Goal: Task Accomplishment & Management: Complete application form

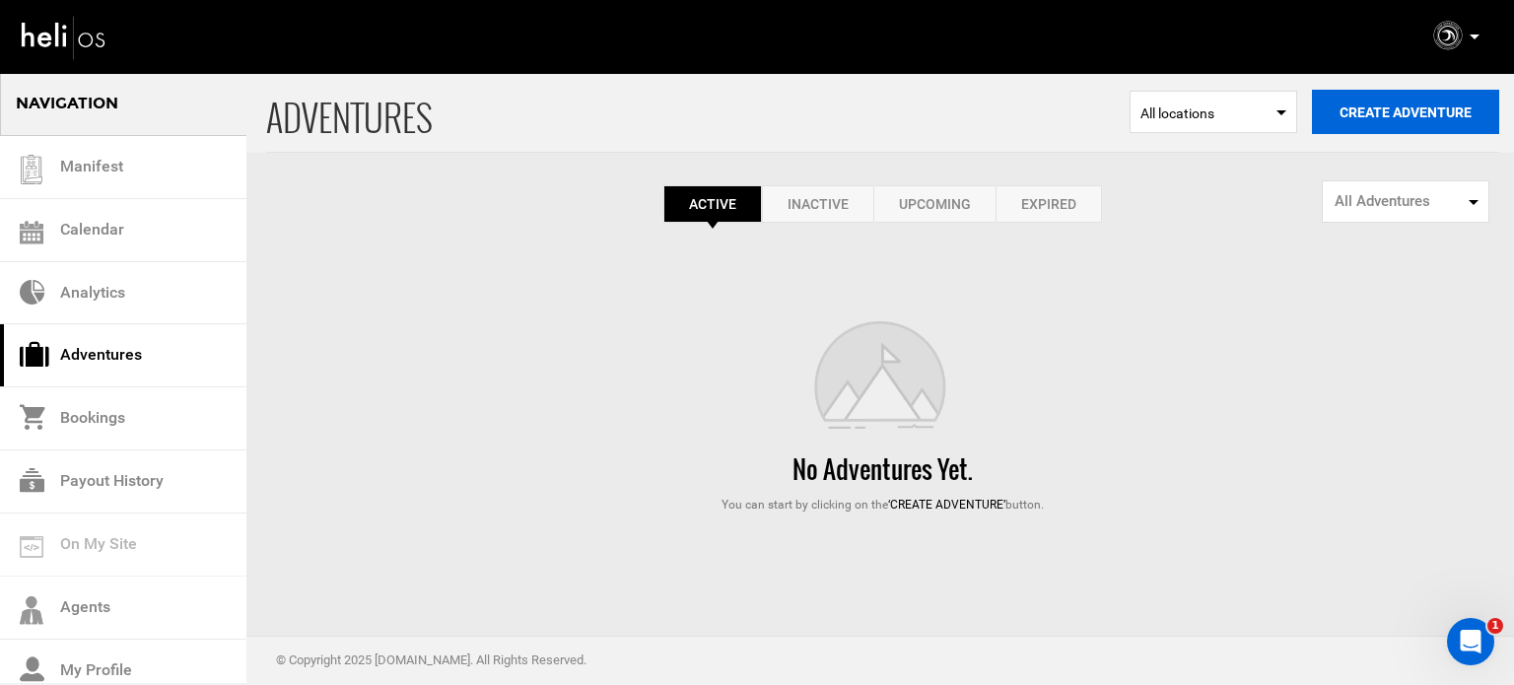
click at [1356, 116] on button "Create Adventure" at bounding box center [1405, 112] width 187 height 44
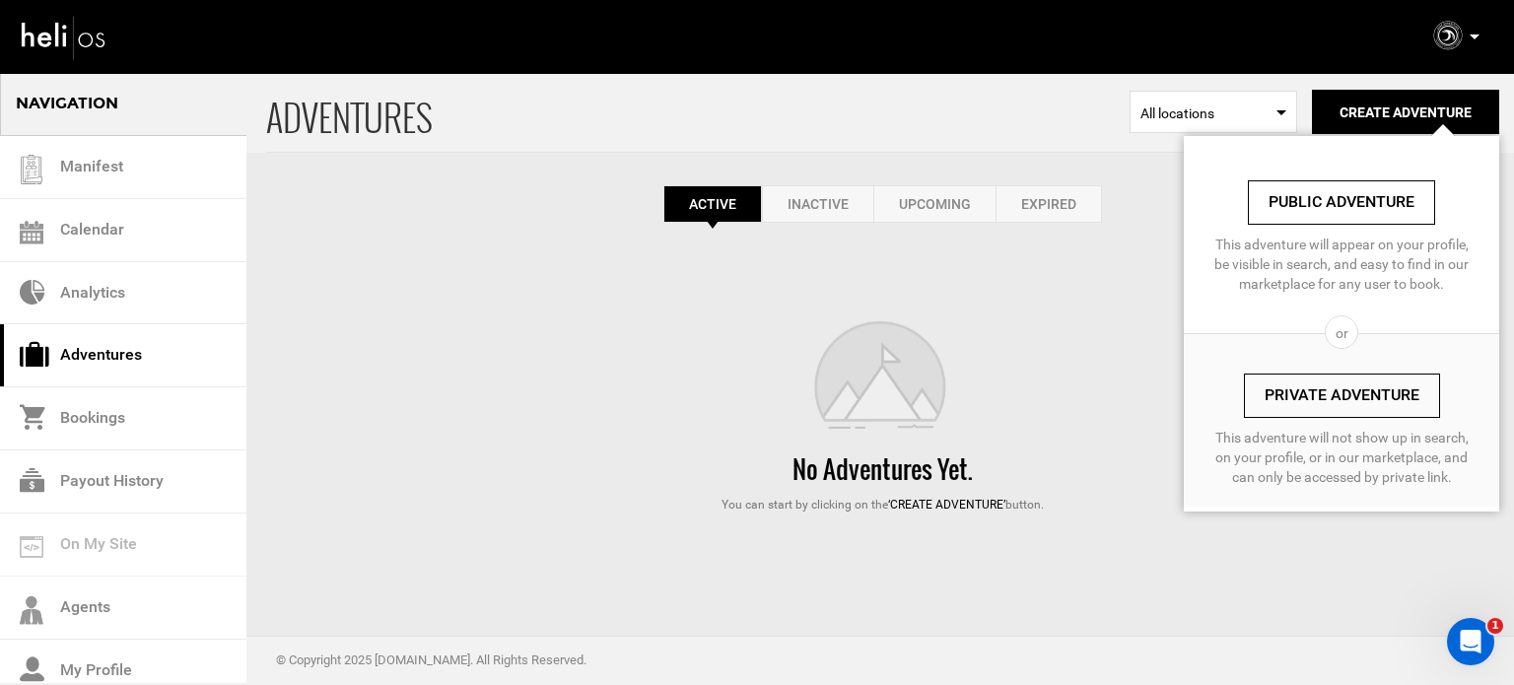
click at [1047, 342] on div "No Adventures Yet. You can start by clicking on the ‘Create Adventure’ button." at bounding box center [882, 417] width 1233 height 192
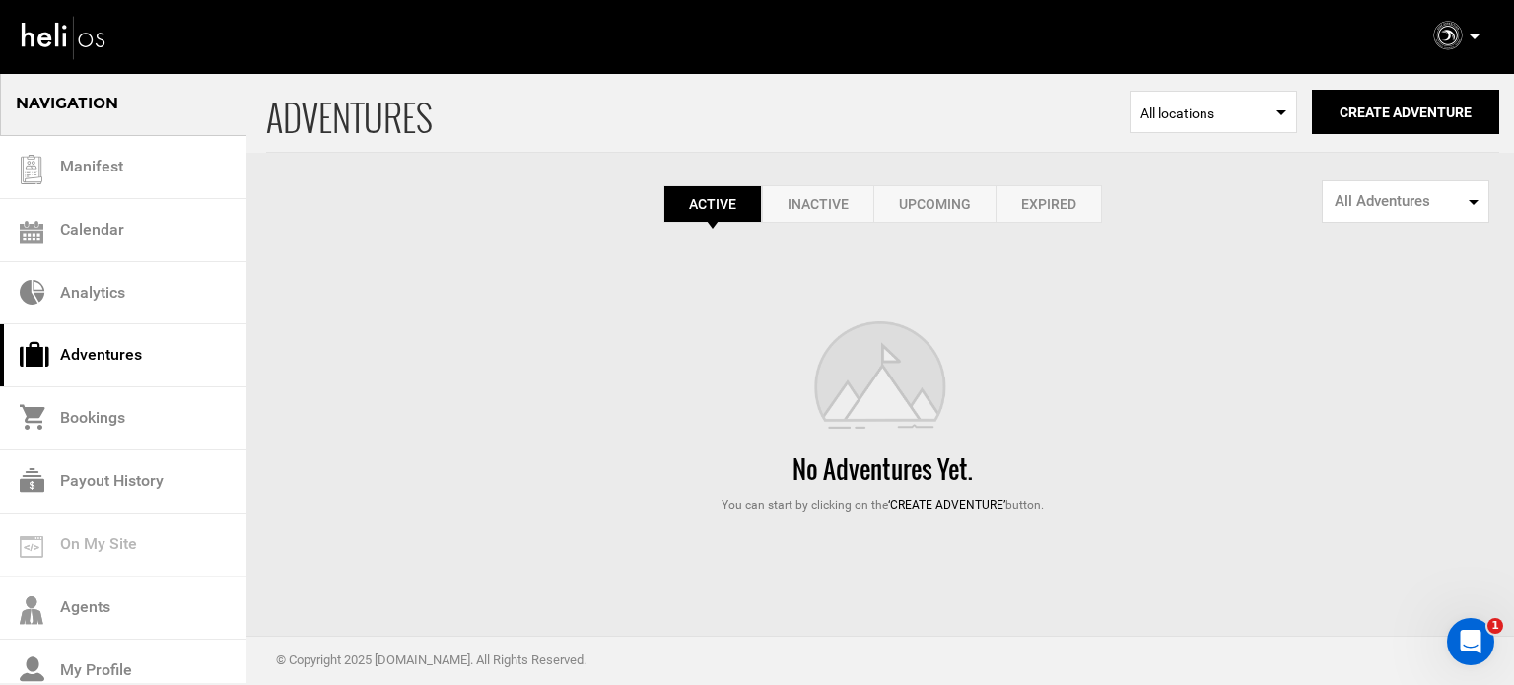
click at [1070, 210] on link "Expired" at bounding box center [1049, 203] width 106 height 37
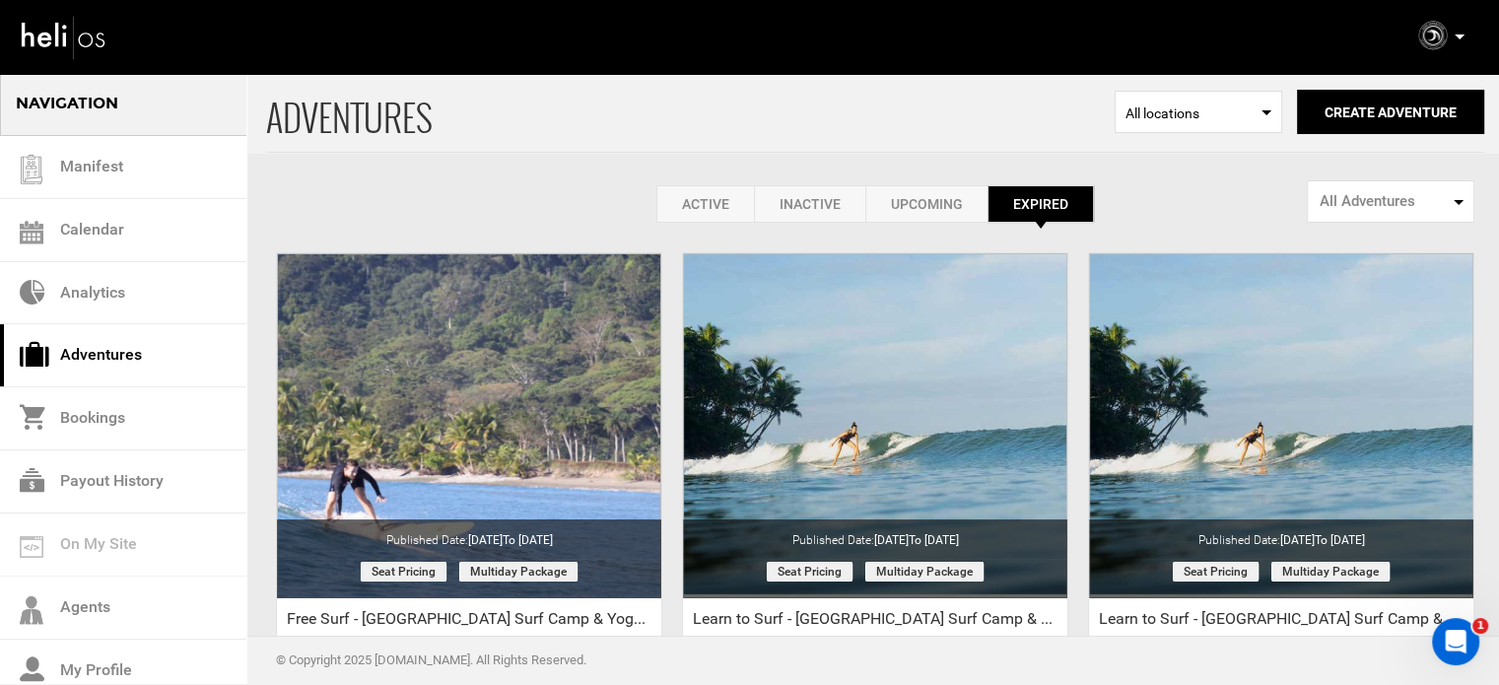
click at [711, 188] on link "Active" at bounding box center [706, 203] width 98 height 37
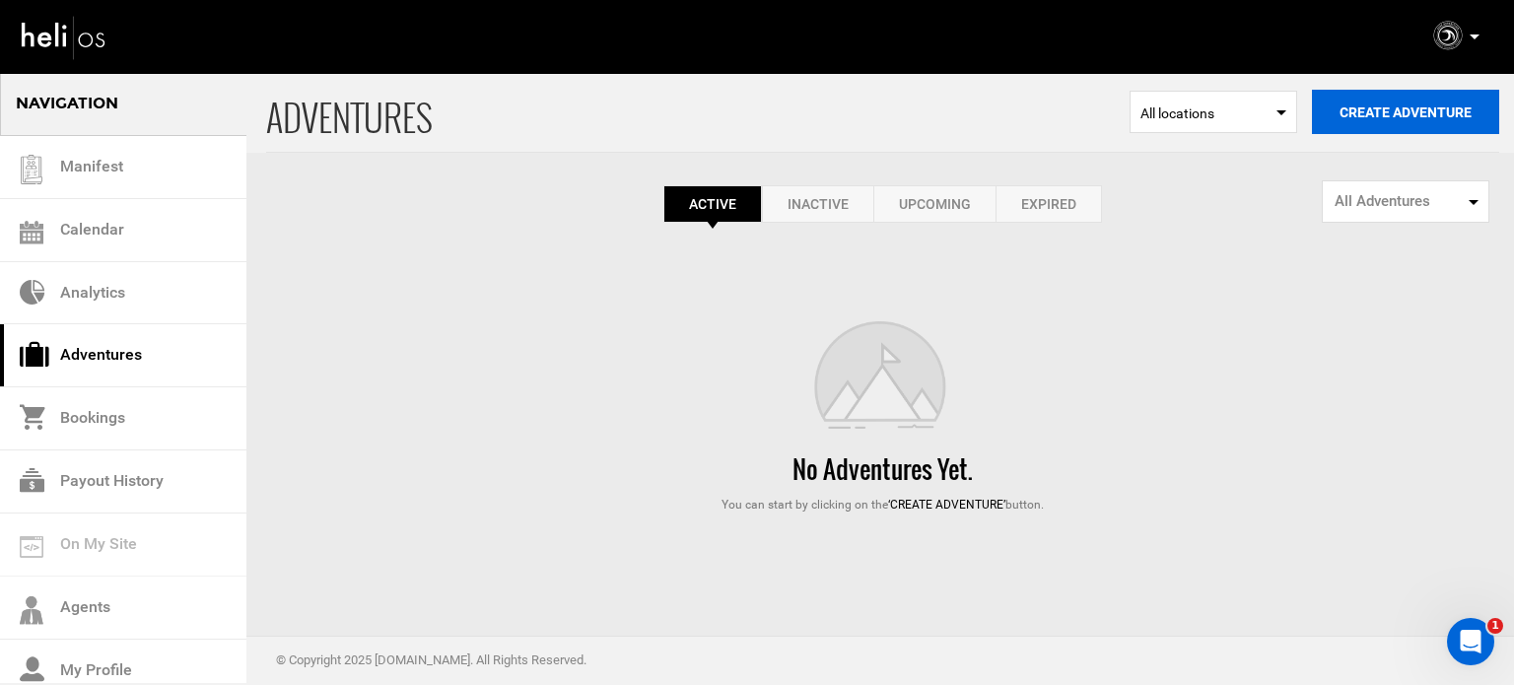
click at [1388, 101] on button "Create Adventure" at bounding box center [1405, 112] width 187 height 44
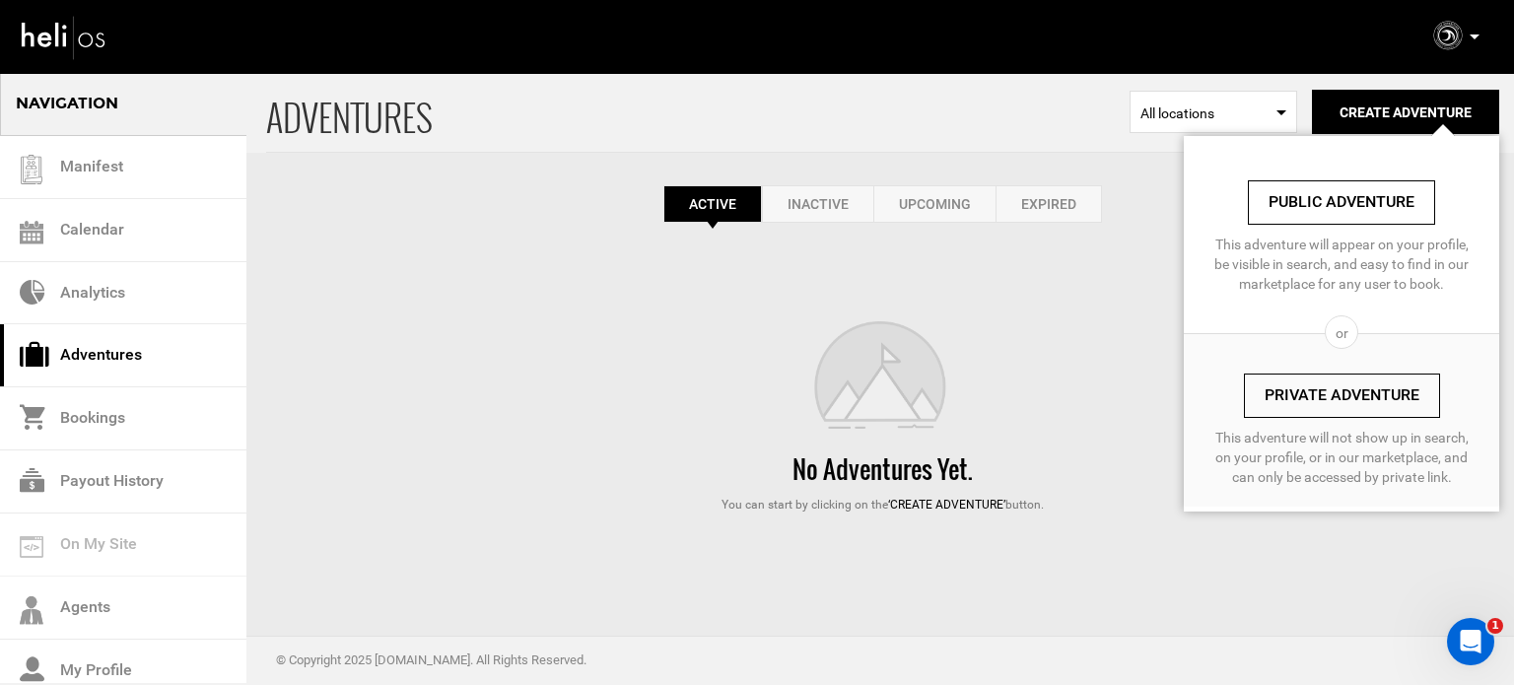
click at [1314, 383] on link "Private Adventure" at bounding box center [1342, 396] width 196 height 44
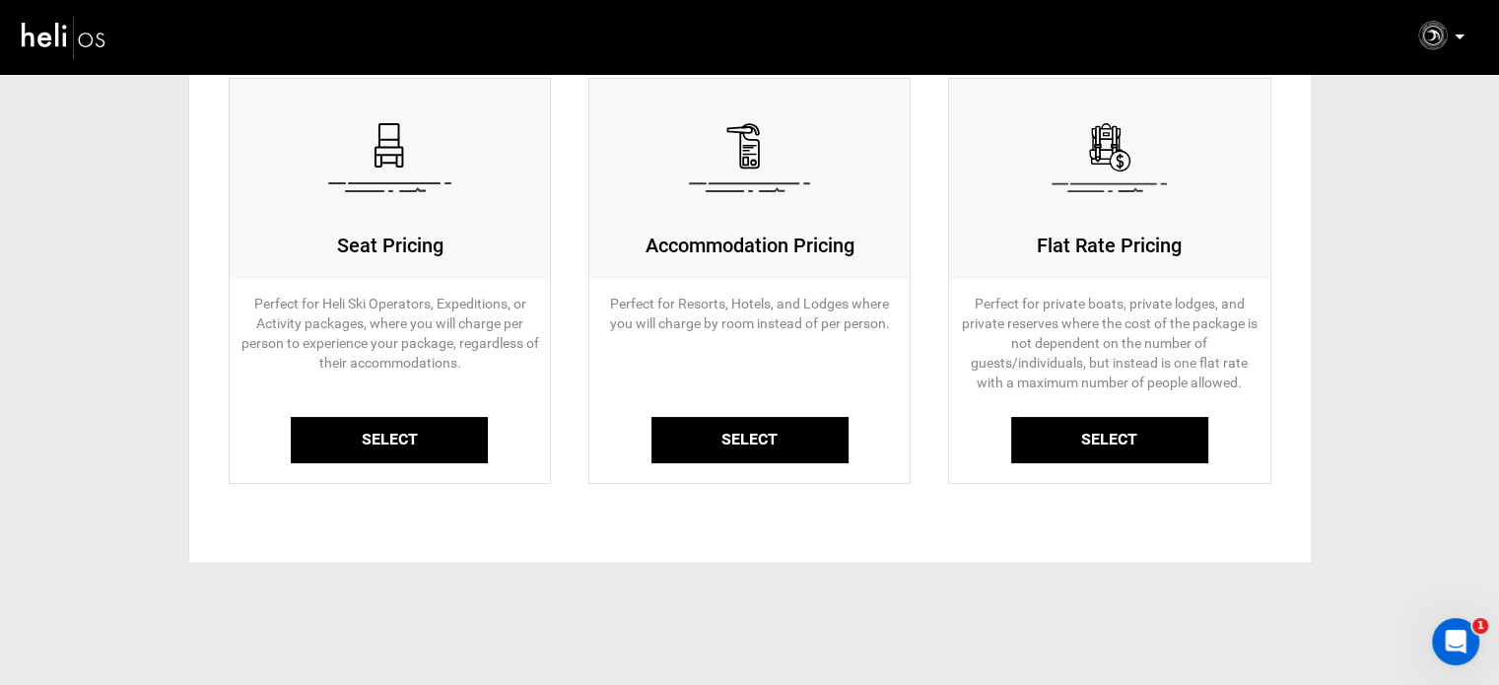
scroll to position [197, 0]
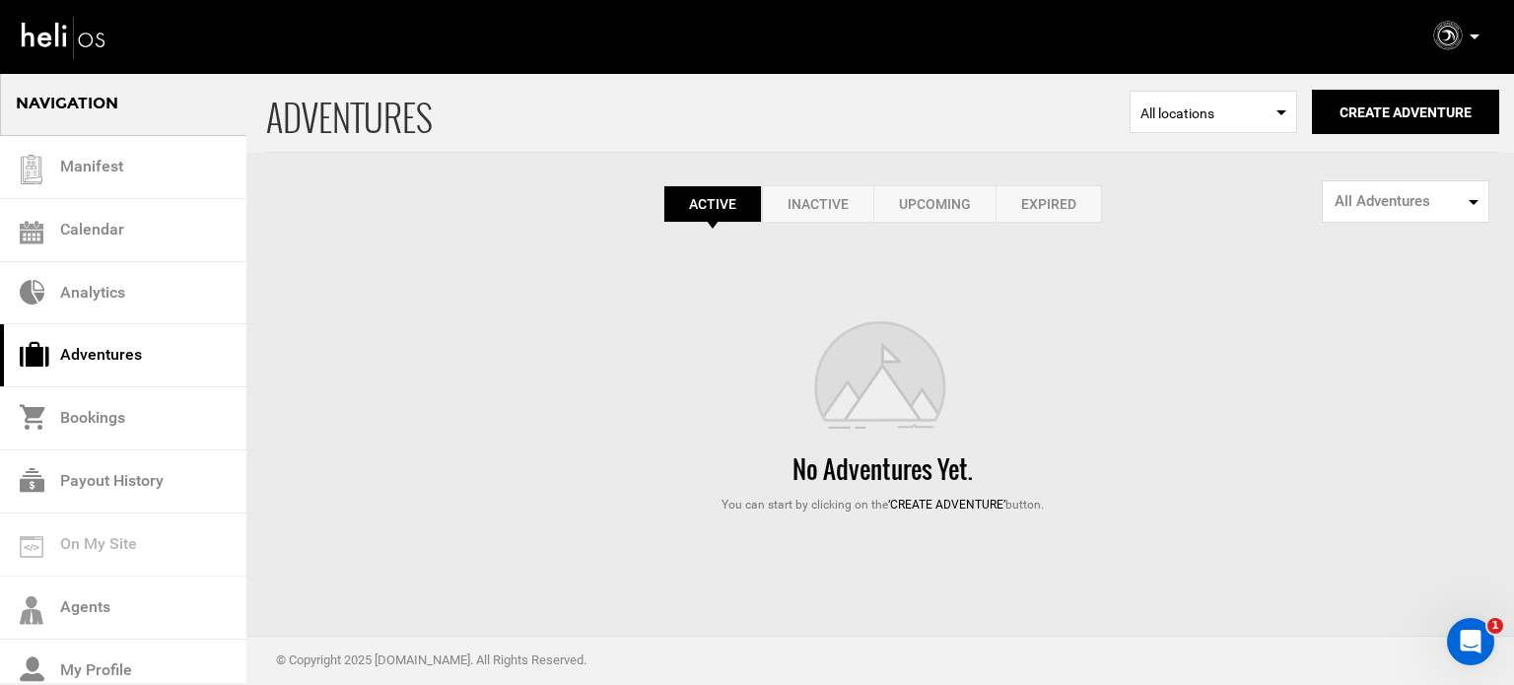
click at [1029, 213] on link "Expired" at bounding box center [1049, 203] width 106 height 37
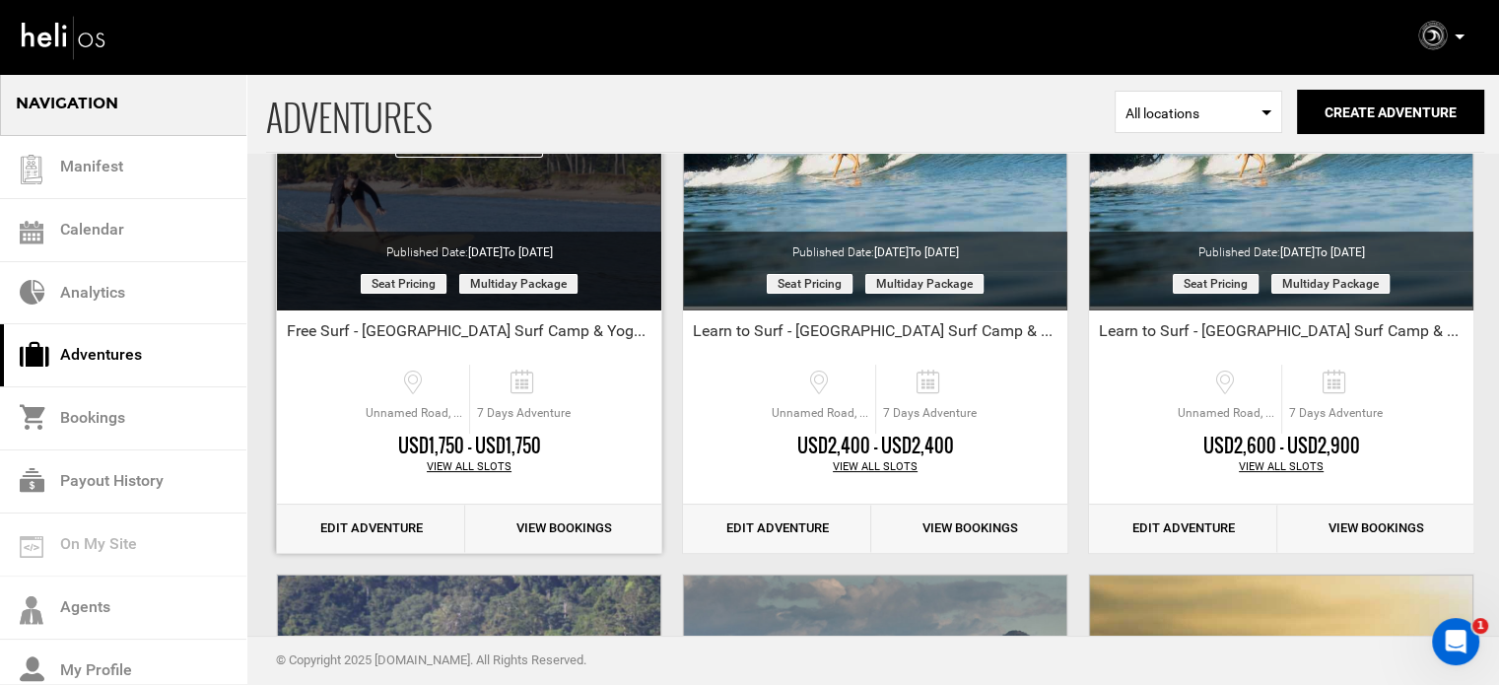
scroll to position [296, 0]
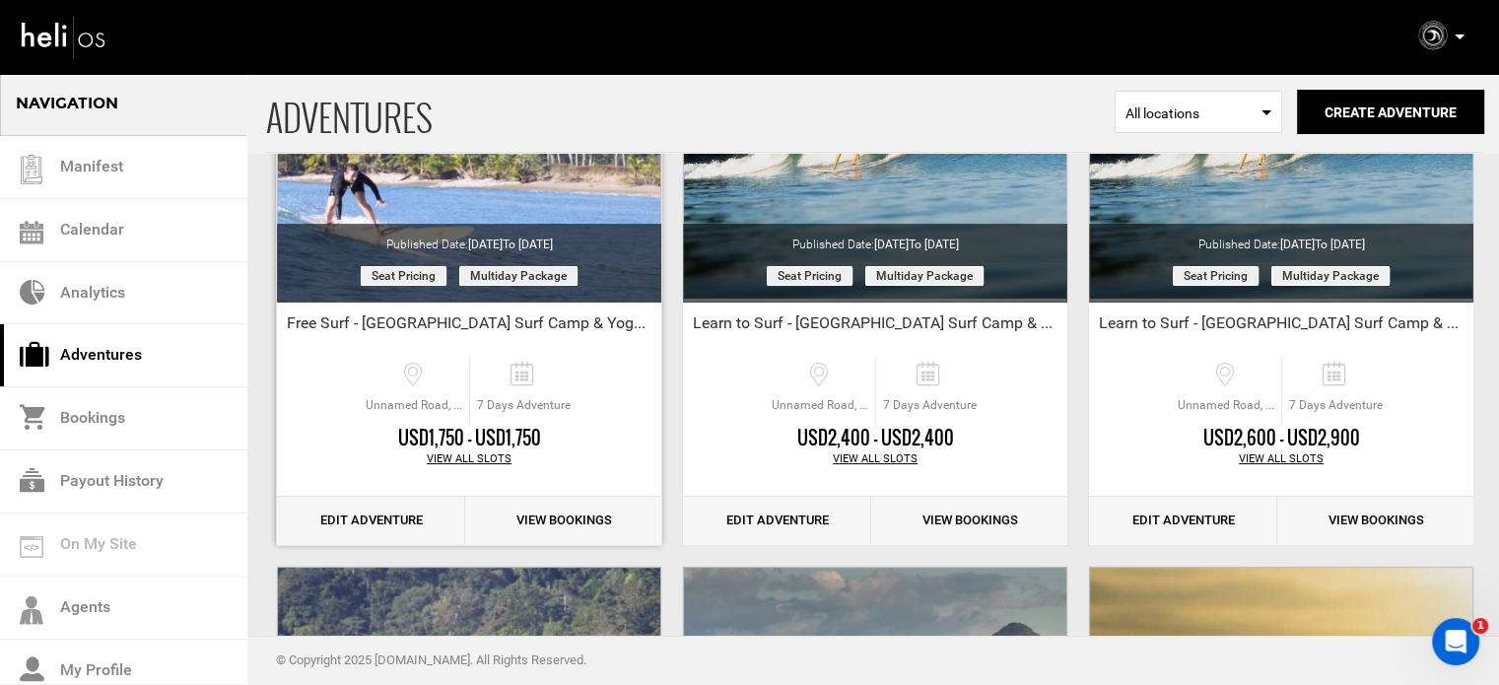
click at [371, 518] on link "Edit Adventure" at bounding box center [371, 521] width 188 height 48
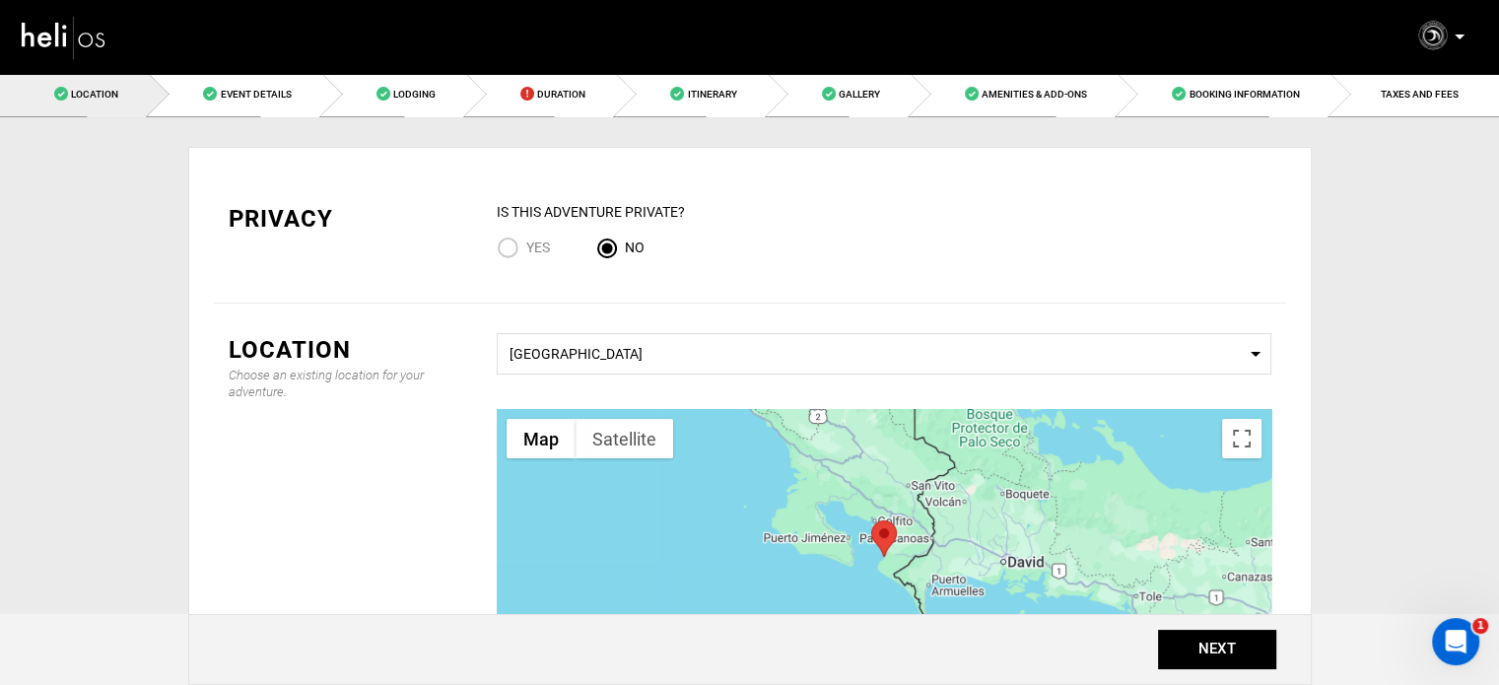
click at [538, 243] on span "Yes" at bounding box center [538, 248] width 24 height 16
click at [526, 243] on input "Yes" at bounding box center [512, 250] width 30 height 27
radio input "true"
radio input "false"
click at [1224, 650] on button "NEXT" at bounding box center [1217, 649] width 118 height 39
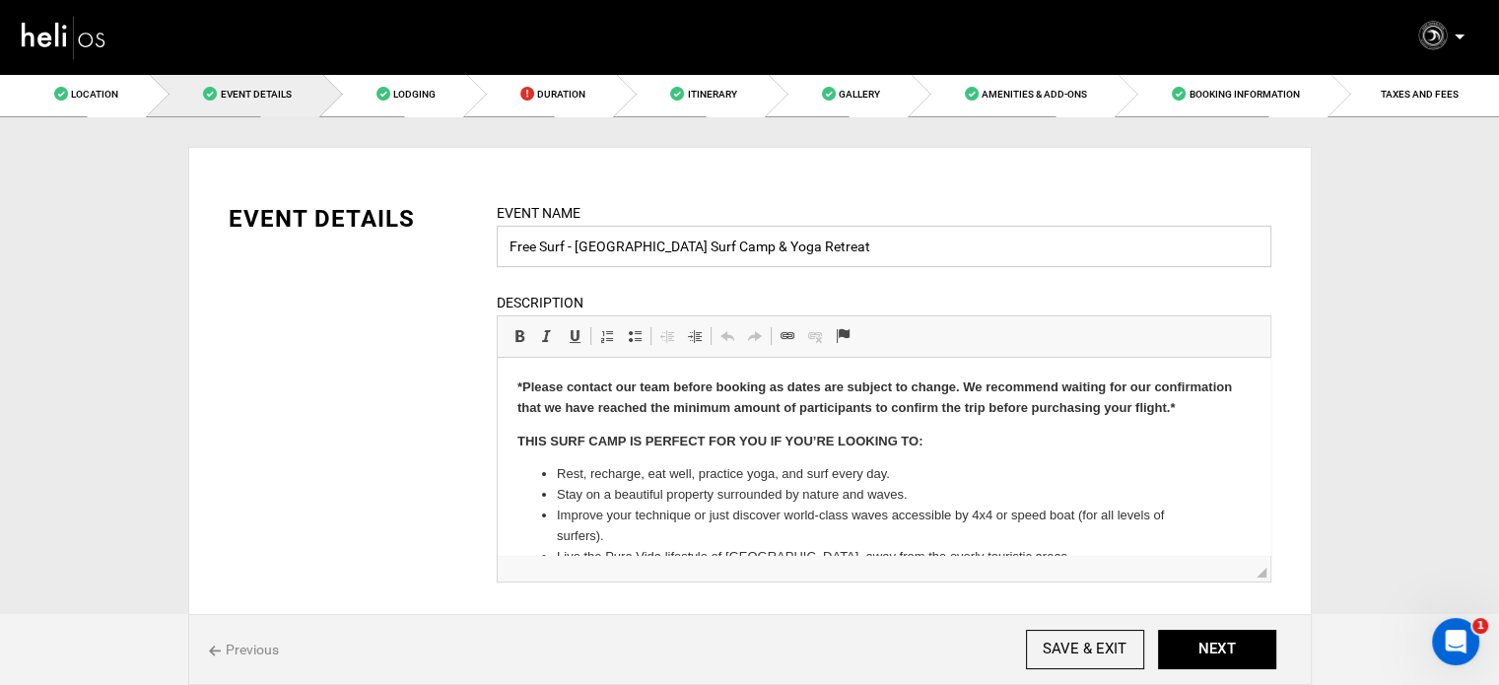
drag, startPoint x: 575, startPoint y: 245, endPoint x: 485, endPoint y: 240, distance: 89.9
click at [486, 240] on div "Event Name Free Surf - [GEOGRAPHIC_DATA] Surf Camp & Yoga Retreat Event name ca…" at bounding box center [884, 404] width 804 height 405
drag, startPoint x: 646, startPoint y: 248, endPoint x: 781, endPoint y: 243, distance: 135.1
click at [781, 243] on input "Costa Rica Surf Camp & Yoga Retreat" at bounding box center [884, 246] width 775 height 41
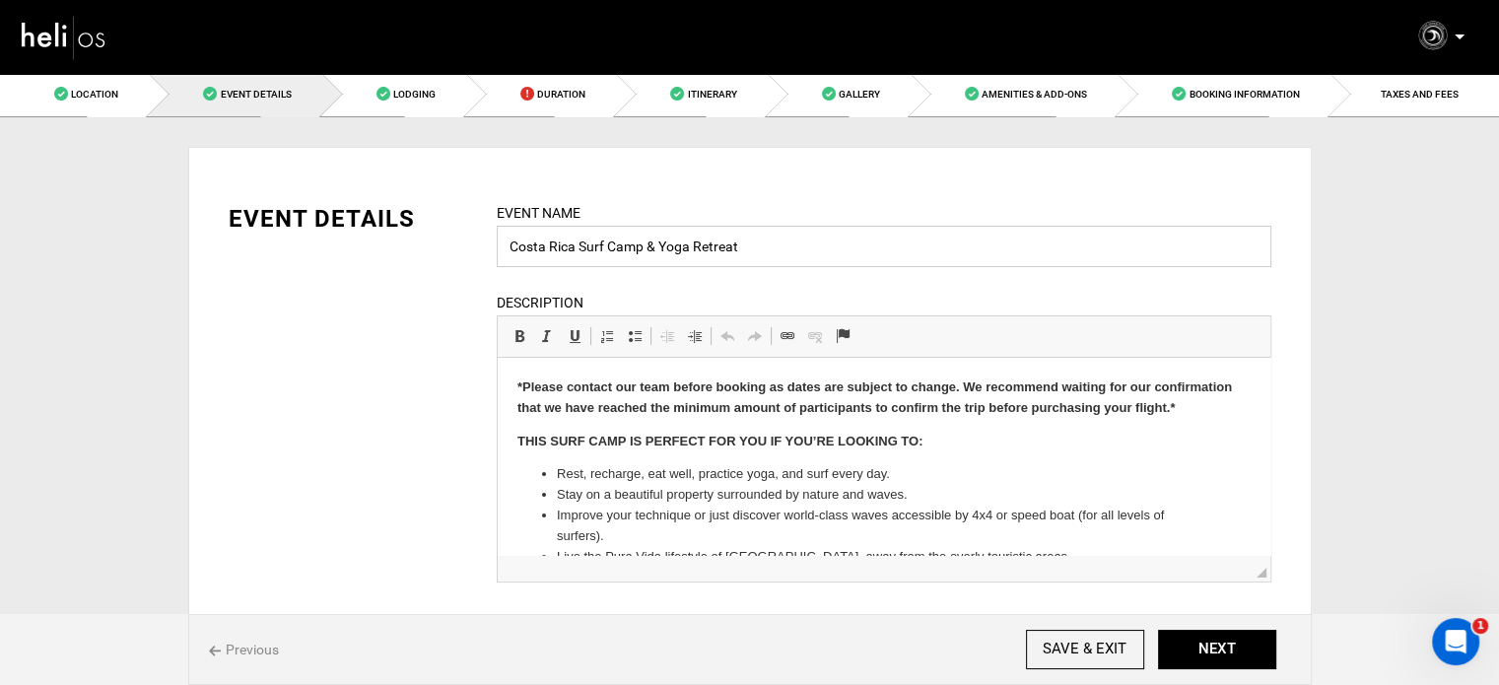
drag, startPoint x: 741, startPoint y: 255, endPoint x: 643, endPoint y: 253, distance: 98.6
click at [643, 253] on input "Costa Rica Surf Camp & Yoga Retreat" at bounding box center [884, 246] width 775 height 41
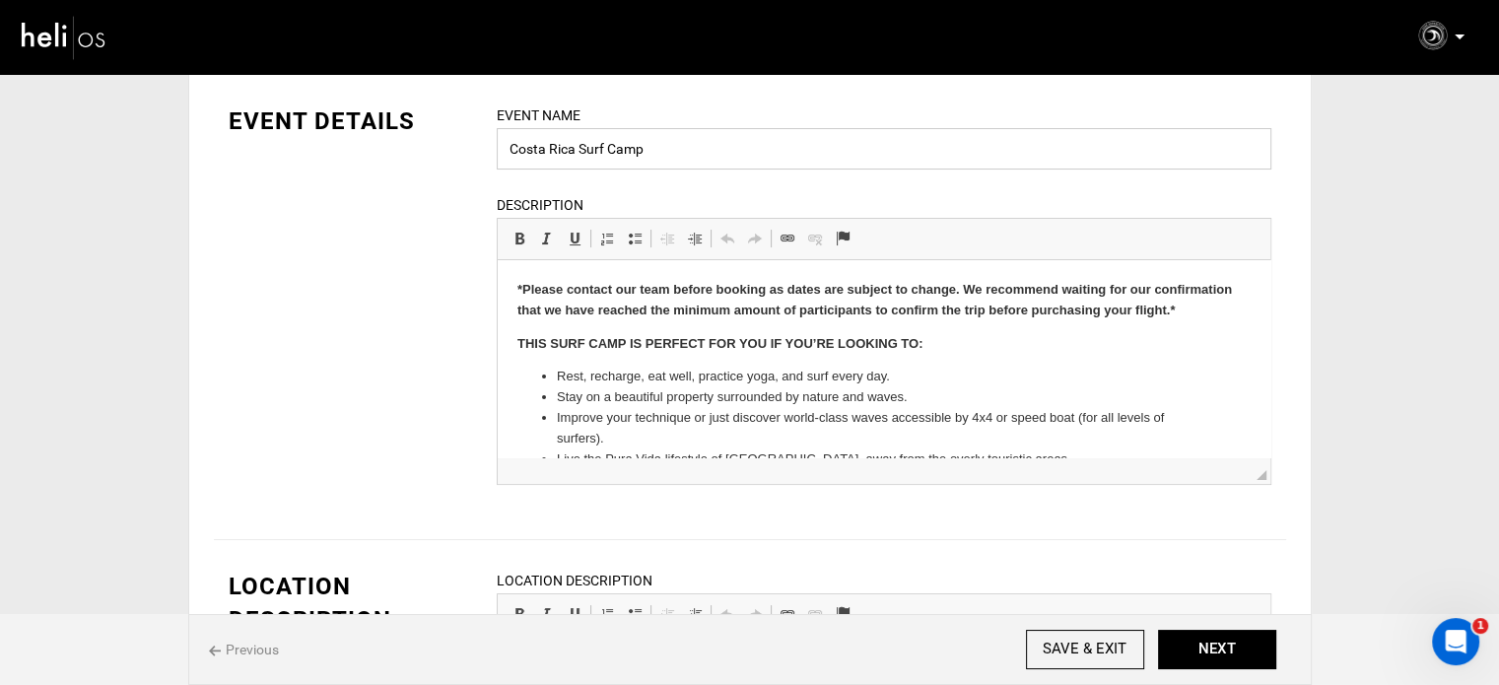
scroll to position [197, 0]
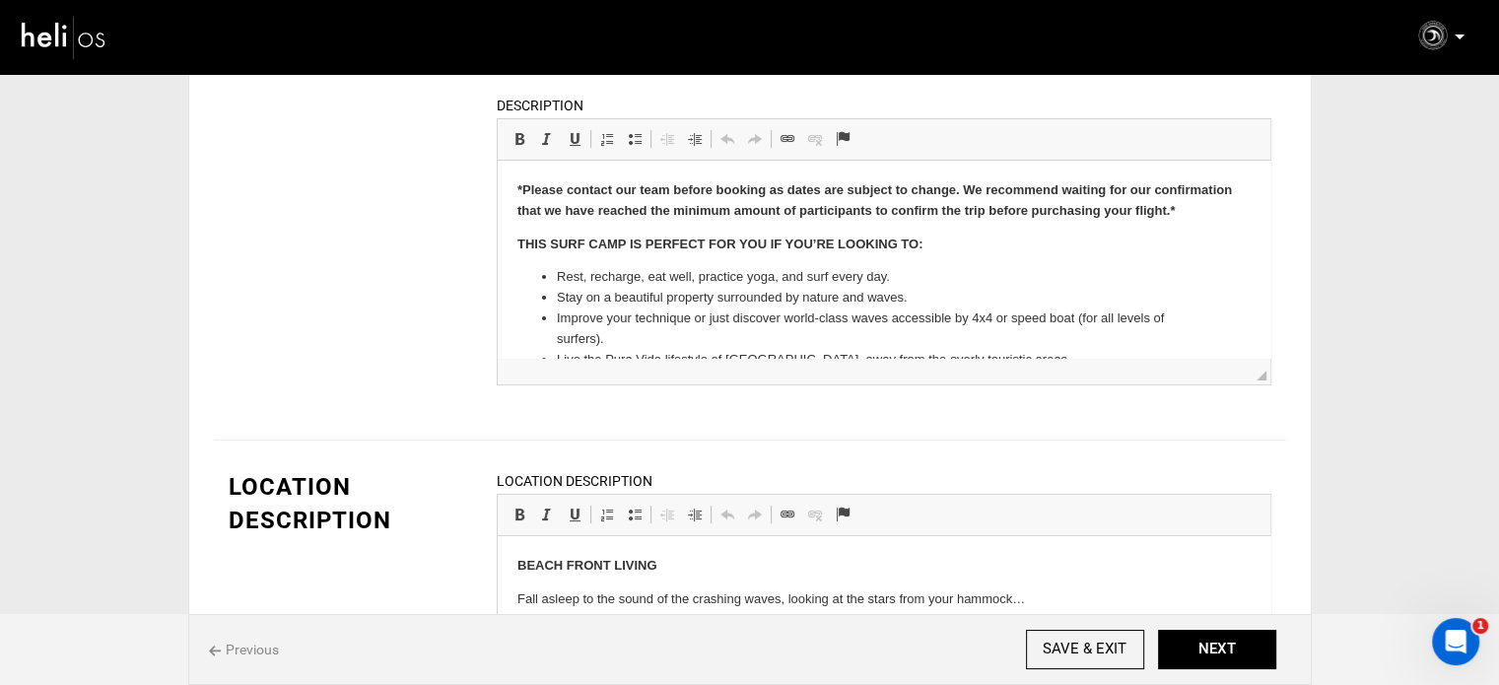
type input "Costa Rica Surf Camp"
click at [602, 195] on strong "*Please contact our team before booking as dates are subject to change. We reco…" at bounding box center [874, 199] width 715 height 35
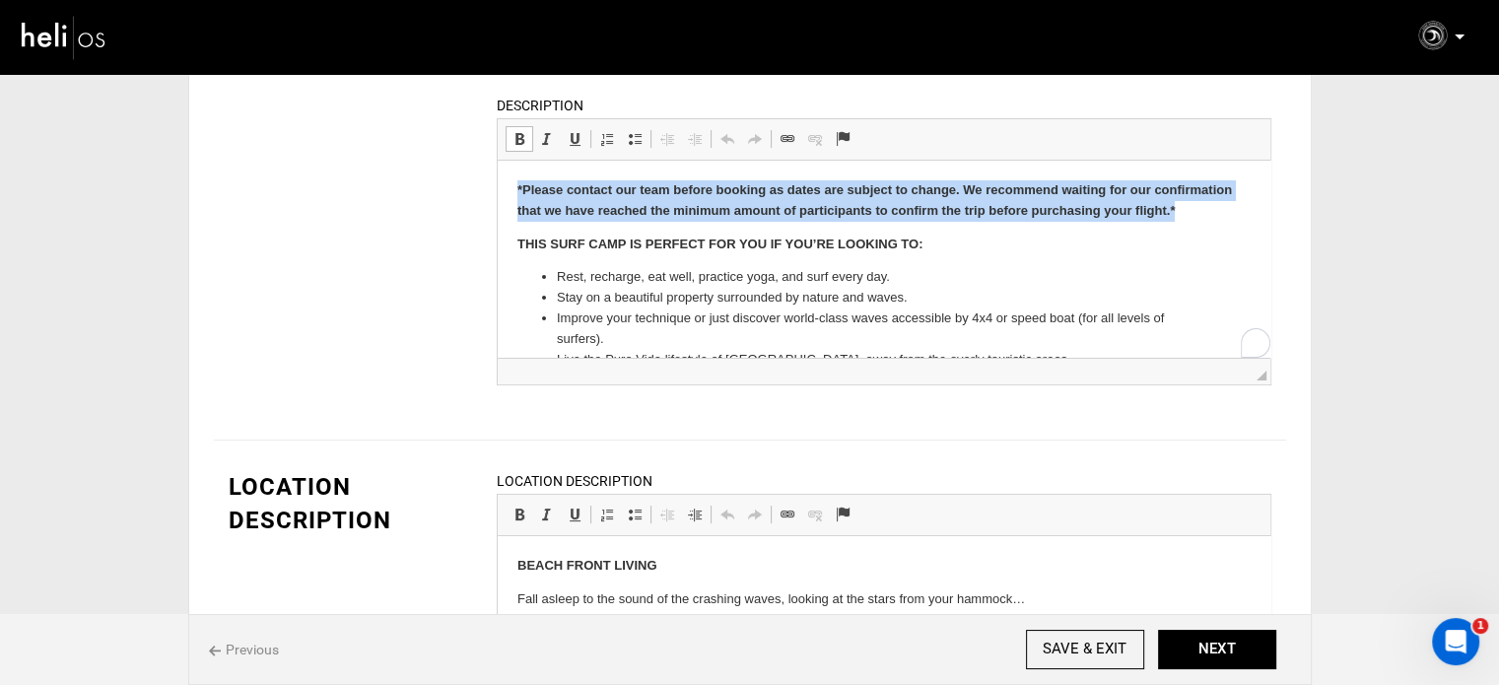
click at [602, 195] on strong "*Please contact our team before booking as dates are subject to change. We reco…" at bounding box center [874, 199] width 715 height 35
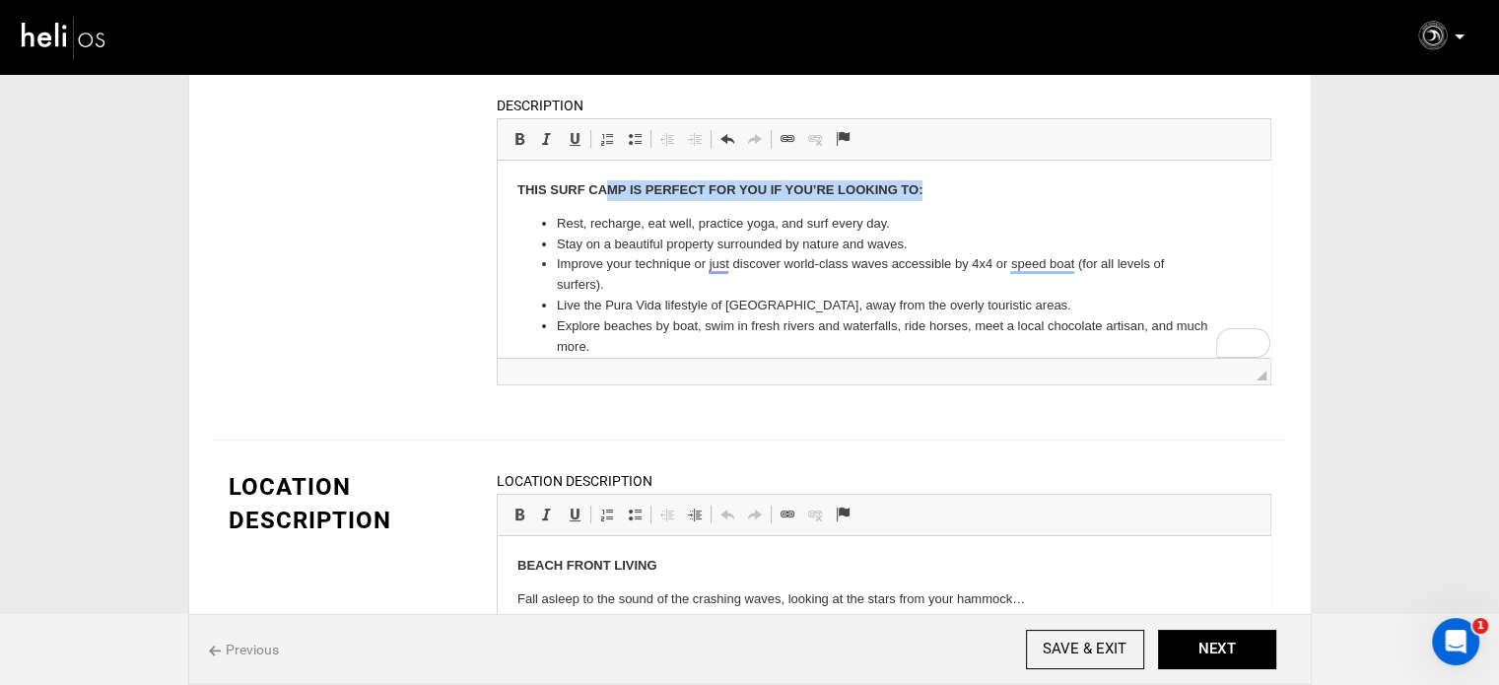
drag, startPoint x: 605, startPoint y: 189, endPoint x: 935, endPoint y: 193, distance: 330.2
click at [935, 193] on p "​​​​​​​ THIS SURF CAMP IS PERFECT FOR YOU IF YOU’RE LOOKING TO:" at bounding box center [883, 190] width 733 height 21
click at [945, 193] on p "THIS SURF CAMP IS PERFECT FOR YOU IF YOU’RE LOOKING TO:" at bounding box center [883, 190] width 733 height 21
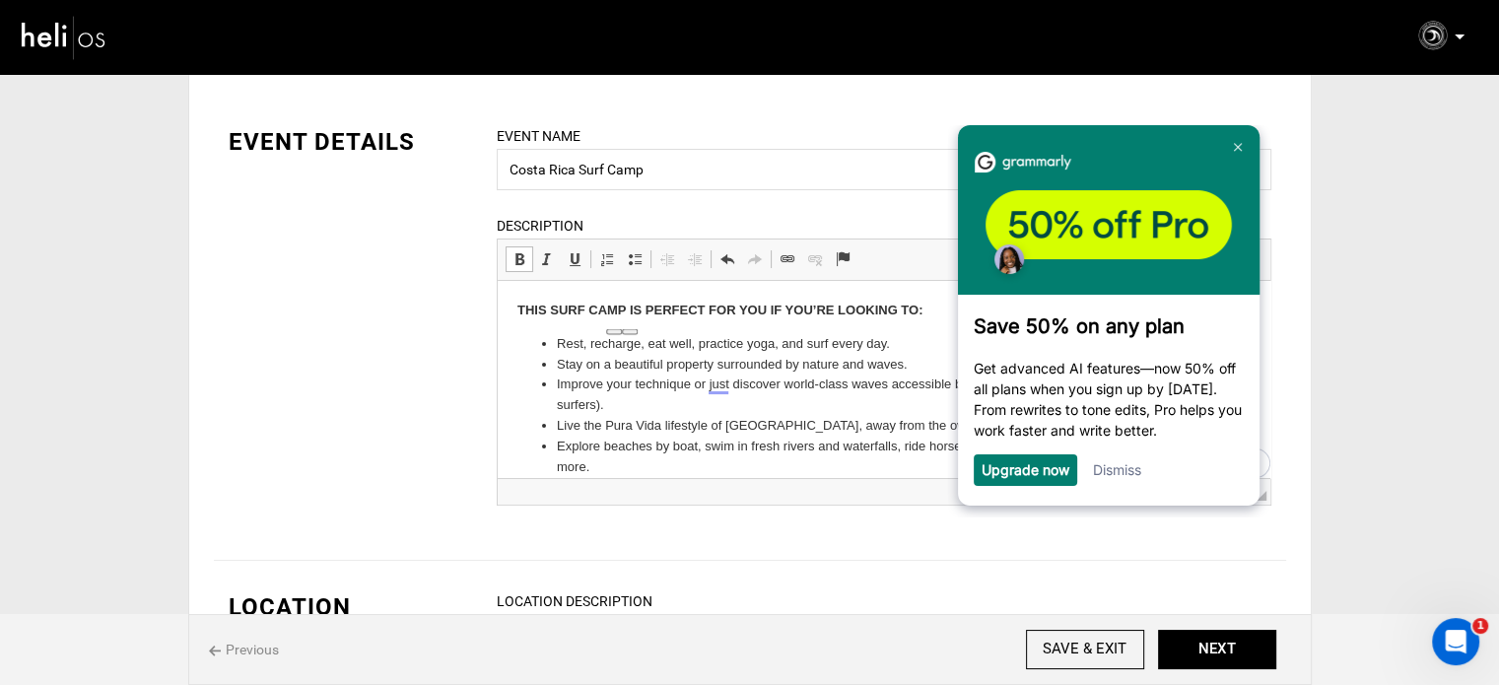
scroll to position [99, 0]
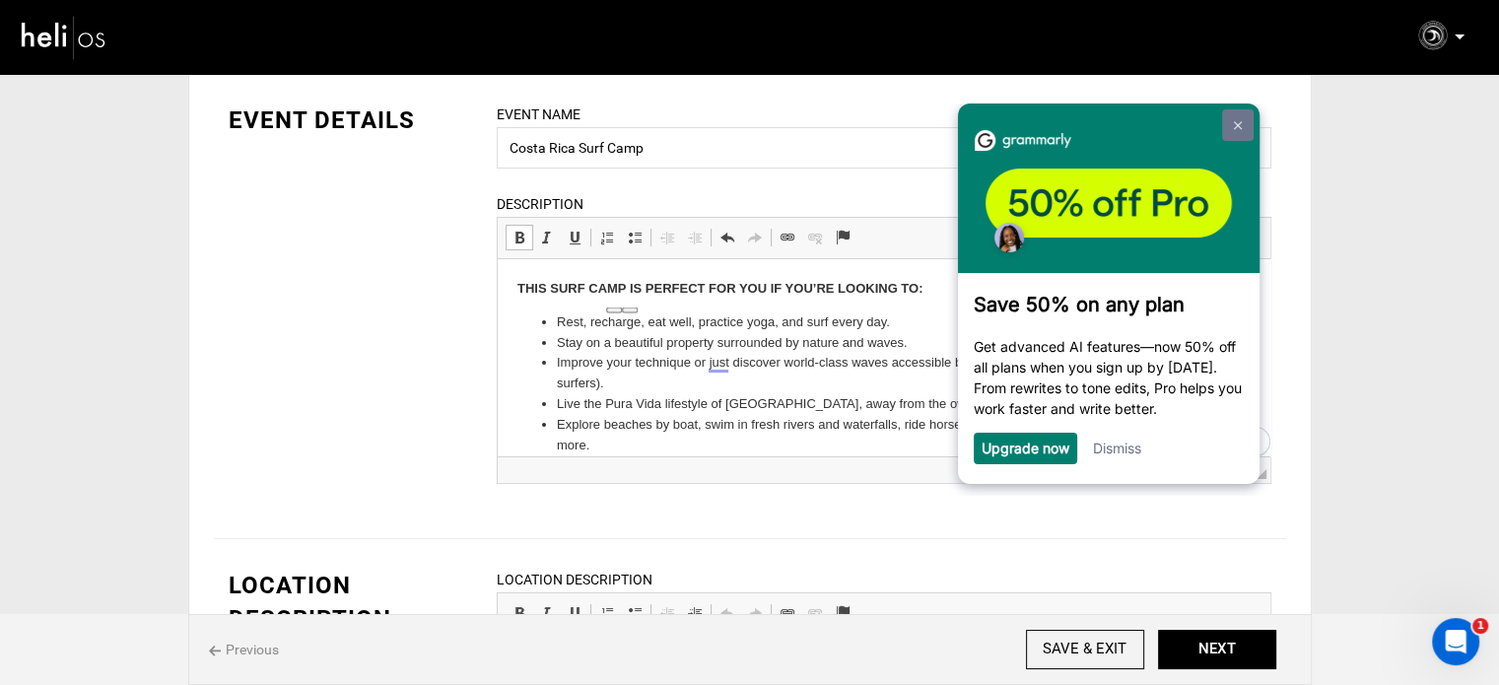
click at [1236, 121] on img at bounding box center [1237, 125] width 8 height 9
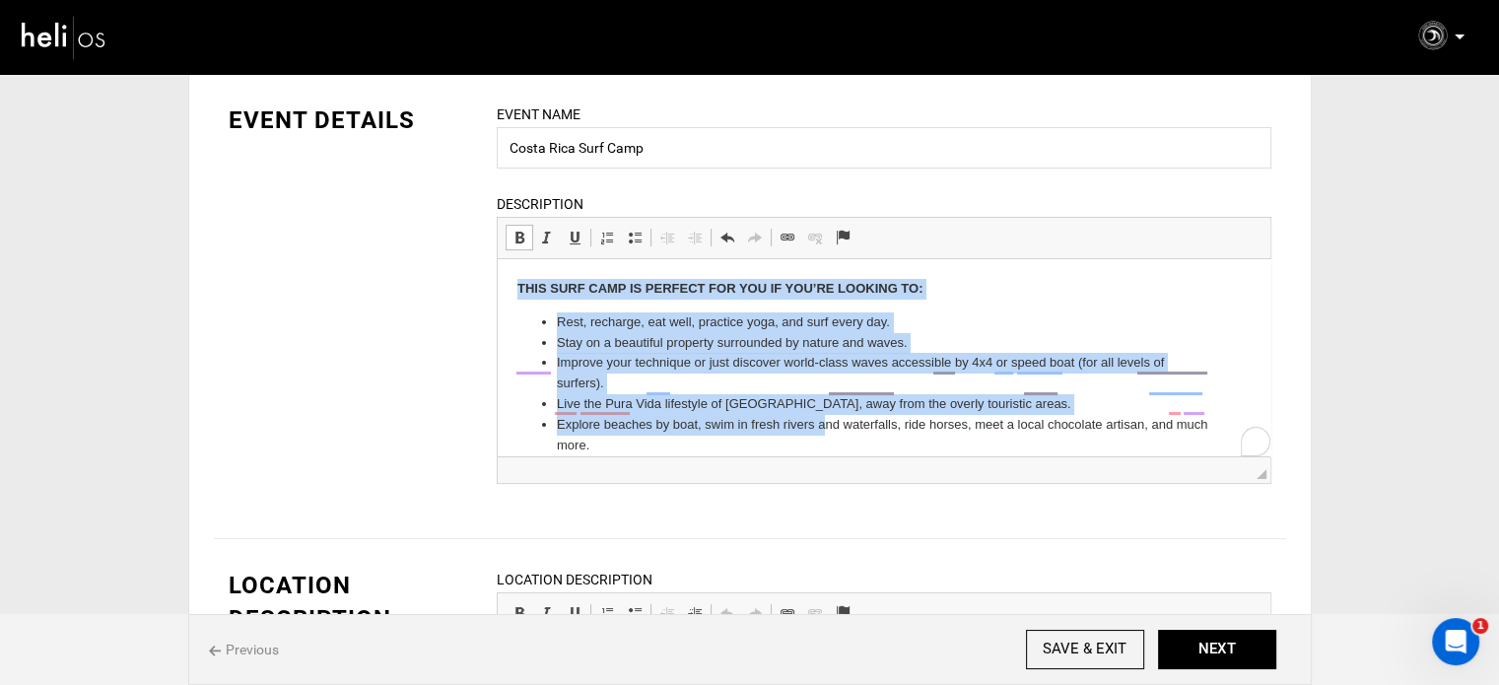
scroll to position [168, 0]
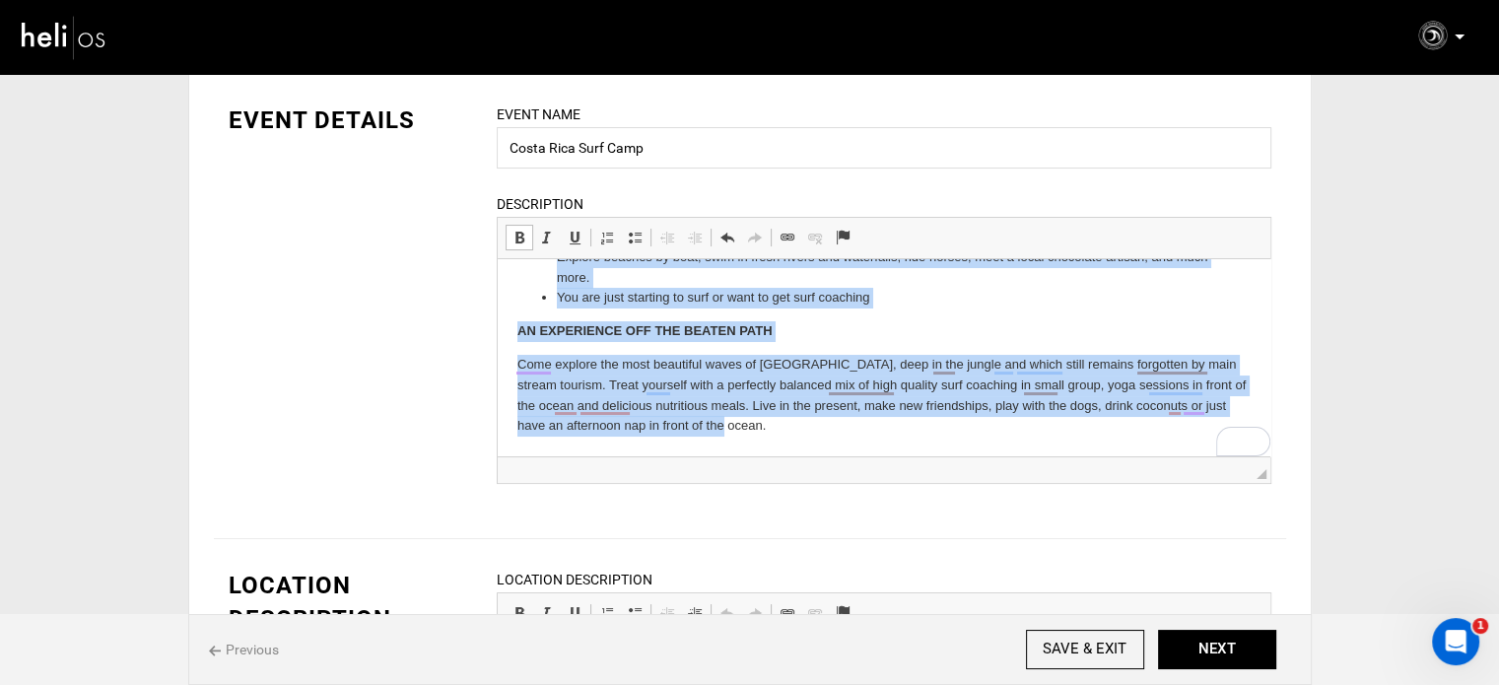
drag, startPoint x: 516, startPoint y: 278, endPoint x: 965, endPoint y: 442, distance: 478.4
click at [965, 442] on html "THIS SURF CAMP IS PERFECT FOR YOU IF YOU’RE LOOKING TO: Rest, recharge, eat wel…" at bounding box center [883, 274] width 773 height 365
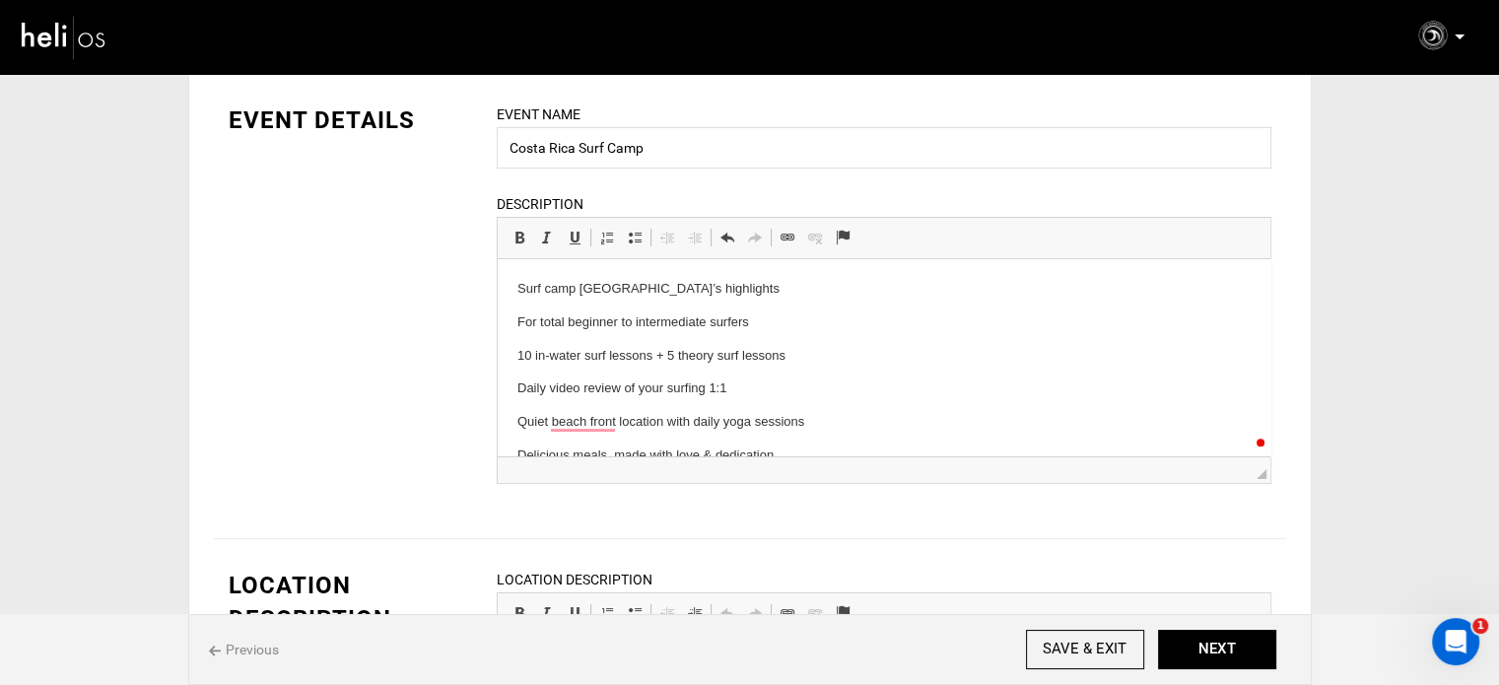
scroll to position [0, 0]
drag, startPoint x: 547, startPoint y: 283, endPoint x: 750, endPoint y: 282, distance: 203.1
click at [750, 282] on html "Surf camp [GEOGRAPHIC_DATA]’s highlights For total beginner to intermediate sur…" at bounding box center [883, 389] width 773 height 260
click at [516, 232] on span at bounding box center [520, 238] width 16 height 16
click at [537, 376] on body "Surf camp [GEOGRAPHIC_DATA]’s highlights For total beginner to intermediate sur…" at bounding box center [883, 389] width 733 height 221
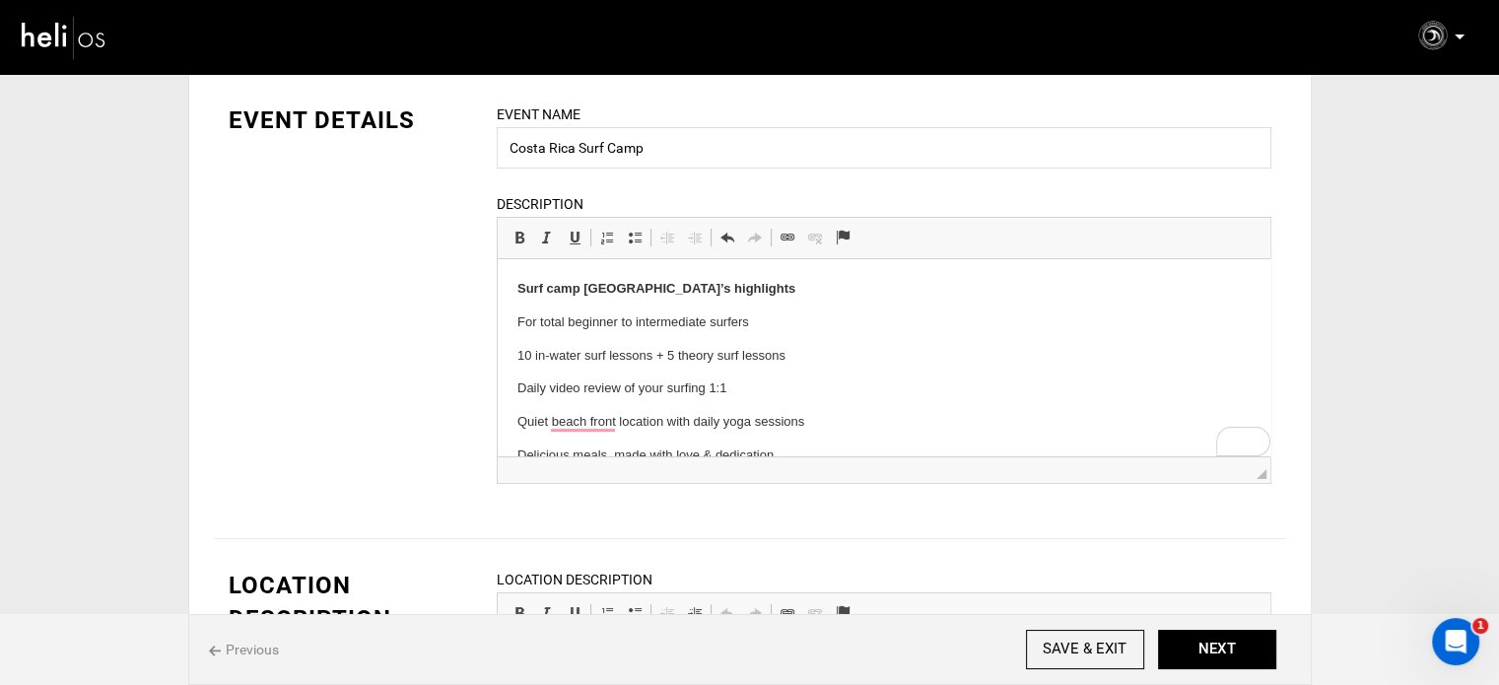
click at [733, 446] on p "Quiet beach front location with daily yoga sessions" at bounding box center [883, 456] width 733 height 21
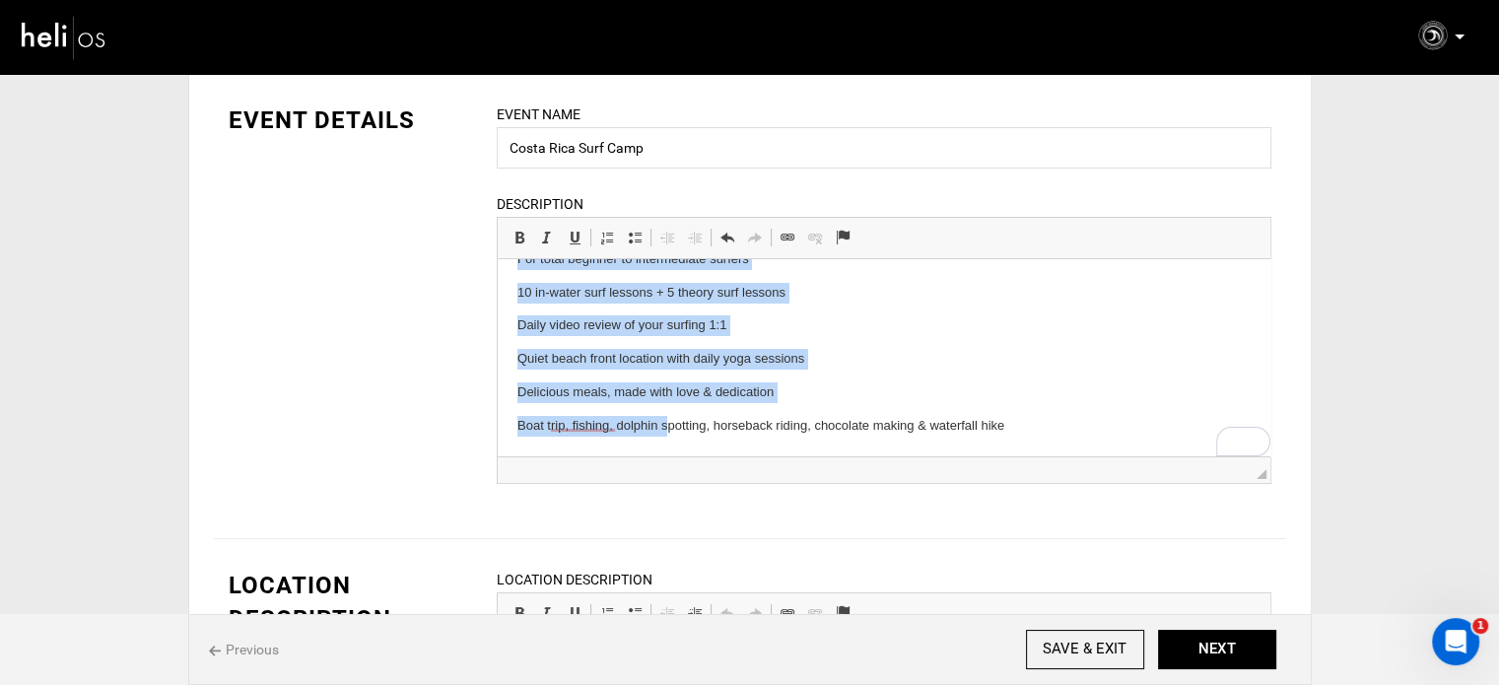
scroll to position [63, 0]
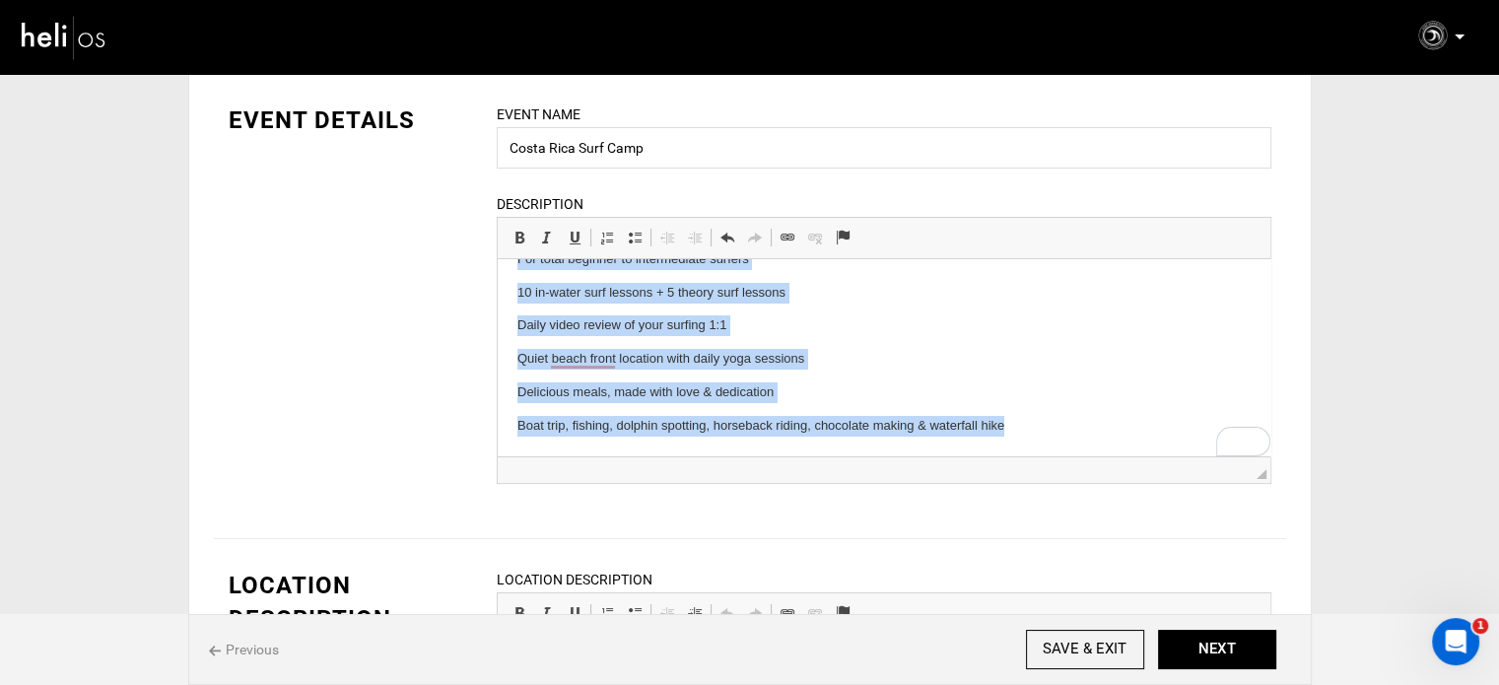
drag, startPoint x: 513, startPoint y: 321, endPoint x: 1022, endPoint y: 447, distance: 524.8
click at [1022, 447] on html "Surf camp [GEOGRAPHIC_DATA]’s highlights For total beginner to intermediate sur…" at bounding box center [883, 326] width 773 height 260
click at [639, 239] on span at bounding box center [635, 238] width 16 height 16
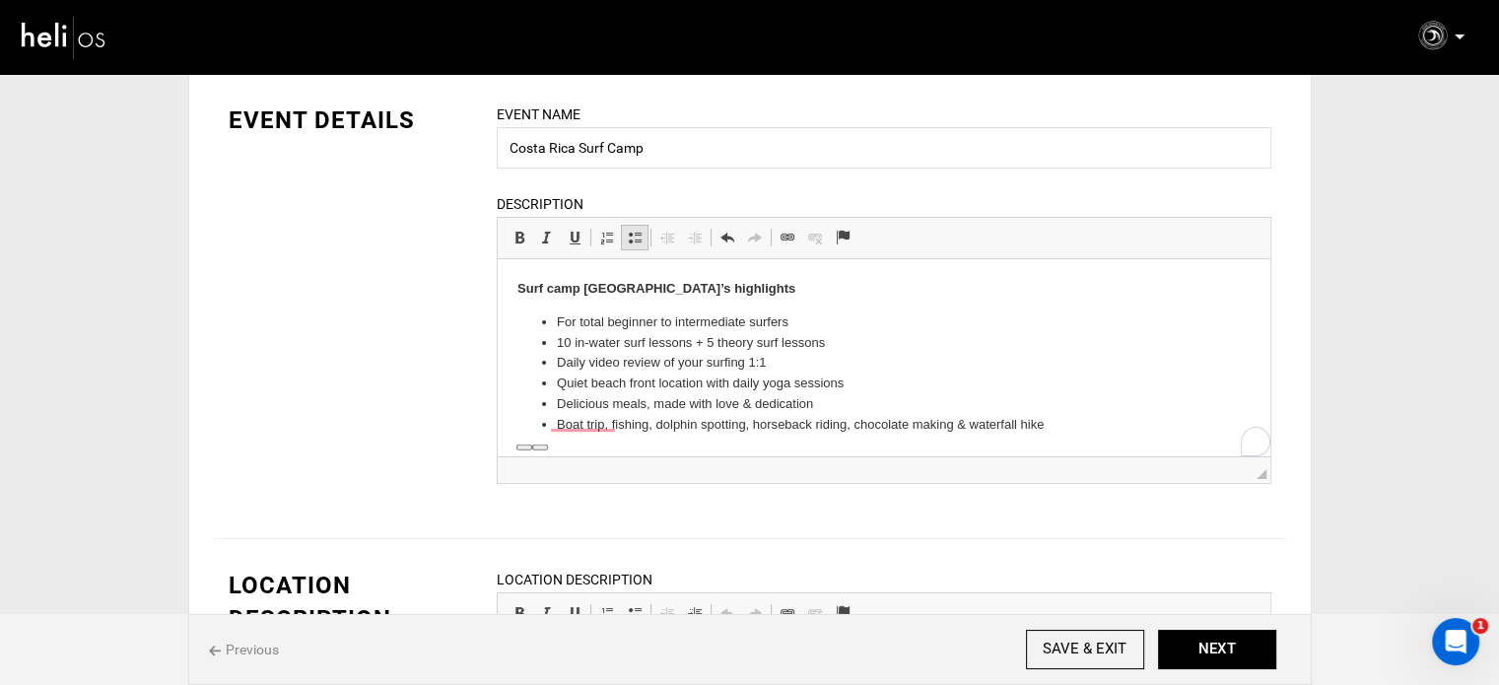
scroll to position [0, 0]
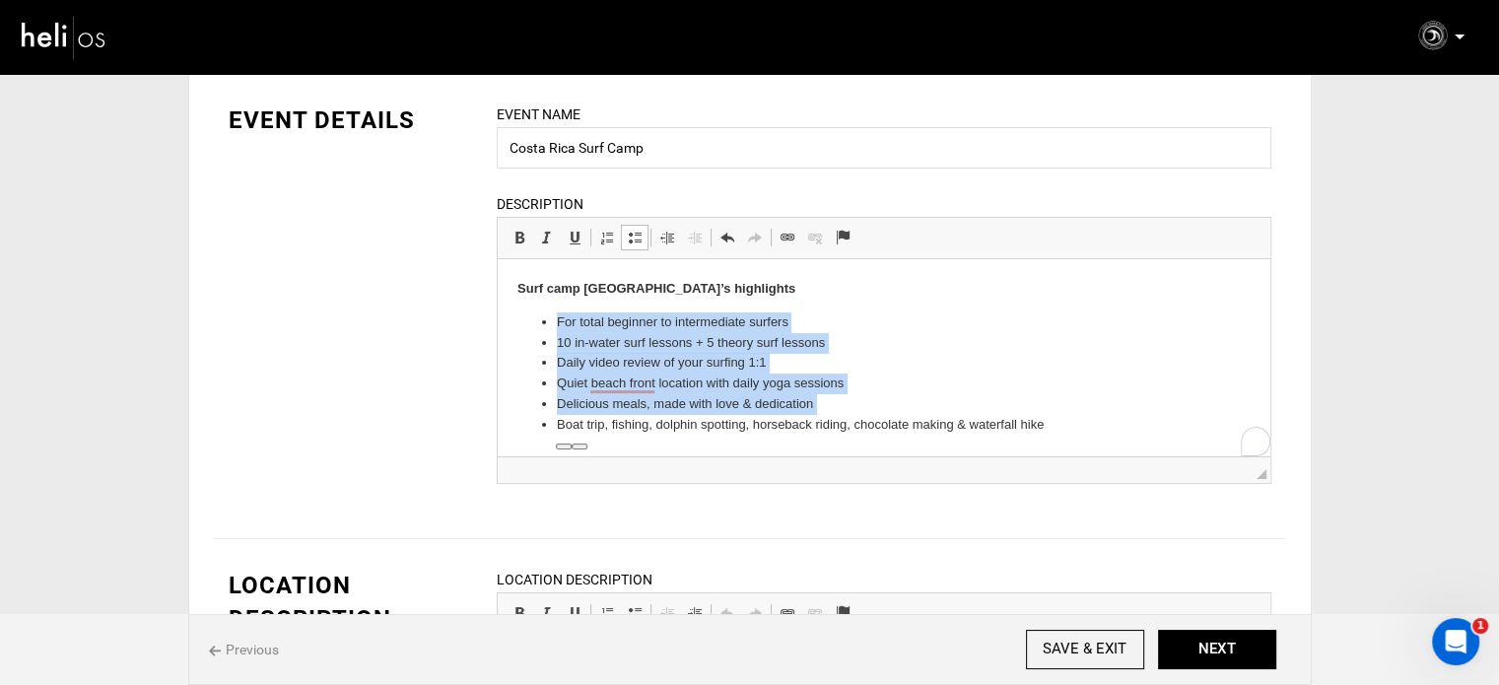
click at [1064, 415] on li "Boat trip, fishing, dolphin spotting, horseback riding, chocolate making & wate…" at bounding box center [883, 425] width 655 height 21
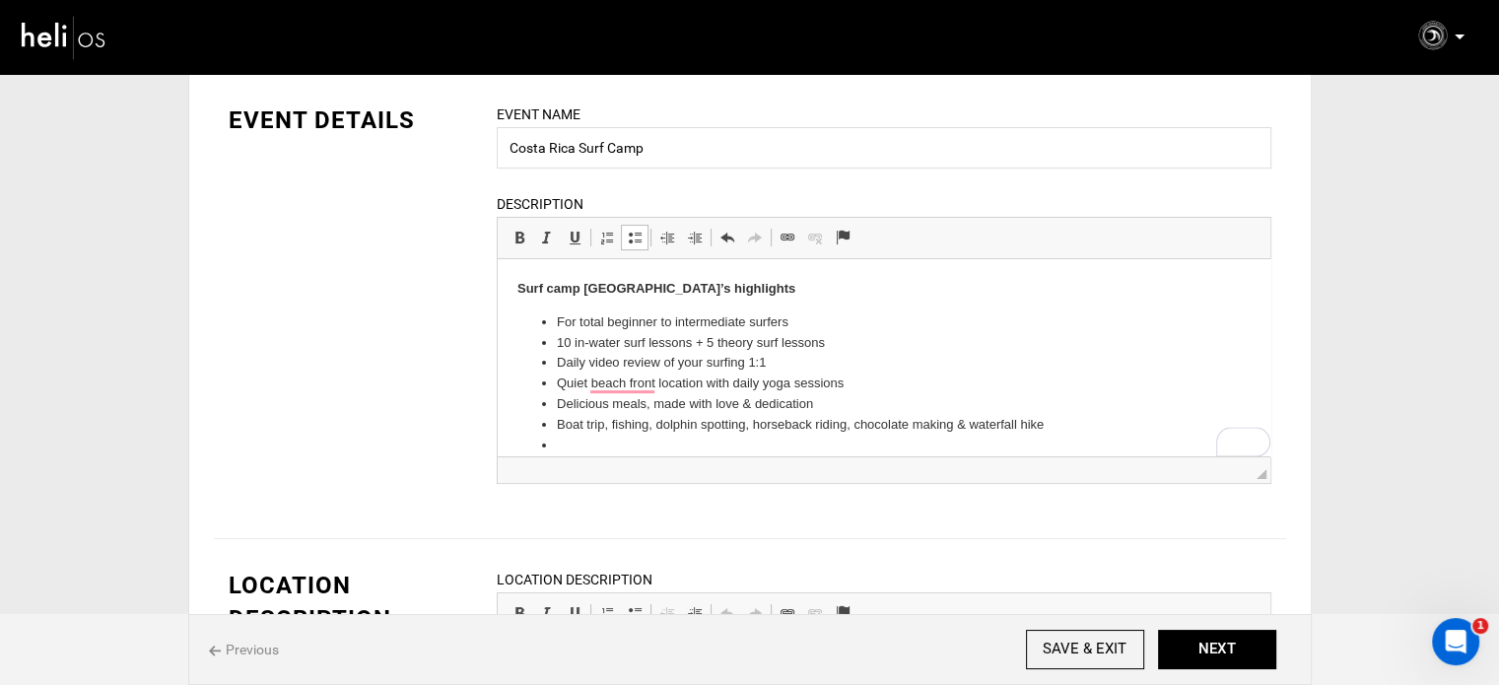
click at [637, 245] on link "Insert/Remove Bulleted List" at bounding box center [635, 238] width 28 height 26
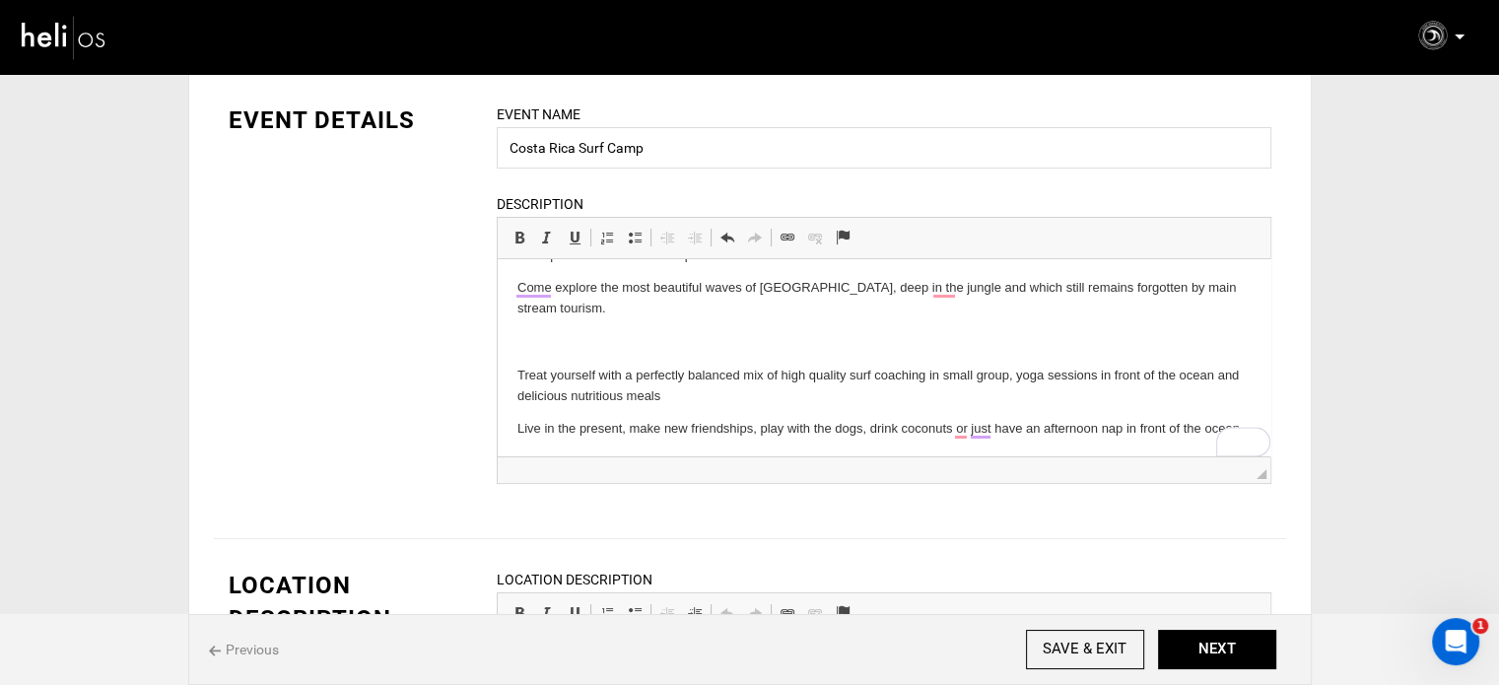
drag, startPoint x: 595, startPoint y: 334, endPoint x: 587, endPoint y: 329, distance: 10.1
click at [594, 366] on p "To enrich screen reader interactions, please activate Accessibility in Grammarl…" at bounding box center [883, 386] width 733 height 41
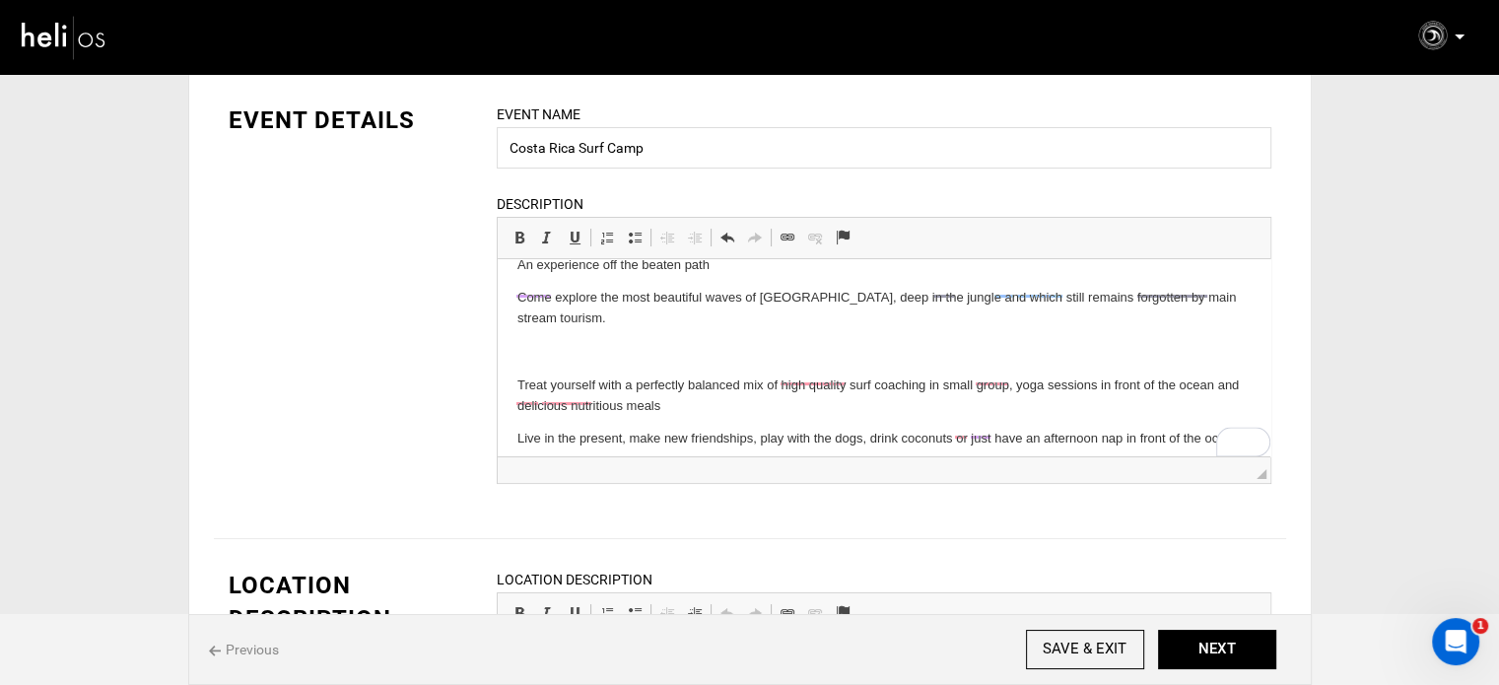
scroll to position [193, 0]
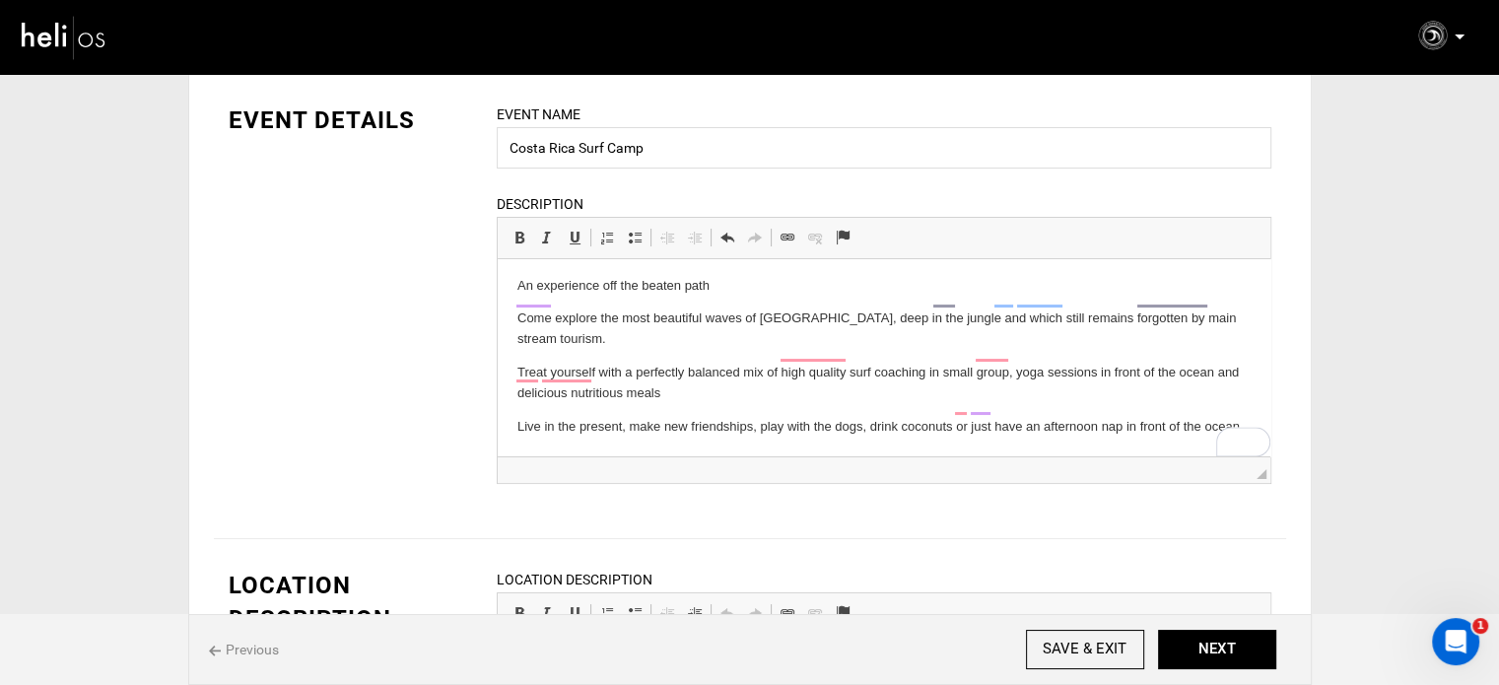
click at [516, 411] on html "Surf camp [GEOGRAPHIC_DATA]’s highlights For total beginner to intermediate sur…" at bounding box center [883, 272] width 773 height 370
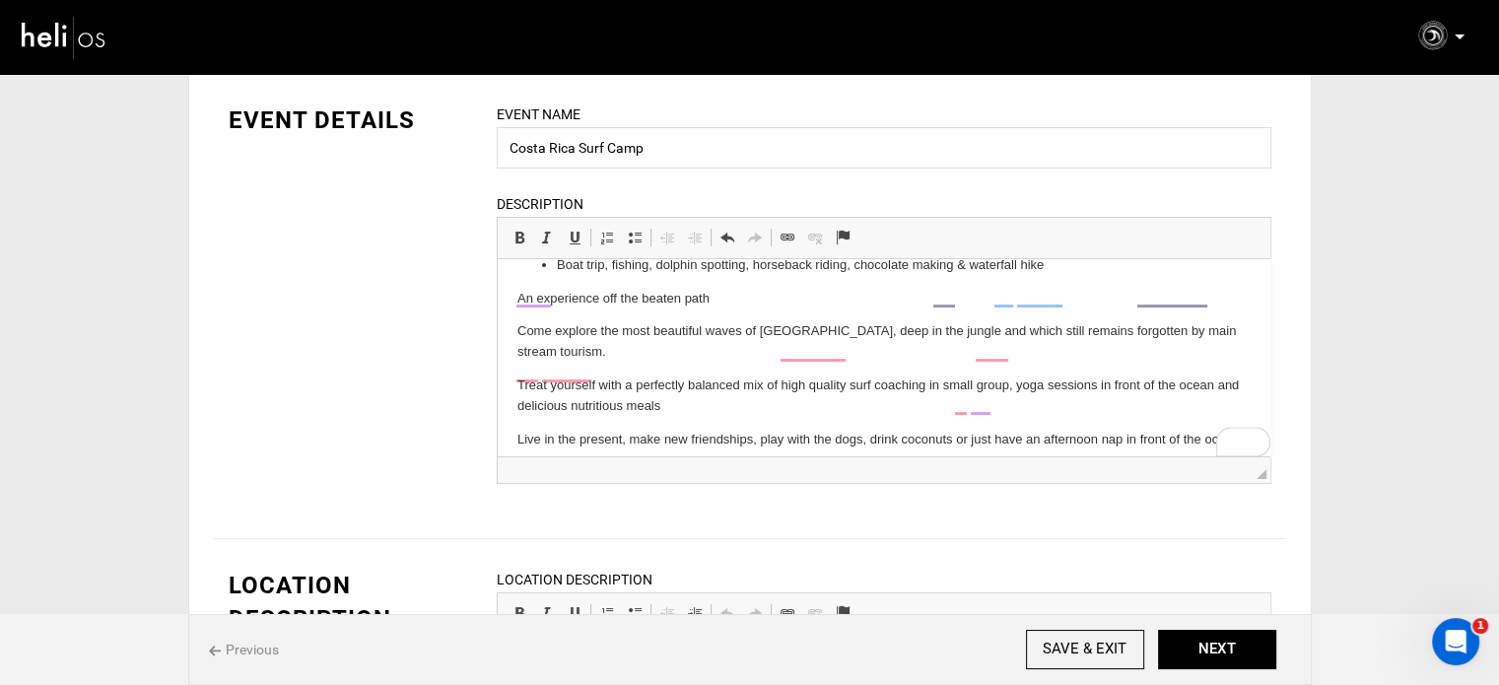
scroll to position [160, 0]
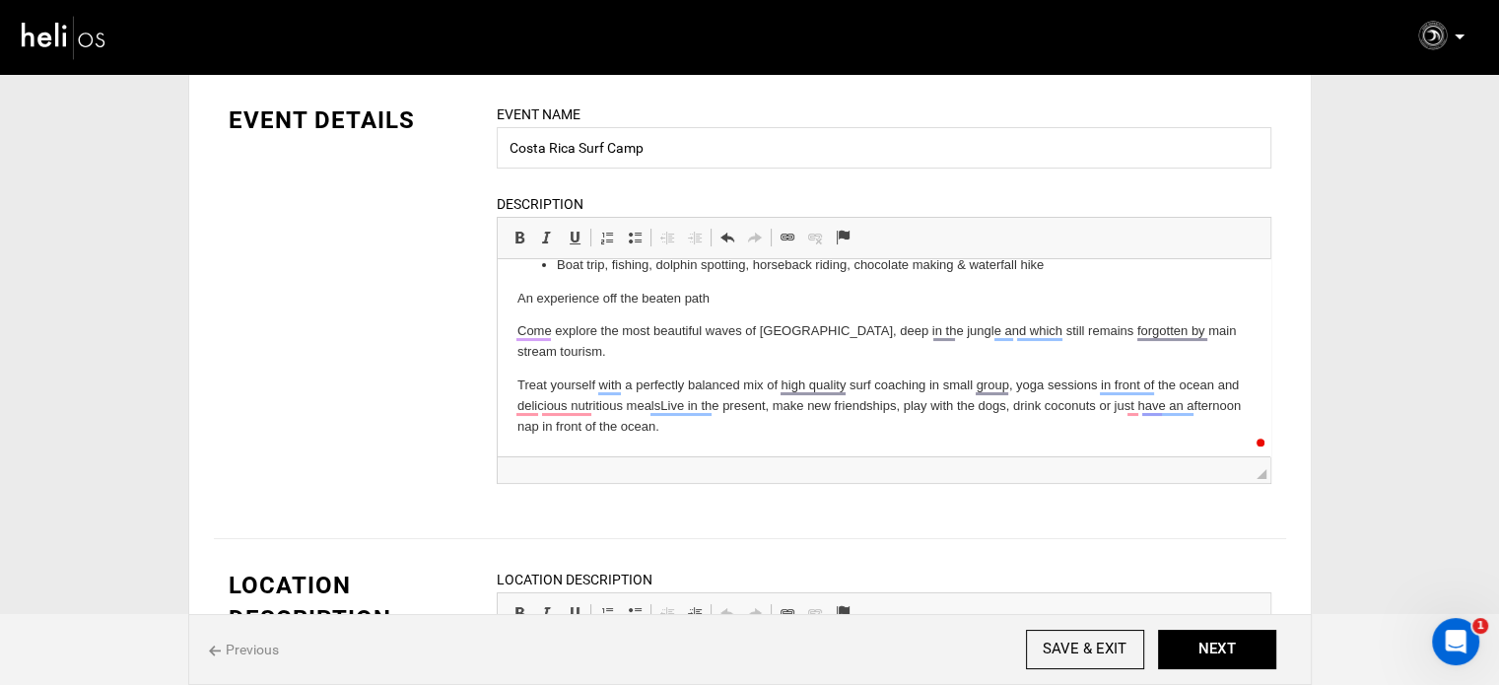
click at [514, 377] on html "Surf camp [GEOGRAPHIC_DATA]’s highlights For total beginner to intermediate sur…" at bounding box center [883, 278] width 773 height 357
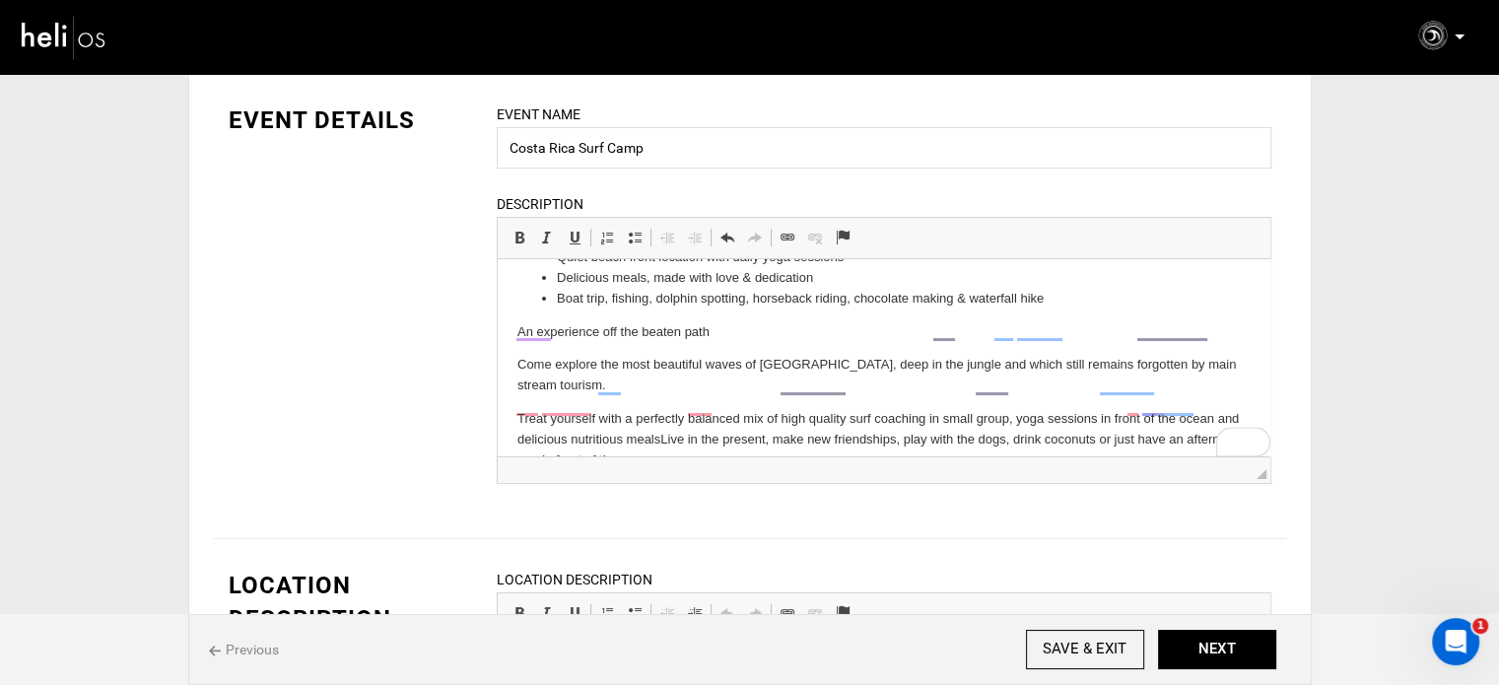
scroll to position [126, 0]
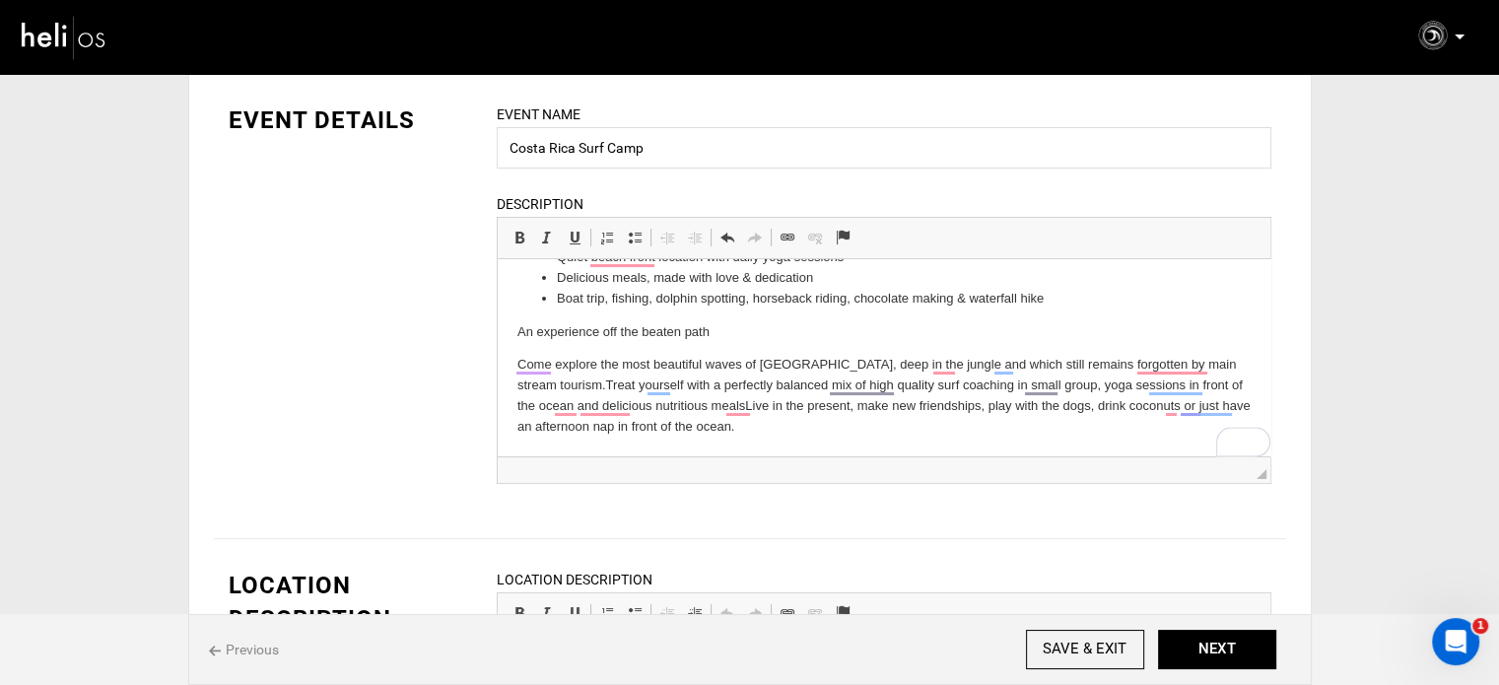
click at [539, 355] on p "An experience off the beaten path" at bounding box center [883, 396] width 733 height 82
drag, startPoint x: 513, startPoint y: 233, endPoint x: 109, endPoint y: 62, distance: 437.8
click at [513, 233] on span at bounding box center [520, 238] width 16 height 16
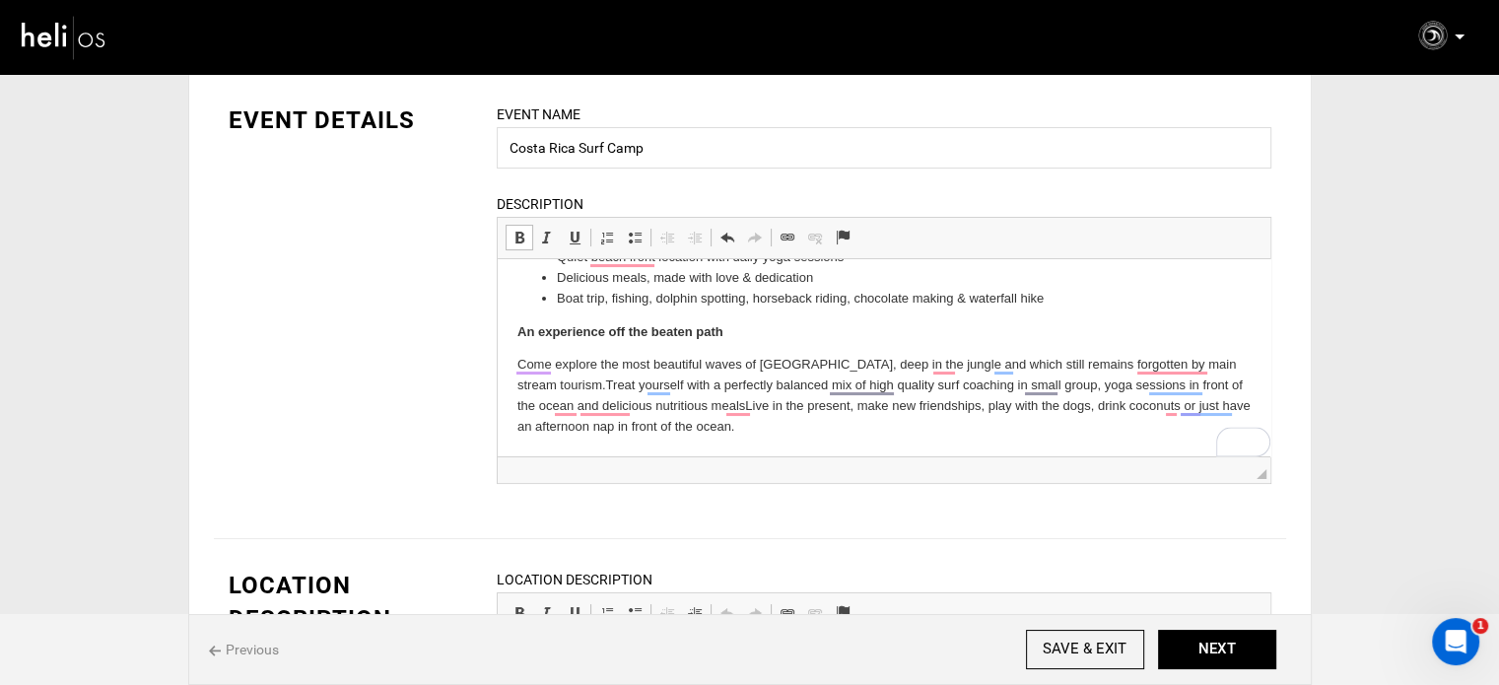
click at [731, 341] on body "Surf camp [GEOGRAPHIC_DATA]’s highlights For total beginner to intermediate sur…" at bounding box center [883, 295] width 733 height 285
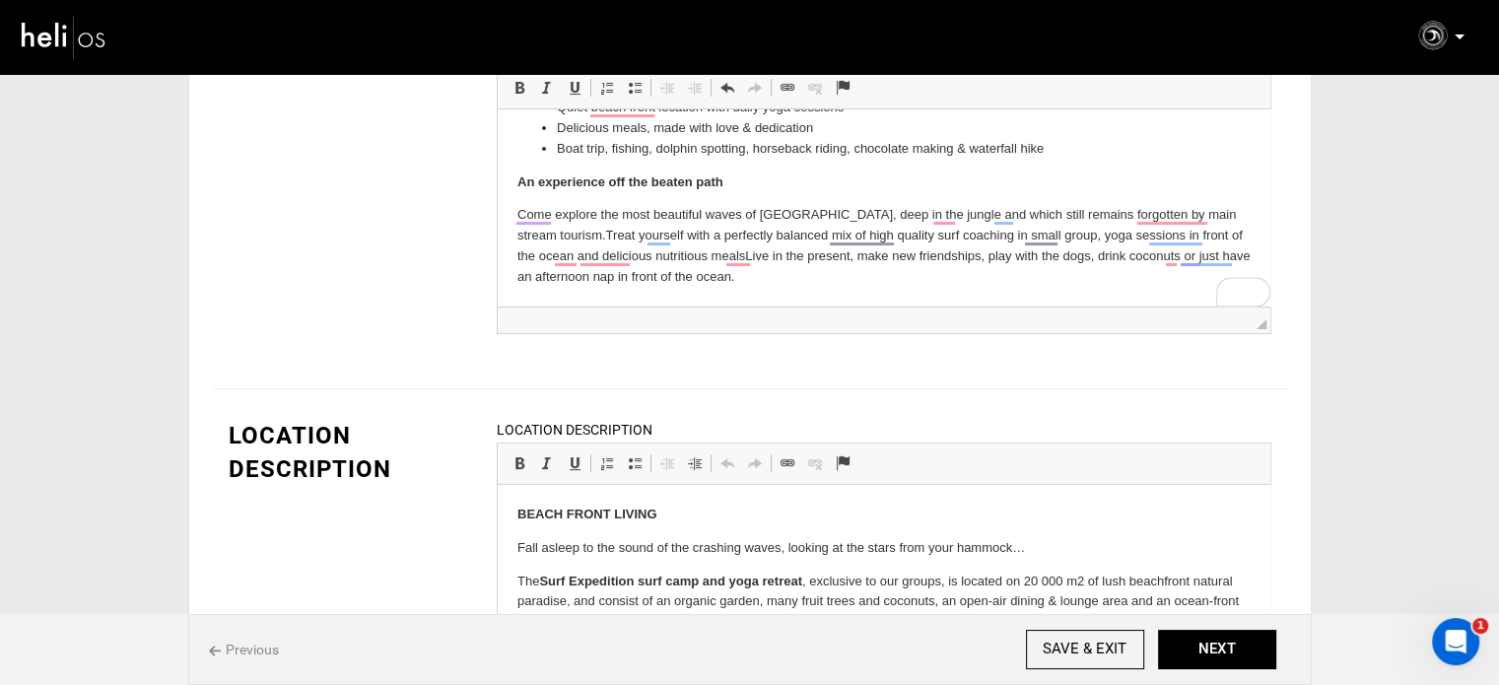
scroll to position [296, 0]
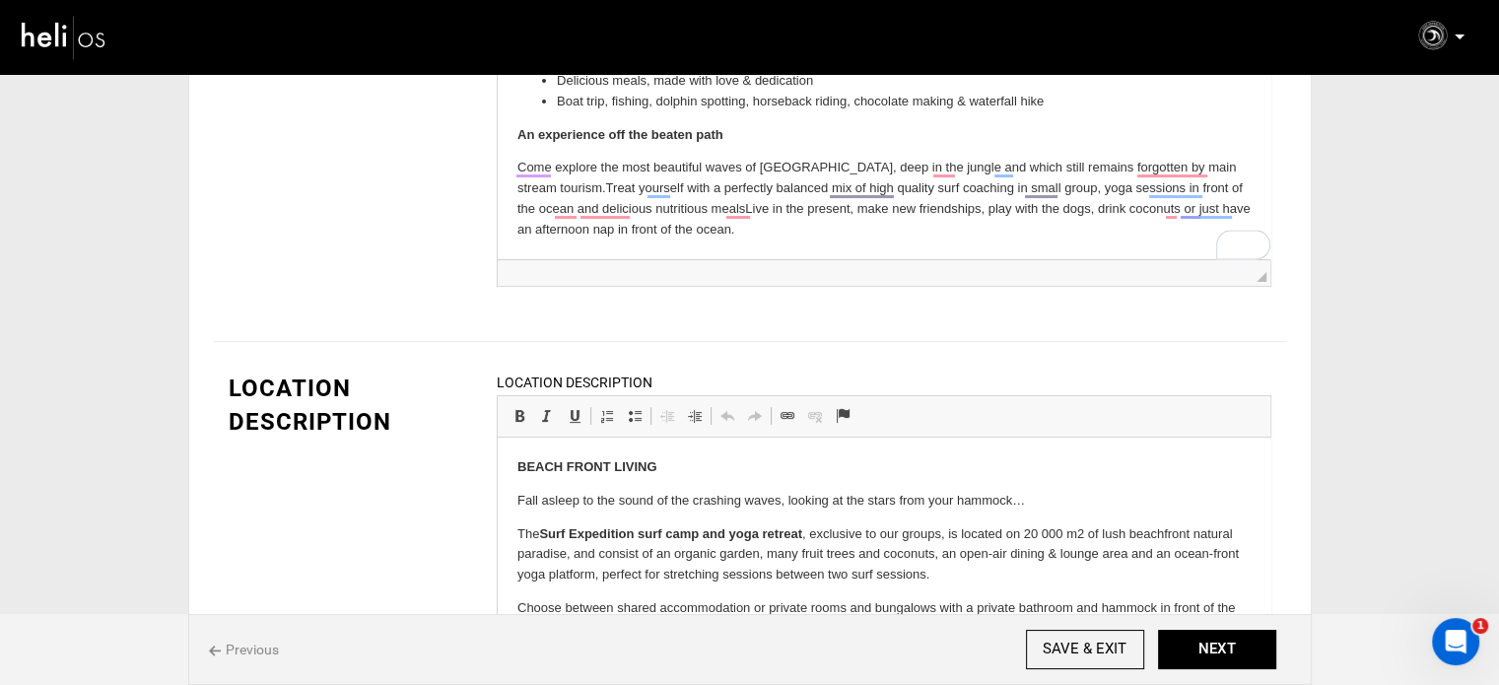
click p "Come explore the most beautiful waves of [GEOGRAPHIC_DATA], deep in the jungle …"
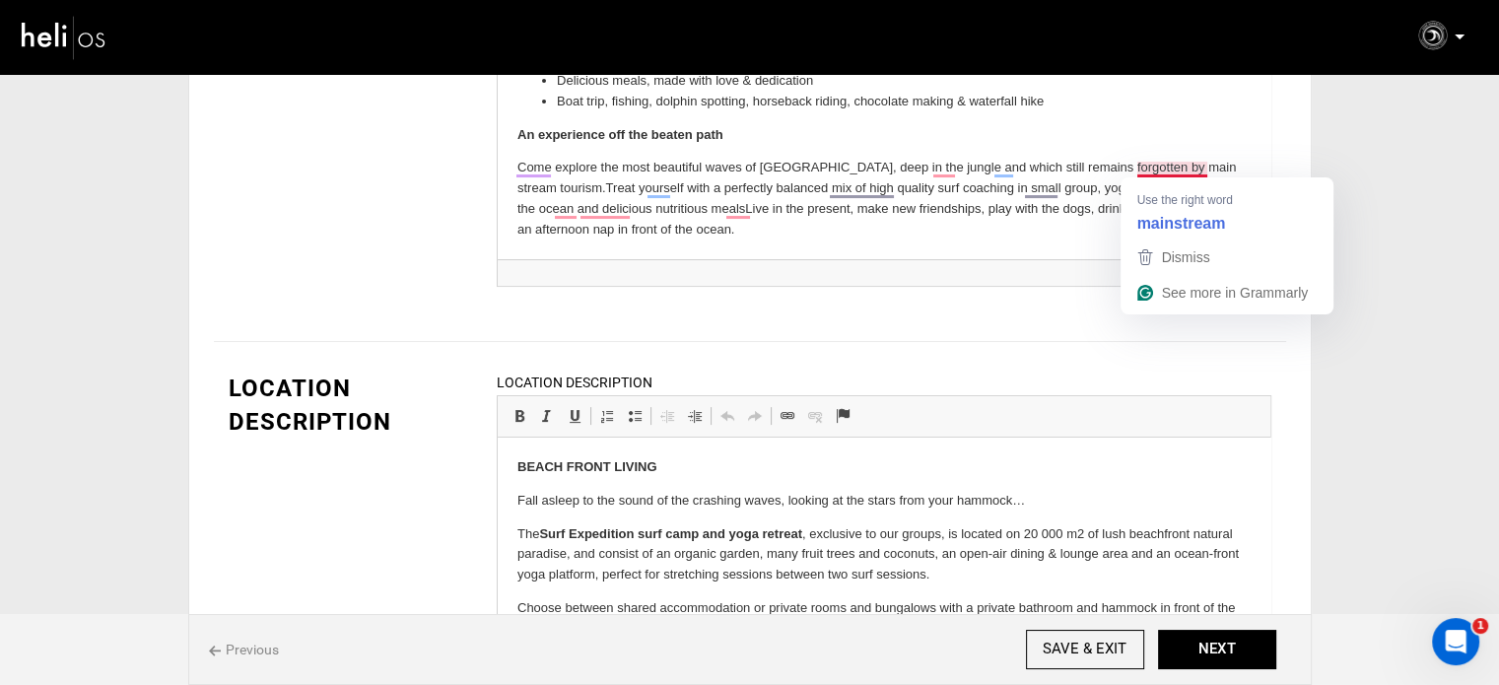
click p "Come explore the most beautiful waves of [GEOGRAPHIC_DATA], deep in the jungle …"
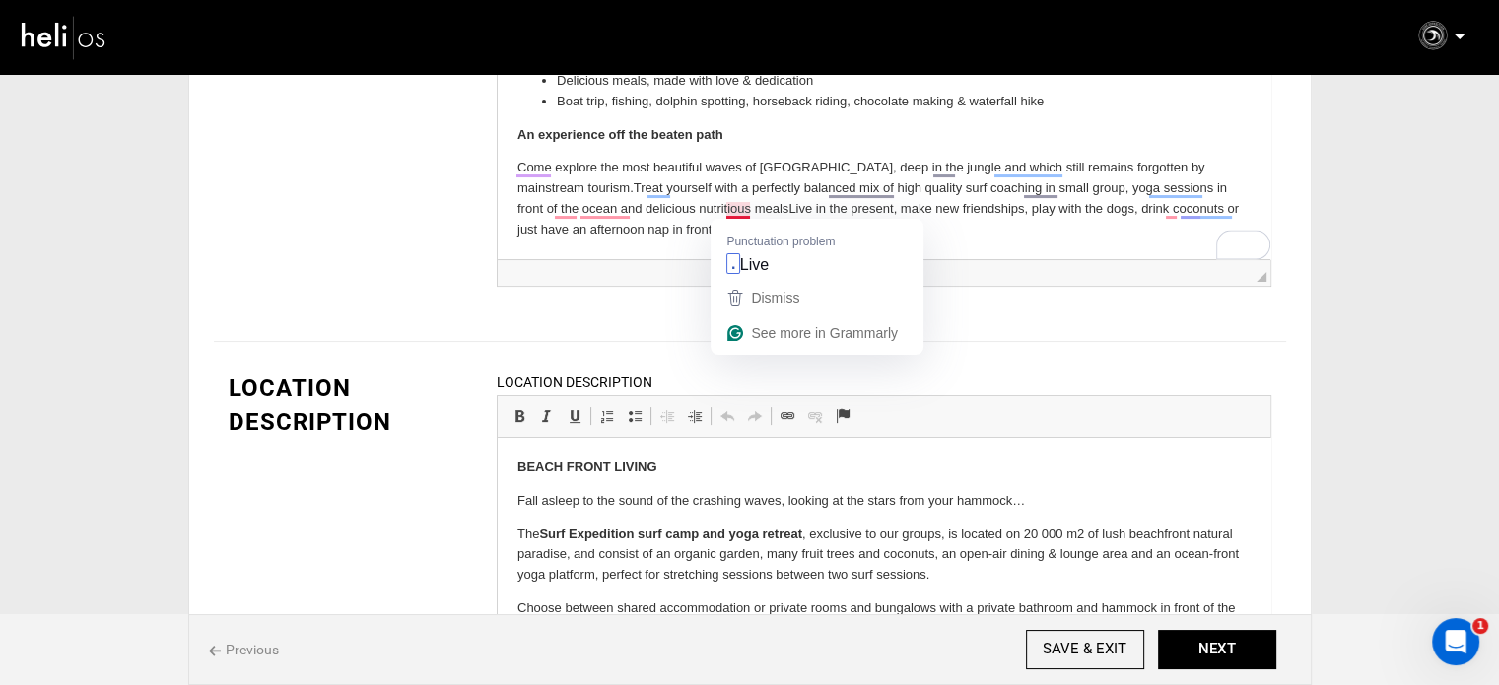
click p "Come explore the most beautiful waves of [GEOGRAPHIC_DATA], deep in the jungle …"
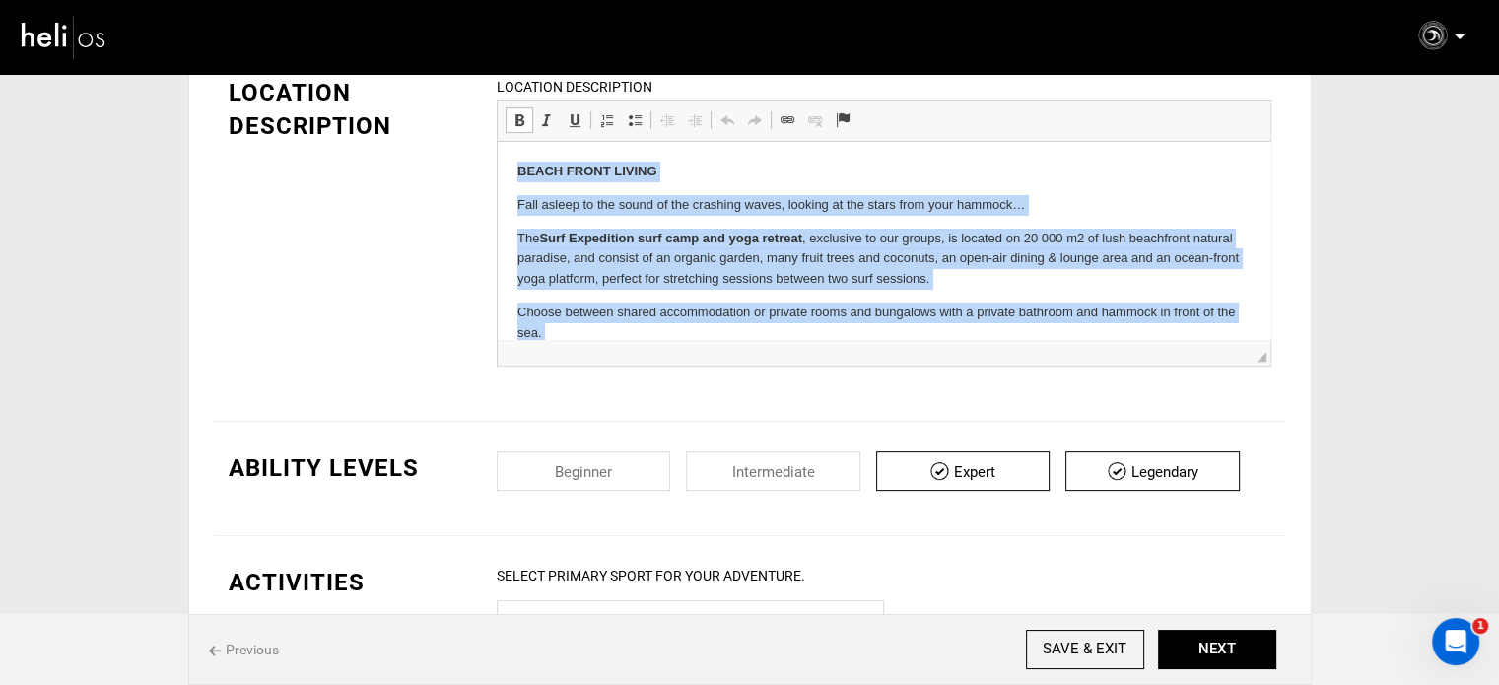
scroll to position [57, 0]
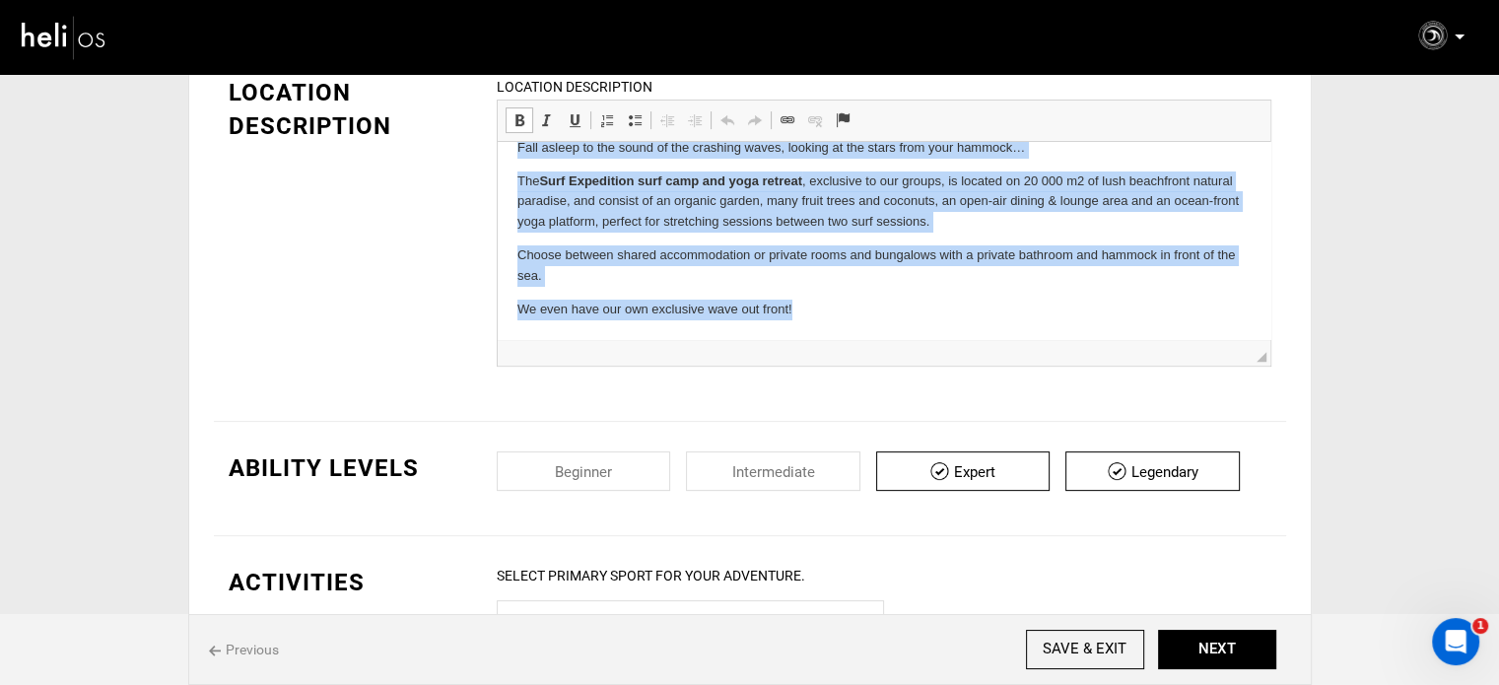
drag, startPoint x: 511, startPoint y: 172, endPoint x: 860, endPoint y: 323, distance: 380.5
click at [860, 323] on html "BEACH FRONT LIVING Fall asleep to the sound of the crashing waves, looking at t…" at bounding box center [883, 212] width 773 height 254
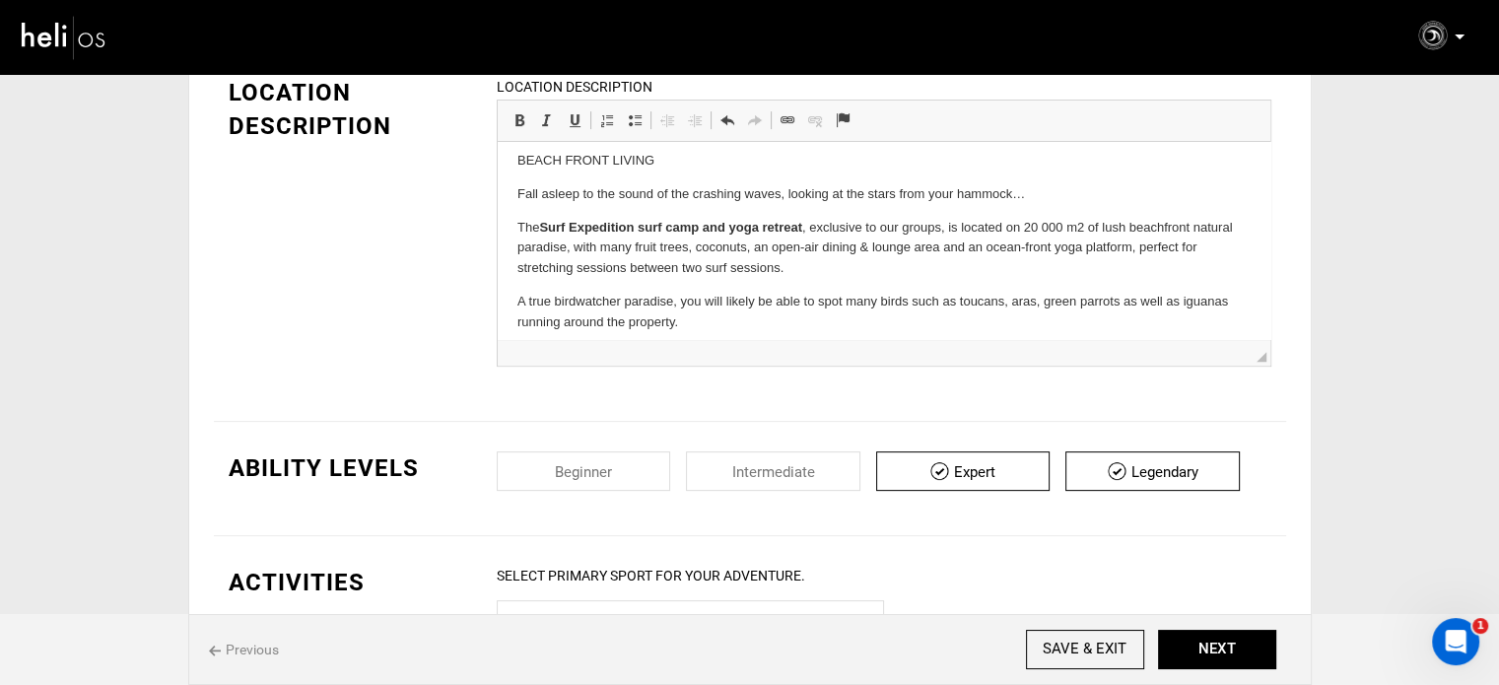
scroll to position [0, 0]
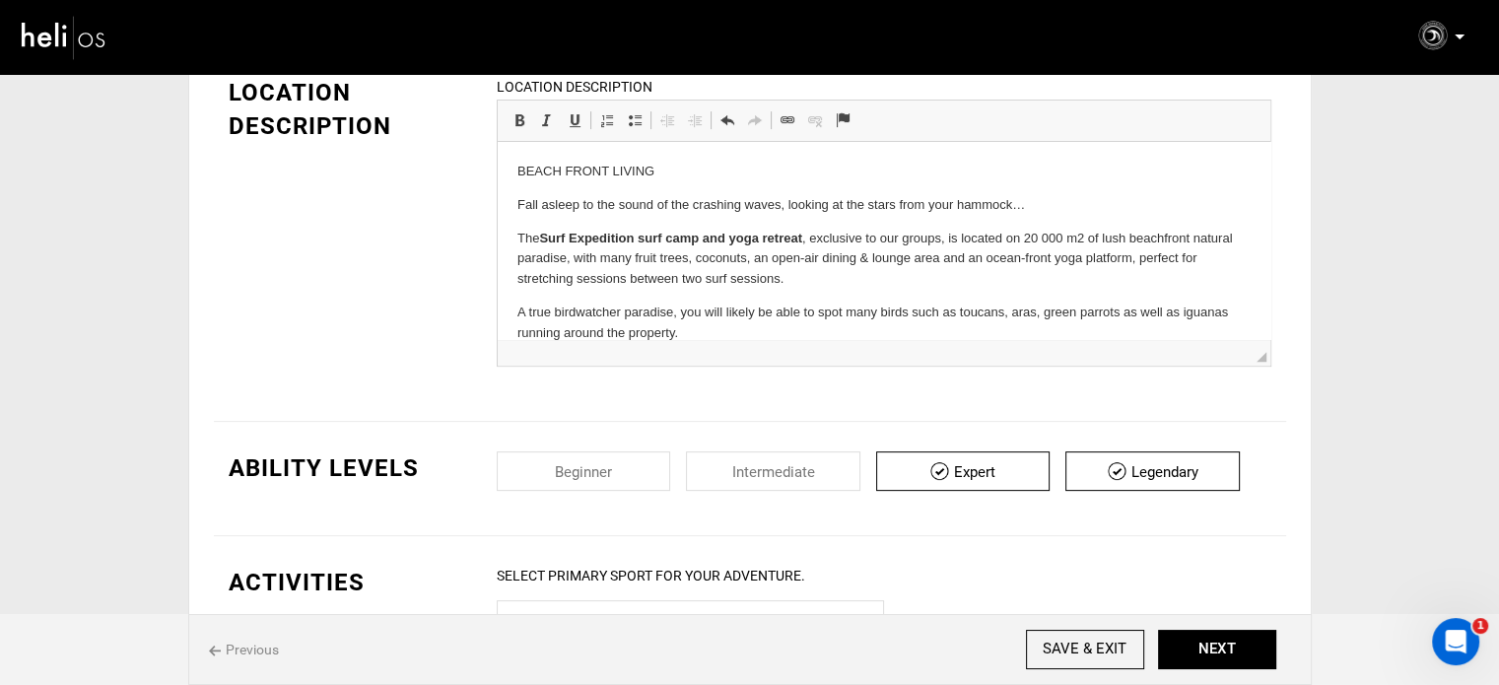
click at [578, 171] on p "BEACH FRONT LIVING" at bounding box center [883, 172] width 733 height 21
click at [517, 118] on span at bounding box center [520, 120] width 16 height 16
click at [672, 169] on p "BEACH FRONT LIVING" at bounding box center [883, 172] width 733 height 21
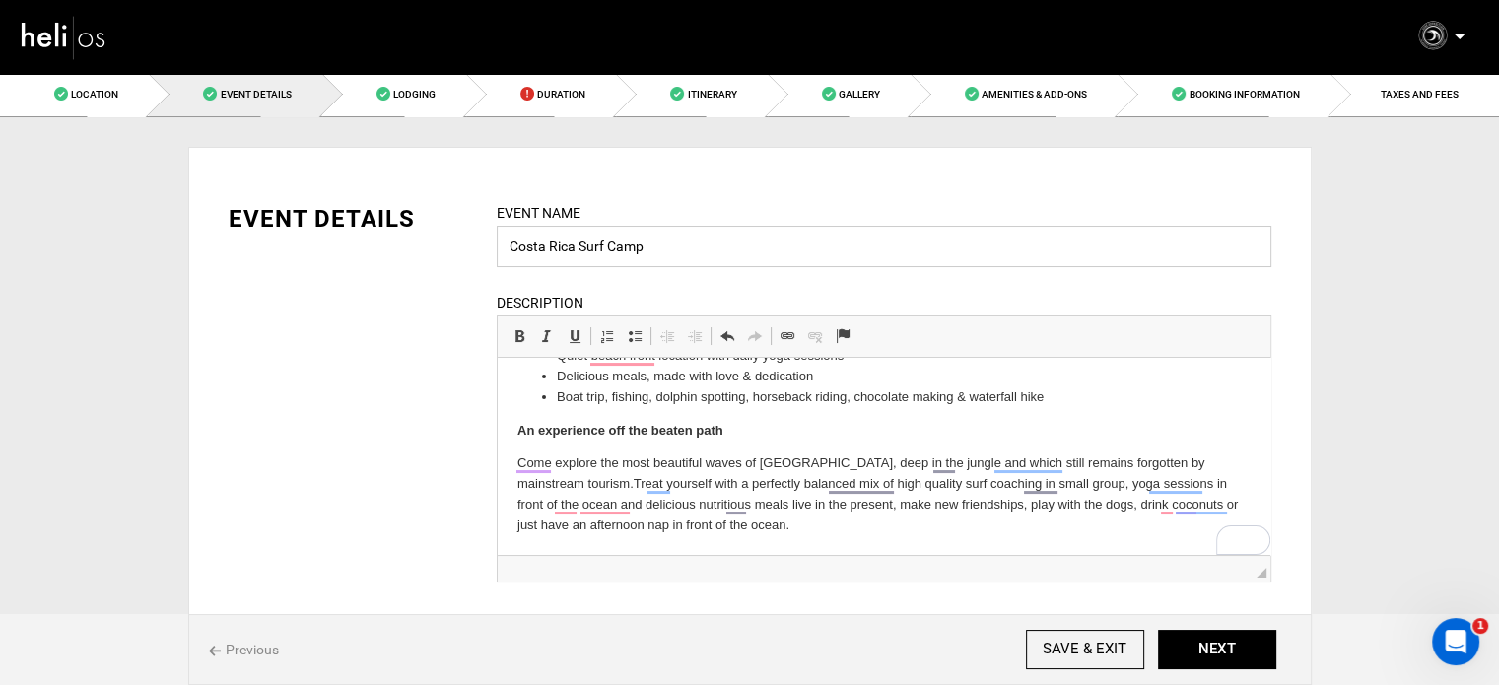
click at [507, 245] on input "Costa Rica Surf Camp" at bounding box center [884, 246] width 775 height 41
paste input "Free Surf"
click at [716, 244] on input "Free Surf [GEOGRAPHIC_DATA] Surf Camp" at bounding box center [884, 246] width 775 height 41
click at [666, 246] on input "Free Surf [GEOGRAPHIC_DATA] Surf Camp" at bounding box center [884, 246] width 775 height 41
click at [783, 242] on input "Free Surf [GEOGRAPHIC_DATA] Surf & Yoga Camp" at bounding box center [884, 246] width 775 height 41
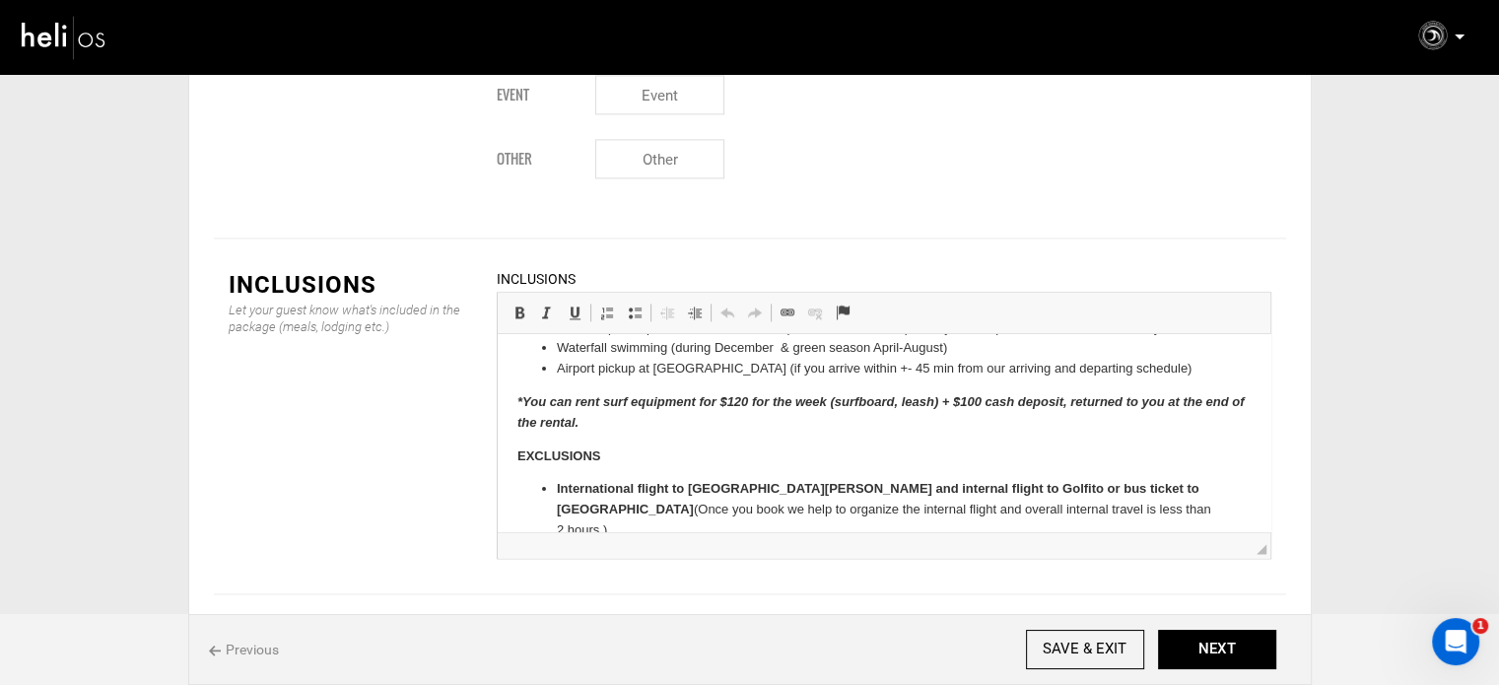
scroll to position [278, 0]
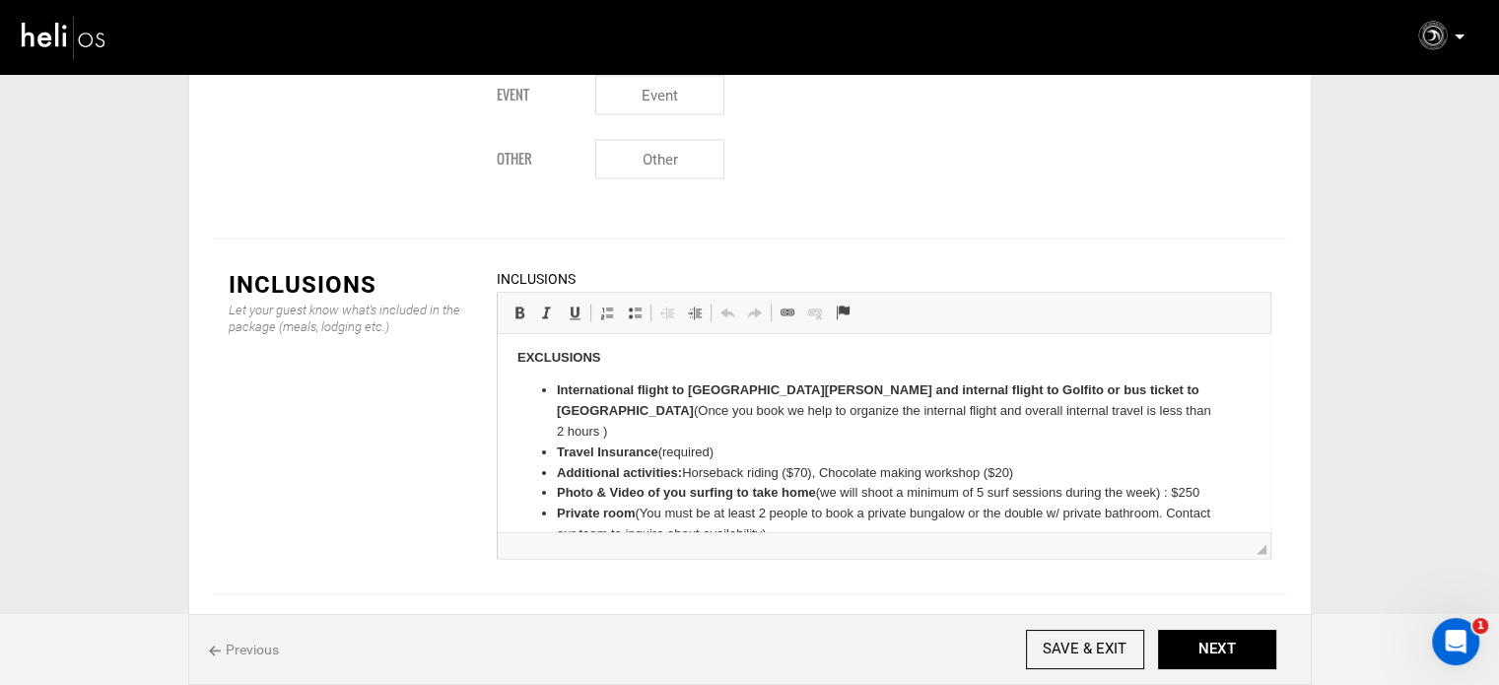
type input "Free Surf [GEOGRAPHIC_DATA] Surf & Yoga Camp"
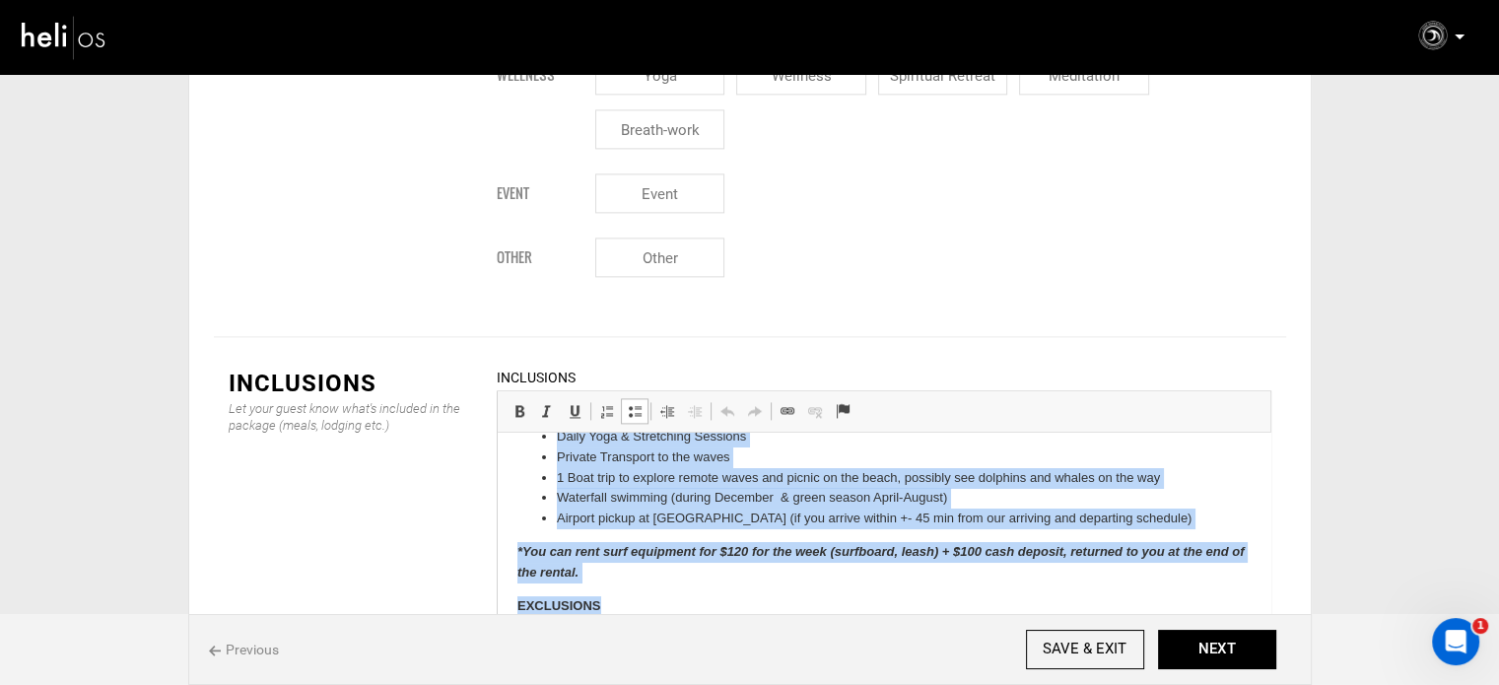
scroll to position [130, 0]
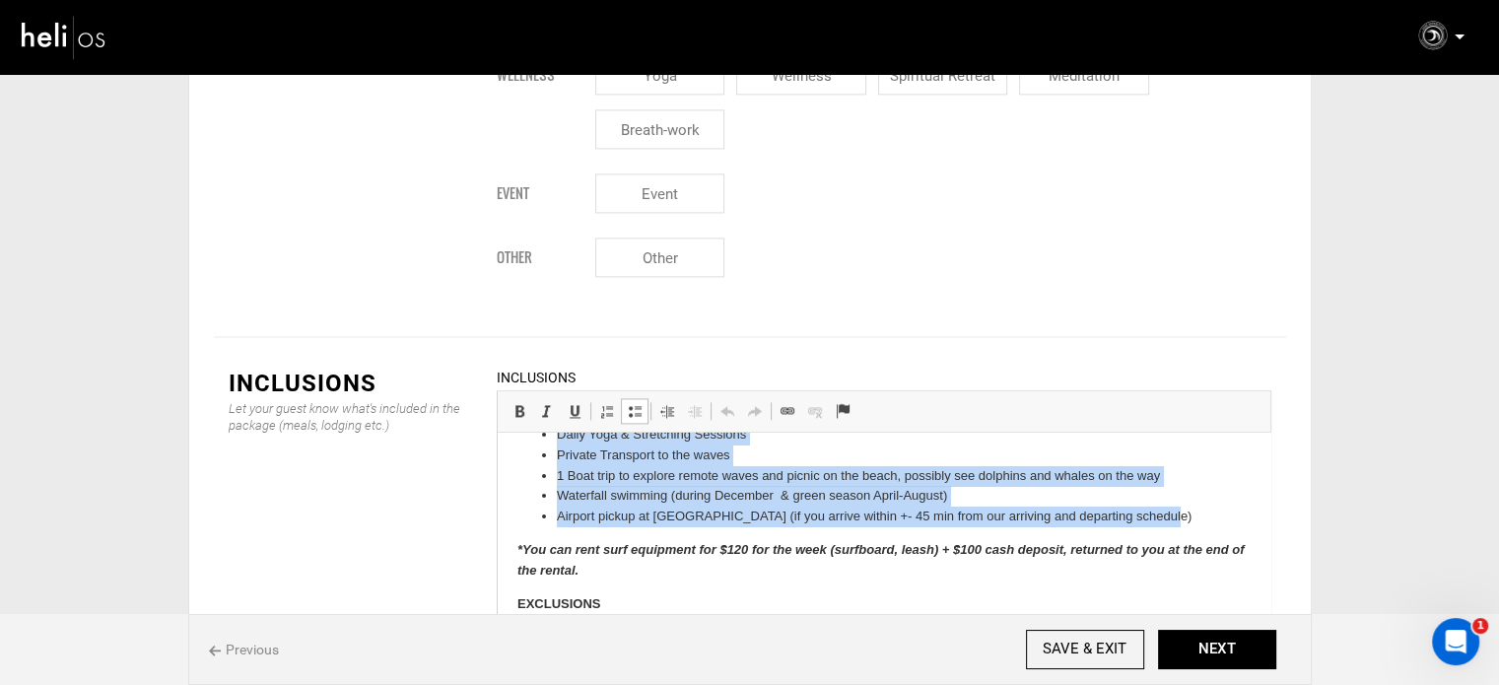
drag, startPoint x: 557, startPoint y: 460, endPoint x: 1174, endPoint y: 518, distance: 619.7
click at [1174, 518] on ul "7 days/ 6 nights in beach front shared accommodation All meals (mix of vegan, v…" at bounding box center [883, 424] width 733 height 205
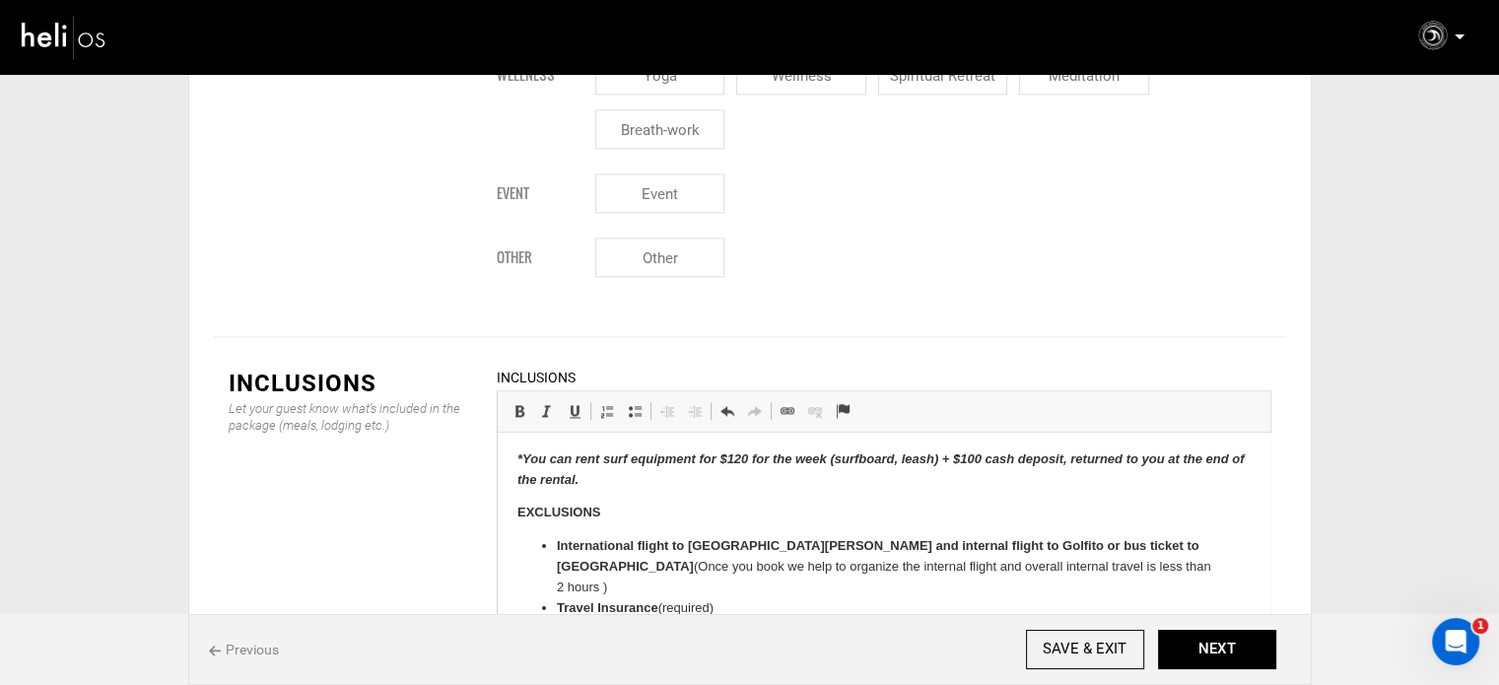
scroll to position [579, 0]
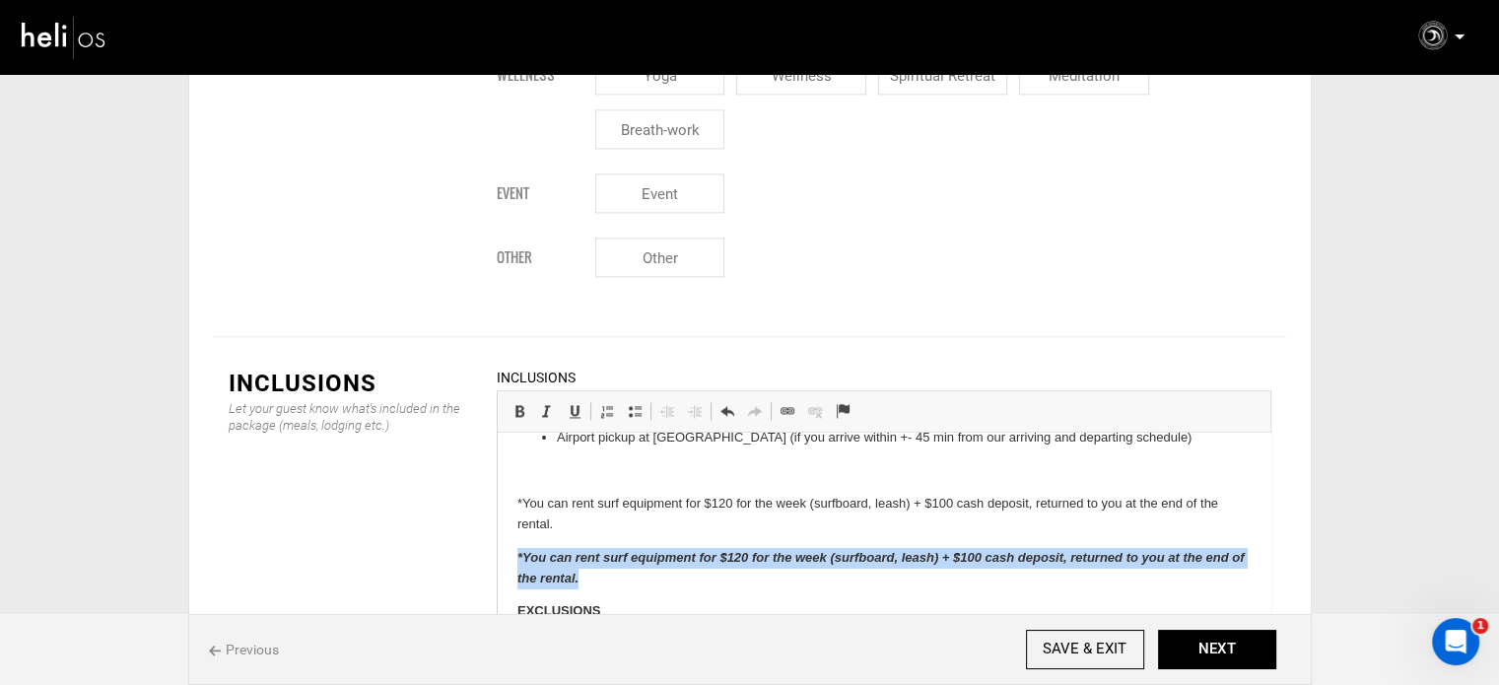
drag, startPoint x: 596, startPoint y: 578, endPoint x: 510, endPoint y: 554, distance: 89.9
click at [510, 554] on html "7 days/ 6 nights in beach front shared accommodation All meals (mix of vegan, v…" at bounding box center [883, 418] width 773 height 1129
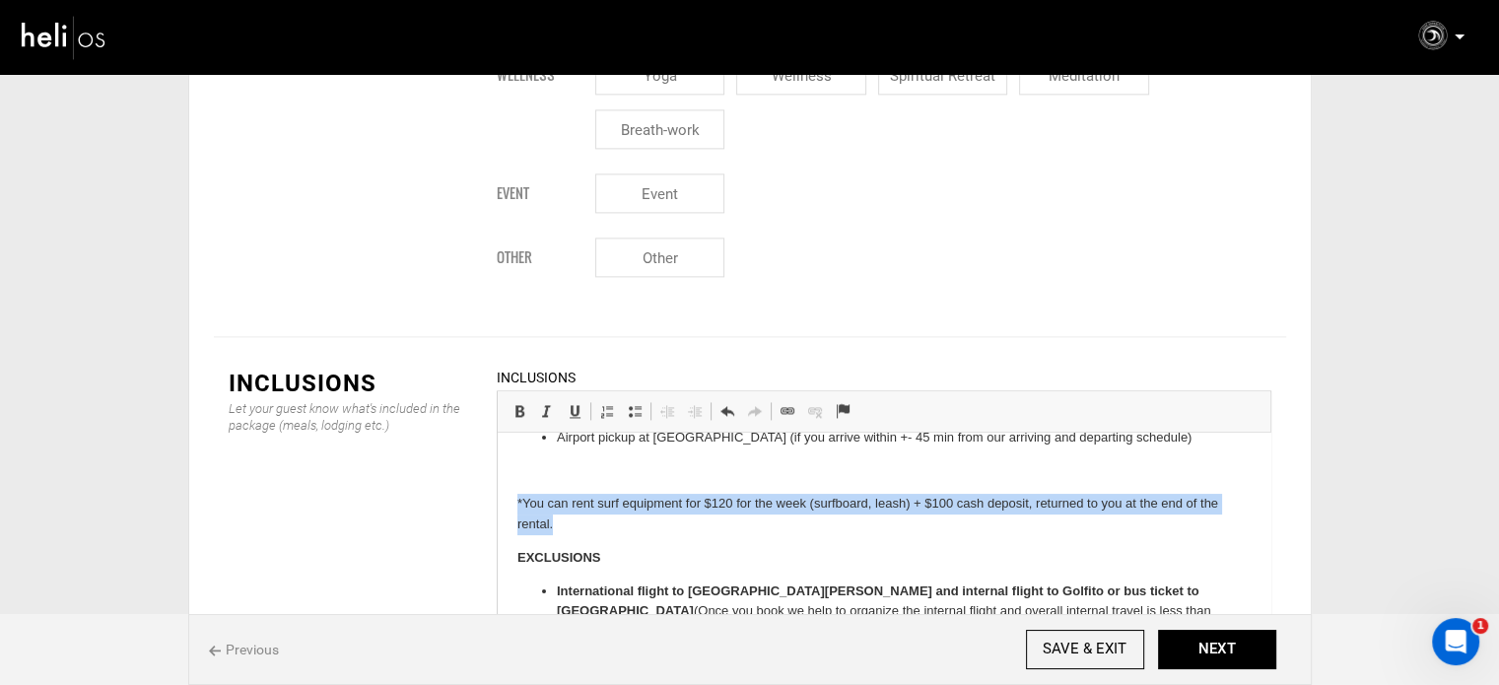
drag, startPoint x: 546, startPoint y: 519, endPoint x: 506, endPoint y: 500, distance: 45.0
click at [506, 500] on html "7 days/ 6 nights in beach front shared accommodation All meals (mix of vegan, v…" at bounding box center [883, 391] width 773 height 1074
click at [560, 548] on p "*You can rent surf equipment for $120 for the week (surfboard, leash) + $100 ca…" at bounding box center [883, 558] width 733 height 21
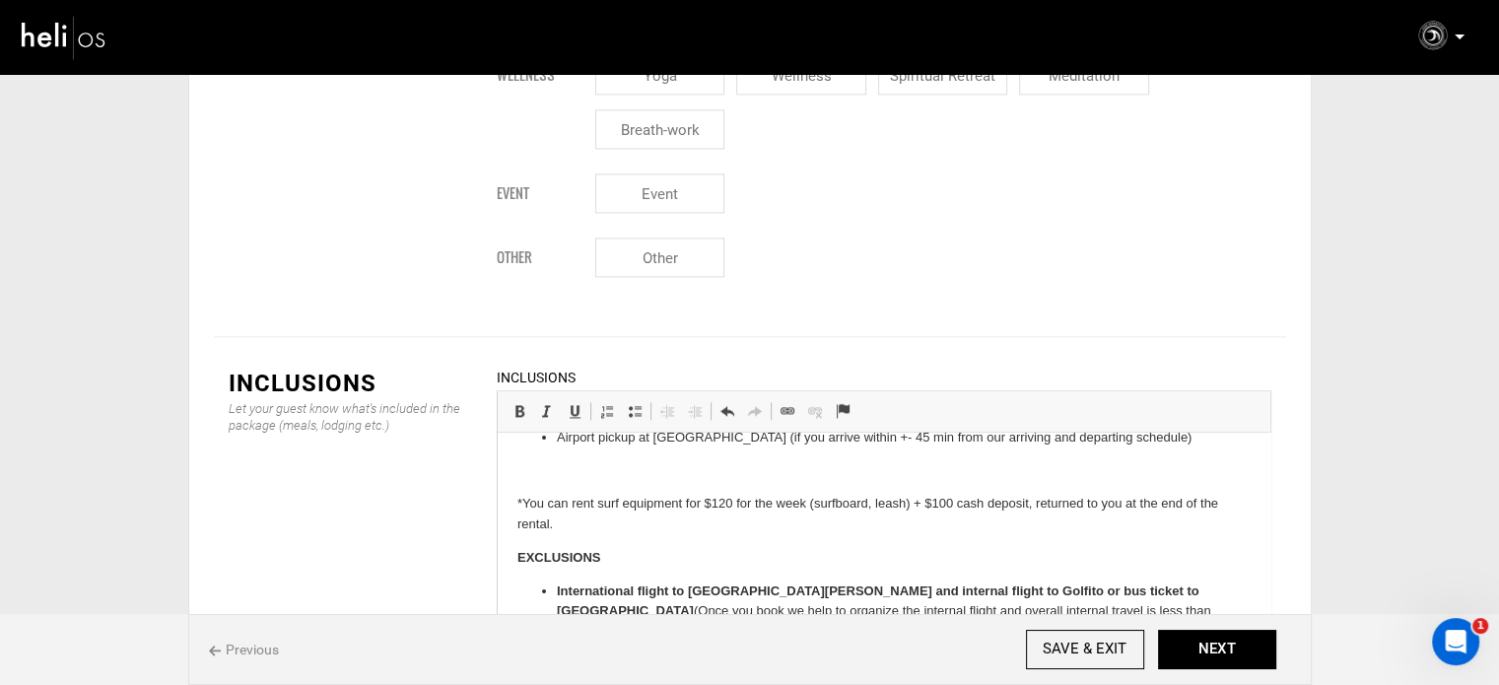
click at [599, 548] on p "*You can rent surf equipment for $120 for the week (surfboard, leash) + $100 ca…" at bounding box center [883, 558] width 733 height 21
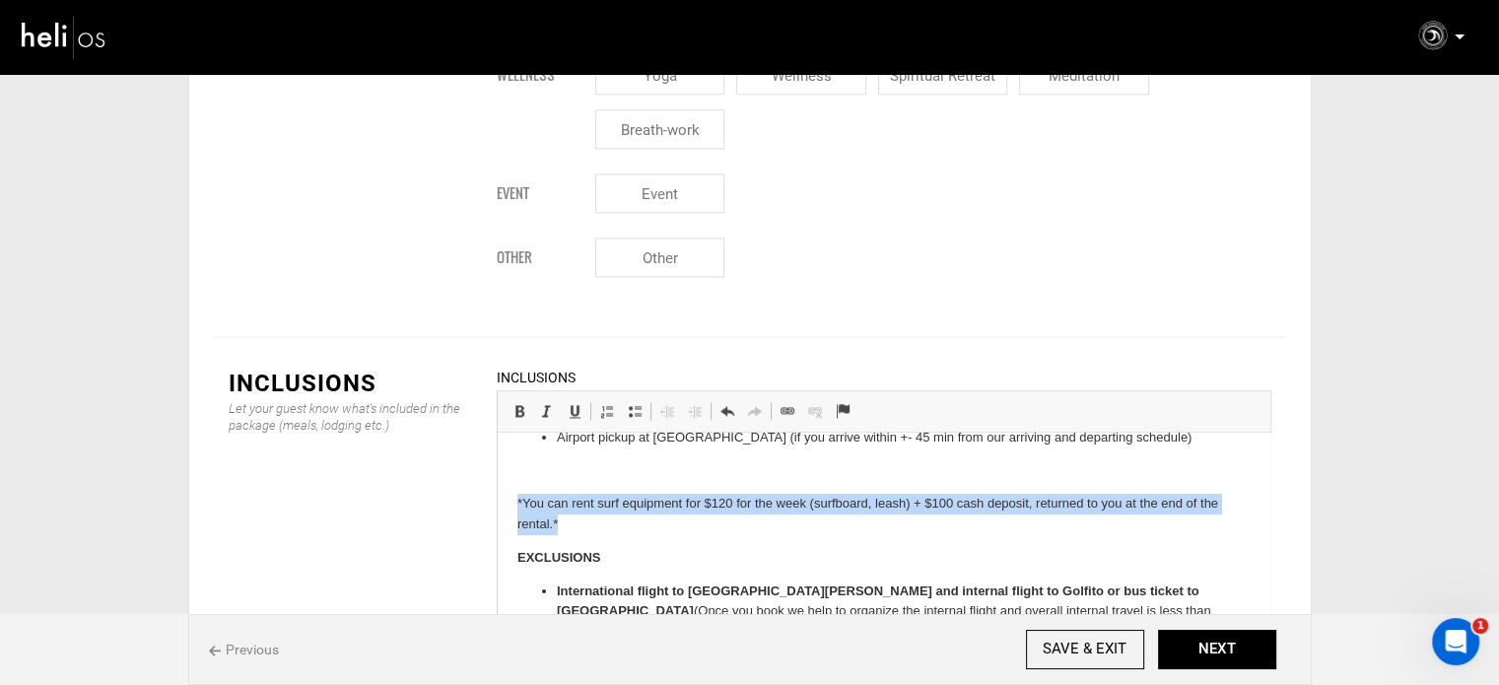
drag, startPoint x: 581, startPoint y: 516, endPoint x: 509, endPoint y: 510, distance: 72.2
click at [509, 510] on html "7 days/ 6 nights in beach front shared accommodation All meals (mix of vegan, v…" at bounding box center [883, 391] width 773 height 1074
click at [517, 403] on span at bounding box center [520, 411] width 16 height 16
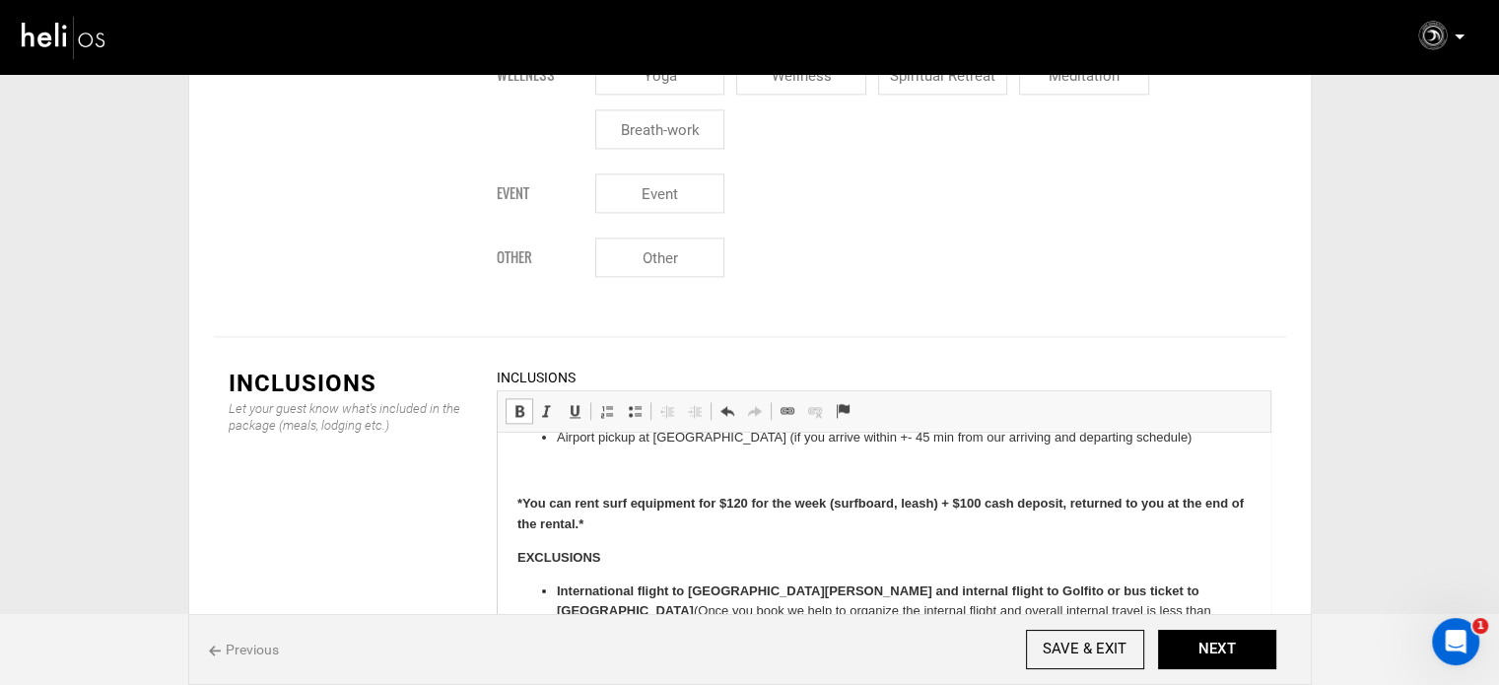
click at [558, 494] on p at bounding box center [883, 514] width 733 height 41
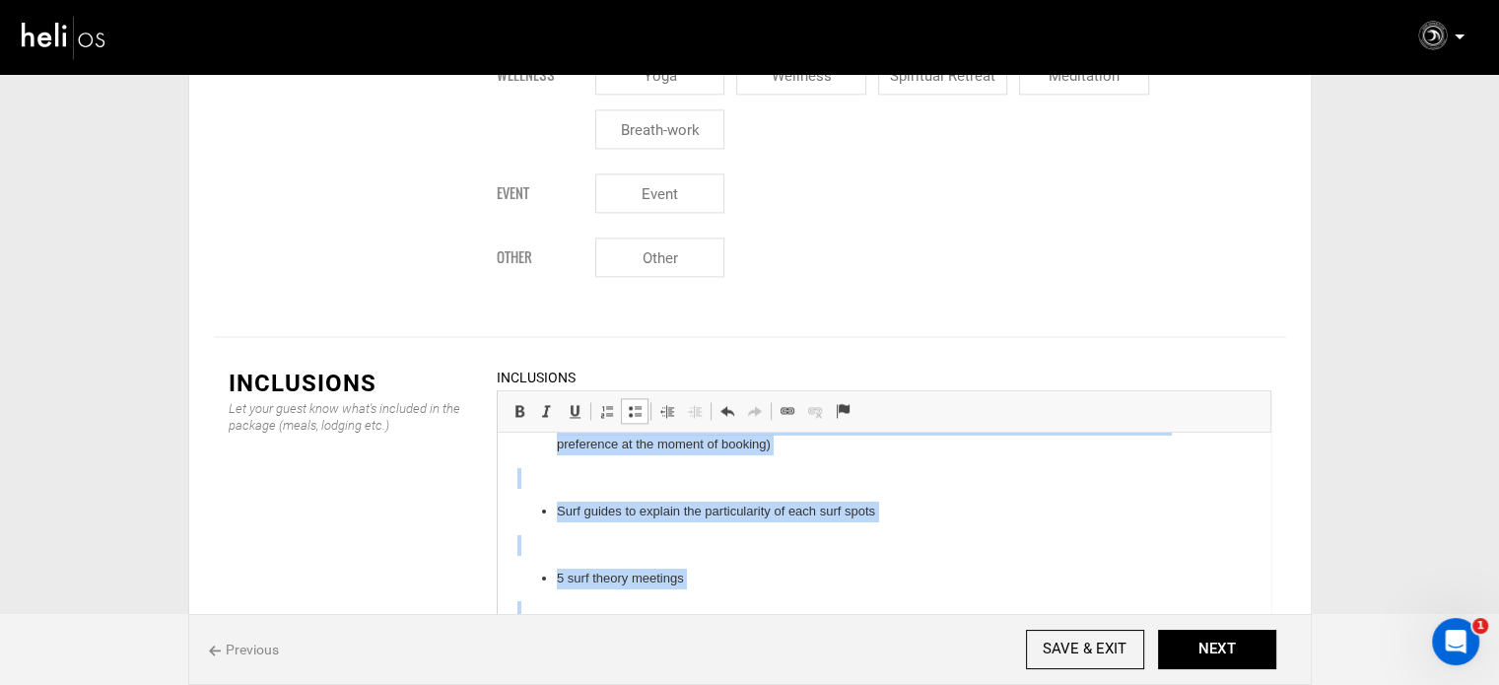
scroll to position [0, 0]
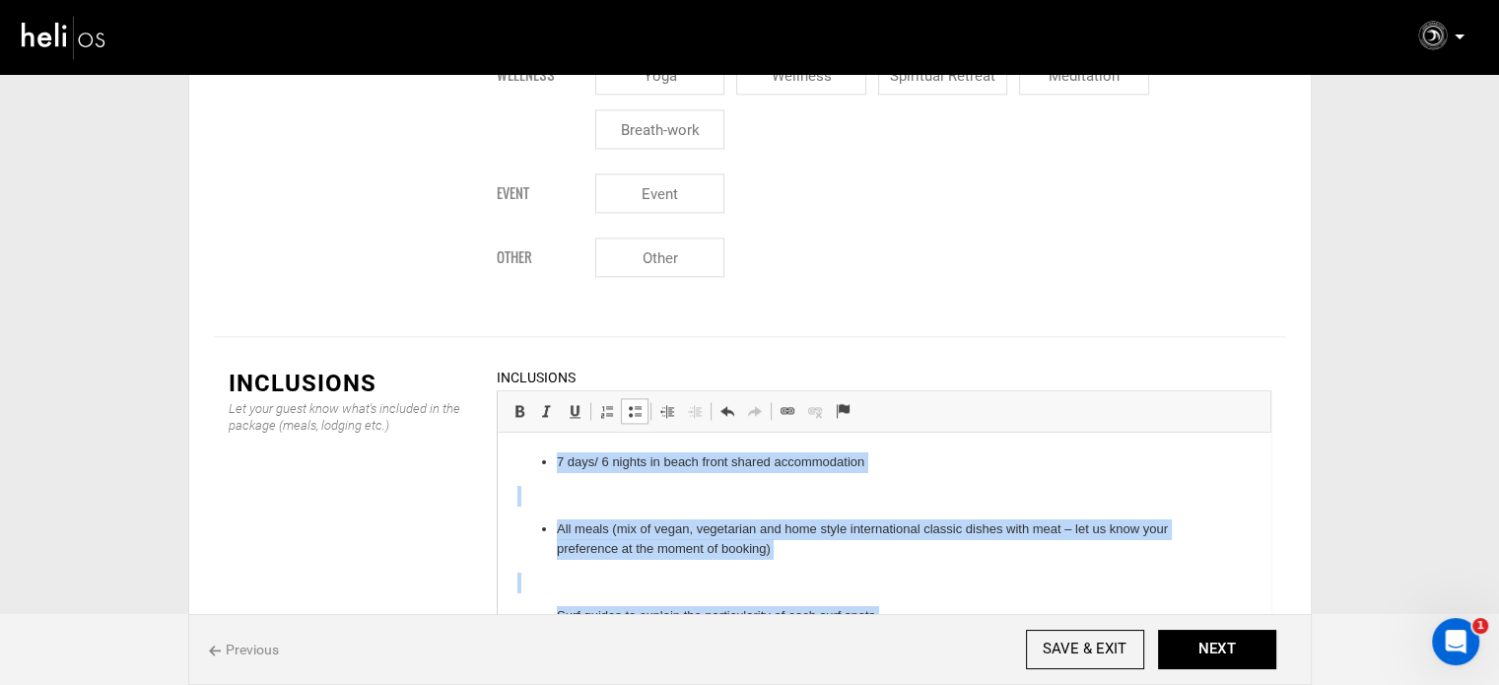
drag, startPoint x: 1141, startPoint y: 534, endPoint x: 524, endPoint y: 458, distance: 621.7
click at [637, 403] on span at bounding box center [635, 411] width 16 height 16
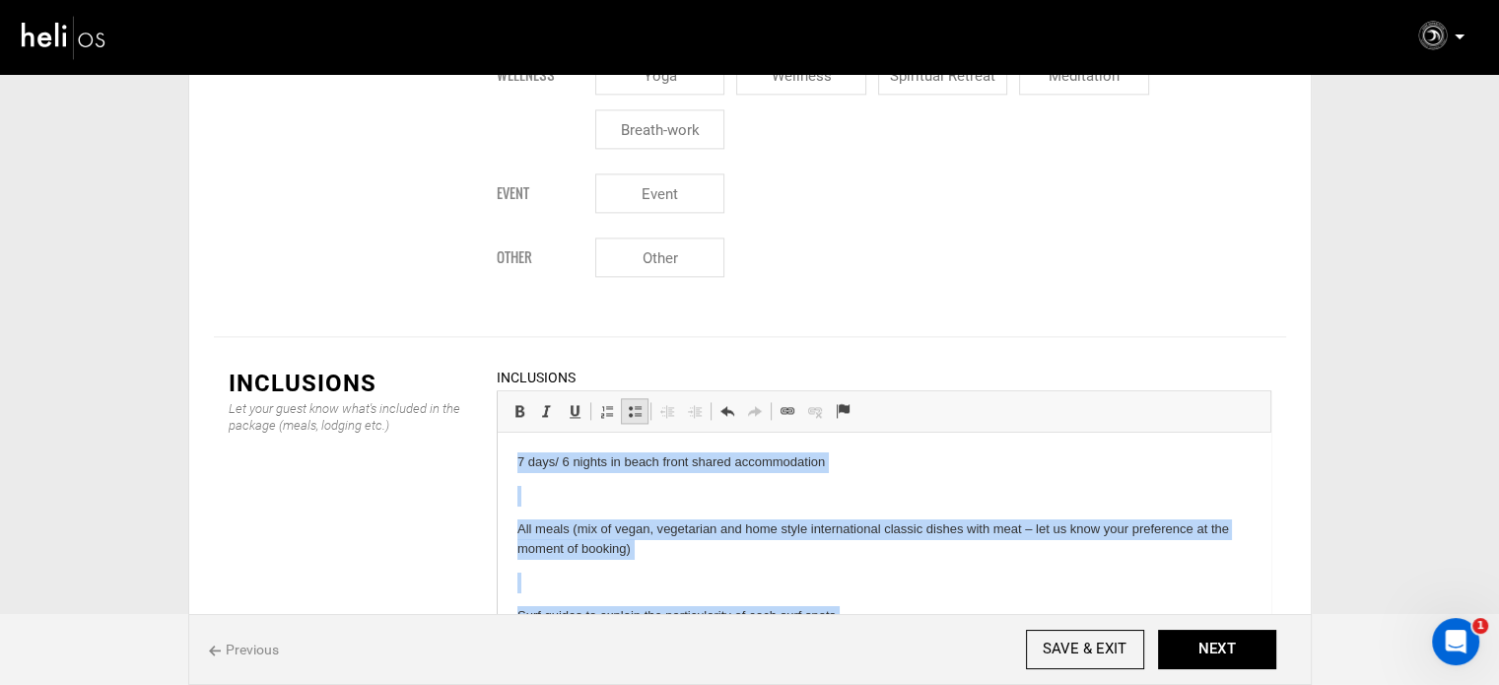
click at [637, 403] on span at bounding box center [635, 411] width 16 height 16
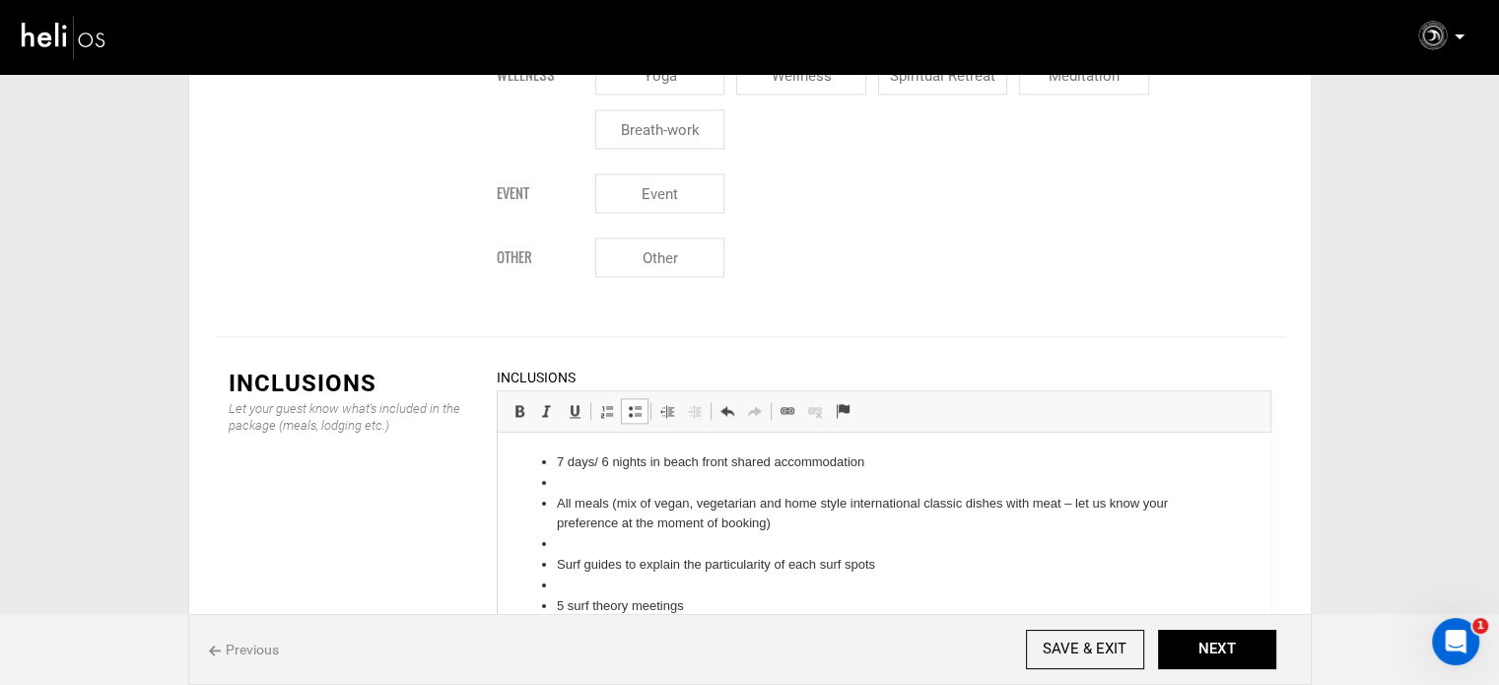
click at [600, 478] on li at bounding box center [883, 483] width 655 height 21
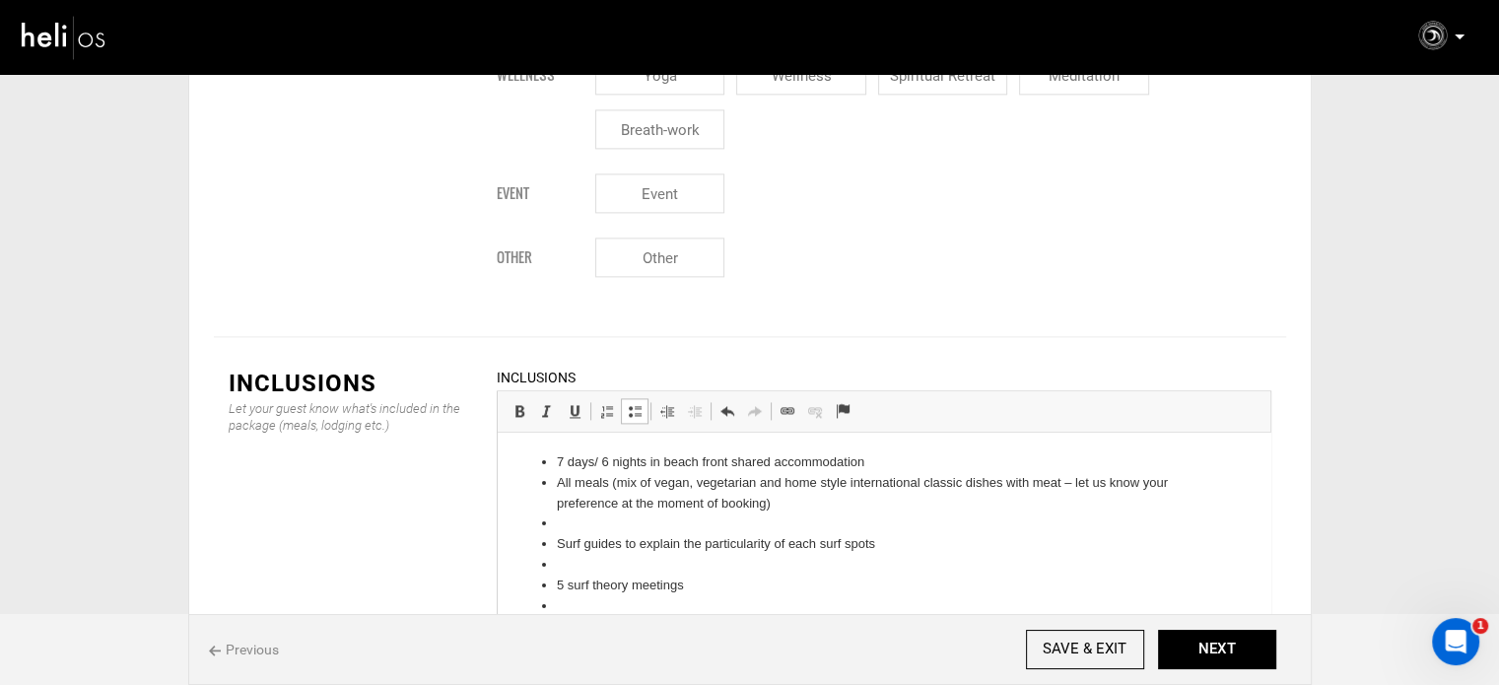
click at [579, 515] on li at bounding box center [883, 524] width 655 height 21
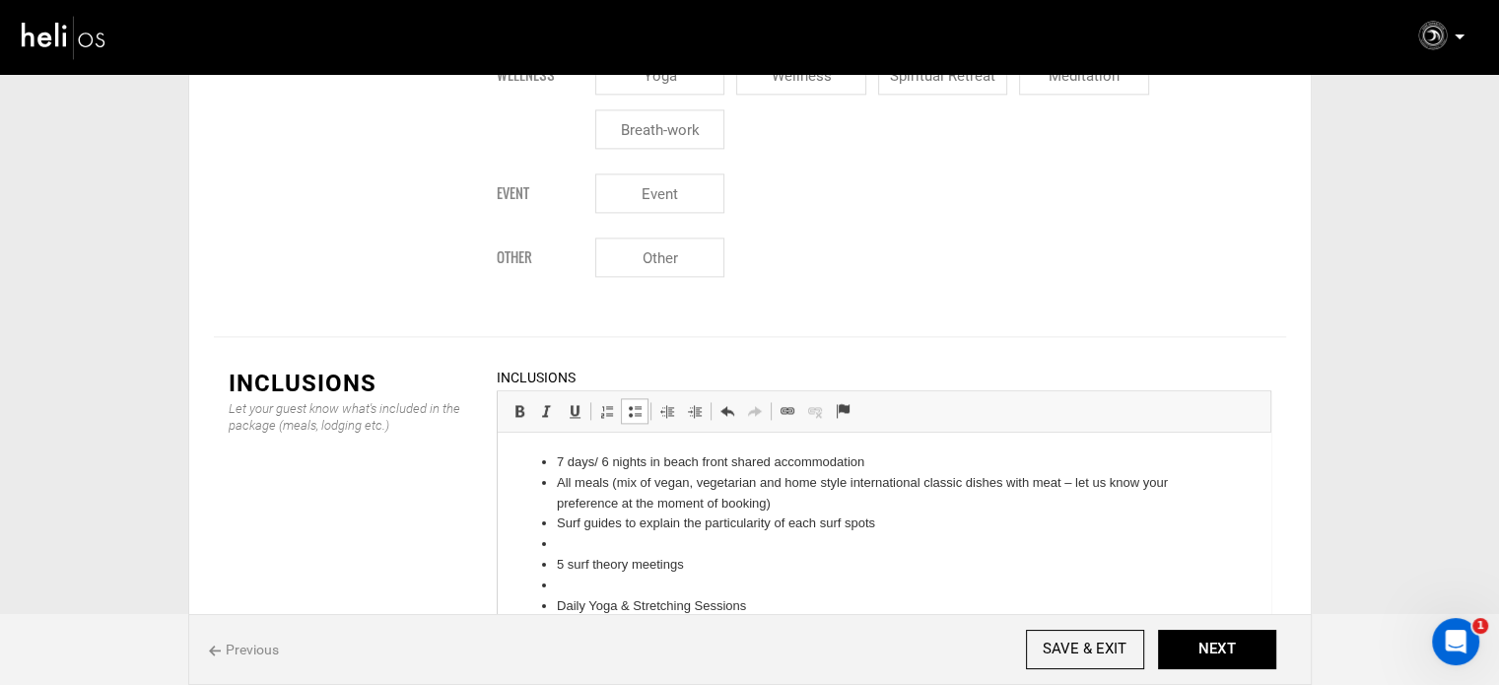
click at [570, 548] on li at bounding box center [883, 544] width 655 height 21
click at [574, 566] on li at bounding box center [883, 565] width 655 height 21
click at [574, 585] on li at bounding box center [883, 586] width 655 height 21
click at [571, 598] on li at bounding box center [883, 606] width 655 height 21
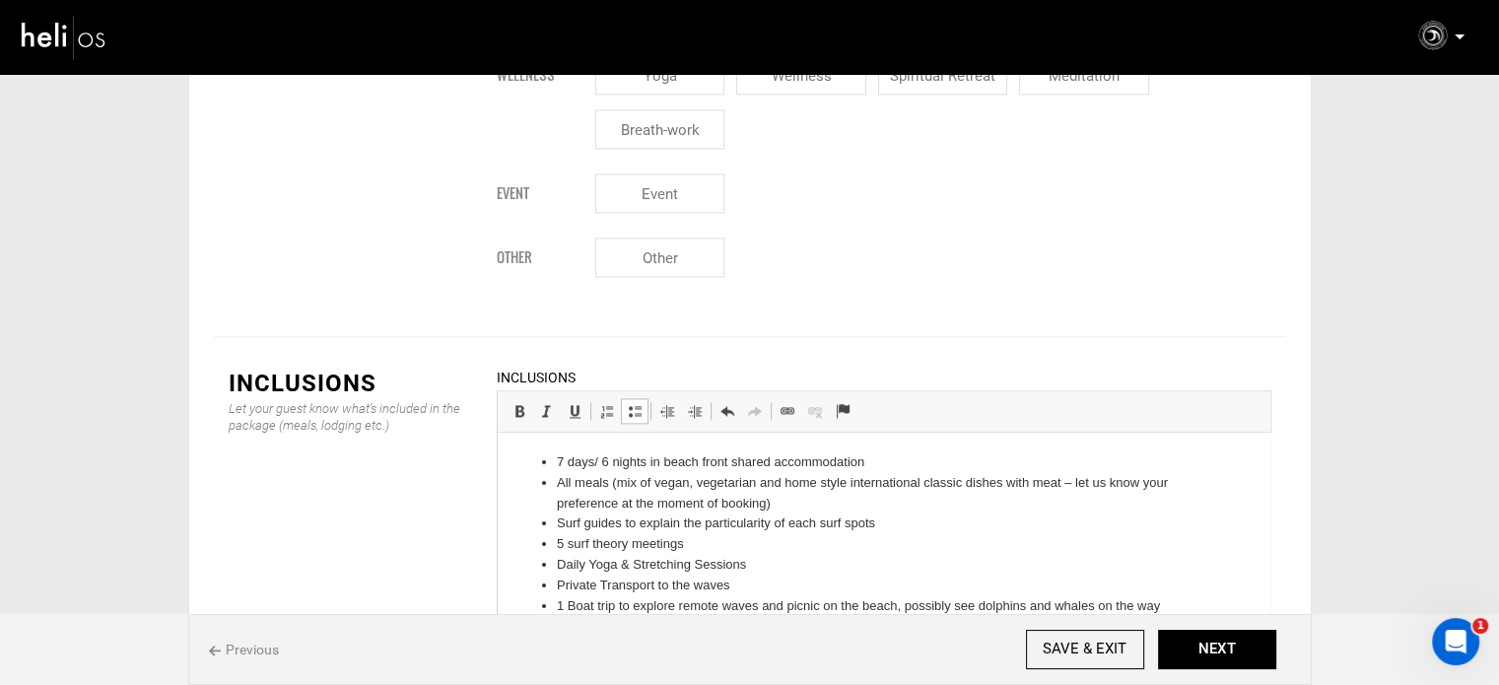
scroll to position [99, 0]
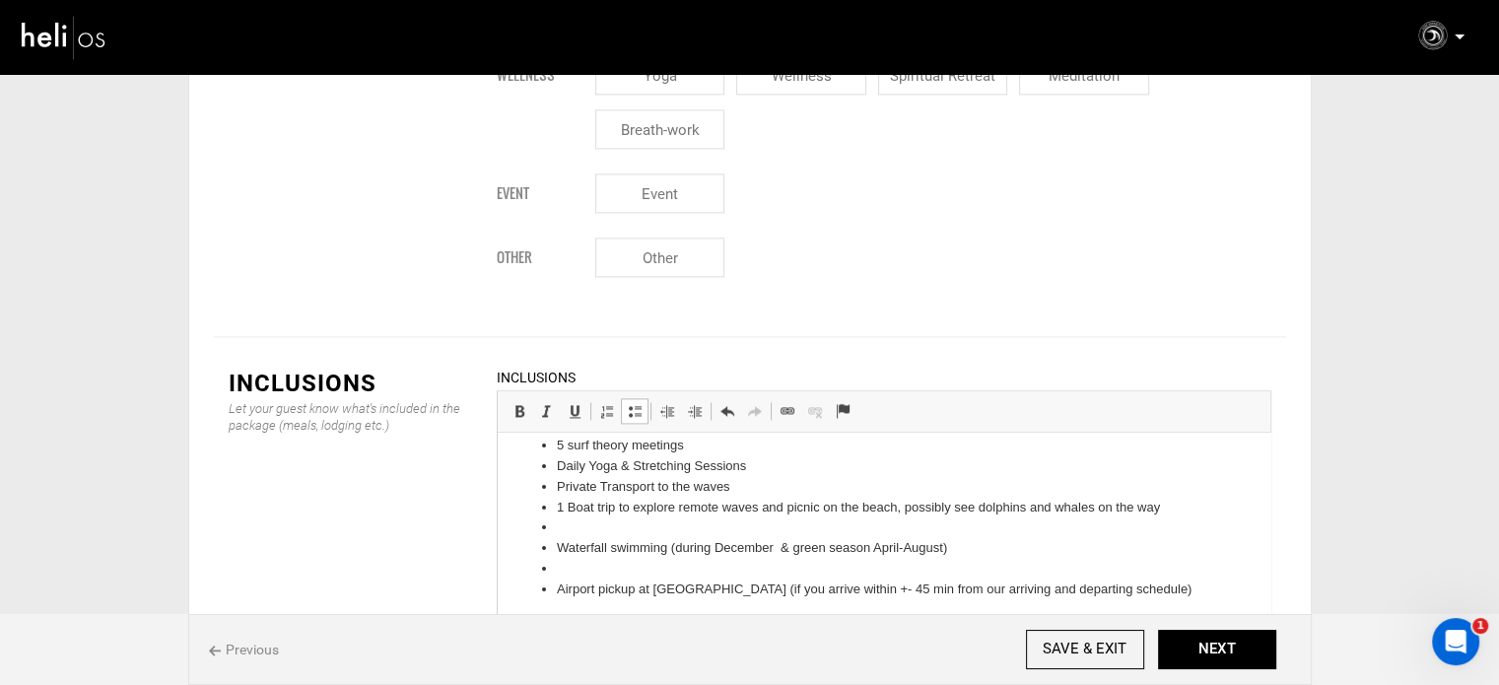
click at [587, 503] on li "1 Boat trip to explore remote waves and picnic on the beach, possibly see dolph…" at bounding box center [883, 508] width 655 height 21
click at [577, 522] on li at bounding box center [883, 528] width 655 height 21
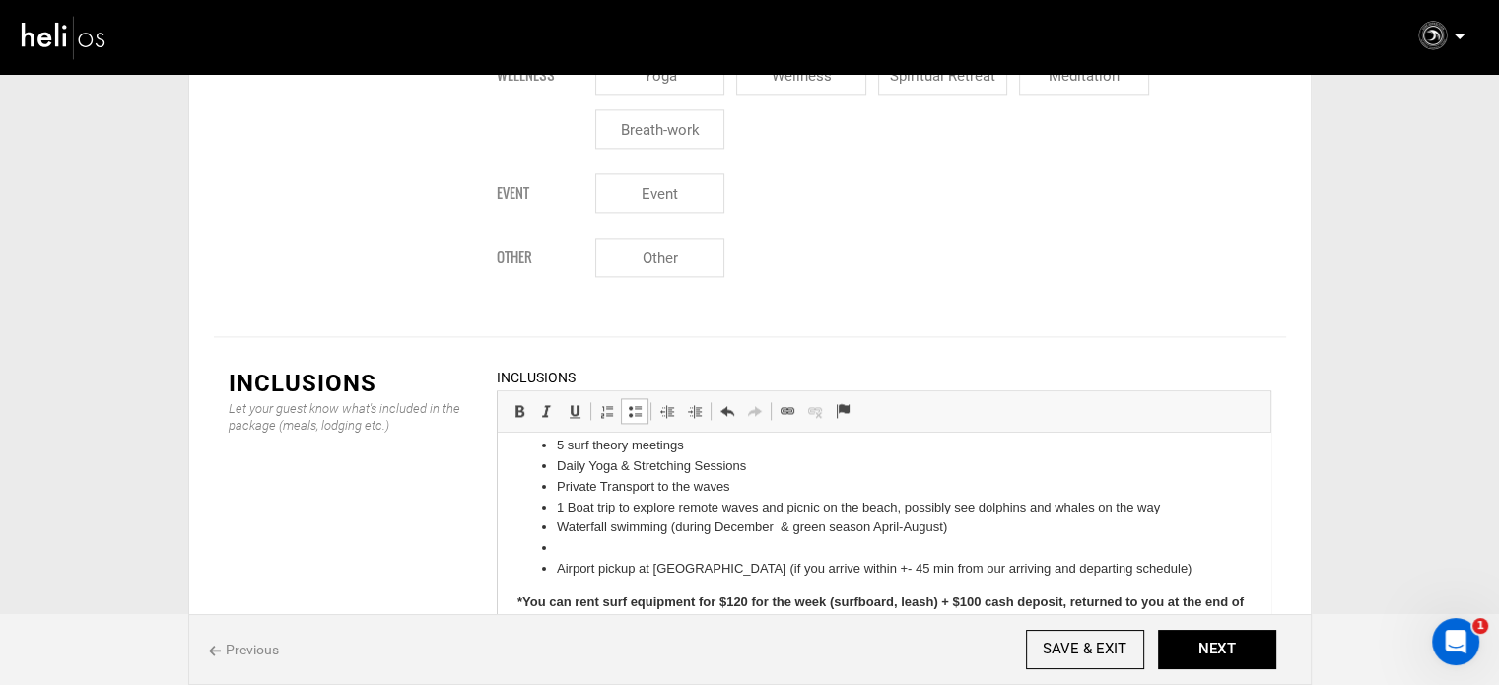
click at [577, 546] on li at bounding box center [883, 548] width 655 height 21
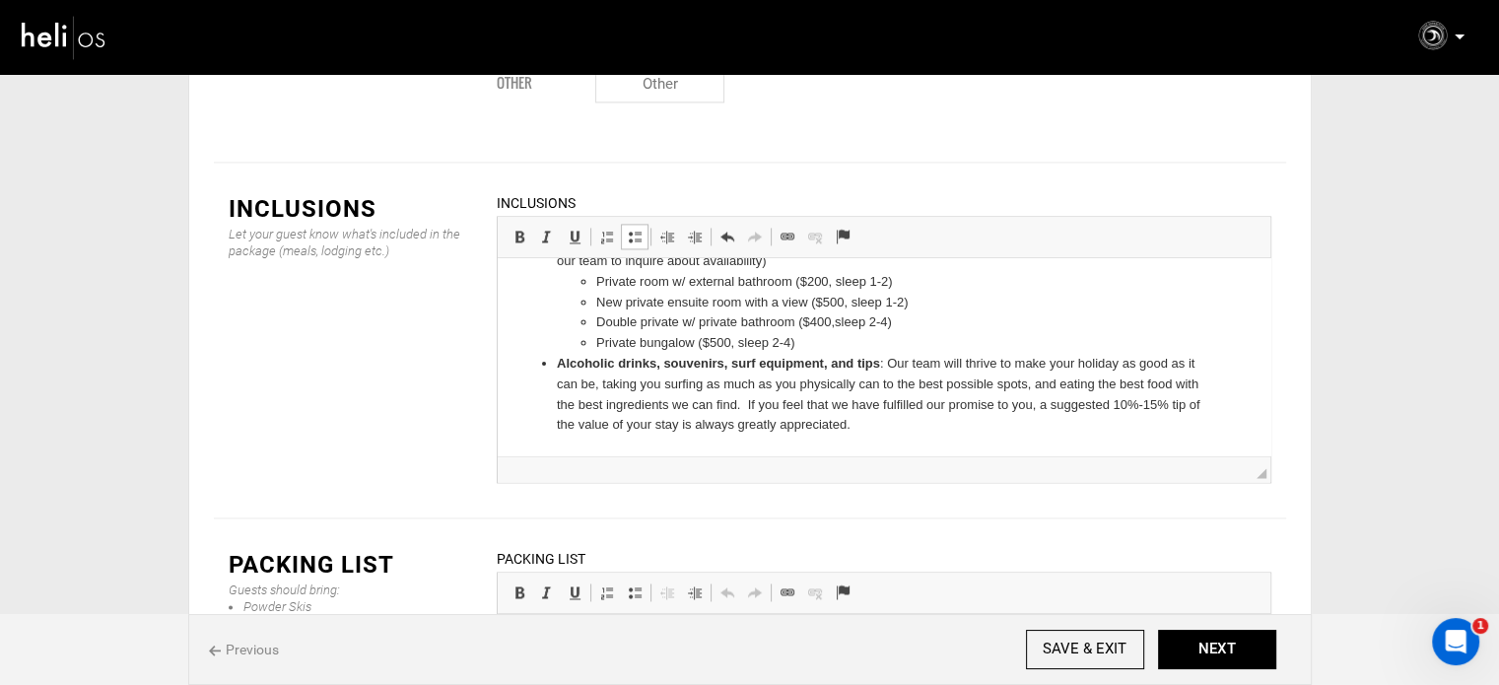
scroll to position [2983, 0]
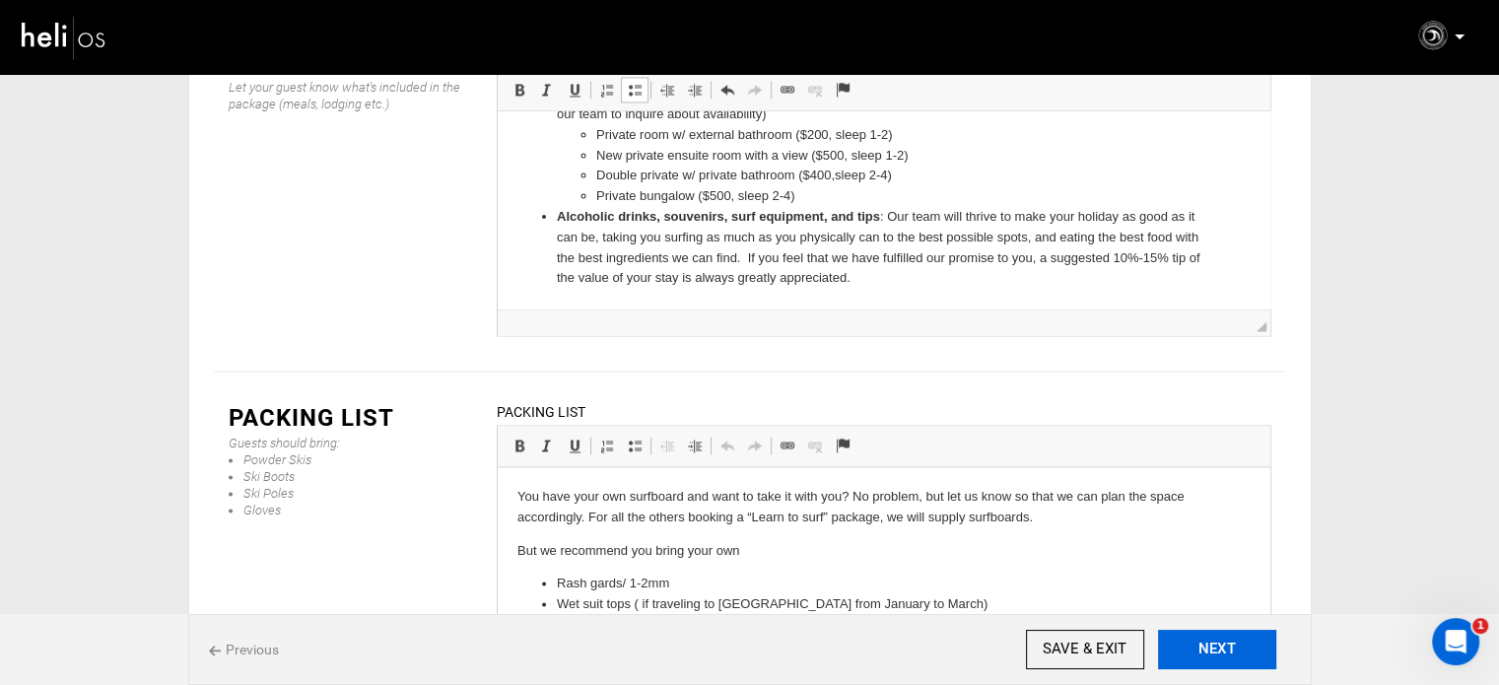
click at [1210, 650] on button "NEXT" at bounding box center [1217, 649] width 118 height 39
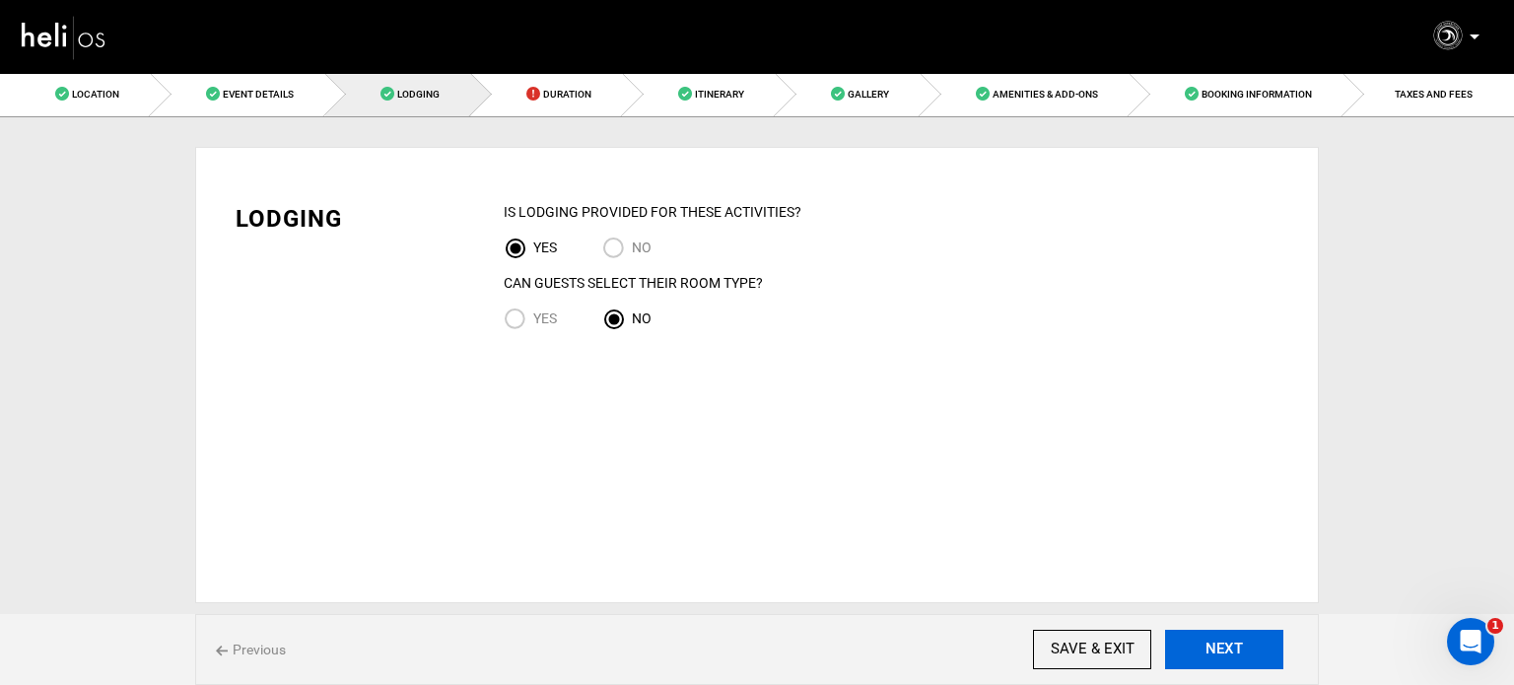
click at [1208, 649] on button "NEXT" at bounding box center [1224, 649] width 118 height 39
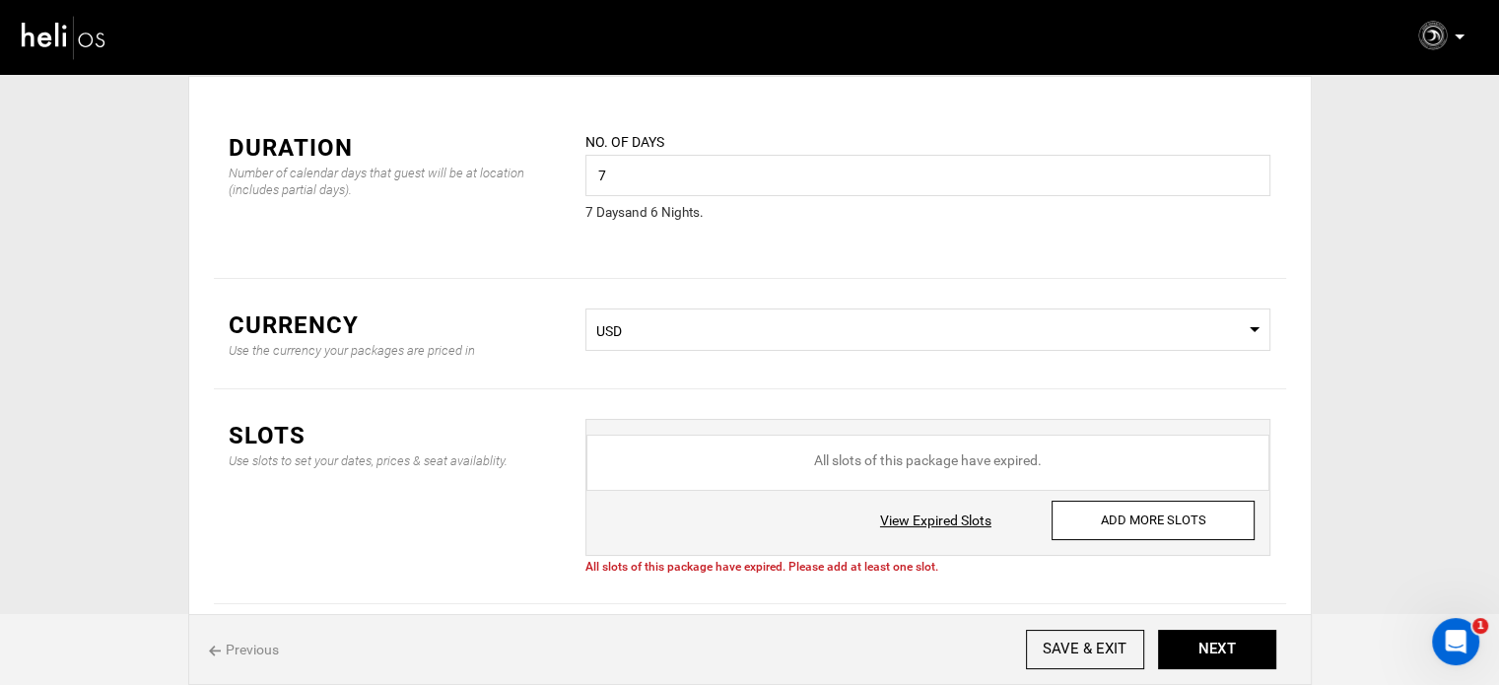
scroll to position [157, 0]
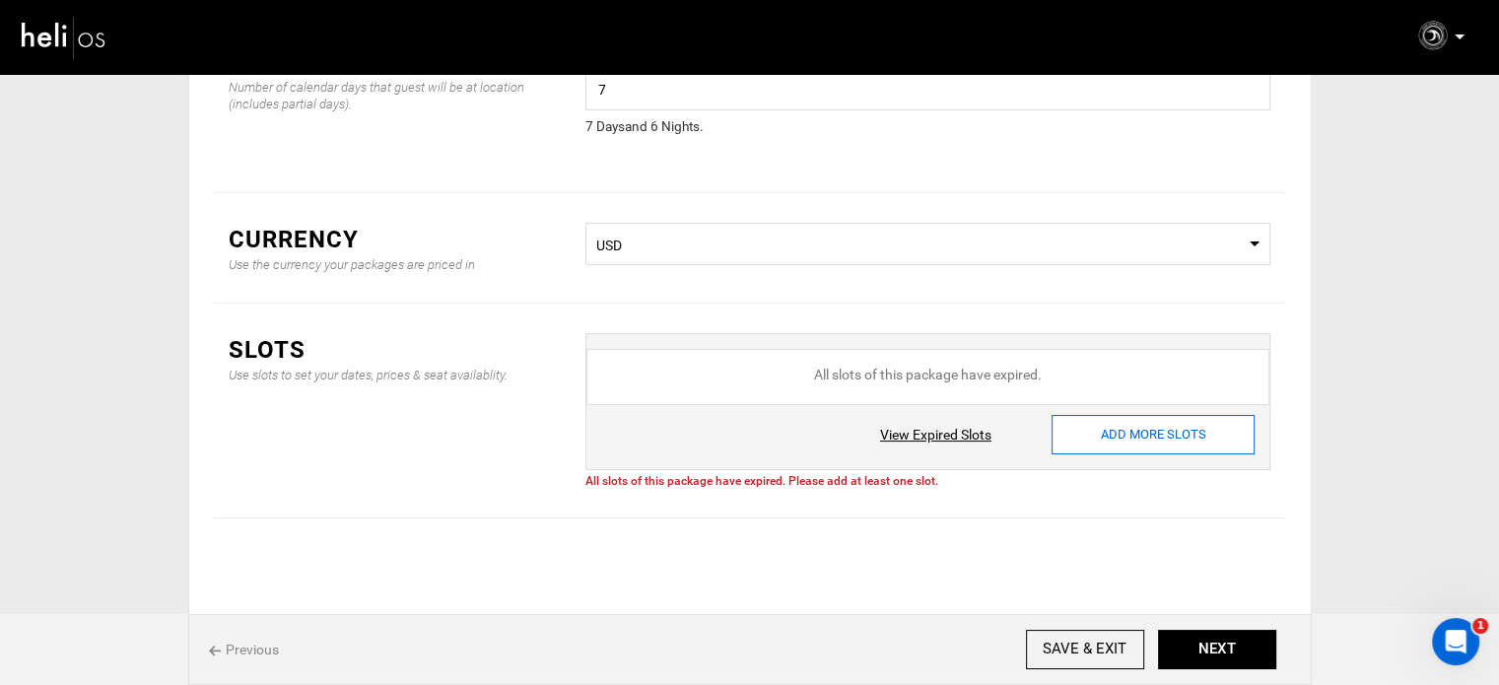
click at [1158, 430] on input "ADD MORE SLOTS" at bounding box center [1153, 434] width 203 height 39
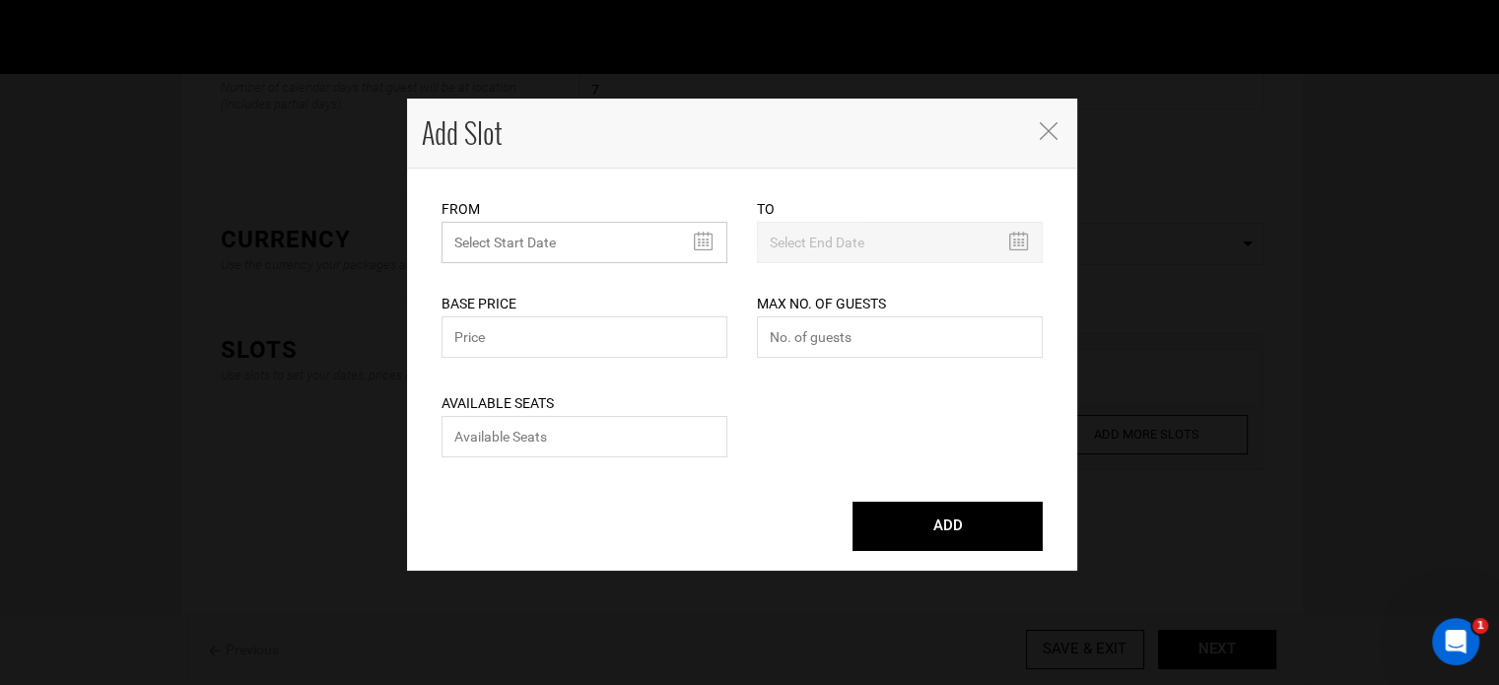
click at [530, 234] on input "text" at bounding box center [585, 242] width 286 height 41
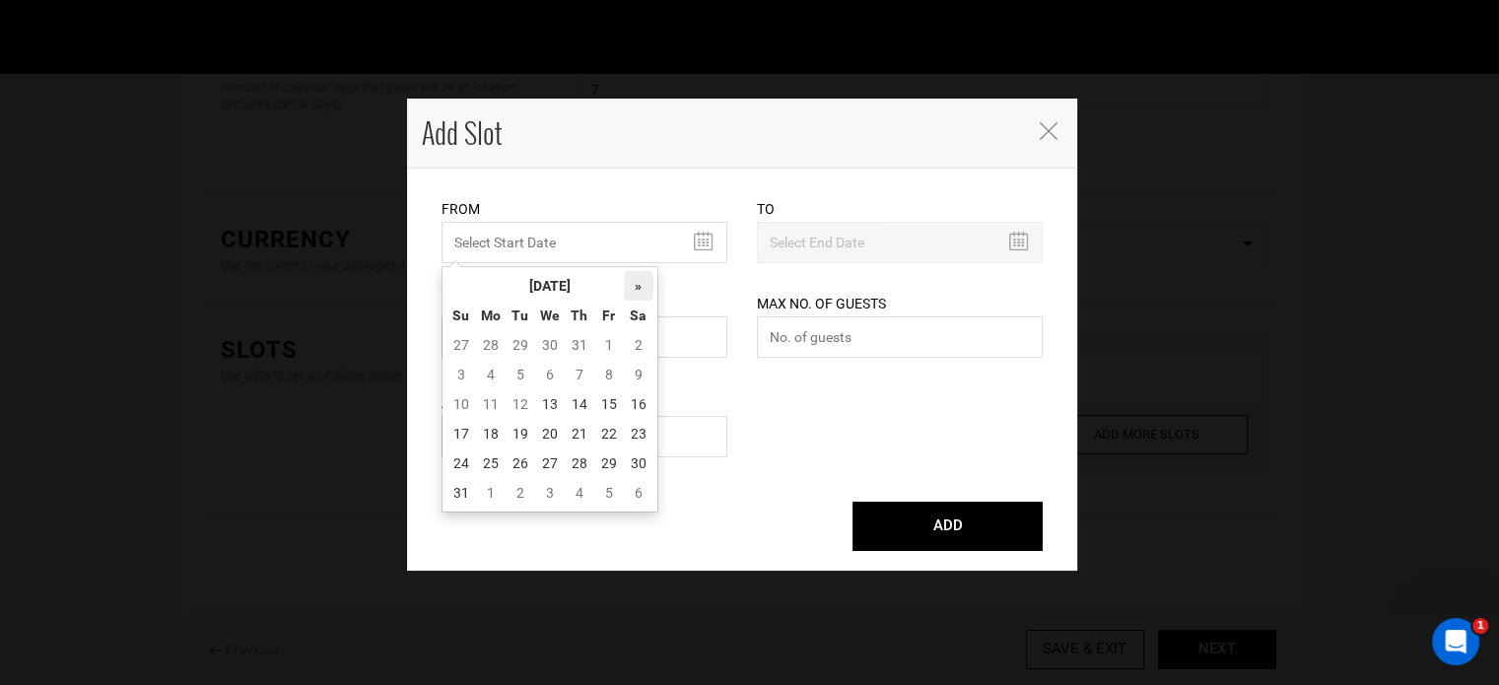
click at [640, 295] on th "»" at bounding box center [639, 286] width 30 height 30
click at [615, 292] on th "[DATE]" at bounding box center [550, 286] width 148 height 30
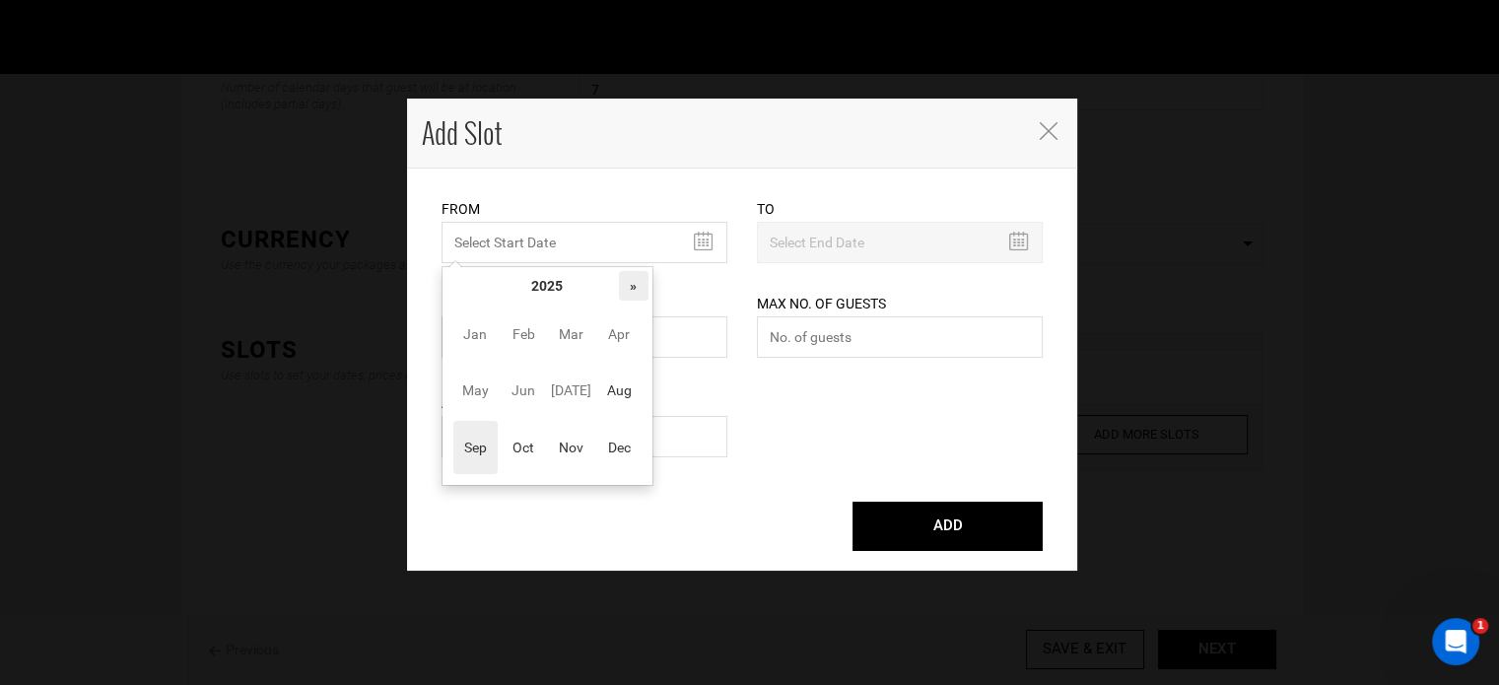
click at [631, 292] on th "»" at bounding box center [634, 286] width 30 height 30
click at [536, 454] on span "Oct" at bounding box center [524, 447] width 44 height 53
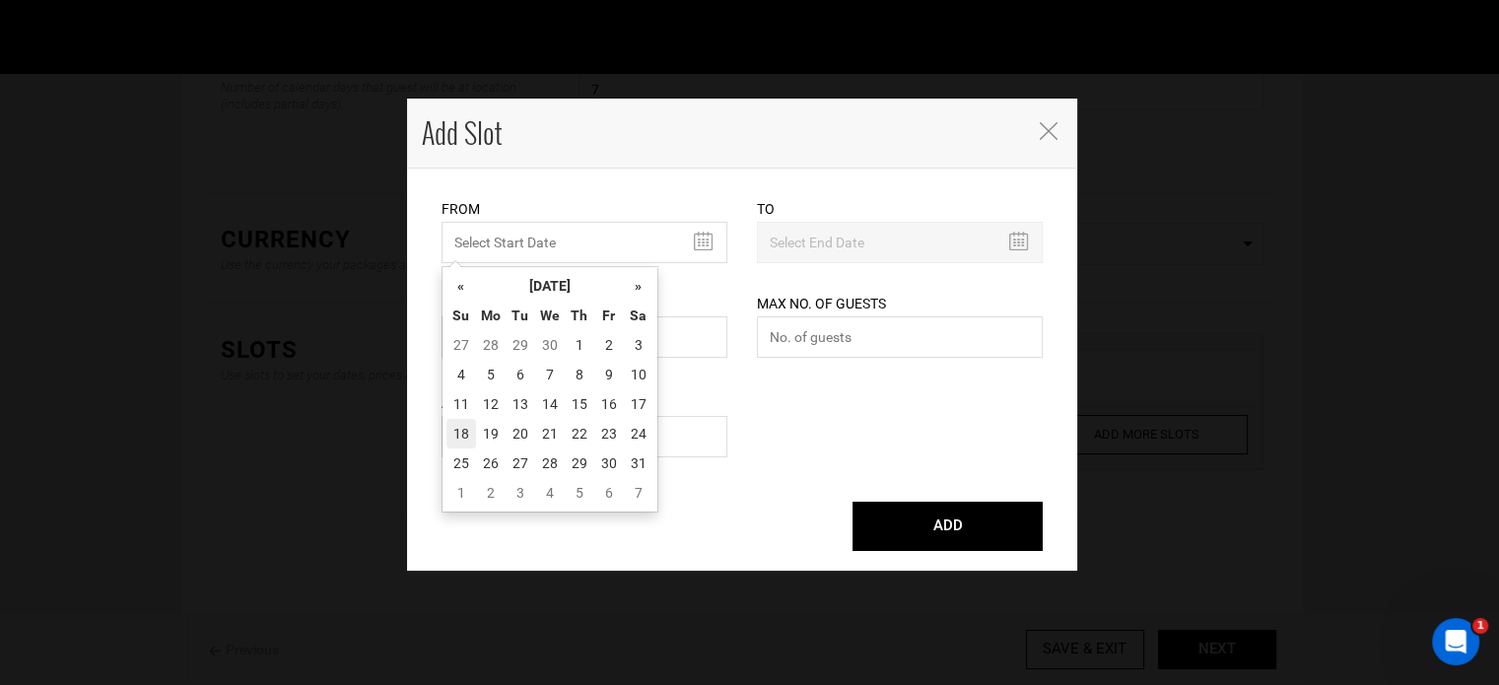
click at [468, 427] on td "18" at bounding box center [462, 434] width 30 height 30
type input "[DATE]"
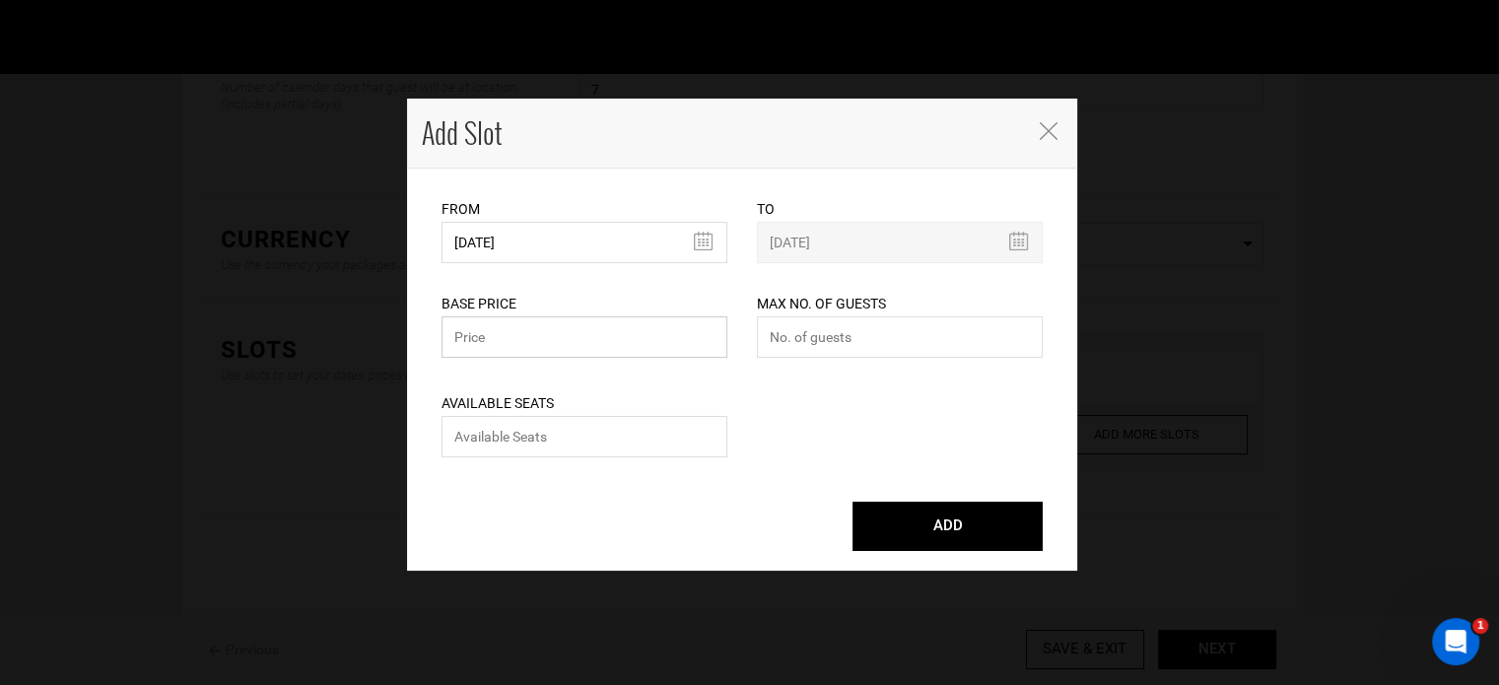
click at [518, 346] on input "text" at bounding box center [585, 336] width 286 height 41
type input "0"
click at [781, 338] on input "number" at bounding box center [900, 336] width 286 height 41
type input "0"
click at [699, 435] on input "number" at bounding box center [585, 436] width 286 height 41
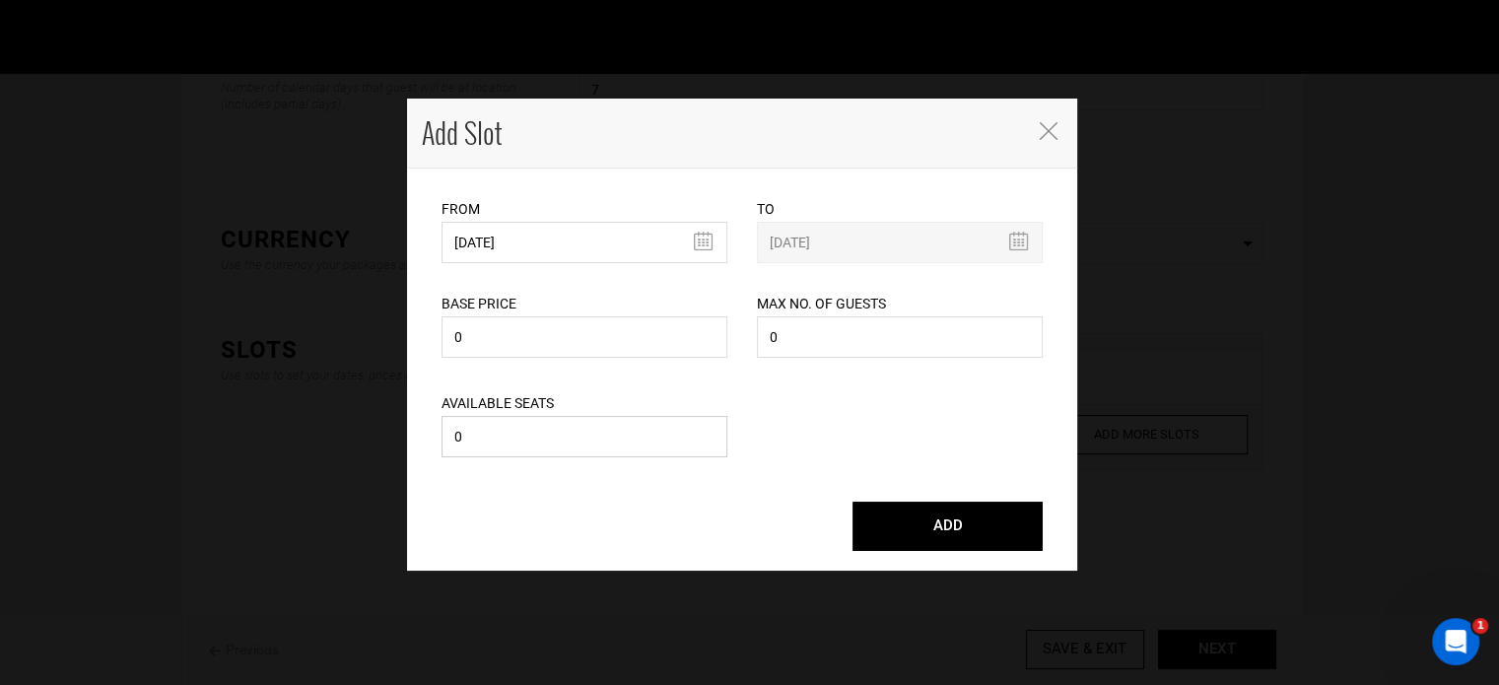
type input "0"
click at [490, 344] on input "0" at bounding box center [585, 336] width 286 height 41
type input "1850"
click at [844, 337] on input "0" at bounding box center [900, 336] width 286 height 41
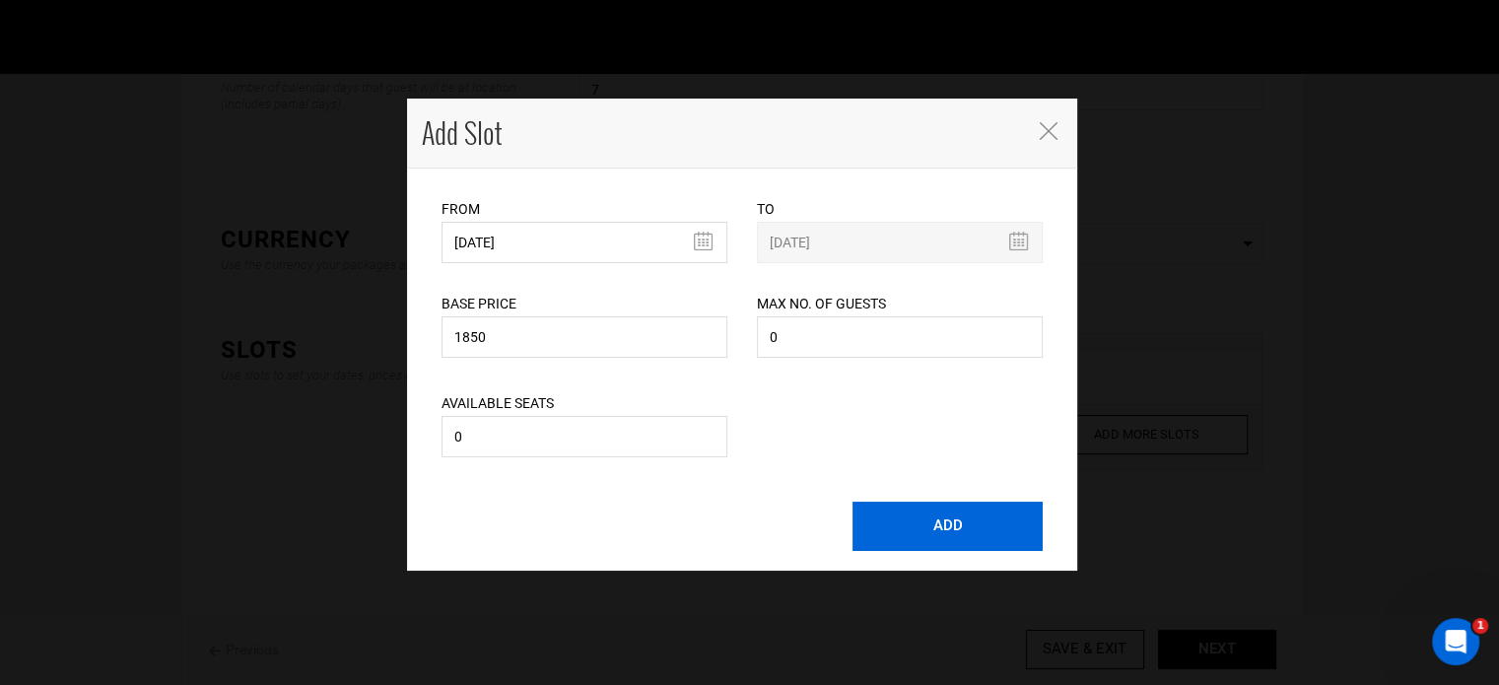
click at [899, 526] on button "ADD" at bounding box center [948, 526] width 190 height 49
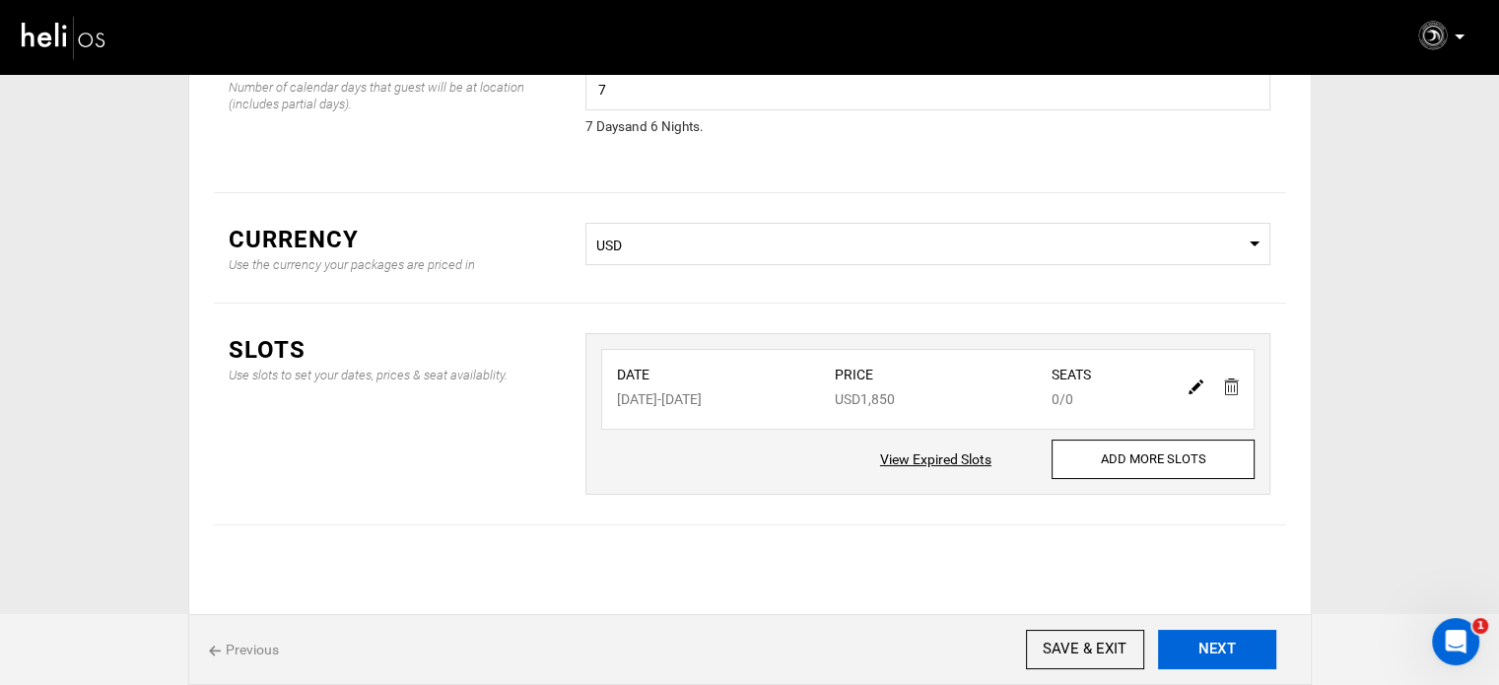
click at [1197, 639] on button "NEXT" at bounding box center [1217, 649] width 118 height 39
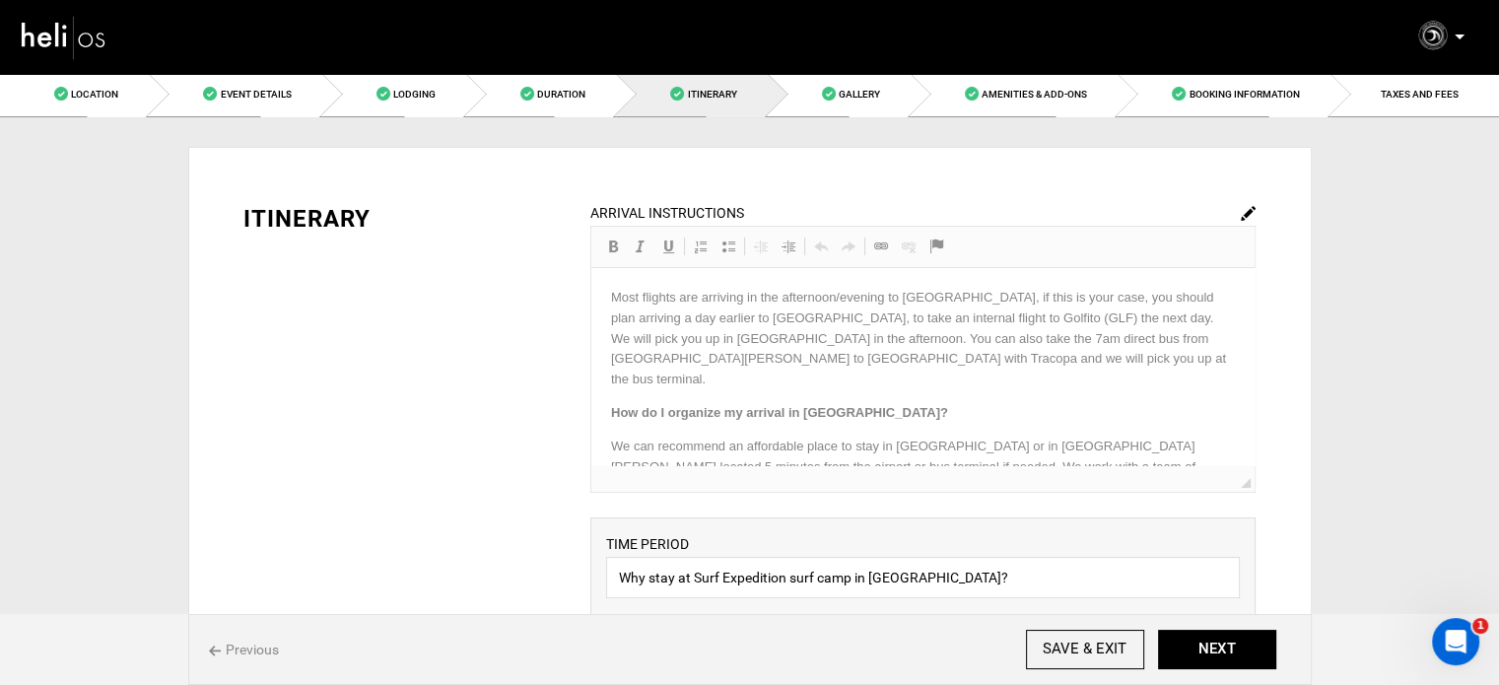
click at [1247, 211] on img at bounding box center [1248, 213] width 15 height 15
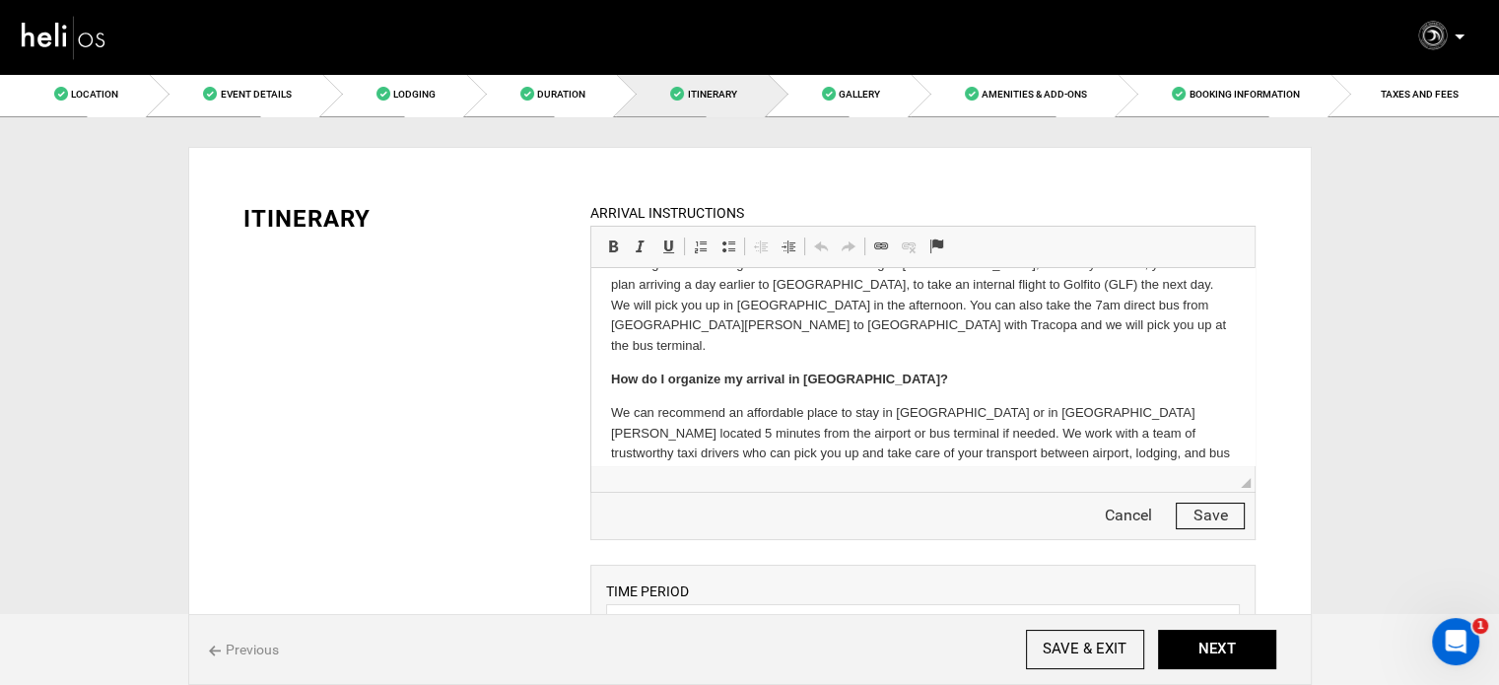
scroll to position [52, 0]
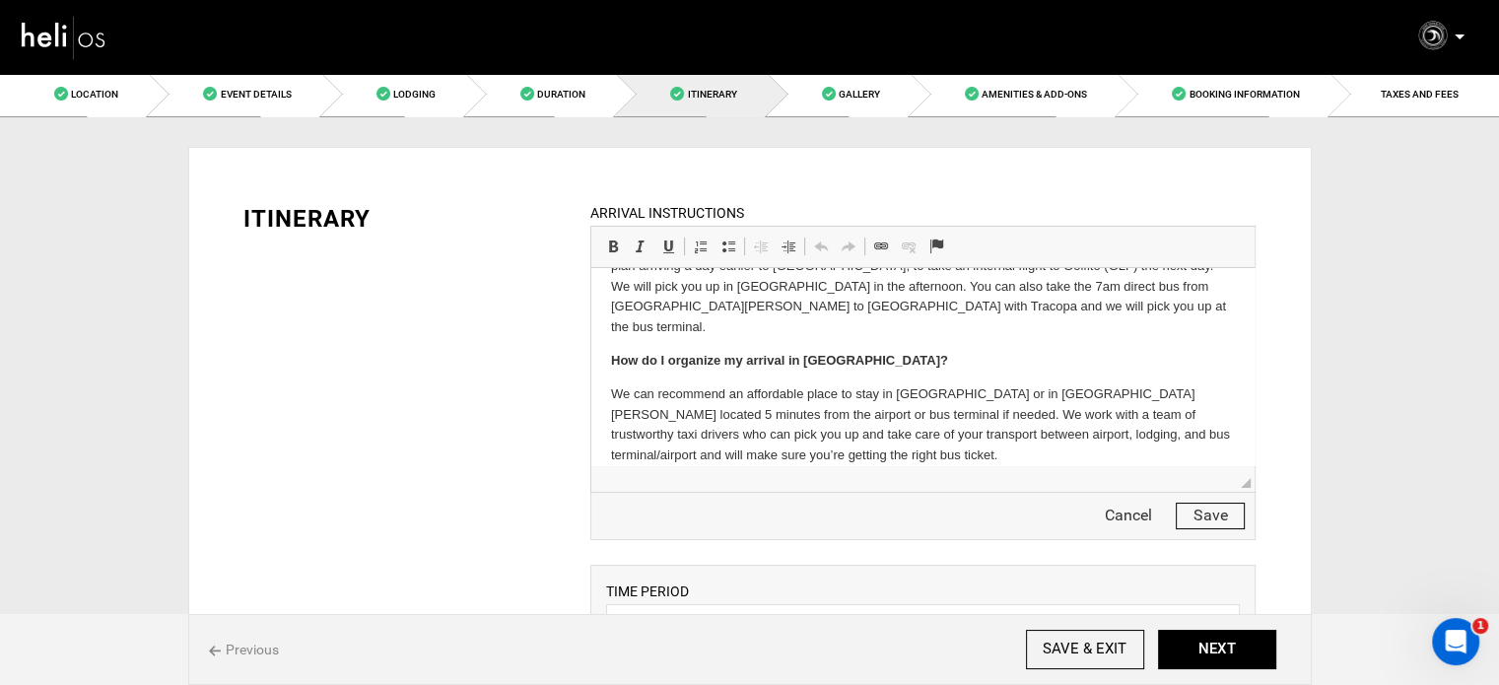
click at [1197, 509] on button "Save" at bounding box center [1210, 516] width 69 height 27
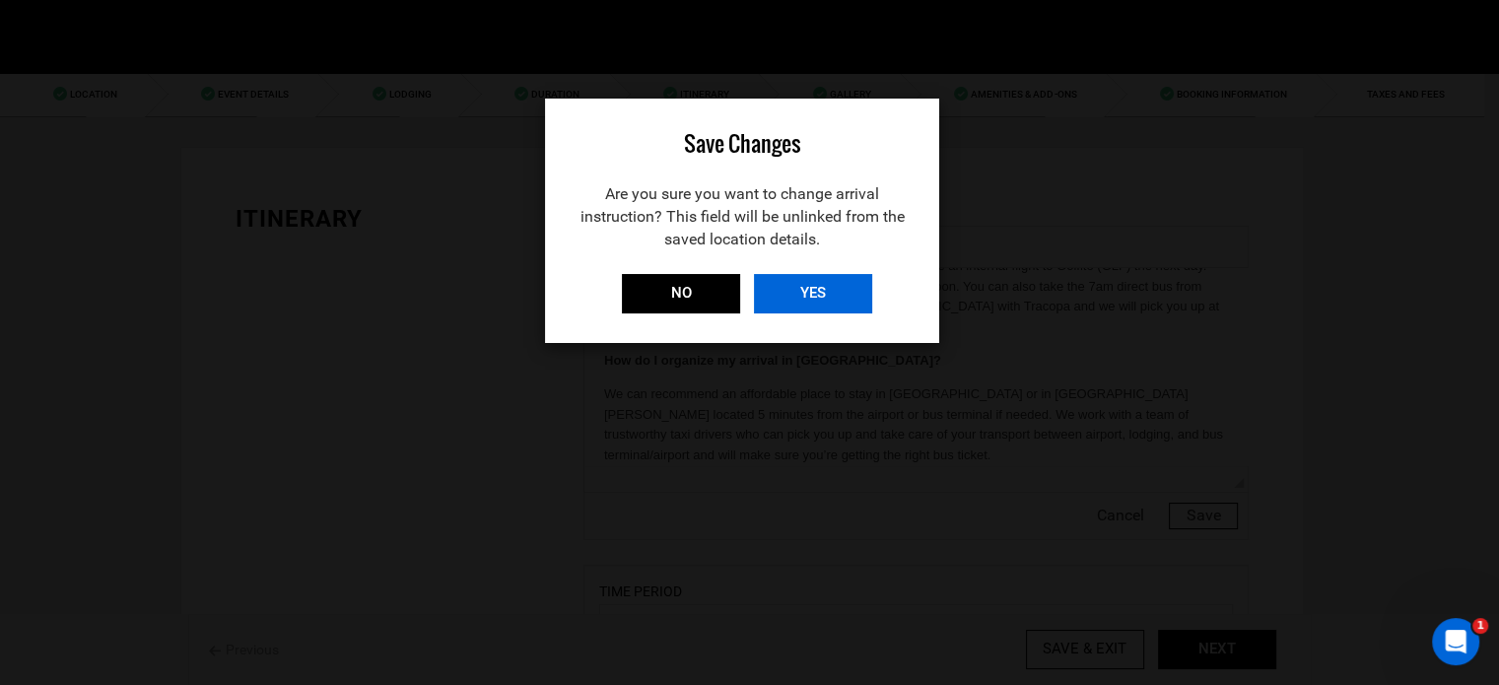
click at [808, 276] on input "YES" at bounding box center [813, 293] width 118 height 39
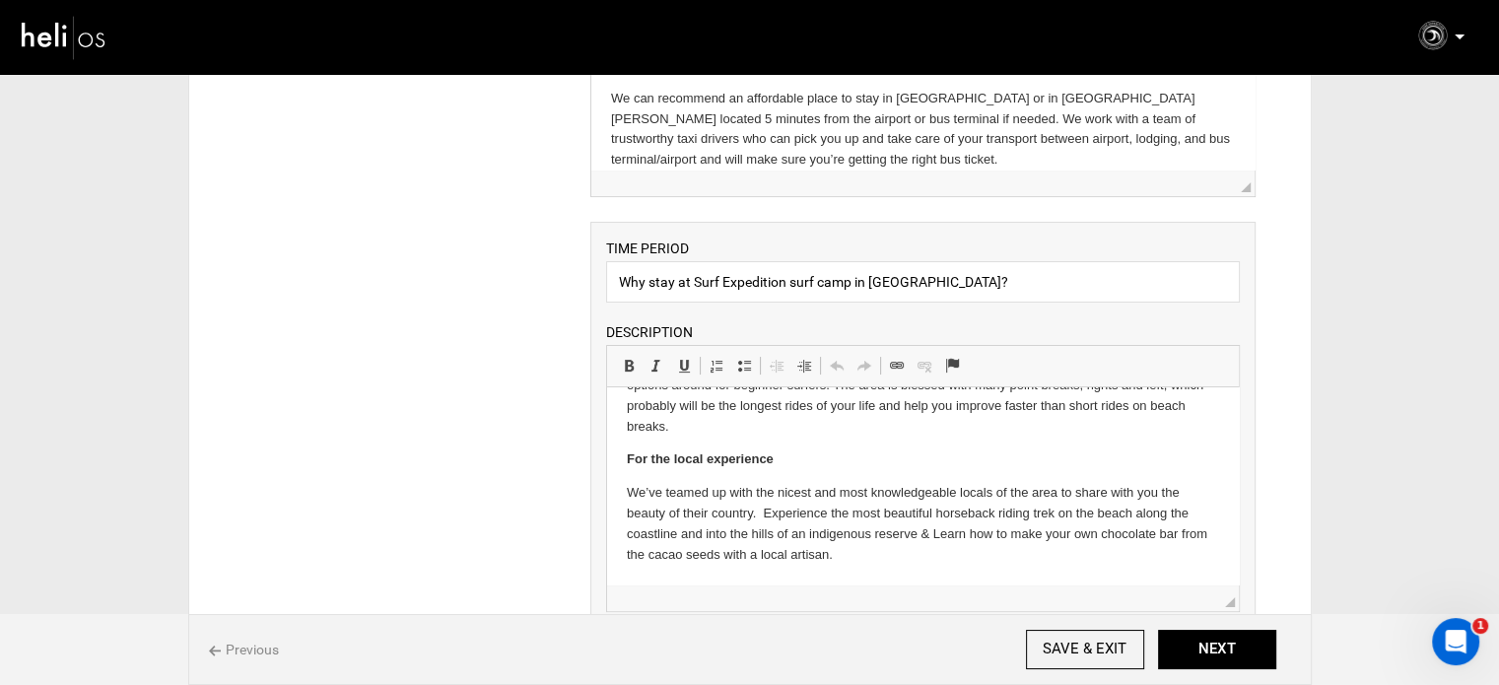
scroll to position [591, 0]
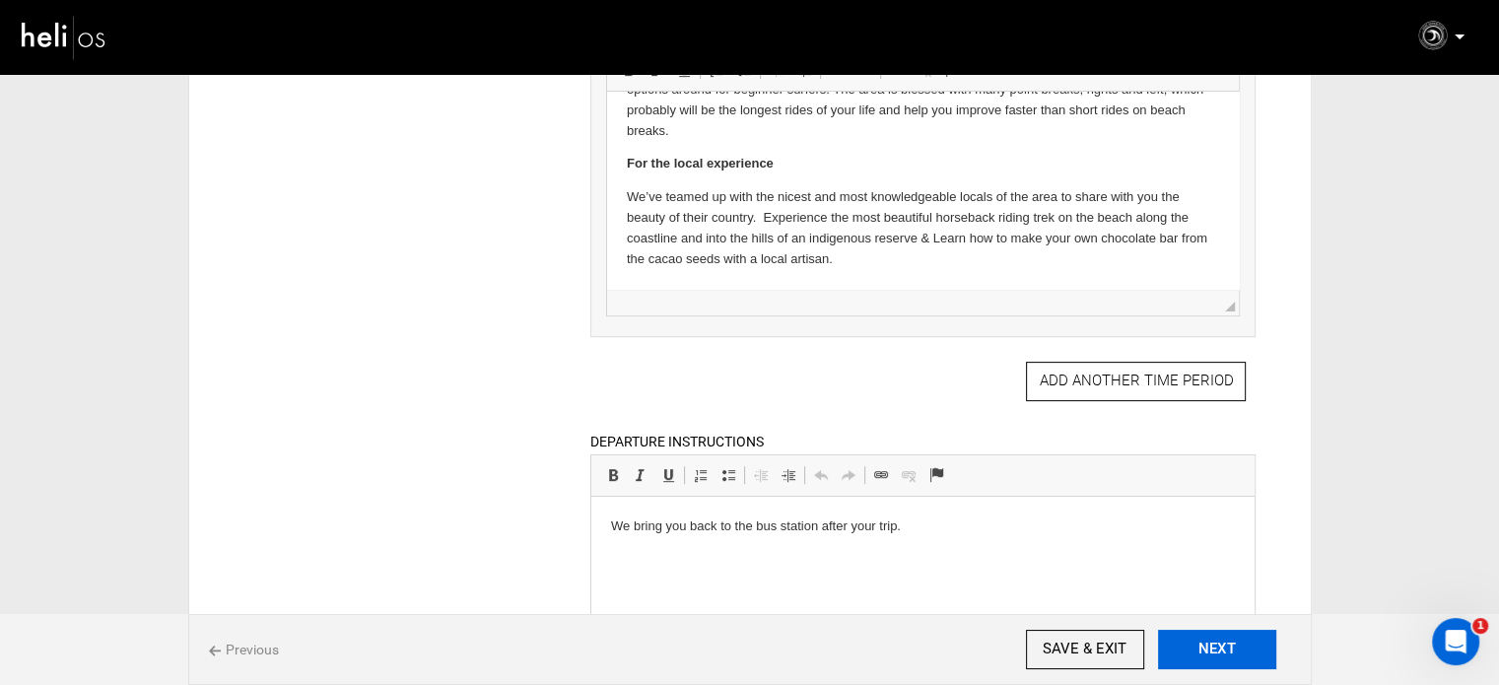
click at [1200, 641] on button "NEXT" at bounding box center [1217, 649] width 118 height 39
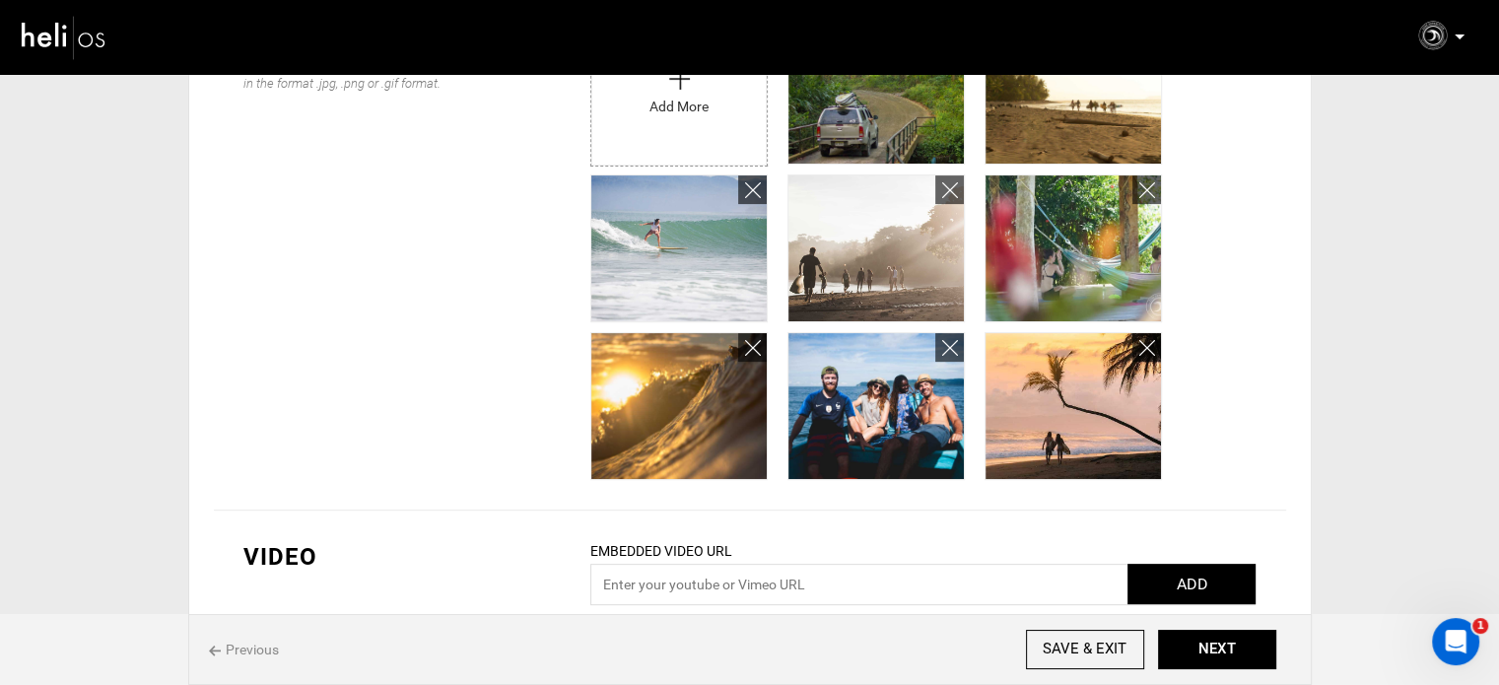
scroll to position [591, 0]
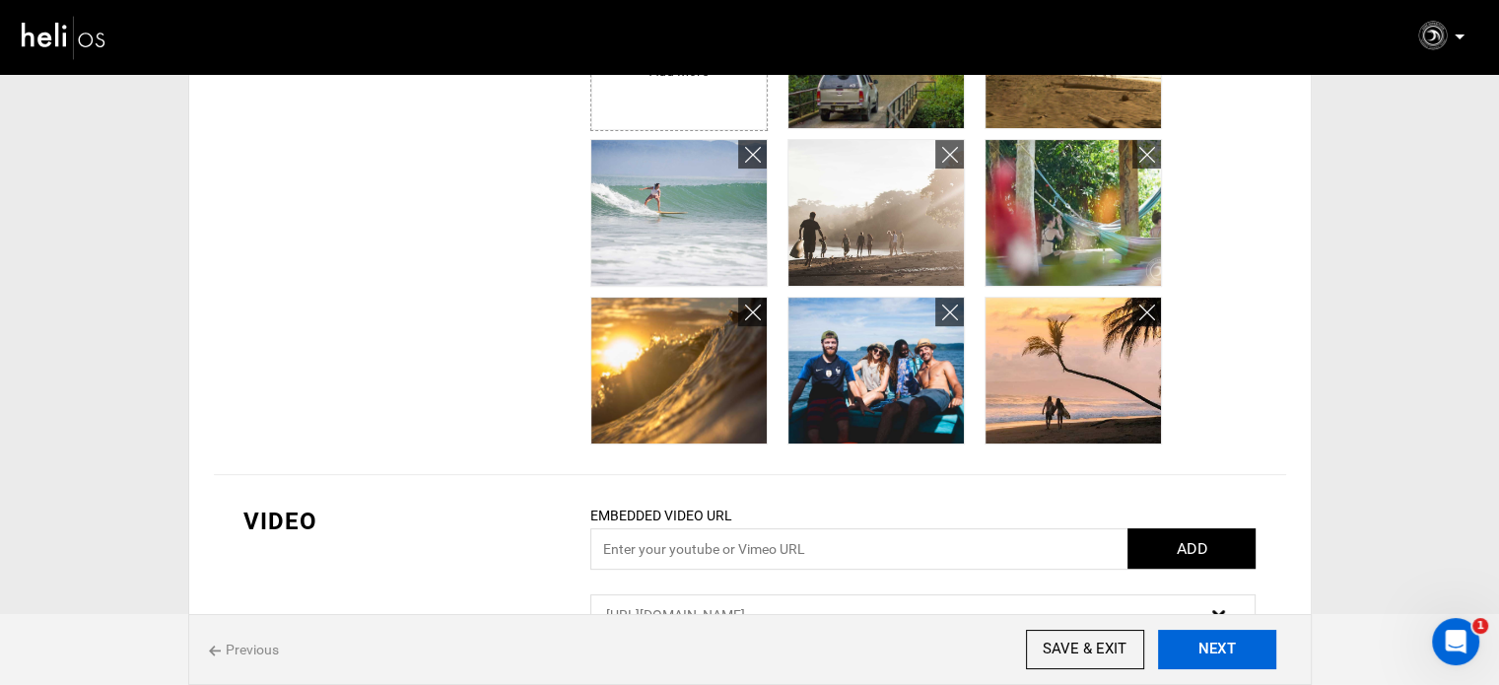
click at [1200, 642] on button "NEXT" at bounding box center [1217, 649] width 118 height 39
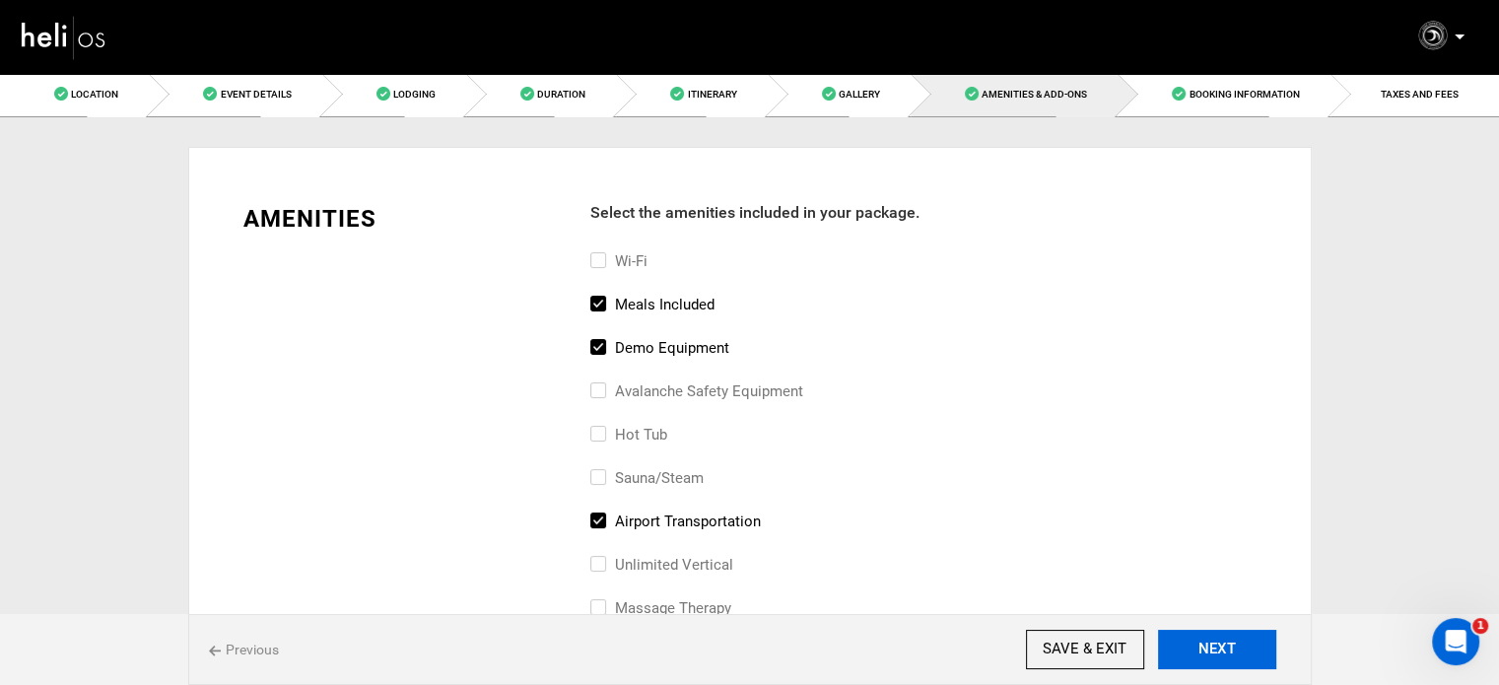
click at [1200, 644] on button "NEXT" at bounding box center [1217, 649] width 118 height 39
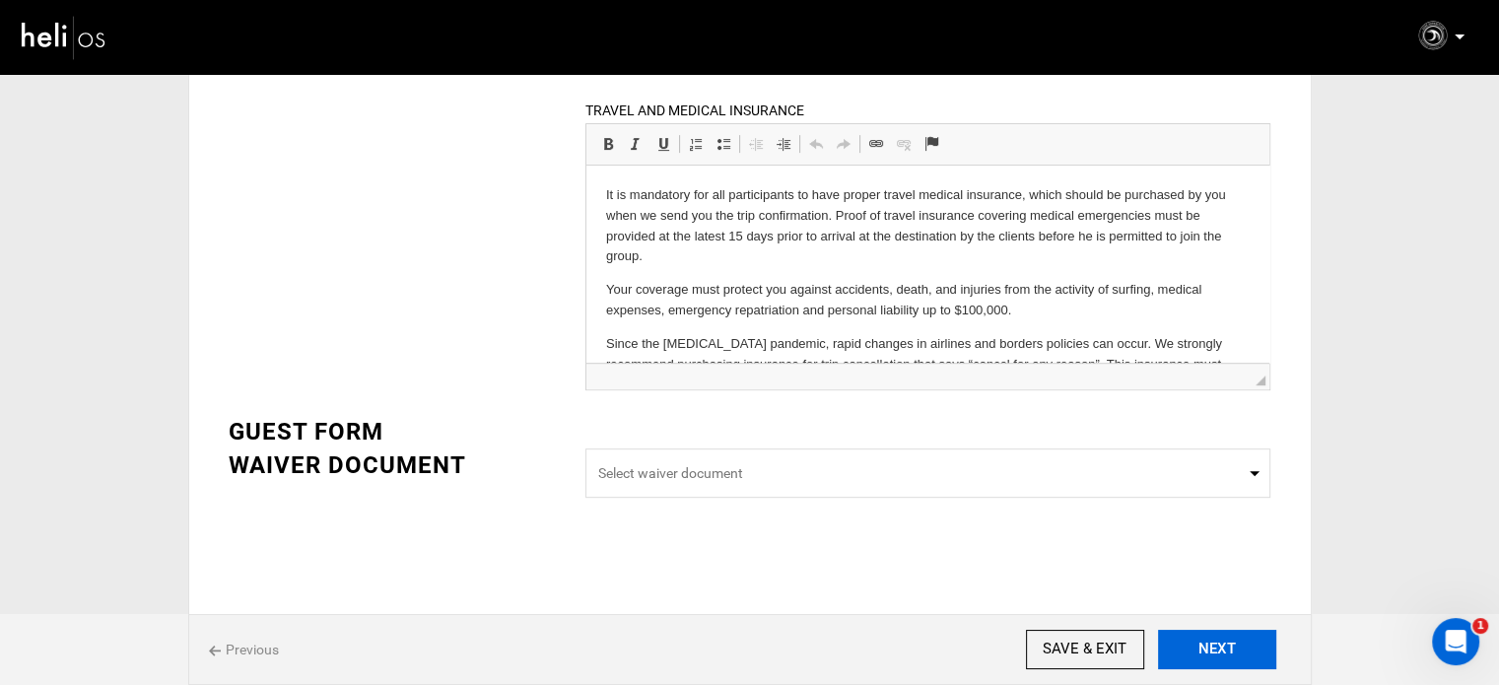
click at [1238, 657] on button "NEXT" at bounding box center [1217, 649] width 118 height 39
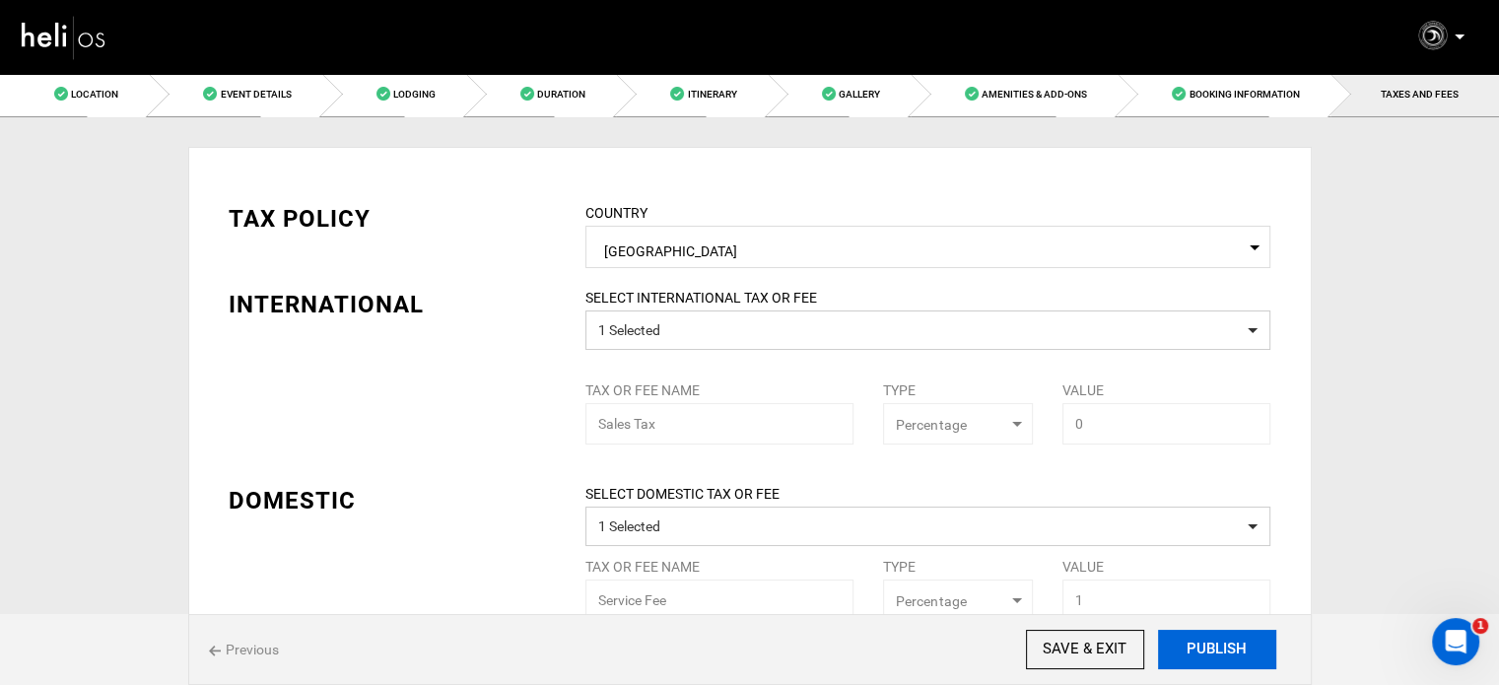
click at [1238, 657] on button "PUBLISH" at bounding box center [1217, 649] width 118 height 39
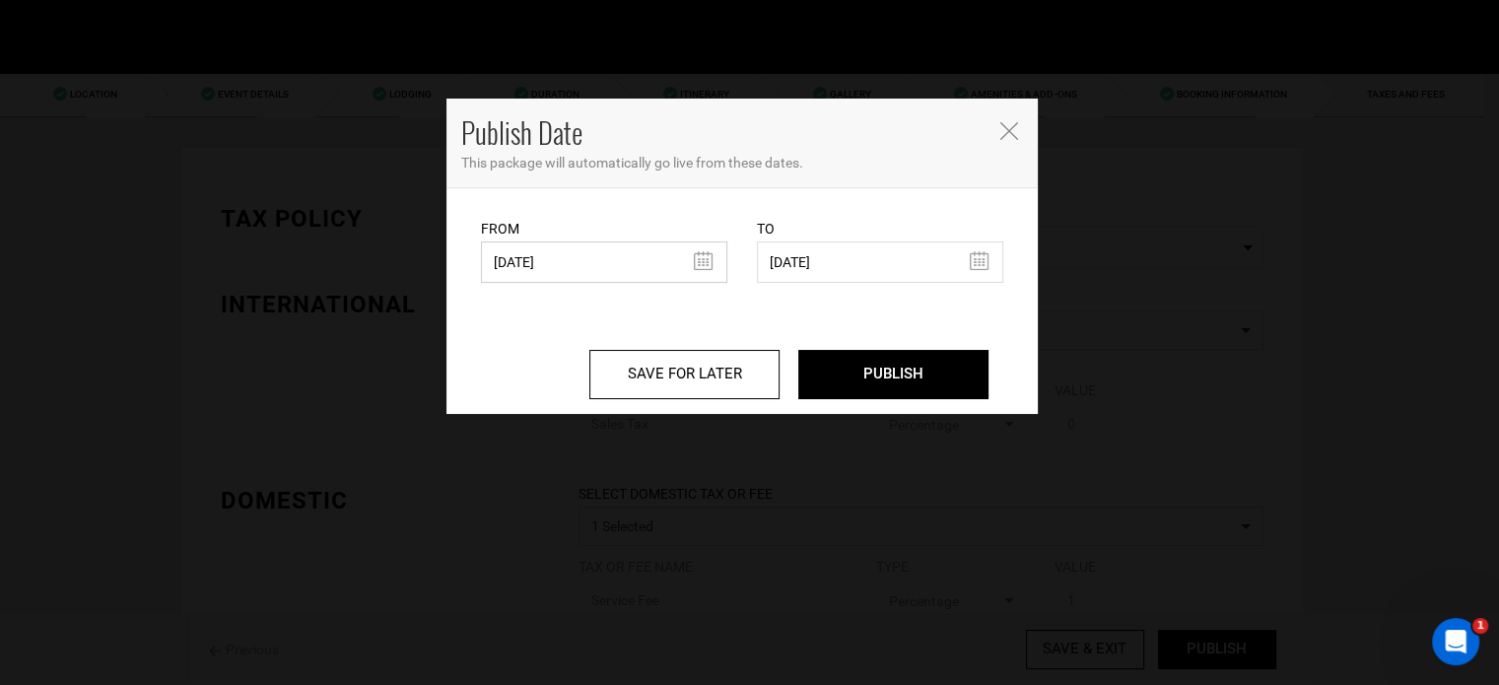
click at [627, 256] on input "[DATE]" at bounding box center [604, 262] width 246 height 41
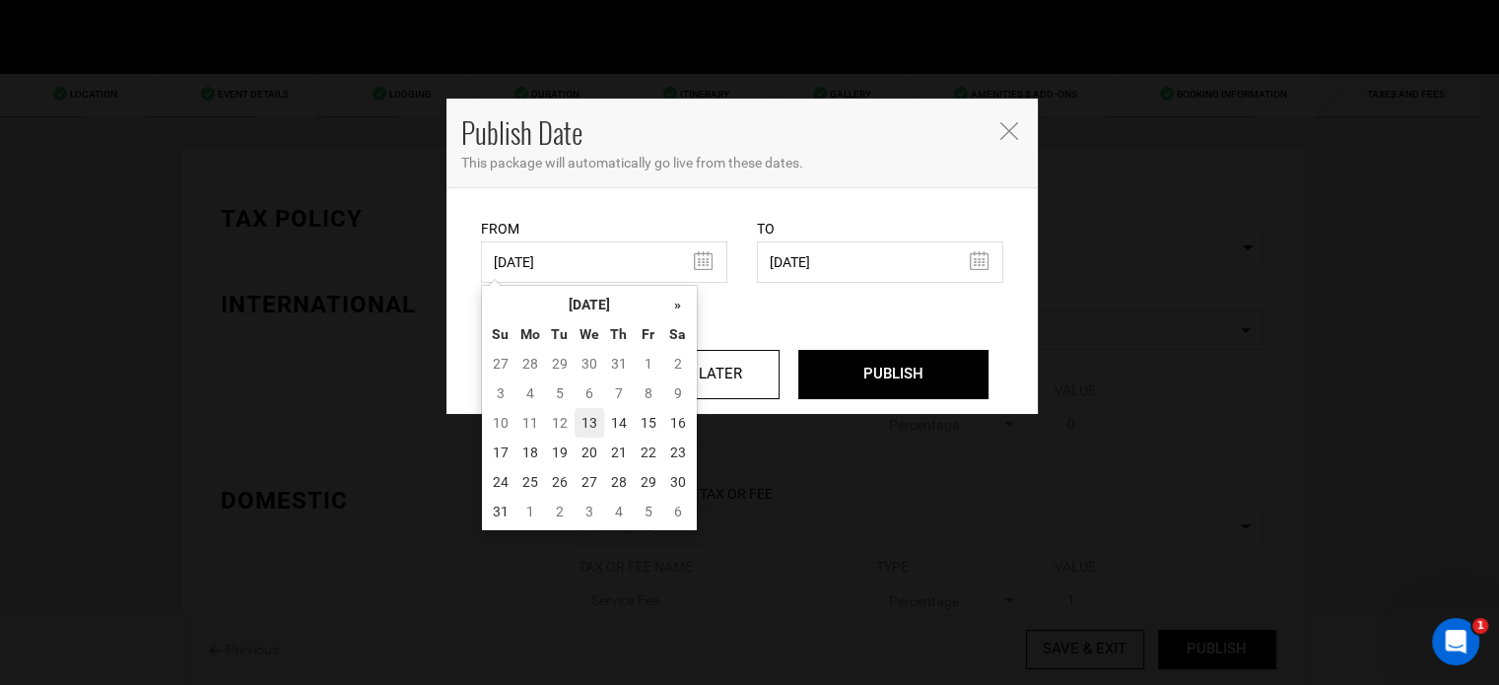
click at [597, 428] on td "13" at bounding box center [590, 423] width 30 height 30
type input "[DATE]"
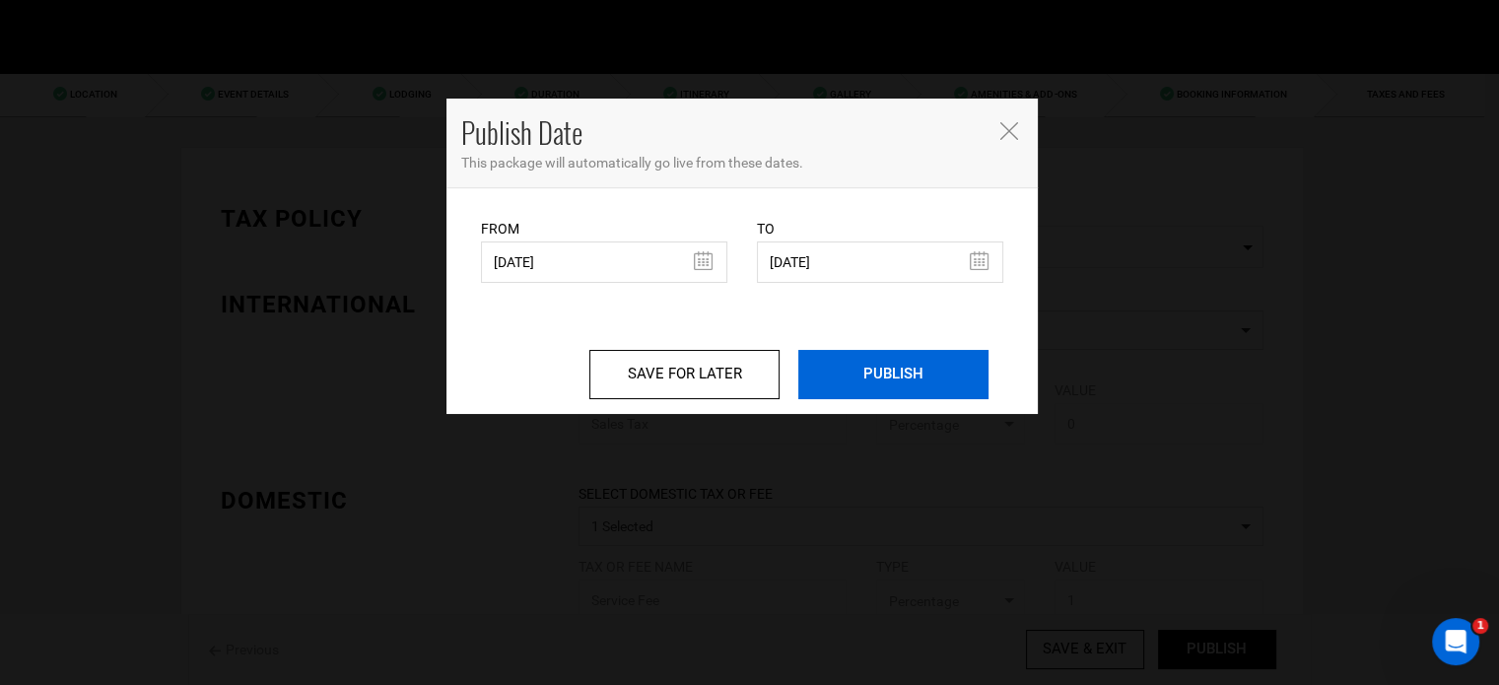
click at [885, 389] on input "PUBLISH" at bounding box center [893, 374] width 190 height 49
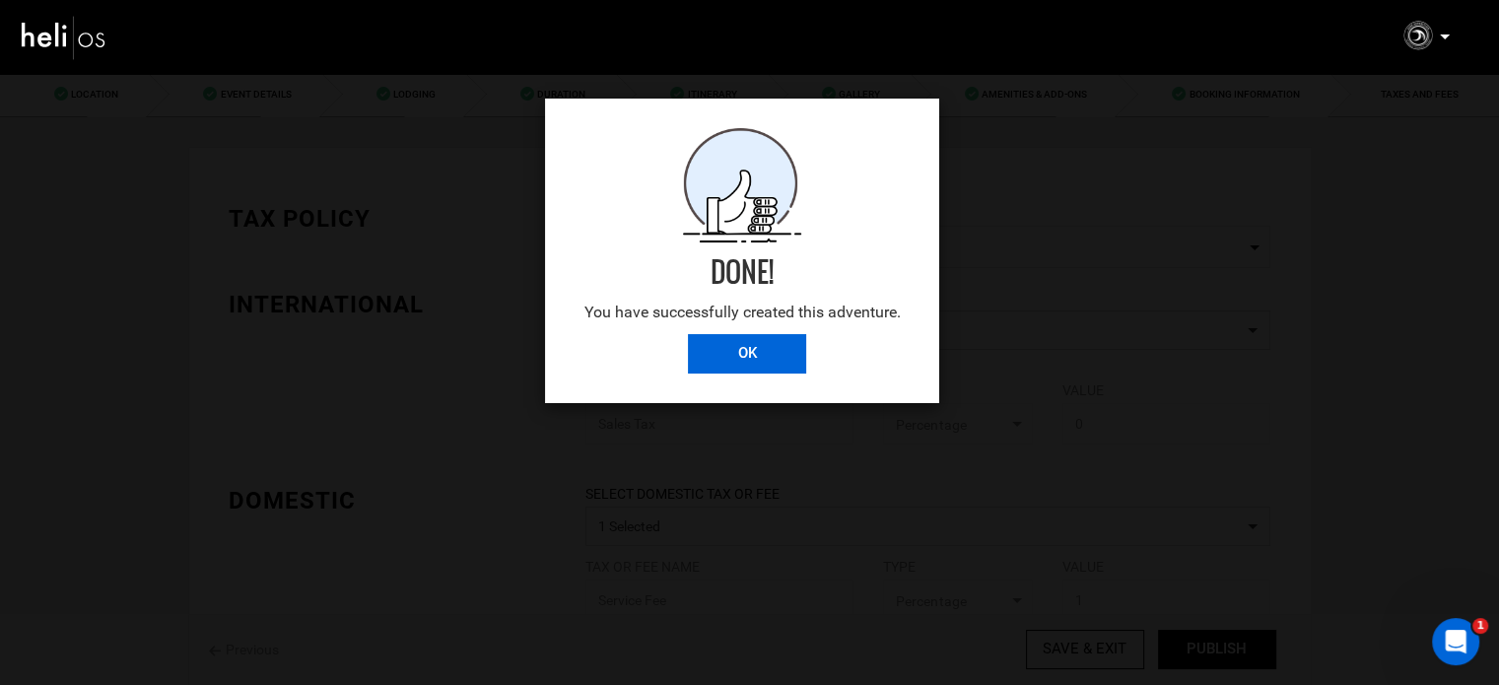
click at [785, 366] on input "OK" at bounding box center [747, 353] width 118 height 39
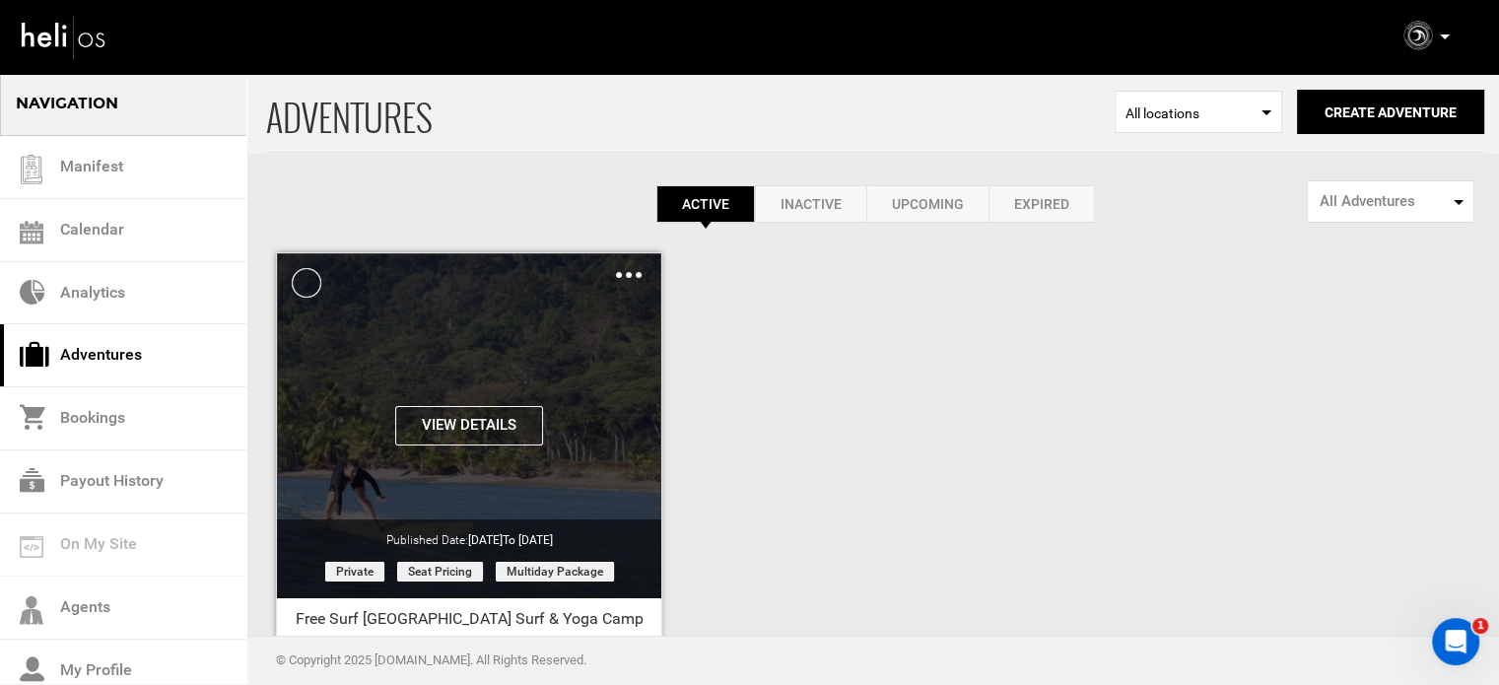
click at [627, 274] on img at bounding box center [629, 275] width 26 height 6
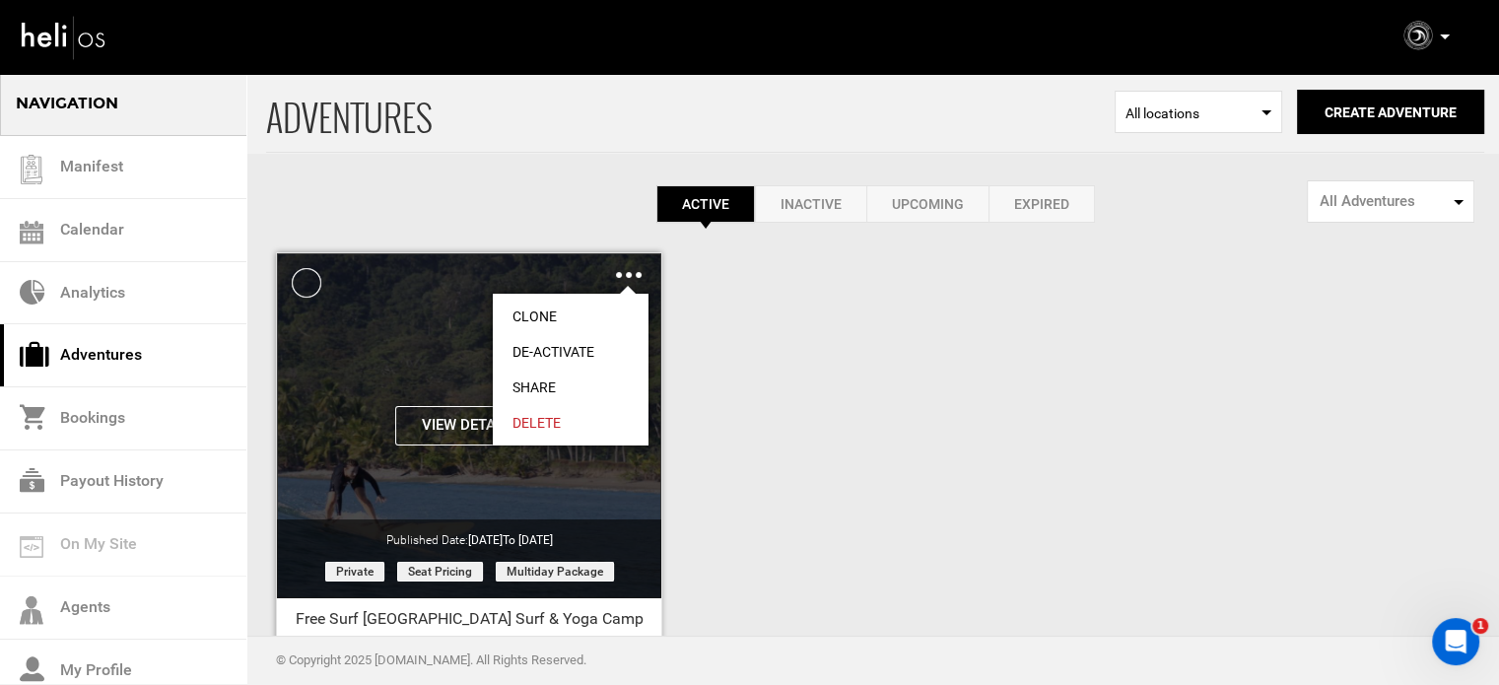
click at [542, 375] on link "Share" at bounding box center [571, 387] width 156 height 35
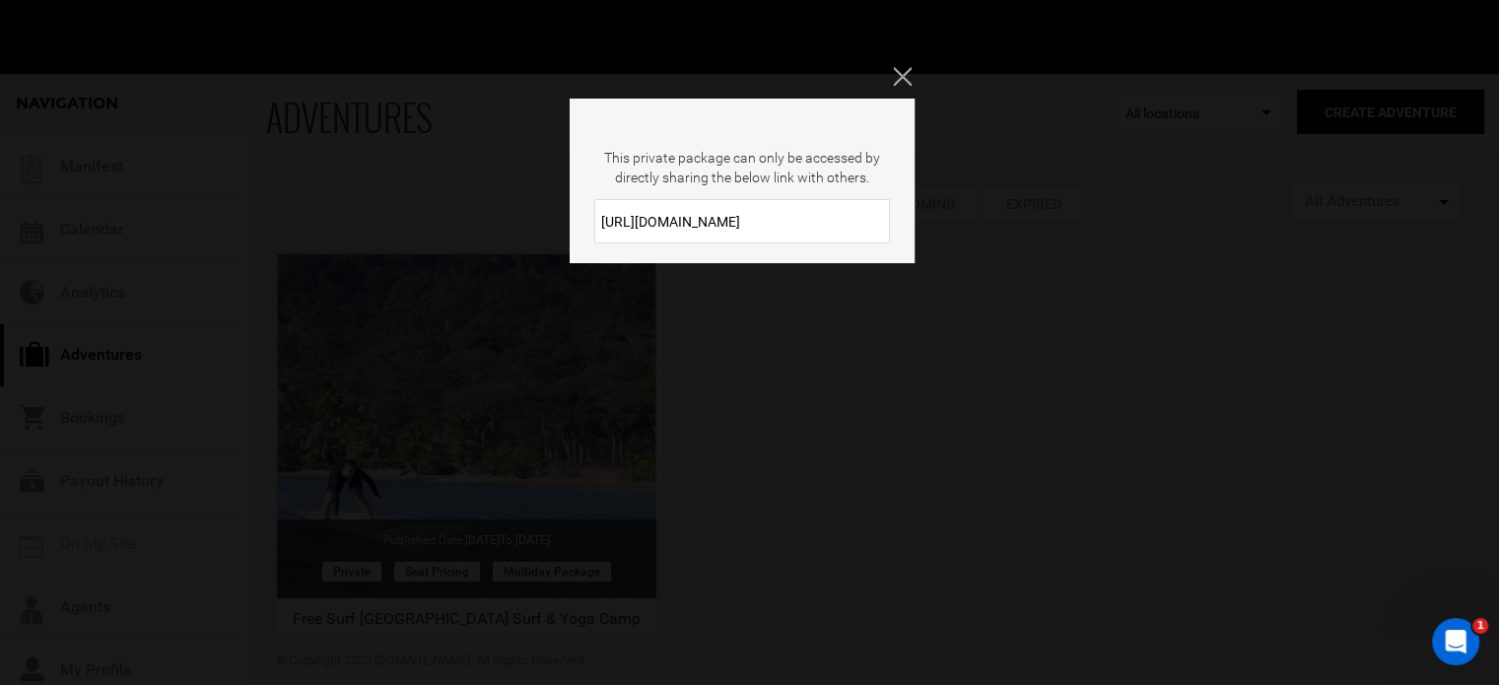
click at [657, 215] on input "[URL][DOMAIN_NAME]" at bounding box center [742, 221] width 296 height 44
click at [911, 74] on button "Close" at bounding box center [904, 77] width 22 height 20
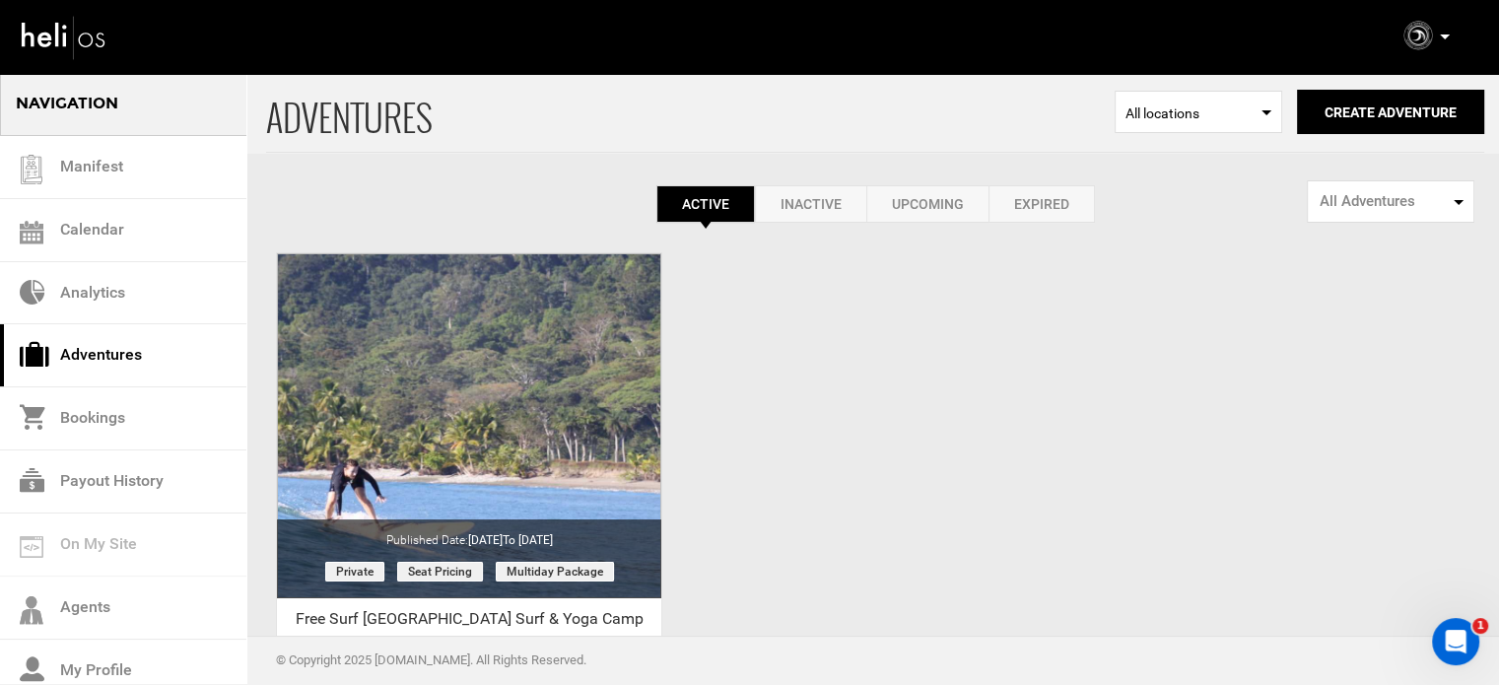
click at [1052, 207] on link "Expired" at bounding box center [1042, 203] width 106 height 37
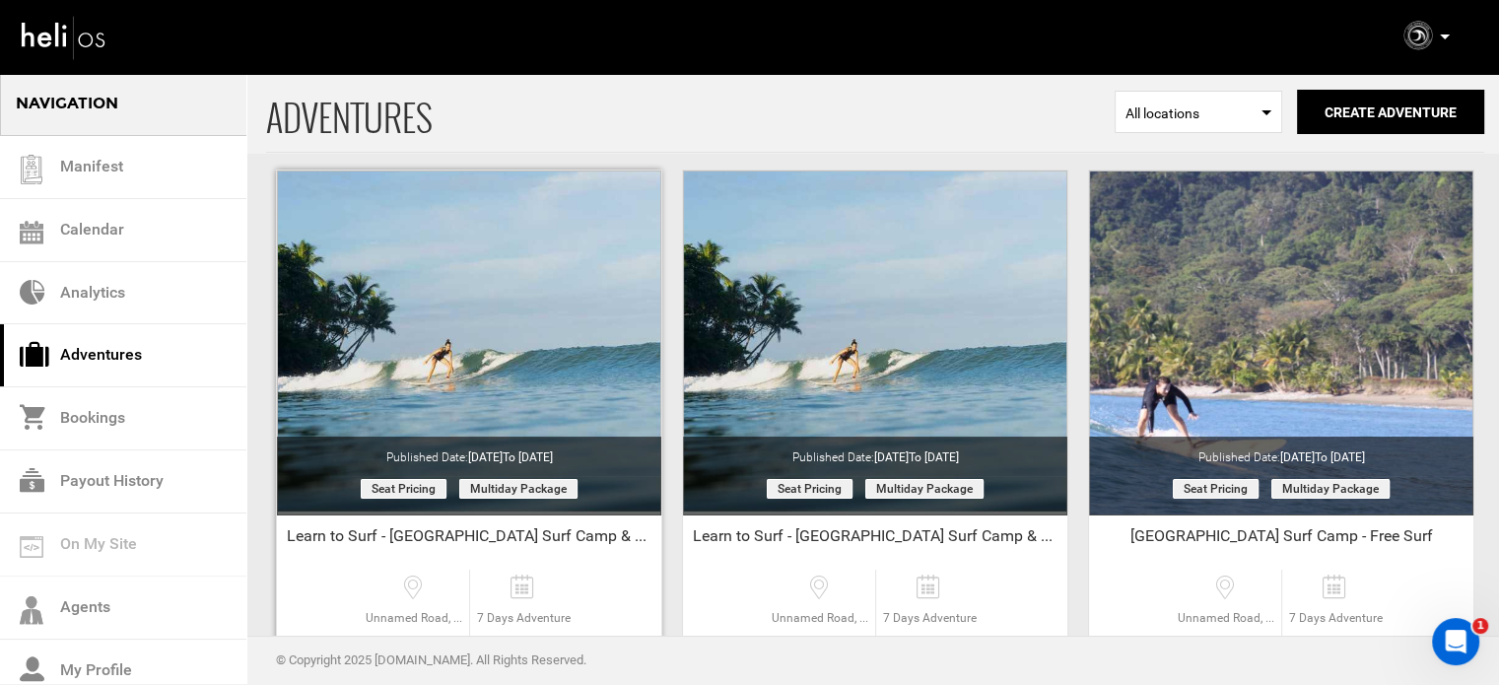
scroll to position [296, 0]
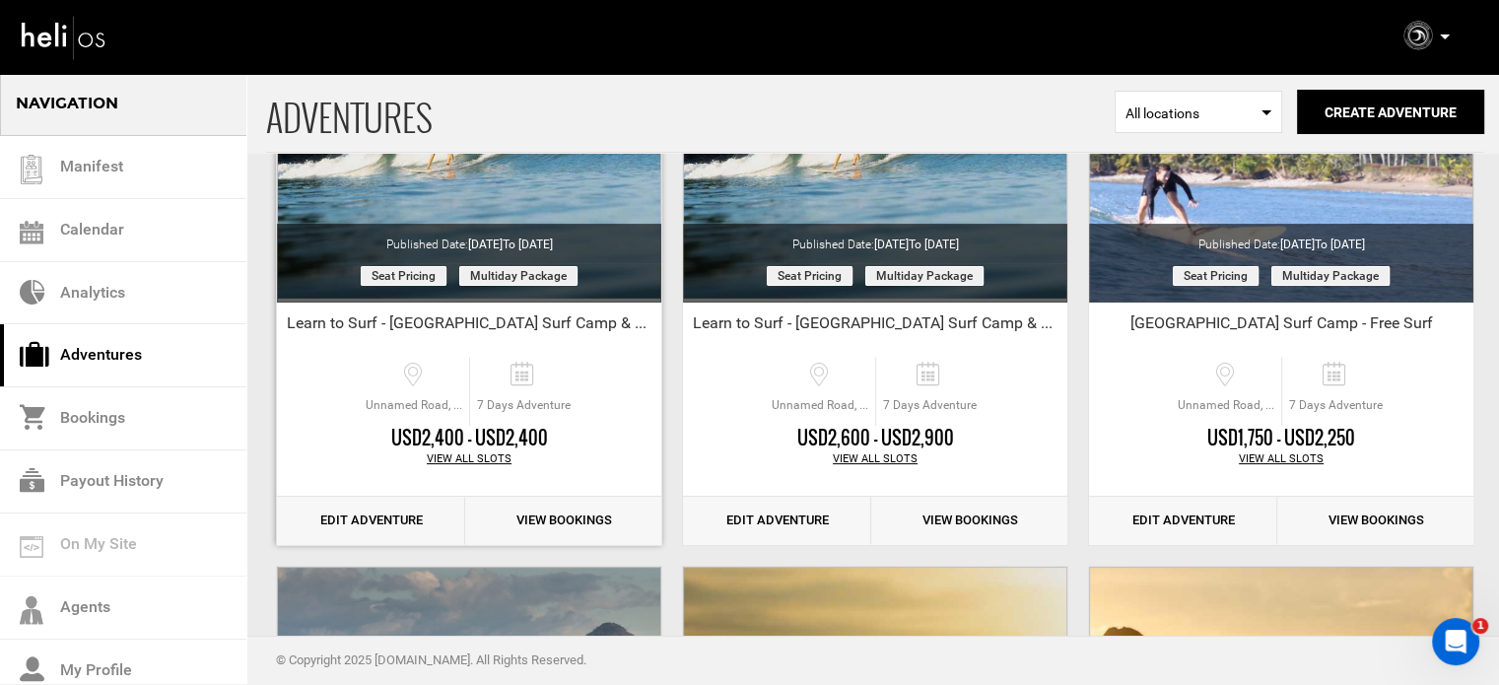
click at [375, 517] on link "Edit Adventure" at bounding box center [371, 521] width 188 height 48
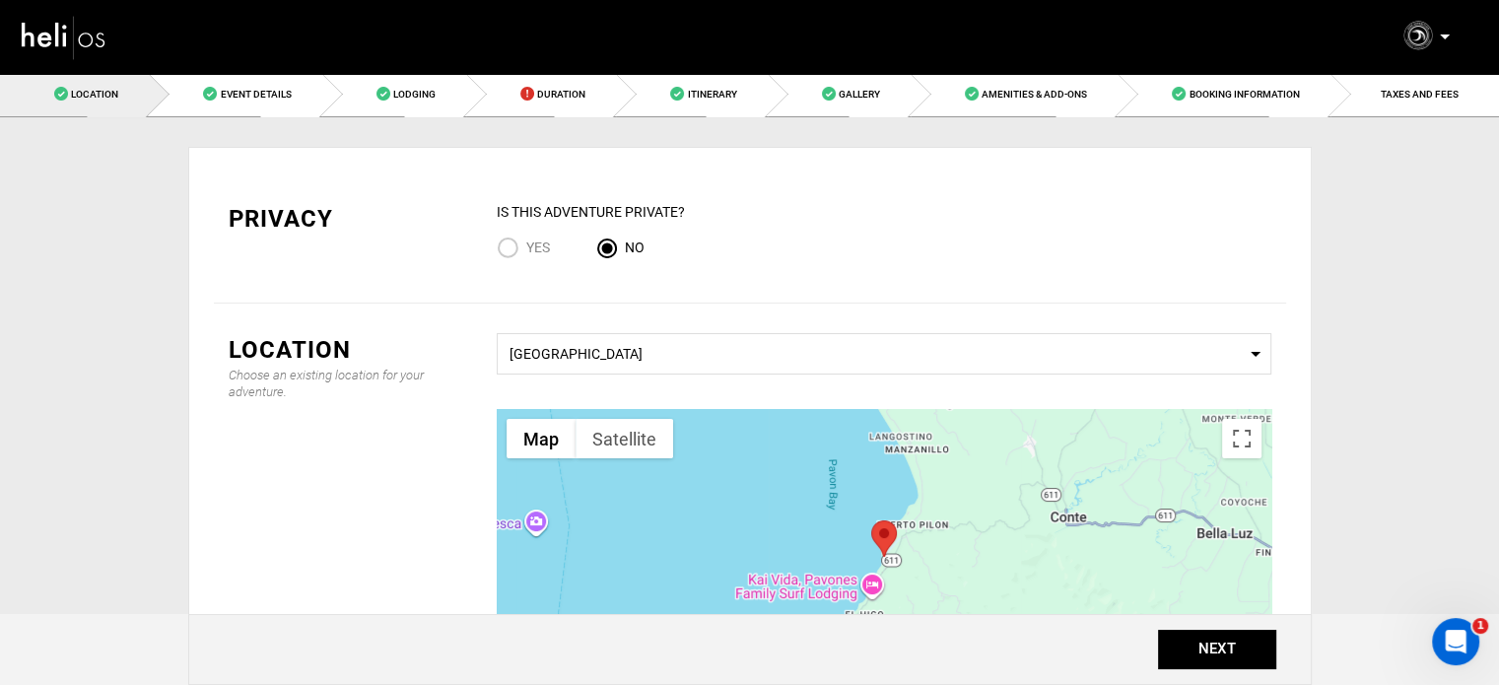
click at [519, 250] on input "Yes" at bounding box center [512, 250] width 30 height 27
radio input "true"
radio input "false"
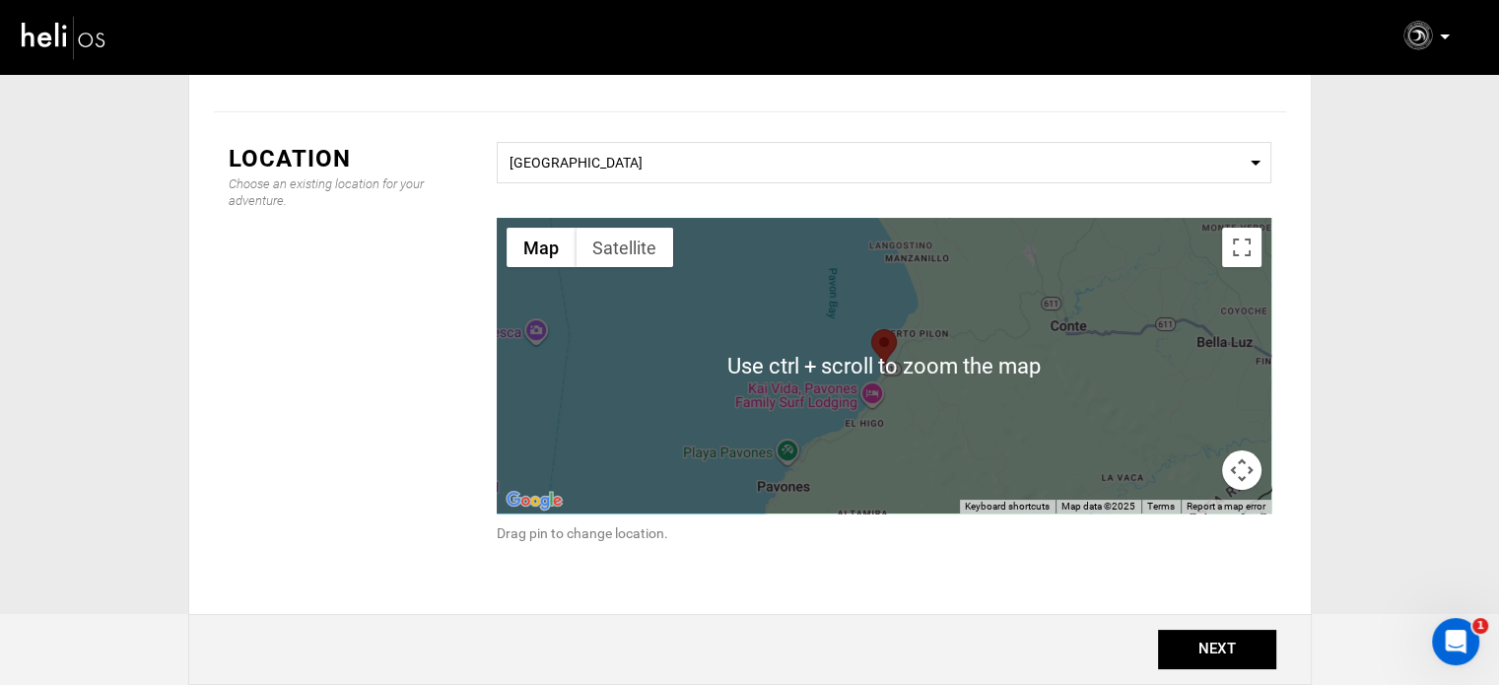
scroll to position [296, 0]
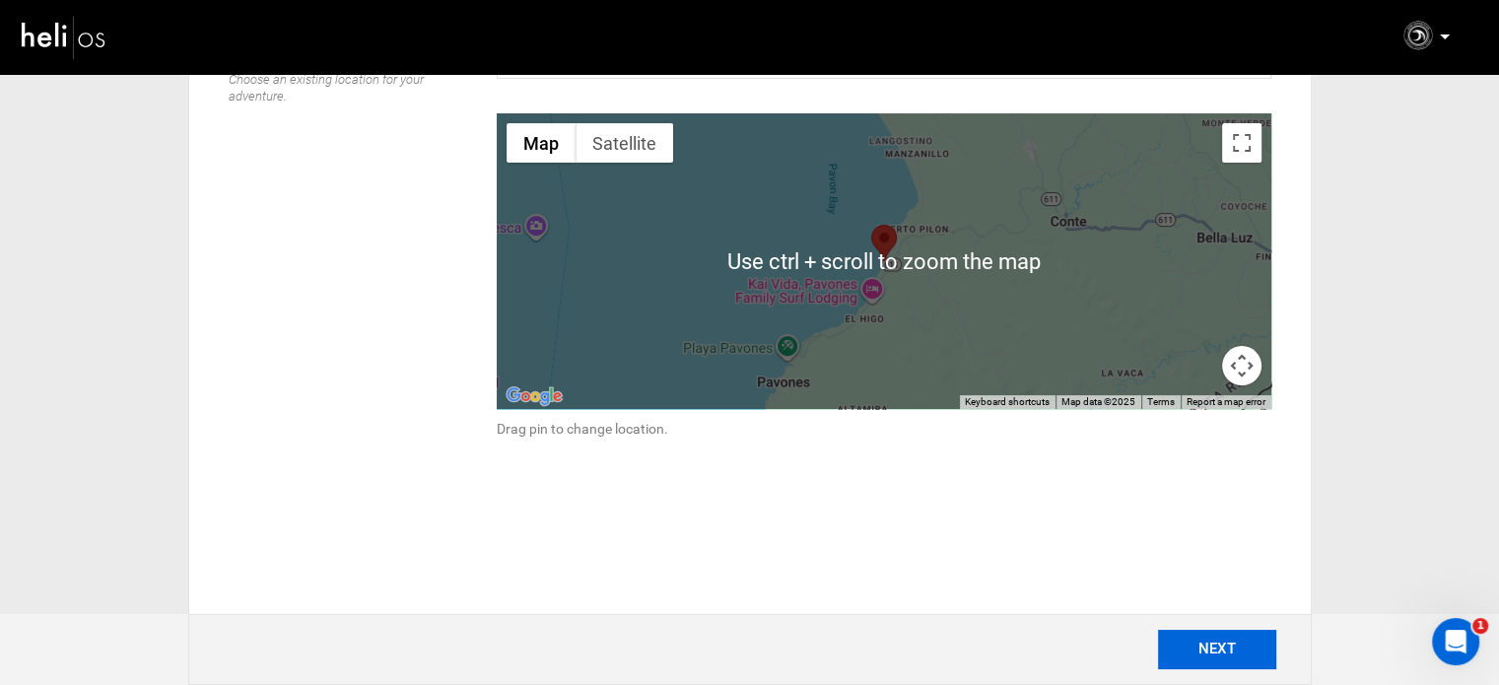
click at [1207, 650] on button "NEXT" at bounding box center [1217, 649] width 118 height 39
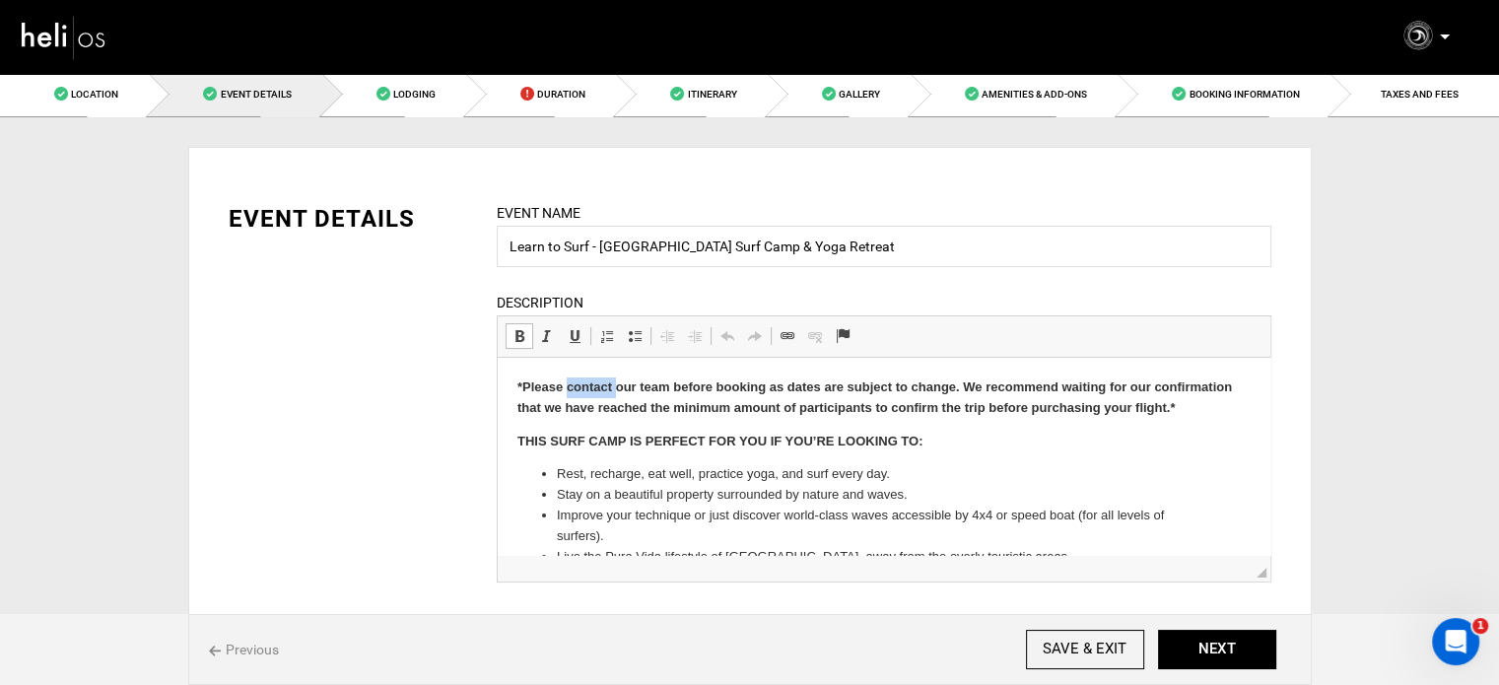
click at [601, 393] on strong "*Please contact our team before booking as dates are subject to change. We reco…" at bounding box center [874, 397] width 715 height 35
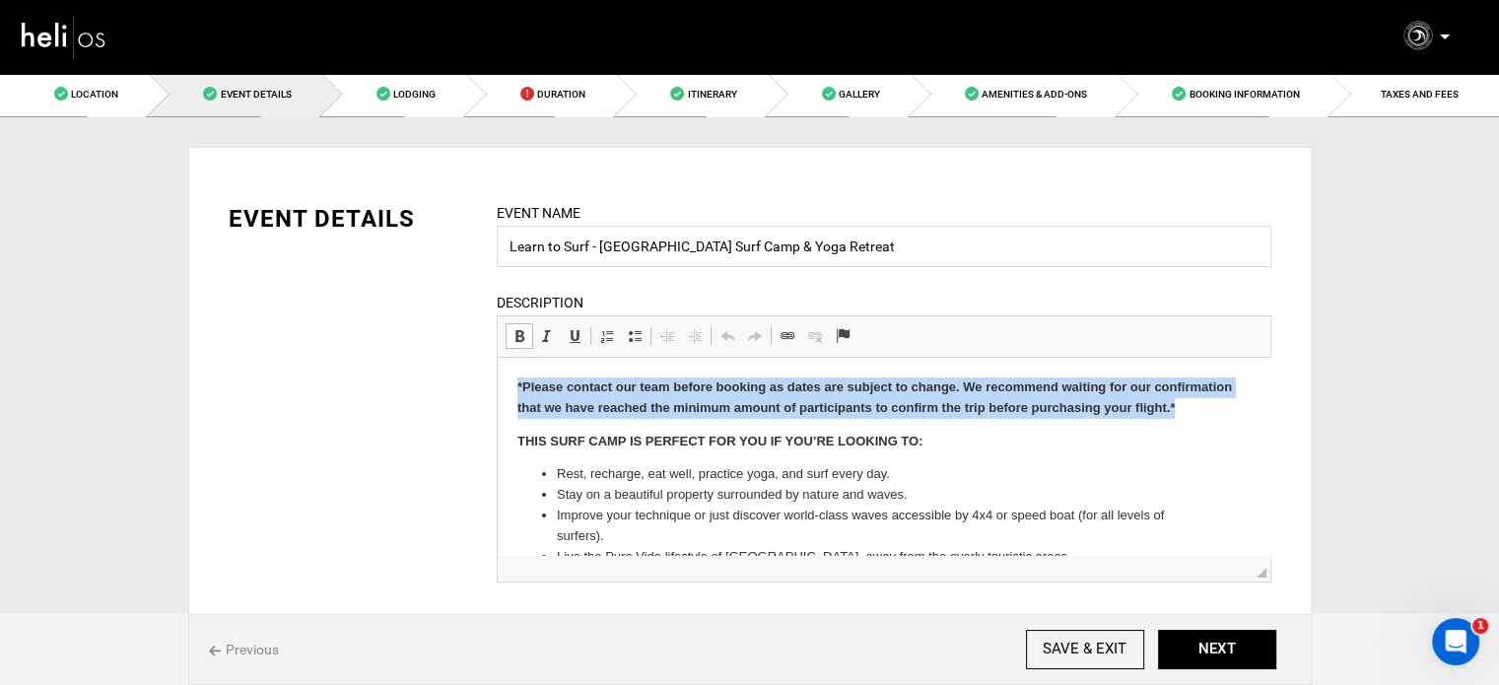
click at [601, 393] on strong "*Please contact our team before booking as dates are subject to change. We reco…" at bounding box center [874, 397] width 715 height 35
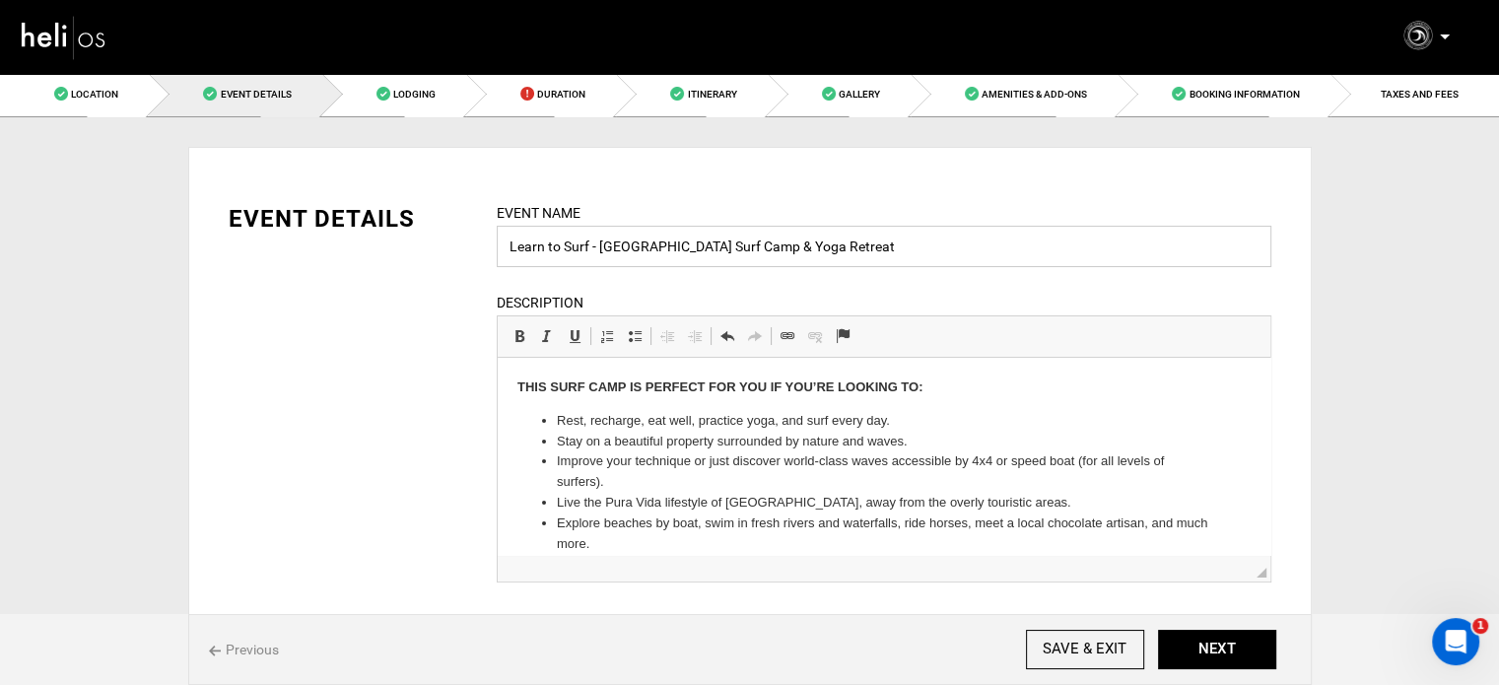
click at [597, 250] on input "Learn to Surf - [GEOGRAPHIC_DATA] Surf Camp & Yoga Retreat" at bounding box center [884, 246] width 775 height 41
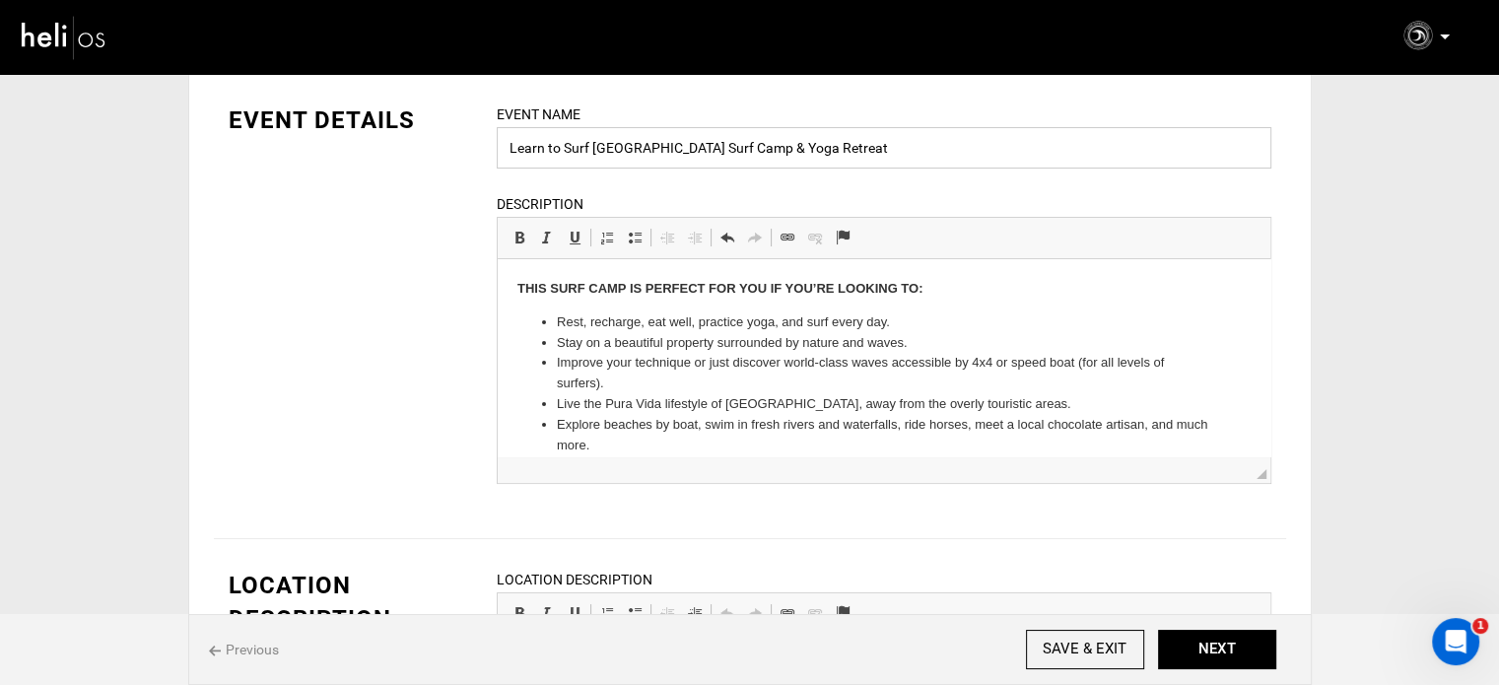
type input "Learn to Surf [GEOGRAPHIC_DATA] Surf Camp & Yoga Retreat"
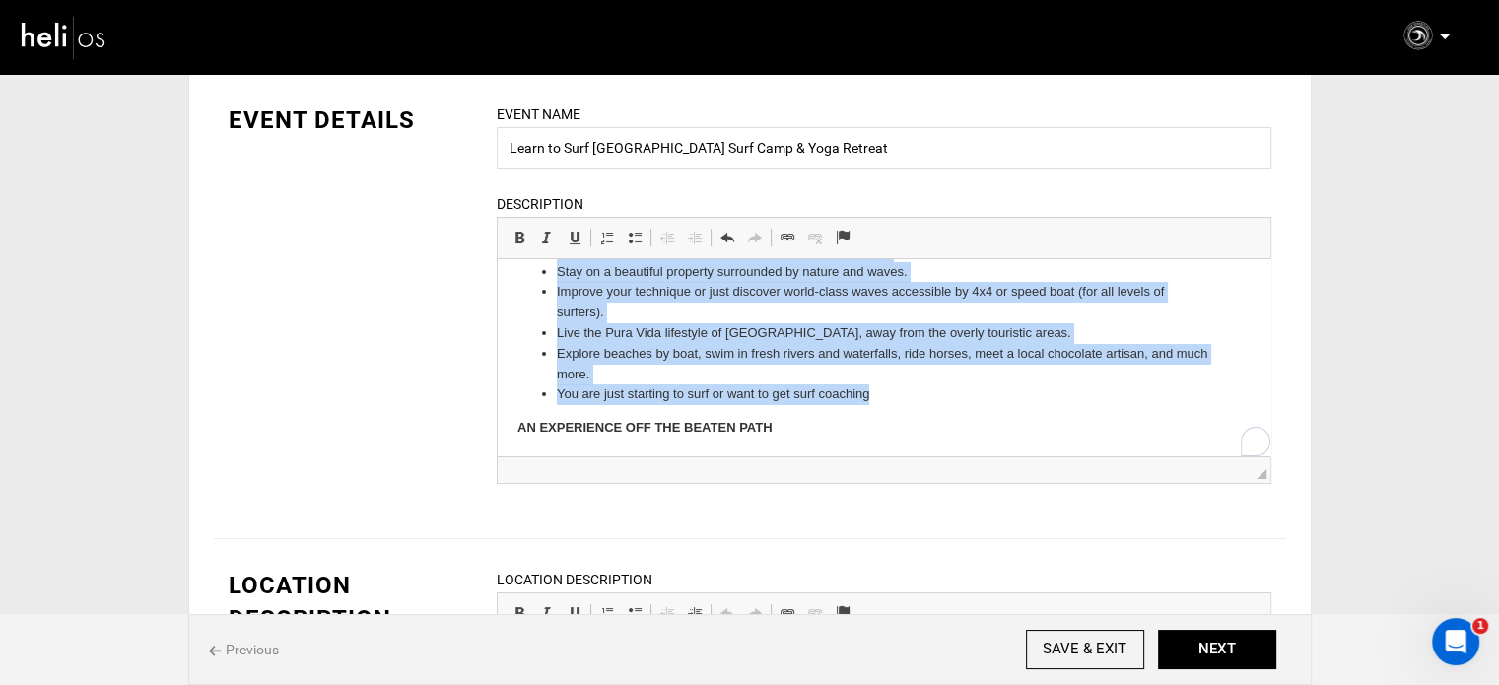
scroll to position [0, 0]
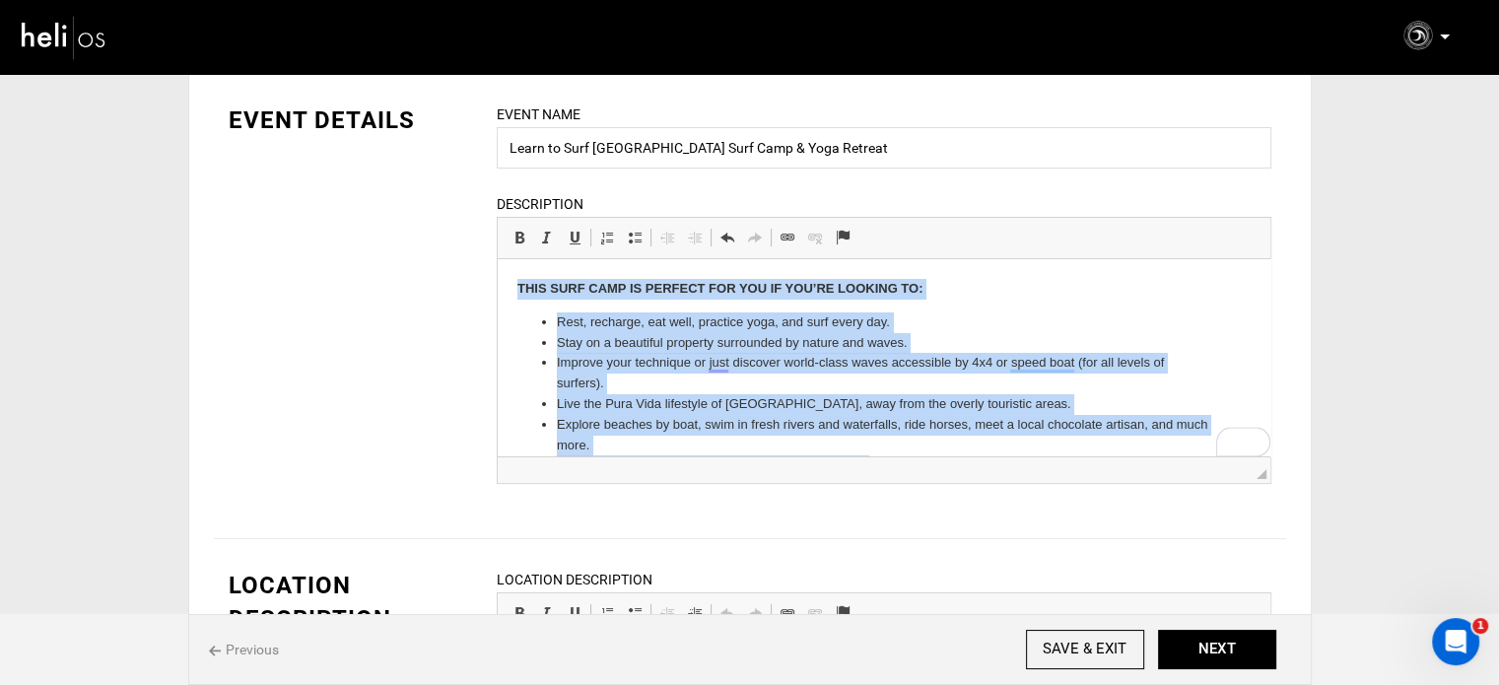
drag, startPoint x: 876, startPoint y: 298, endPoint x: 991, endPoint y: 554, distance: 280.6
click at [500, 296] on html "THIS SURF CAMP IS PERFECT FOR YOU IF YOU’RE LOOKING TO: Rest, recharge, eat wel…" at bounding box center [883, 441] width 773 height 365
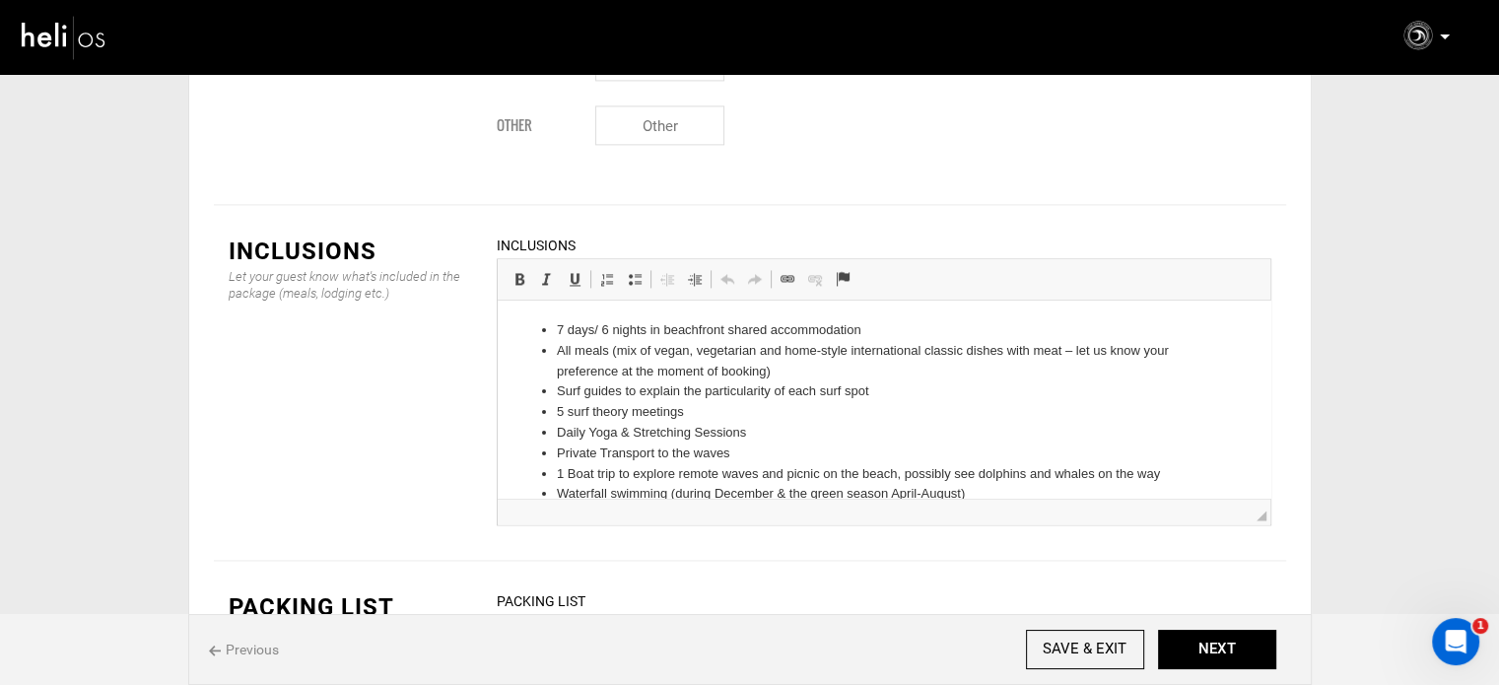
scroll to position [2760, 0]
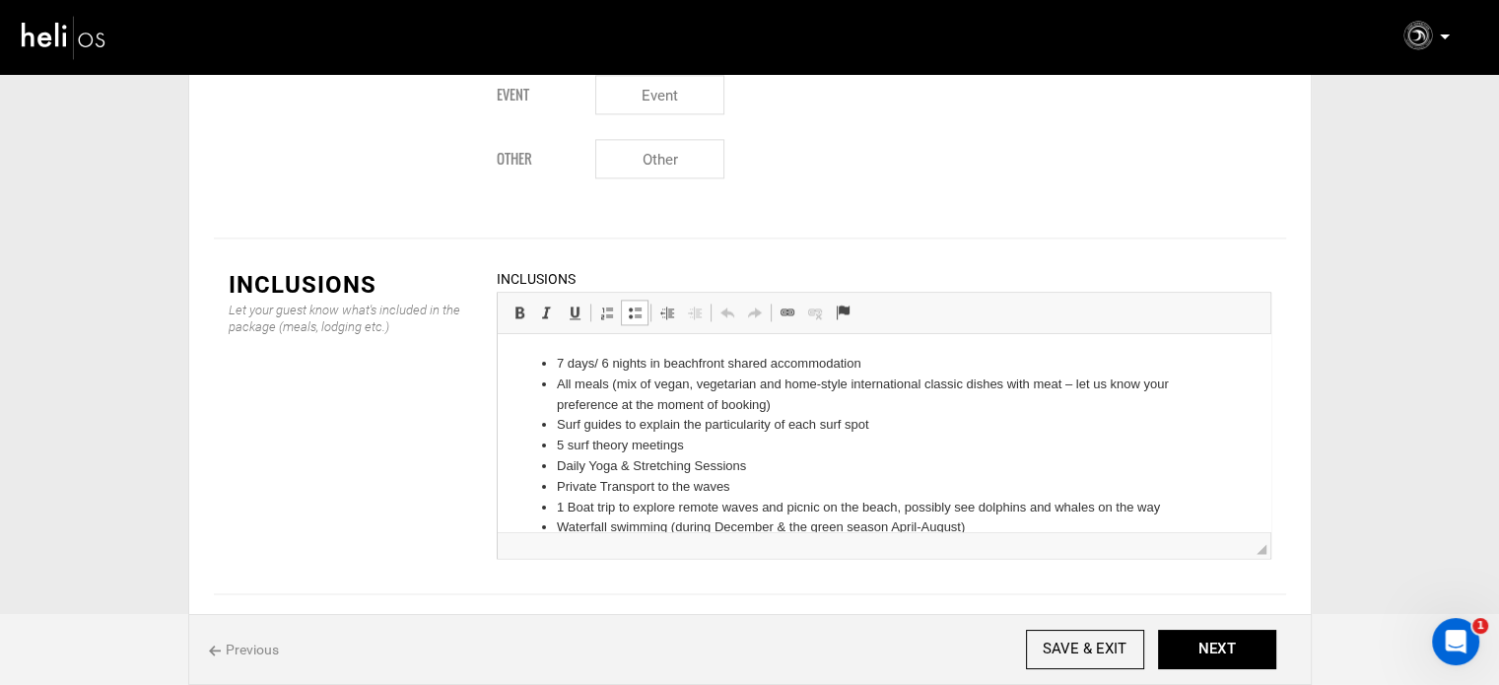
drag, startPoint x: 547, startPoint y: 364, endPoint x: 642, endPoint y: 492, distance: 159.3
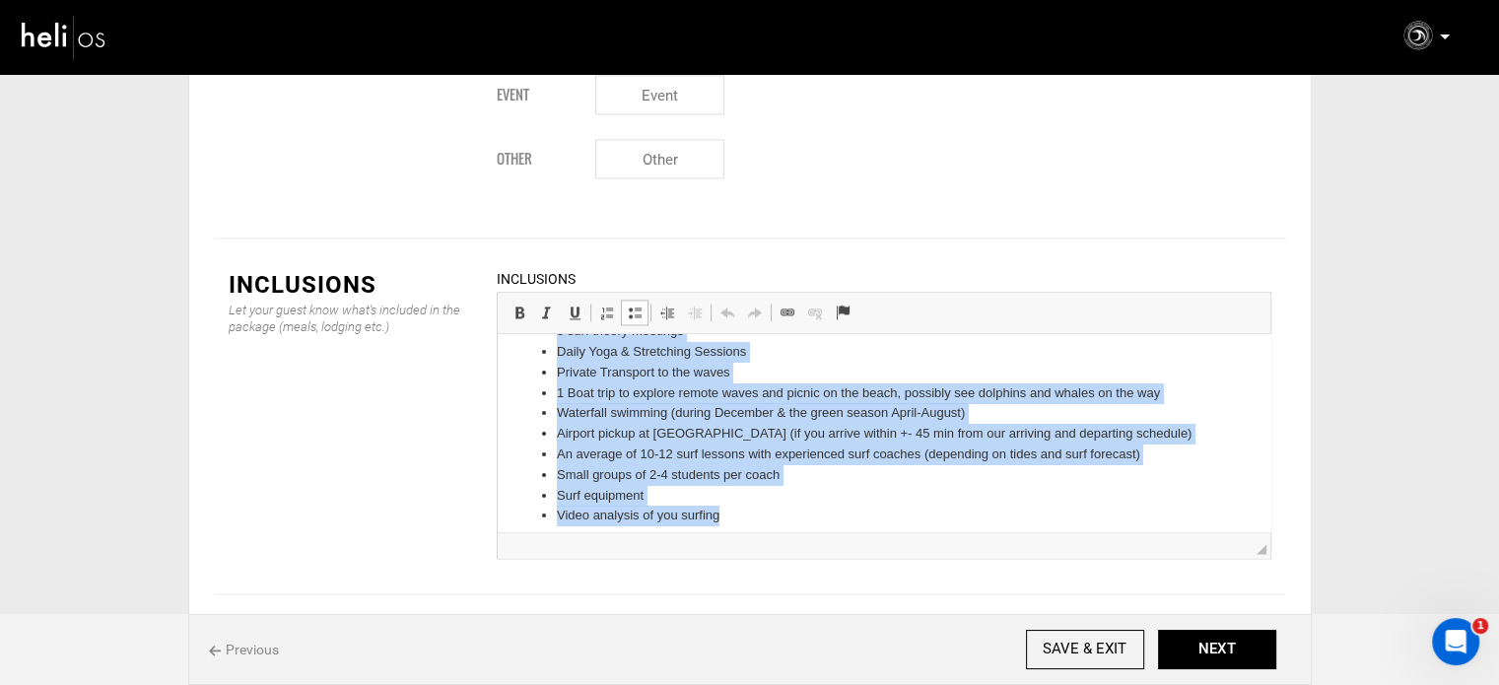
scroll to position [124, 0]
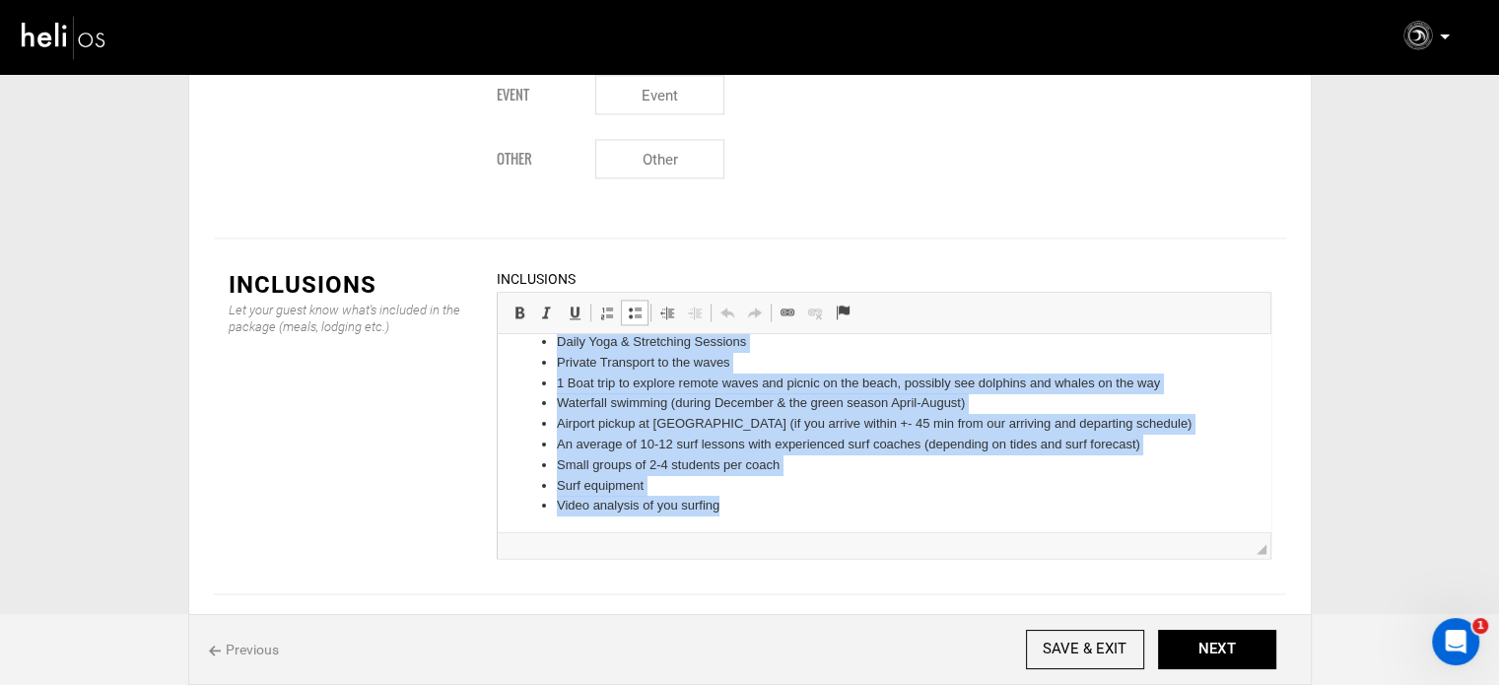
drag, startPoint x: 557, startPoint y: 358, endPoint x: 738, endPoint y: 507, distance: 234.6
click at [738, 507] on ul "7 days/ 6 nights in beachfront shared accommodation All meals (mix of vegan, ve…" at bounding box center [883, 373] width 733 height 287
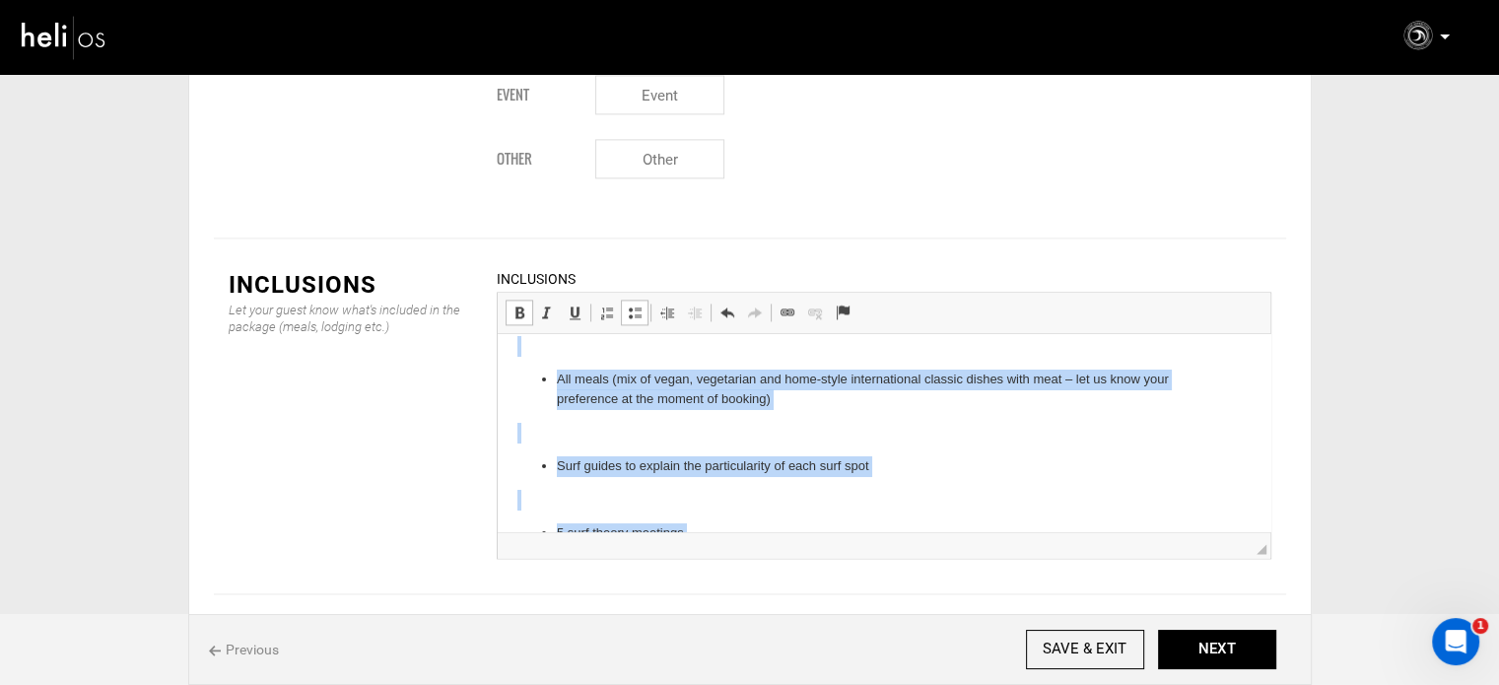
scroll to position [0, 0]
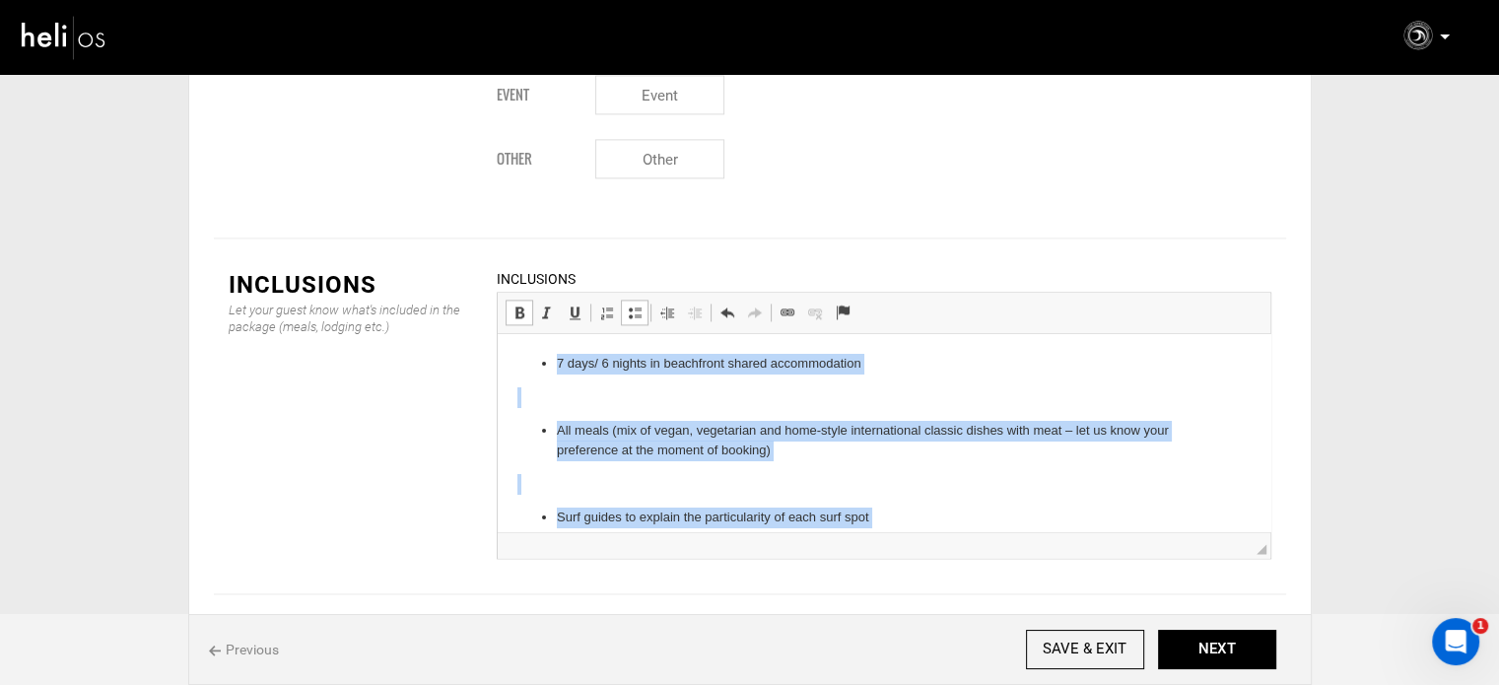
drag, startPoint x: 740, startPoint y: 429, endPoint x: 1016, endPoint y: 530, distance: 294.1
click at [630, 305] on span at bounding box center [635, 313] width 16 height 16
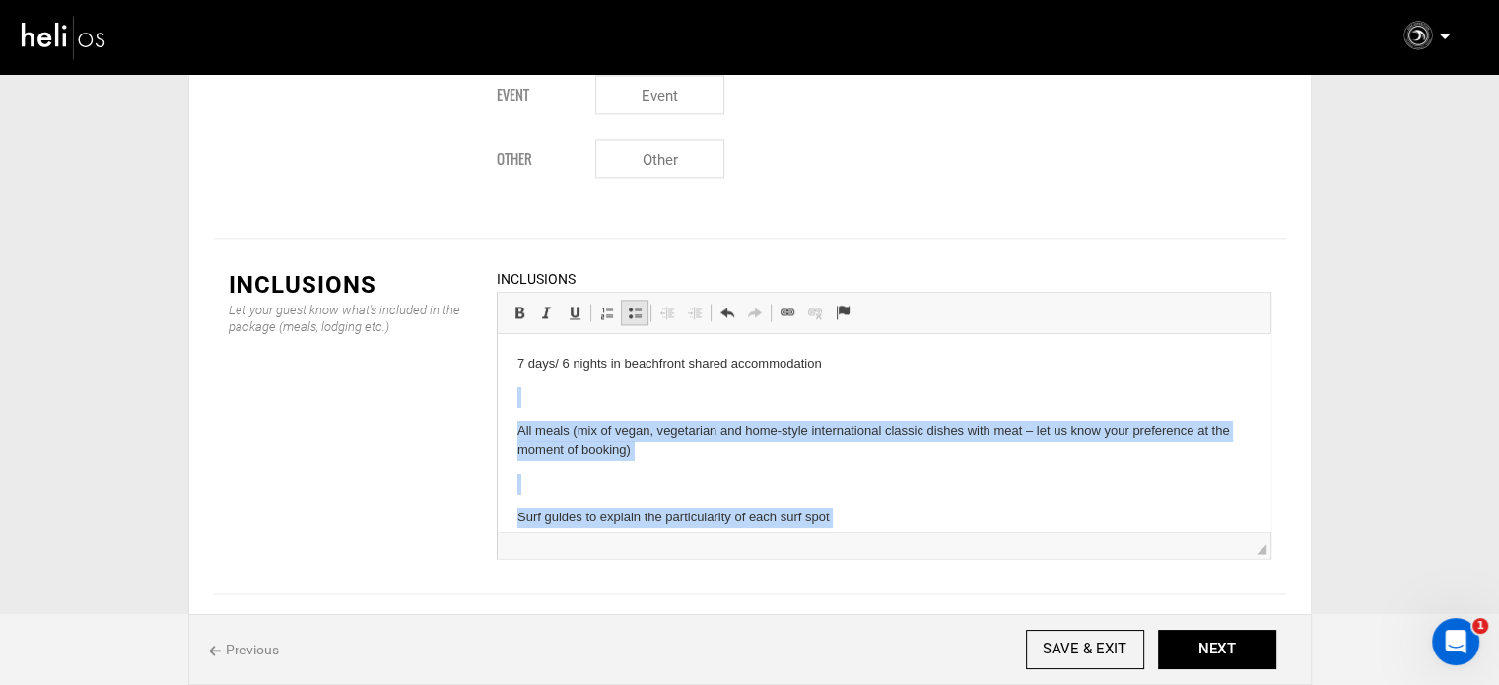
click at [630, 305] on span at bounding box center [635, 313] width 16 height 16
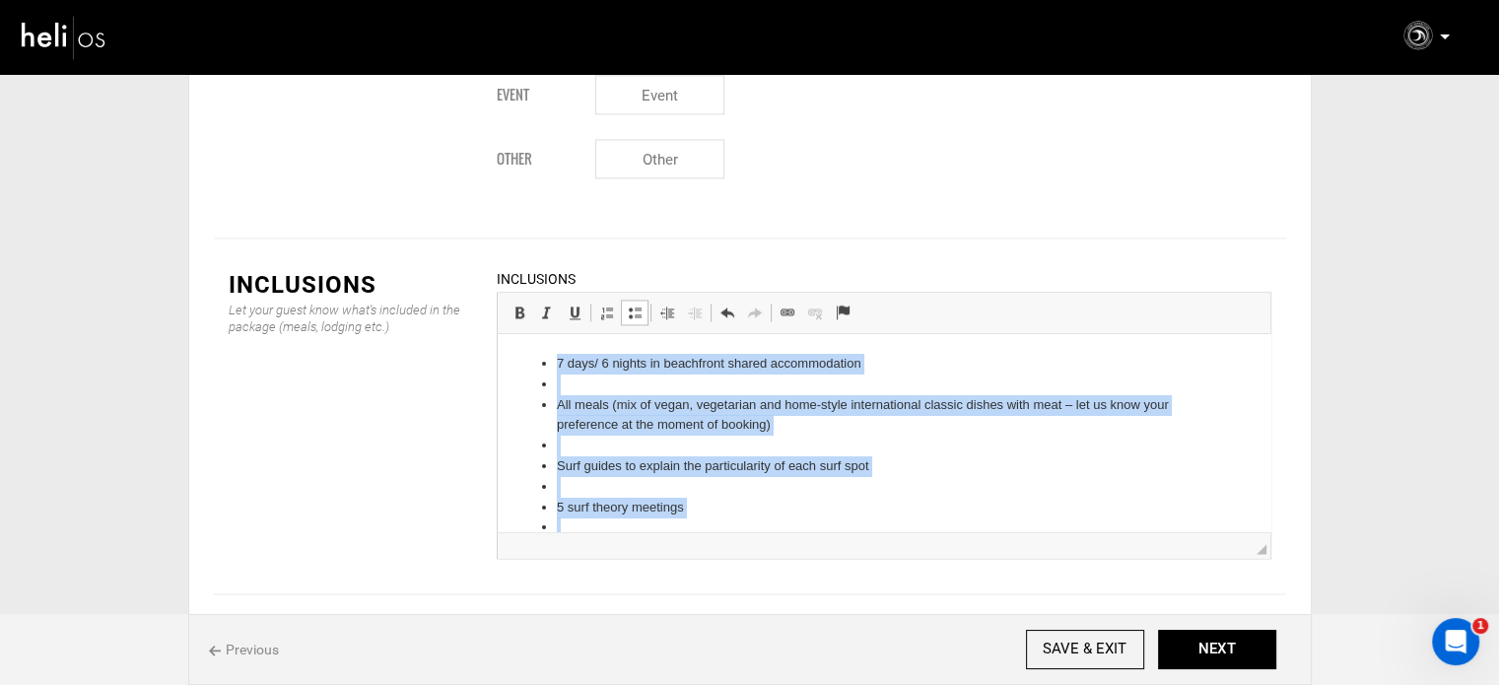
click at [593, 388] on li at bounding box center [883, 385] width 655 height 21
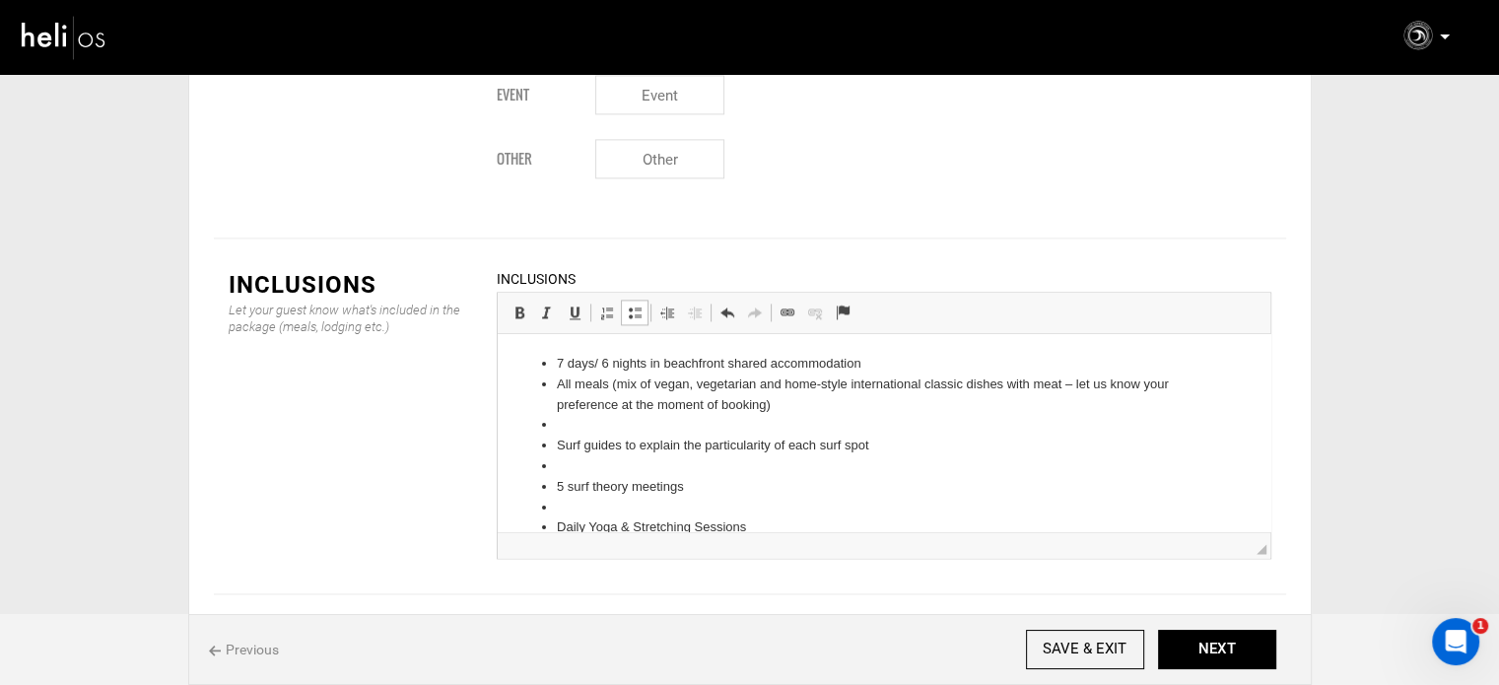
click at [576, 419] on li at bounding box center [883, 425] width 655 height 21
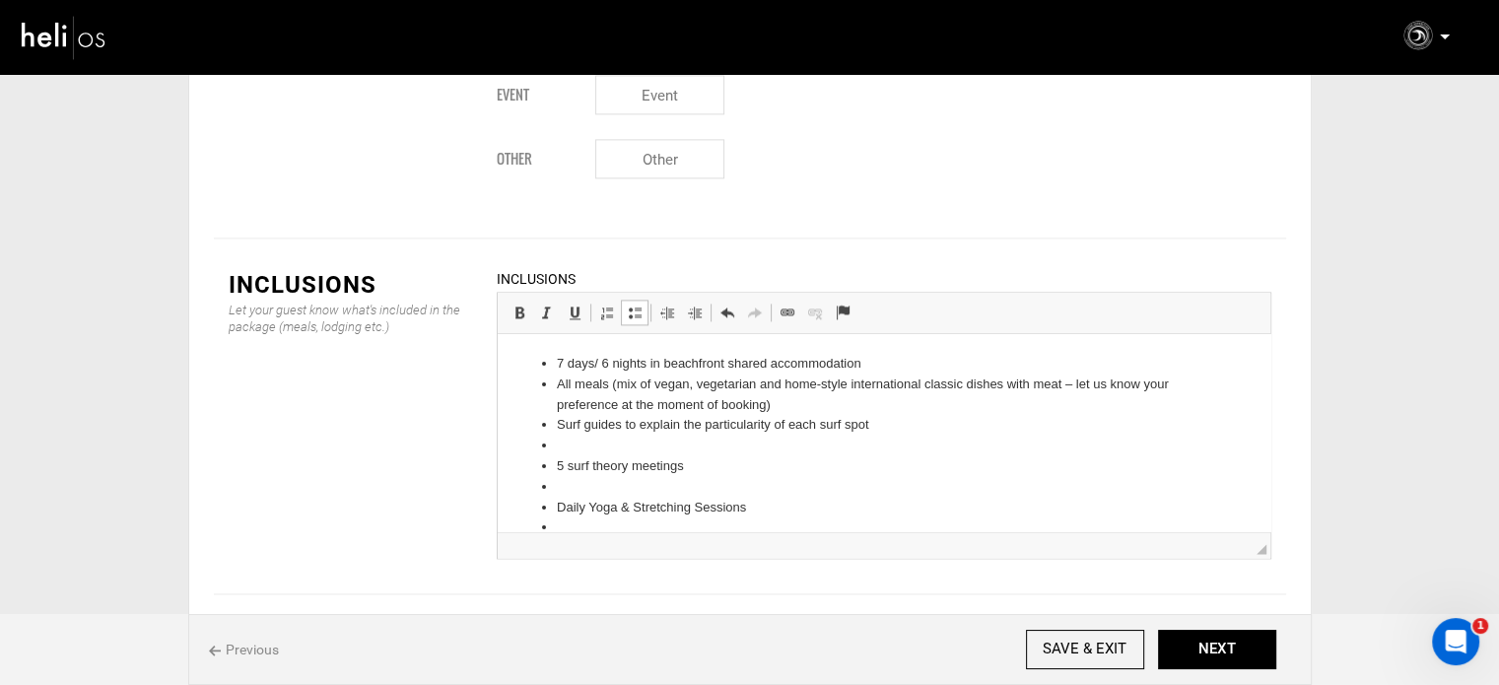
click at [587, 453] on li at bounding box center [883, 446] width 655 height 21
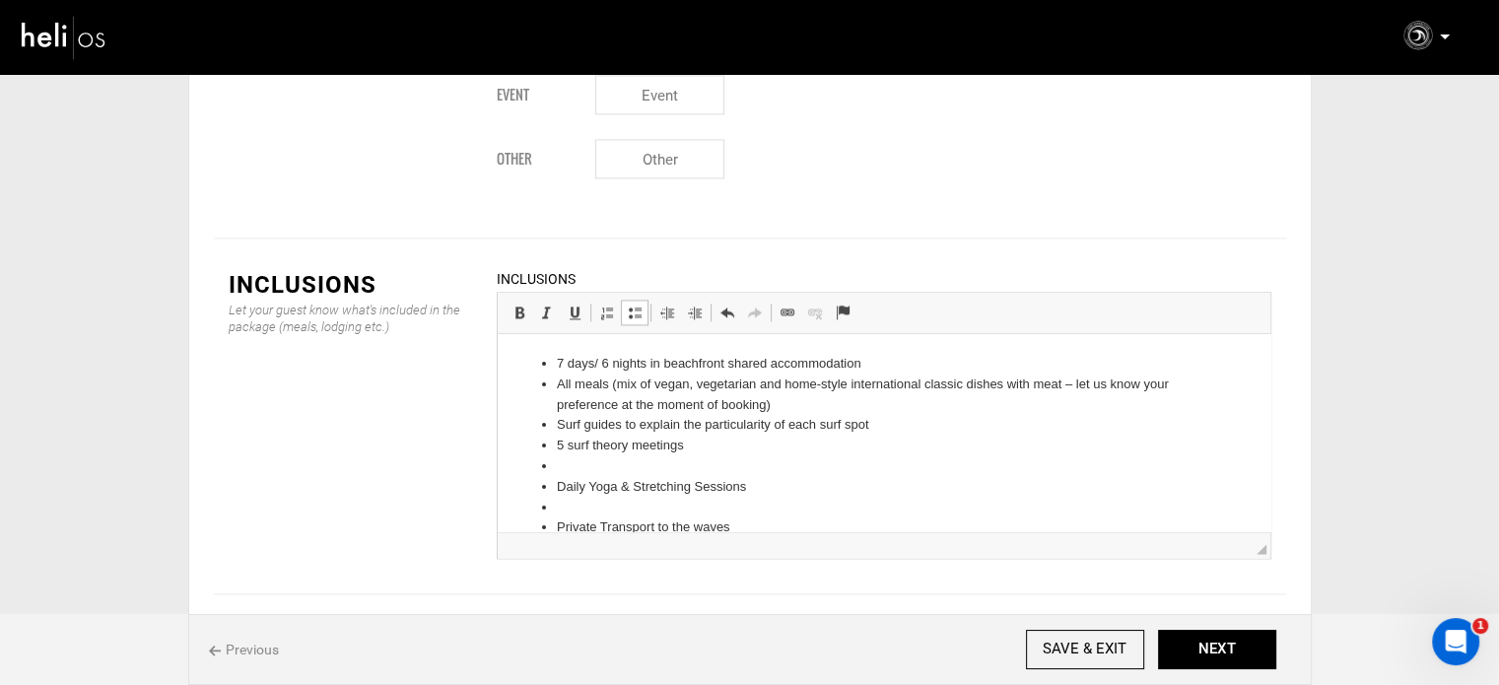
click at [578, 466] on li at bounding box center [883, 466] width 655 height 21
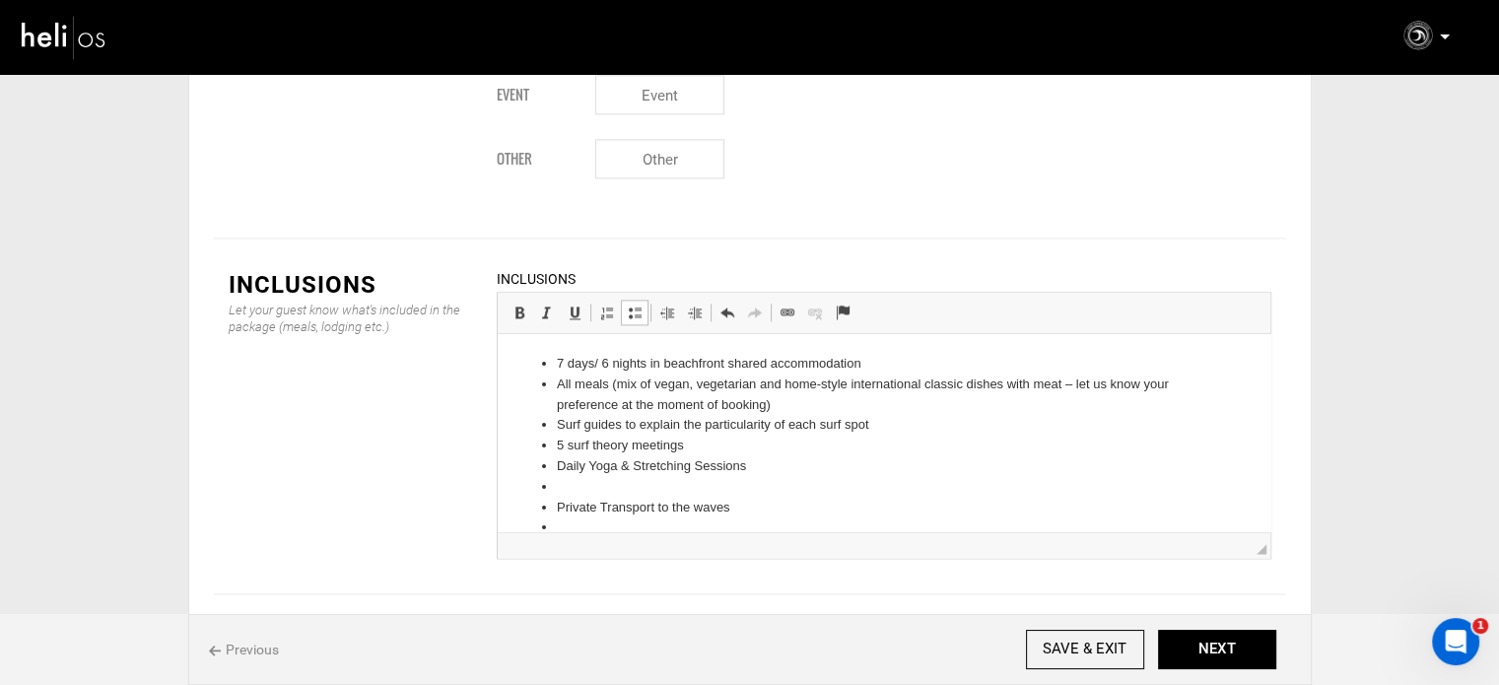
click at [574, 487] on li at bounding box center [883, 487] width 655 height 21
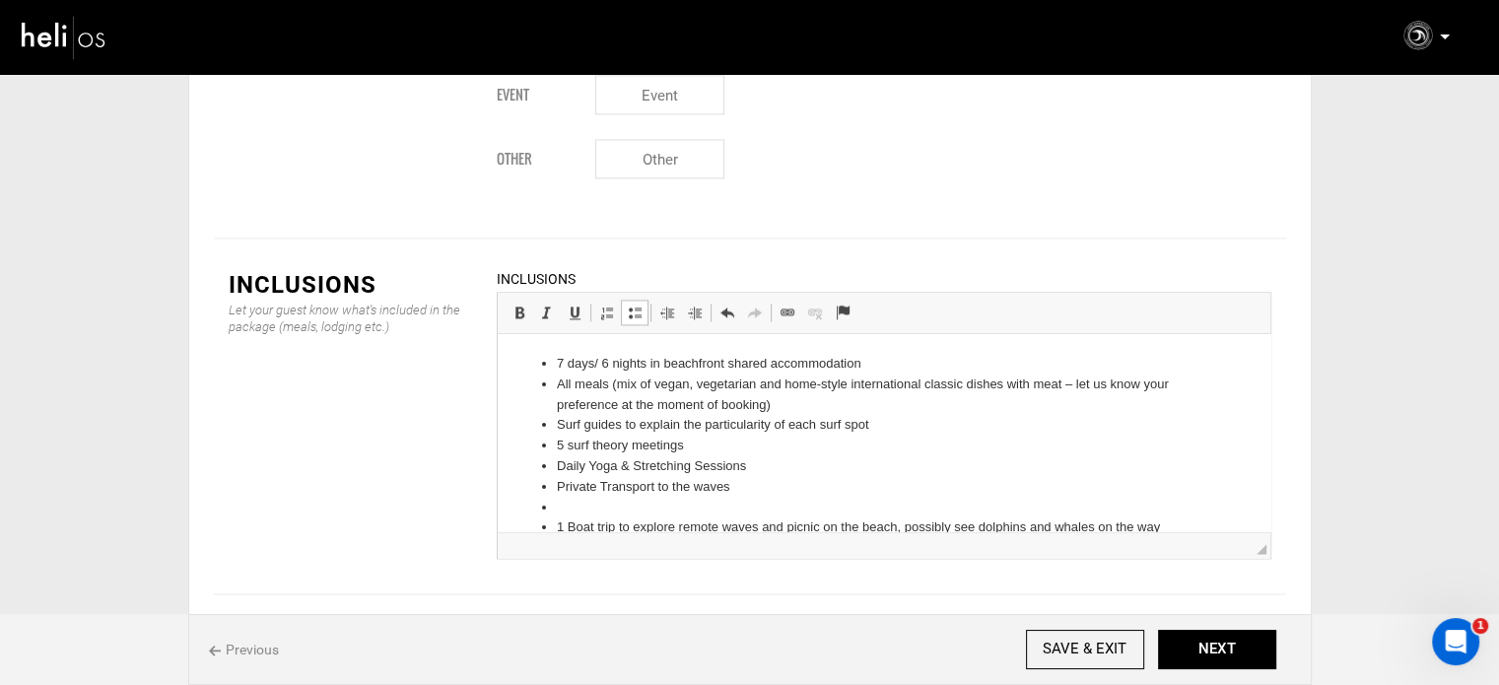
click at [578, 503] on li at bounding box center [883, 508] width 655 height 21
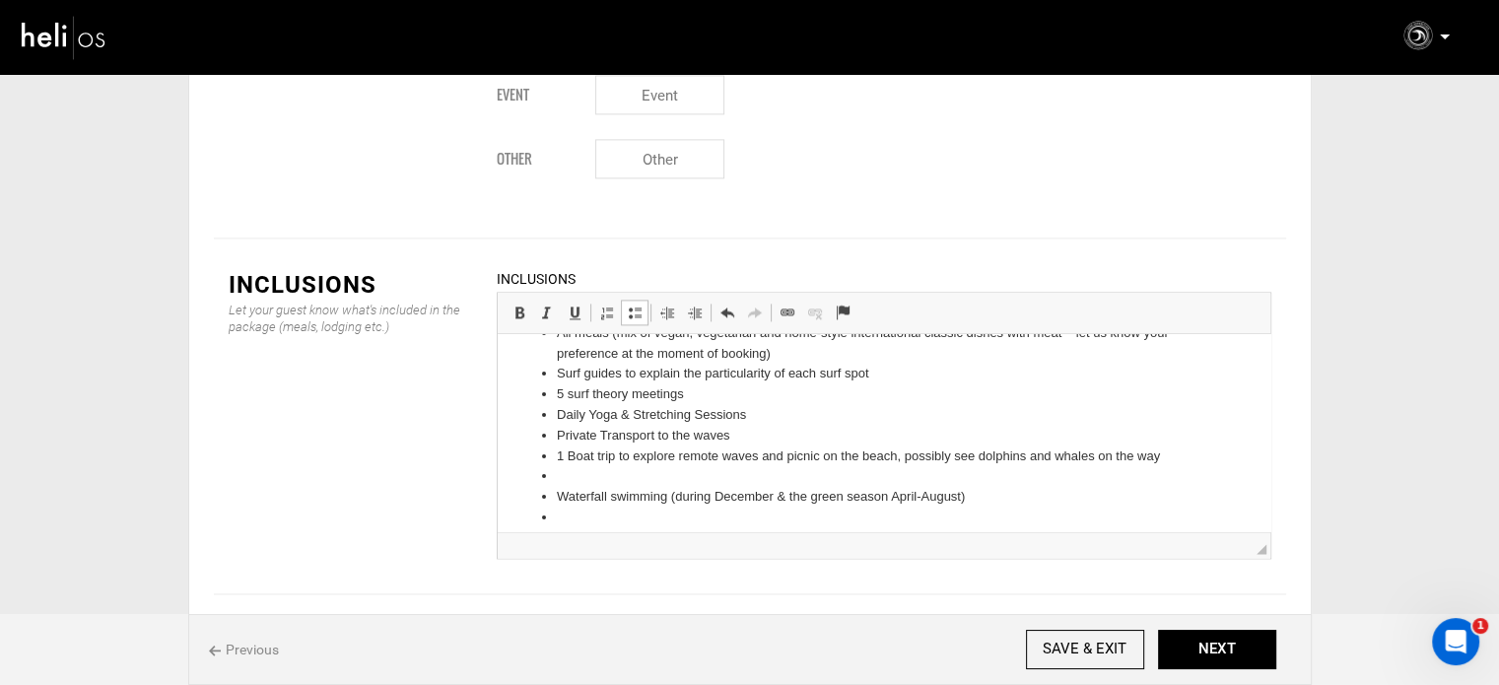
scroll to position [99, 0]
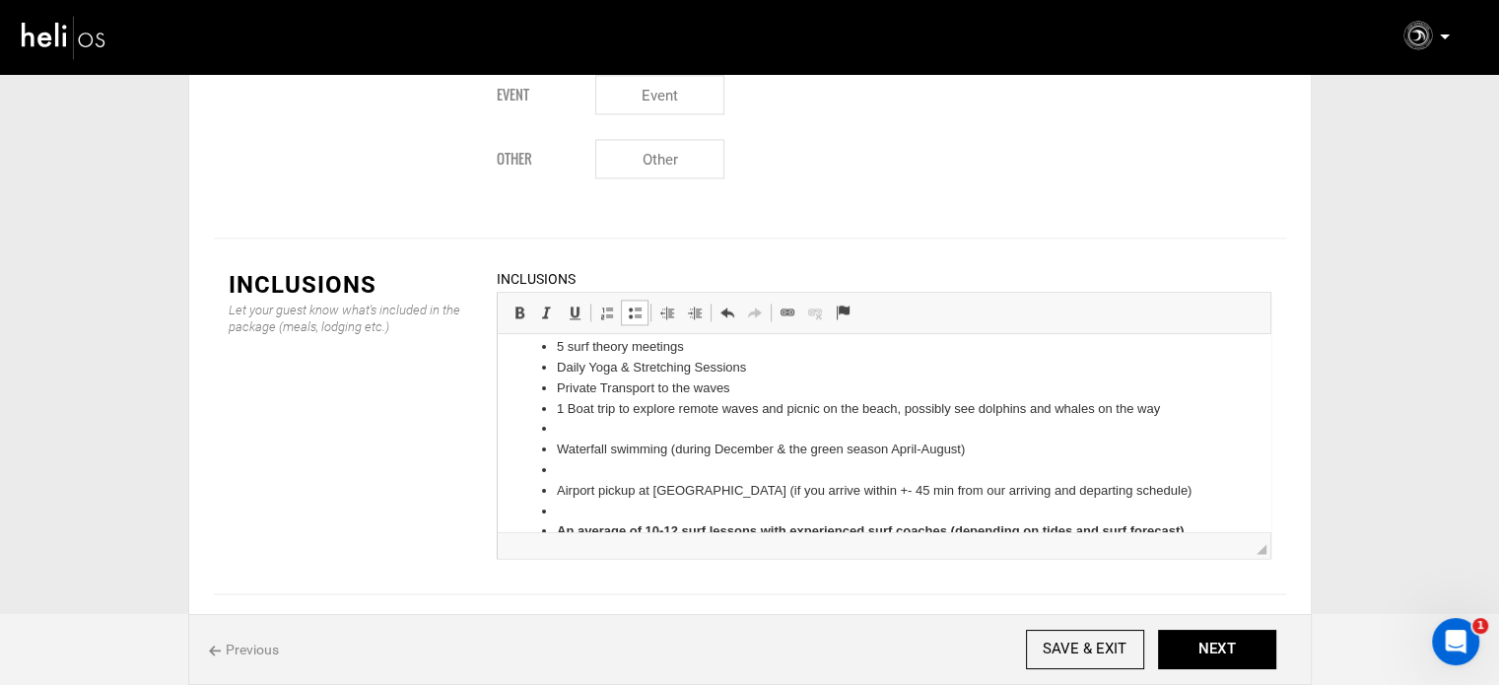
click at [587, 439] on li at bounding box center [883, 429] width 655 height 21
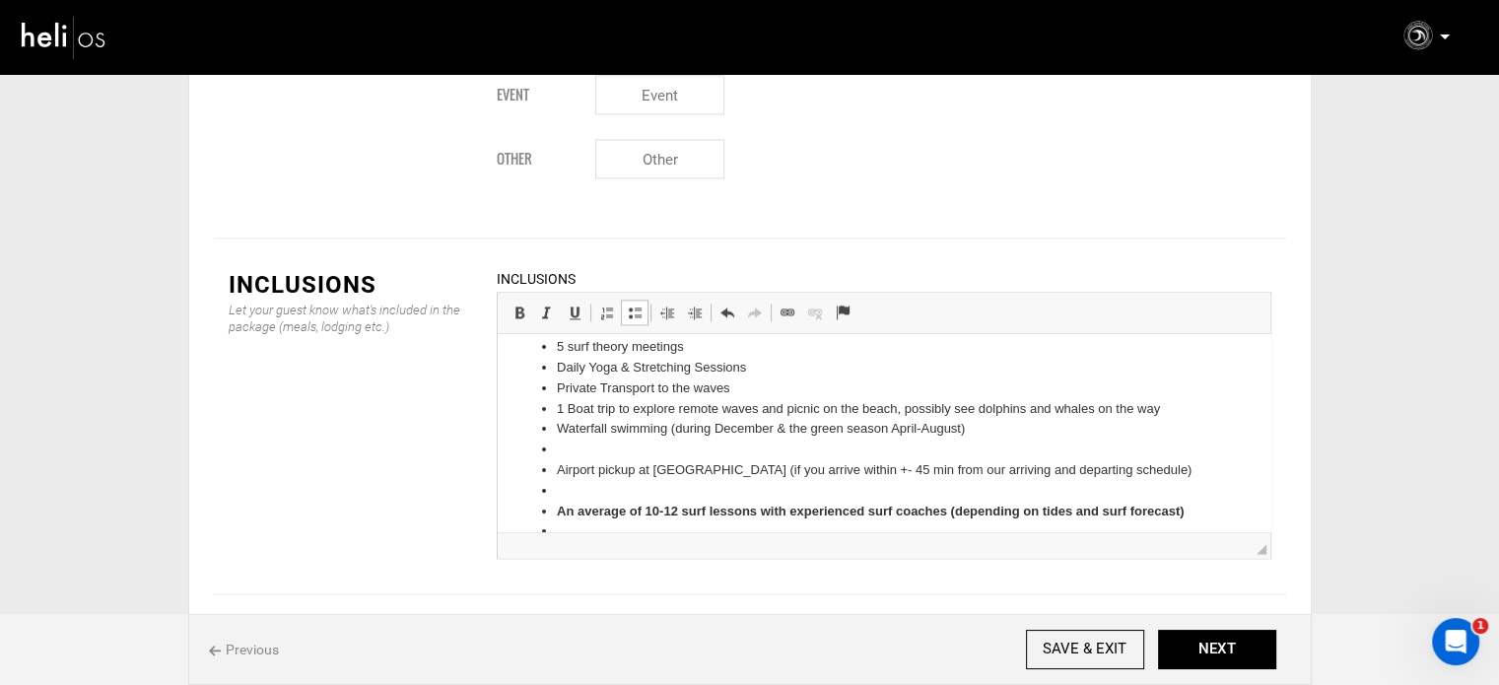
click at [587, 449] on li at bounding box center [883, 450] width 655 height 21
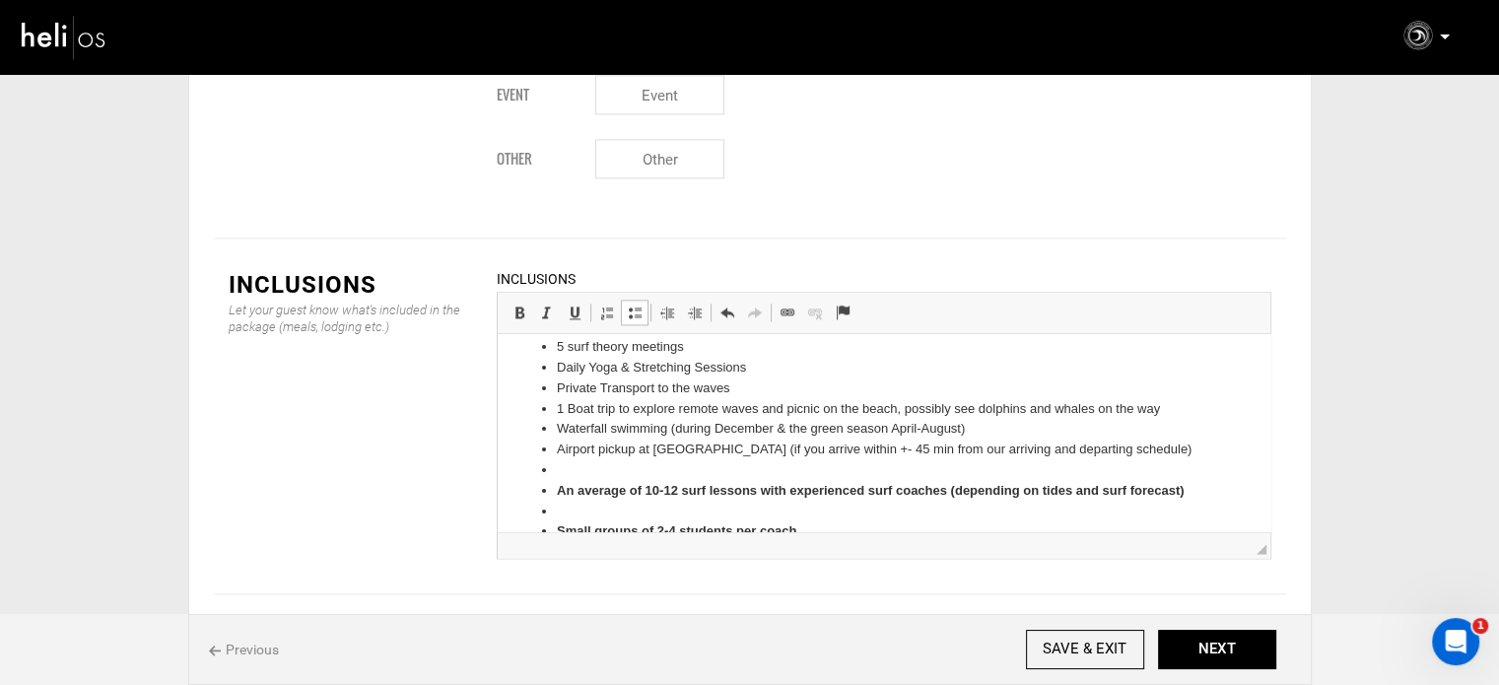
click at [582, 475] on li at bounding box center [883, 470] width 655 height 21
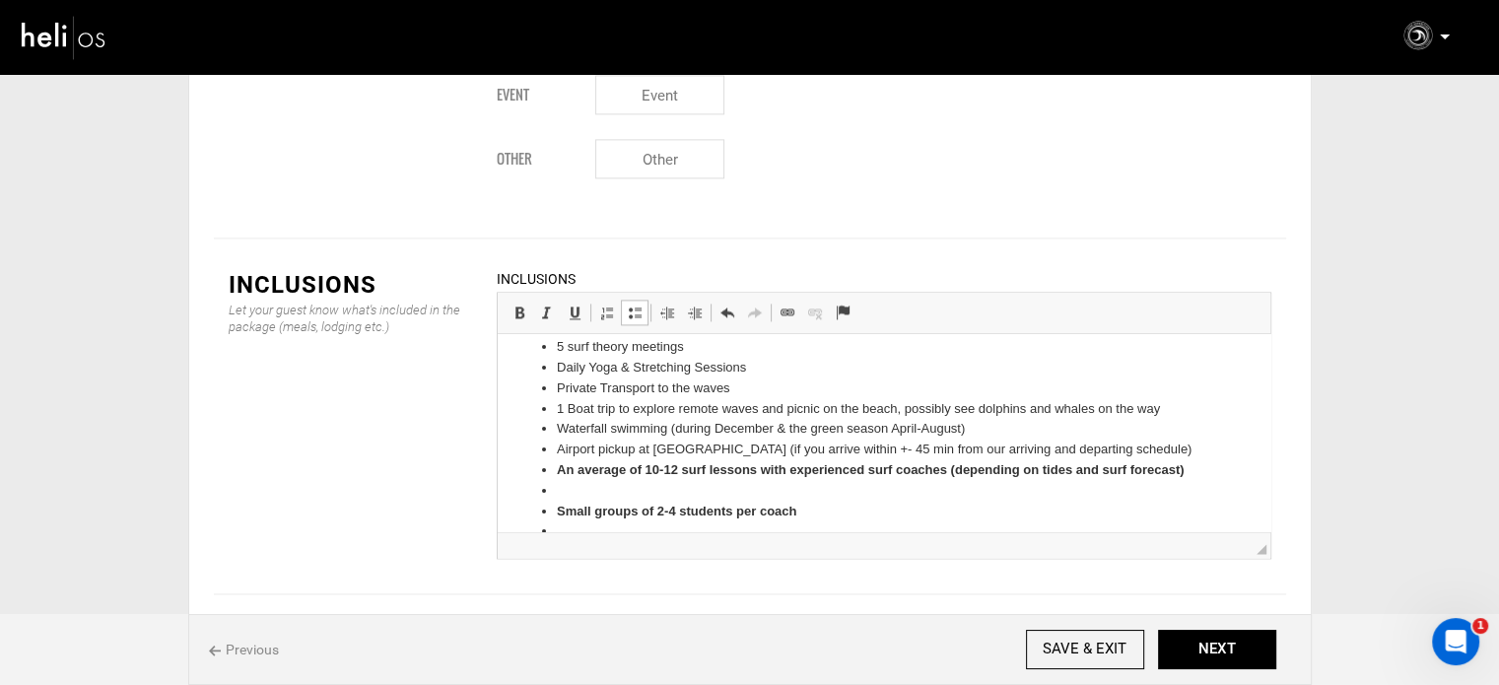
scroll to position [197, 0]
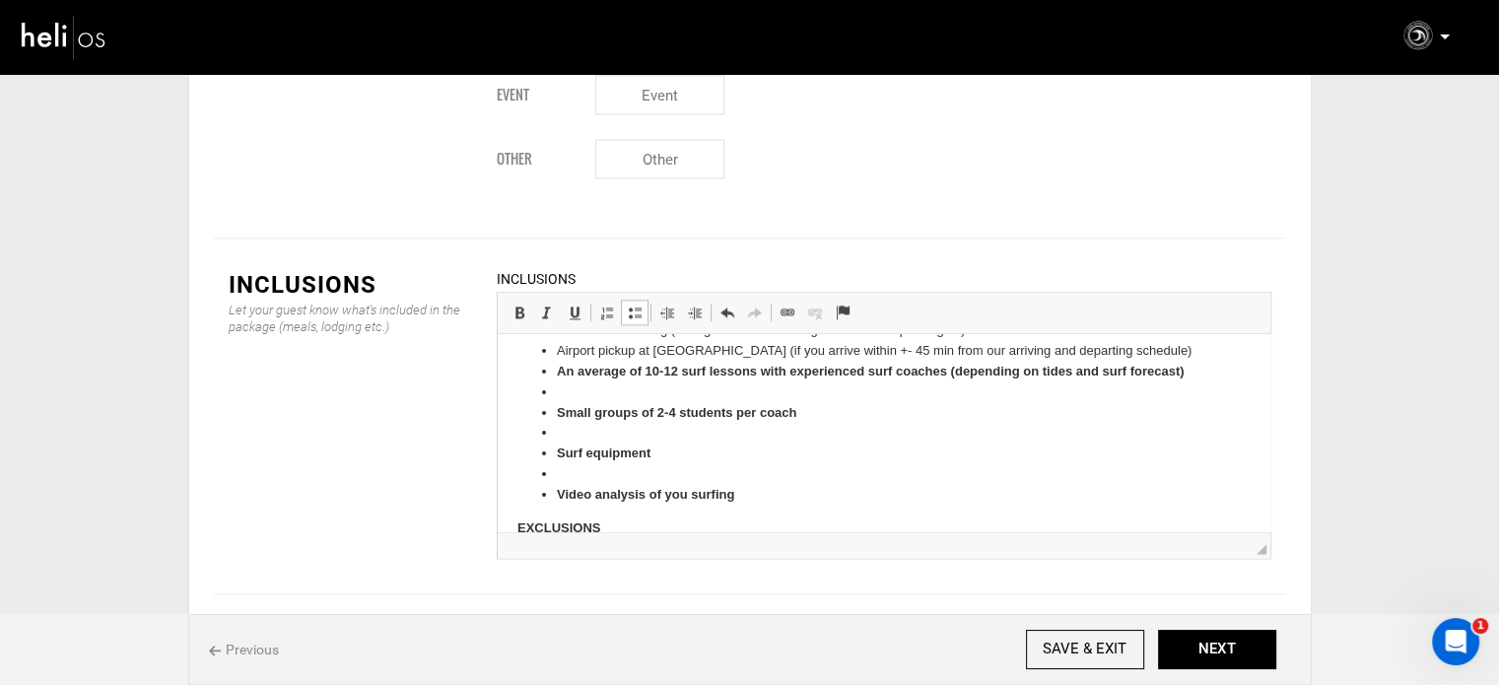
click at [576, 383] on li at bounding box center [883, 392] width 655 height 21
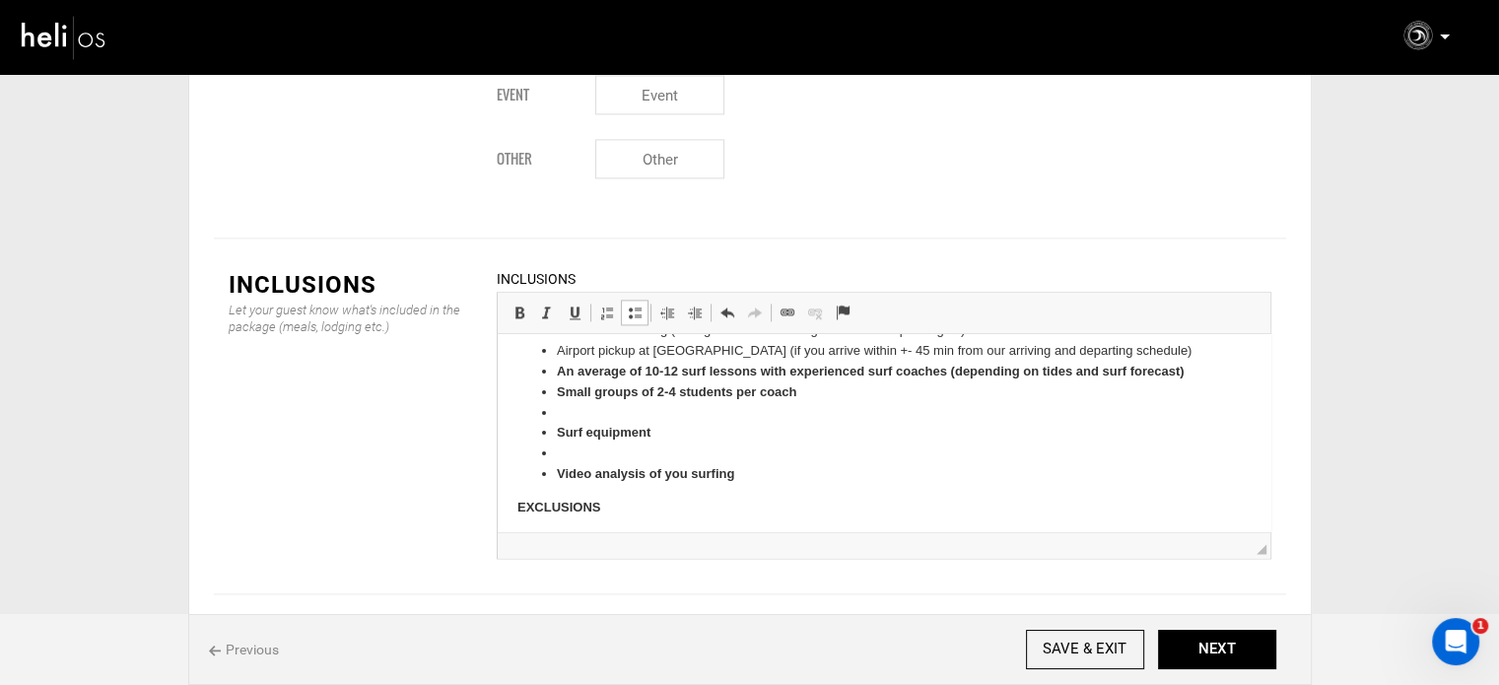
click at [592, 405] on li at bounding box center [883, 413] width 655 height 21
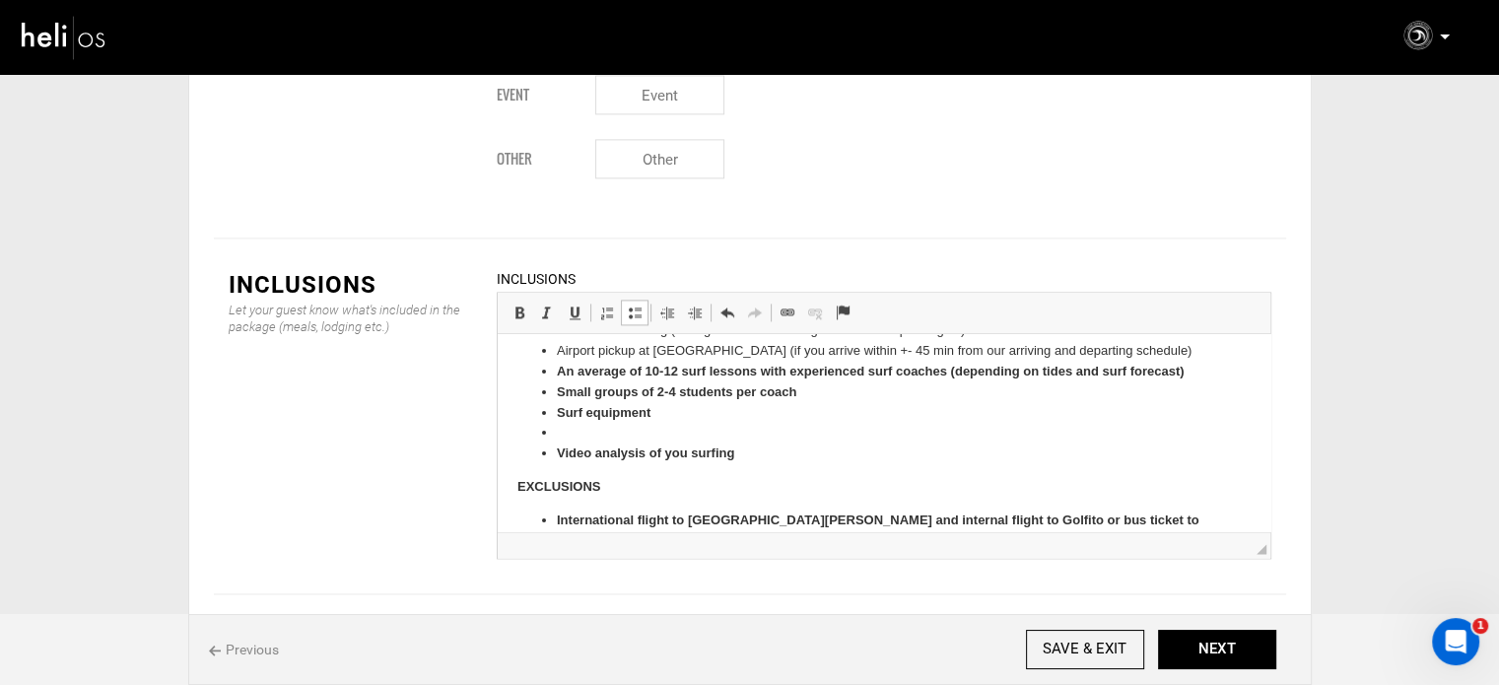
click at [614, 434] on li at bounding box center [883, 433] width 655 height 21
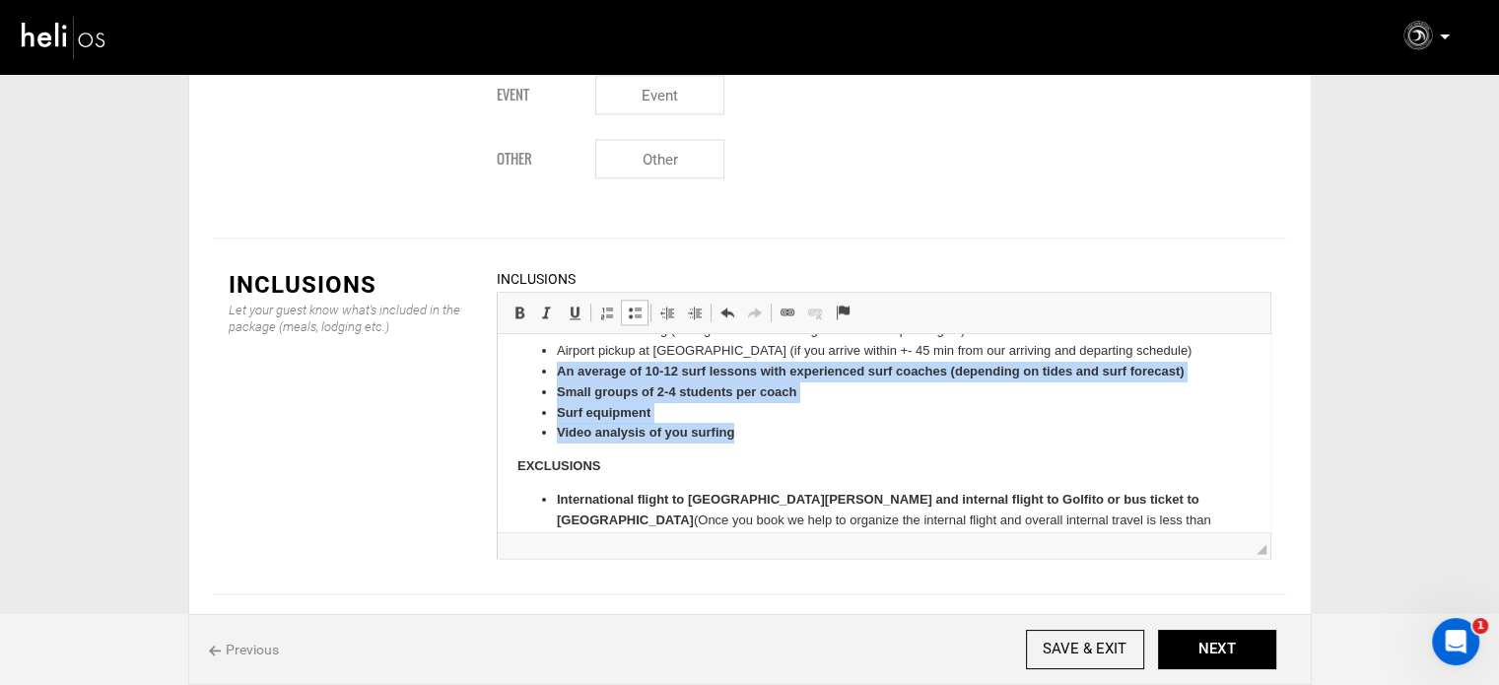
drag, startPoint x: 746, startPoint y: 436, endPoint x: 521, endPoint y: 374, distance: 233.2
click ul "7 days/ 6 nights in beachfront shared accommodation All meals (mix of vegan, ve…"
click at [520, 305] on span at bounding box center [520, 313] width 16 height 16
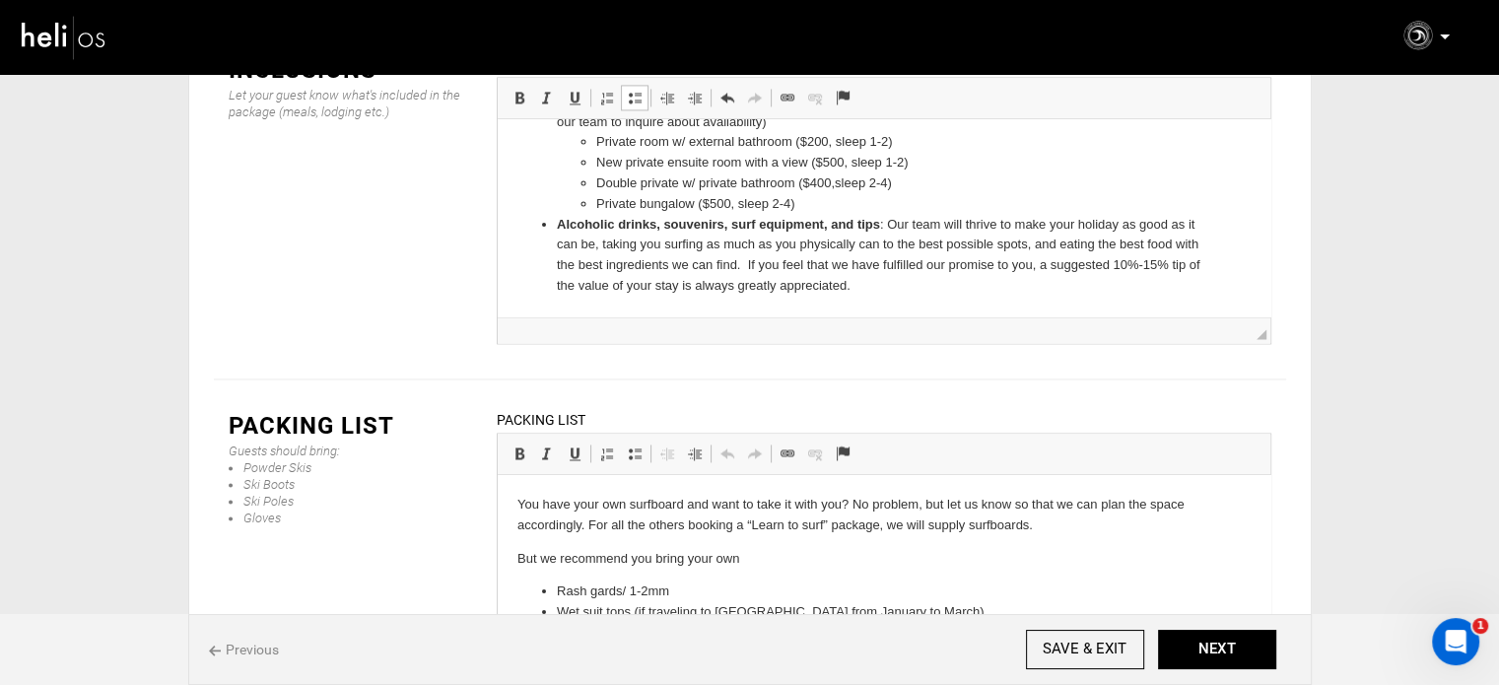
scroll to position [2983, 0]
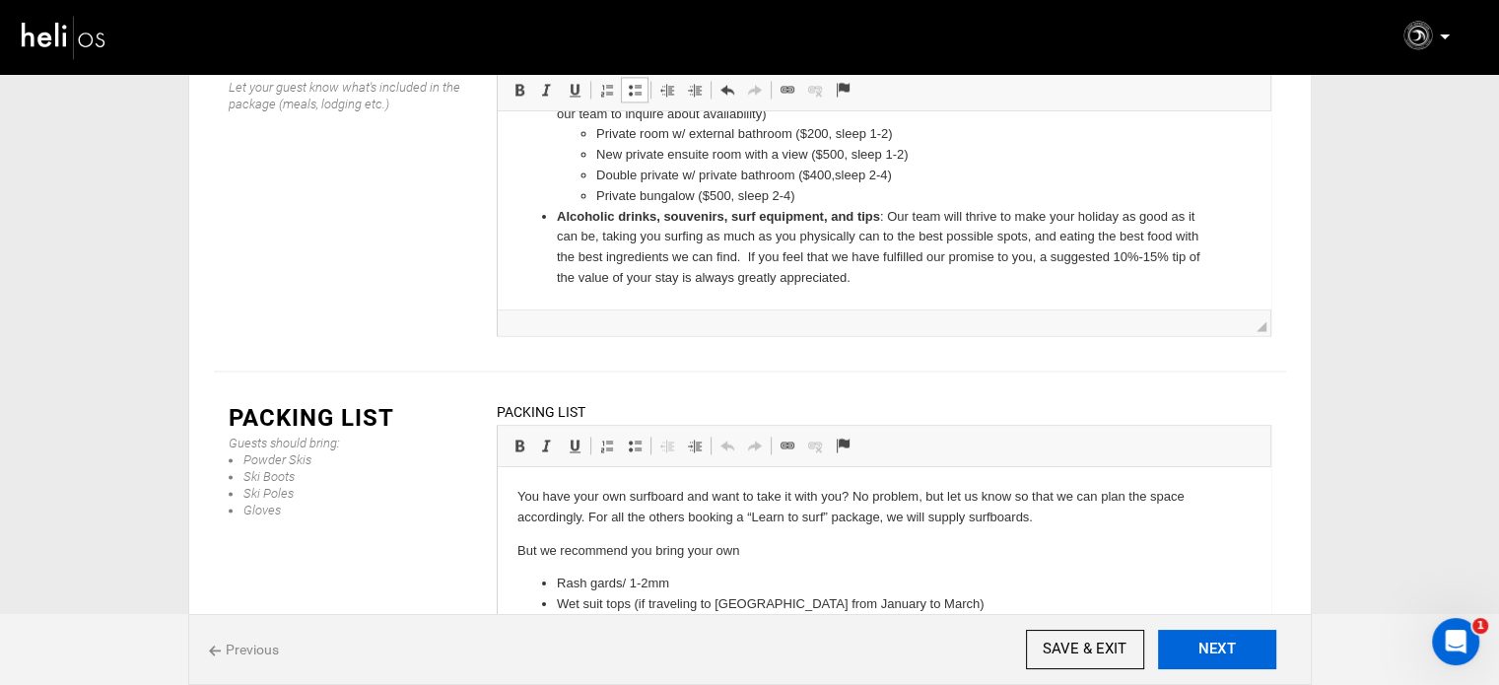
click at [1212, 653] on button "NEXT" at bounding box center [1217, 649] width 118 height 39
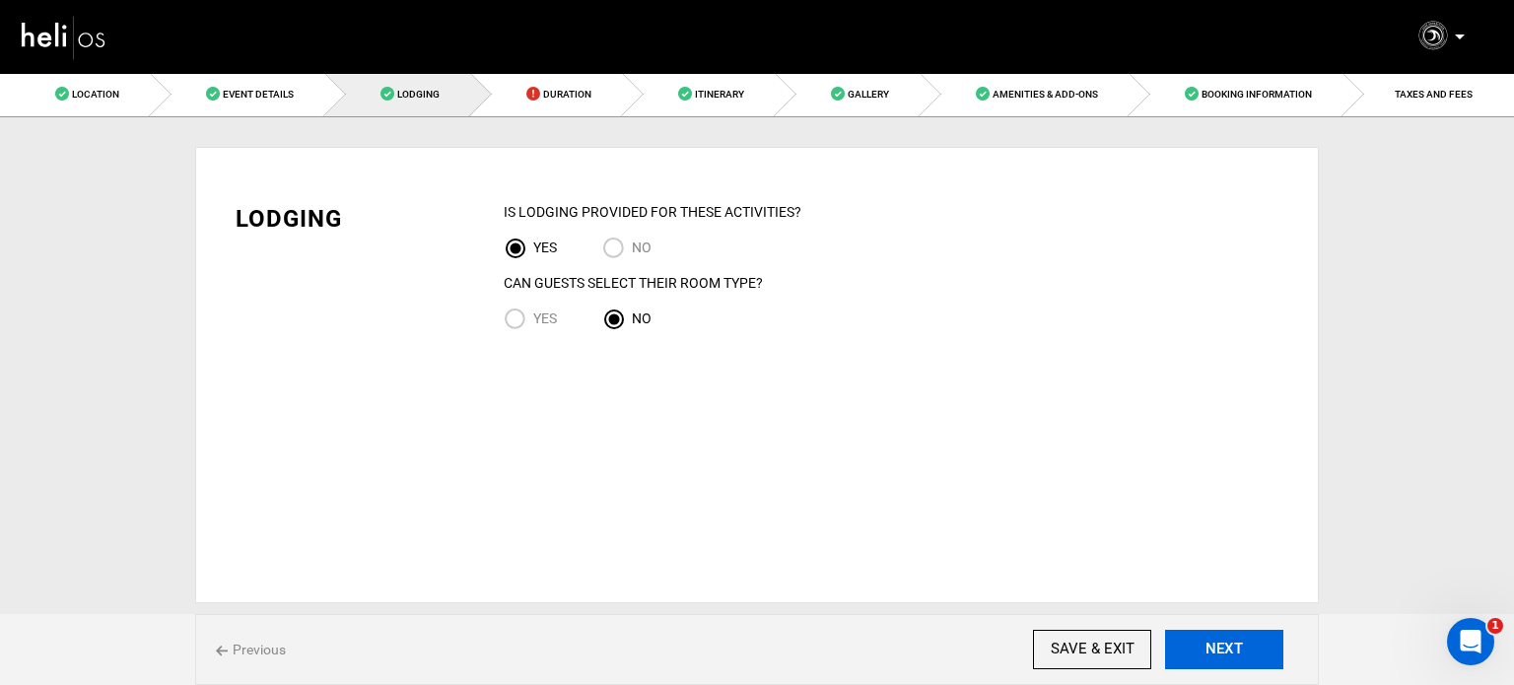
click at [1212, 653] on button "NEXT" at bounding box center [1224, 649] width 118 height 39
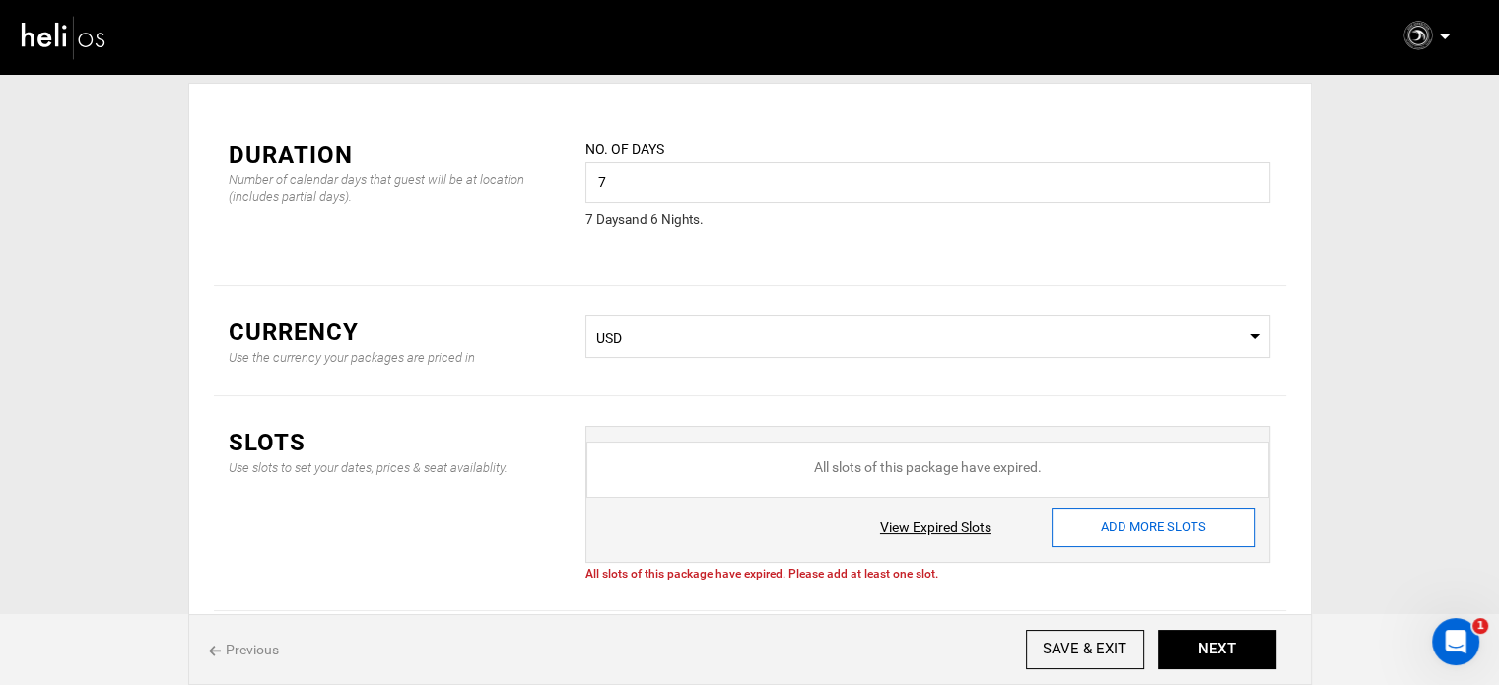
scroll to position [99, 0]
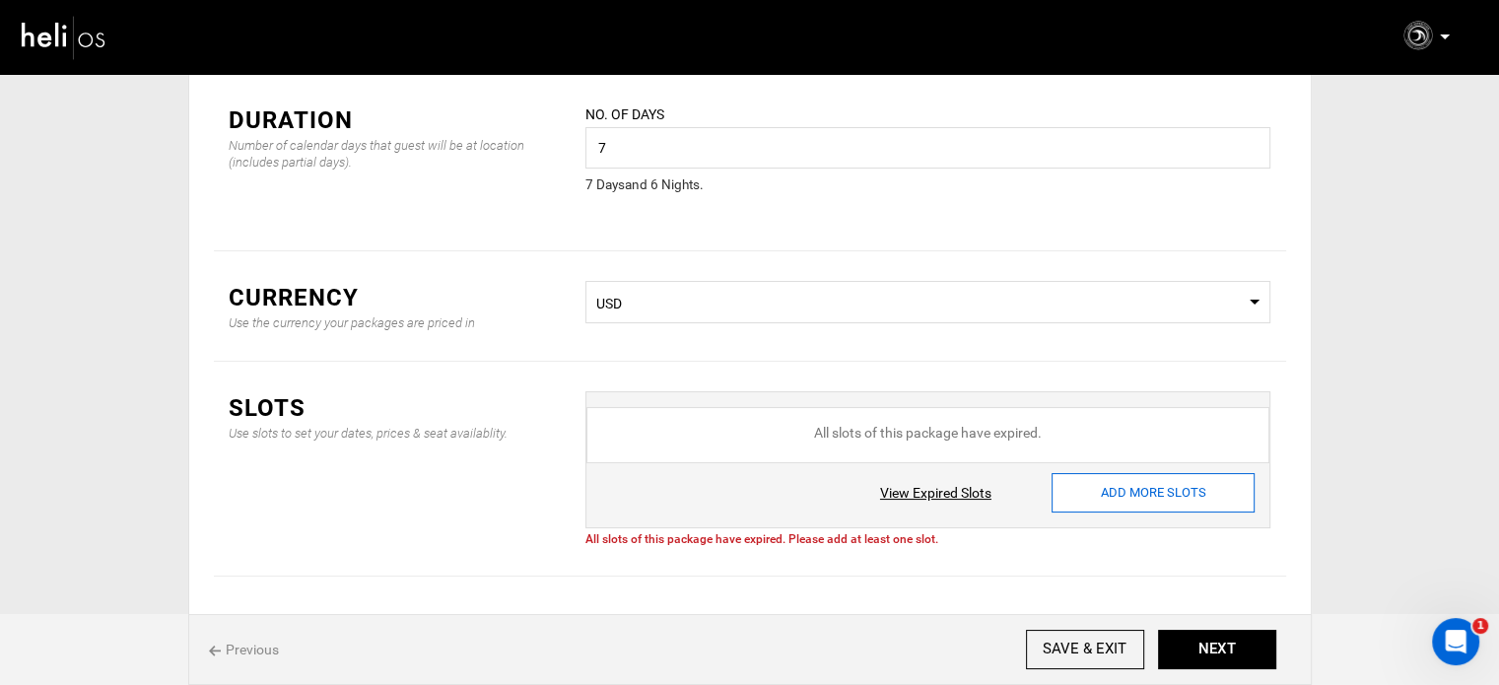
click at [1094, 496] on input "ADD MORE SLOTS" at bounding box center [1153, 492] width 203 height 39
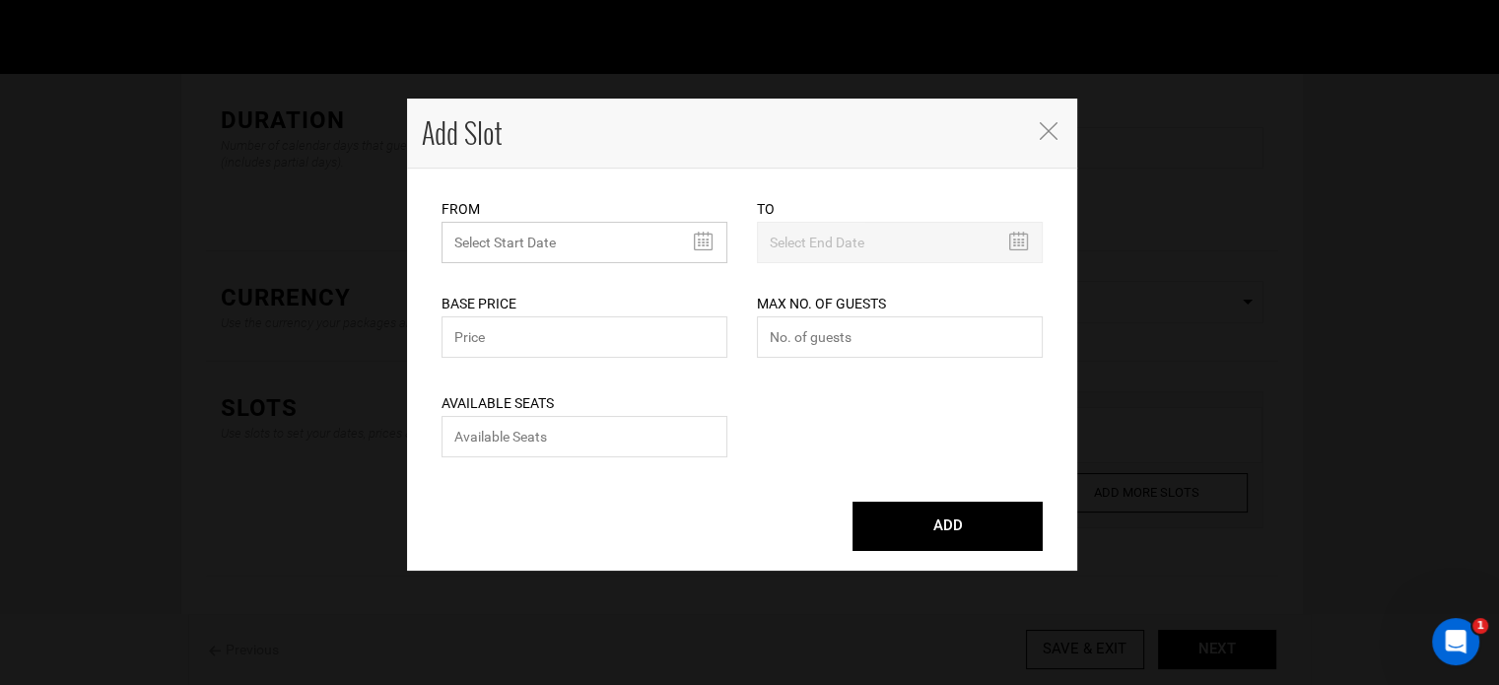
click at [565, 248] on input "text" at bounding box center [585, 242] width 286 height 41
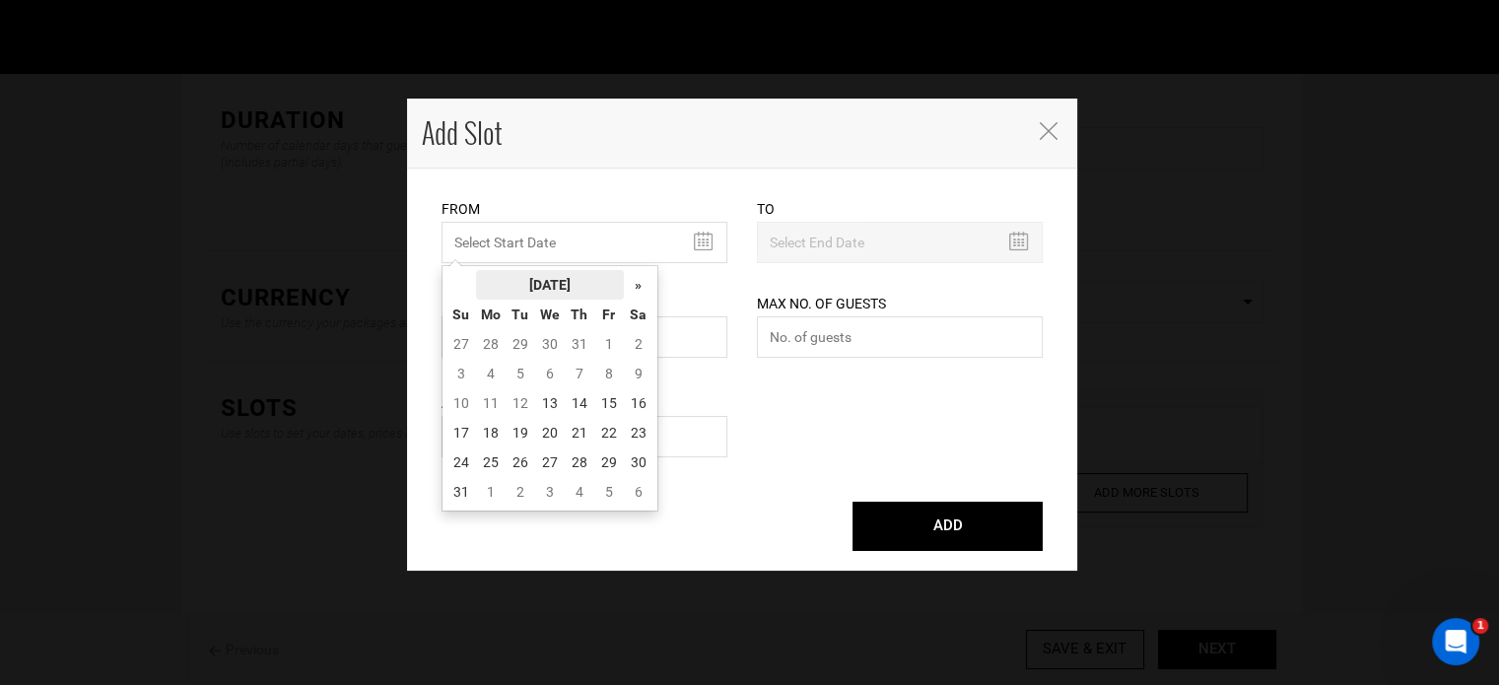
click at [559, 277] on th "[DATE]" at bounding box center [550, 285] width 148 height 30
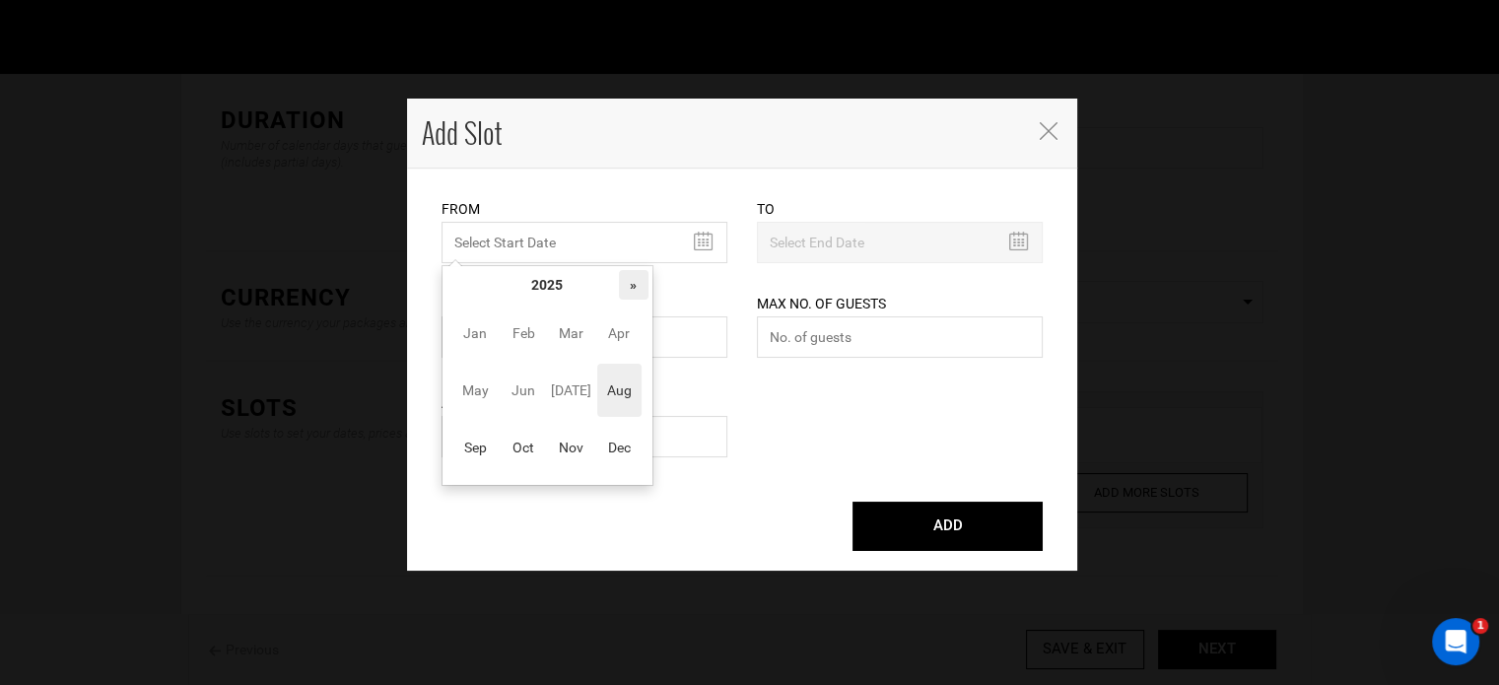
click at [643, 276] on th "»" at bounding box center [634, 285] width 30 height 30
click at [510, 448] on span "Oct" at bounding box center [524, 447] width 44 height 53
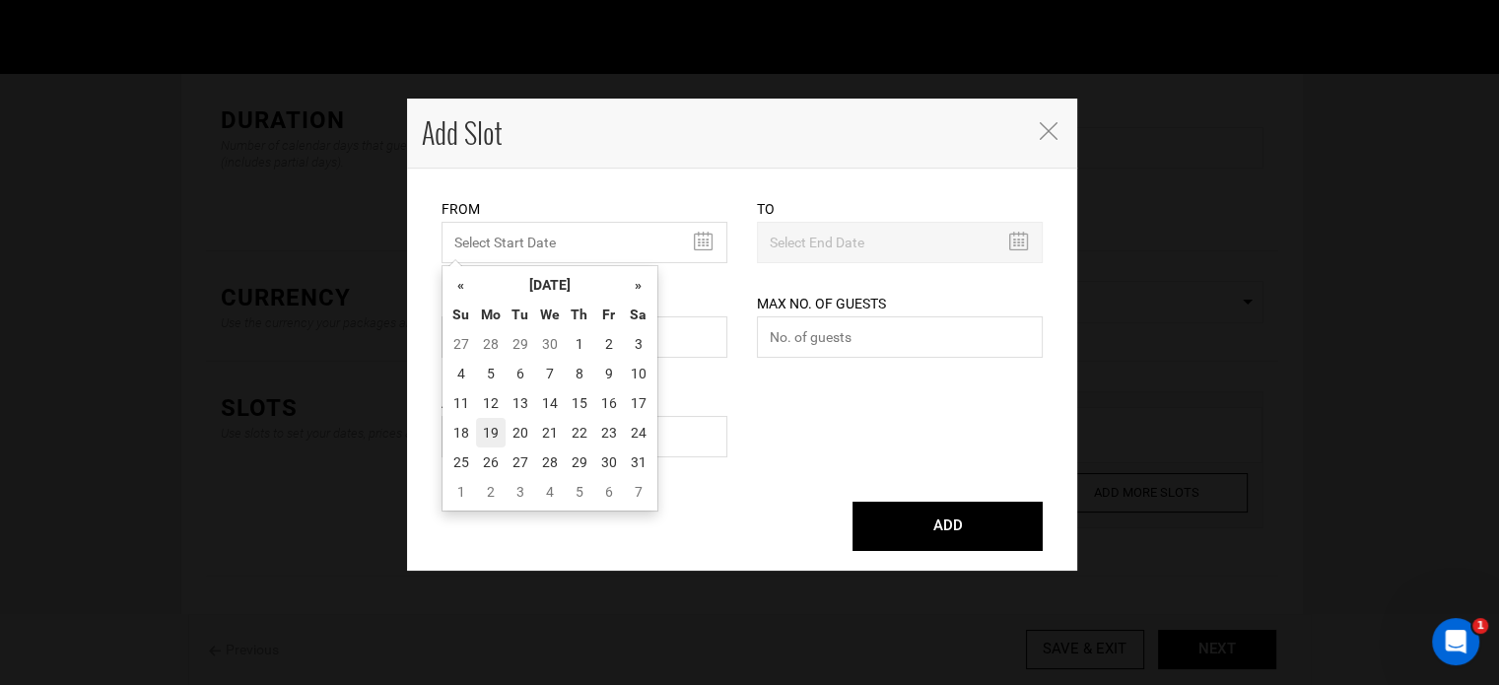
click at [479, 431] on td "19" at bounding box center [491, 433] width 30 height 30
type input "[DATE]"
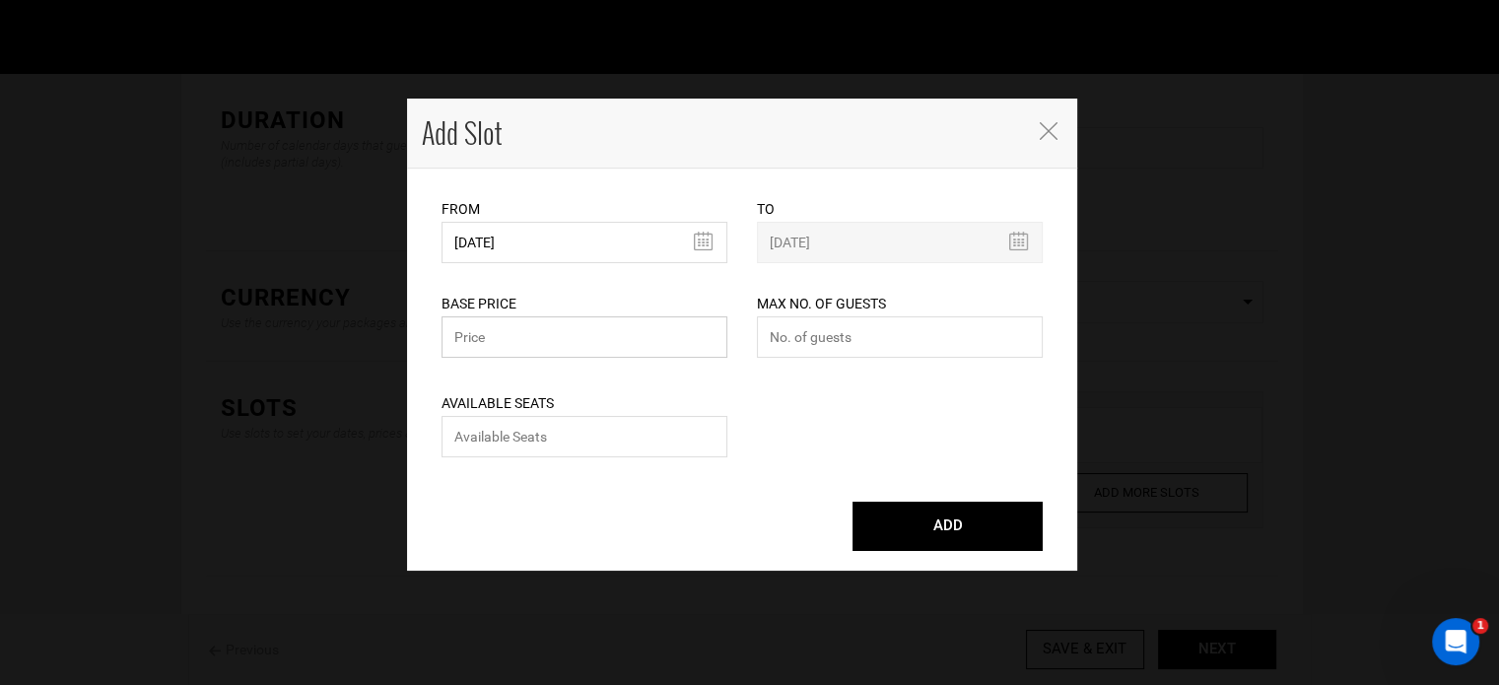
click at [591, 343] on input "text" at bounding box center [585, 336] width 286 height 41
type input "2500"
click at [870, 337] on input "number" at bounding box center [900, 336] width 286 height 41
type input "0"
click at [690, 431] on input "number" at bounding box center [585, 436] width 286 height 41
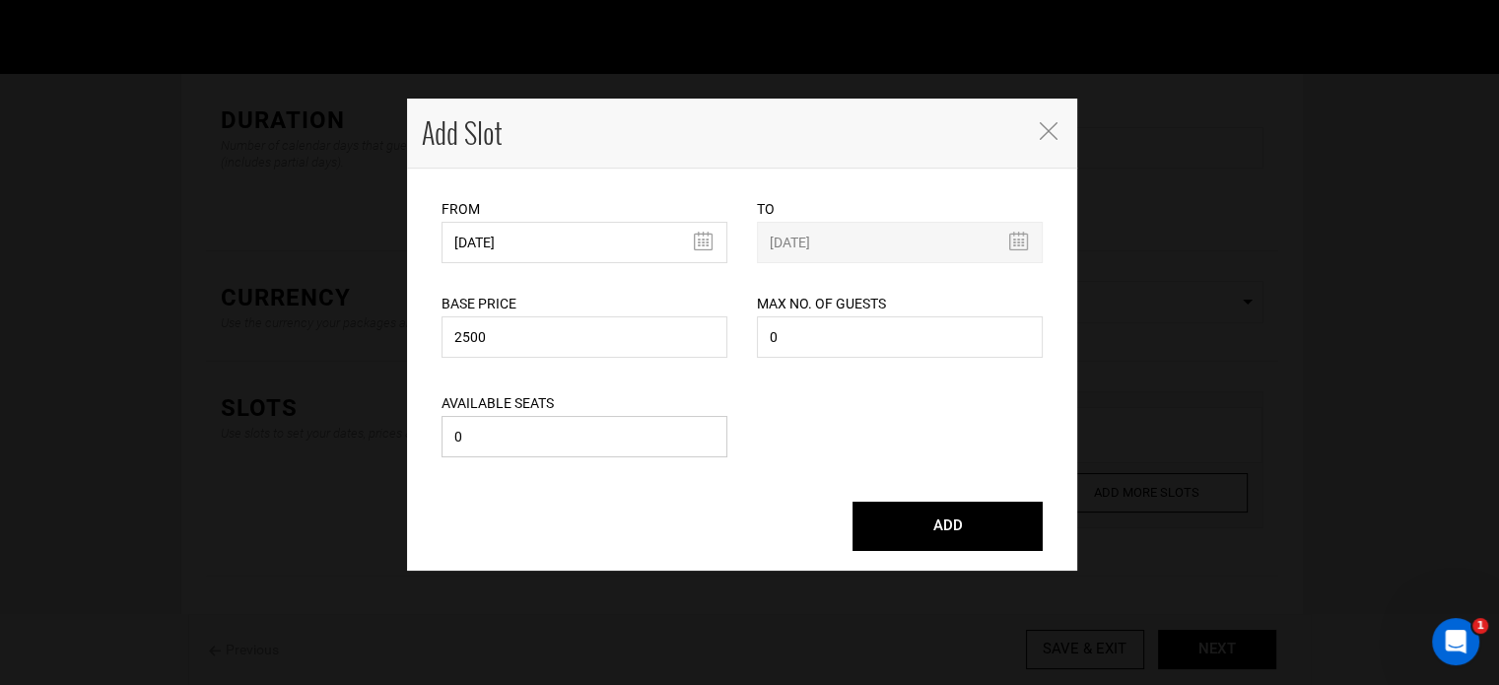
type input "0"
click at [911, 510] on button "ADD" at bounding box center [948, 526] width 190 height 49
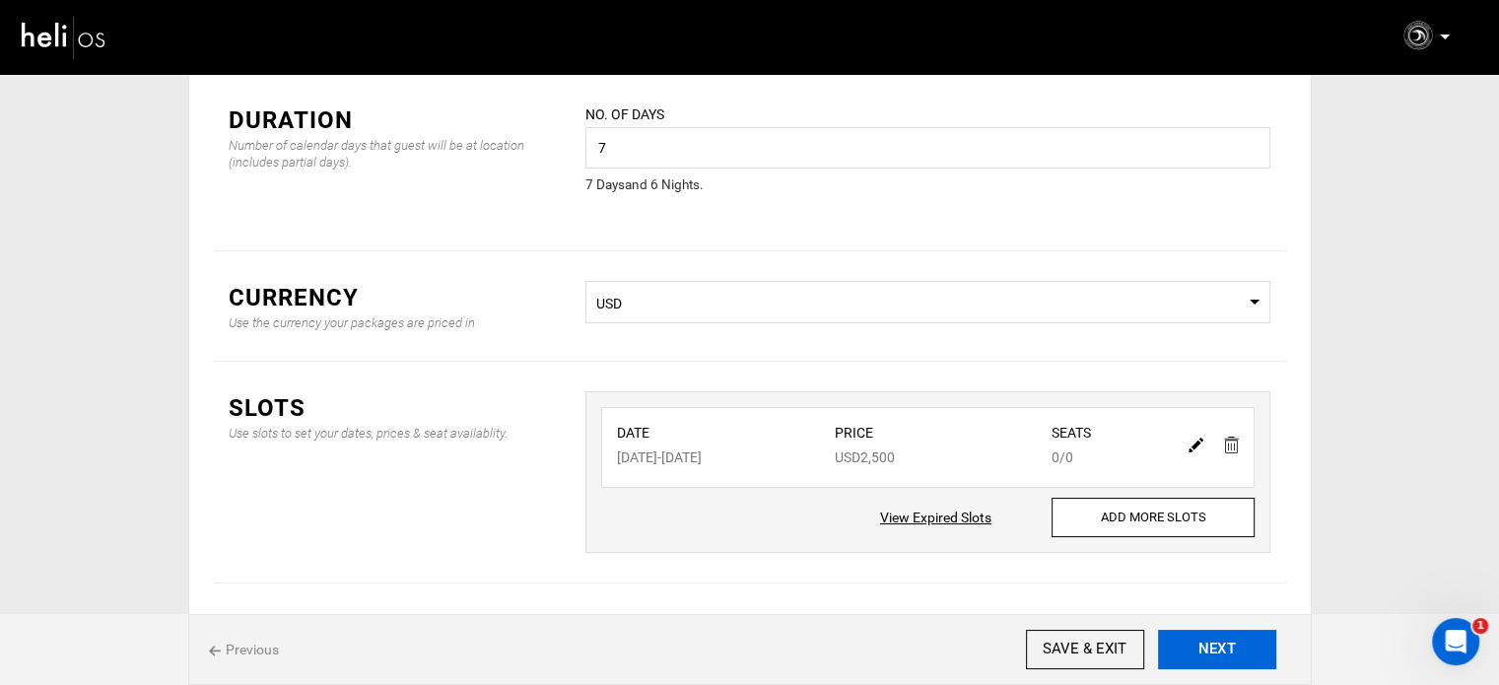
click at [1210, 647] on button "NEXT" at bounding box center [1217, 649] width 118 height 39
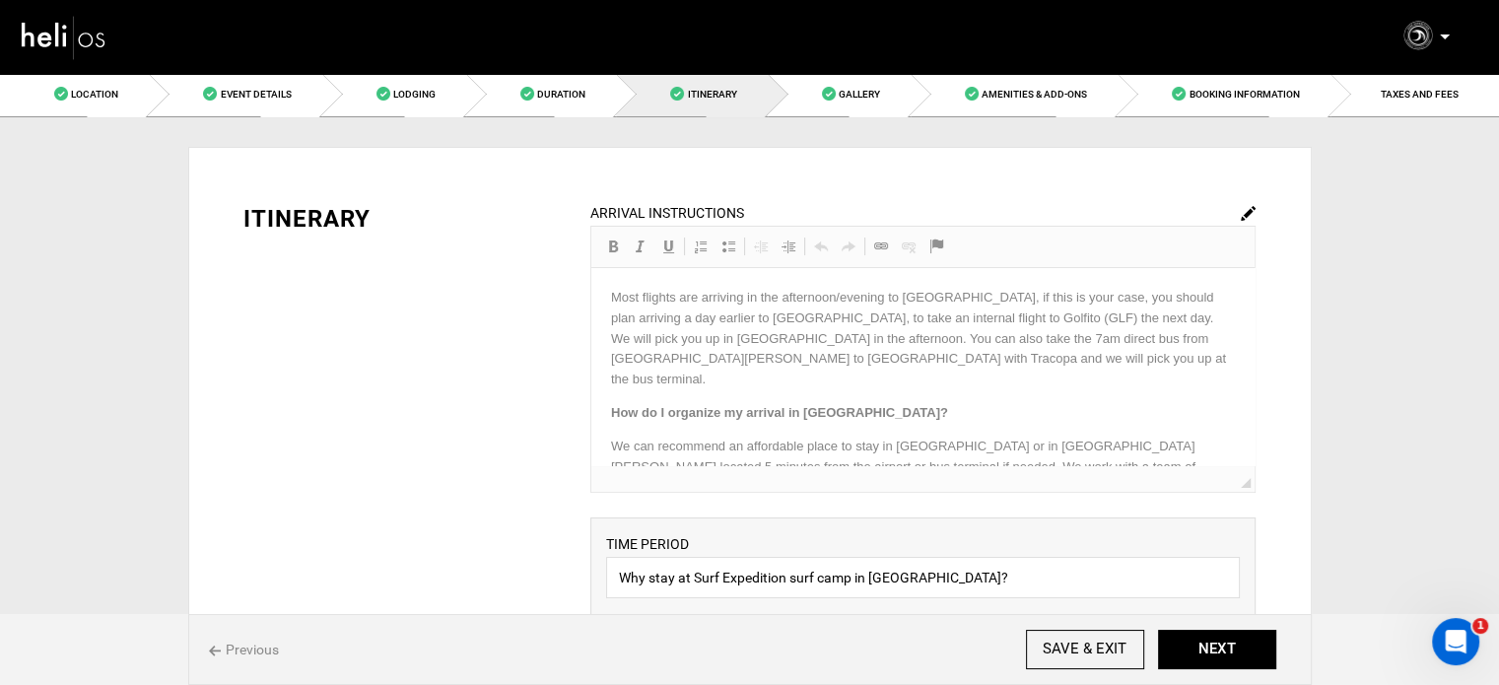
click at [1245, 214] on img at bounding box center [1248, 213] width 15 height 15
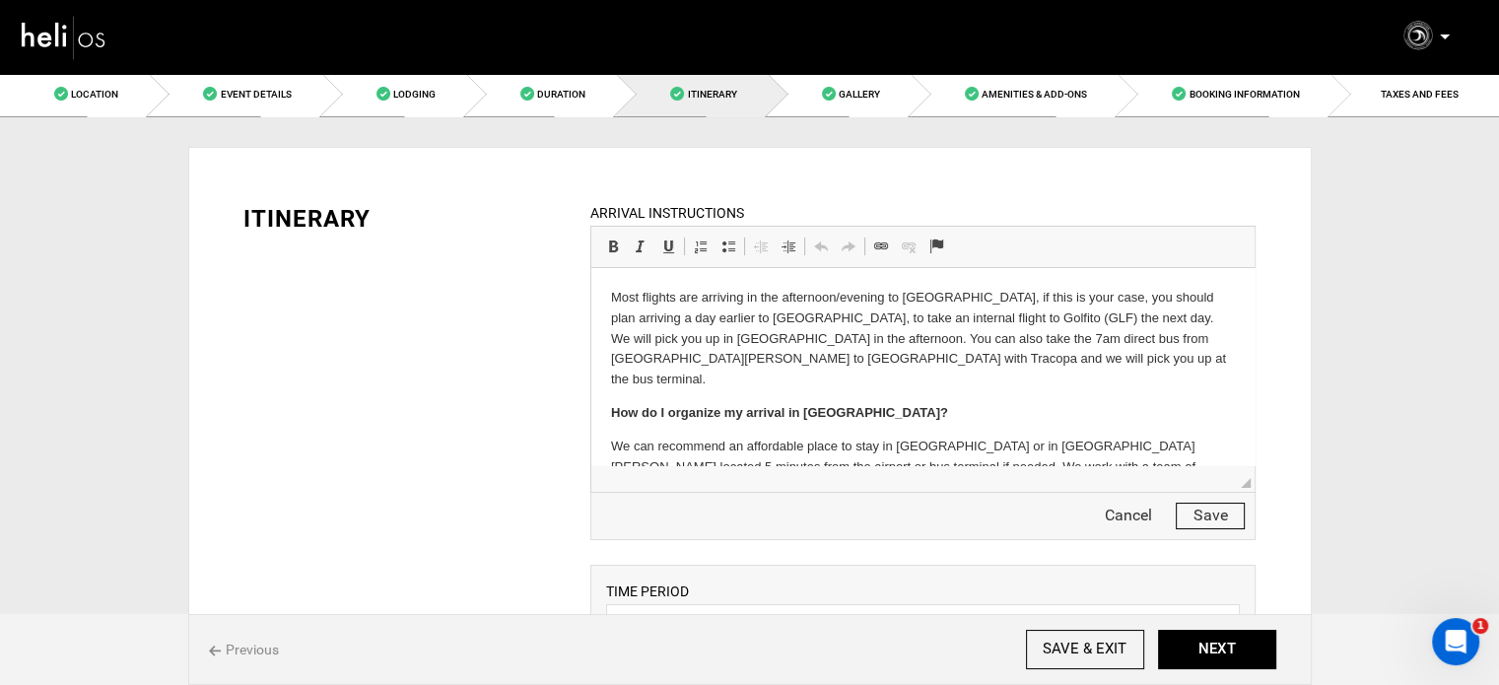
scroll to position [52, 0]
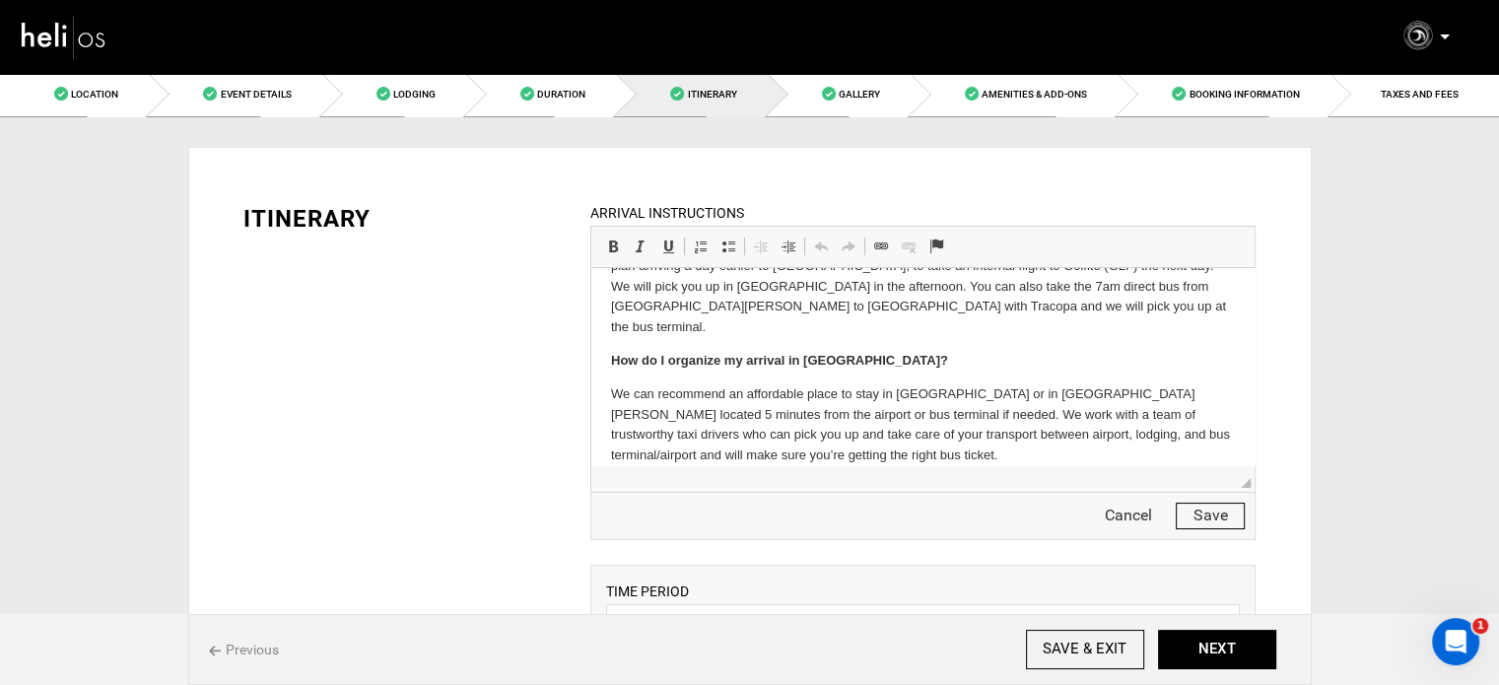
click at [1190, 512] on button "Save" at bounding box center [1210, 516] width 69 height 27
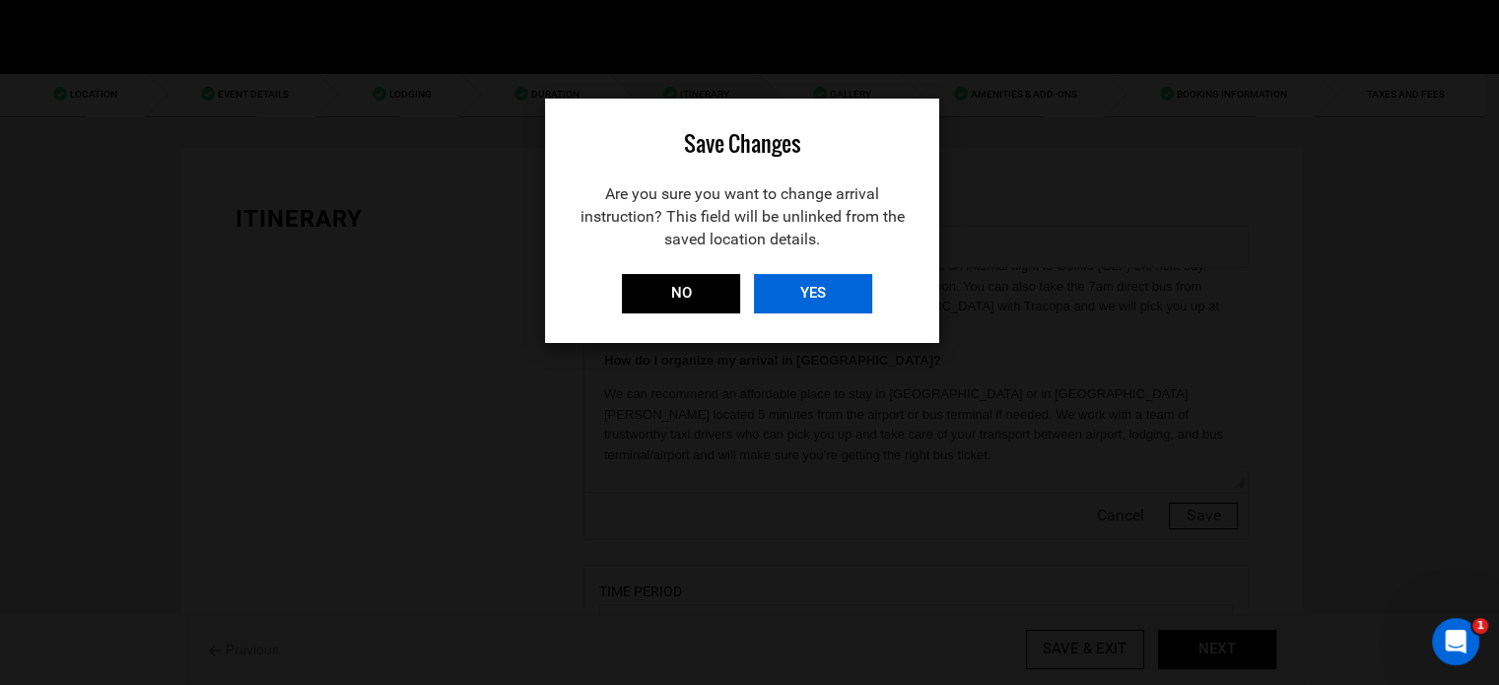
click at [848, 281] on input "YES" at bounding box center [813, 293] width 118 height 39
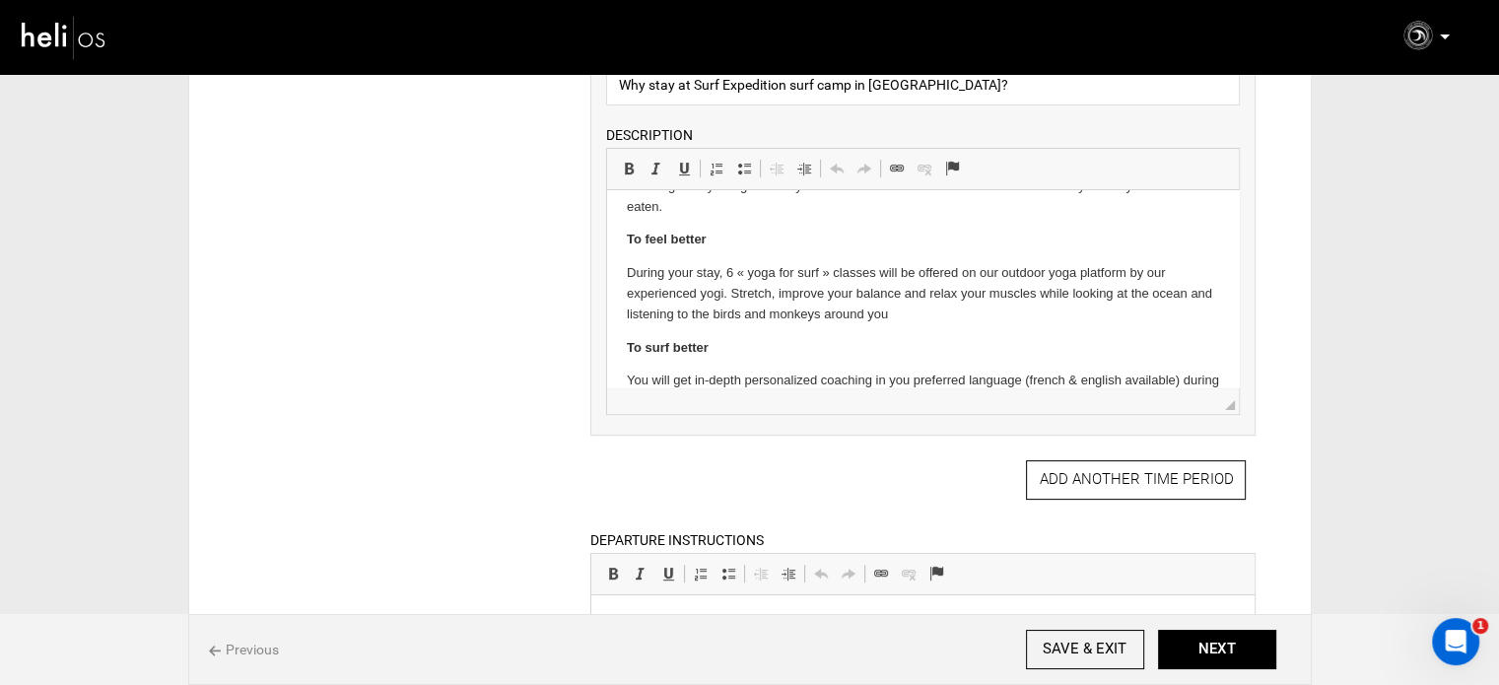
scroll to position [0, 0]
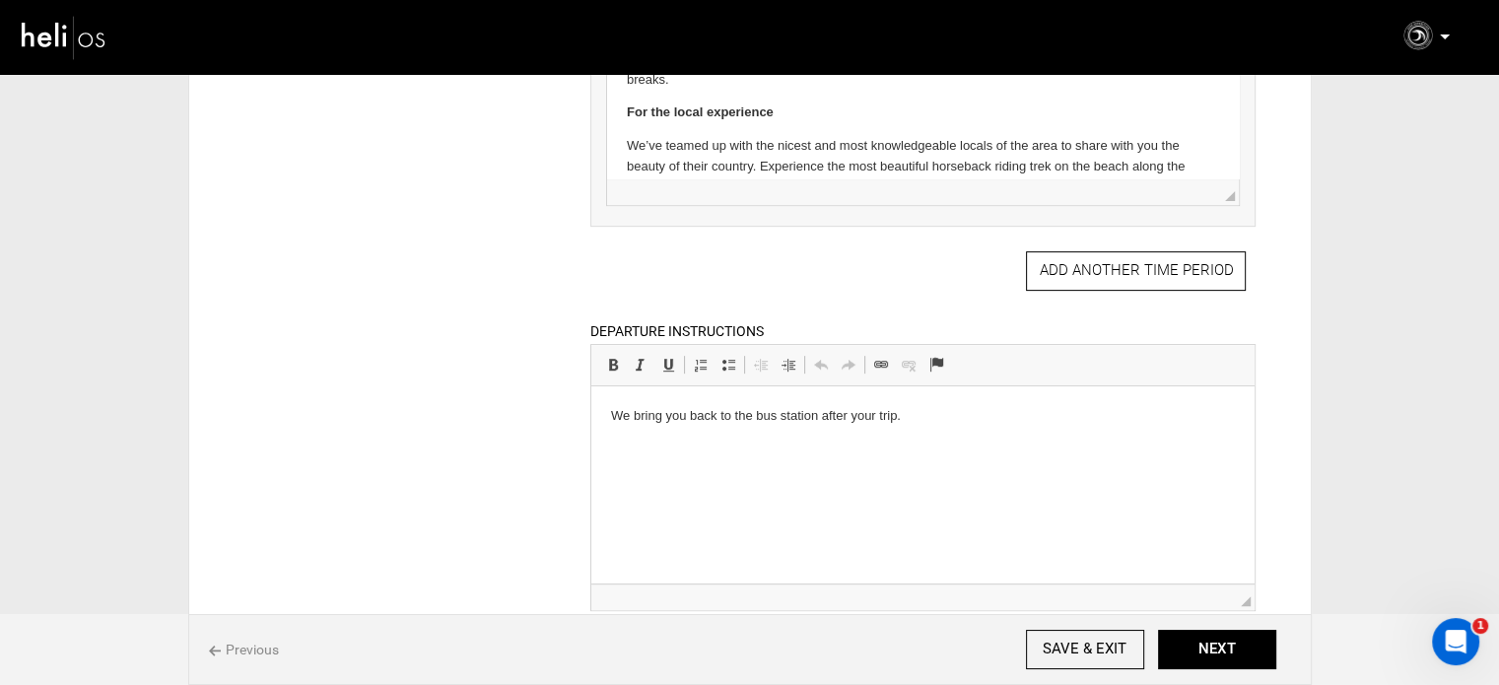
scroll to position [789, 0]
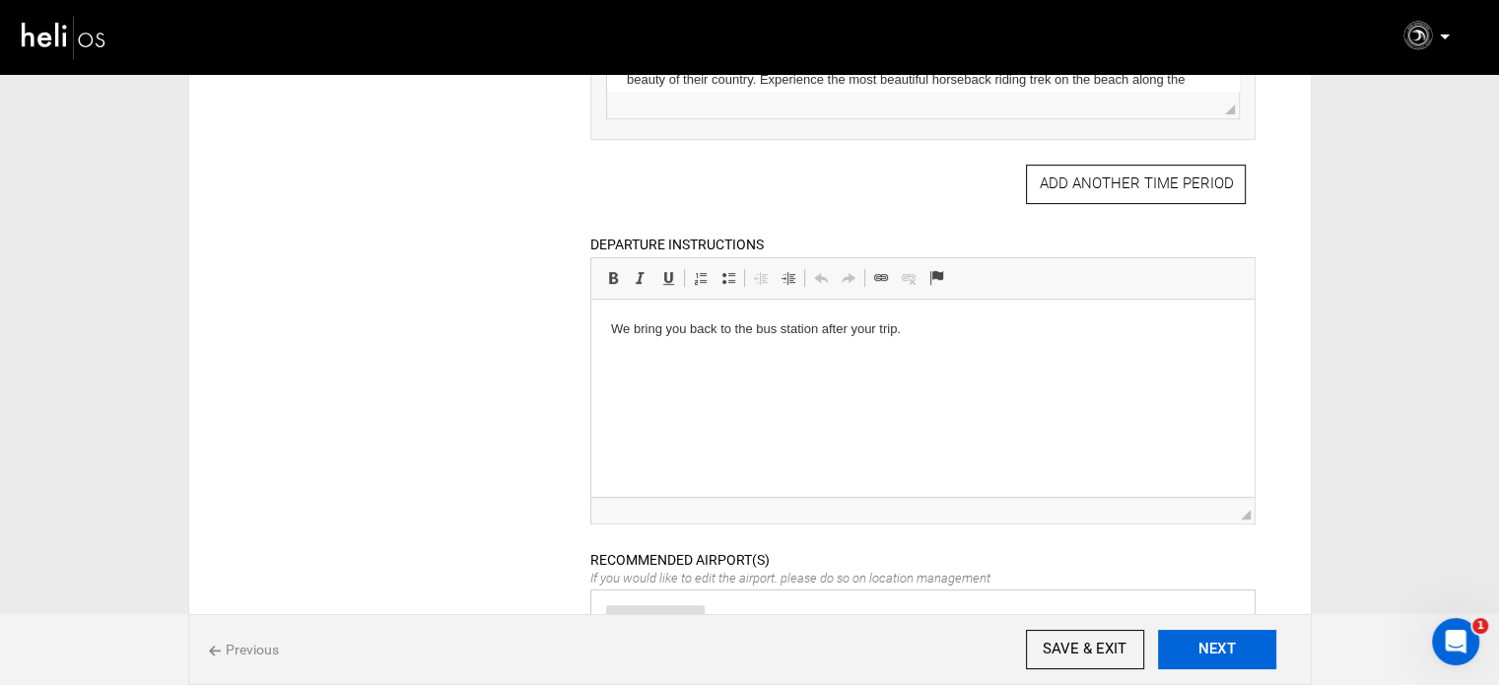
click at [1244, 659] on button "NEXT" at bounding box center [1217, 649] width 118 height 39
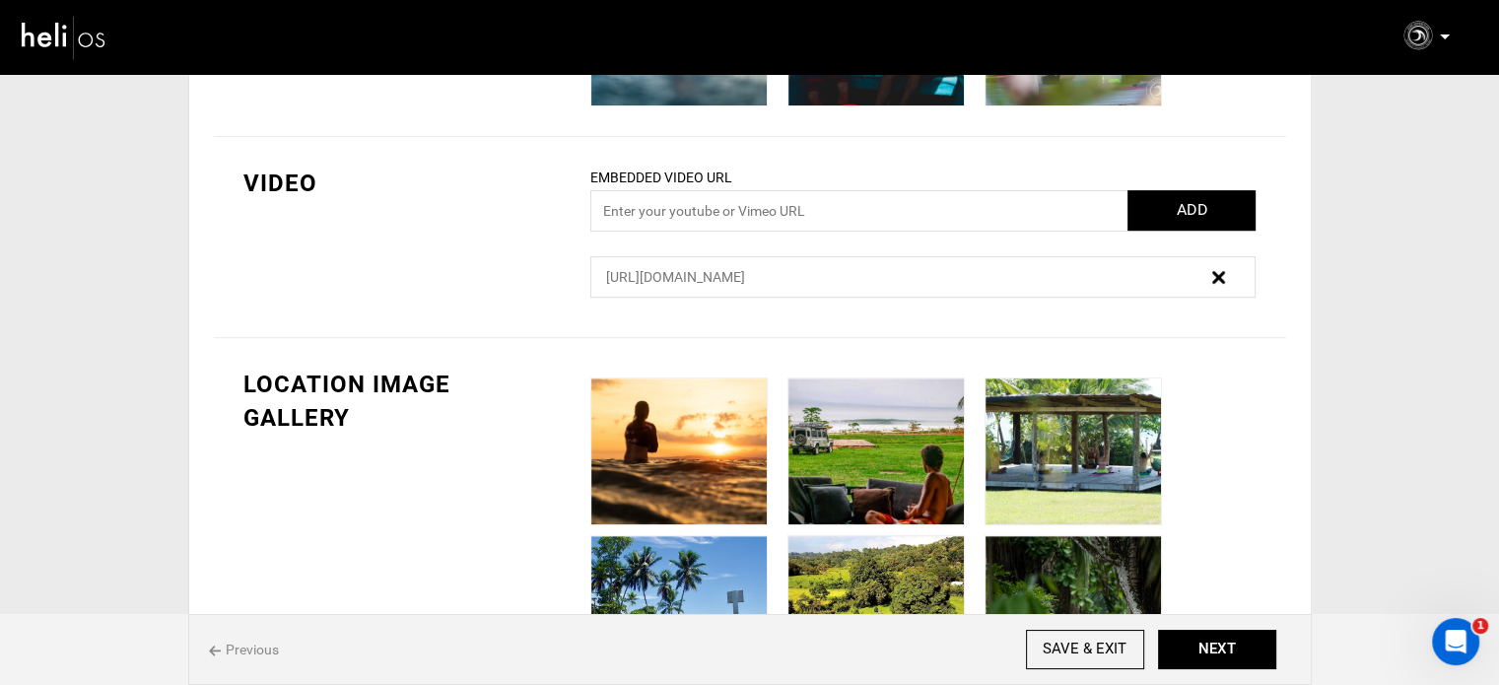
scroll to position [869, 0]
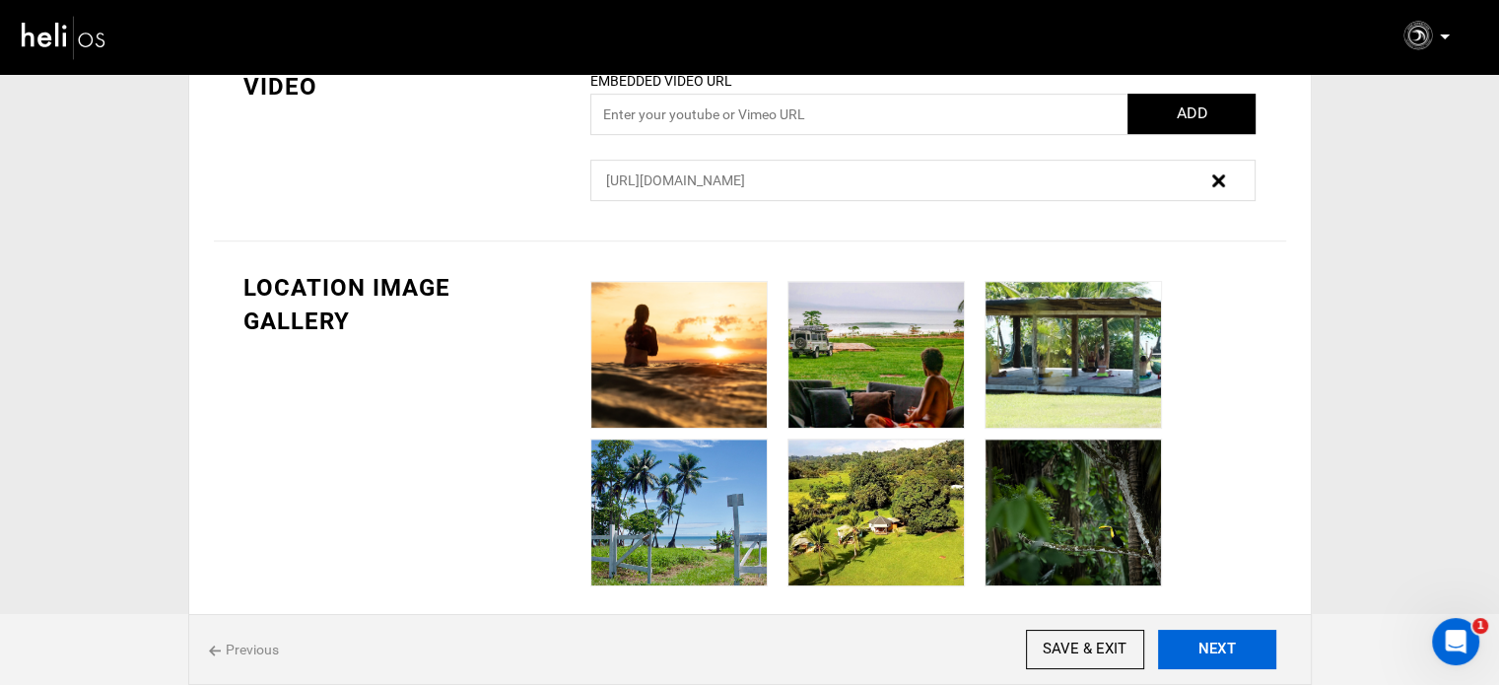
click at [1187, 635] on button "NEXT" at bounding box center [1217, 649] width 118 height 39
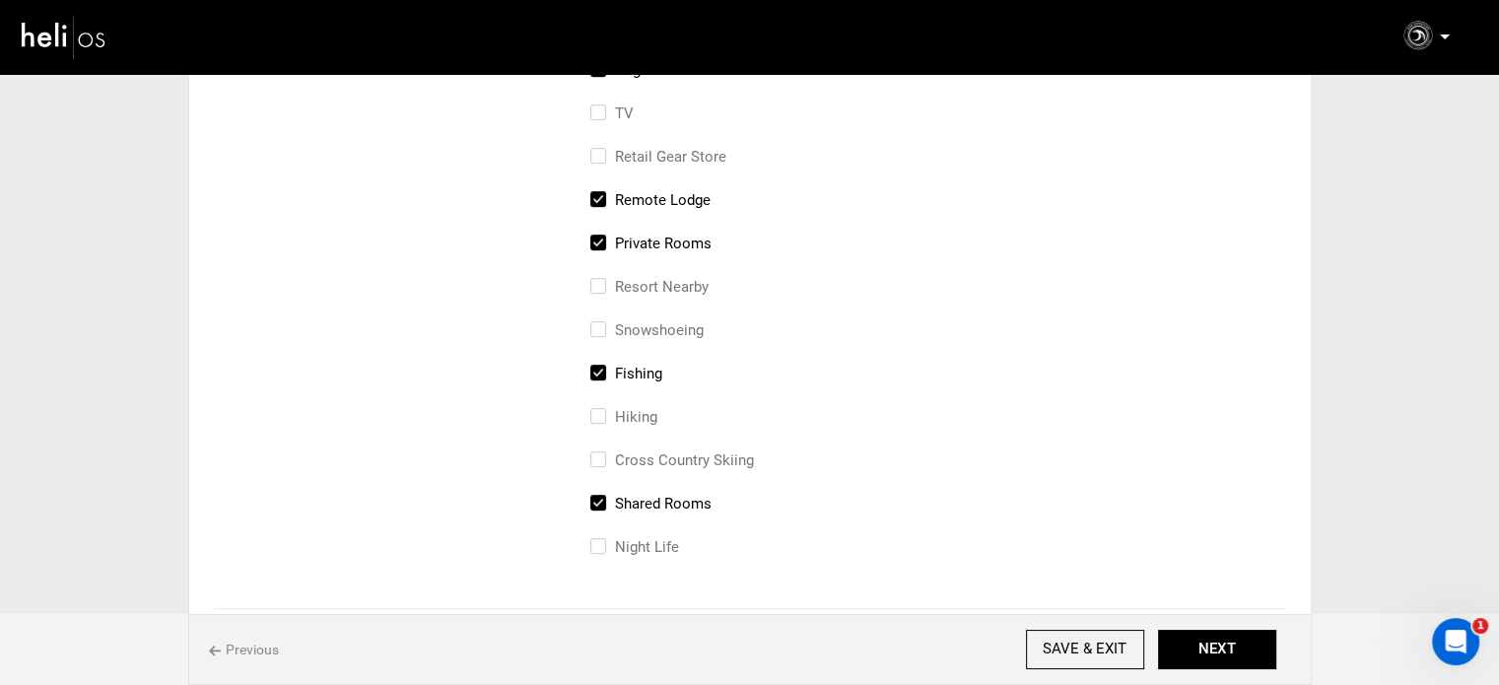
scroll to position [1084, 0]
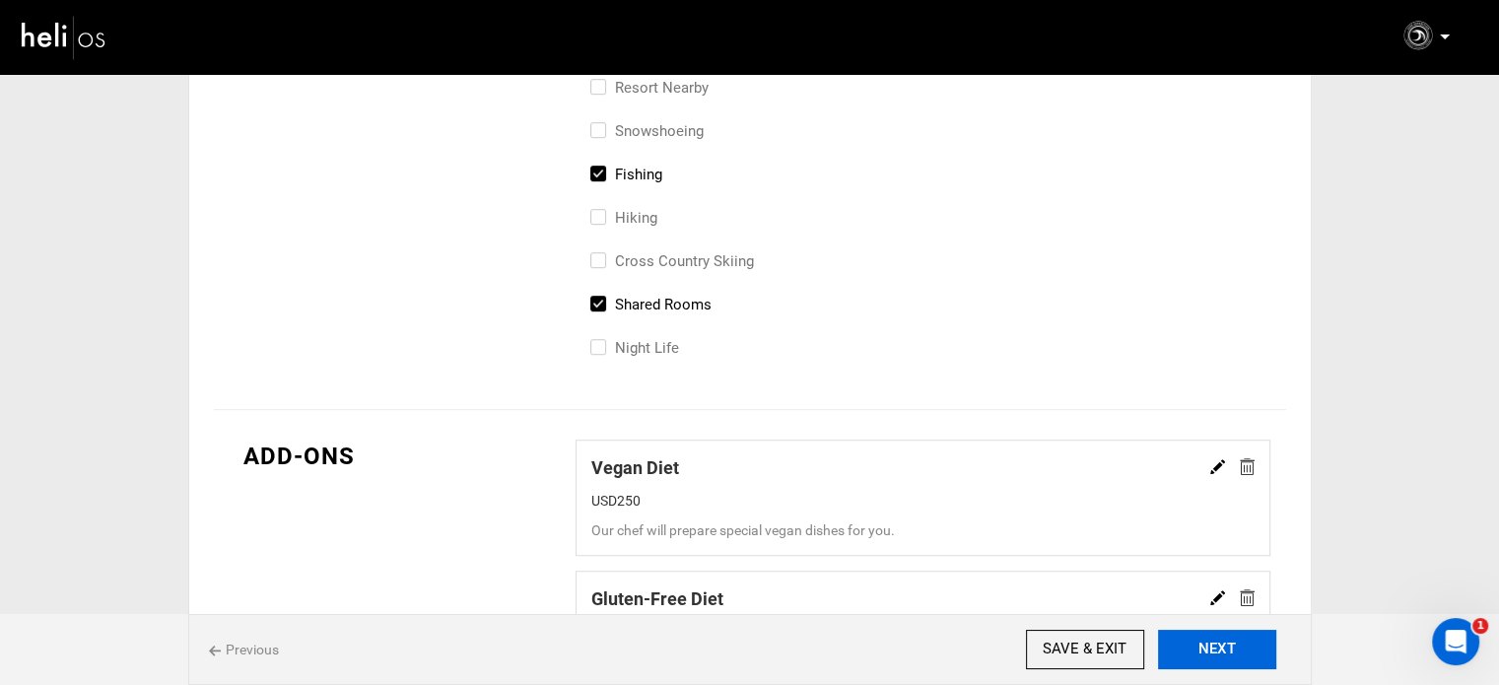
click at [1205, 665] on button "NEXT" at bounding box center [1217, 649] width 118 height 39
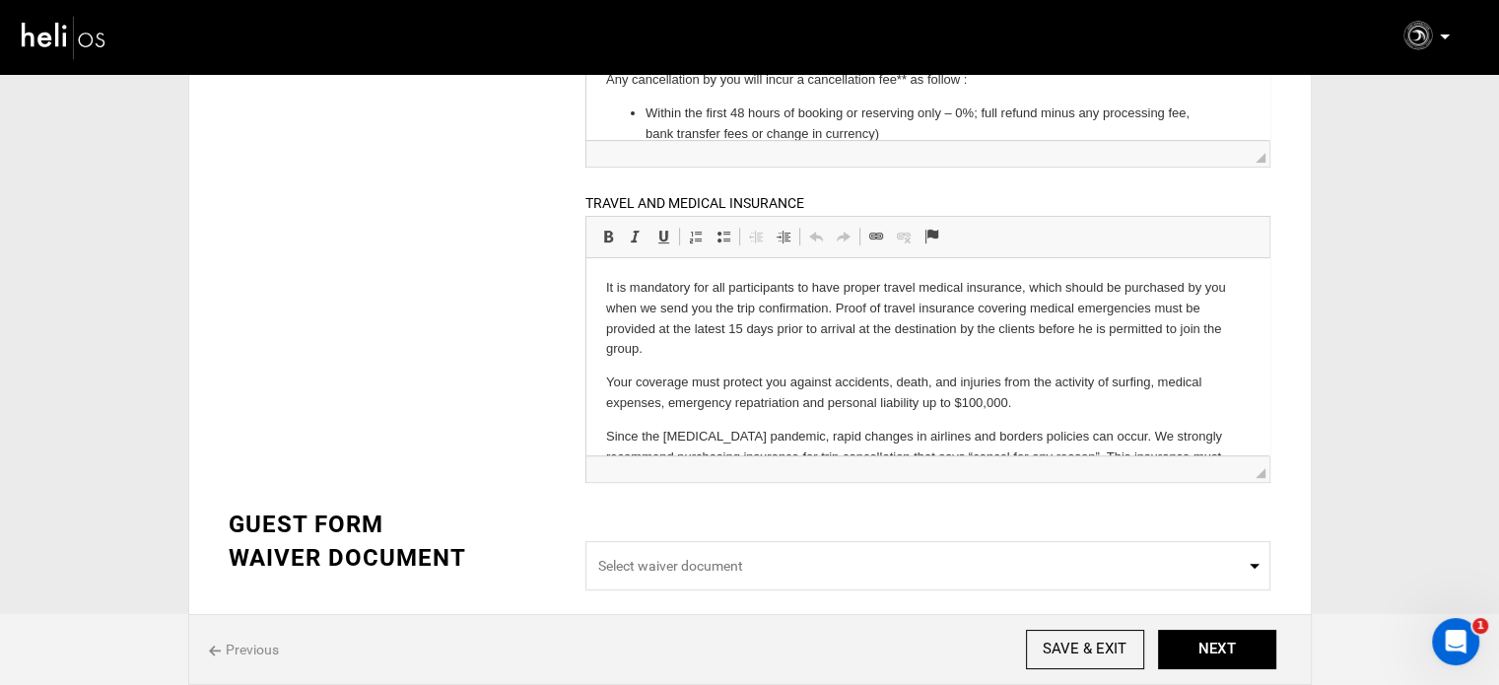
scroll to position [690, 0]
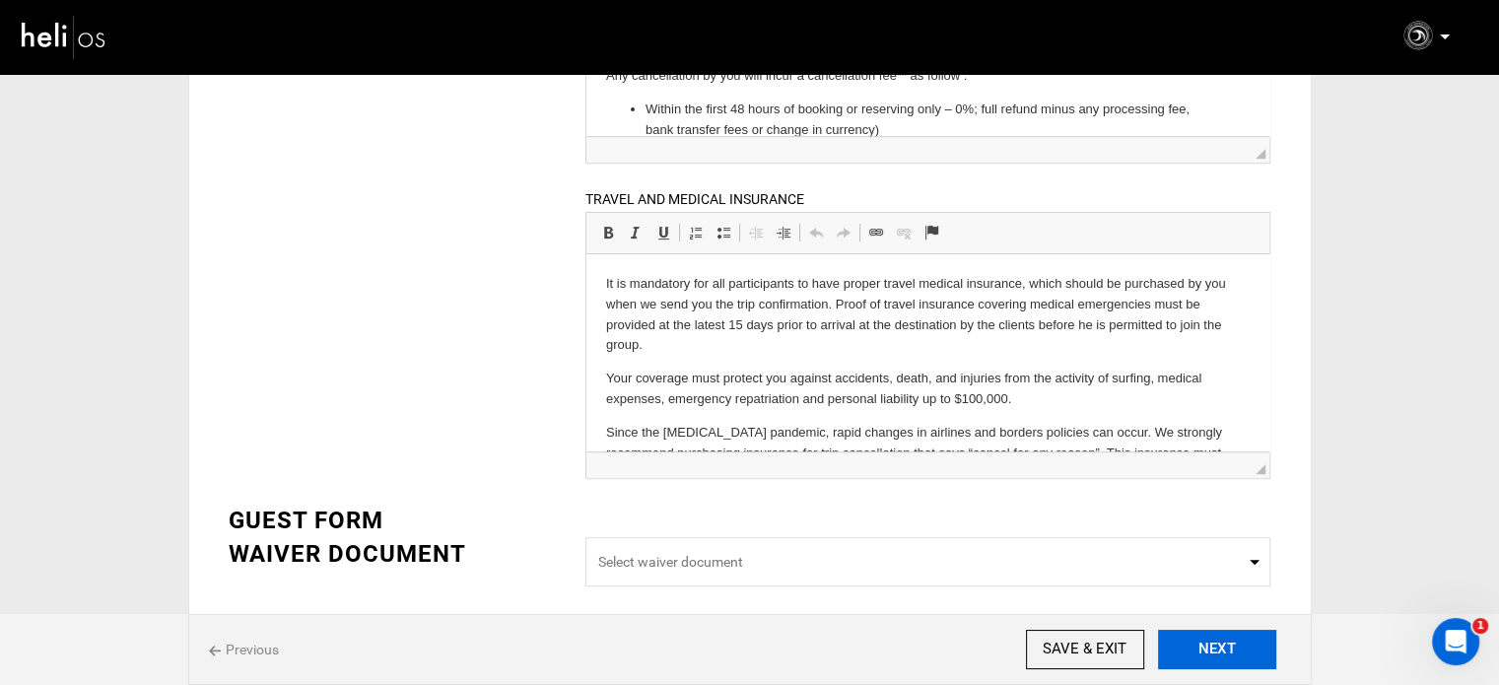
click at [1242, 636] on button "NEXT" at bounding box center [1217, 649] width 118 height 39
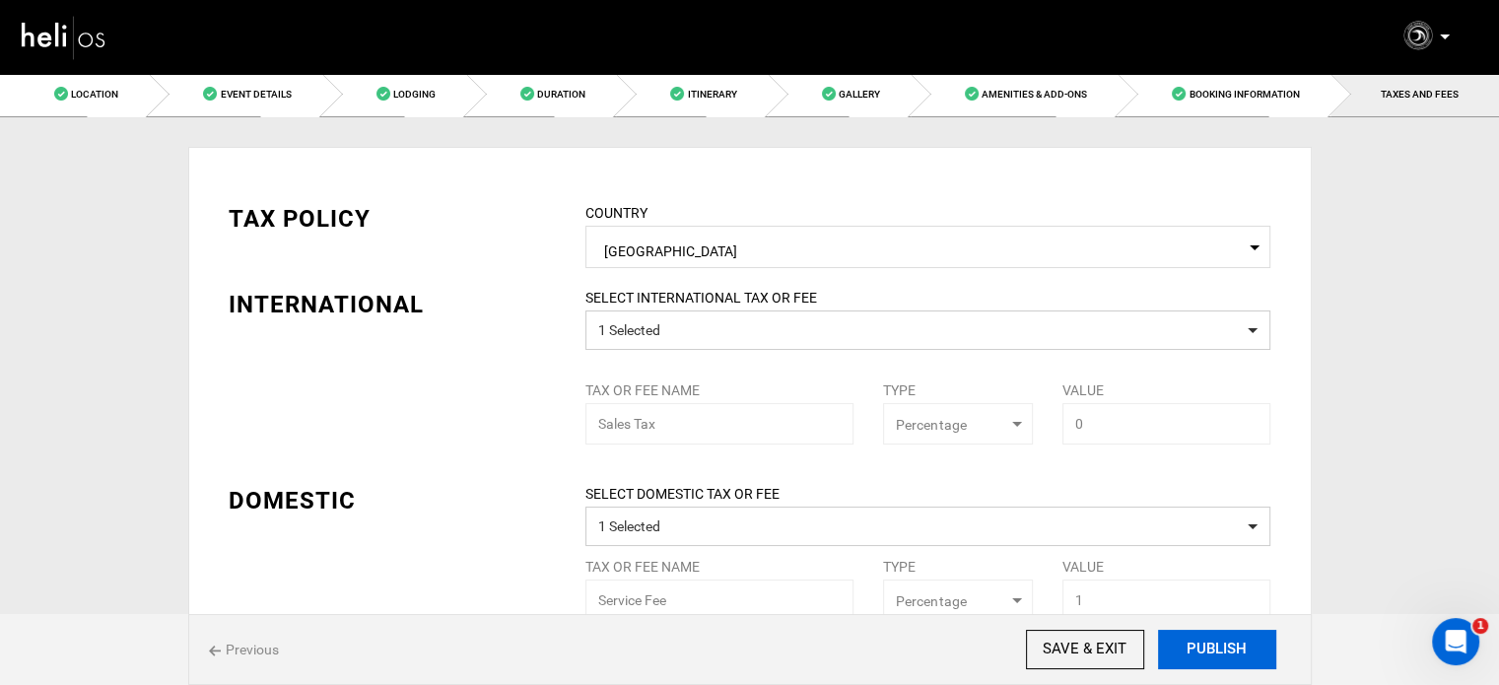
click at [1218, 645] on button "PUBLISH" at bounding box center [1217, 649] width 118 height 39
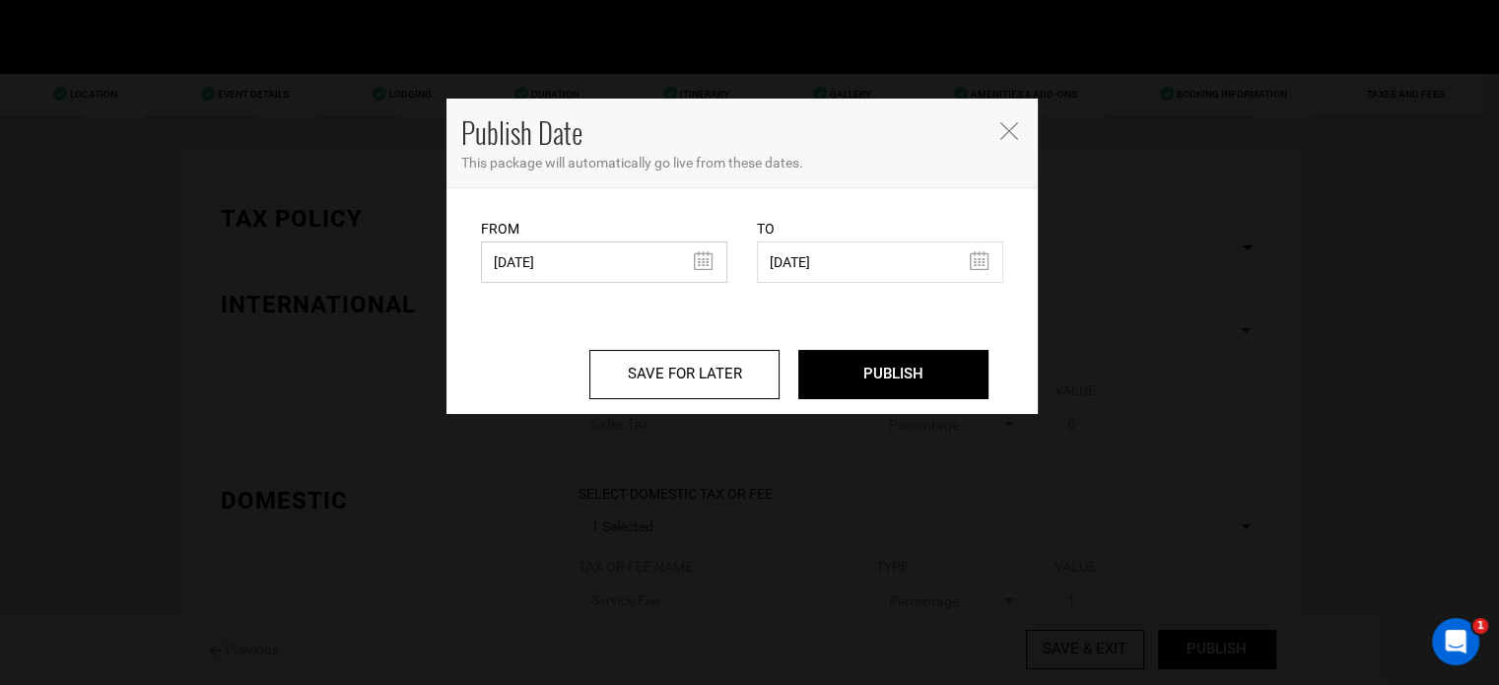
click at [534, 247] on input "[DATE]" at bounding box center [604, 262] width 246 height 41
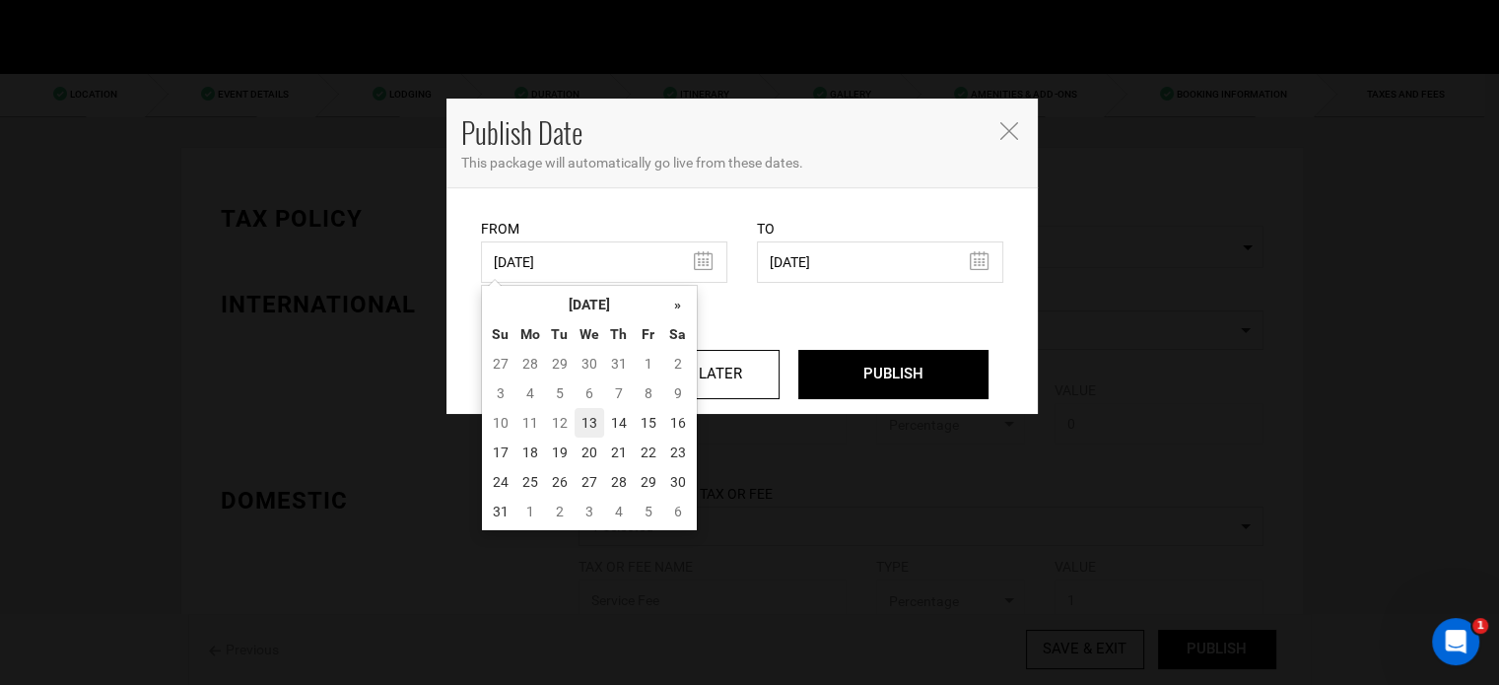
click at [593, 417] on td "13" at bounding box center [590, 423] width 30 height 30
type input "[DATE]"
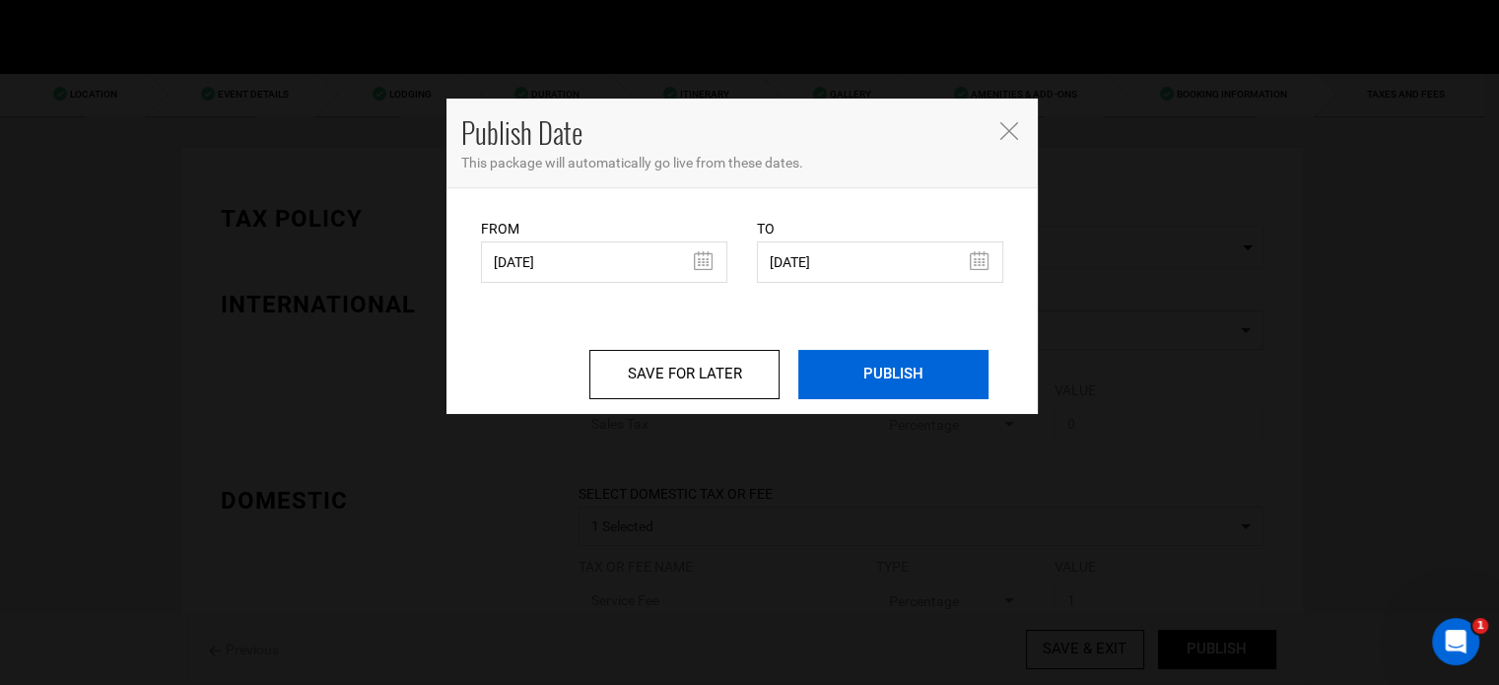
click at [830, 356] on input "PUBLISH" at bounding box center [893, 374] width 190 height 49
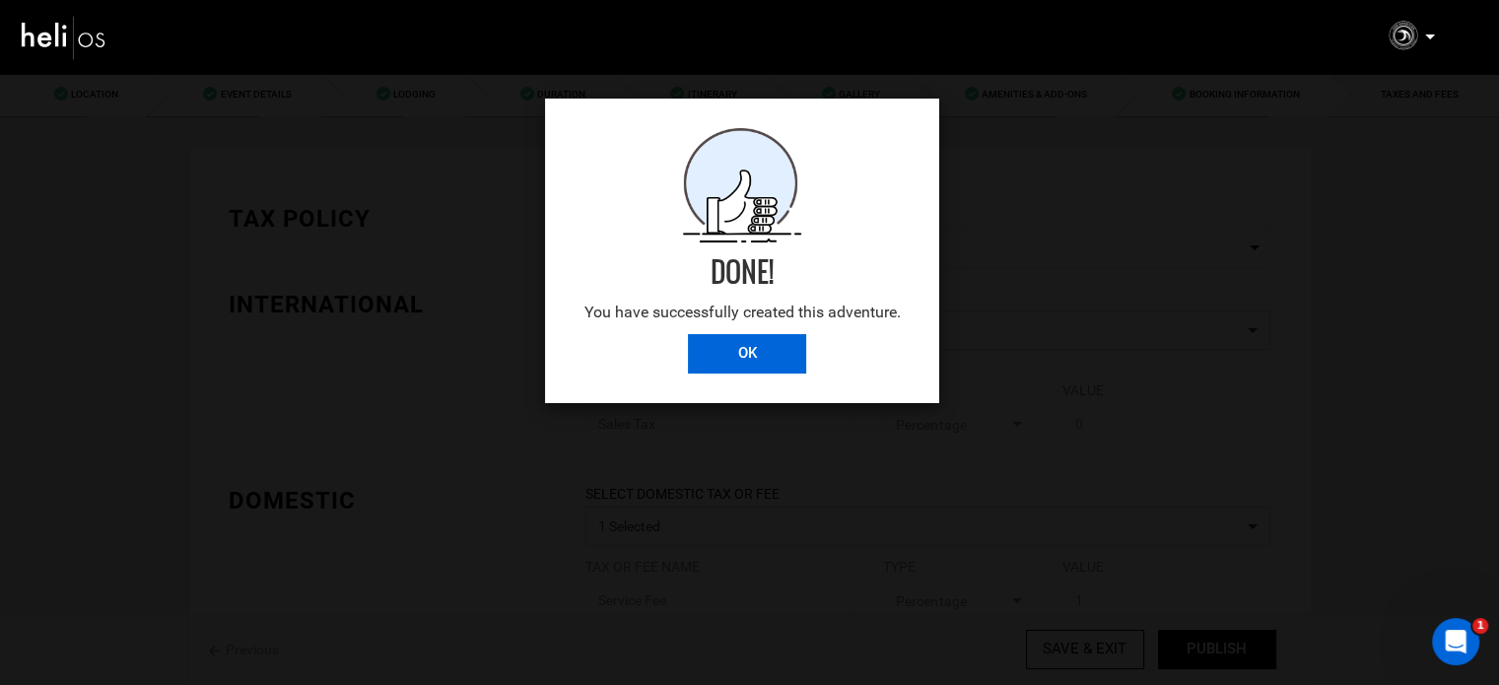
click at [723, 340] on input "OK" at bounding box center [747, 353] width 118 height 39
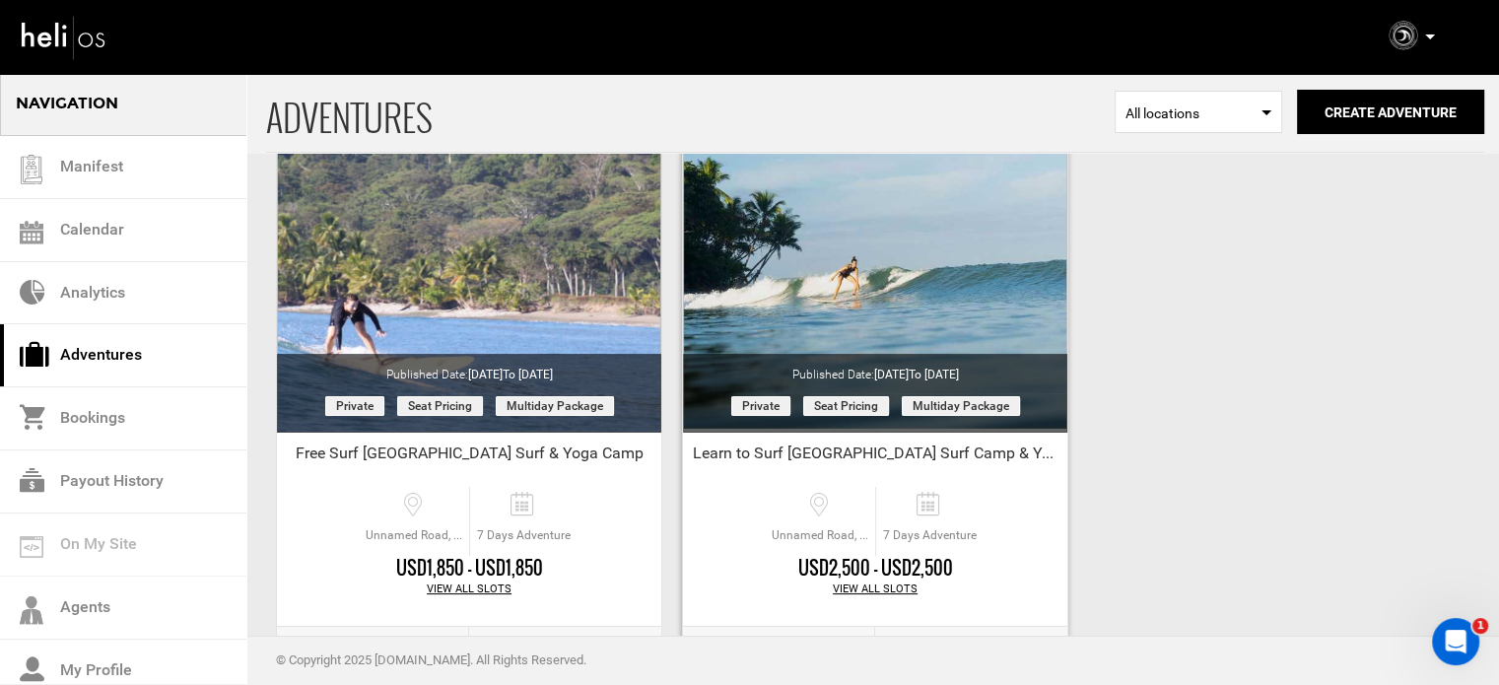
scroll to position [244, 0]
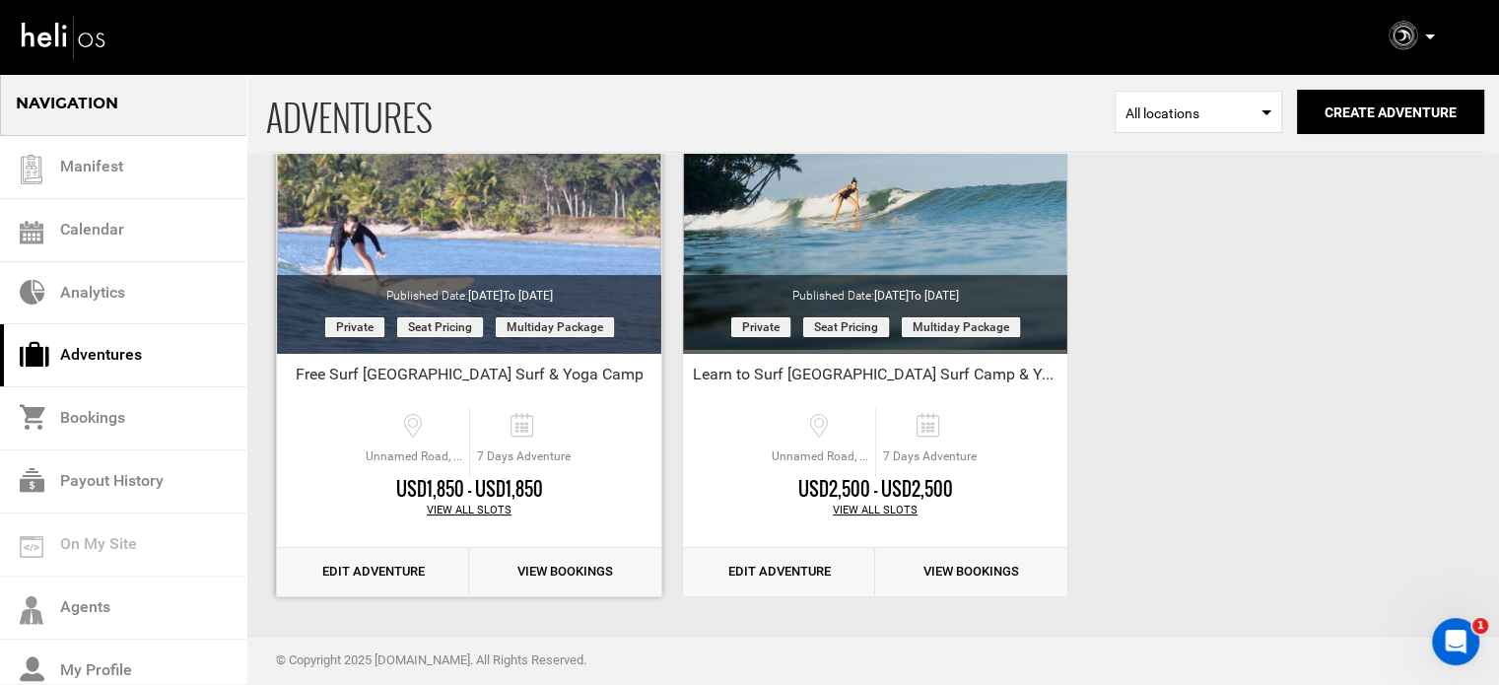
click at [357, 572] on link "Edit Adventure" at bounding box center [373, 572] width 192 height 48
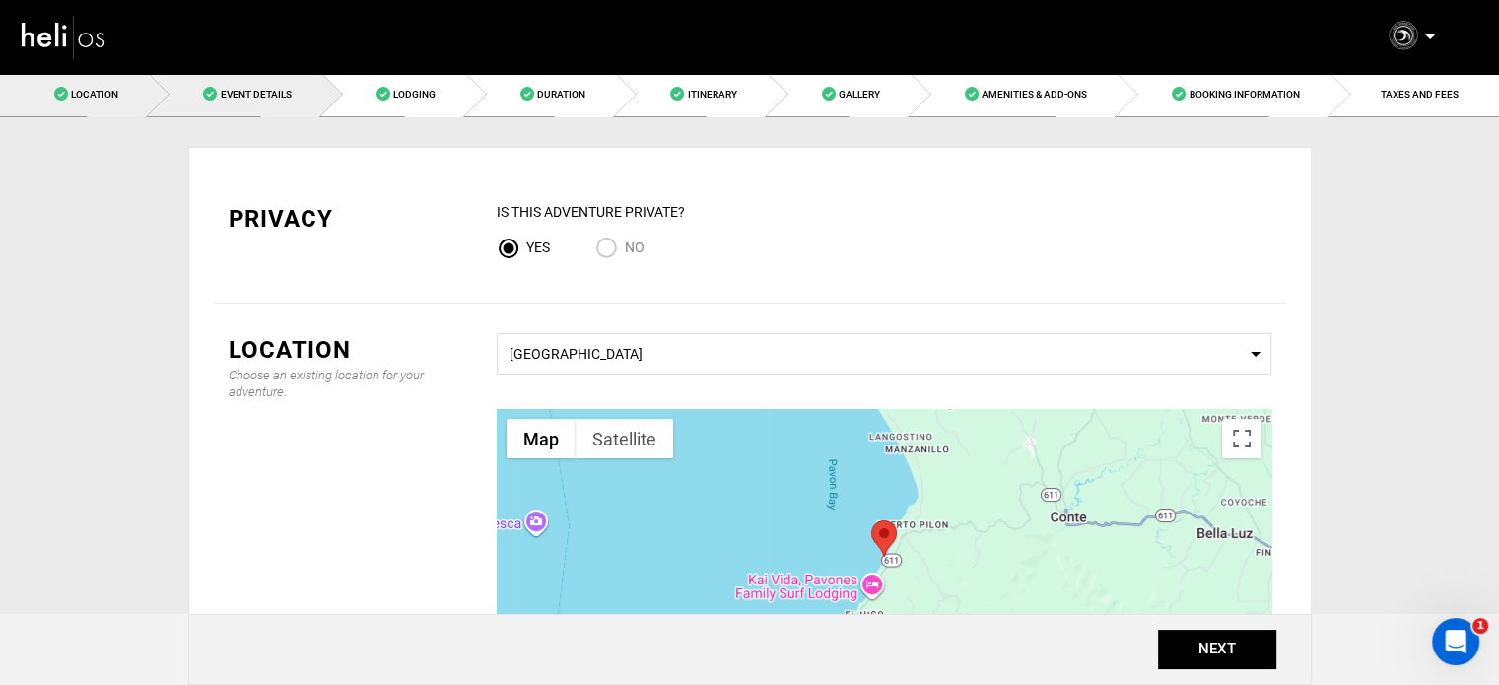
click at [247, 97] on span "Event Details" at bounding box center [255, 94] width 71 height 11
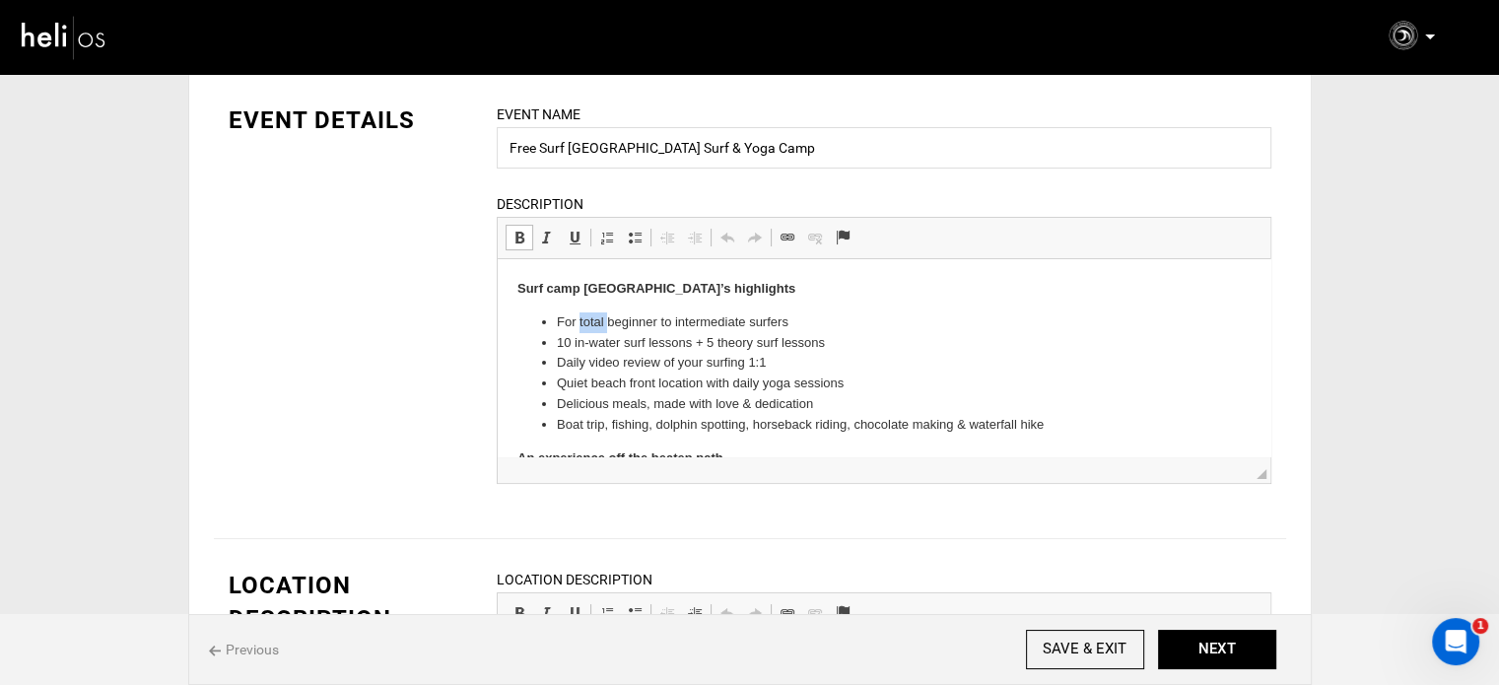
click at [587, 318] on li "For total beginner to intermediate surfers" at bounding box center [883, 322] width 655 height 21
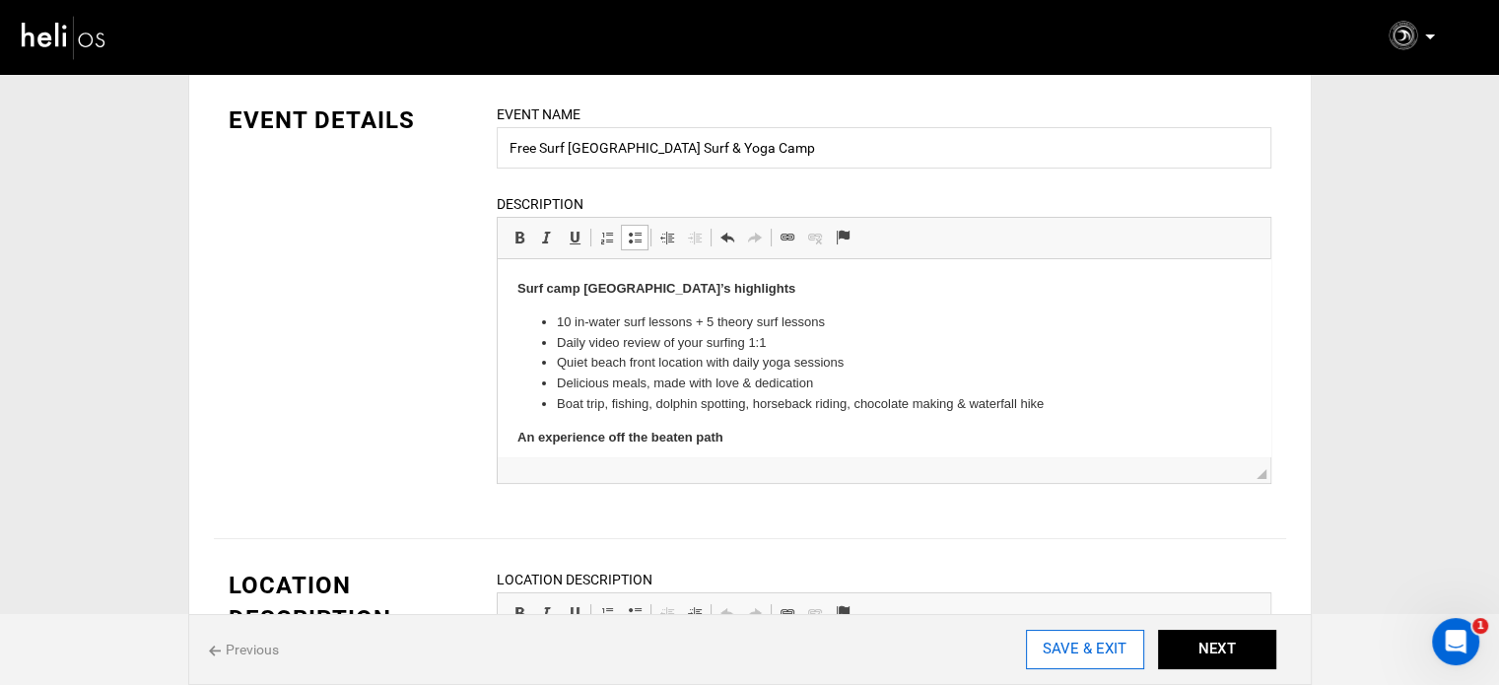
click at [1085, 656] on input "SAVE & EXIT" at bounding box center [1085, 649] width 118 height 39
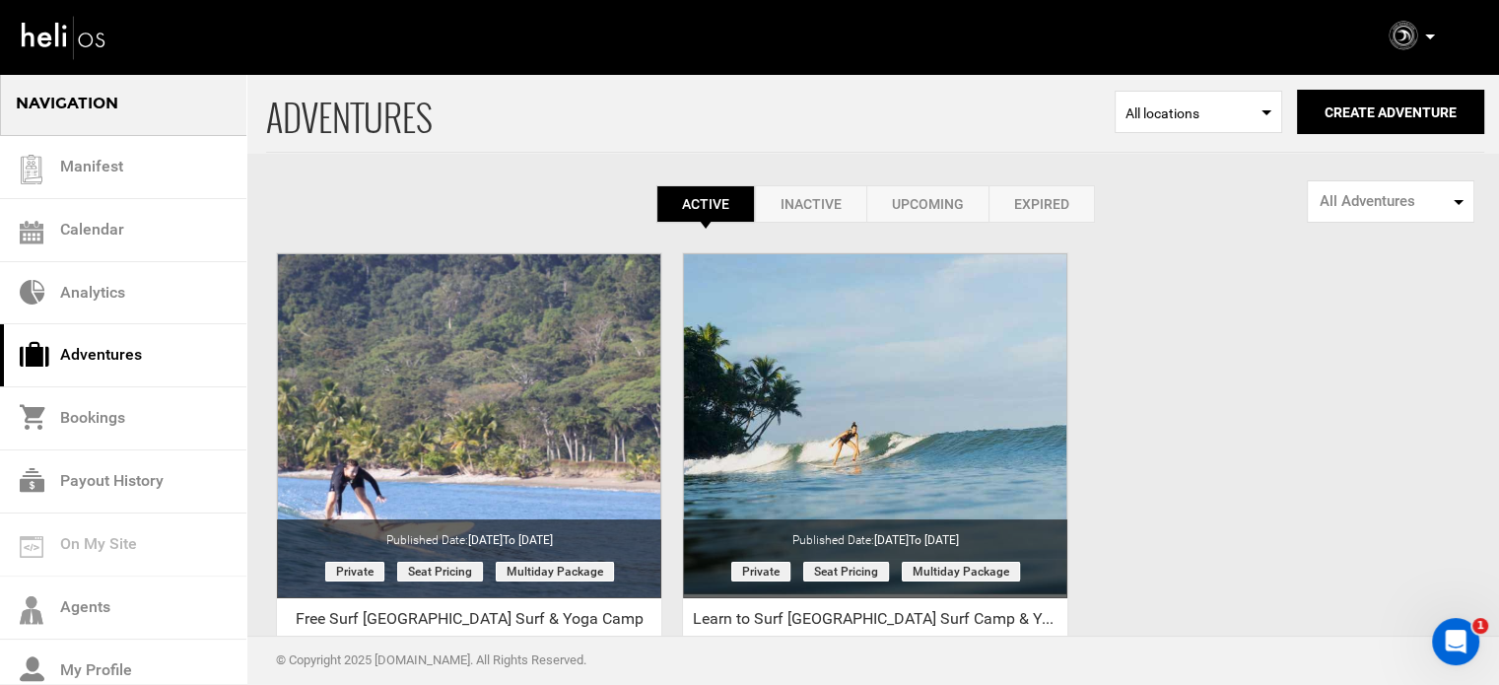
click at [1027, 196] on link "Expired" at bounding box center [1042, 203] width 106 height 37
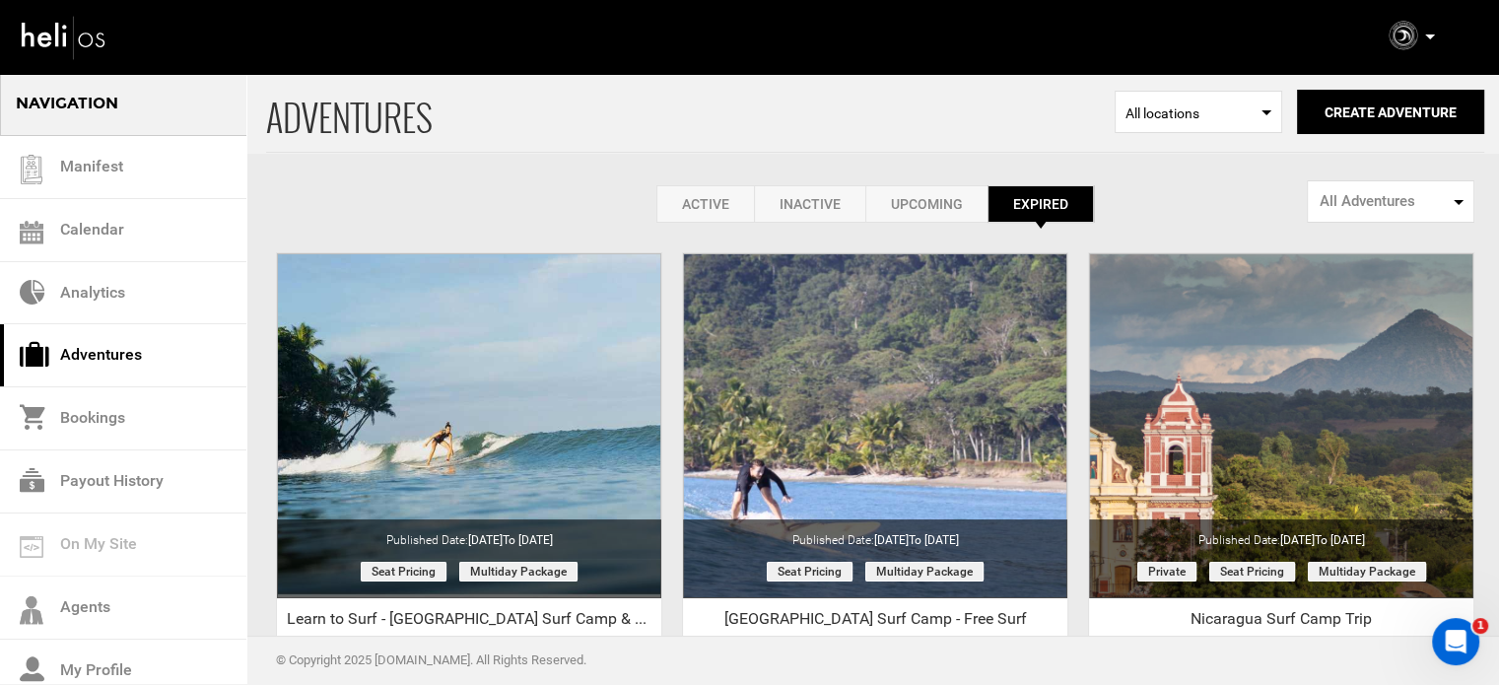
click at [706, 204] on link "Active" at bounding box center [706, 203] width 98 height 37
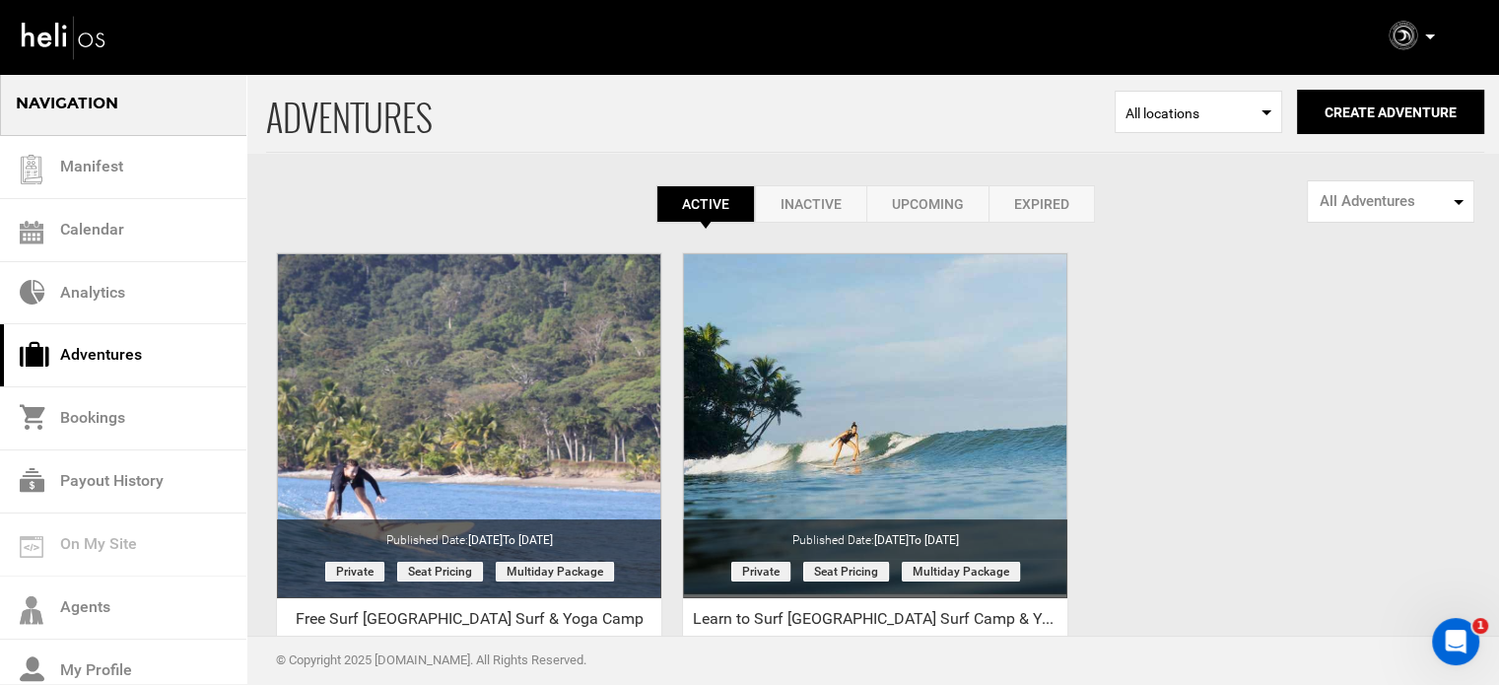
click at [1066, 210] on link "Expired" at bounding box center [1042, 203] width 106 height 37
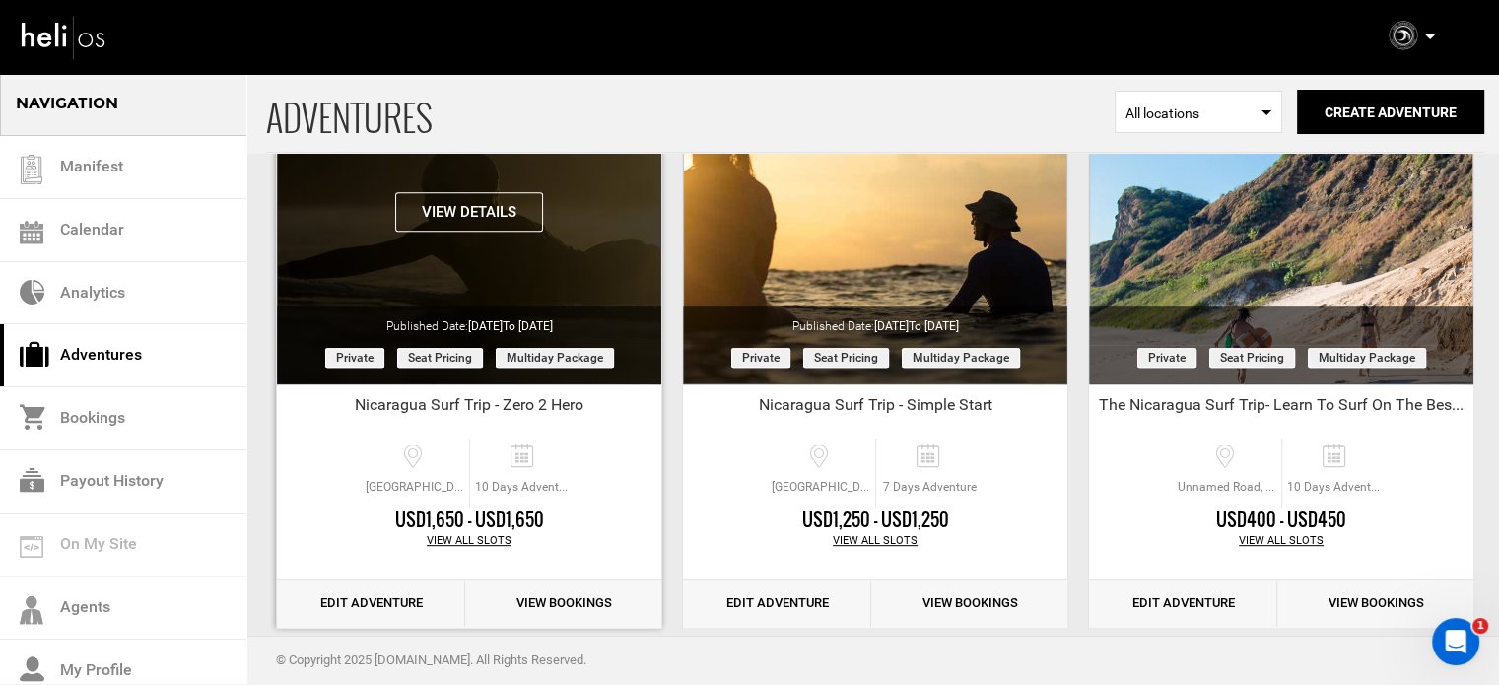
scroll to position [789, 0]
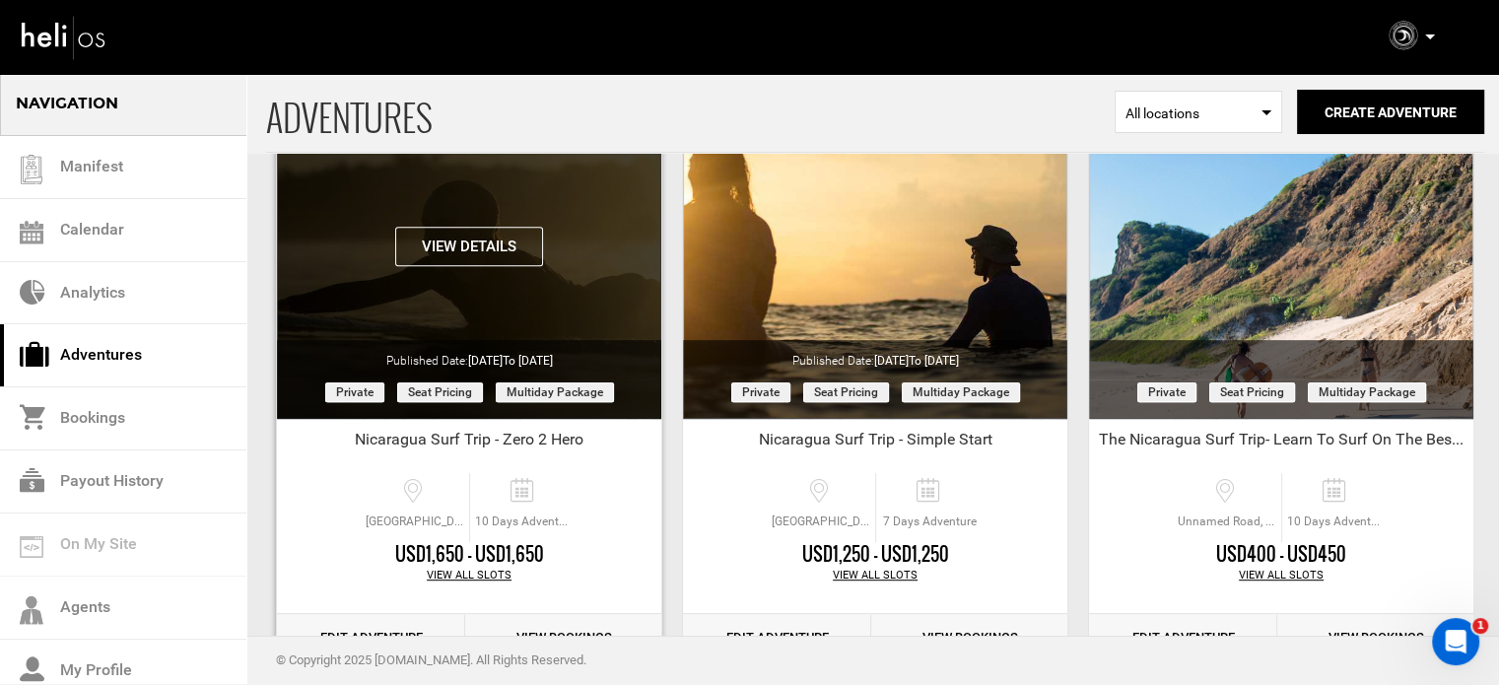
click at [458, 246] on button "View Details" at bounding box center [469, 246] width 148 height 39
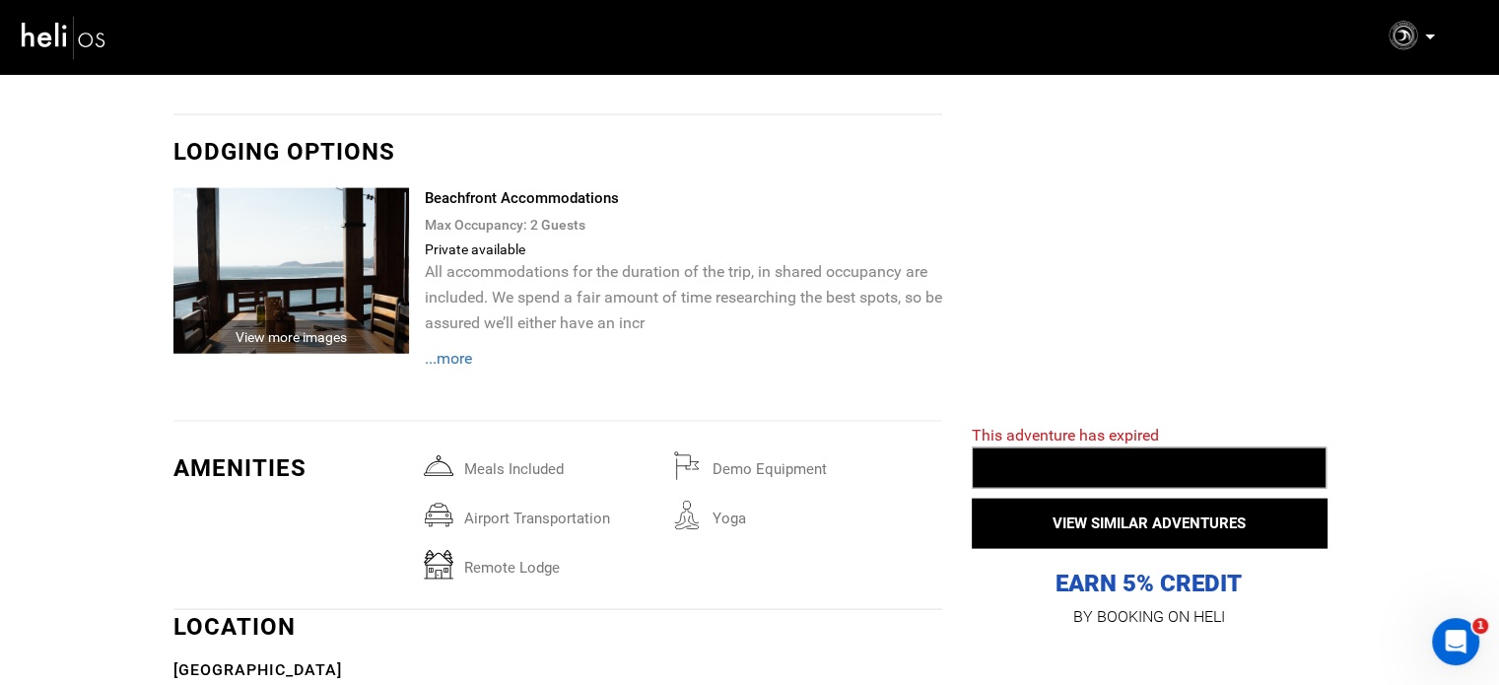
scroll to position [3352, 0]
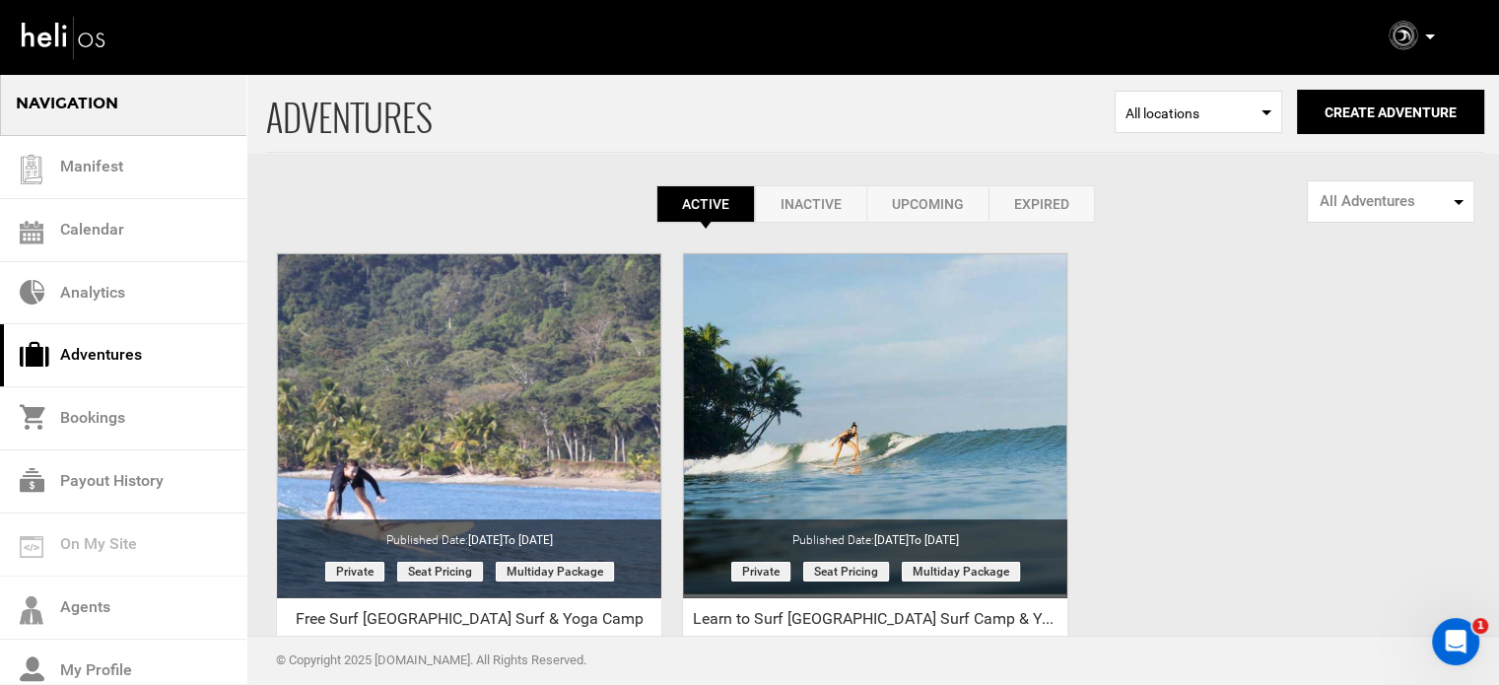
click at [1067, 188] on link "Expired" at bounding box center [1042, 203] width 106 height 37
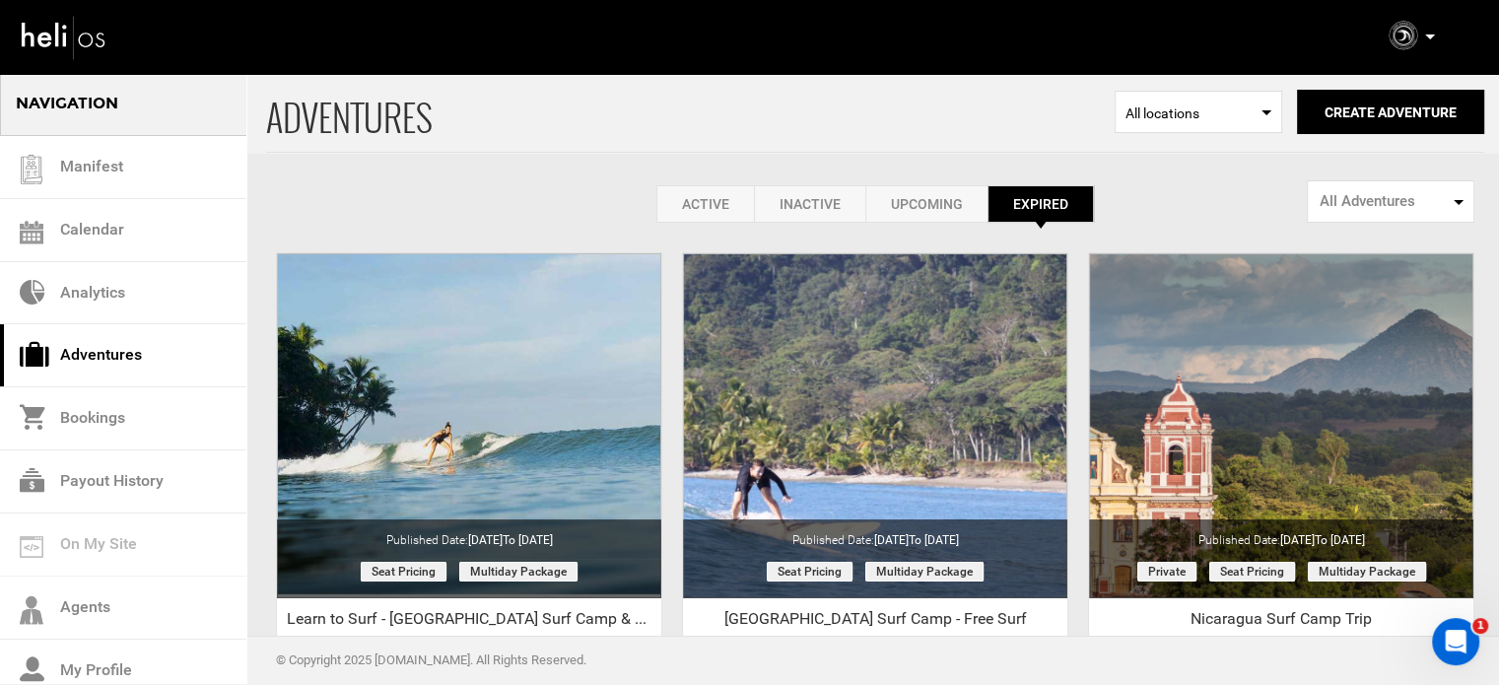
click at [710, 207] on link "Active" at bounding box center [706, 203] width 98 height 37
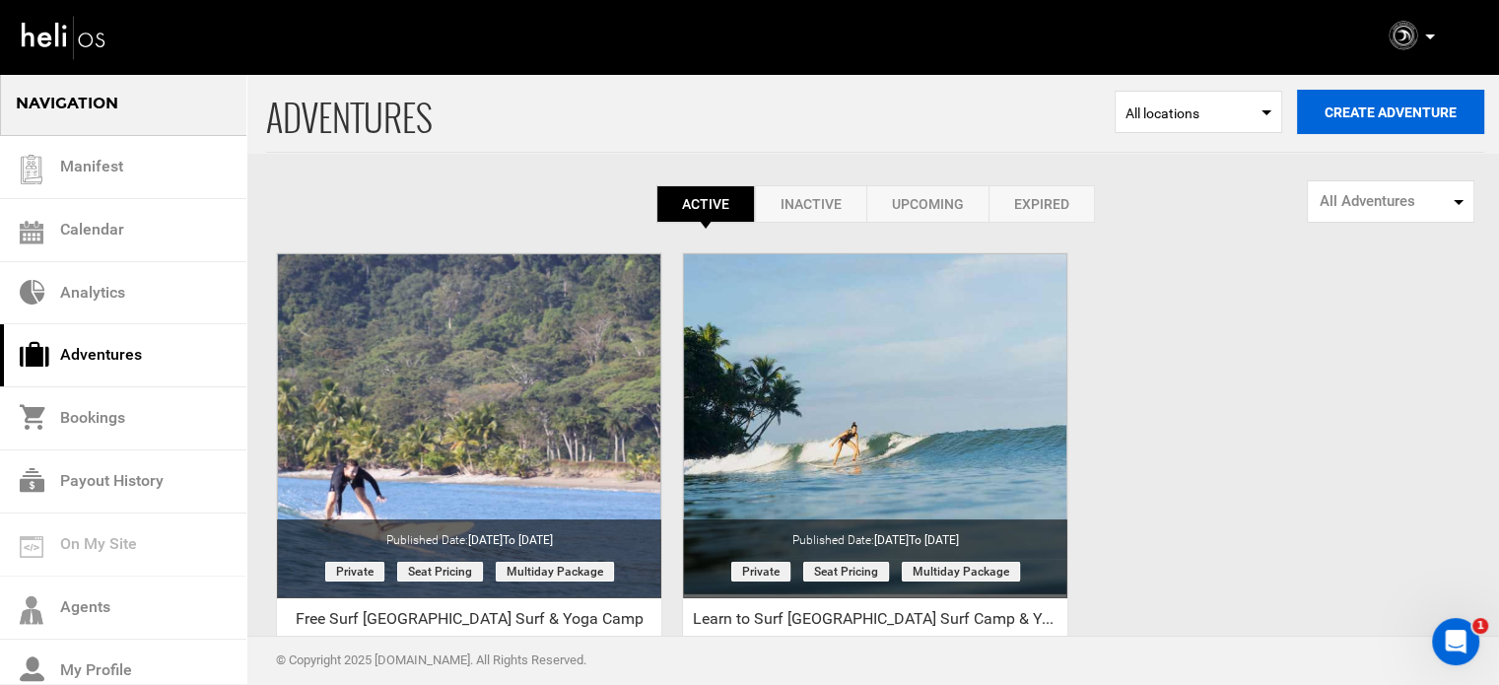
click at [1404, 110] on button "Create Adventure" at bounding box center [1390, 112] width 187 height 44
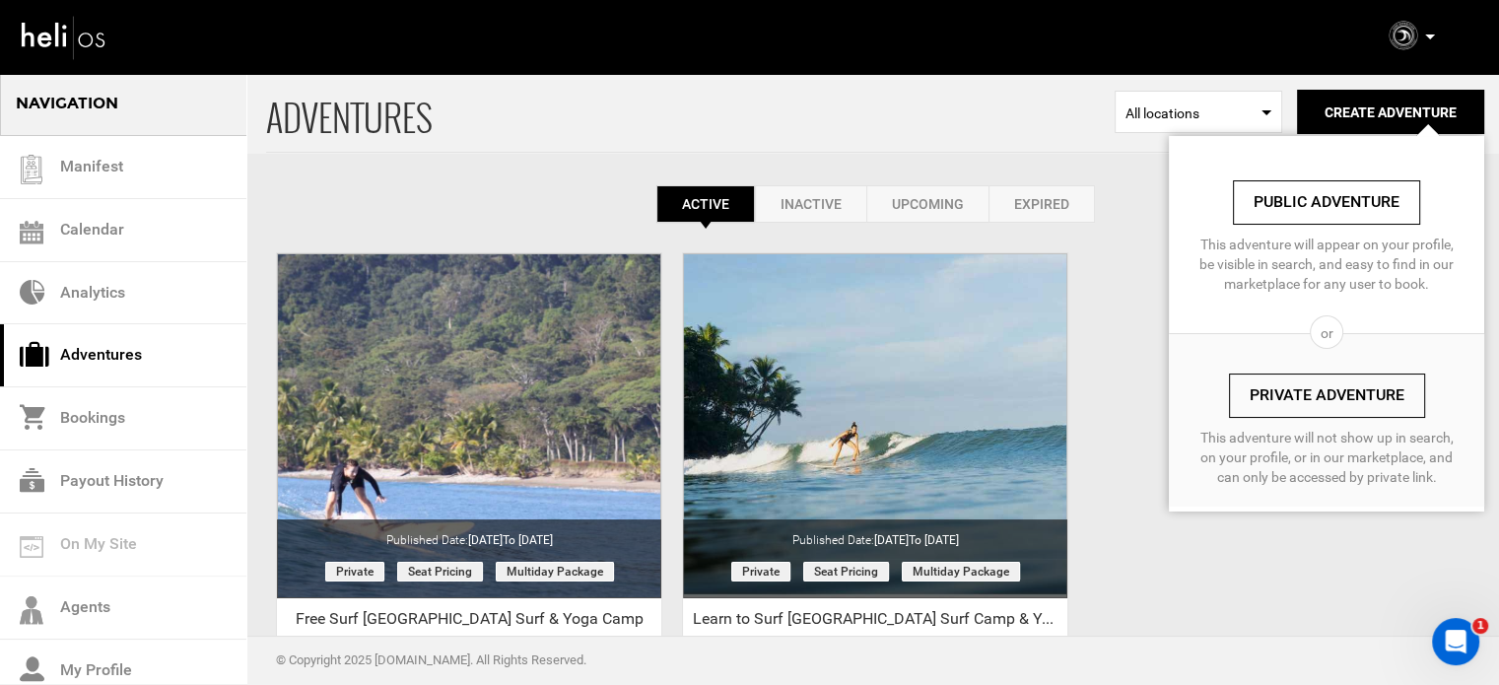
click at [1283, 408] on link "Private Adventure" at bounding box center [1327, 396] width 196 height 44
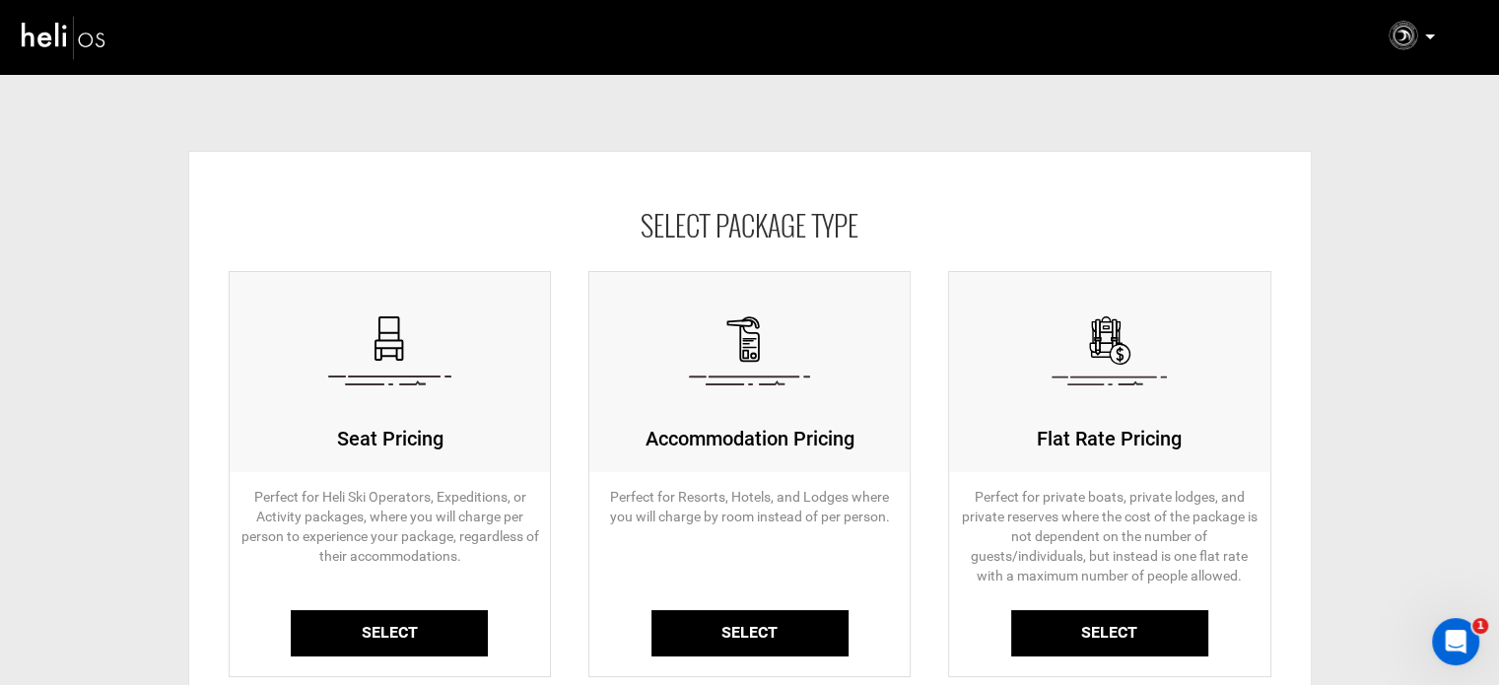
click at [388, 618] on link "Select" at bounding box center [389, 633] width 197 height 46
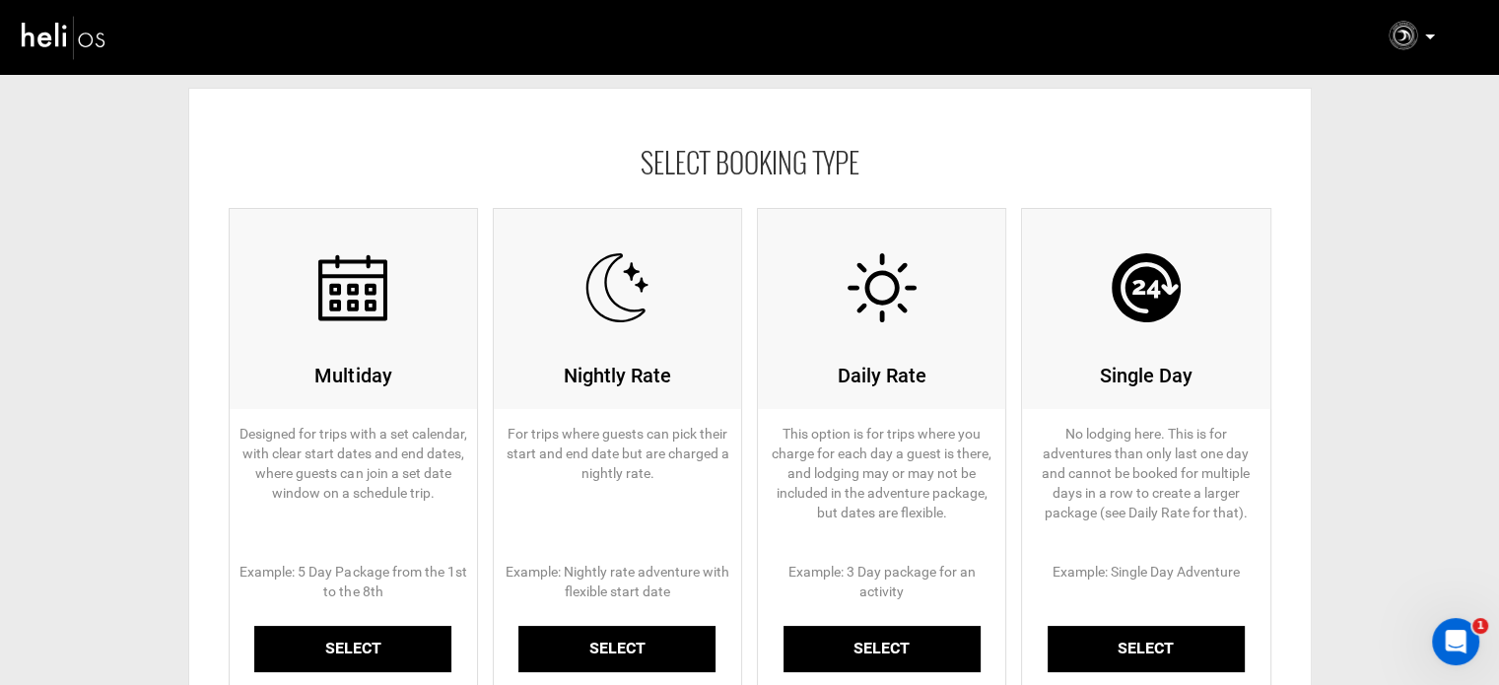
scroll to position [99, 0]
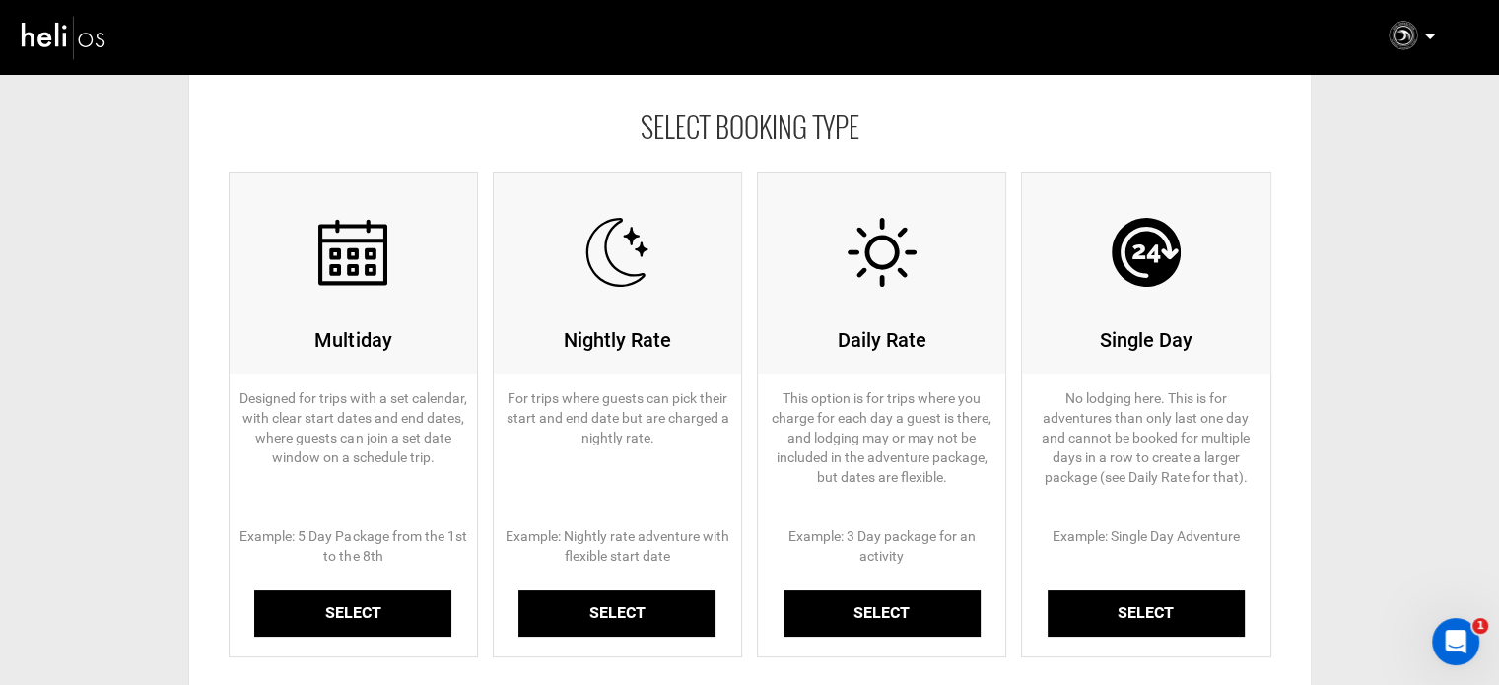
click at [376, 625] on link "Select" at bounding box center [352, 613] width 197 height 46
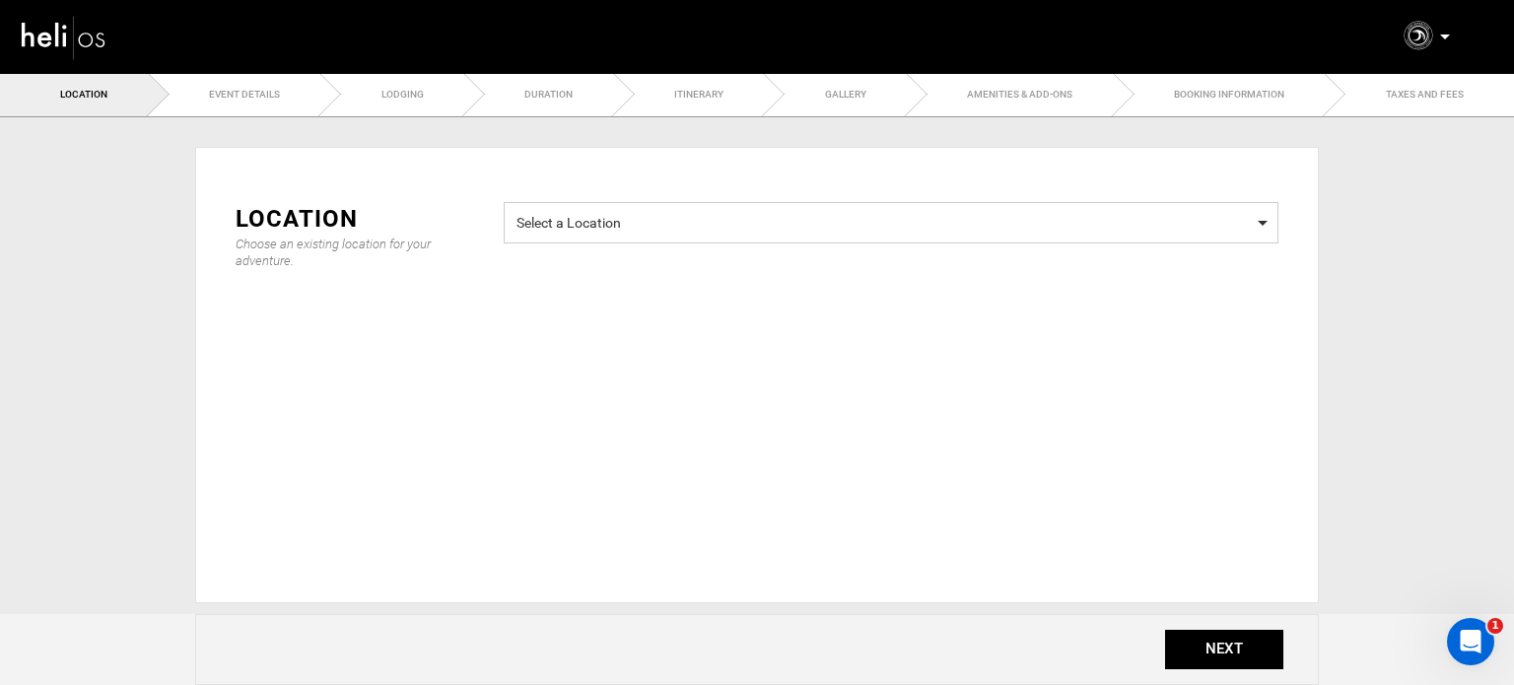
click at [693, 223] on span "Select a Location" at bounding box center [891, 220] width 749 height 25
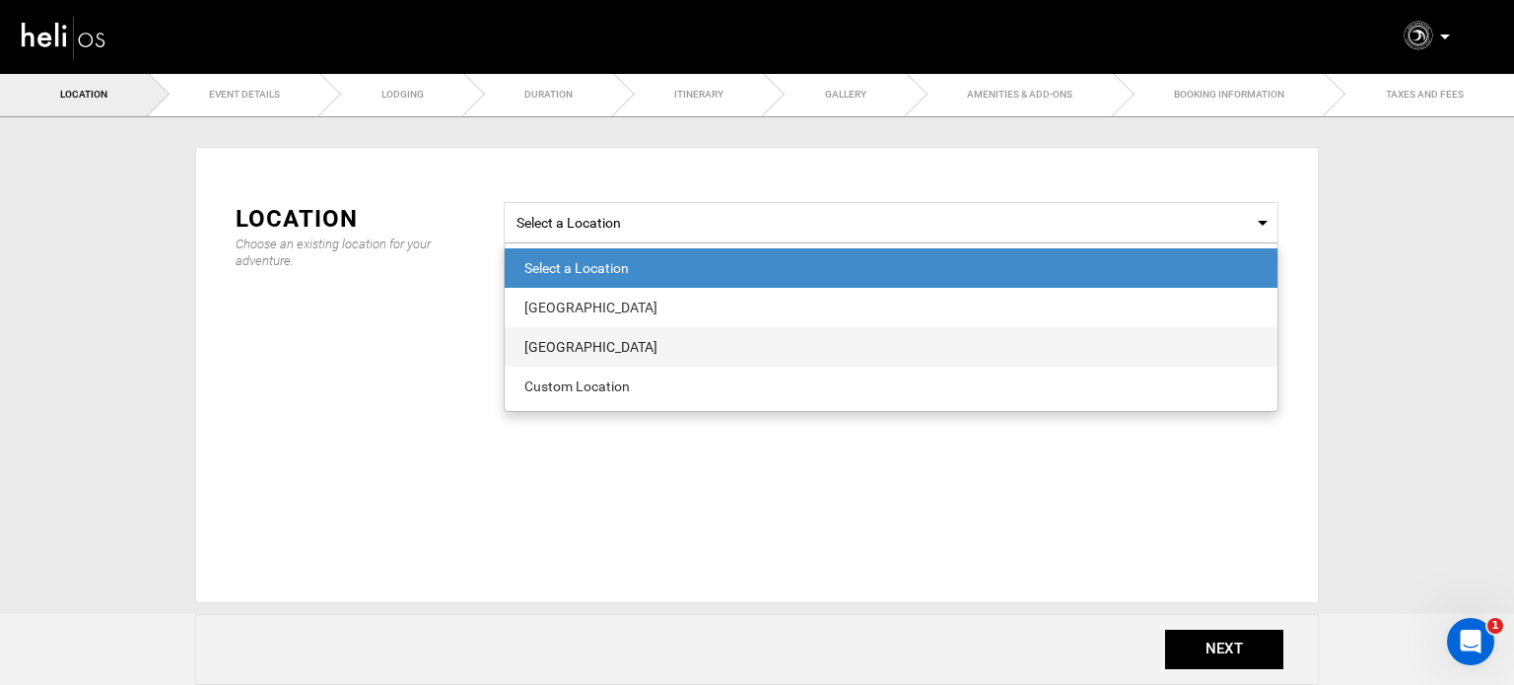
click at [599, 348] on div "[GEOGRAPHIC_DATA]" at bounding box center [890, 347] width 733 height 20
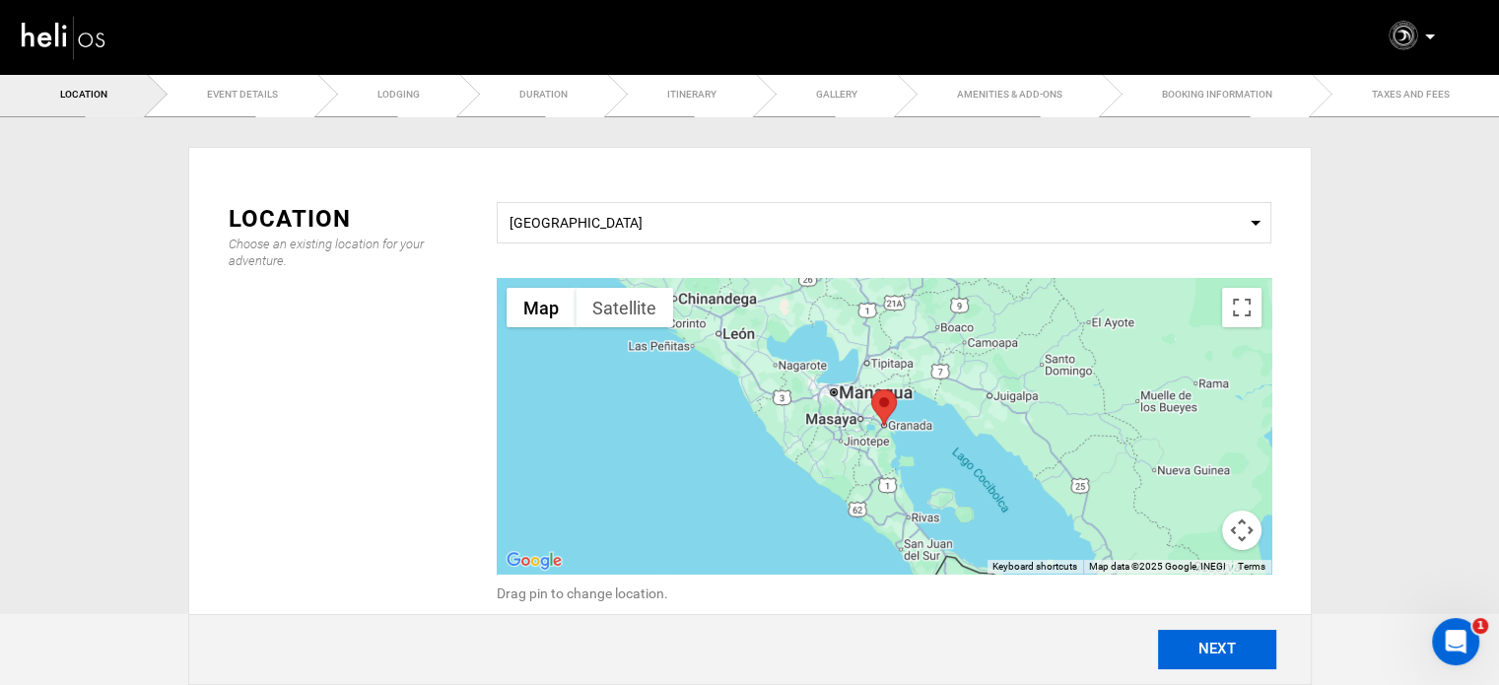
click at [1232, 662] on button "NEXT" at bounding box center [1217, 649] width 118 height 39
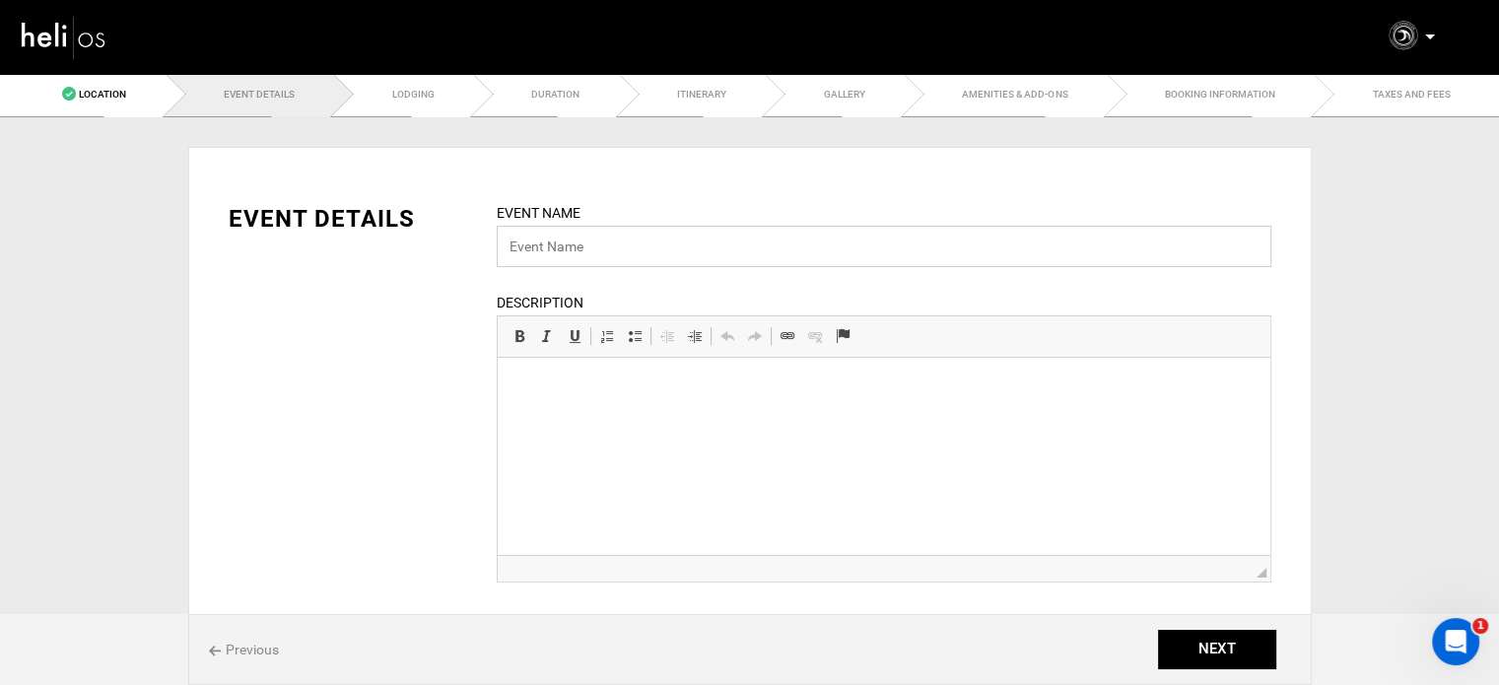
click at [595, 261] on input "text" at bounding box center [884, 246] width 775 height 41
paste input "Nicaragua Surf Trip - Zero 2 Hero"
click at [576, 250] on input "Nicaragua Surf Trip - Zero 2 Hero" at bounding box center [884, 246] width 775 height 41
click at [823, 248] on input "Nicaragua Learn To Surf Trip - Zero 2 Hero" at bounding box center [884, 246] width 775 height 41
click at [686, 246] on input "Nicaragua Learn To Surf Trip - Zero 2 Hero" at bounding box center [884, 246] width 775 height 41
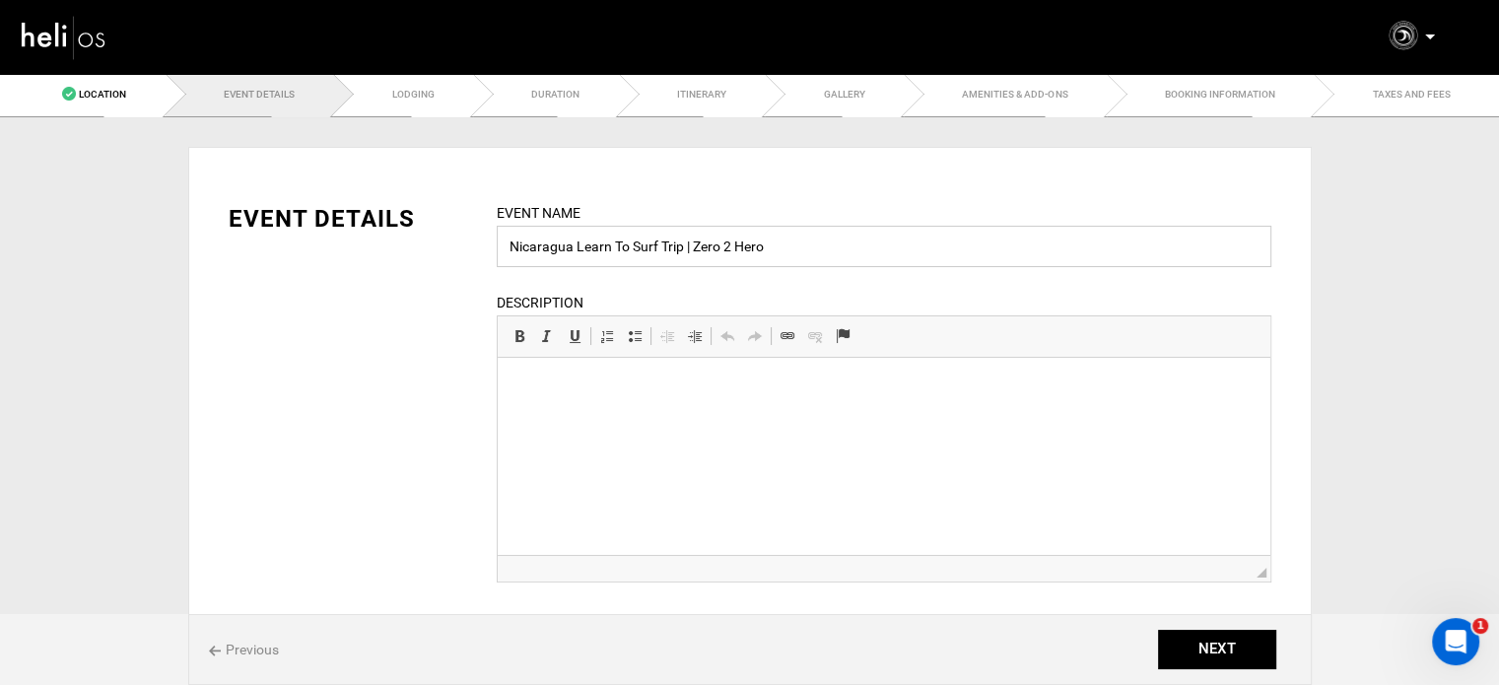
type input "Nicaragua Learn To Surf Trip | Zero 2 Hero"
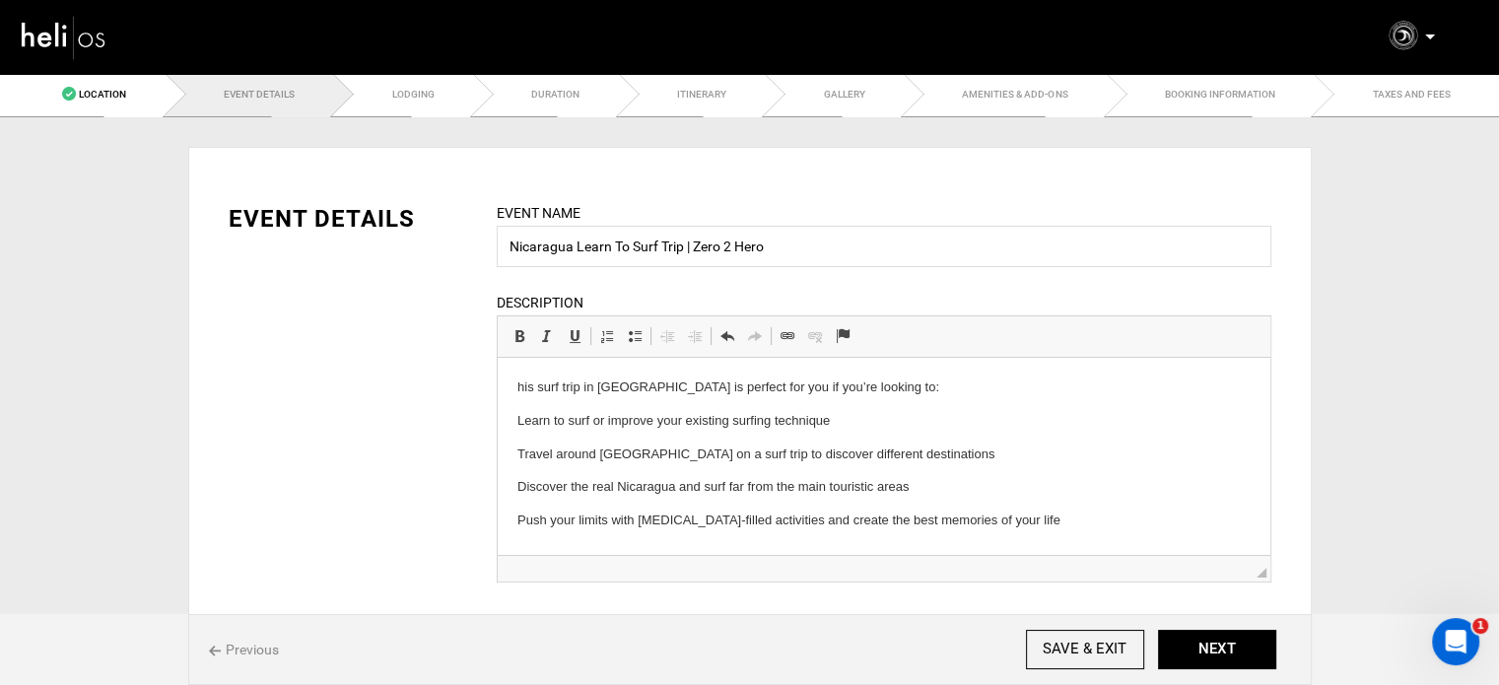
click at [506, 387] on html "his surf trip in [GEOGRAPHIC_DATA] is perfect for you if you’re looking to: Lea…" at bounding box center [883, 454] width 773 height 193
click at [548, 386] on p "This surf trip in [GEOGRAPHIC_DATA] is perfect for you if you’re looking to:" at bounding box center [883, 388] width 733 height 21
click at [523, 330] on span at bounding box center [520, 336] width 16 height 16
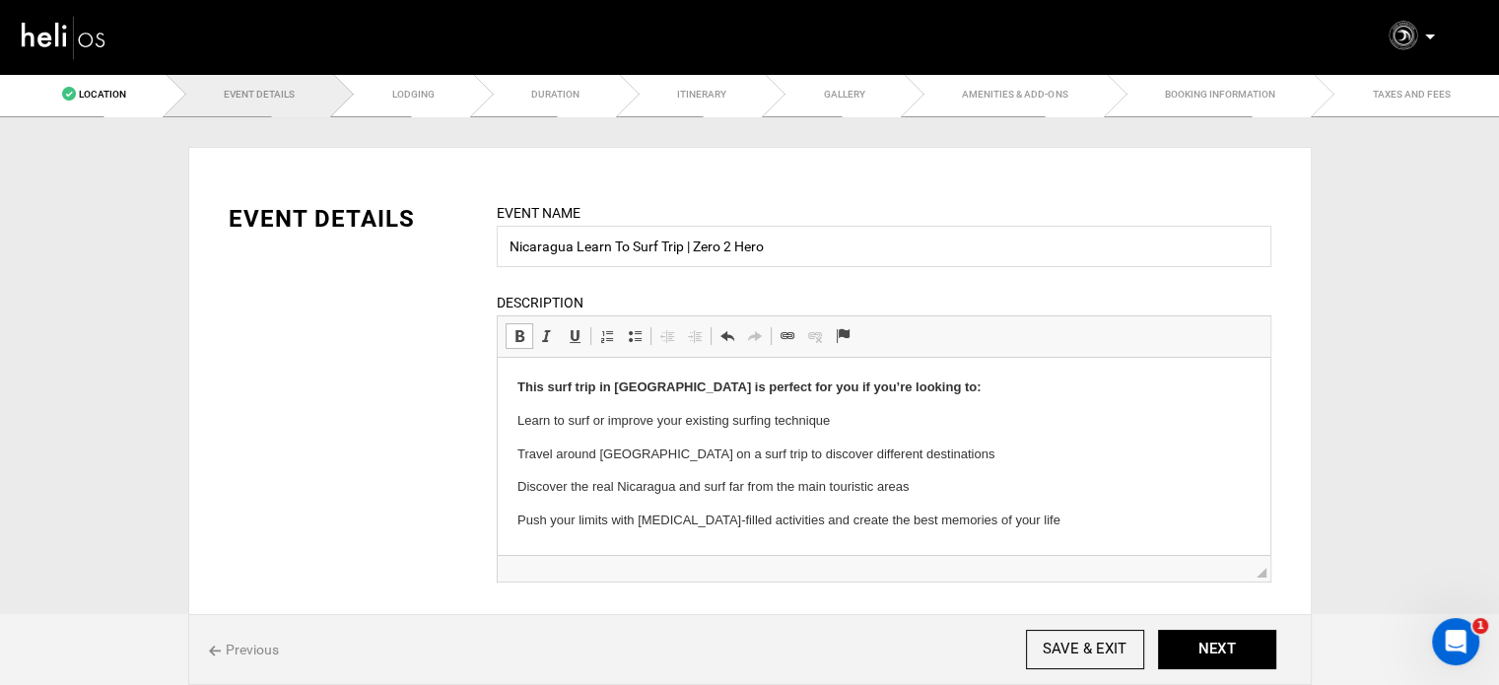
click at [567, 455] on p "Travel around [GEOGRAPHIC_DATA] on a surf trip to discover different destinatio…" at bounding box center [883, 455] width 733 height 21
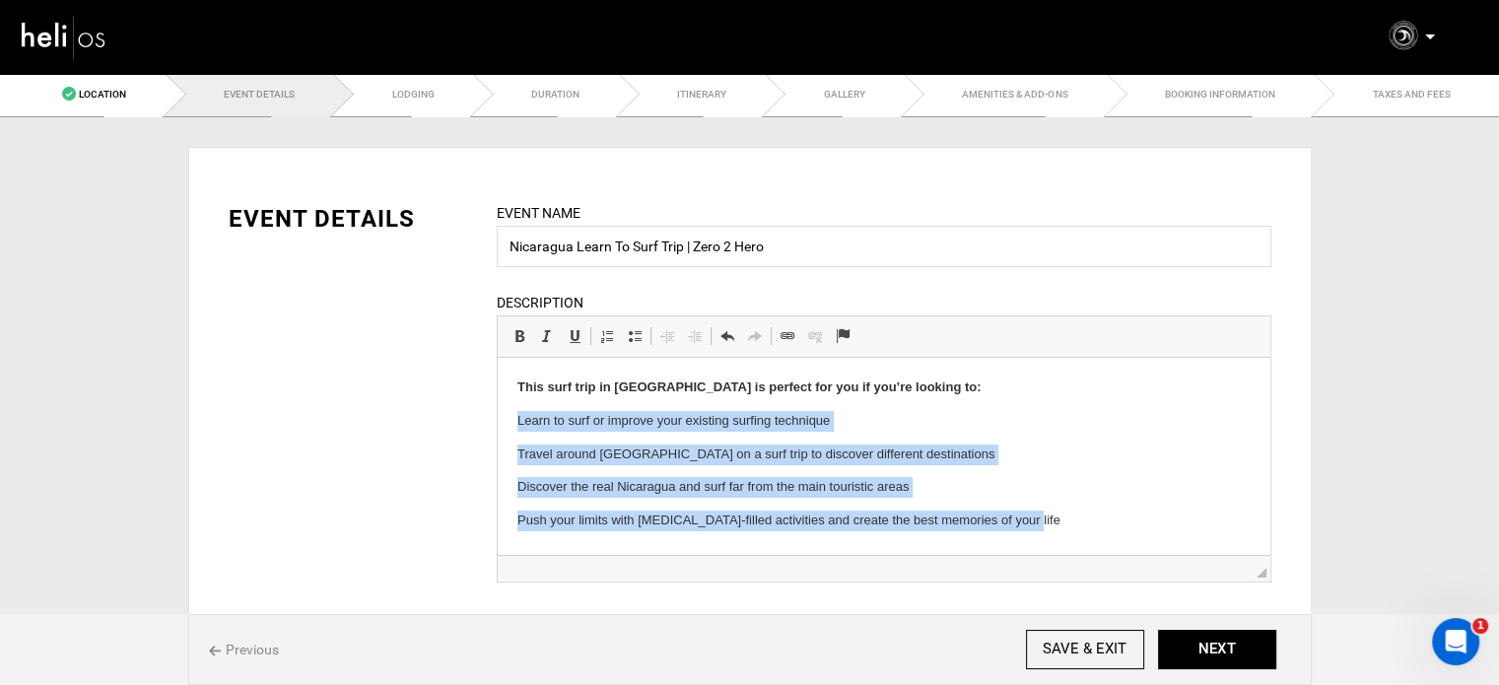
drag, startPoint x: 515, startPoint y: 416, endPoint x: 1084, endPoint y: 514, distance: 578.1
click at [1084, 514] on html "This surf trip in [GEOGRAPHIC_DATA] is perfect for you if you’re looking to: Le…" at bounding box center [883, 454] width 773 height 193
click at [642, 338] on link "Insert/Remove Bulleted List" at bounding box center [635, 336] width 28 height 26
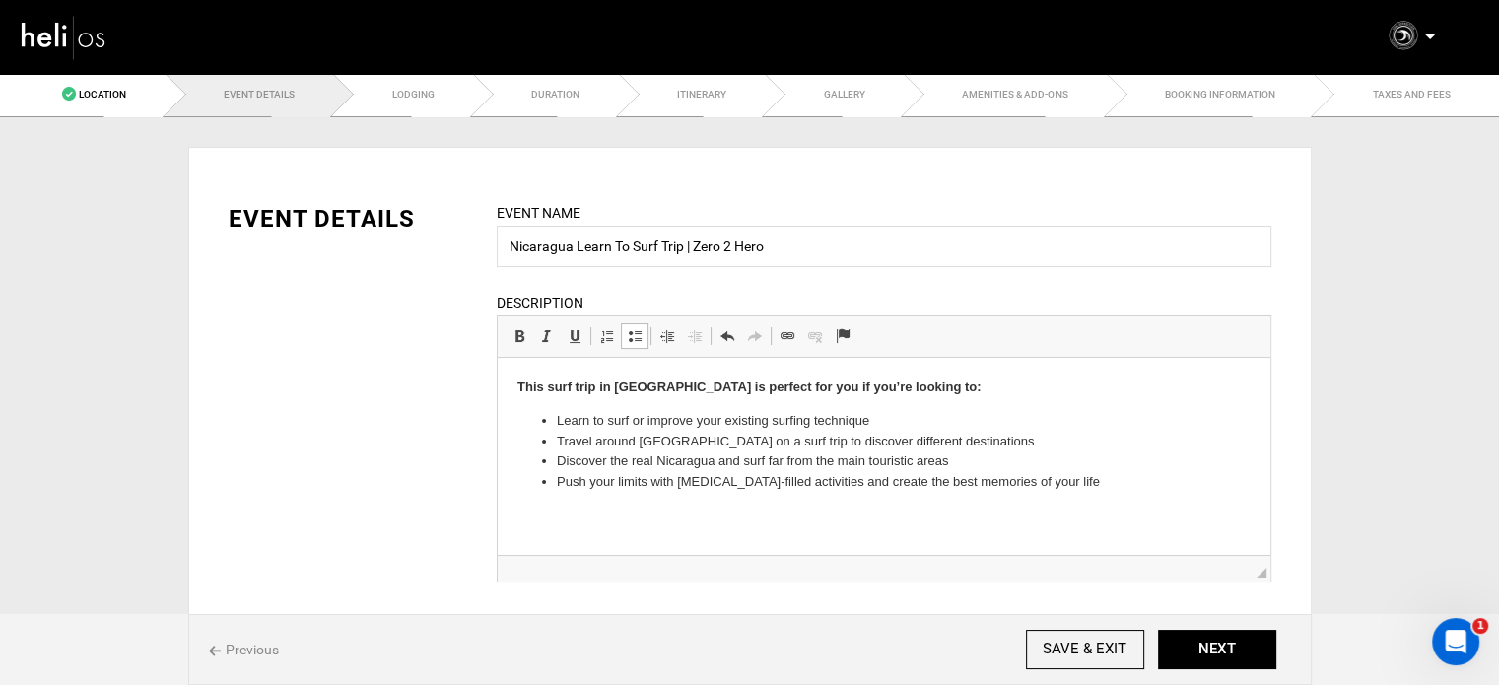
click at [1112, 506] on html "This surf trip in [GEOGRAPHIC_DATA] is perfect for you if you’re looking to: Le…" at bounding box center [883, 435] width 773 height 155
click at [1098, 486] on li "Push your limits with [MEDICAL_DATA]-filled activities and create the best memo…" at bounding box center [883, 482] width 655 height 21
click at [634, 332] on span at bounding box center [635, 336] width 16 height 16
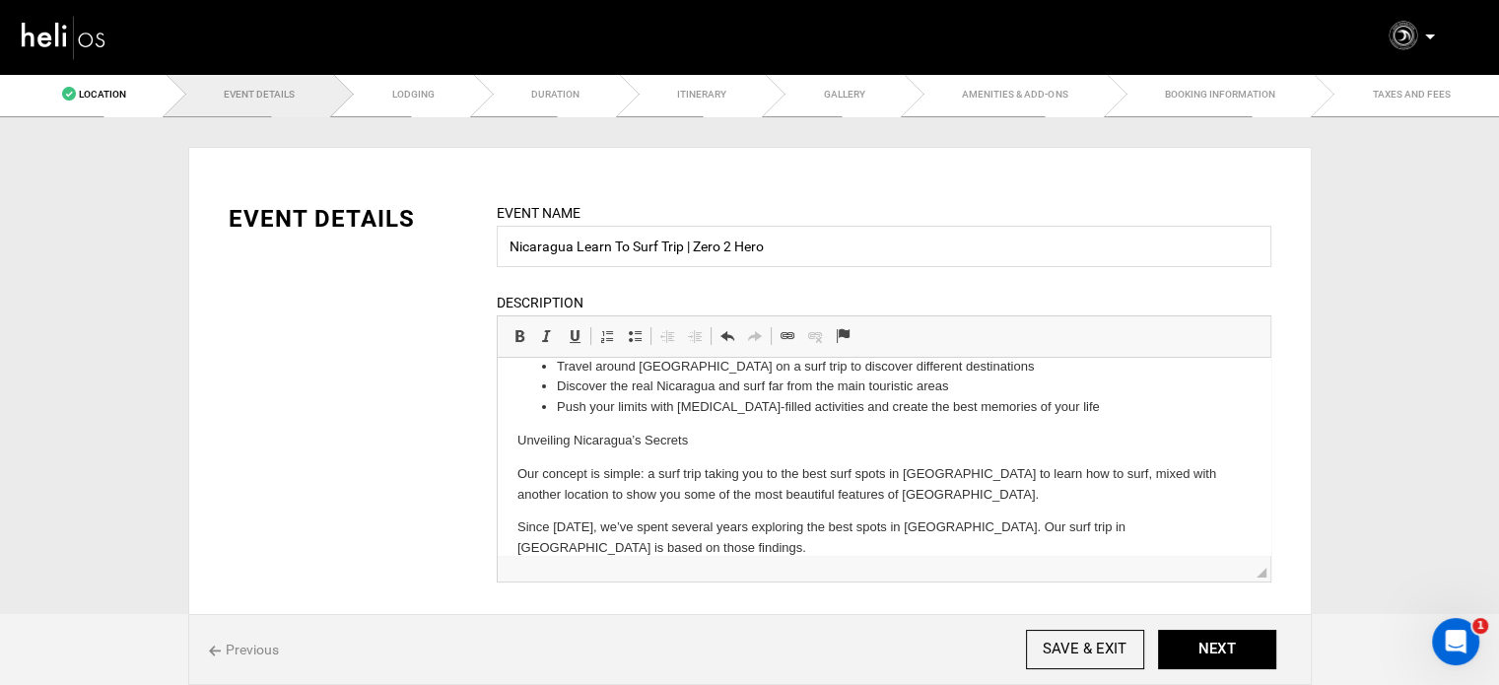
click at [606, 446] on p "Unveiling Nicaragua’s Secrets" at bounding box center [883, 441] width 733 height 21
click at [506, 330] on link "Bold Keyboard shortcut Ctrl+B" at bounding box center [520, 336] width 28 height 26
click at [730, 436] on p "Unveiling Nicaragua’s Secrets" at bounding box center [883, 441] width 733 height 21
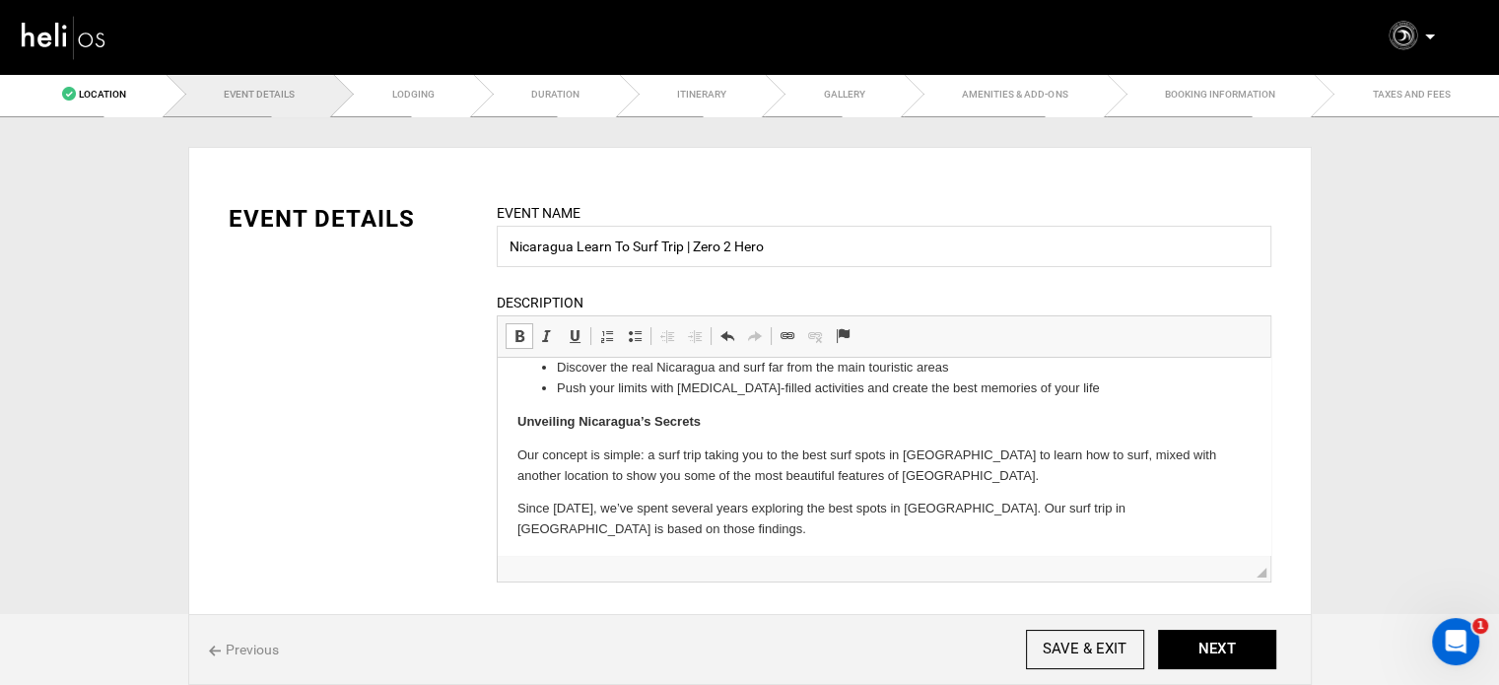
scroll to position [99, 0]
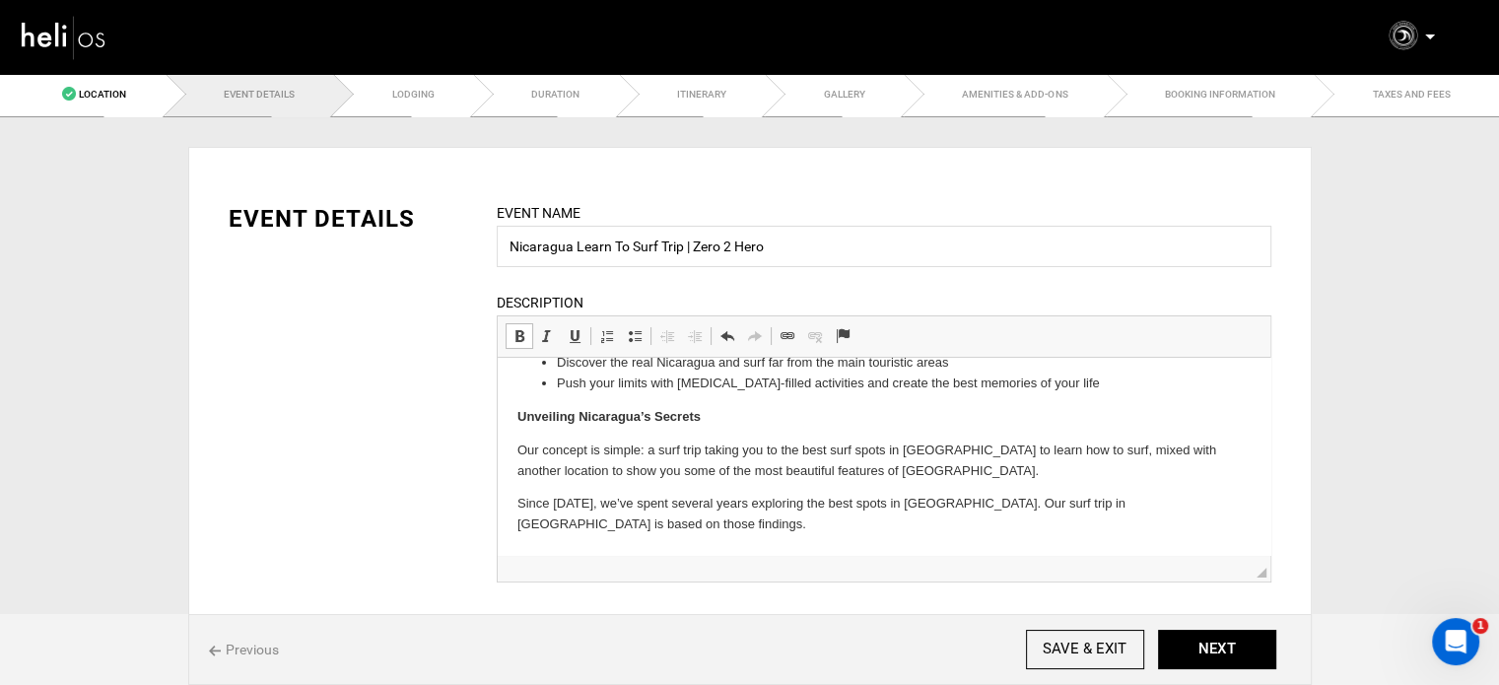
click at [609, 522] on p "Since [DATE], we’ve spent several years exploring the best spots in [GEOGRAPHIC…" at bounding box center [883, 514] width 733 height 41
click at [510, 503] on html "This surf trip in [GEOGRAPHIC_DATA] is perfect for you if you’re looking to: Le…" at bounding box center [883, 407] width 773 height 296
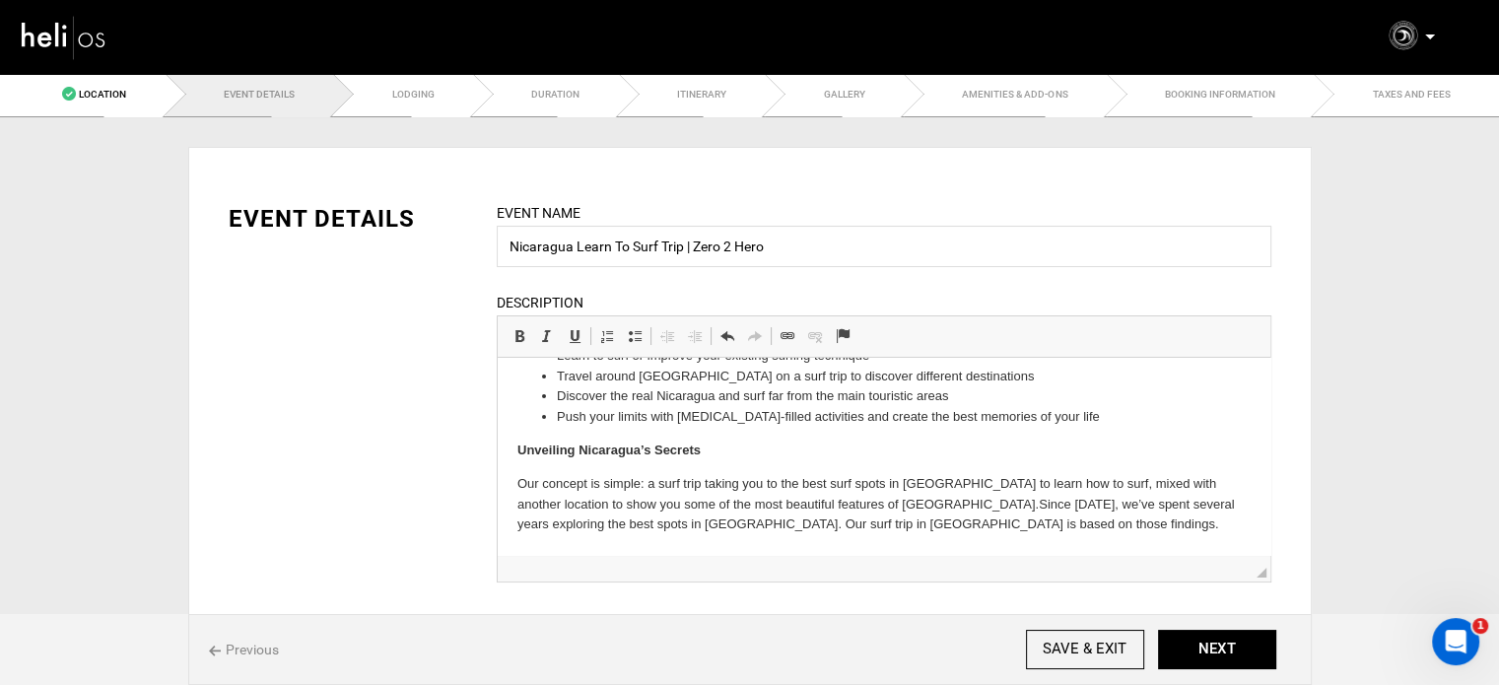
scroll to position [65, 0]
click at [902, 528] on p "Our concept is simple: a surf trip taking you to the best surf spots in [GEOGRA…" at bounding box center [883, 504] width 733 height 61
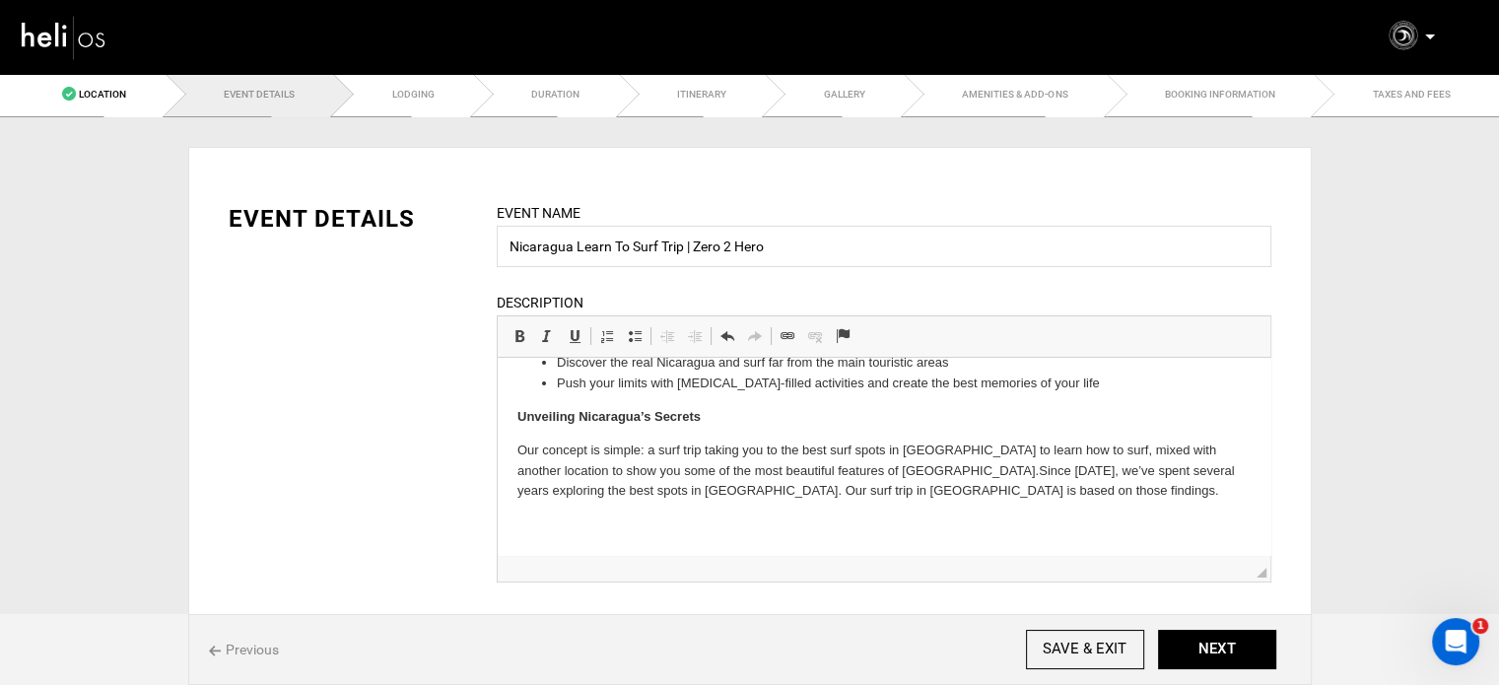
scroll to position [182, 0]
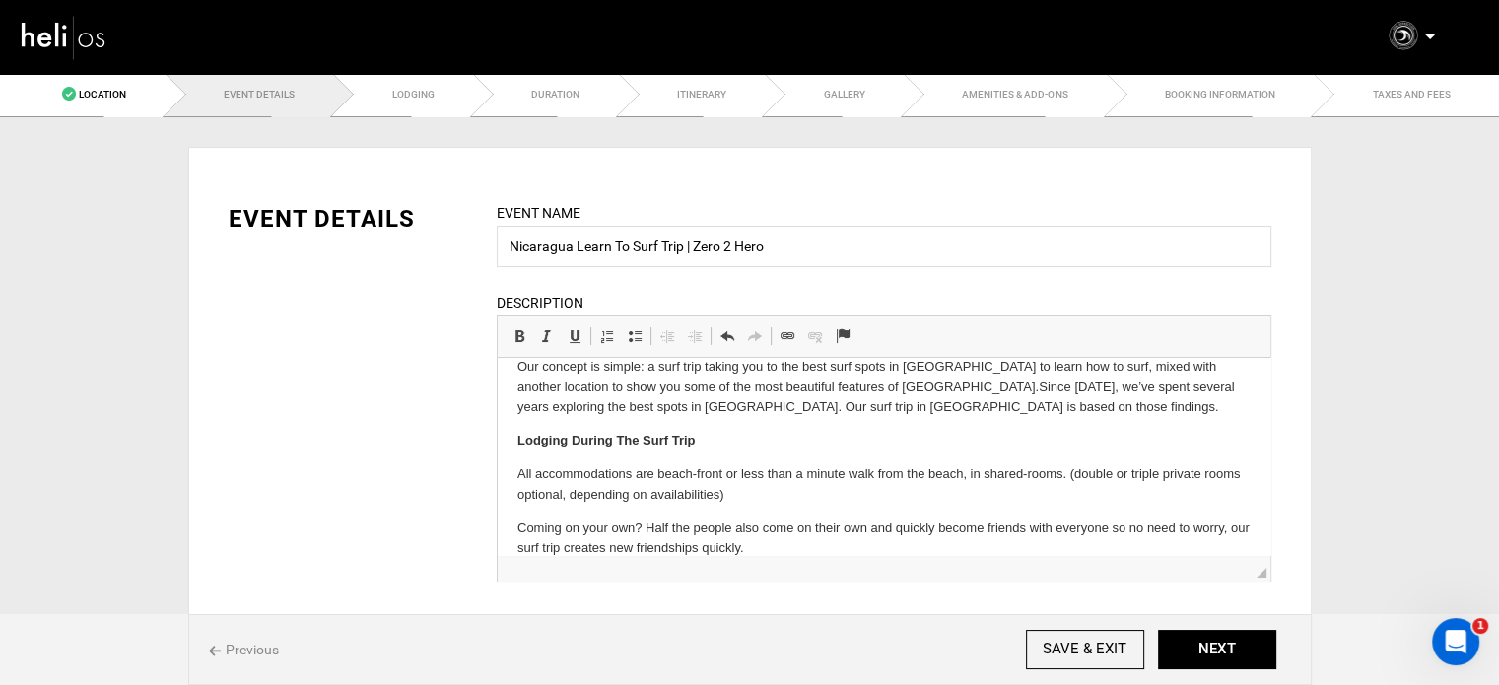
click at [517, 518] on p "Coming on your own? Half the people also come on their own and quickly become f…" at bounding box center [883, 538] width 733 height 41
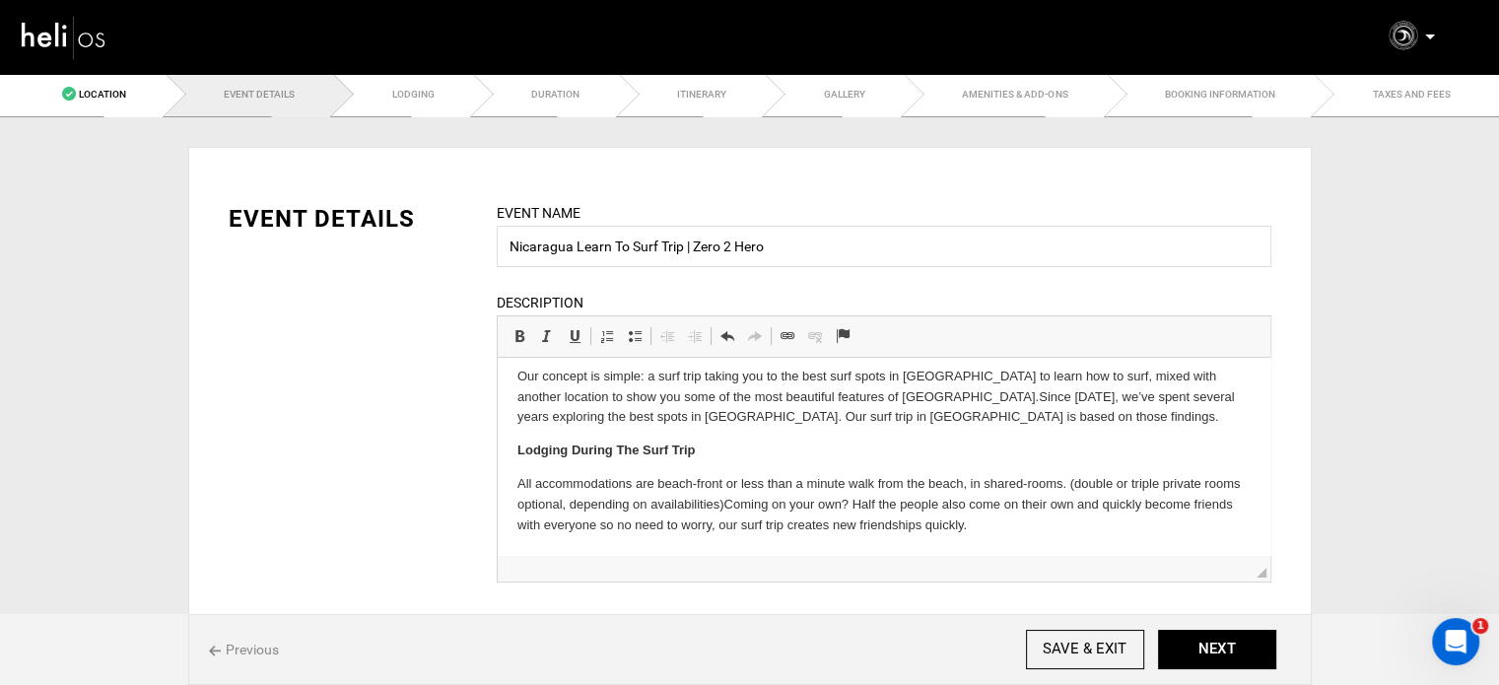
scroll to position [173, 0]
click at [1064, 519] on p "All accommodations are beach-front or less than a minute walk from the beach, i…" at bounding box center [883, 504] width 733 height 61
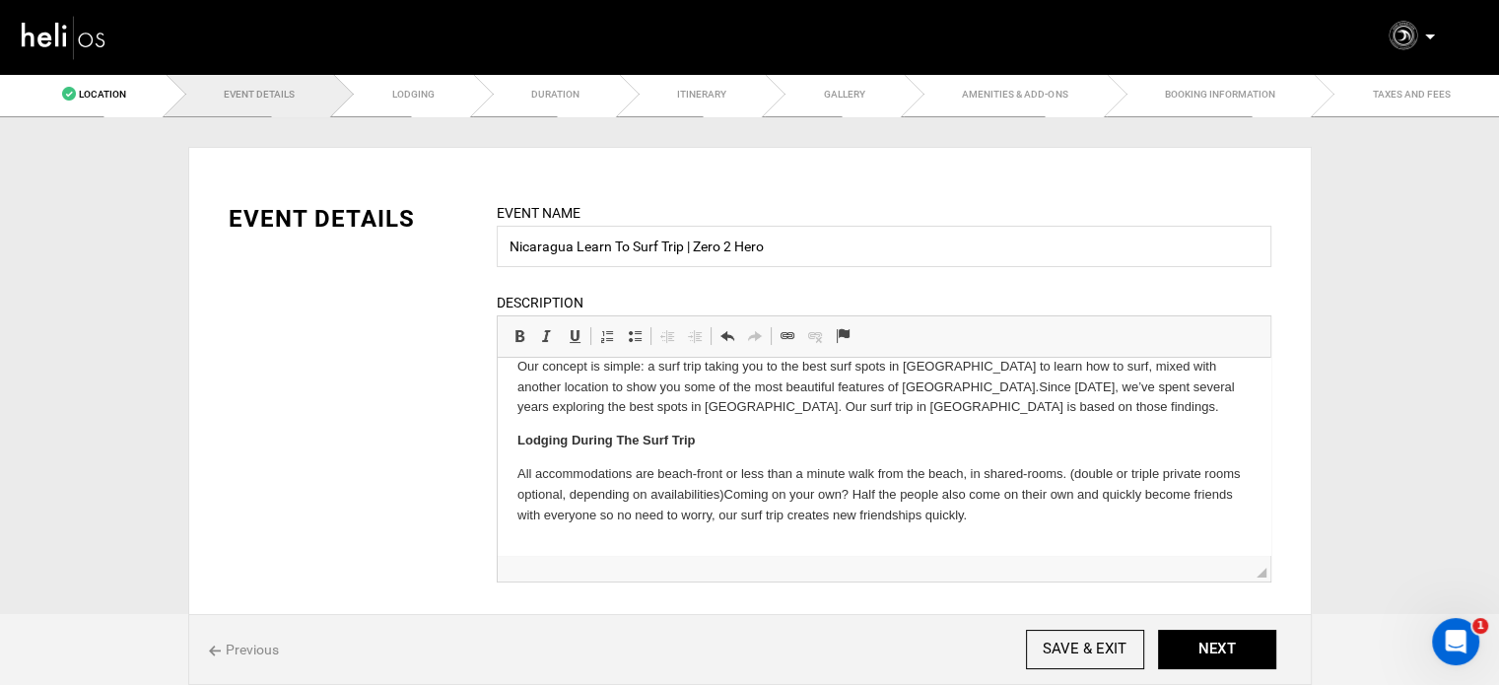
scroll to position [237, 0]
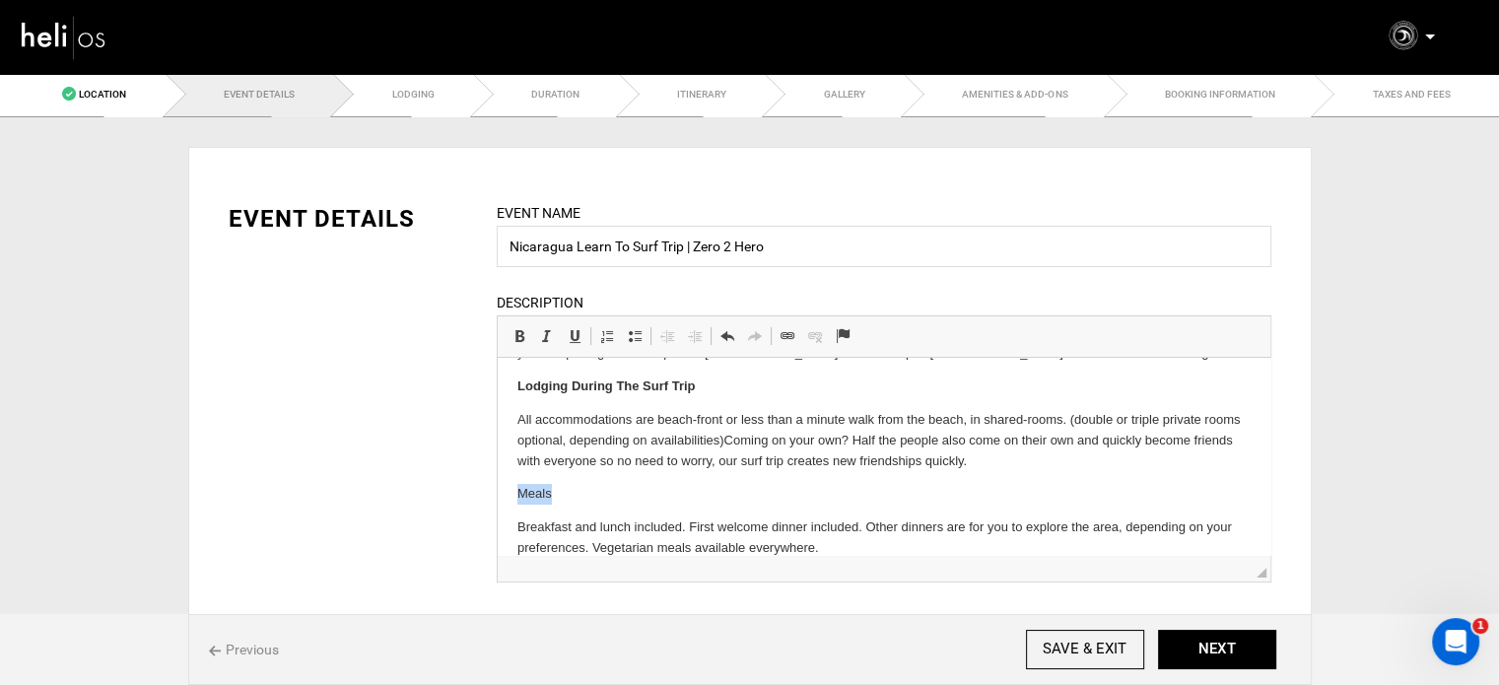
drag, startPoint x: 559, startPoint y: 491, endPoint x: 500, endPoint y: 477, distance: 60.7
click at [500, 478] on html "This surf trip in [GEOGRAPHIC_DATA] is perfect for you if you’re looking to: Le…" at bounding box center [883, 349] width 773 height 457
drag, startPoint x: 519, startPoint y: 330, endPoint x: 163, endPoint y: 138, distance: 405.3
click at [519, 330] on span at bounding box center [520, 336] width 16 height 16
click at [661, 502] on p "Meals" at bounding box center [883, 494] width 733 height 21
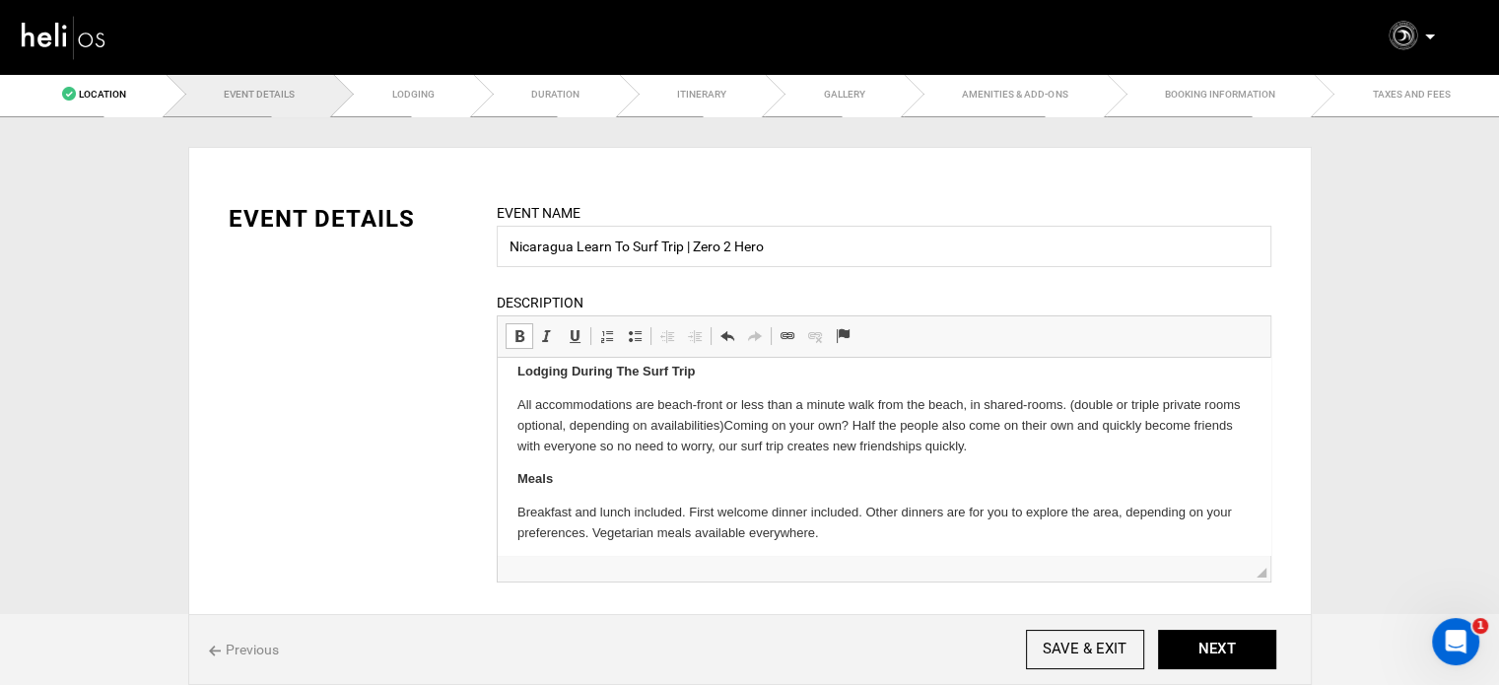
scroll to position [260, 0]
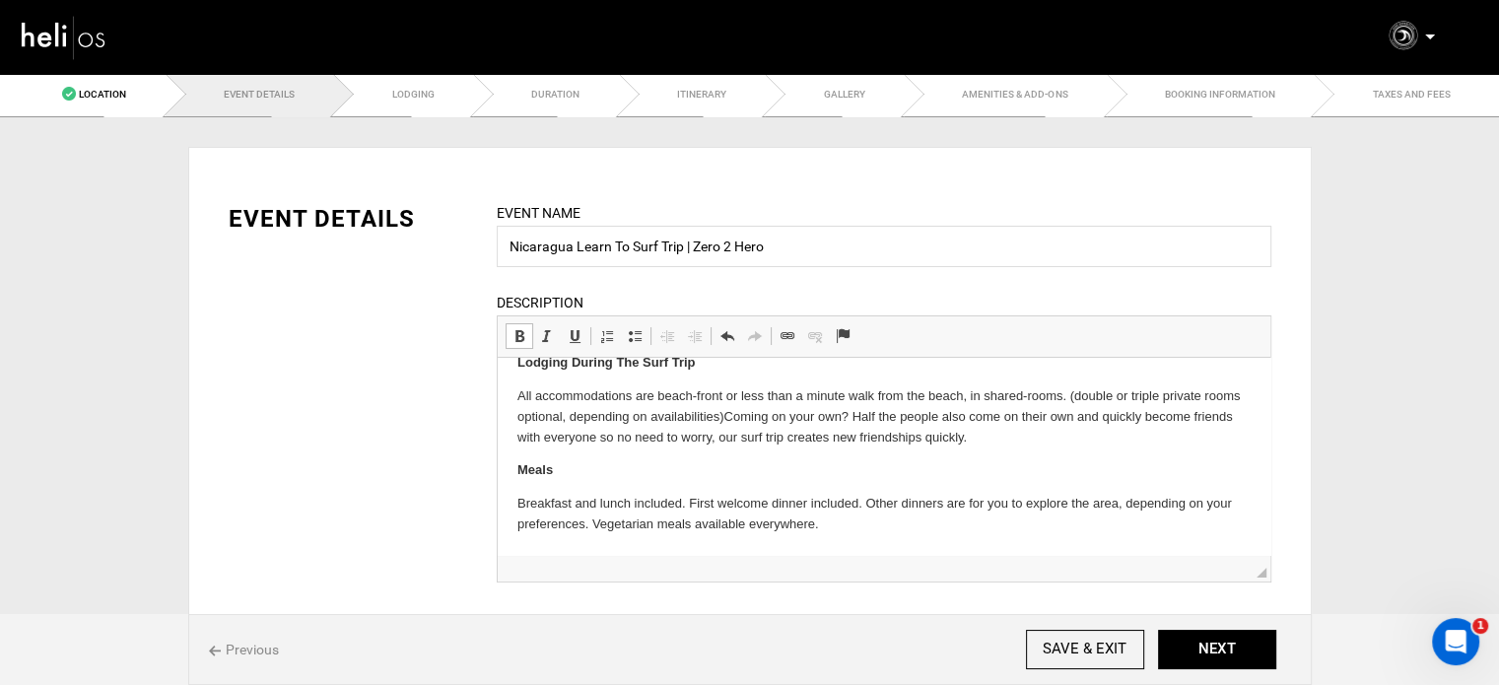
click at [853, 520] on p "Breakfast and lunch included. First welcome dinner included. Other dinners are …" at bounding box center [883, 514] width 733 height 41
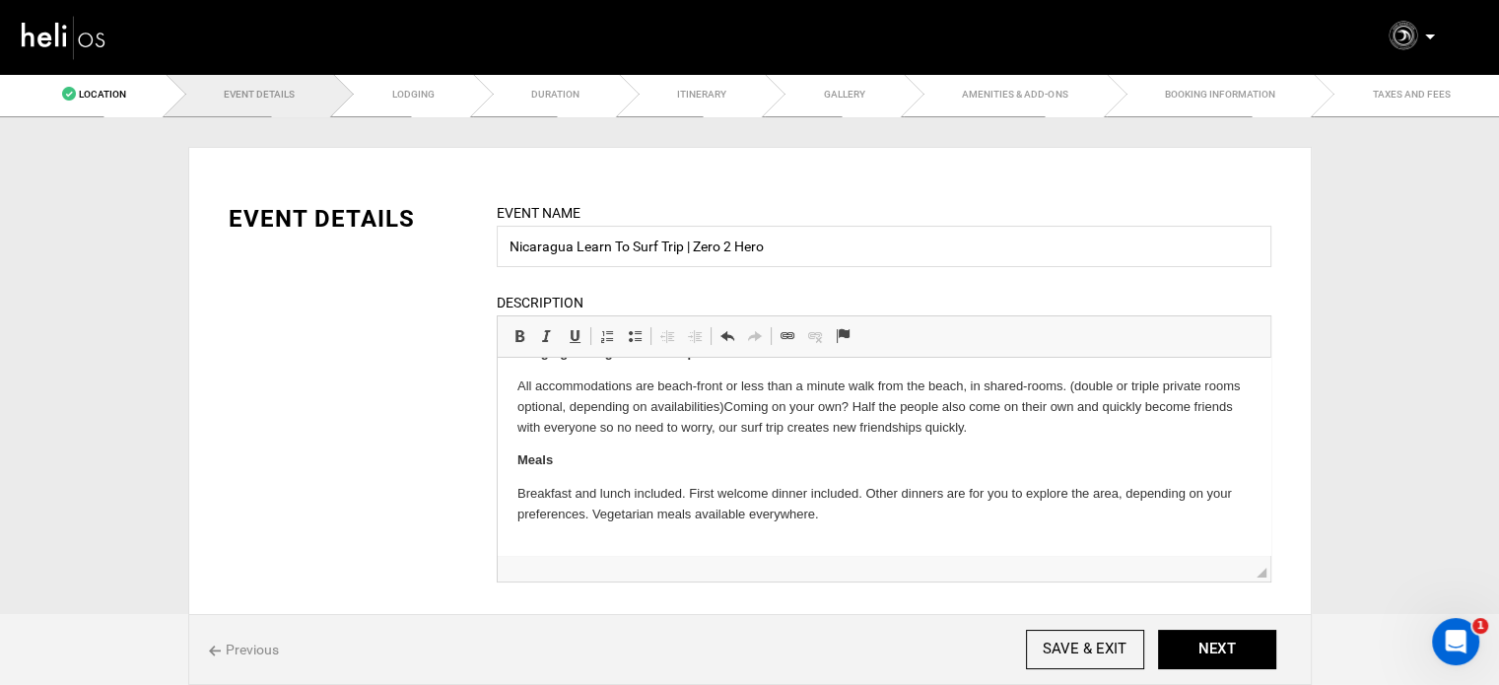
scroll to position [410, 0]
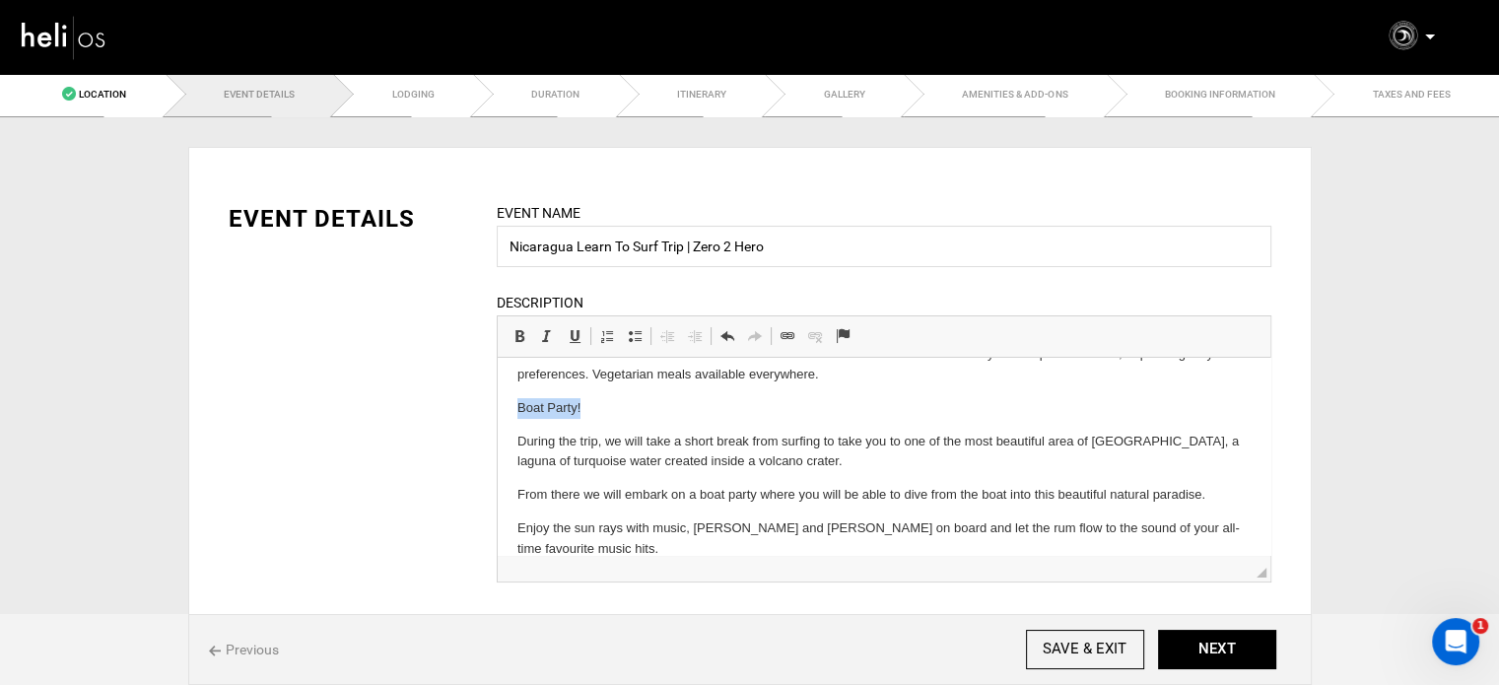
drag, startPoint x: 590, startPoint y: 396, endPoint x: 483, endPoint y: 404, distance: 107.7
click at [497, 404] on html "This surf trip in [GEOGRAPHIC_DATA] is perfect for you if you’re looking to: Le…" at bounding box center [883, 264] width 773 height 632
drag, startPoint x: 513, startPoint y: 322, endPoint x: 511, endPoint y: 344, distance: 21.8
click at [513, 322] on span "Basic Styles Bold Keyboard shortcut Ctrl+B Italic Keyboard shortcut Ctrl+I Unde…" at bounding box center [550, 338] width 88 height 33
click at [516, 526] on html "This surf trip in [GEOGRAPHIC_DATA] is perfect for you if you’re looking to: Le…" at bounding box center [883, 264] width 773 height 632
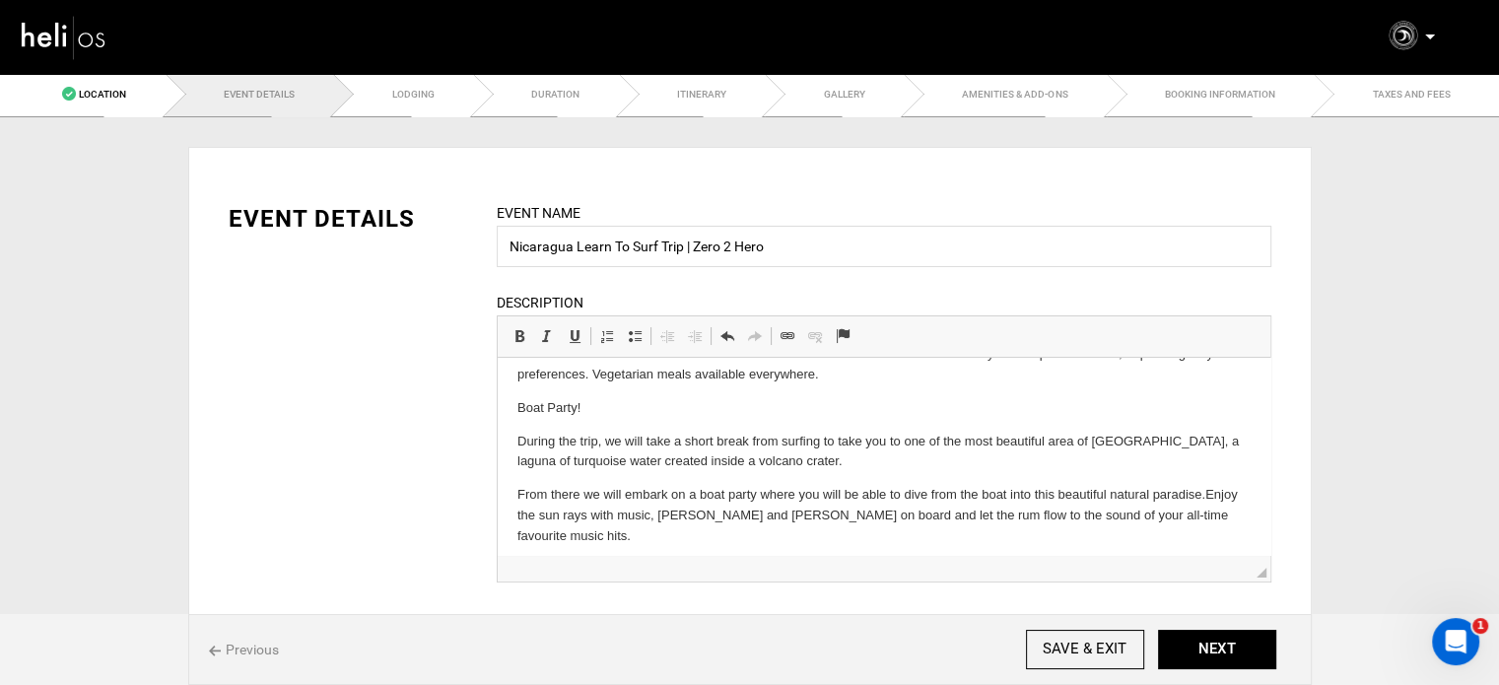
click at [512, 495] on html "This surf trip in [GEOGRAPHIC_DATA] is perfect for you if you’re looking to: Le…" at bounding box center [883, 257] width 773 height 619
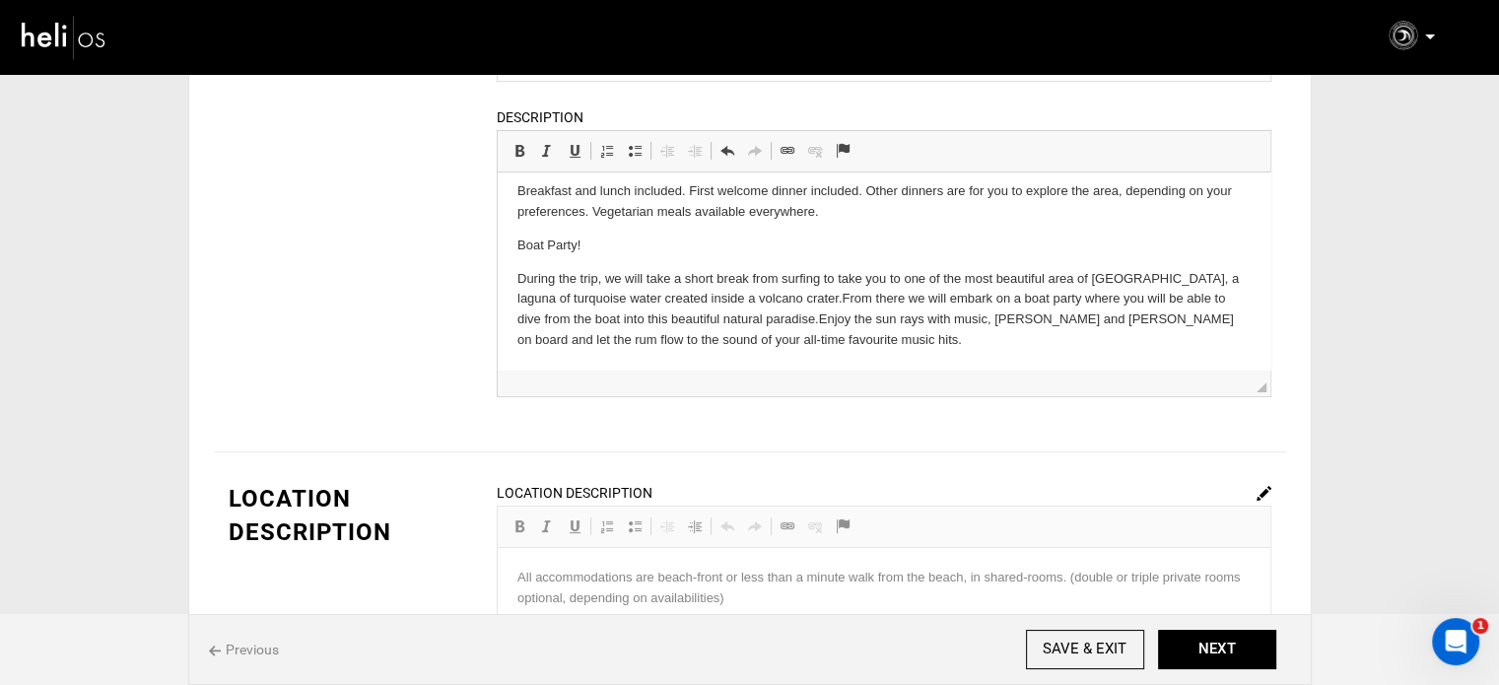
scroll to position [197, 0]
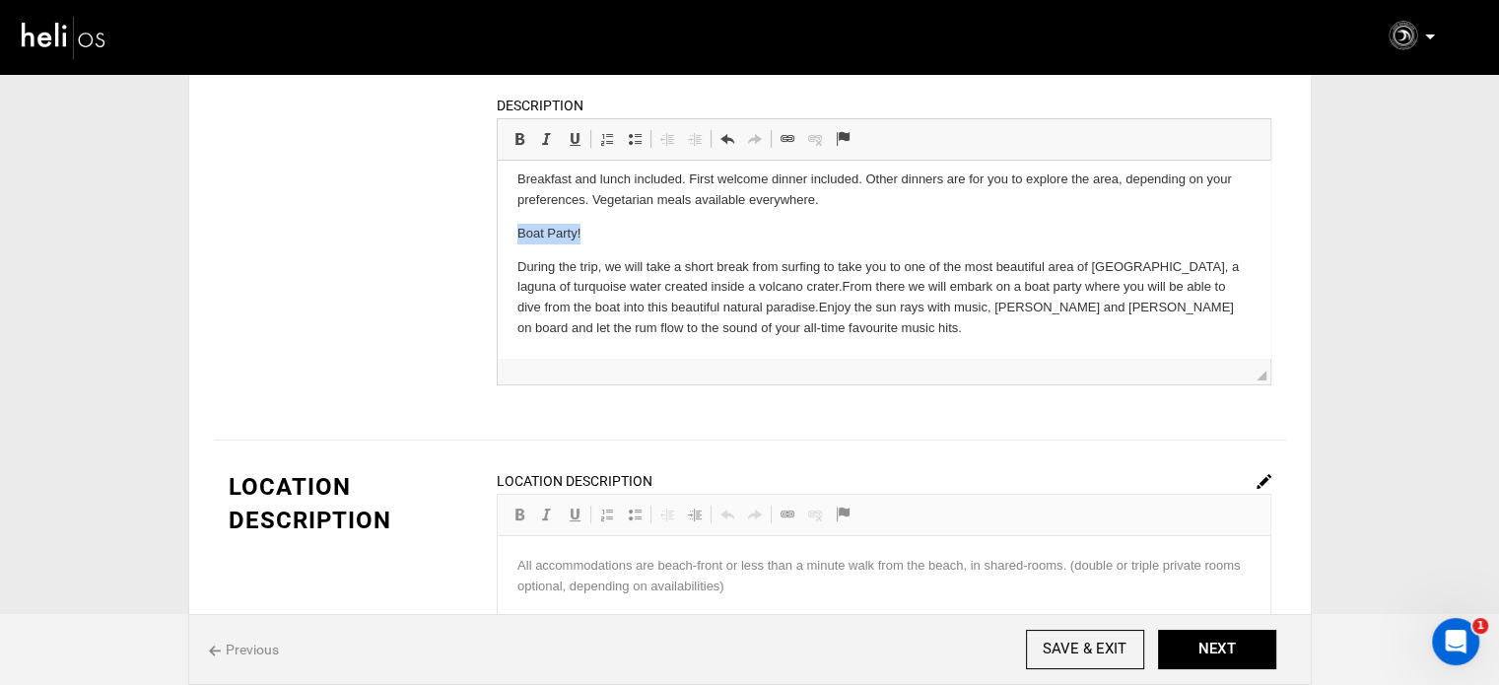
drag, startPoint x: 594, startPoint y: 232, endPoint x: 518, endPoint y: 231, distance: 76.9
click at [518, 231] on p "Boat Party!" at bounding box center [883, 234] width 733 height 21
drag, startPoint x: 517, startPoint y: 133, endPoint x: 61, endPoint y: 31, distance: 466.8
click at [517, 133] on span at bounding box center [520, 139] width 16 height 16
click at [613, 230] on p "Boat Party!" at bounding box center [883, 234] width 733 height 21
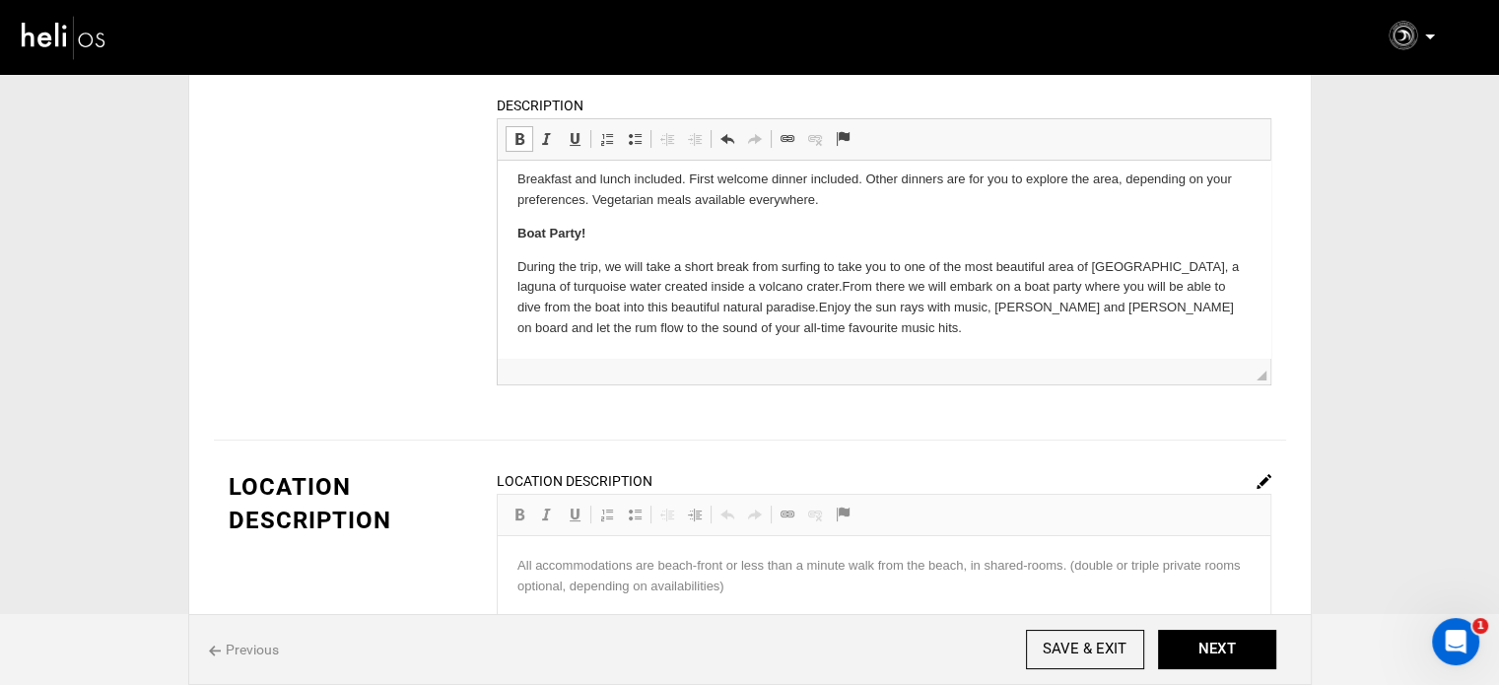
click at [857, 326] on p "During the trip, we will take a short break from surfing to take you to one of …" at bounding box center [883, 298] width 733 height 82
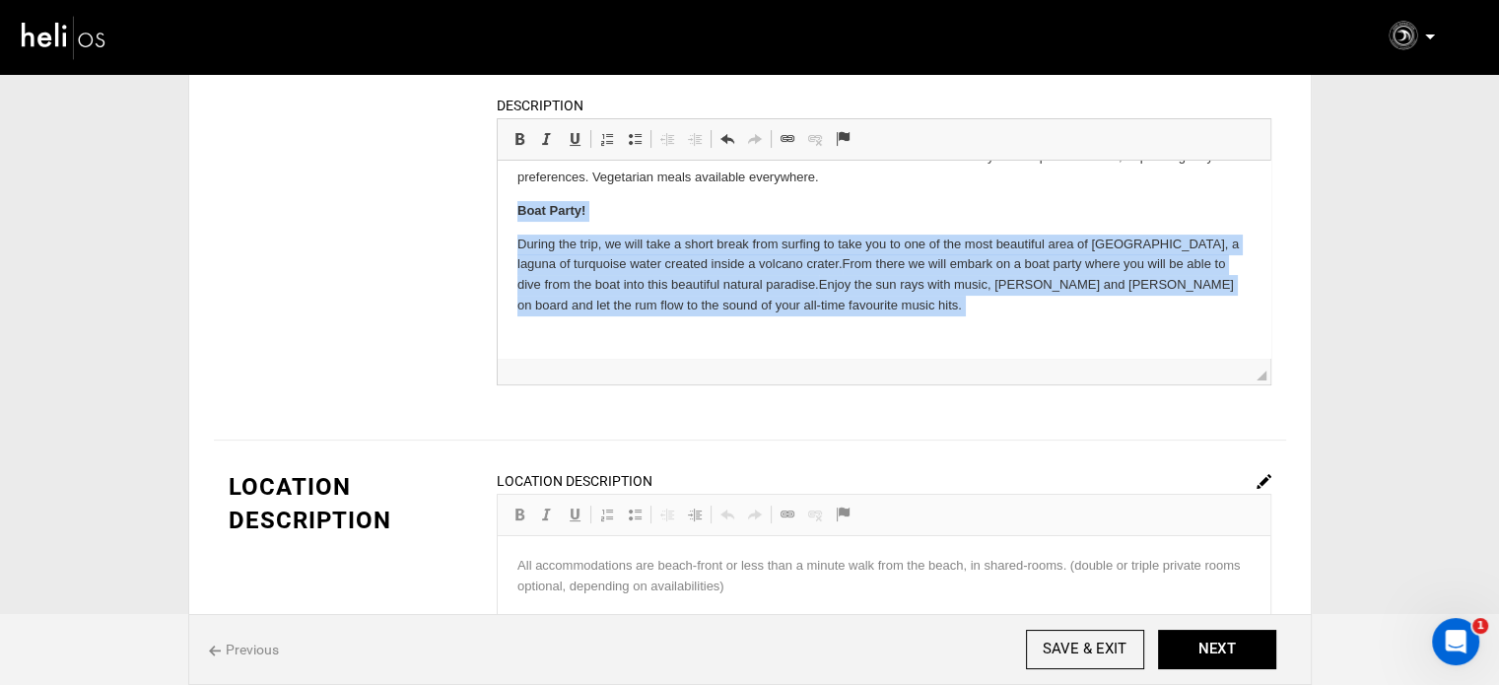
drag, startPoint x: 560, startPoint y: 334, endPoint x: 464, endPoint y: 209, distance: 157.5
click at [497, 209] on html "This surf trip in [GEOGRAPHIC_DATA] is perfect for you if you’re looking to: Le…" at bounding box center [883, 60] width 773 height 619
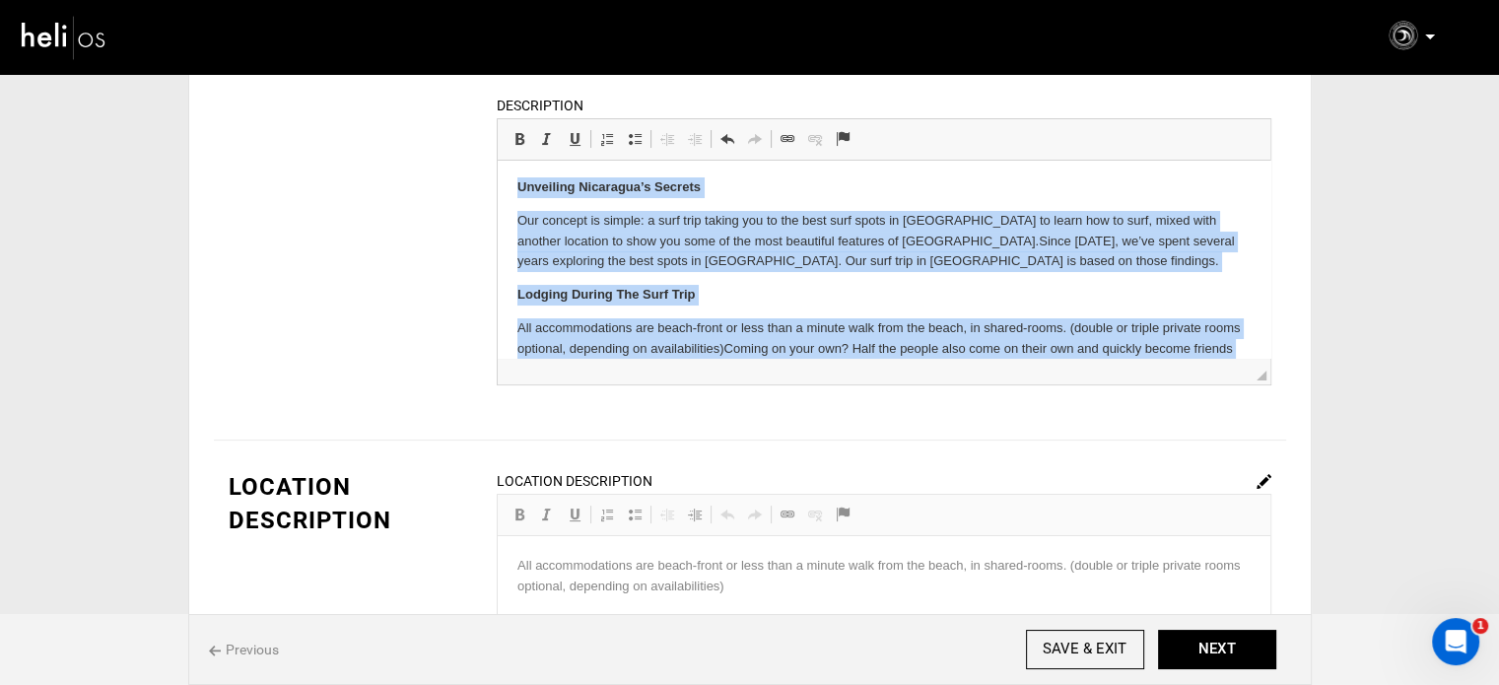
scroll to position [112, 0]
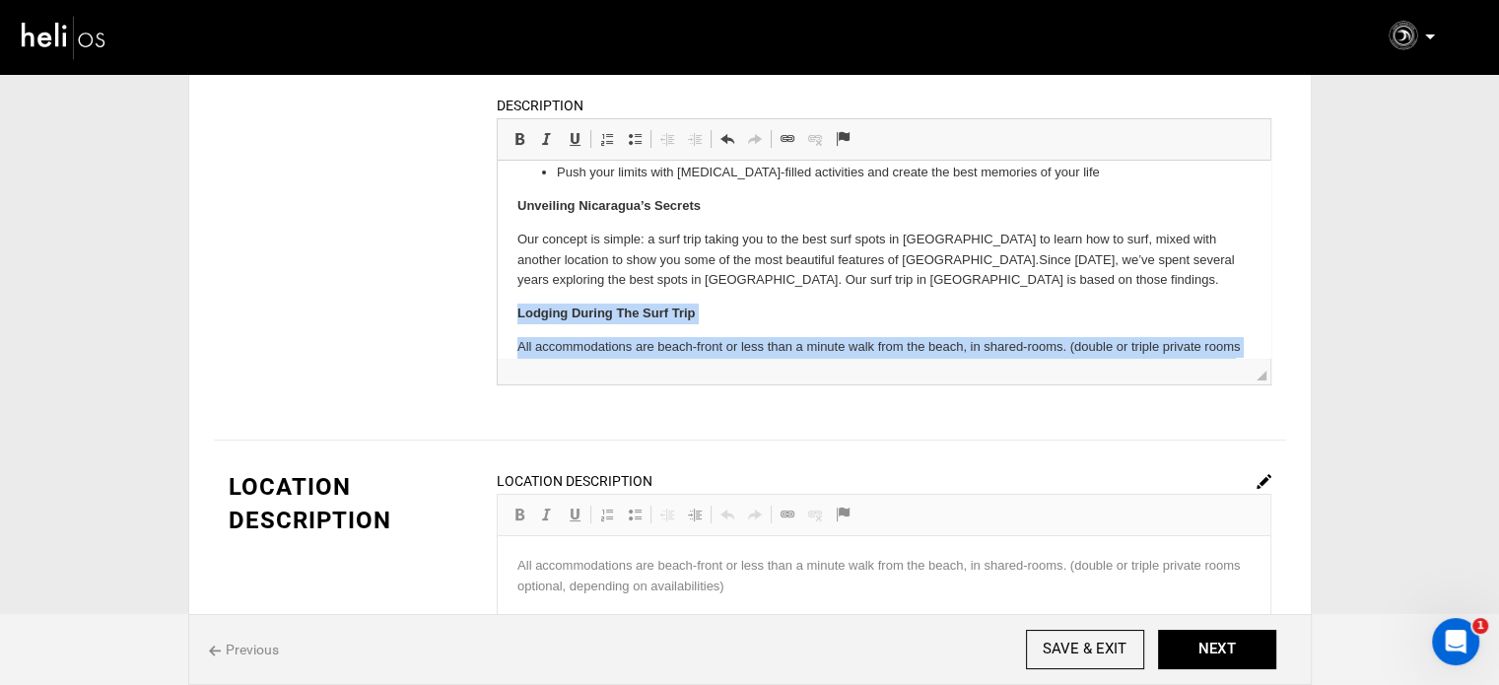
drag, startPoint x: 1018, startPoint y: 242, endPoint x: 499, endPoint y: 291, distance: 521.7
click at [499, 291] on html "This surf trip in [GEOGRAPHIC_DATA] is perfect for you if you’re looking to: Le…" at bounding box center [883, 276] width 773 height 457
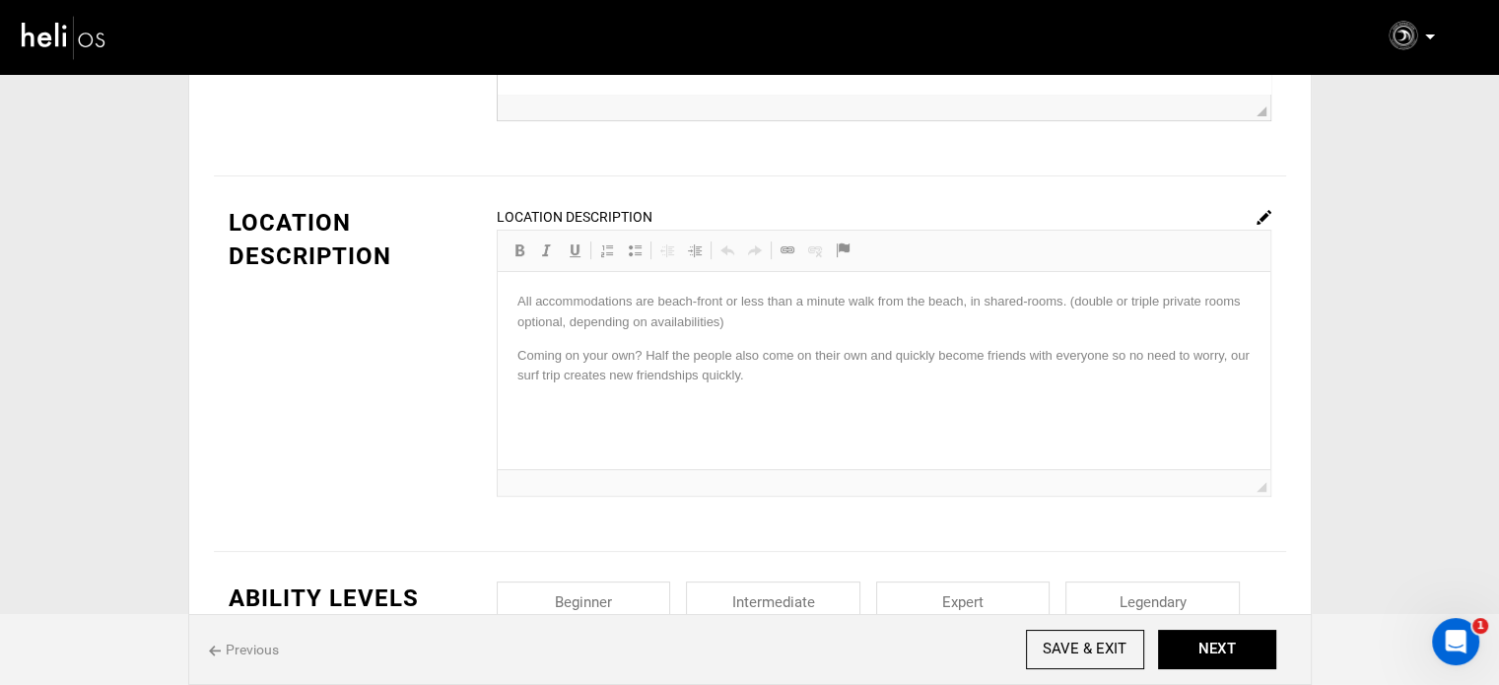
scroll to position [690, 0]
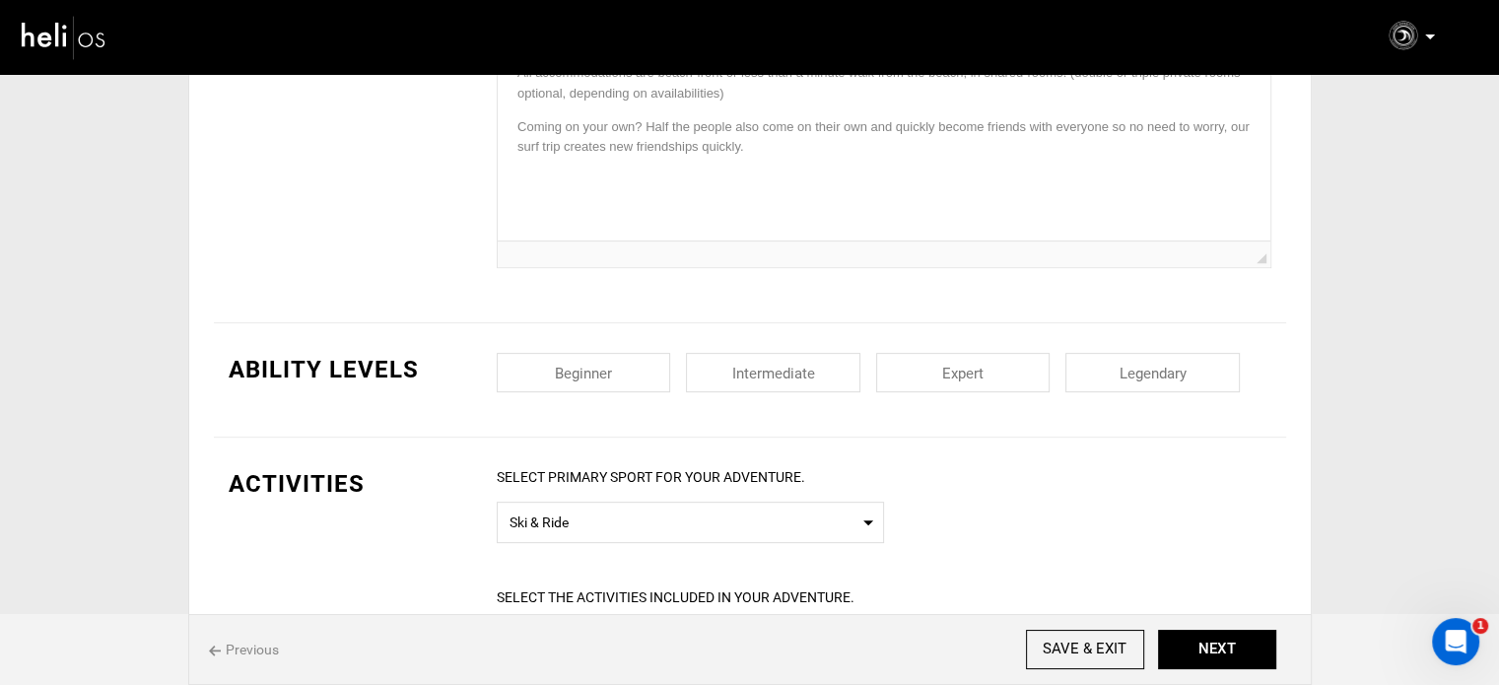
click at [795, 363] on input "checkbox" at bounding box center [773, 372] width 174 height 39
checkbox input "true"
click at [953, 375] on input "checkbox" at bounding box center [963, 372] width 174 height 39
checkbox input "true"
click at [1188, 369] on input "checkbox" at bounding box center [1153, 372] width 174 height 39
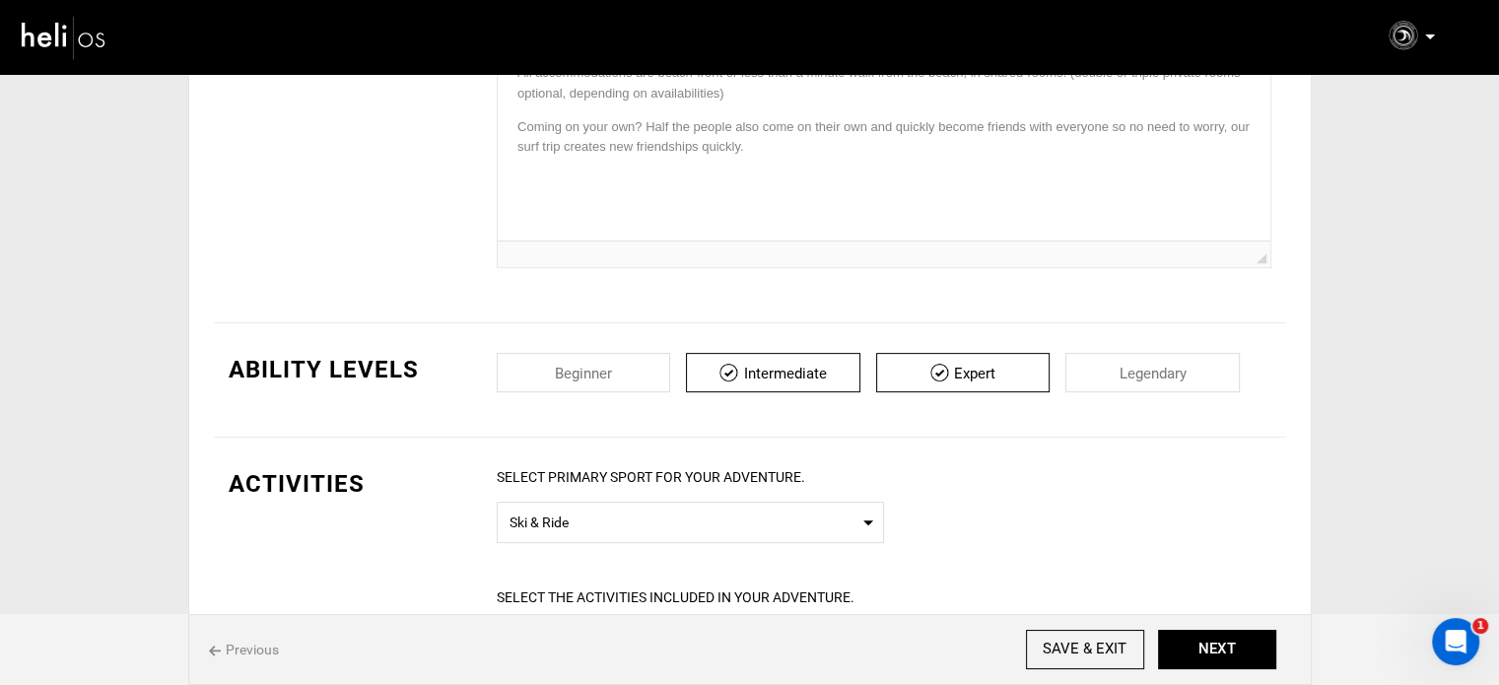
checkbox input "true"
click at [623, 373] on input "checkbox" at bounding box center [584, 372] width 174 height 39
checkbox input "true"
click at [1144, 361] on input "checkbox" at bounding box center [1153, 372] width 174 height 39
checkbox input "false"
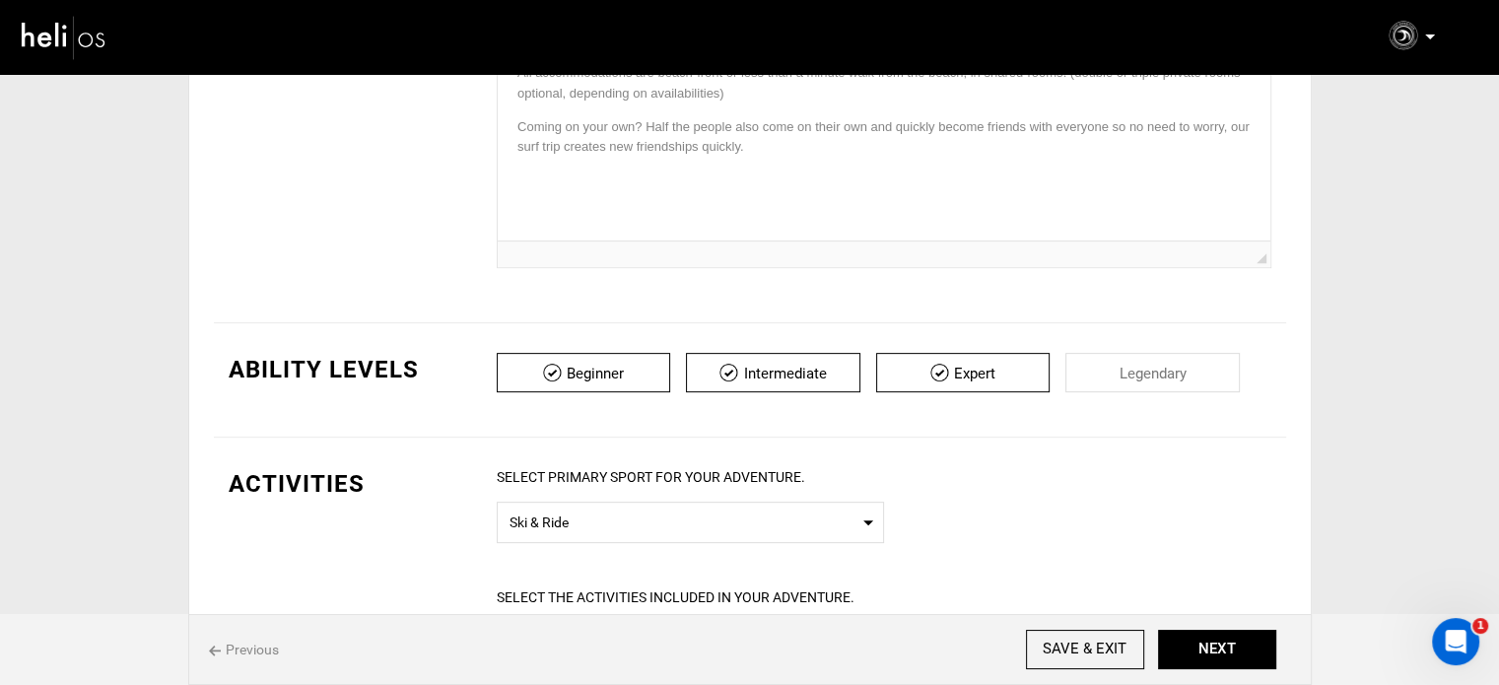
click at [1004, 381] on input "checkbox" at bounding box center [963, 372] width 174 height 39
checkbox input "false"
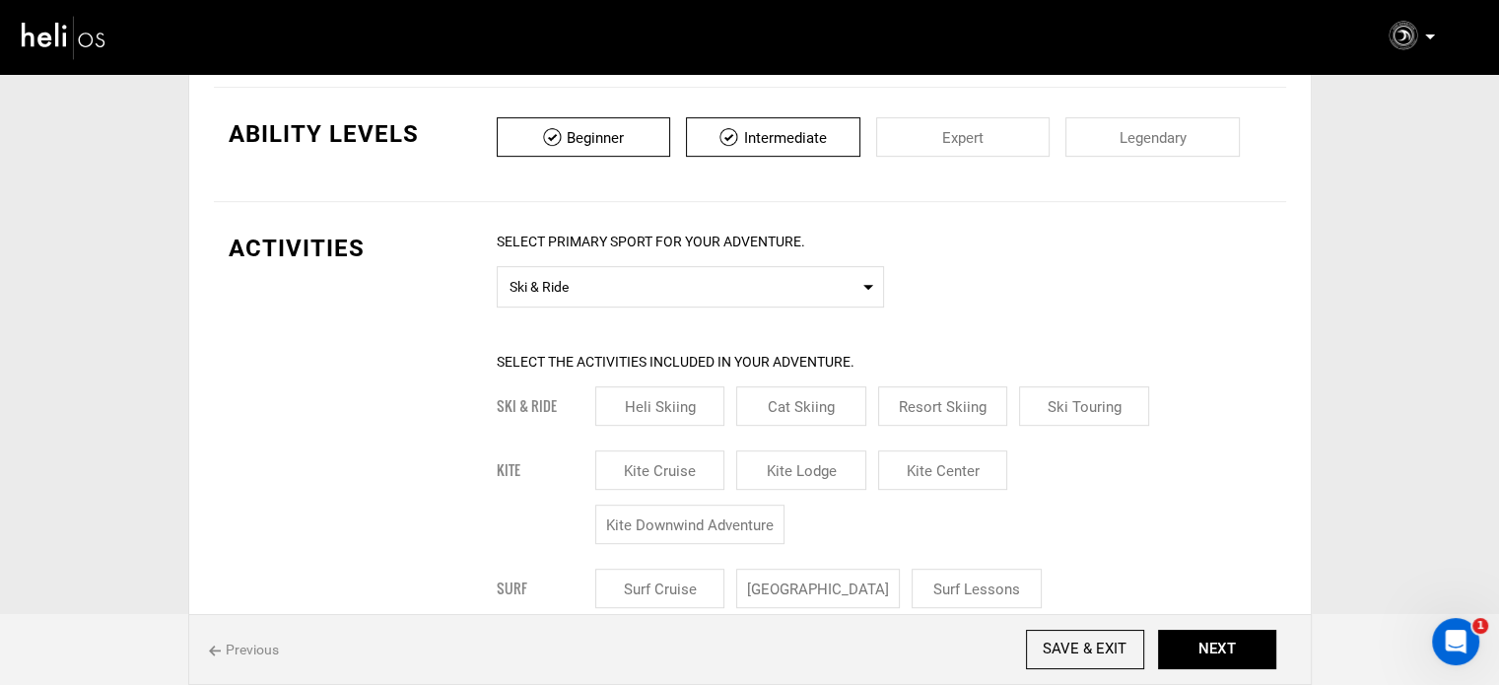
scroll to position [1084, 0]
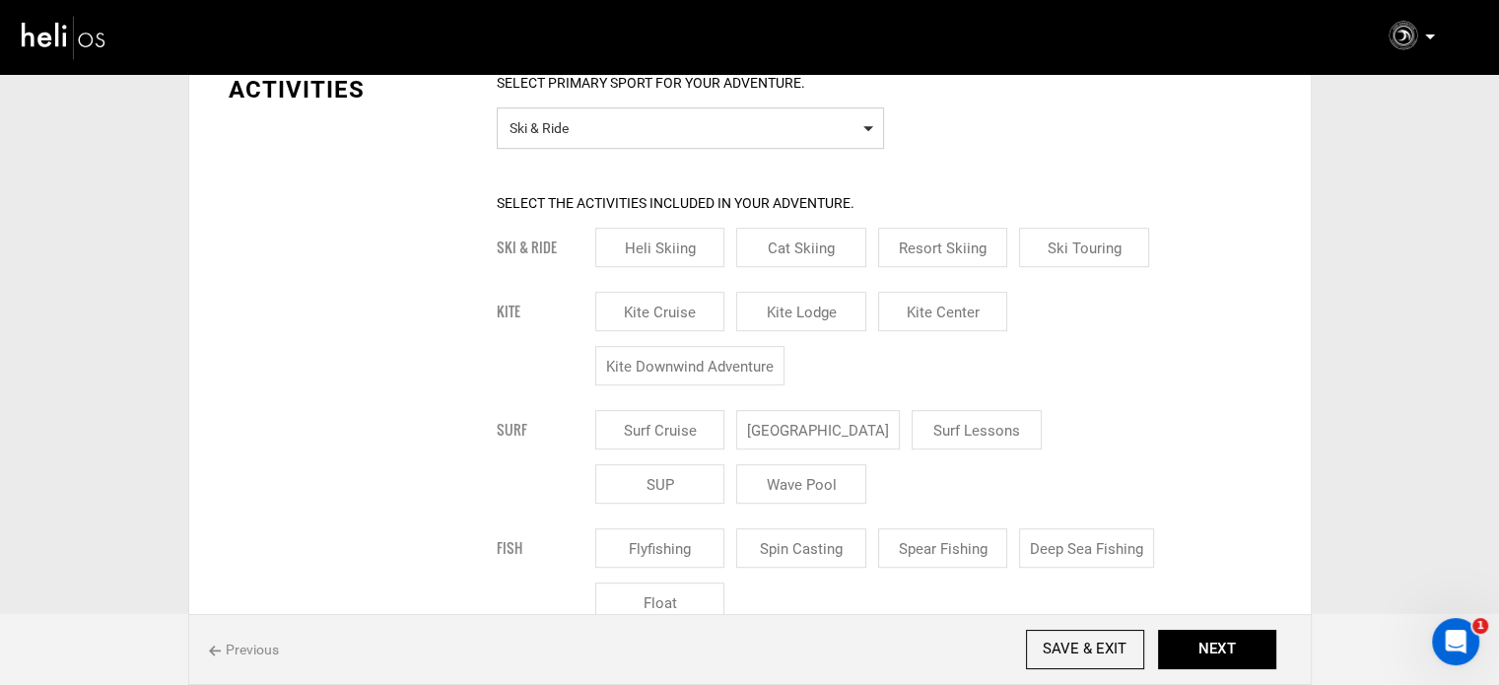
click at [612, 135] on span "Ski & Ride" at bounding box center [691, 125] width 362 height 25
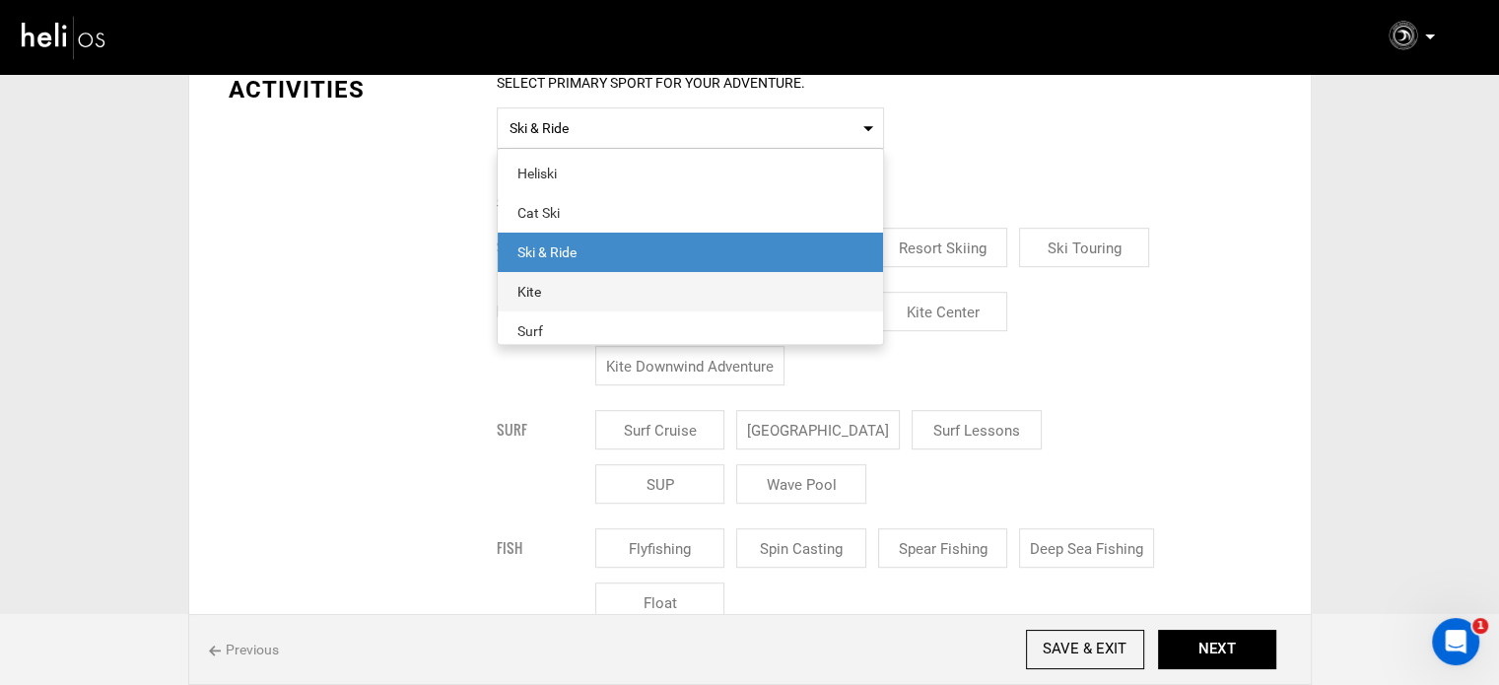
click at [562, 306] on span "Kite" at bounding box center [690, 291] width 385 height 39
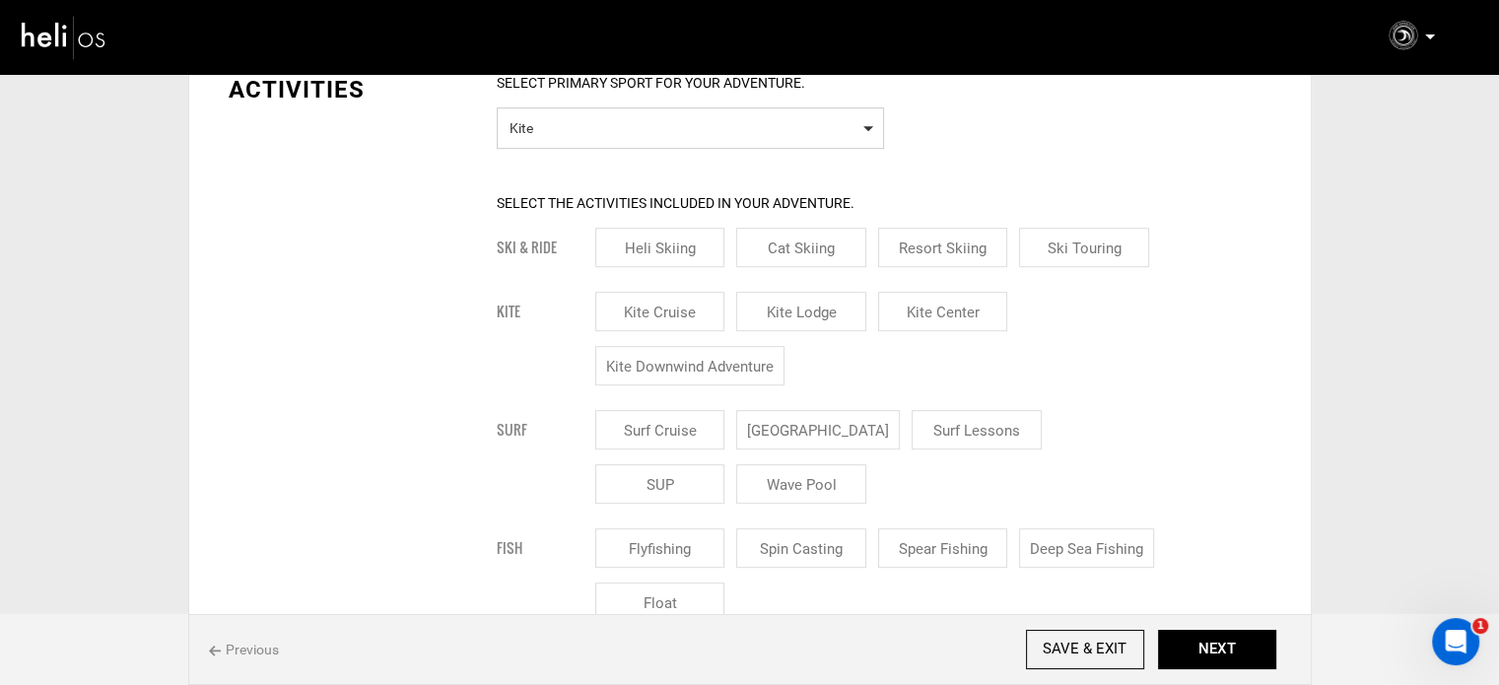
click at [591, 132] on span "Kite" at bounding box center [691, 125] width 362 height 25
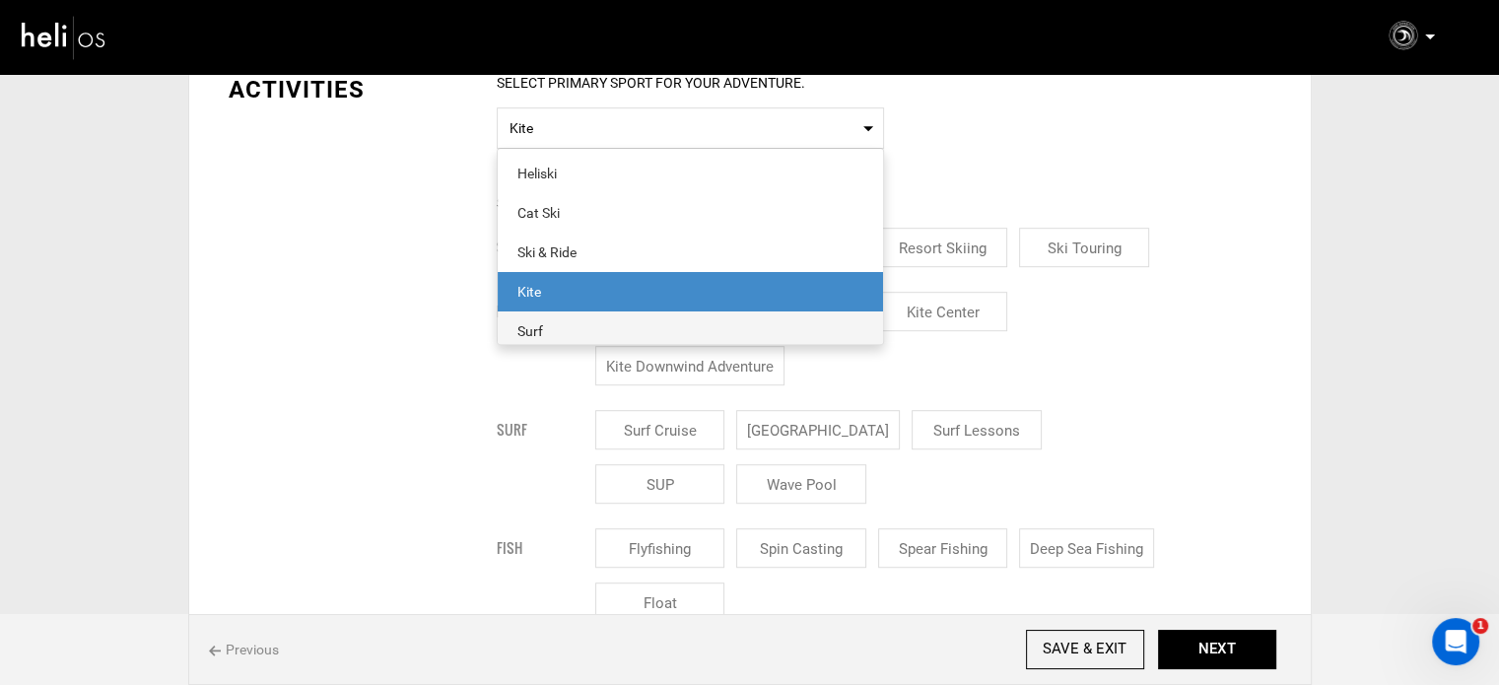
click at [554, 316] on span "Surf" at bounding box center [690, 330] width 385 height 39
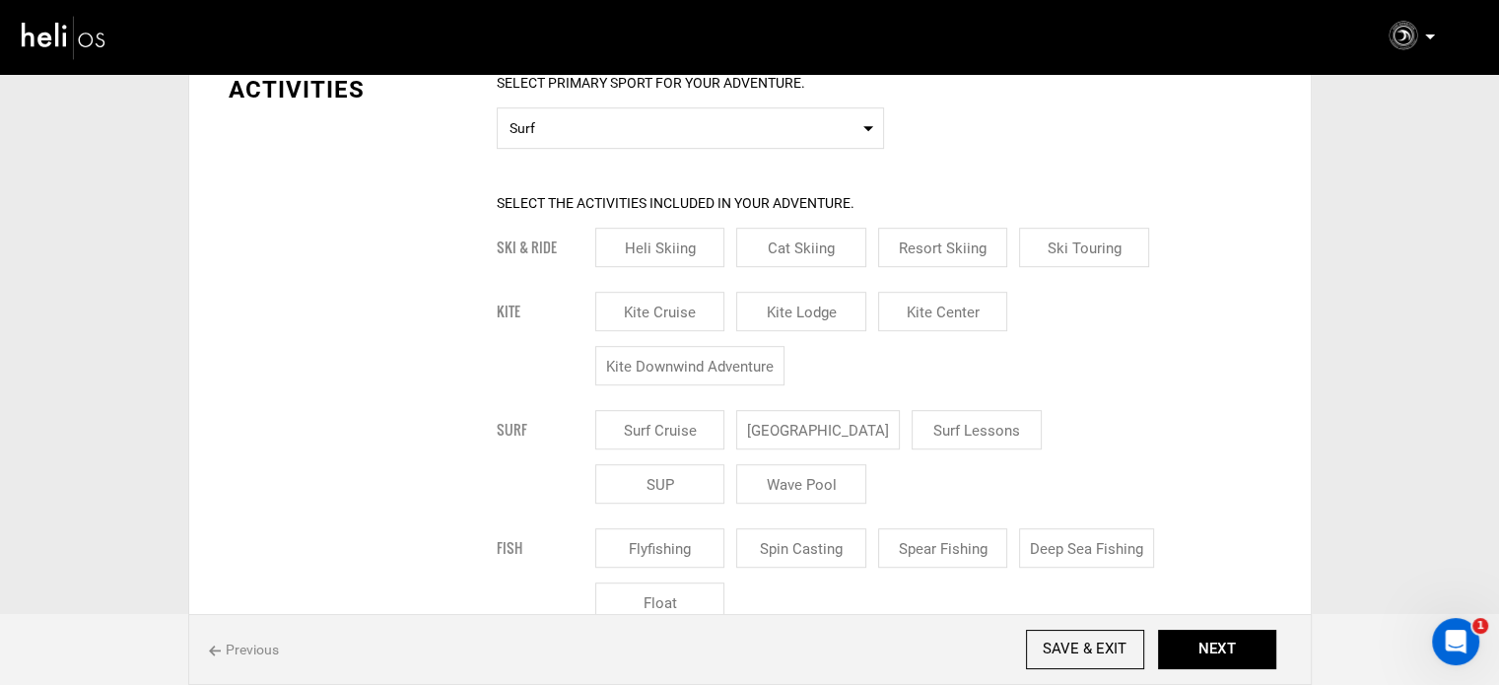
click at [816, 425] on input "[GEOGRAPHIC_DATA]" at bounding box center [818, 429] width 164 height 39
checkbox input "true"
click at [982, 426] on input "Surf Lessons" at bounding box center [1000, 429] width 130 height 39
checkbox input "true"
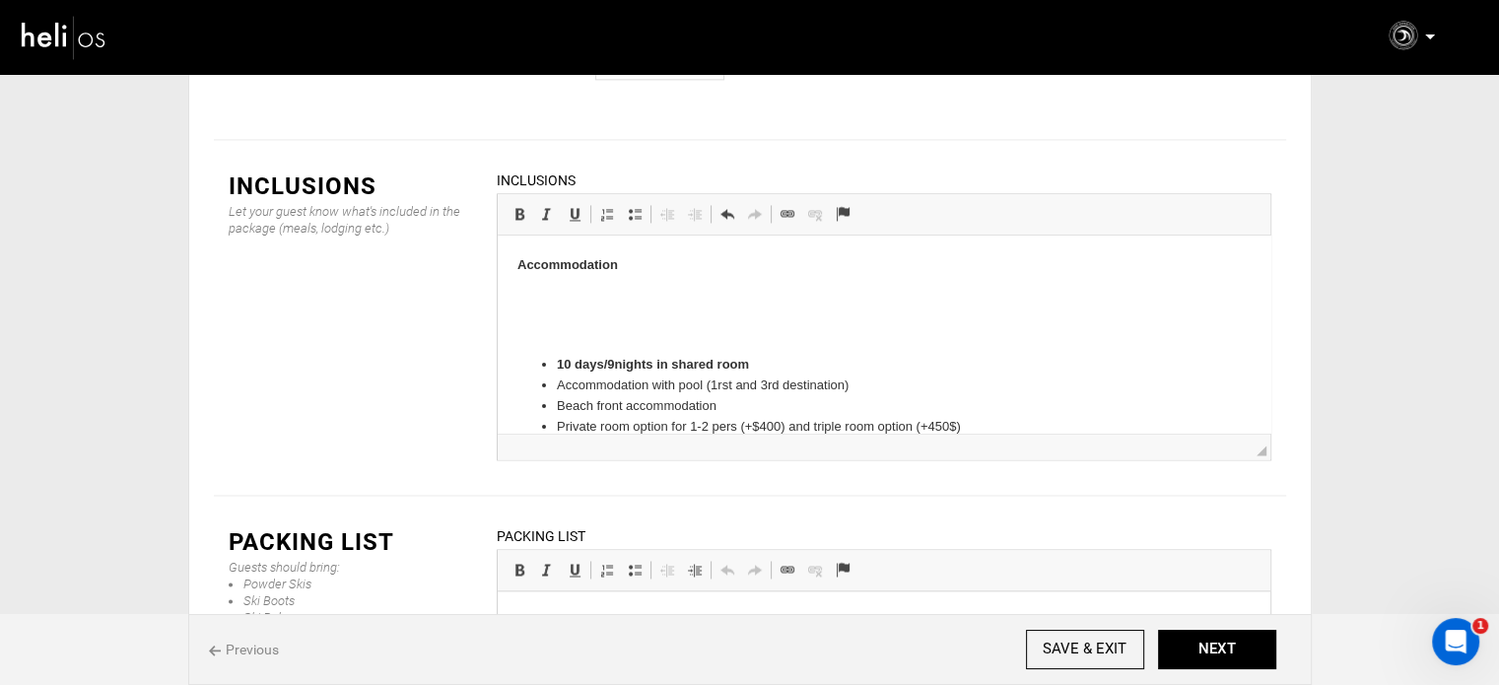
scroll to position [1564, 0]
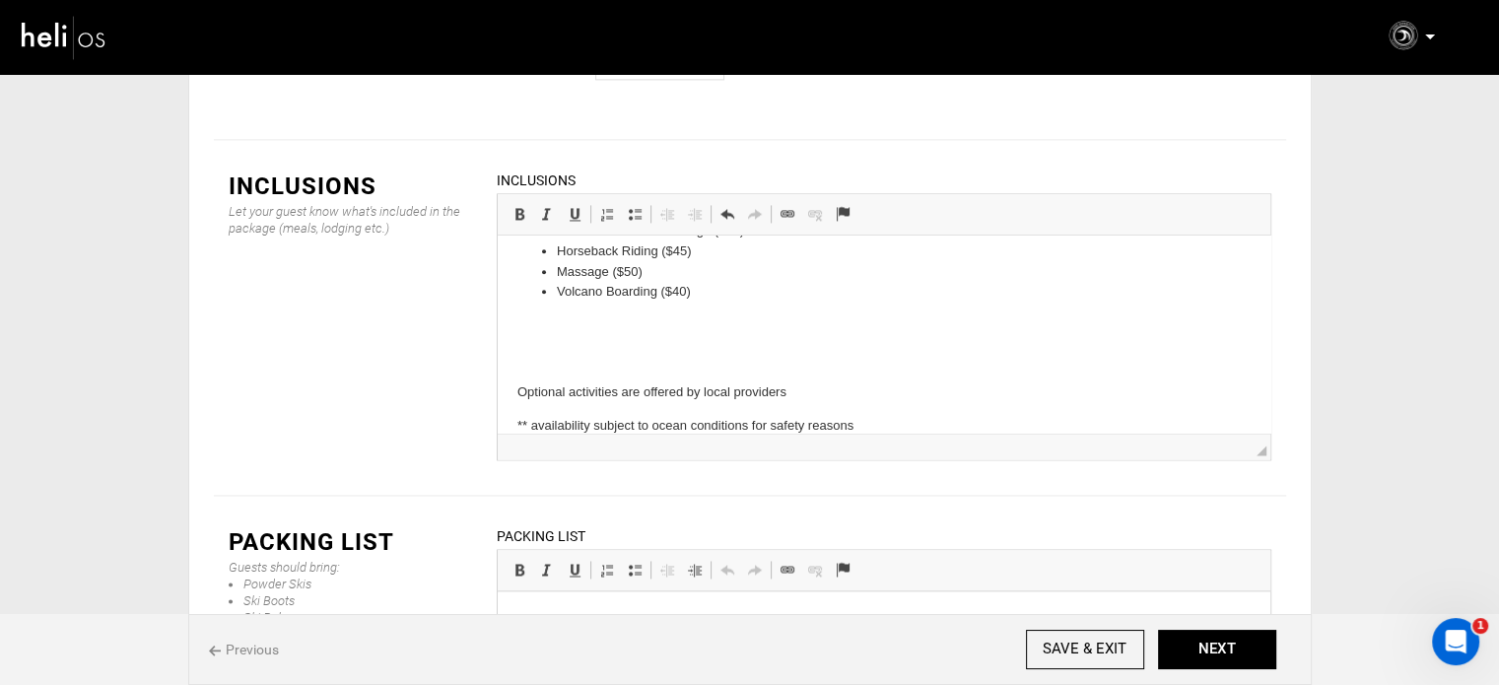
click at [571, 356] on p at bounding box center [883, 359] width 733 height 21
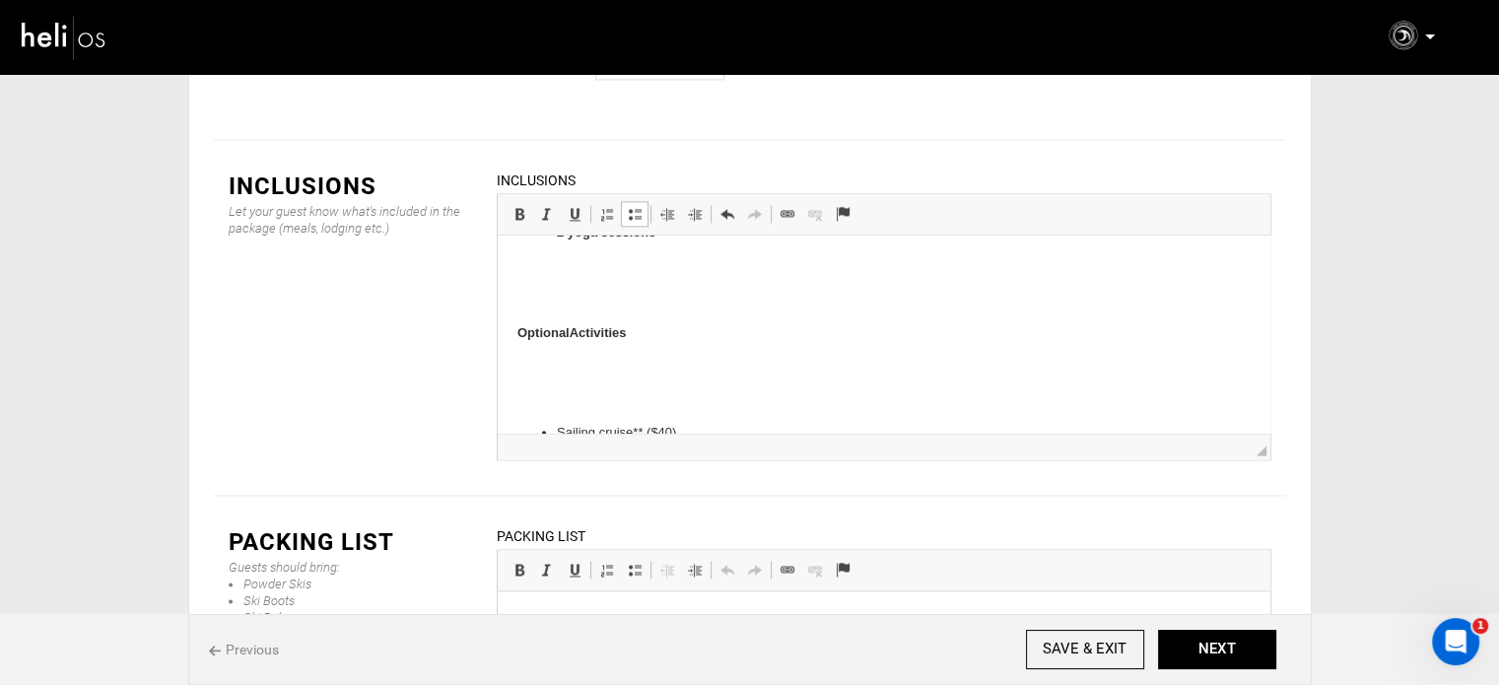
scroll to position [1324, 0]
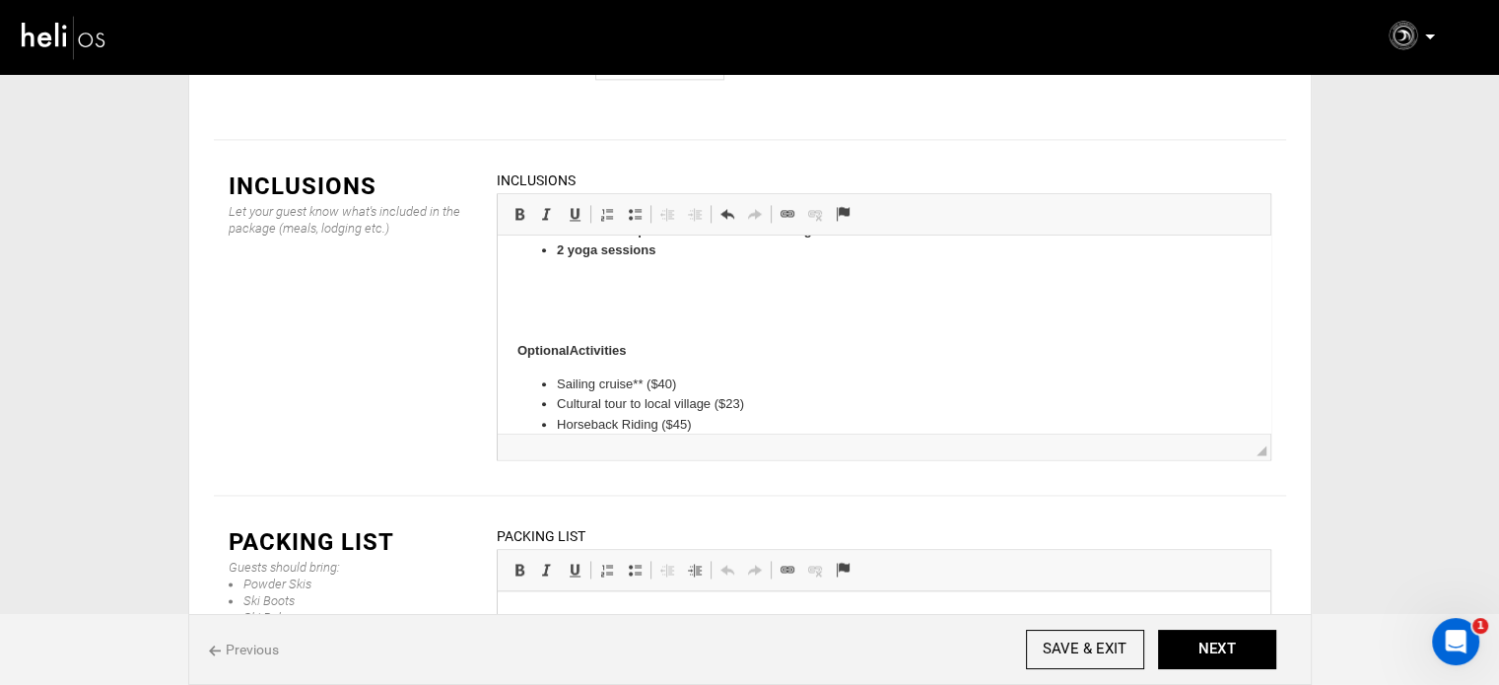
click at [557, 288] on p at bounding box center [883, 284] width 733 height 21
click at [582, 282] on p at bounding box center [883, 284] width 733 height 21
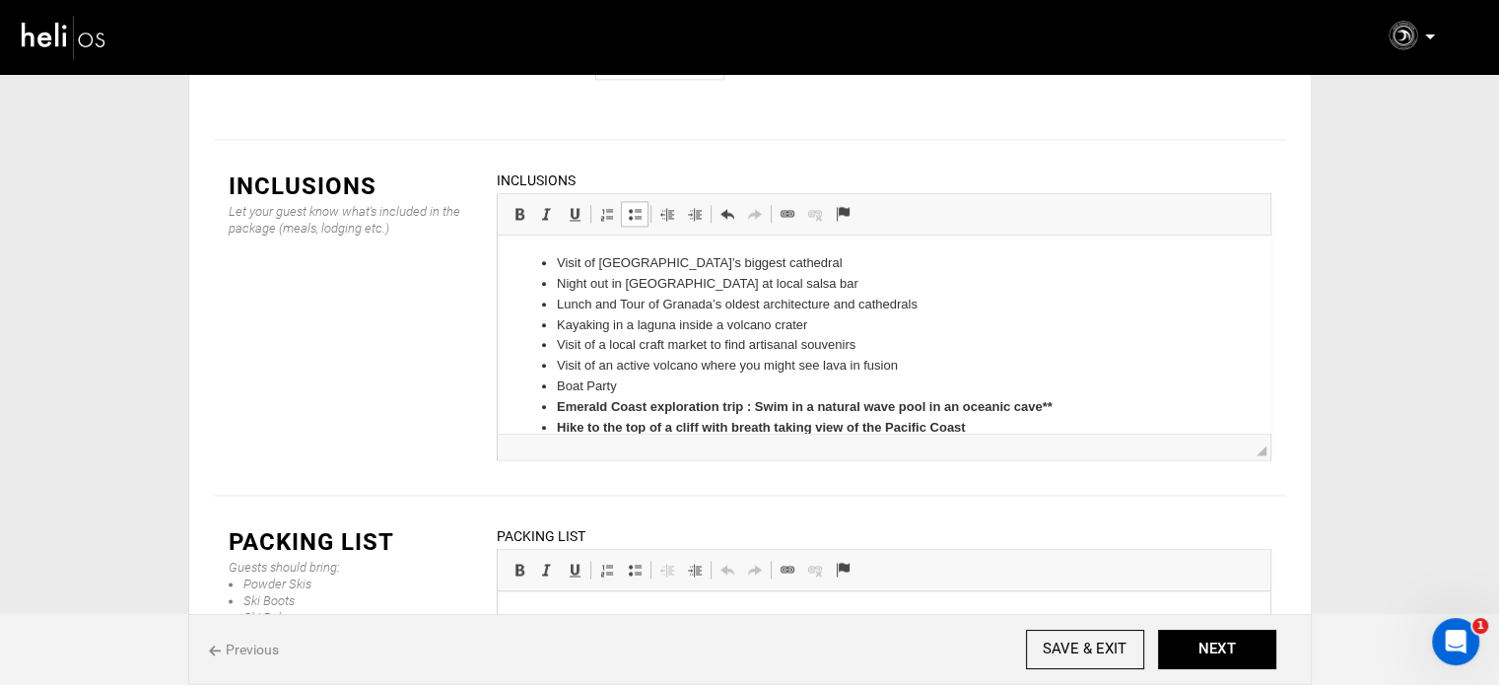
scroll to position [1028, 0]
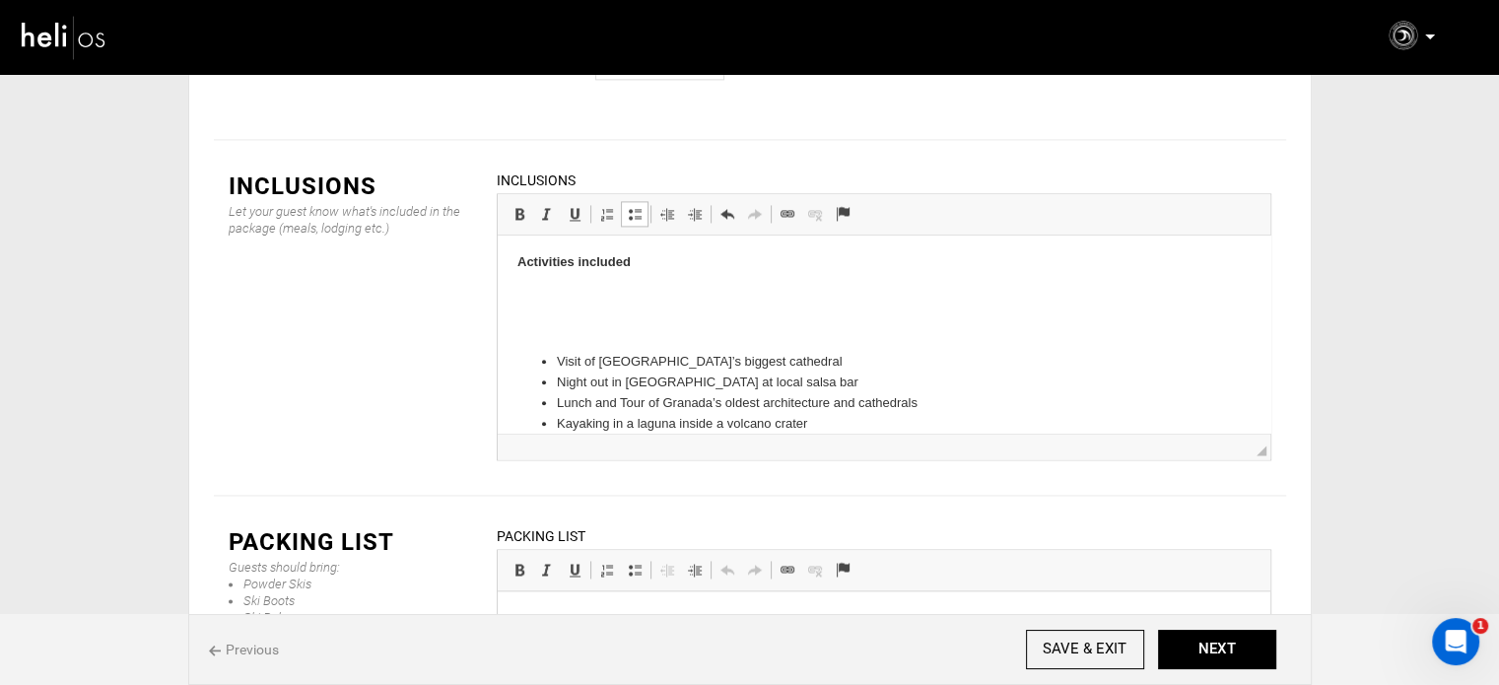
click at [580, 315] on body "Accommodation 10 days/9nights in shared room Accommodation with pool (1rst and …" at bounding box center [883, 0] width 733 height 1546
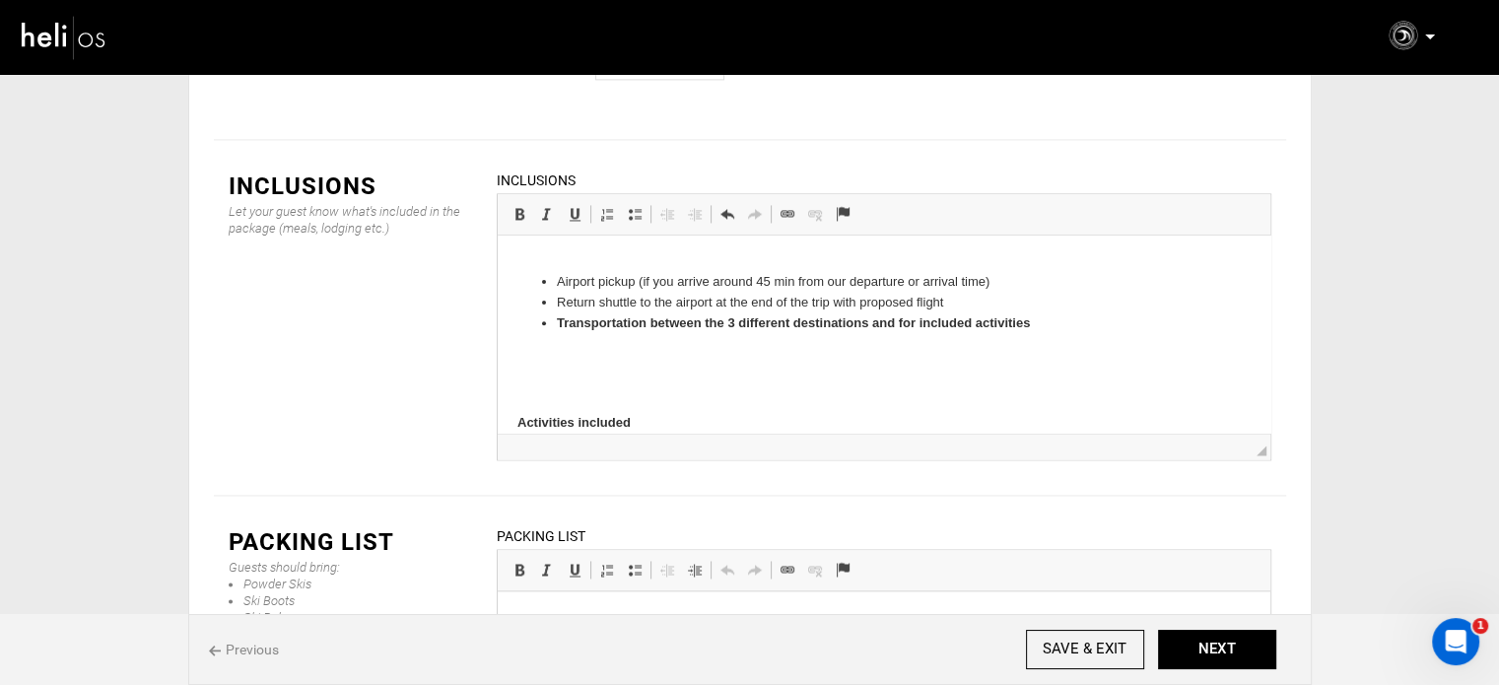
scroll to position [831, 0]
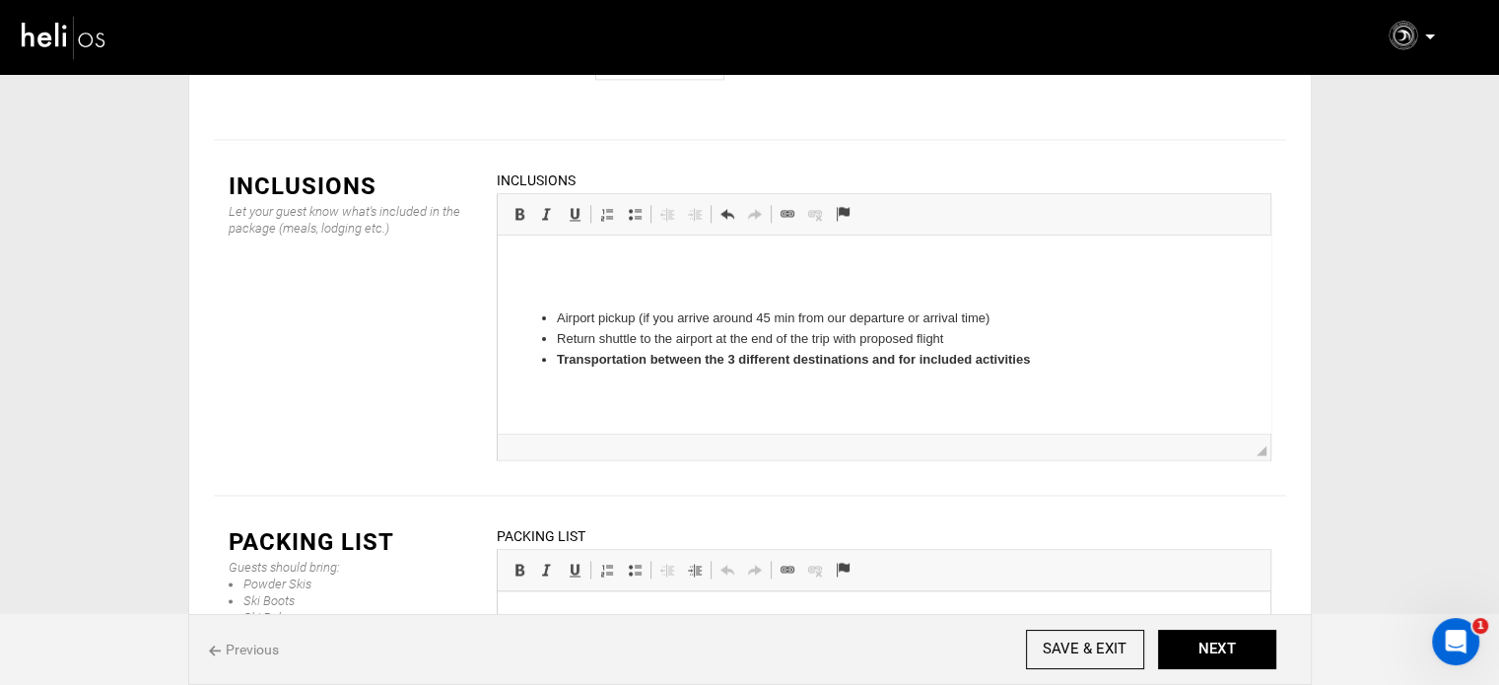
click at [555, 423] on p at bounding box center [883, 426] width 733 height 21
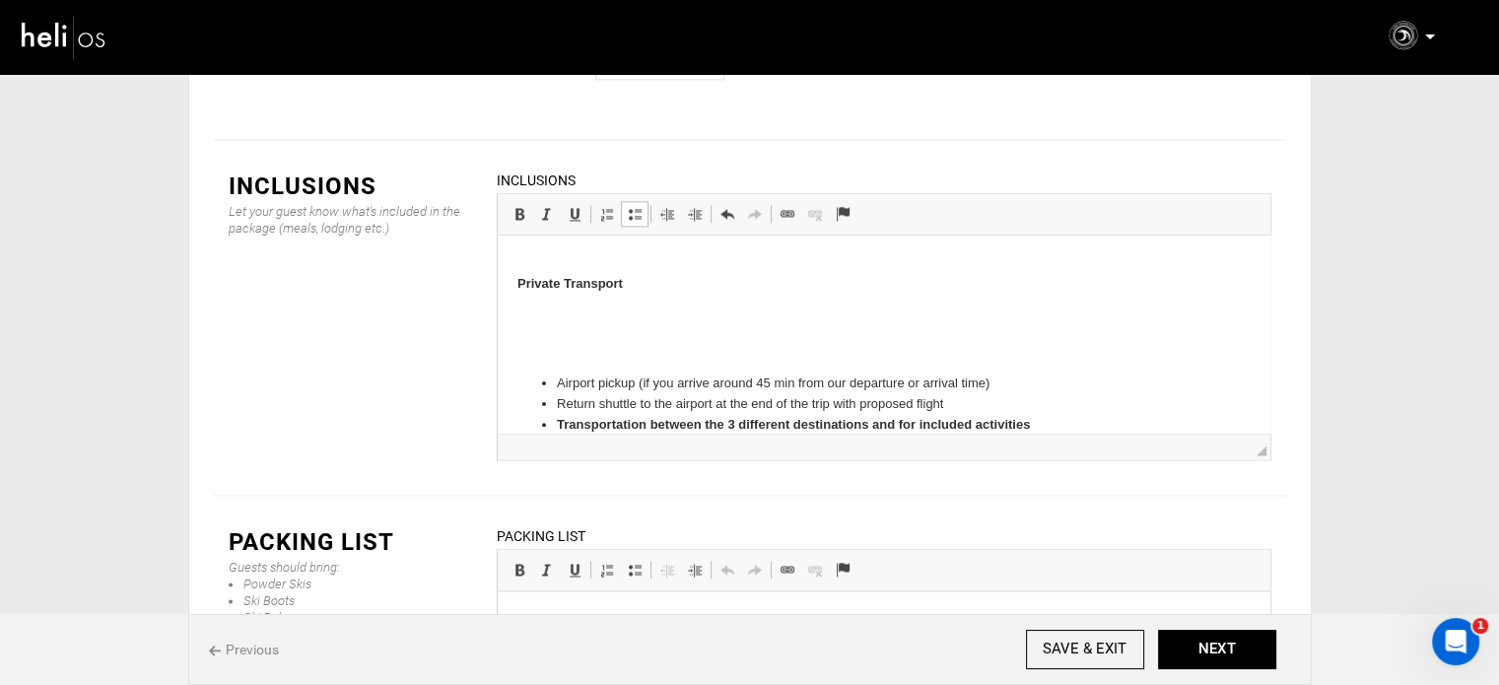
scroll to position [732, 0]
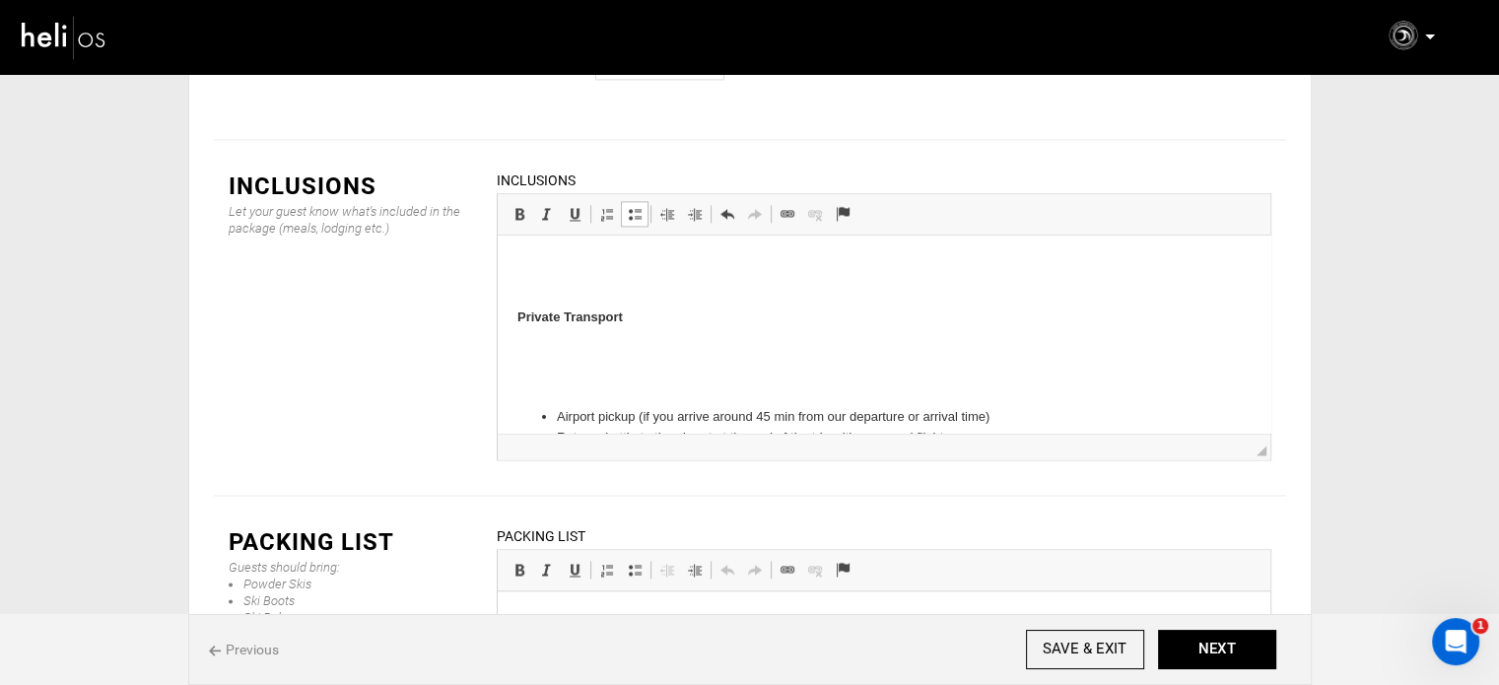
click at [557, 369] on body "Accommodation 10 days/9nights in shared room Accommodation with pool (1rst and …" at bounding box center [883, 229] width 733 height 1412
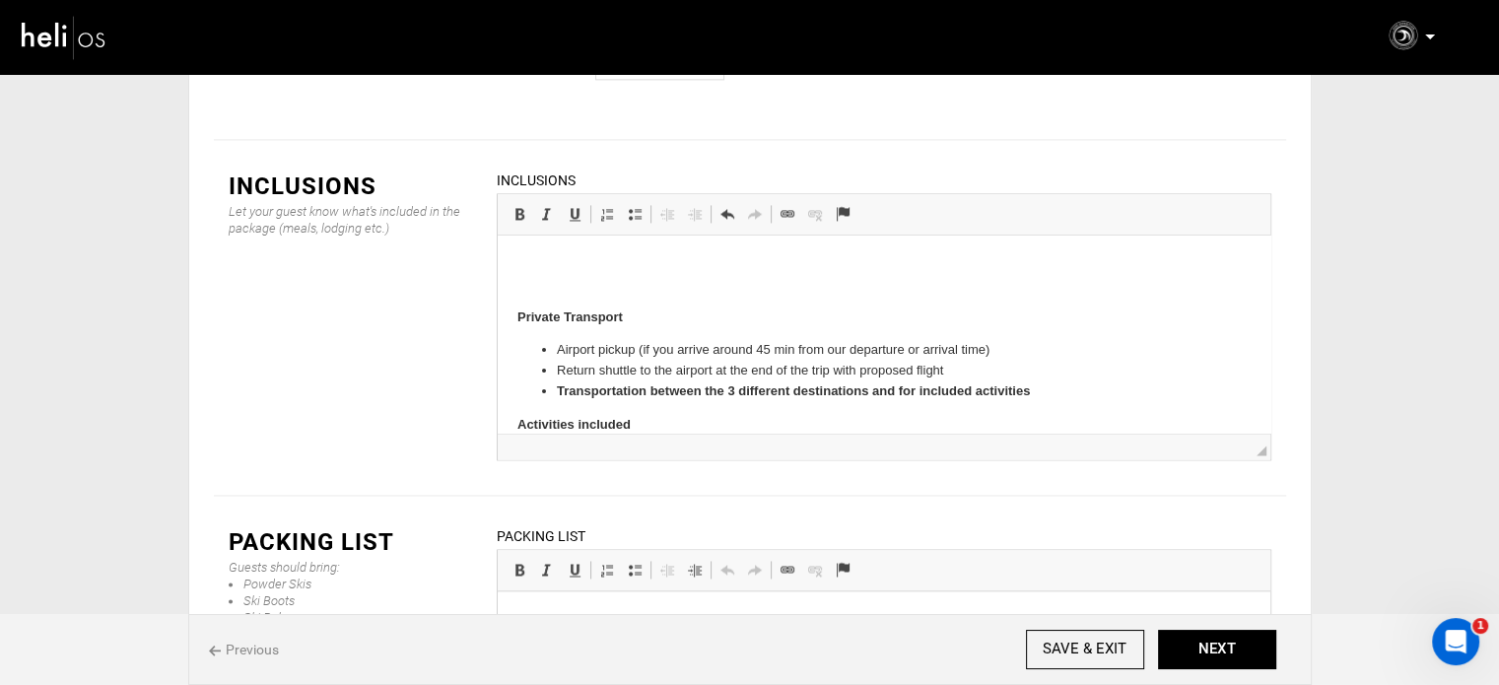
scroll to position [634, 0]
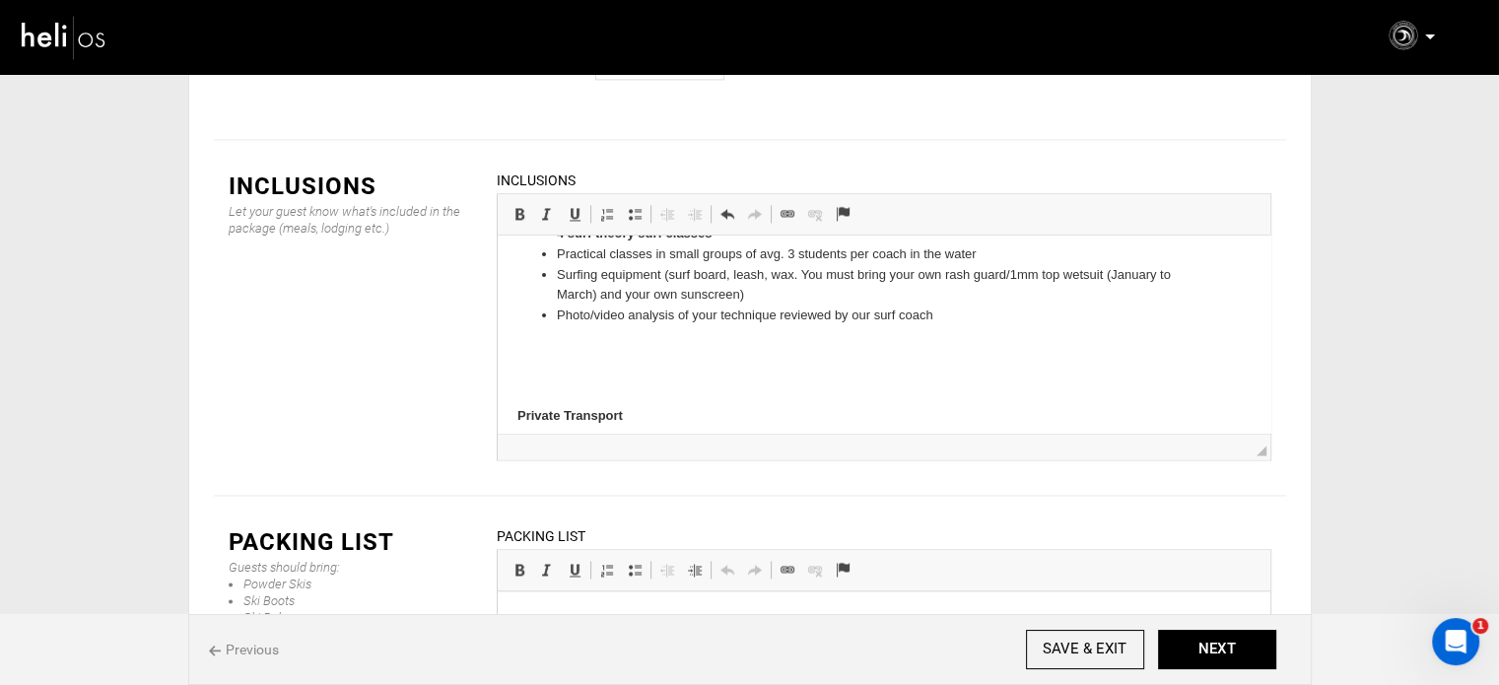
click at [559, 376] on p at bounding box center [883, 383] width 733 height 21
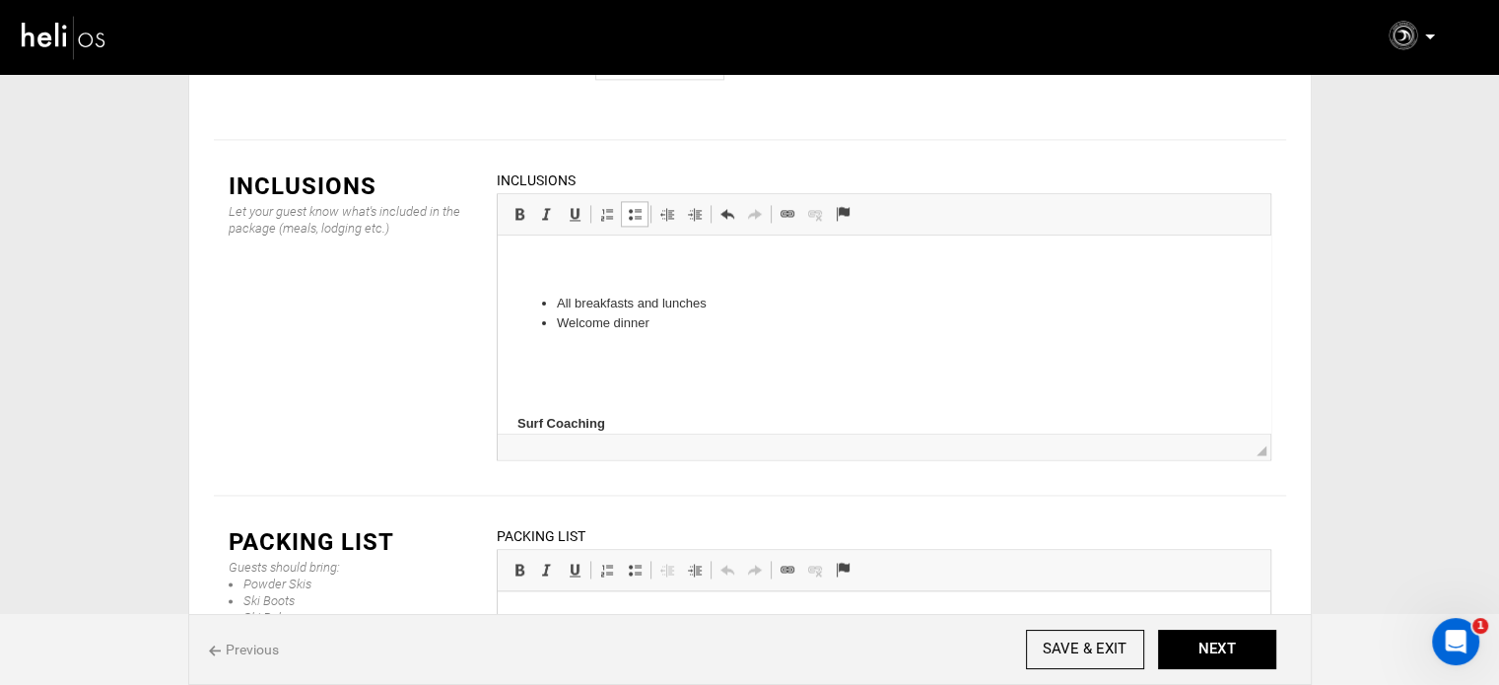
scroll to position [240, 0]
click at [537, 332] on body "Accommodation 10 days/9nights in shared room Accommodation with pool (1rst and …" at bounding box center [883, 655] width 733 height 1279
click at [549, 311] on p at bounding box center [883, 309] width 733 height 21
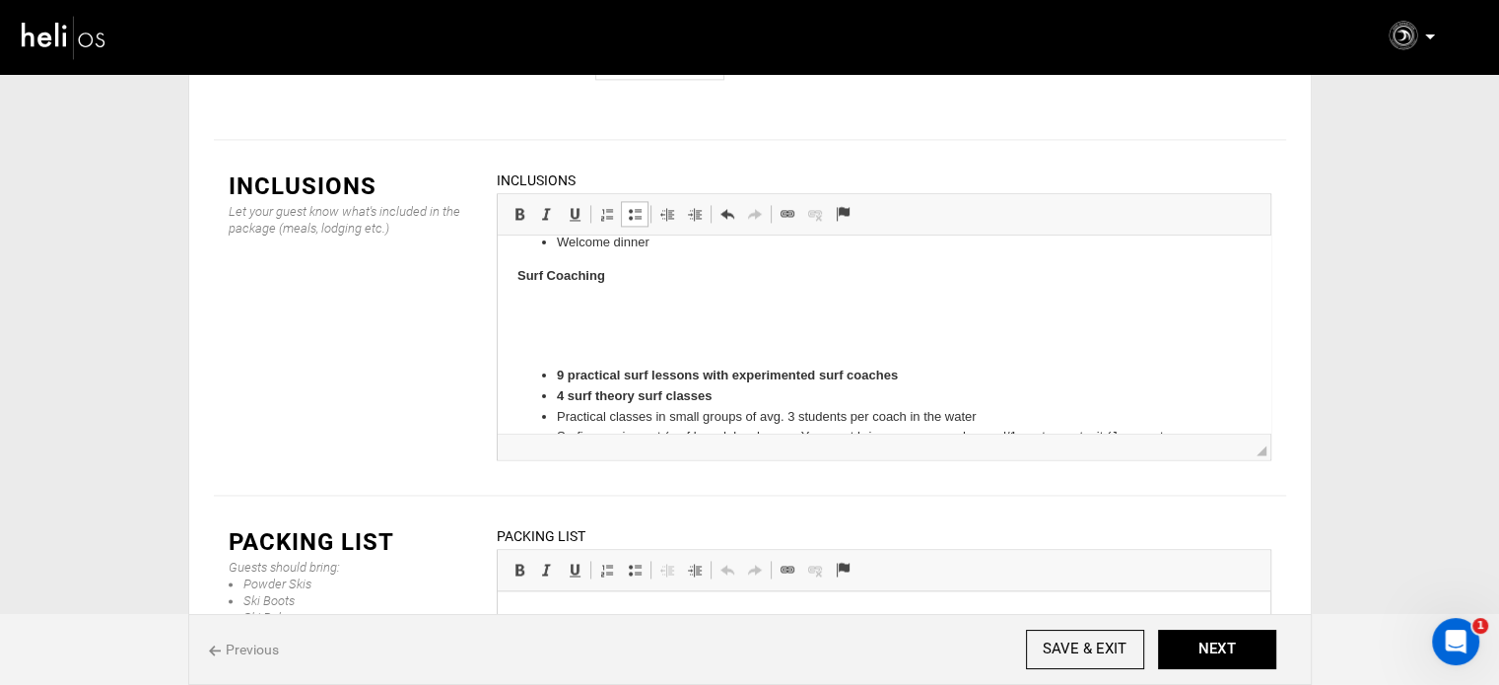
click at [549, 317] on p at bounding box center [883, 309] width 733 height 21
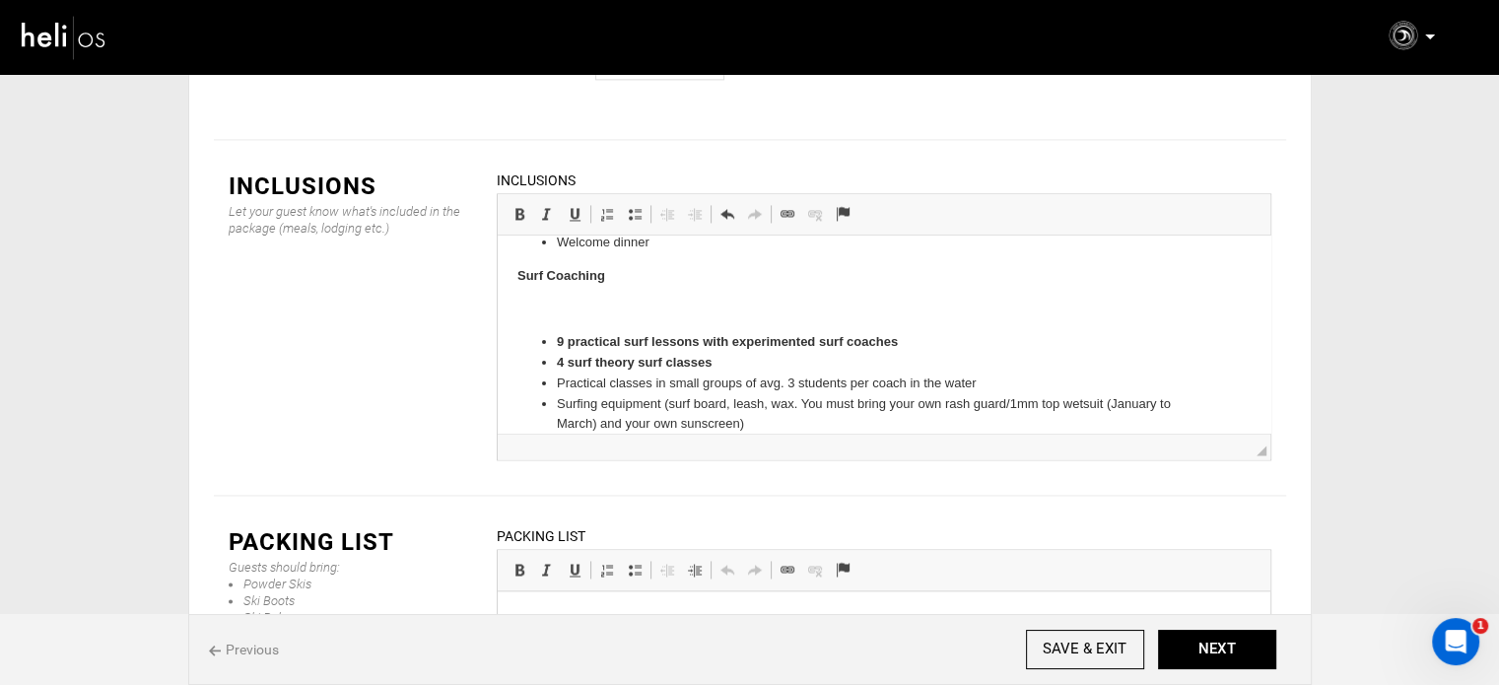
click at [549, 317] on p at bounding box center [883, 309] width 733 height 21
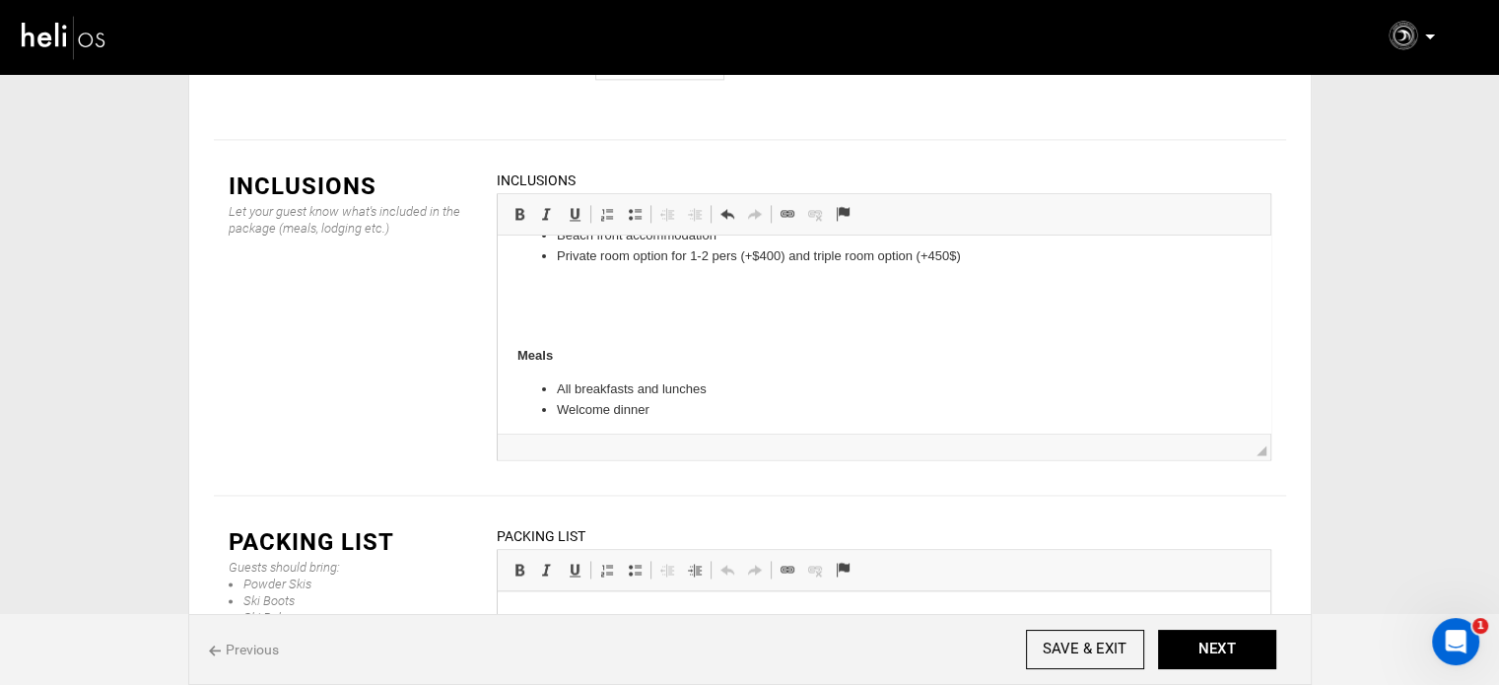
scroll to position [141, 0]
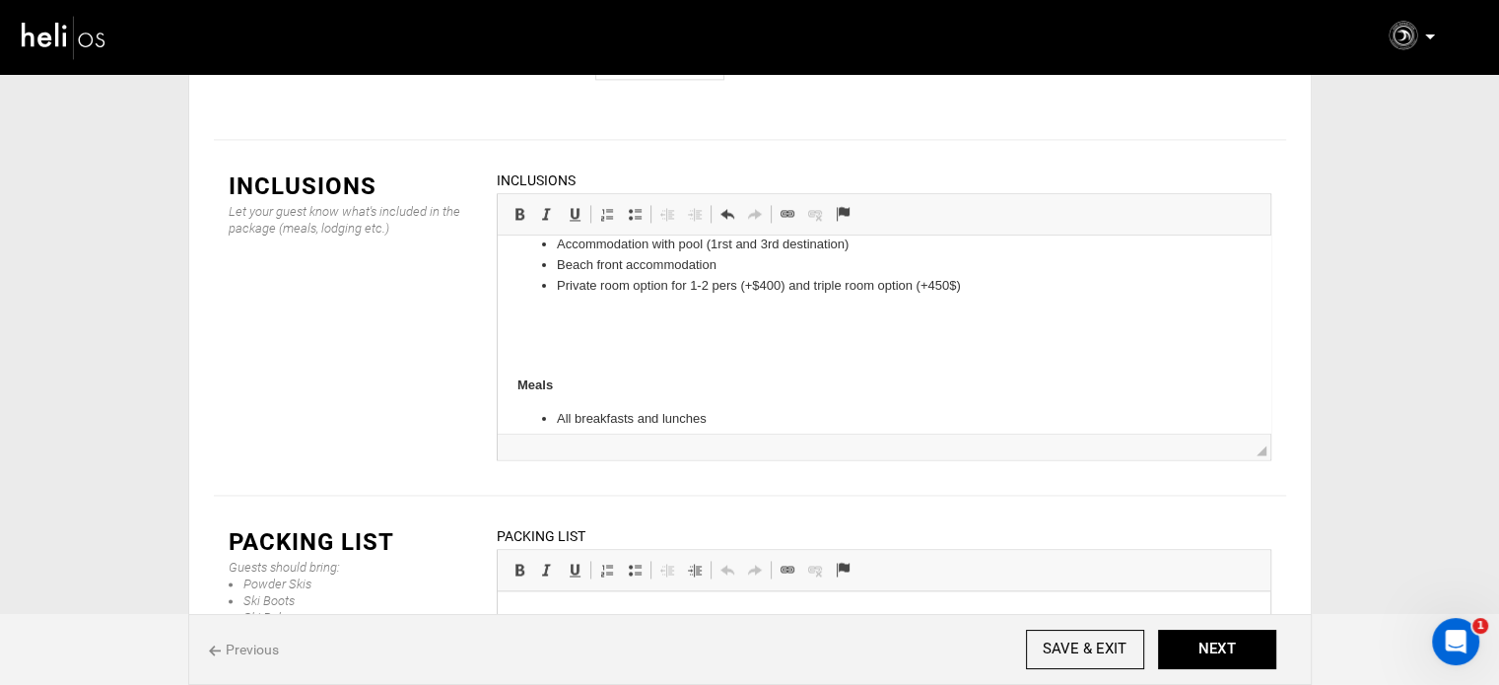
click at [536, 353] on p at bounding box center [883, 352] width 733 height 21
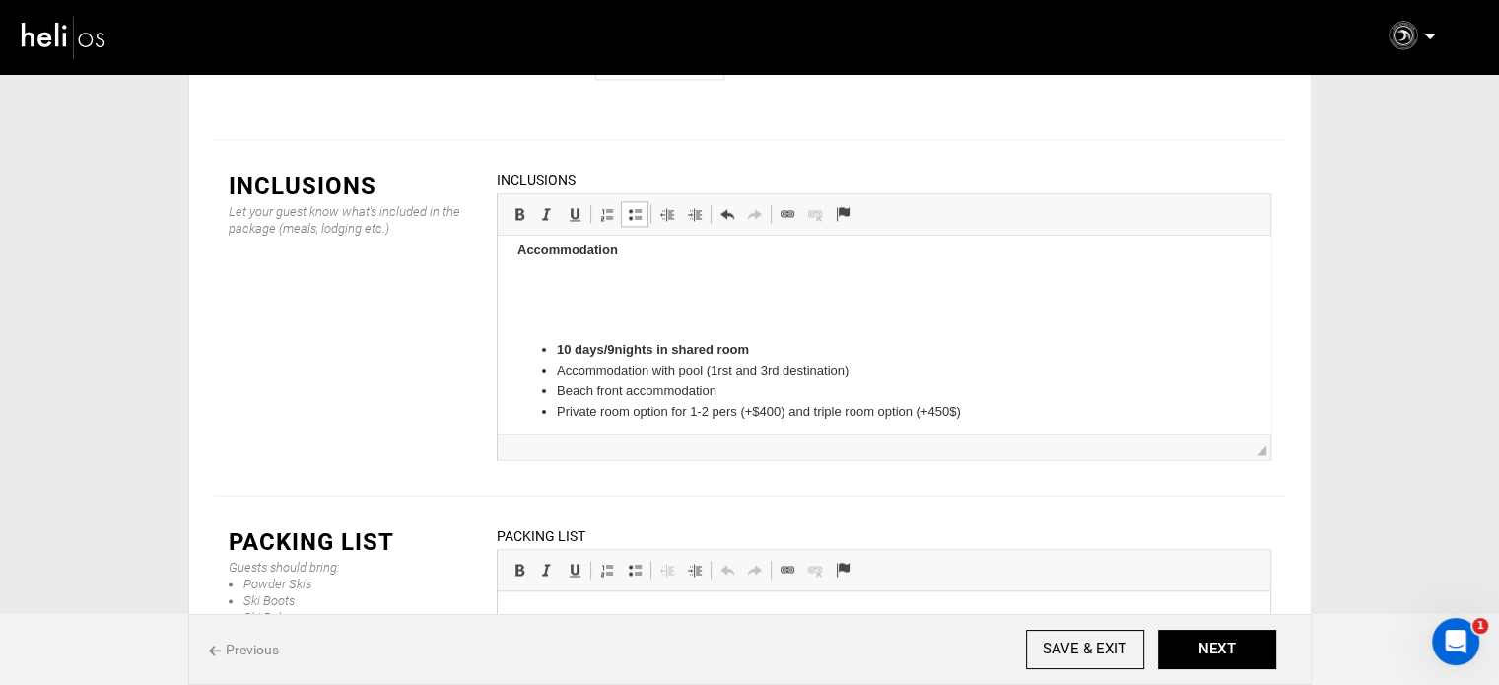
scroll to position [0, 0]
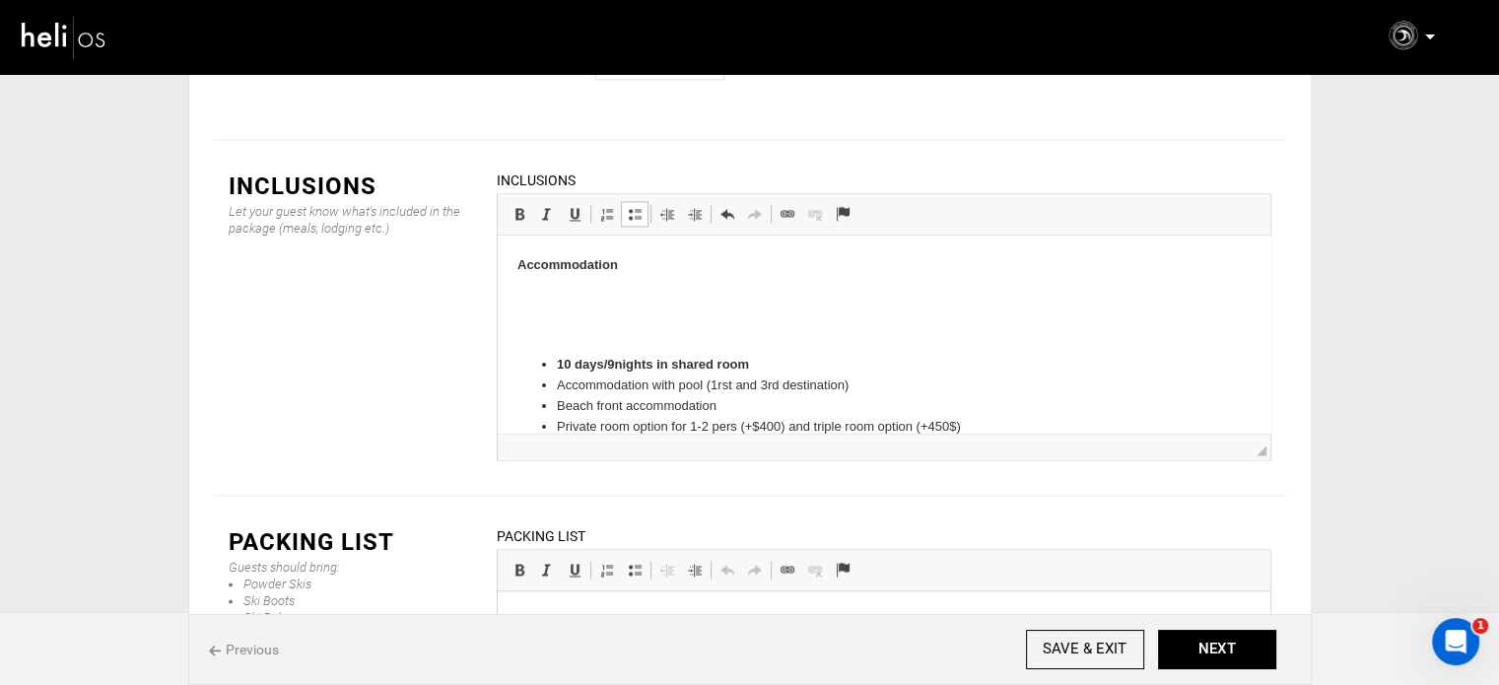
click at [571, 328] on p at bounding box center [883, 332] width 733 height 21
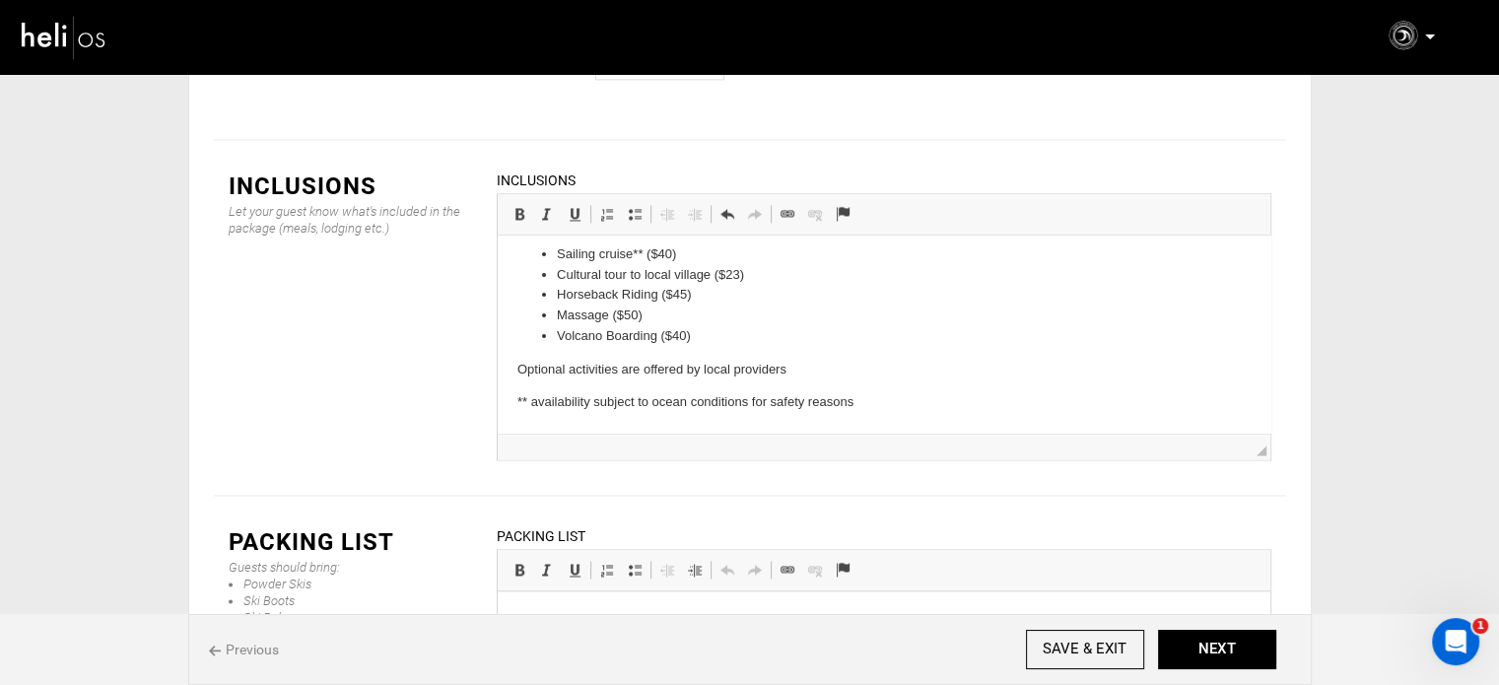
scroll to position [2957, 0]
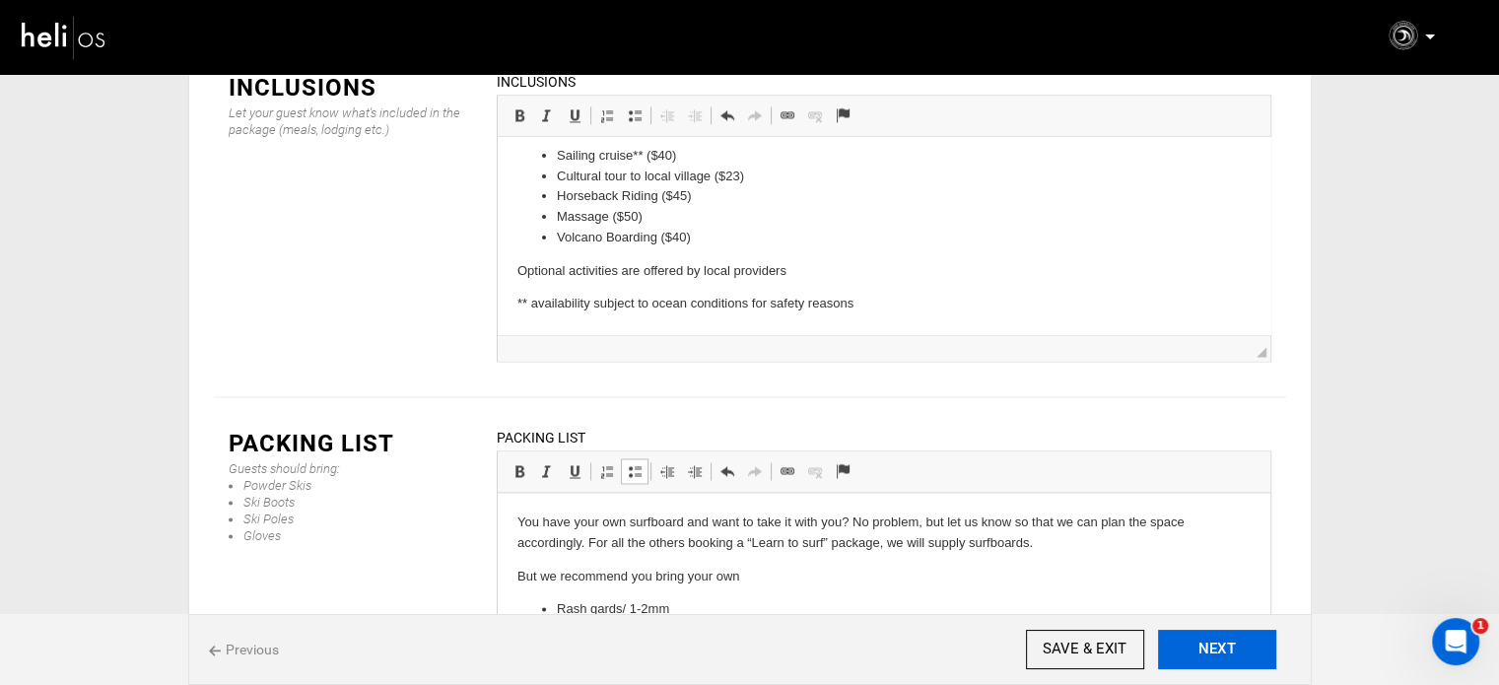
click at [1211, 657] on button "NEXT" at bounding box center [1217, 649] width 118 height 39
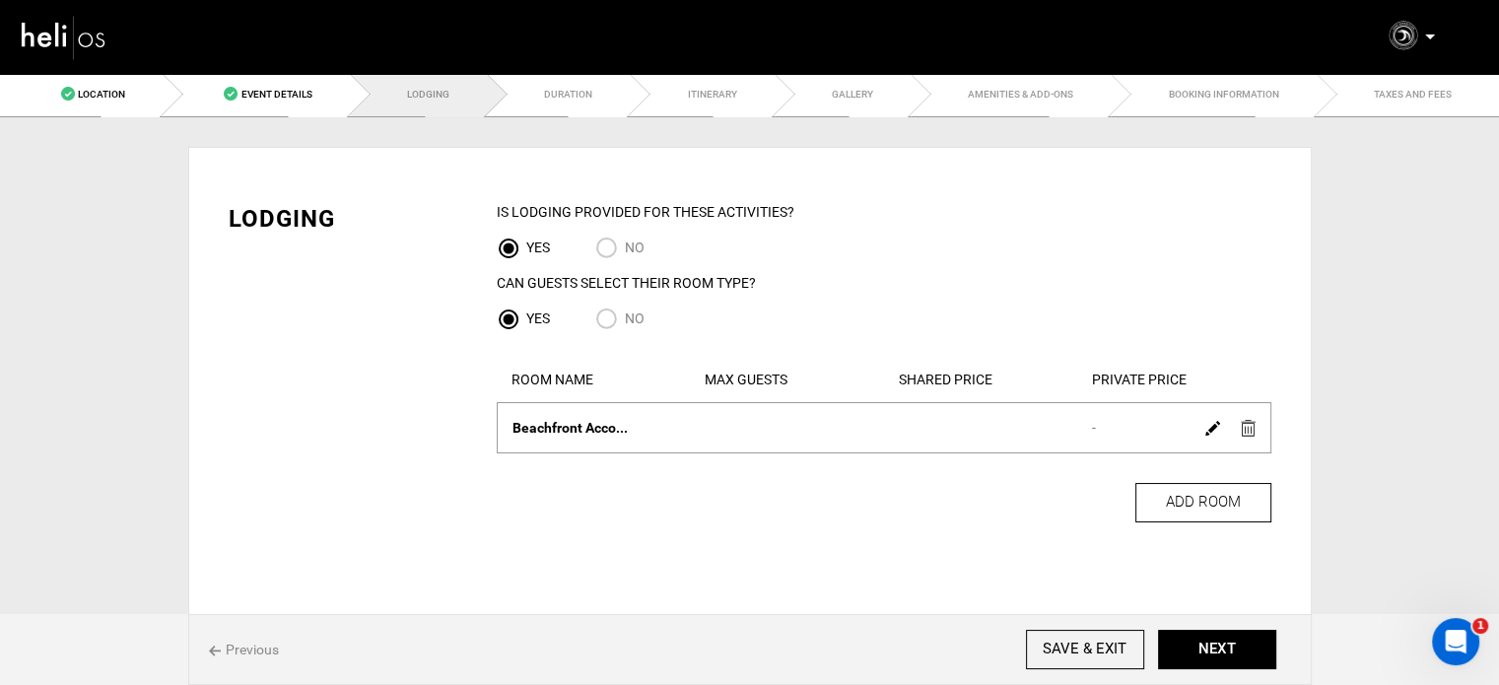
click at [1210, 433] on img at bounding box center [1213, 428] width 15 height 15
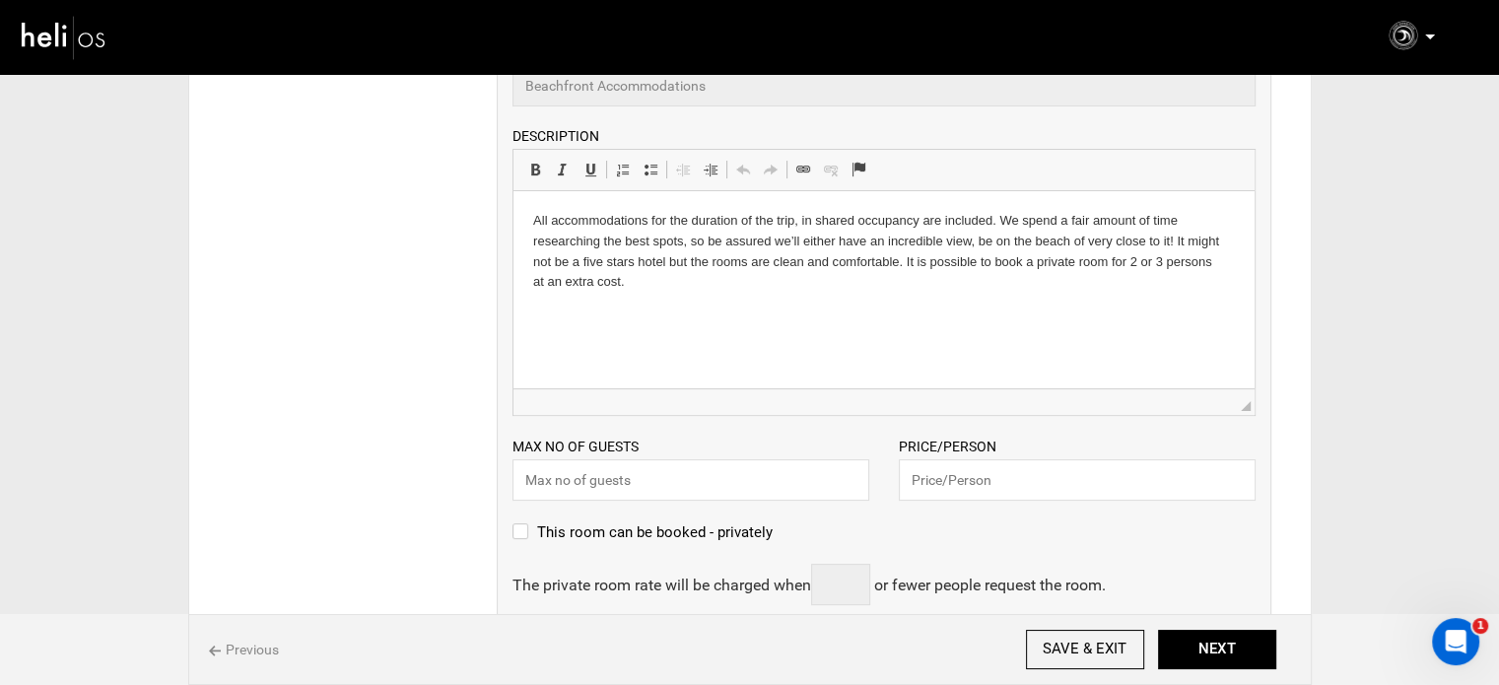
scroll to position [493, 0]
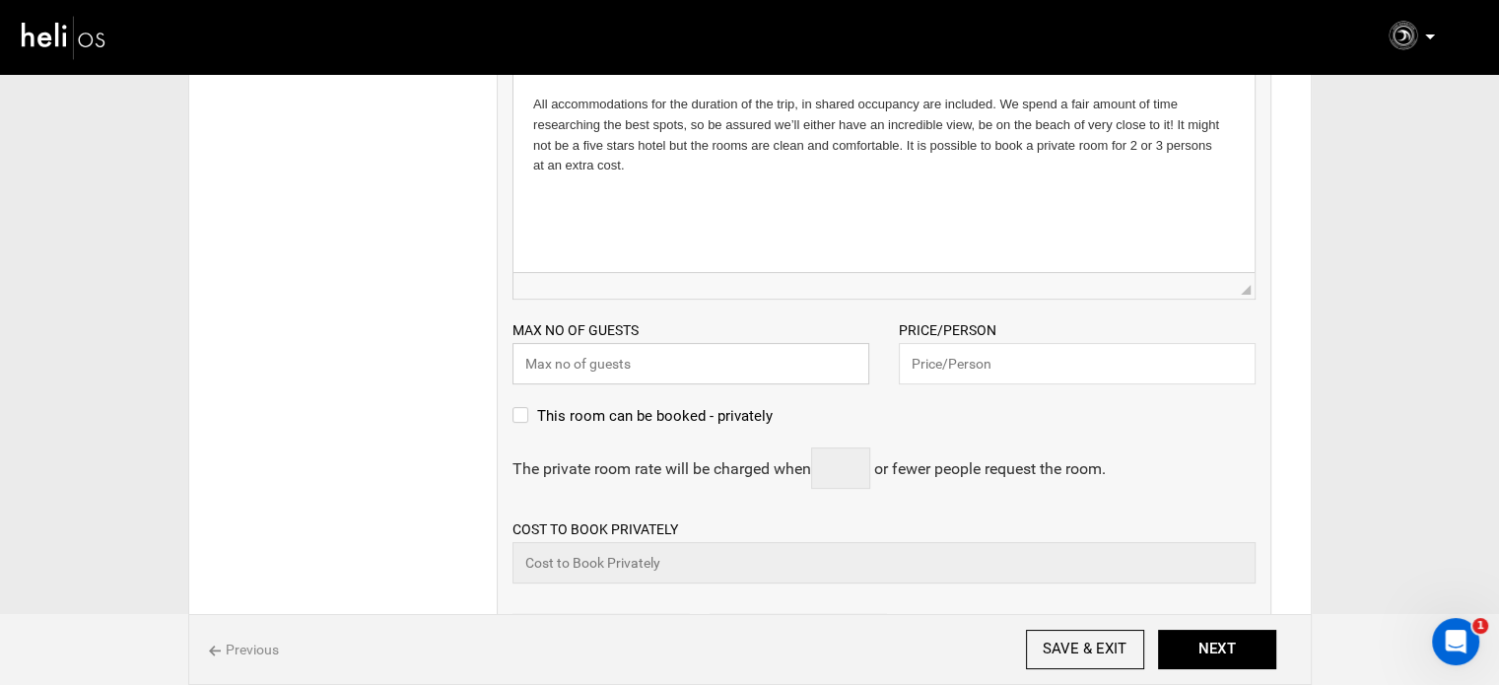
click at [604, 354] on input "text" at bounding box center [691, 363] width 357 height 41
type input "2"
click at [967, 369] on input "text" at bounding box center [1077, 363] width 357 height 41
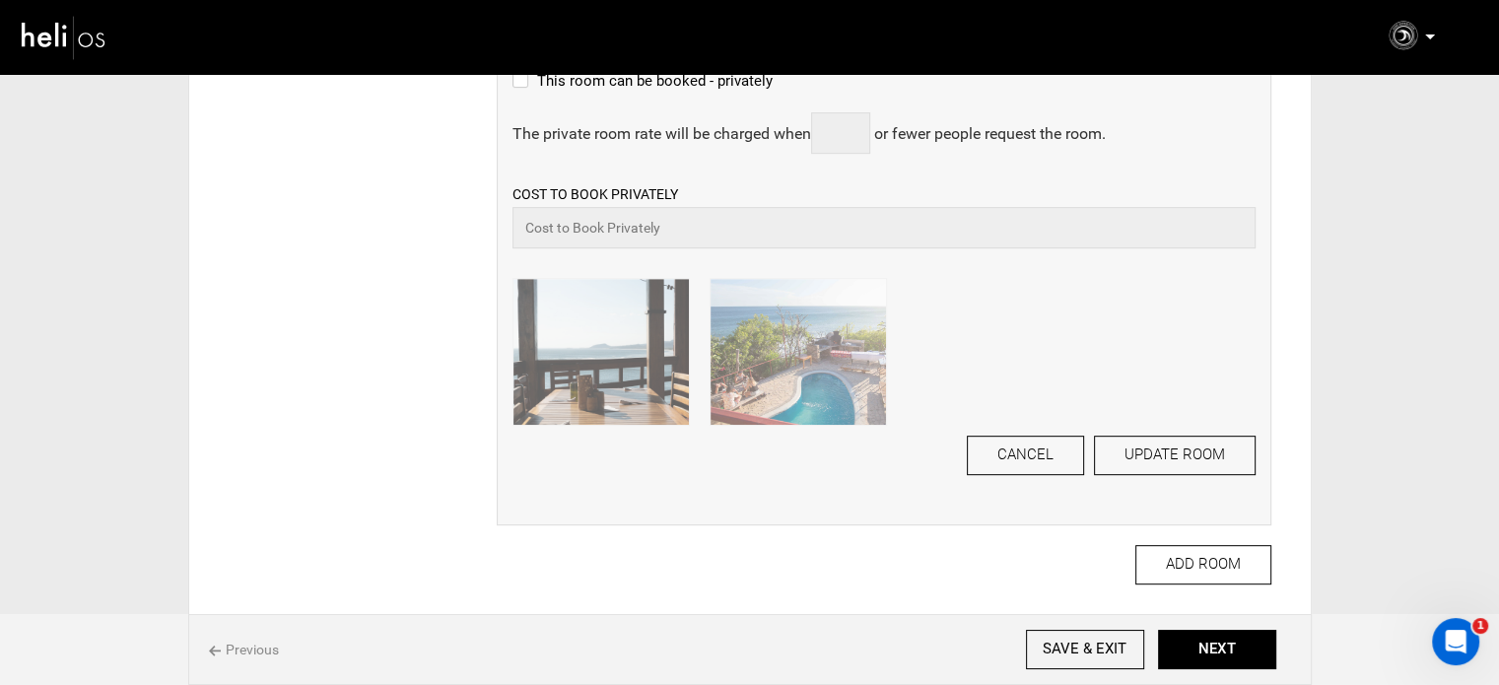
scroll to position [956, 0]
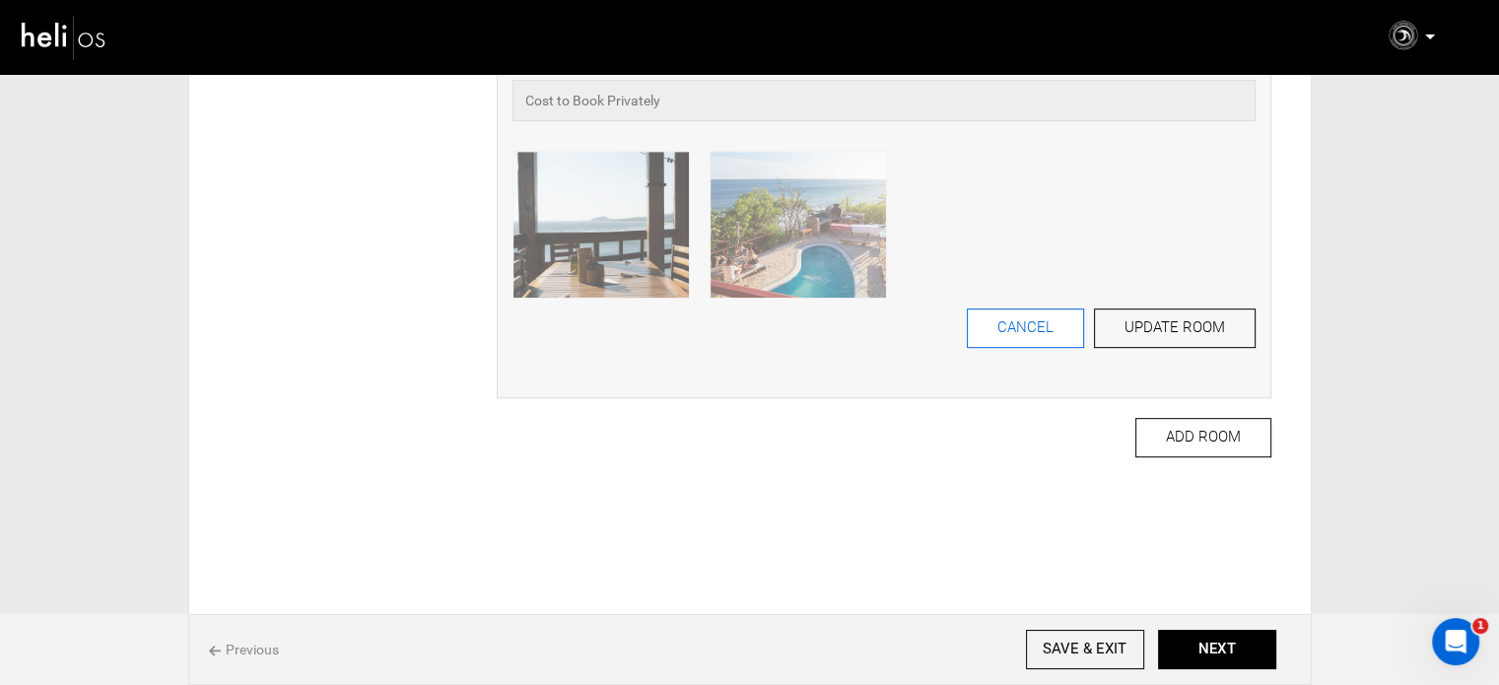
click at [1045, 332] on button "CANCEL" at bounding box center [1025, 328] width 117 height 39
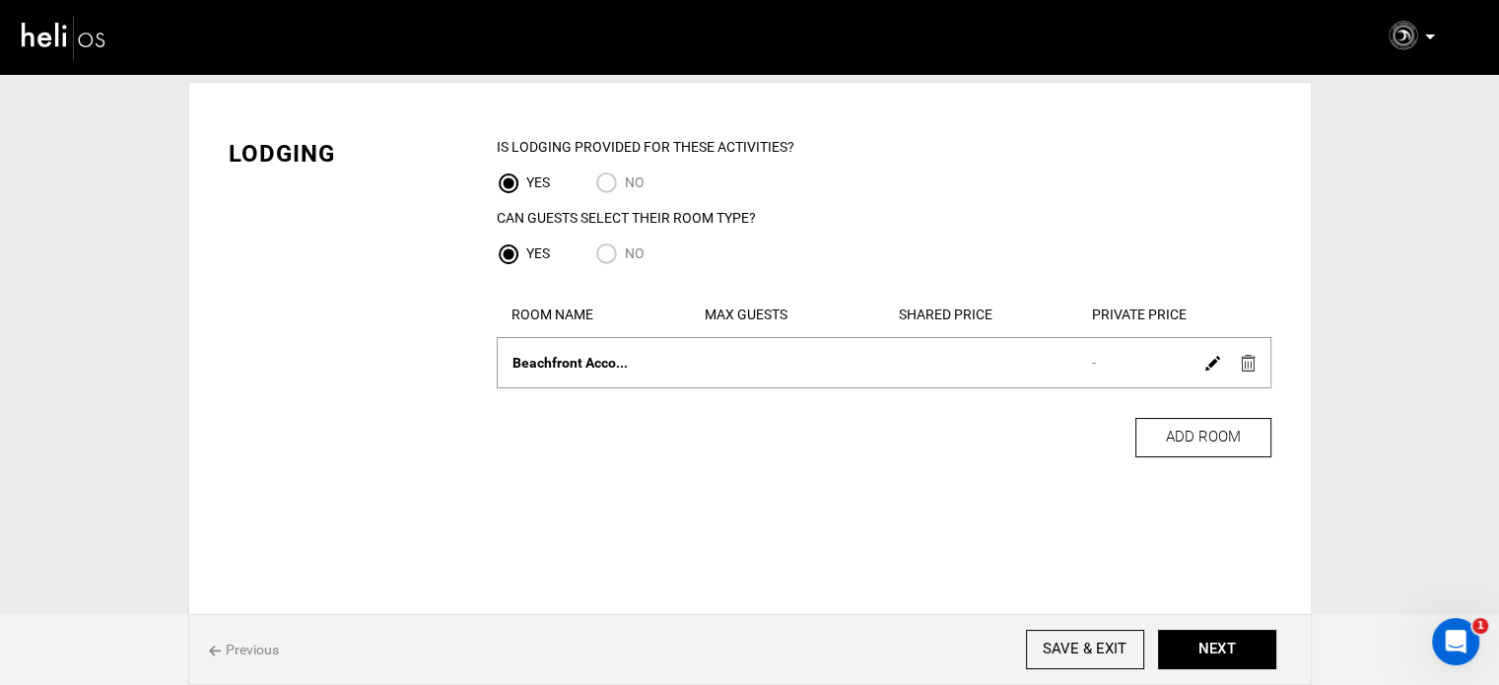
scroll to position [66, 0]
click at [1244, 359] on img at bounding box center [1248, 363] width 15 height 17
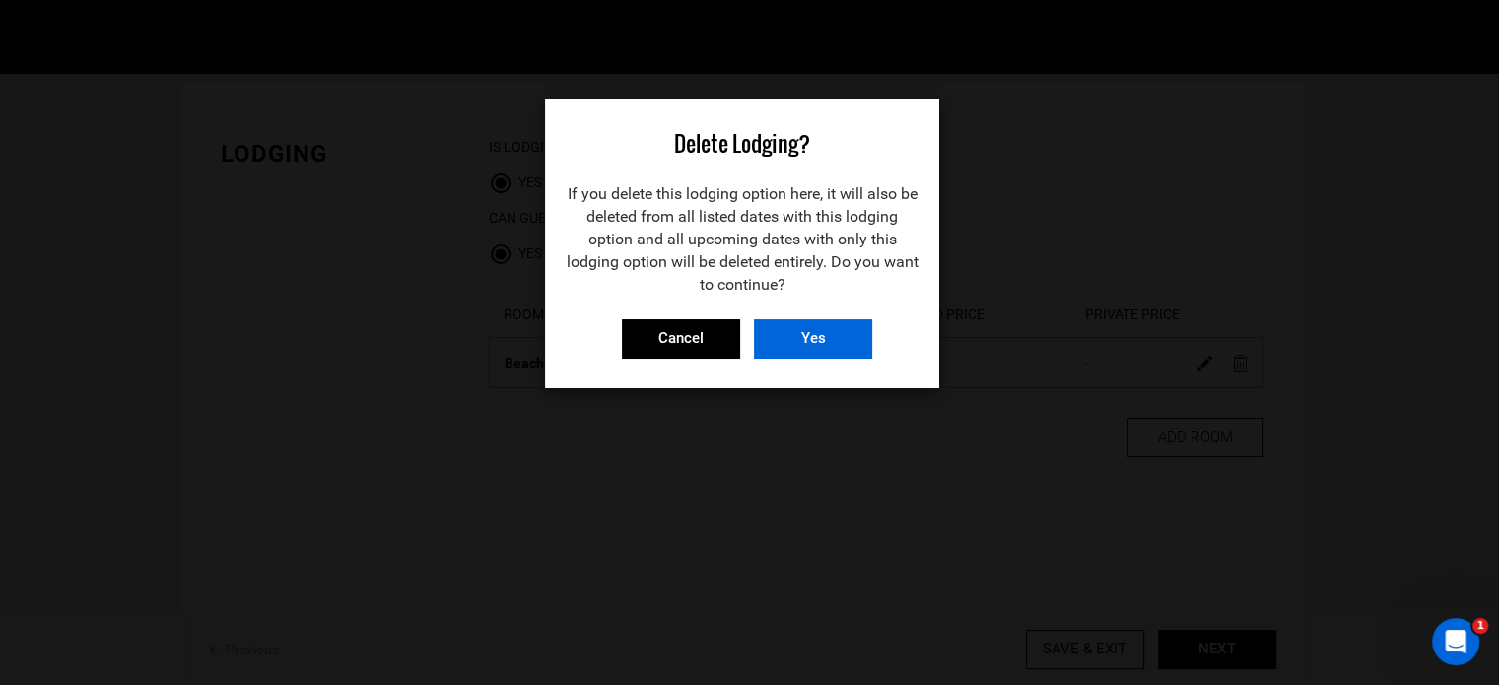
click at [812, 334] on input "Yes" at bounding box center [813, 338] width 118 height 39
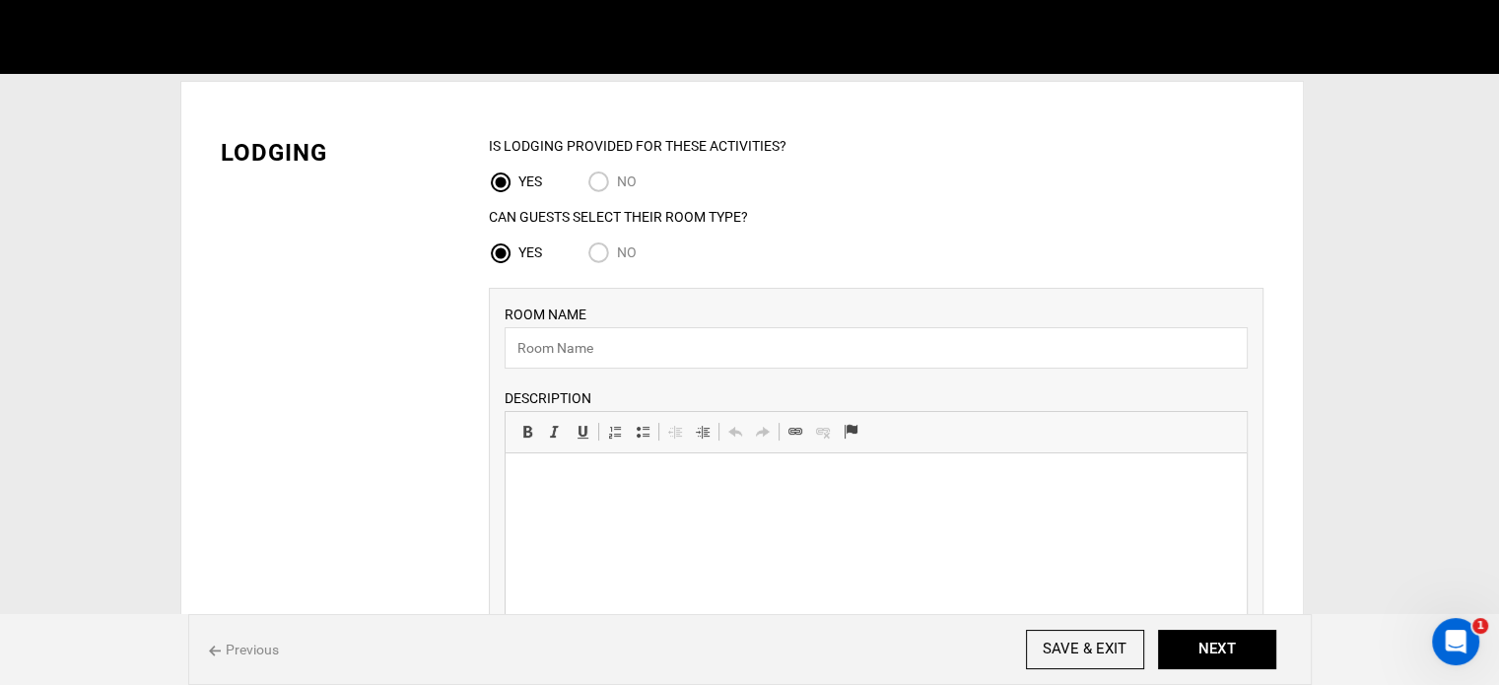
scroll to position [0, 0]
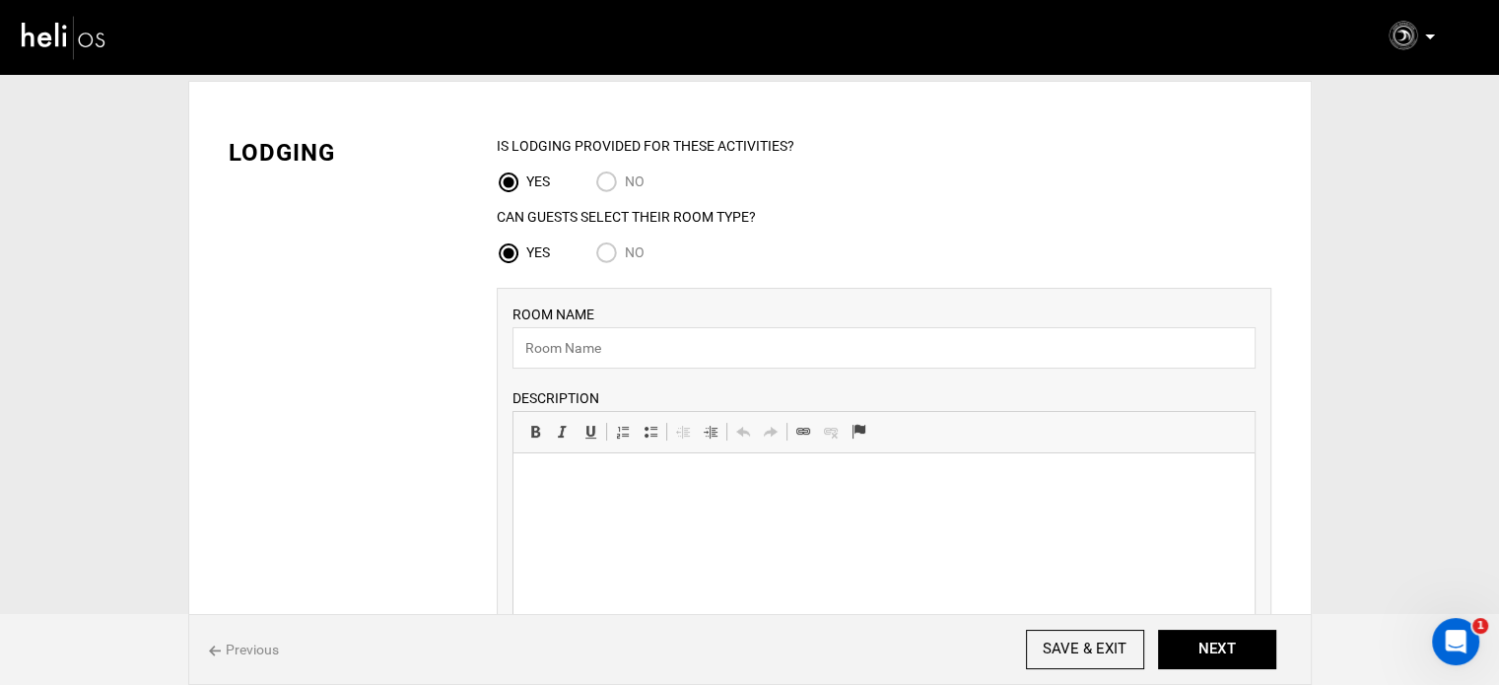
click at [613, 254] on input "No" at bounding box center [610, 255] width 30 height 27
radio input "true"
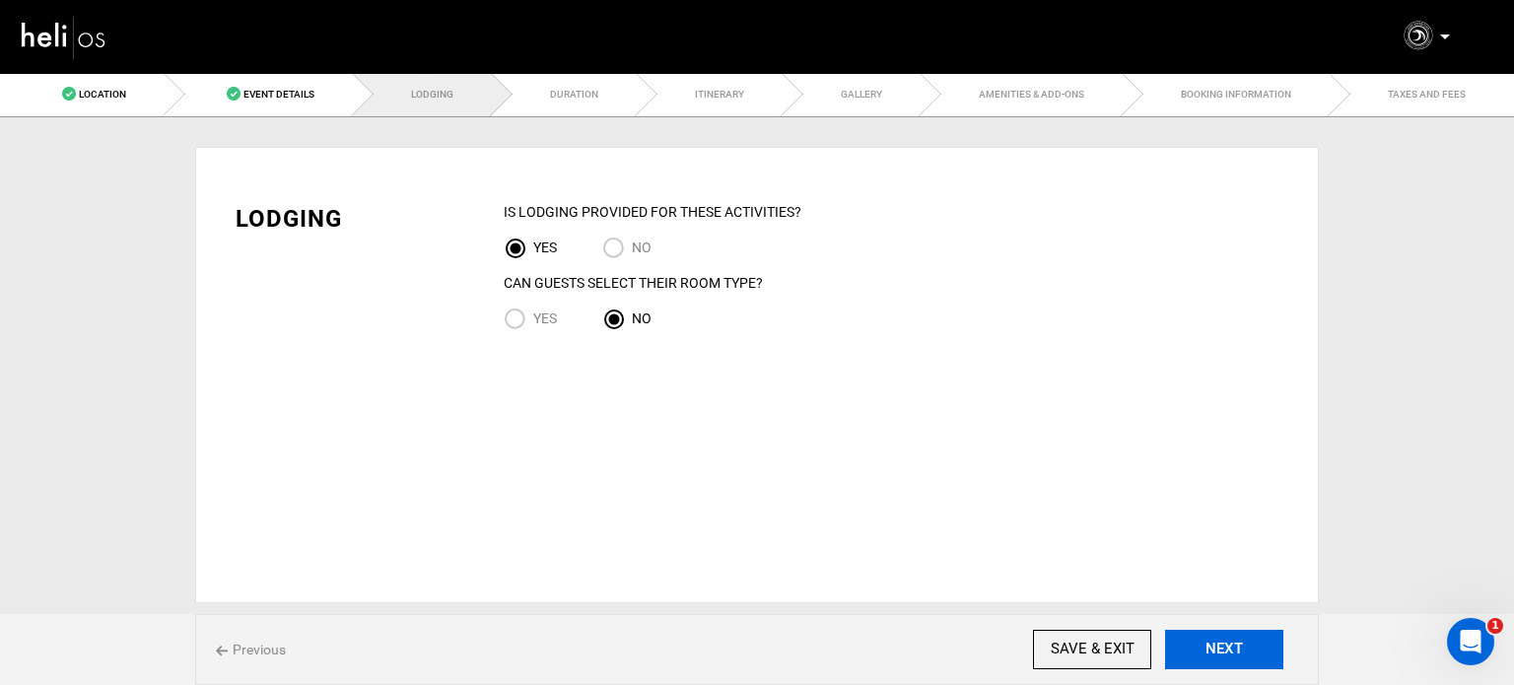
click at [1222, 652] on button "NEXT" at bounding box center [1224, 649] width 118 height 39
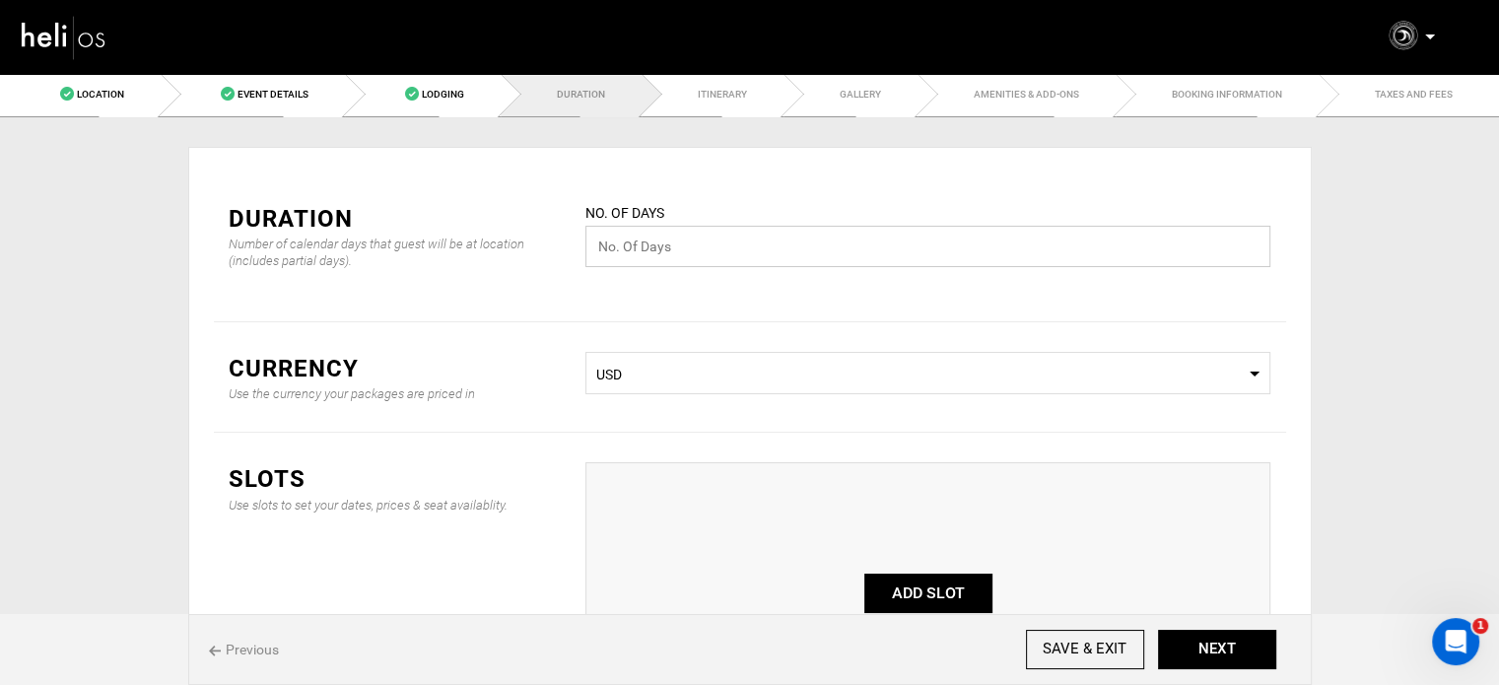
click at [604, 256] on input "text" at bounding box center [928, 246] width 685 height 41
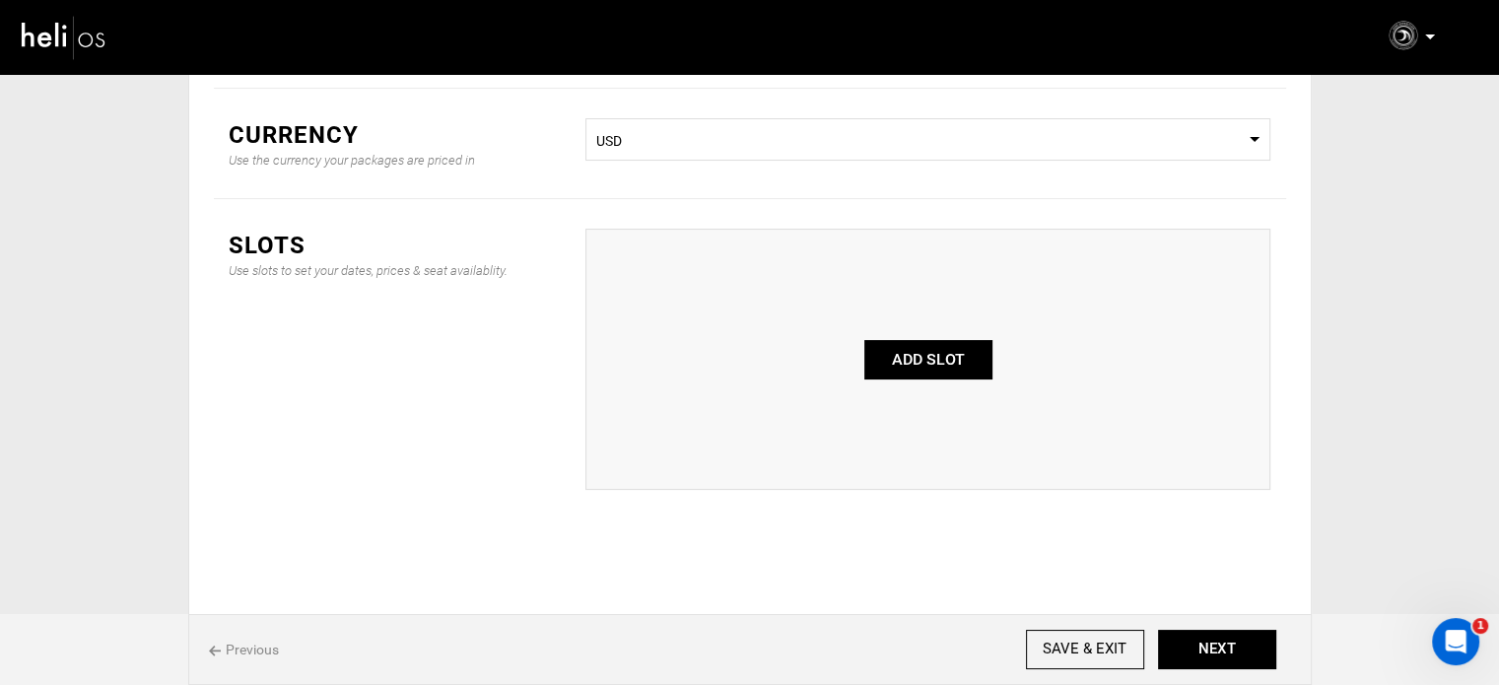
scroll to position [263, 0]
type input "10"
click at [942, 370] on button "ADD SLOT" at bounding box center [928, 357] width 128 height 39
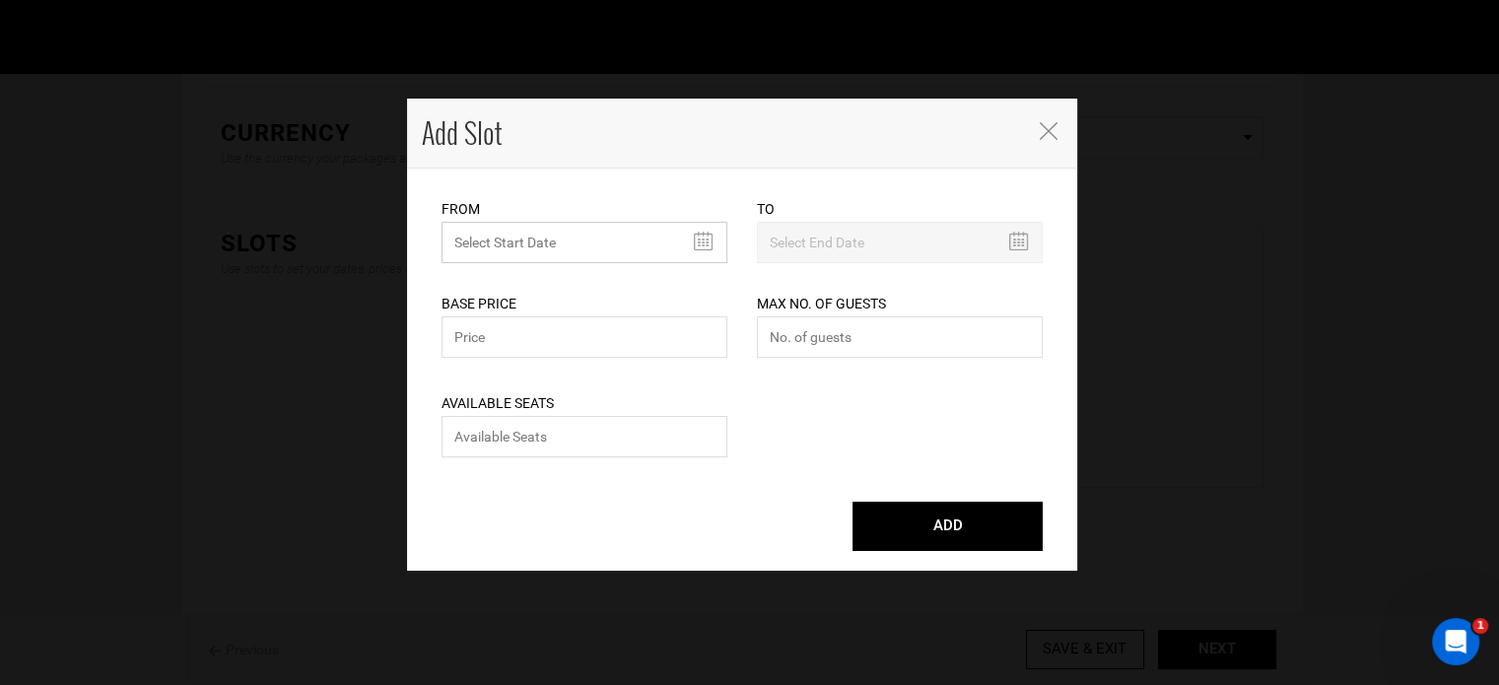
click at [512, 252] on input "text" at bounding box center [585, 242] width 286 height 41
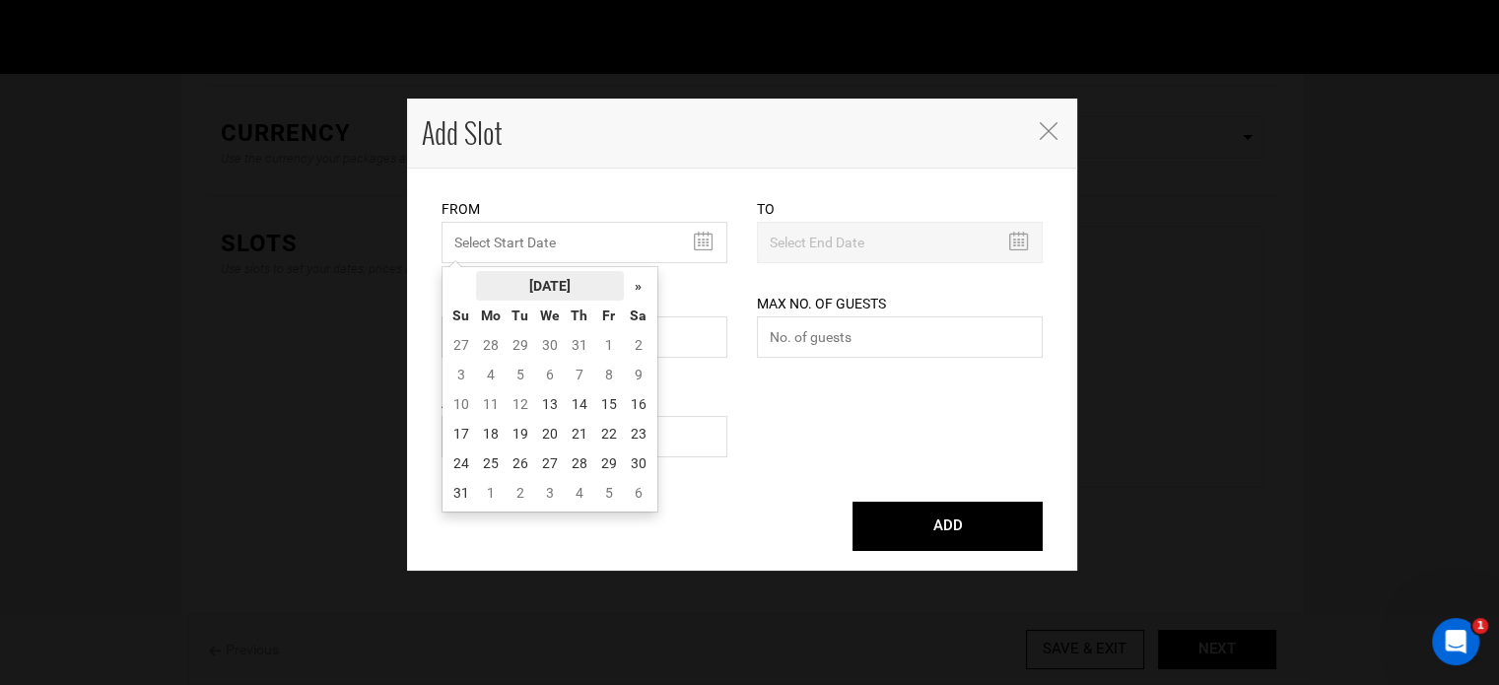
click at [517, 276] on th "[DATE]" at bounding box center [550, 286] width 148 height 30
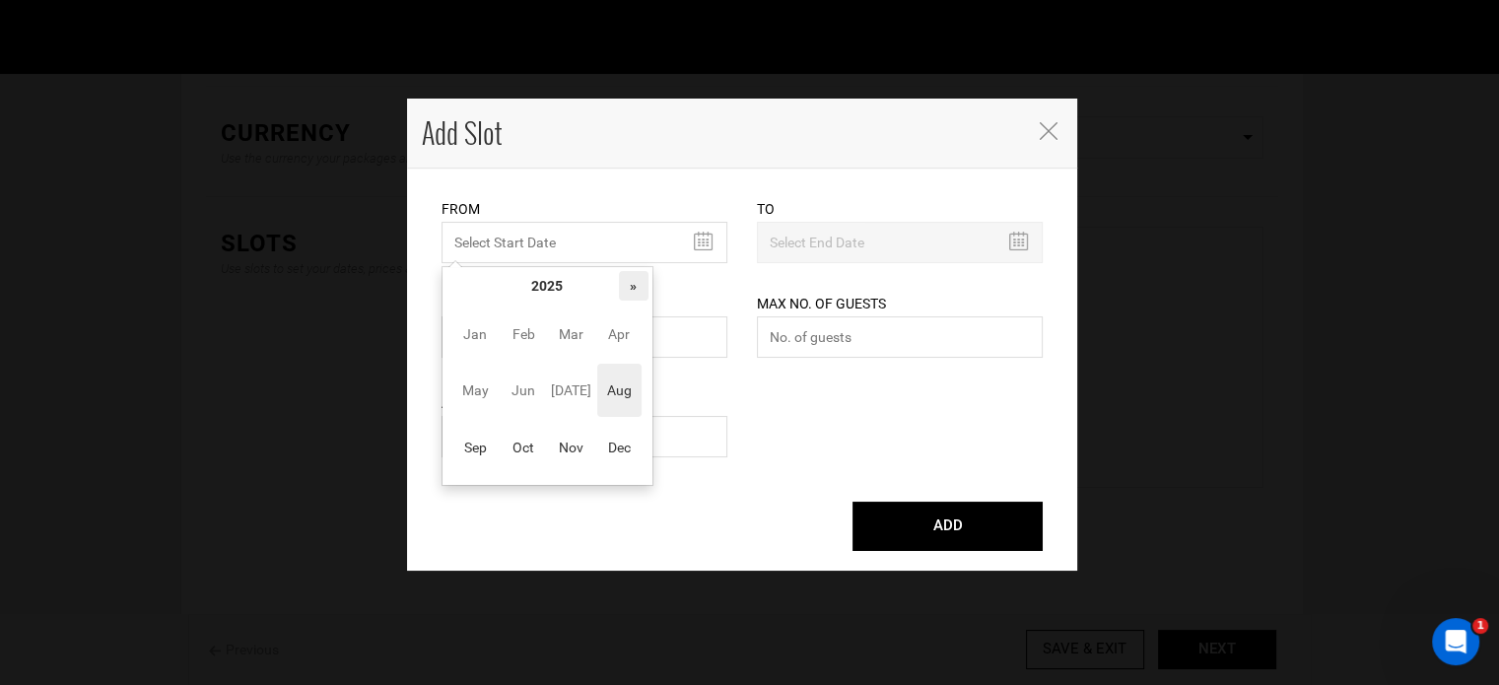
click at [625, 285] on th "»" at bounding box center [634, 286] width 30 height 30
click at [615, 401] on span "Aug" at bounding box center [619, 390] width 44 height 53
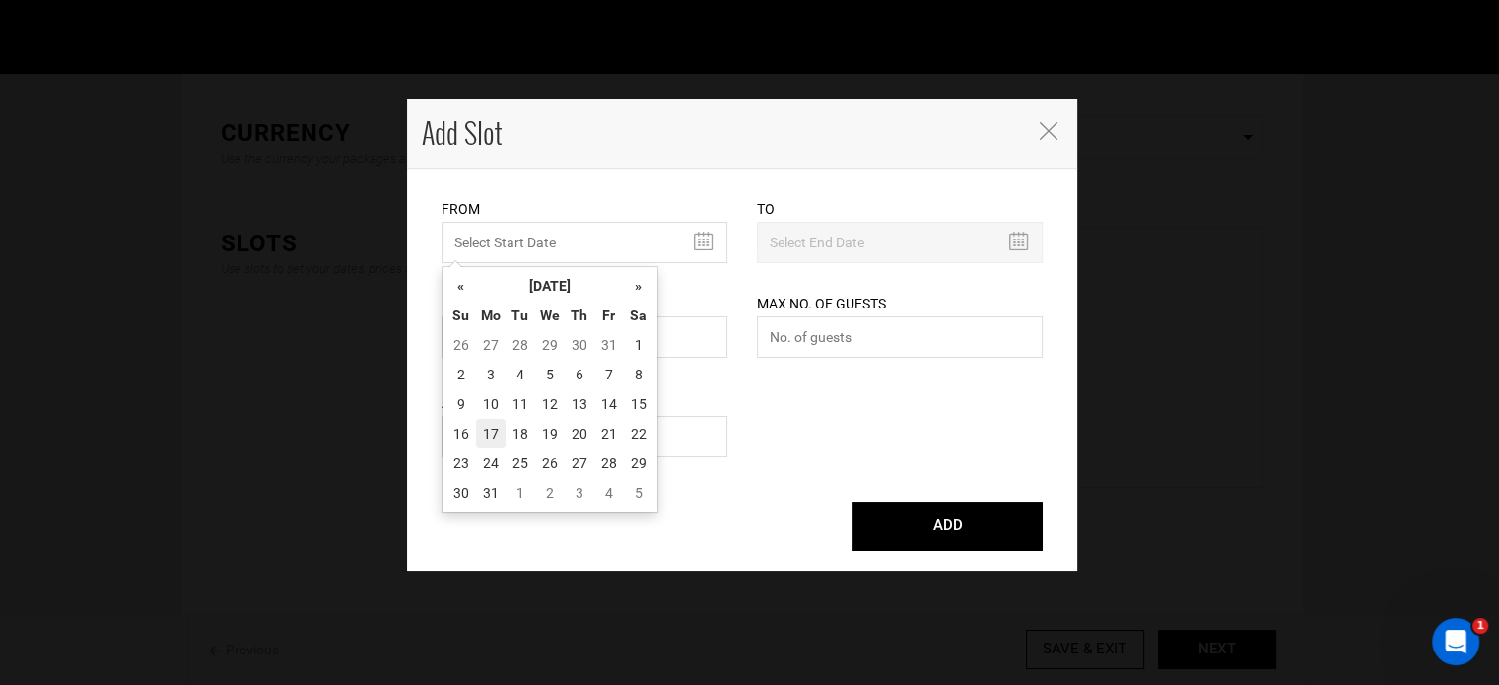
click at [494, 428] on td "17" at bounding box center [491, 434] width 30 height 30
type input "[DATE]"
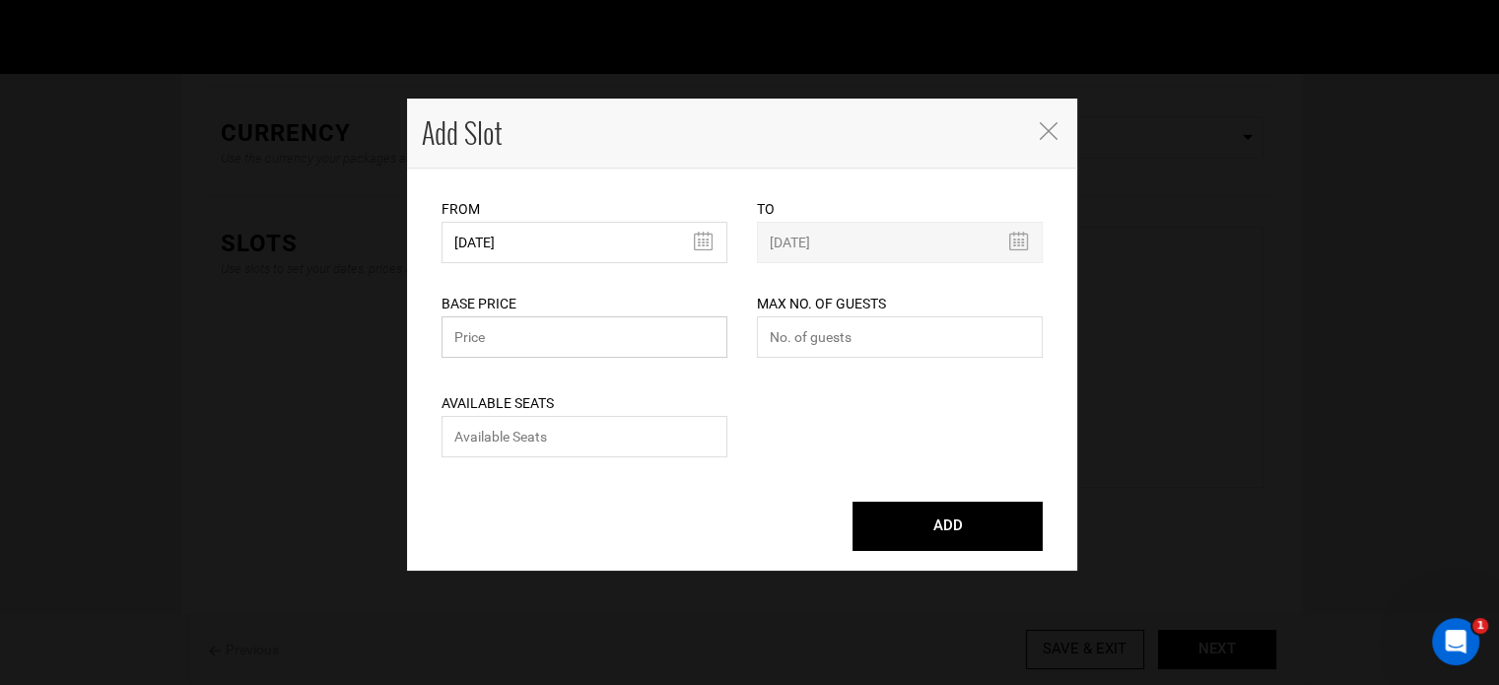
click at [528, 340] on input "text" at bounding box center [585, 336] width 286 height 41
type input "0"
click at [891, 352] on input "number" at bounding box center [900, 336] width 286 height 41
type input "0"
click at [694, 429] on input "number" at bounding box center [585, 436] width 286 height 41
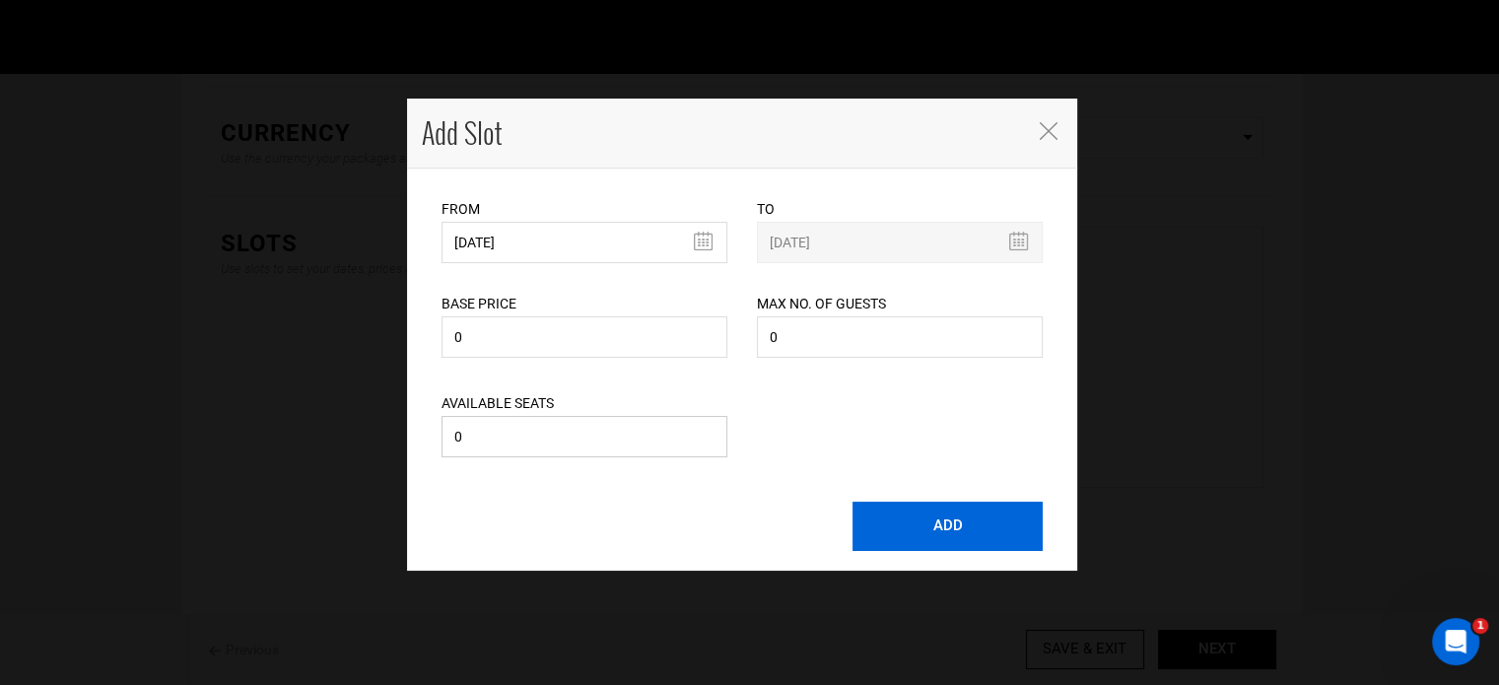
type input "0"
click at [927, 513] on button "ADD" at bounding box center [948, 526] width 190 height 49
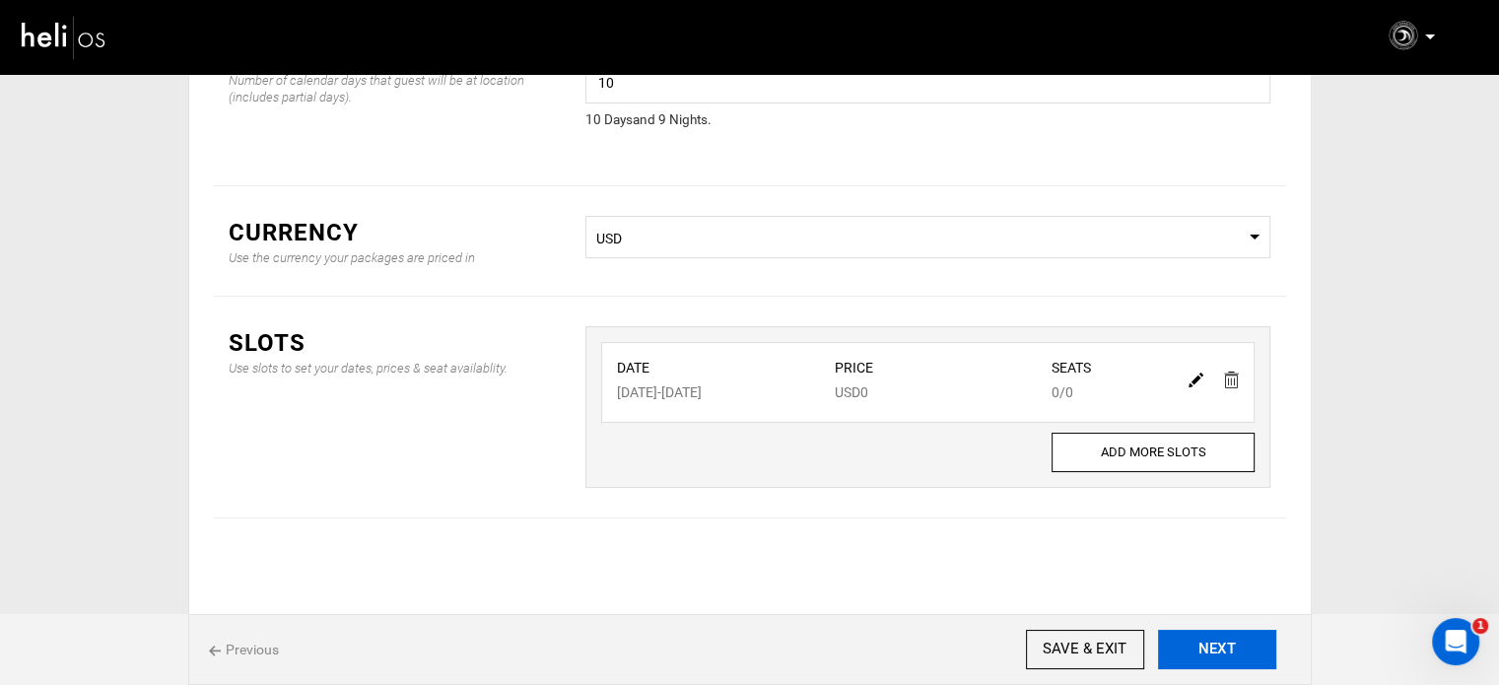
click at [1198, 641] on button "NEXT" at bounding box center [1217, 649] width 118 height 39
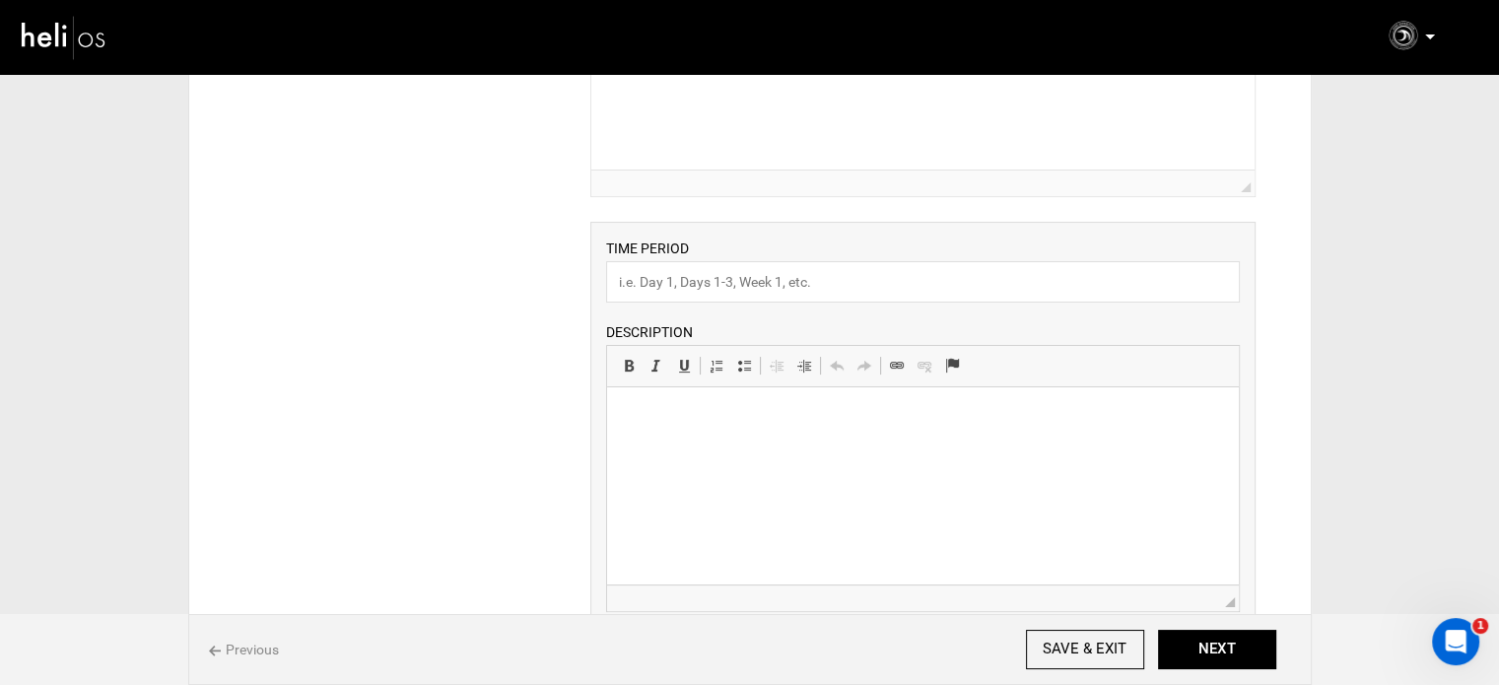
scroll to position [99, 0]
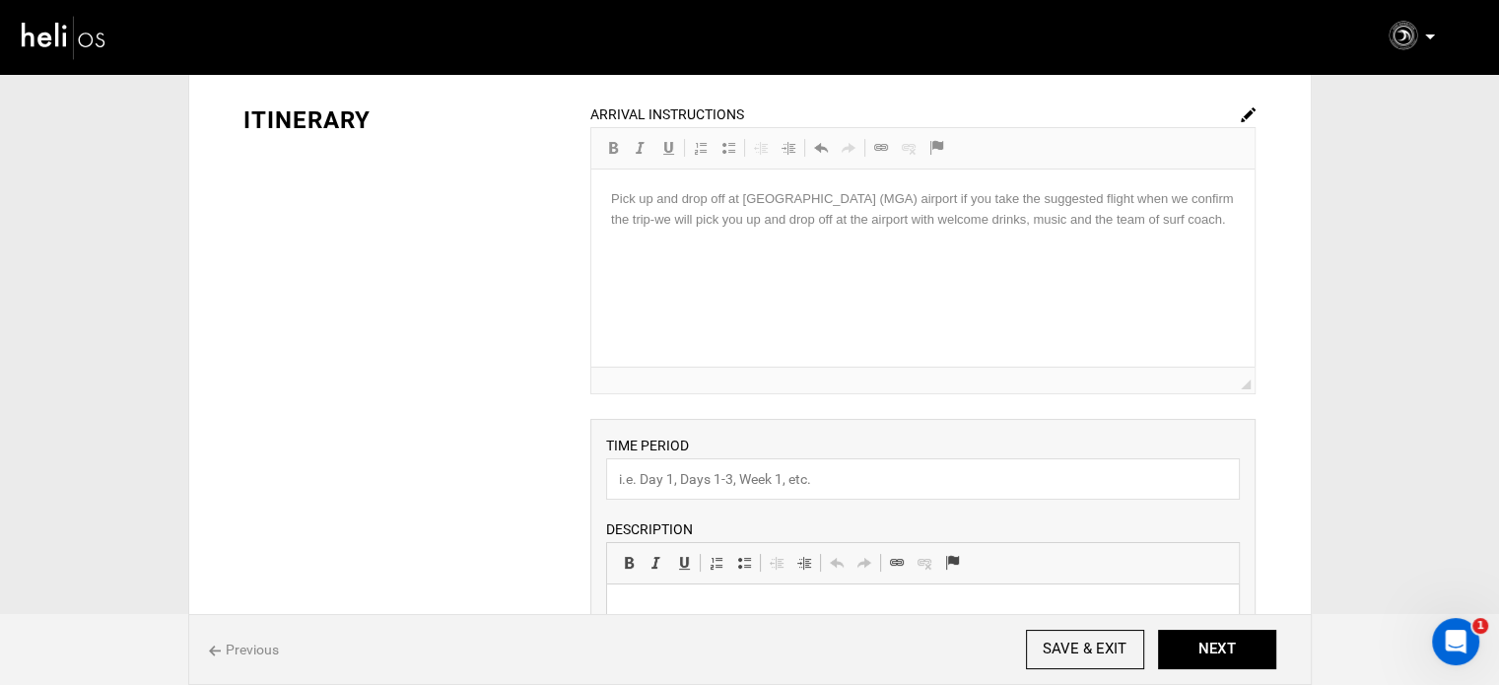
click at [1242, 115] on img at bounding box center [1248, 114] width 15 height 15
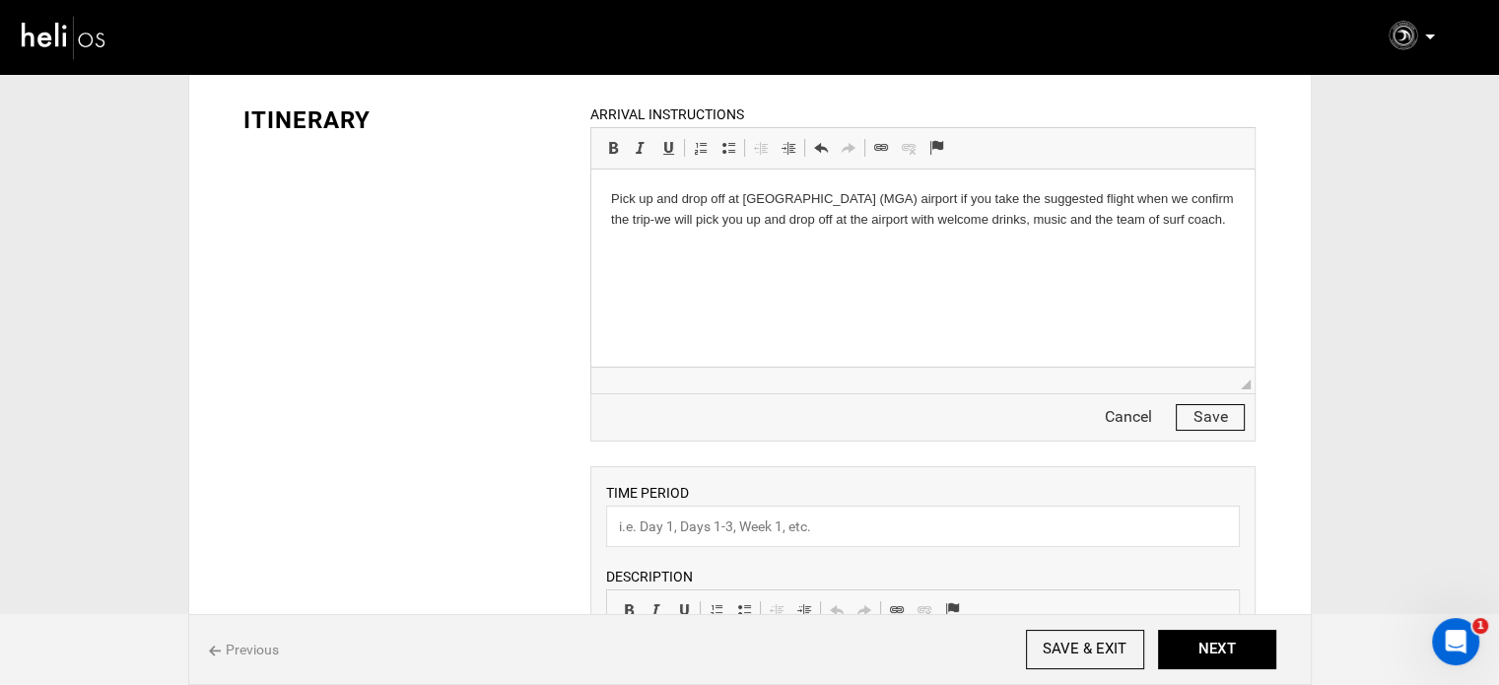
click at [1207, 417] on button "Save" at bounding box center [1210, 417] width 69 height 27
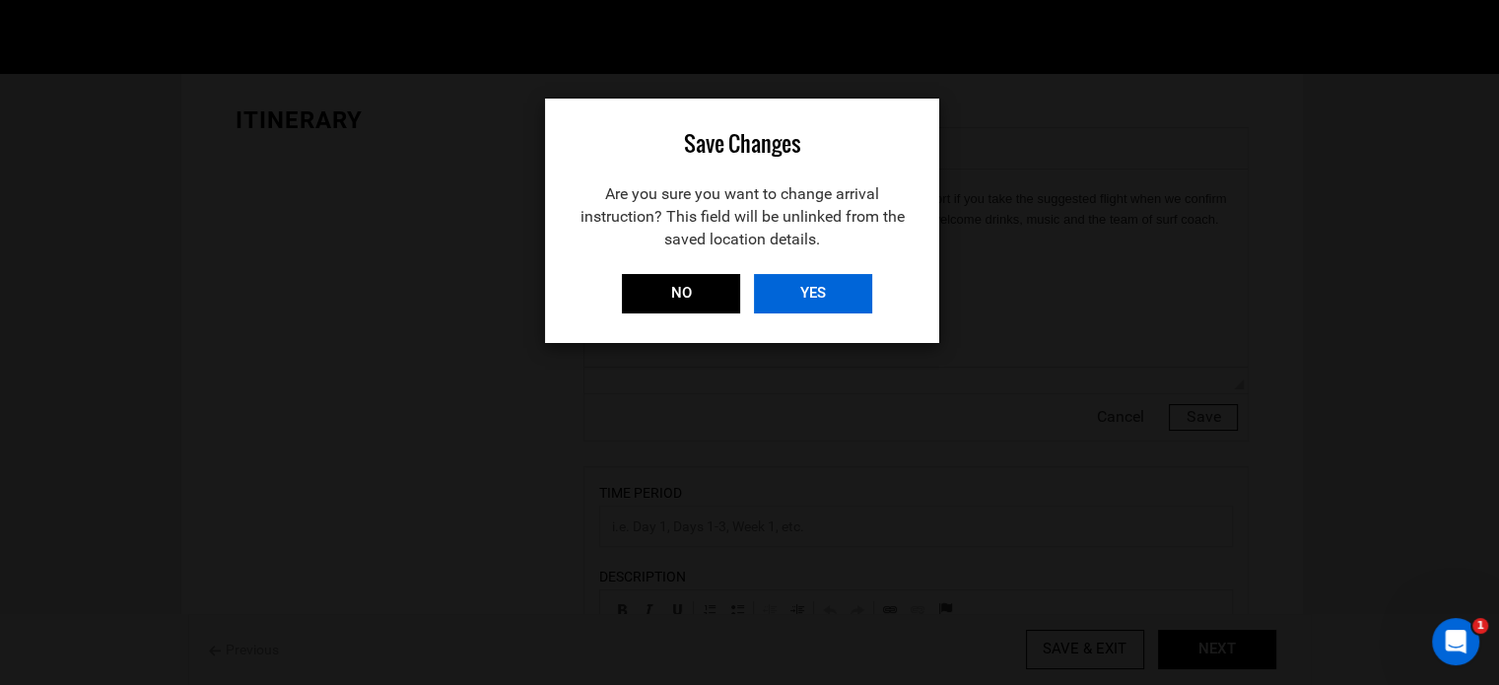
click at [791, 294] on input "YES" at bounding box center [813, 293] width 118 height 39
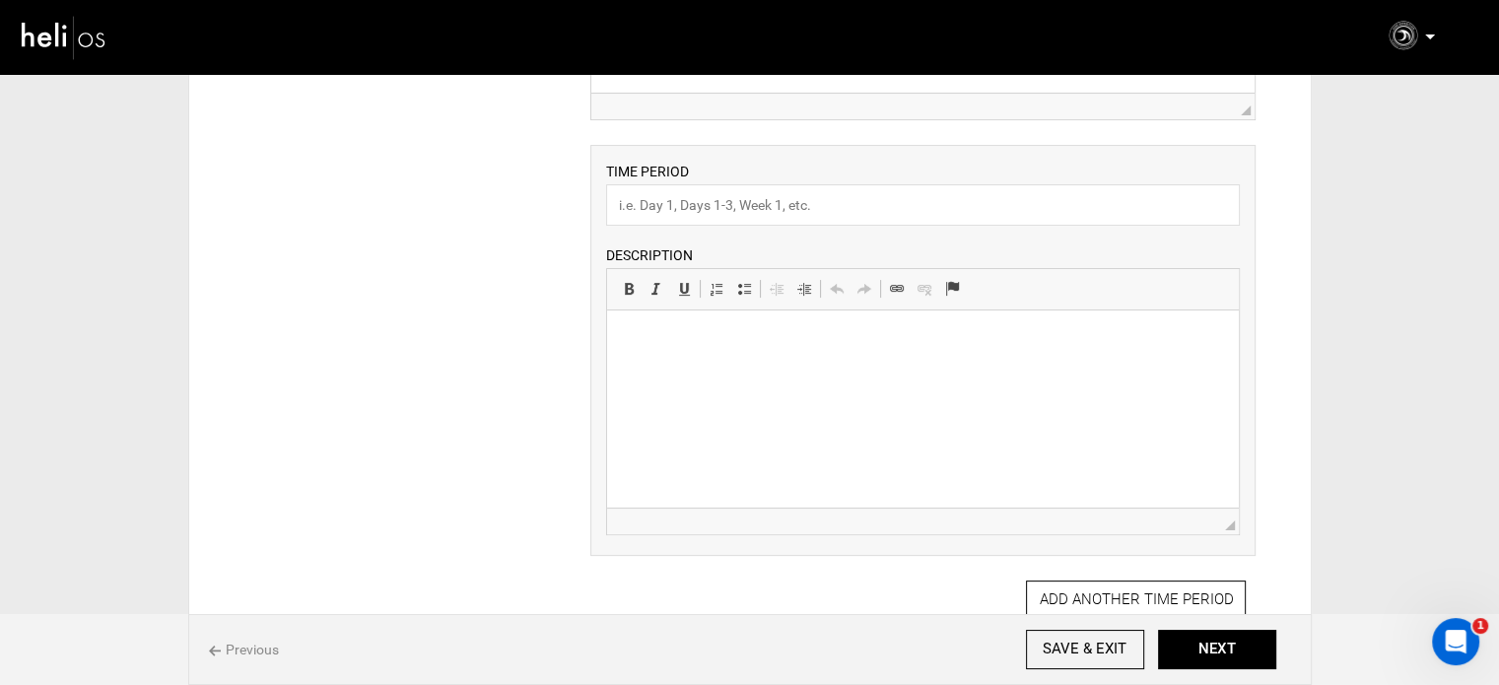
scroll to position [360, 0]
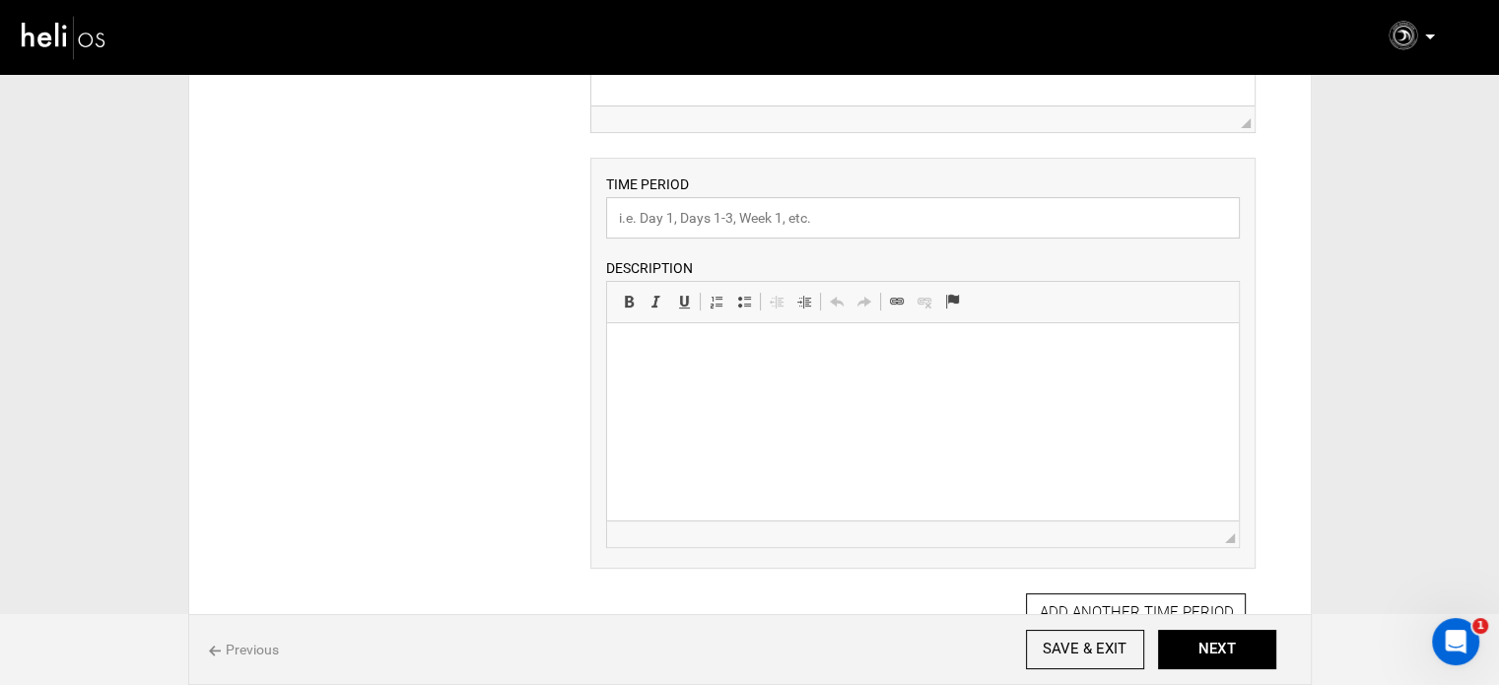
click at [730, 212] on input "text" at bounding box center [923, 217] width 634 height 41
click at [788, 382] on html at bounding box center [923, 353] width 632 height 60
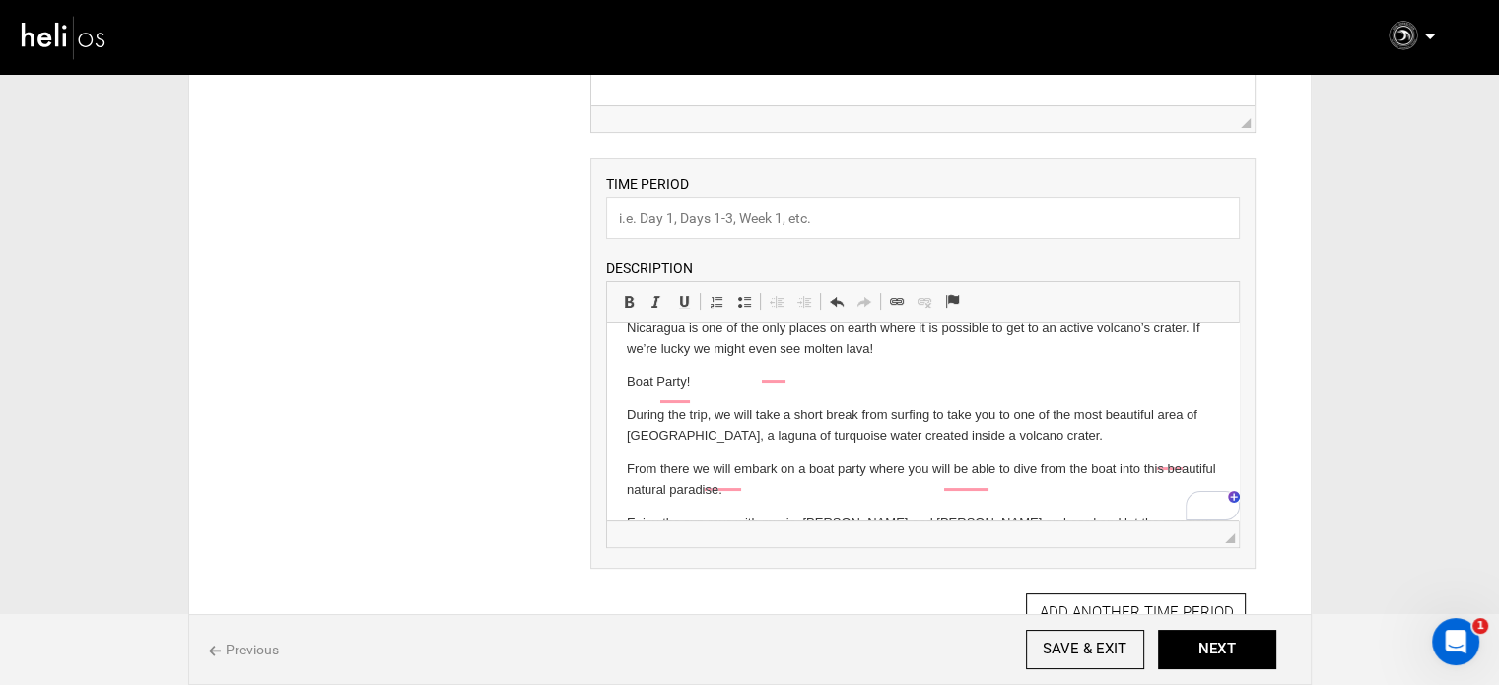
scroll to position [120, 0]
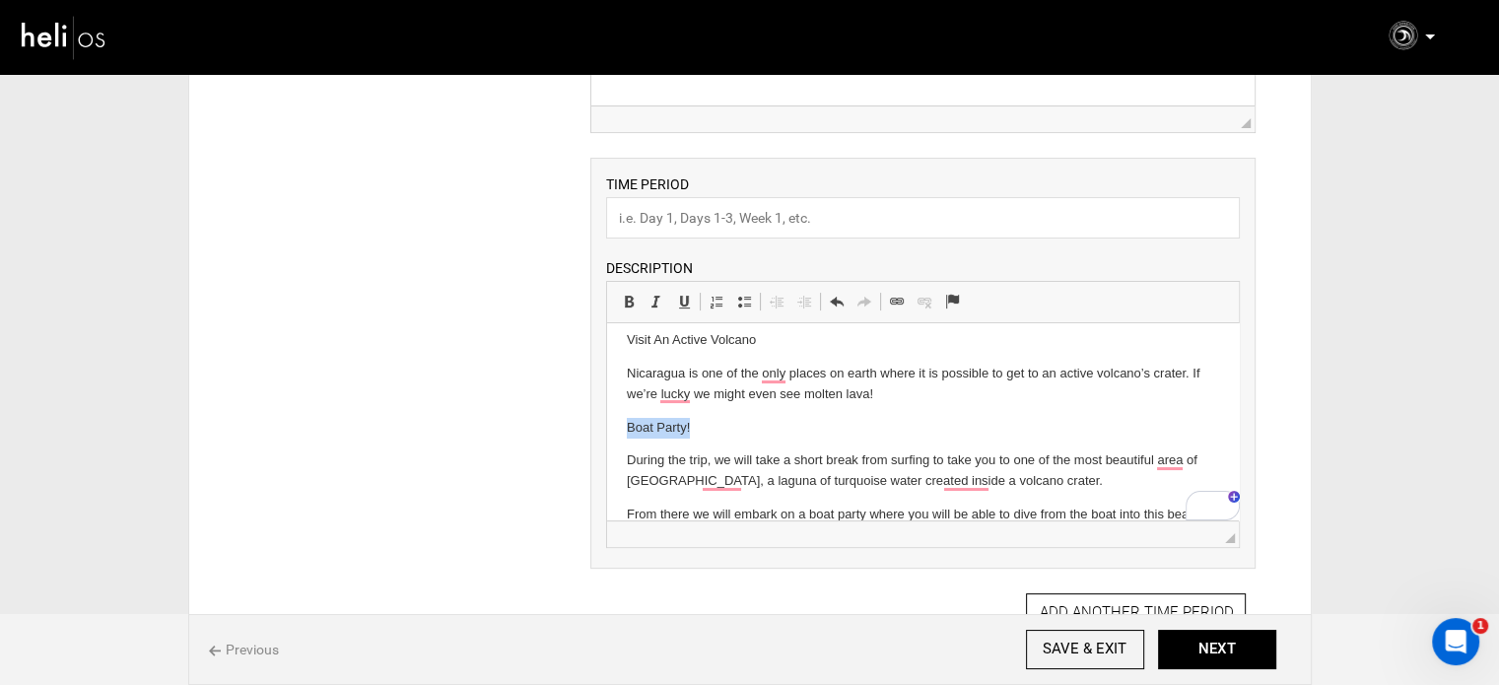
drag, startPoint x: 705, startPoint y: 428, endPoint x: 589, endPoint y: 415, distance: 116.0
click at [607, 415] on html "Visit the colonial city of [GEOGRAPHIC_DATA] Taken in hostage by pirates many t…" at bounding box center [923, 411] width 632 height 416
click at [631, 294] on span at bounding box center [629, 302] width 16 height 16
click at [659, 331] on p "Visit An Active Volcano" at bounding box center [923, 340] width 592 height 21
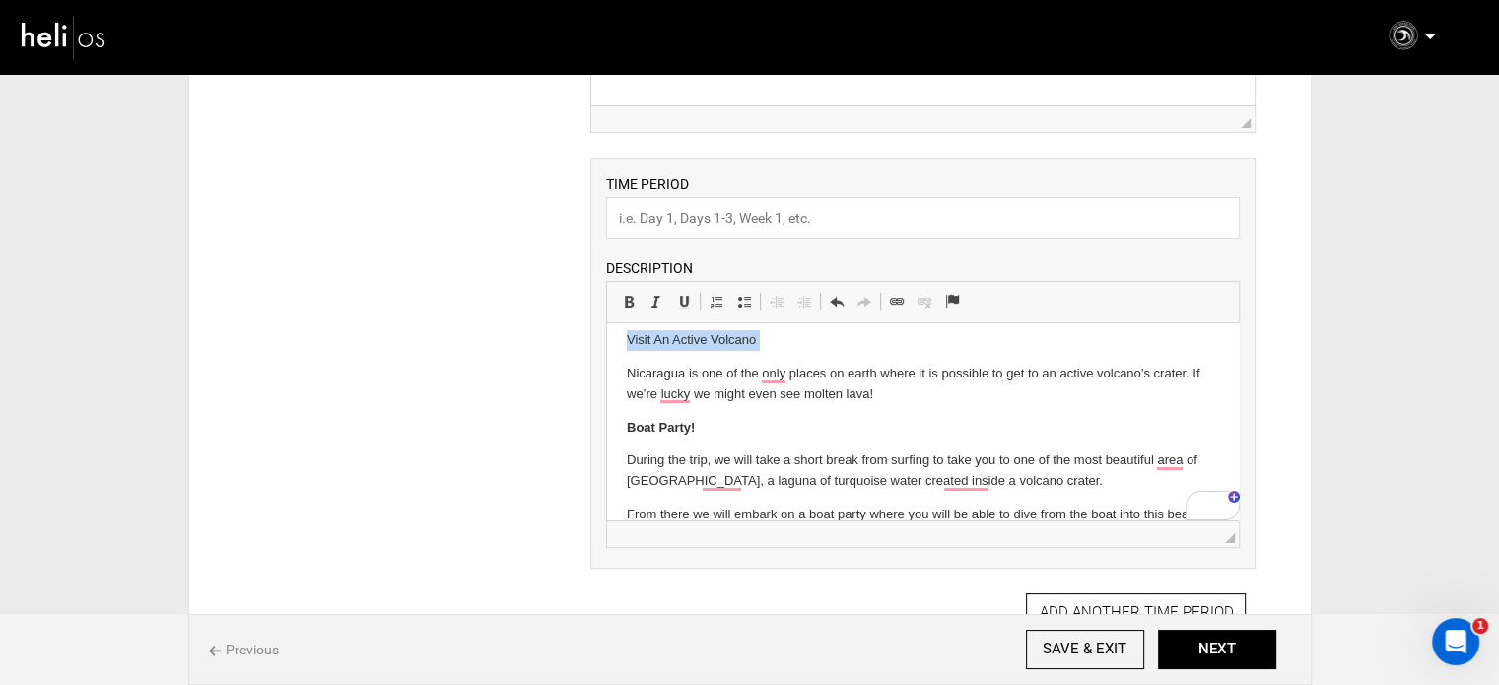
click at [659, 331] on p "Visit An Active Volcano" at bounding box center [923, 340] width 592 height 21
click at [624, 296] on span at bounding box center [629, 302] width 16 height 16
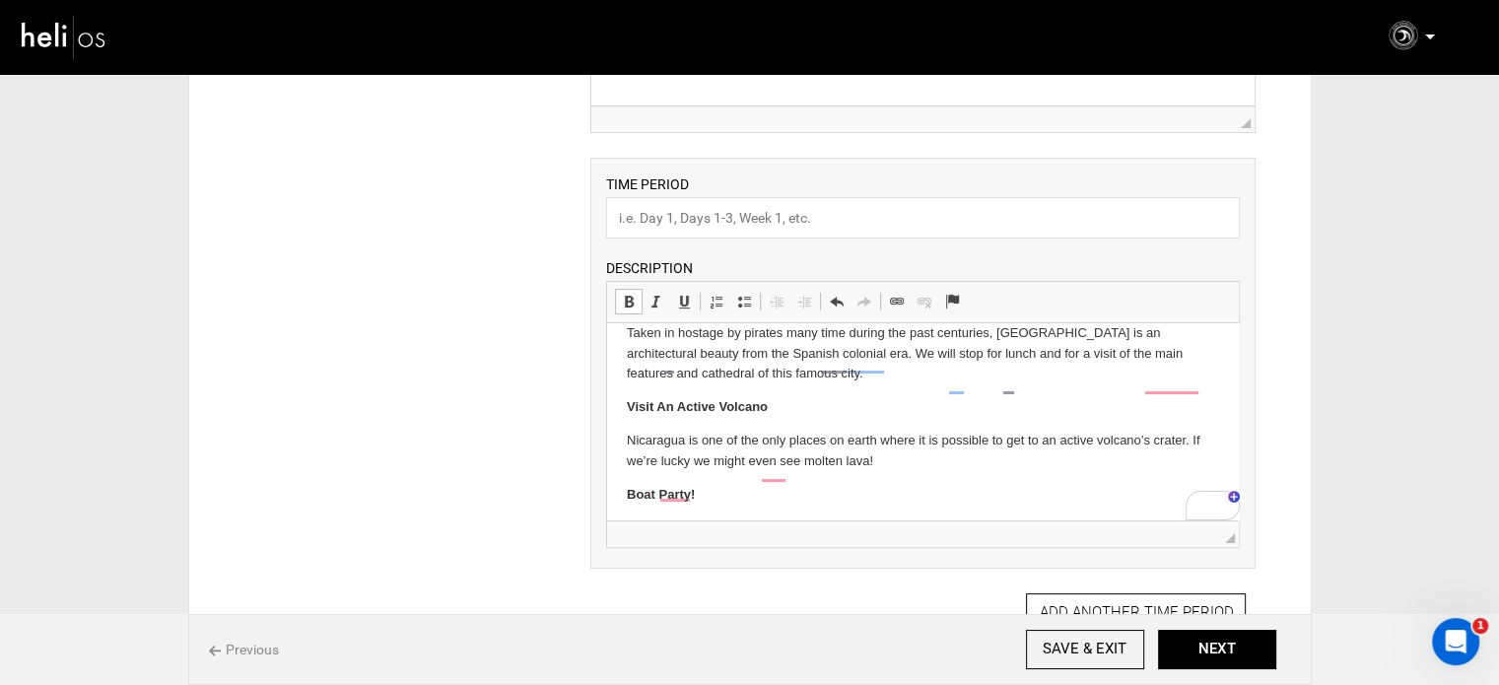
scroll to position [22, 0]
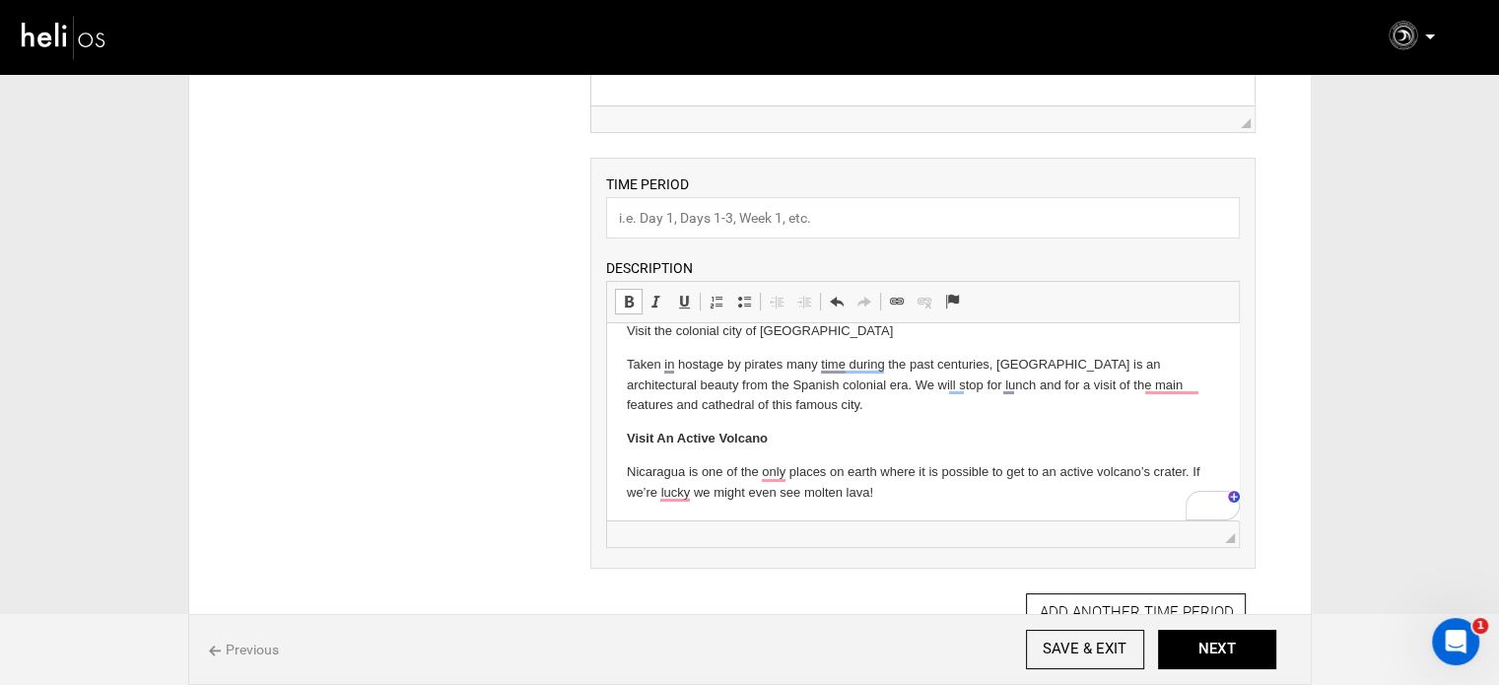
click at [656, 329] on p "Visit the colonial city of [GEOGRAPHIC_DATA]" at bounding box center [923, 331] width 592 height 21
click at [630, 297] on span at bounding box center [629, 302] width 16 height 16
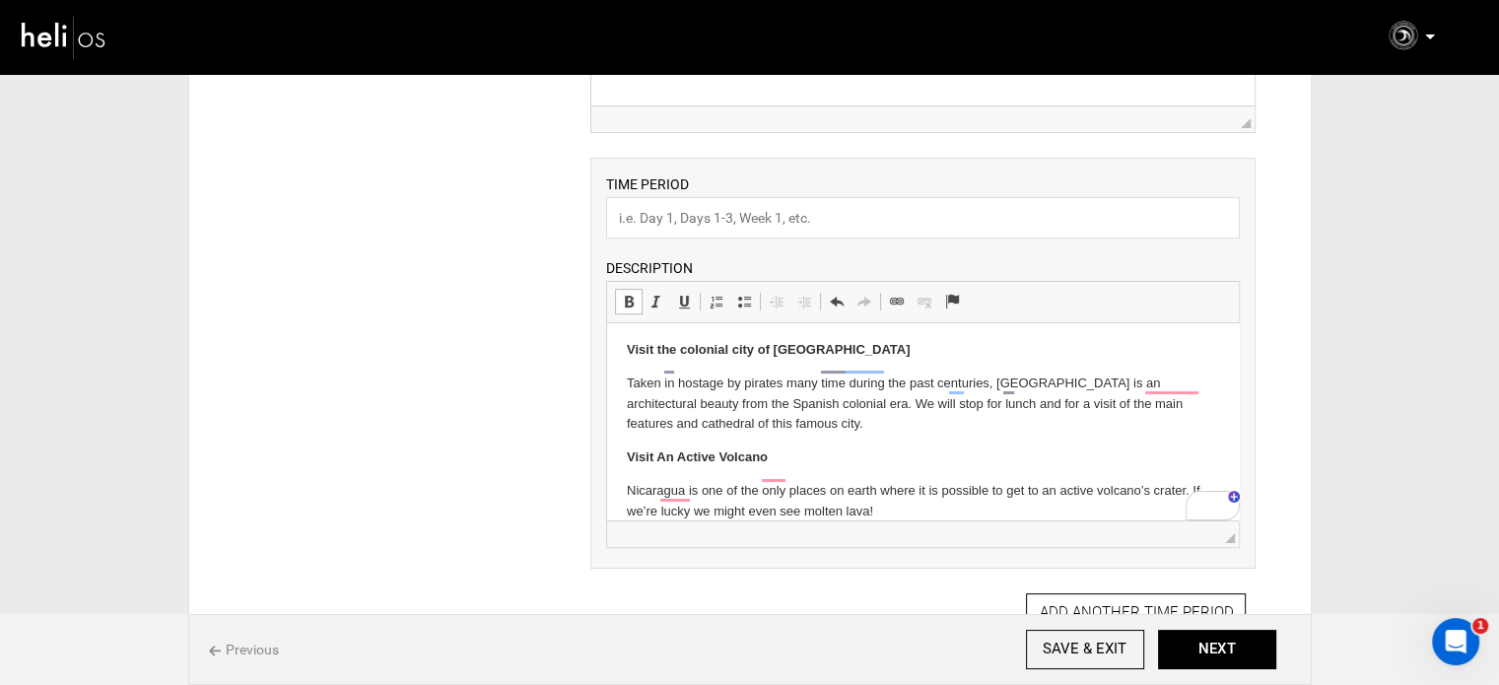
scroll to position [0, 0]
click at [810, 462] on p "Visit An Active Volcano" at bounding box center [923, 460] width 592 height 21
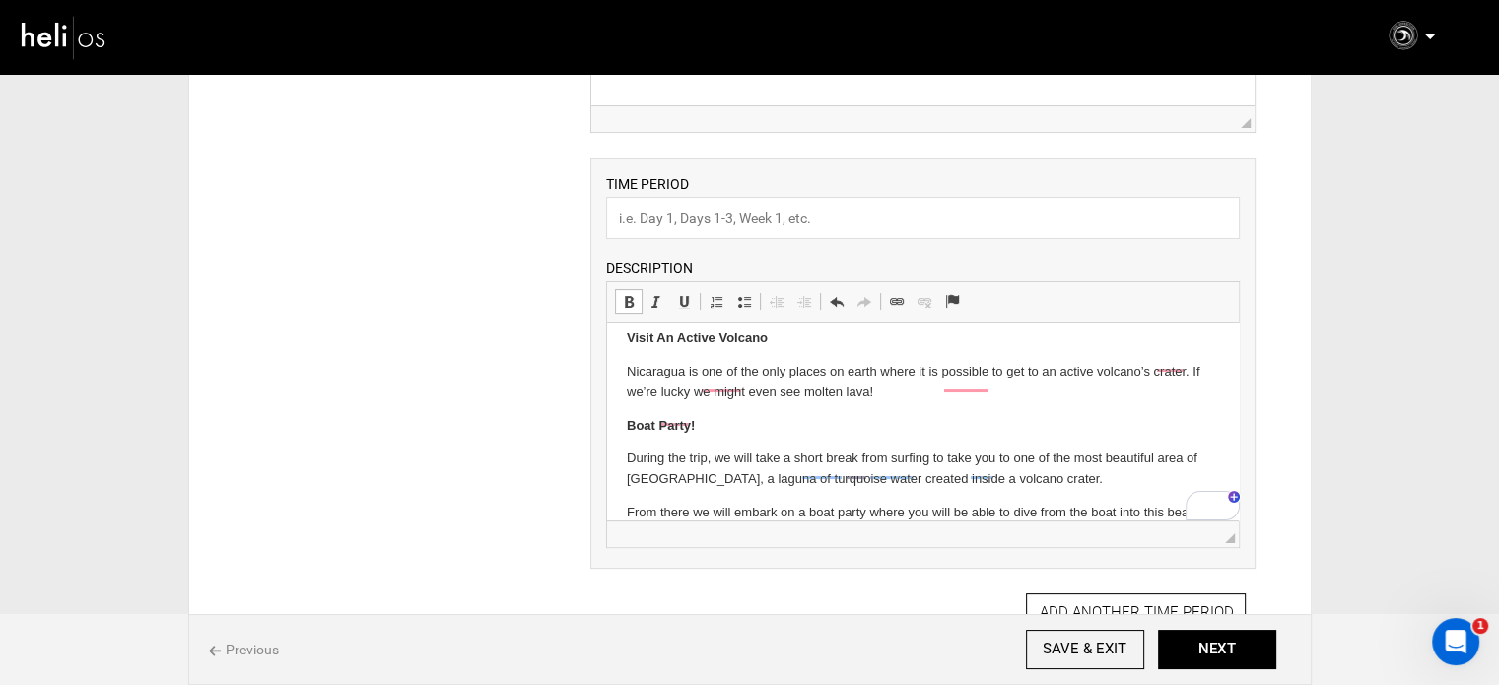
scroll to position [219, 0]
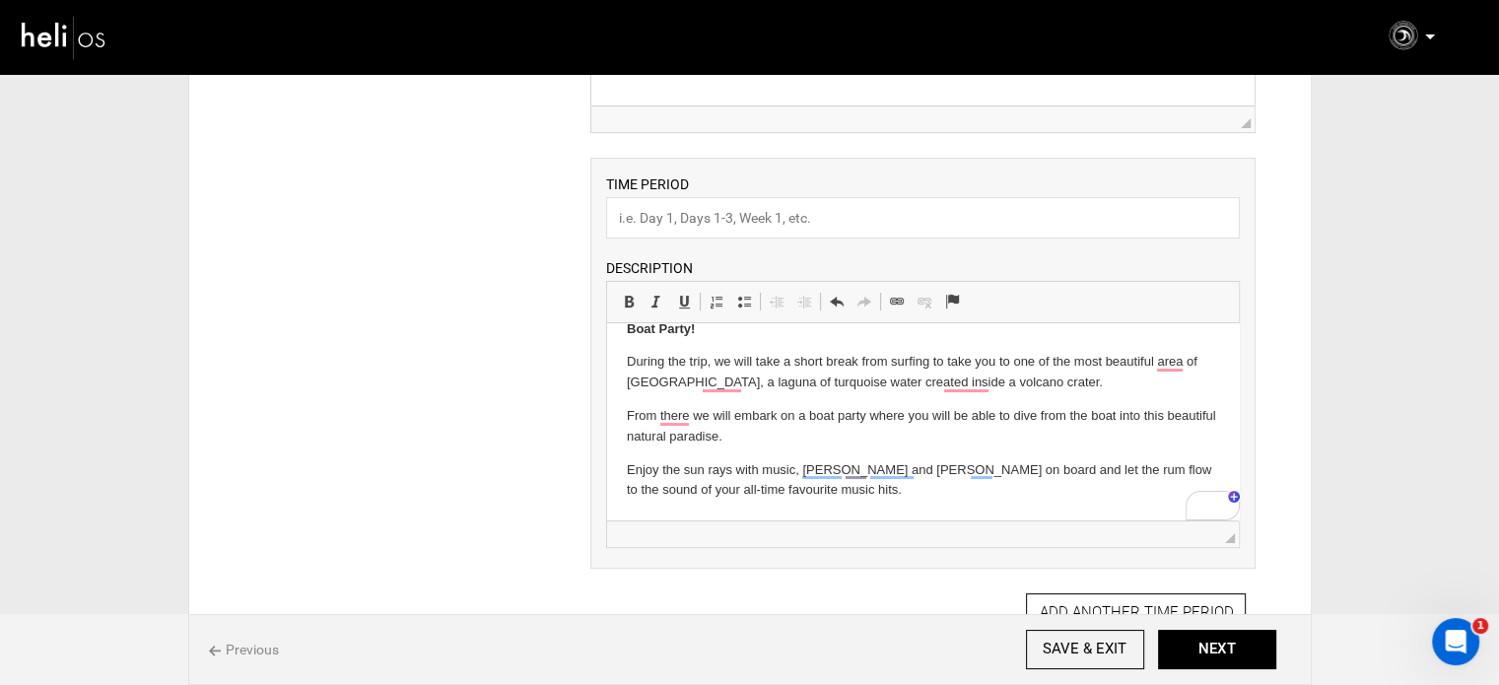
click at [622, 471] on html "Visit the colonial city of [GEOGRAPHIC_DATA] Taken in hostage by pirates many t…" at bounding box center [923, 312] width 632 height 416
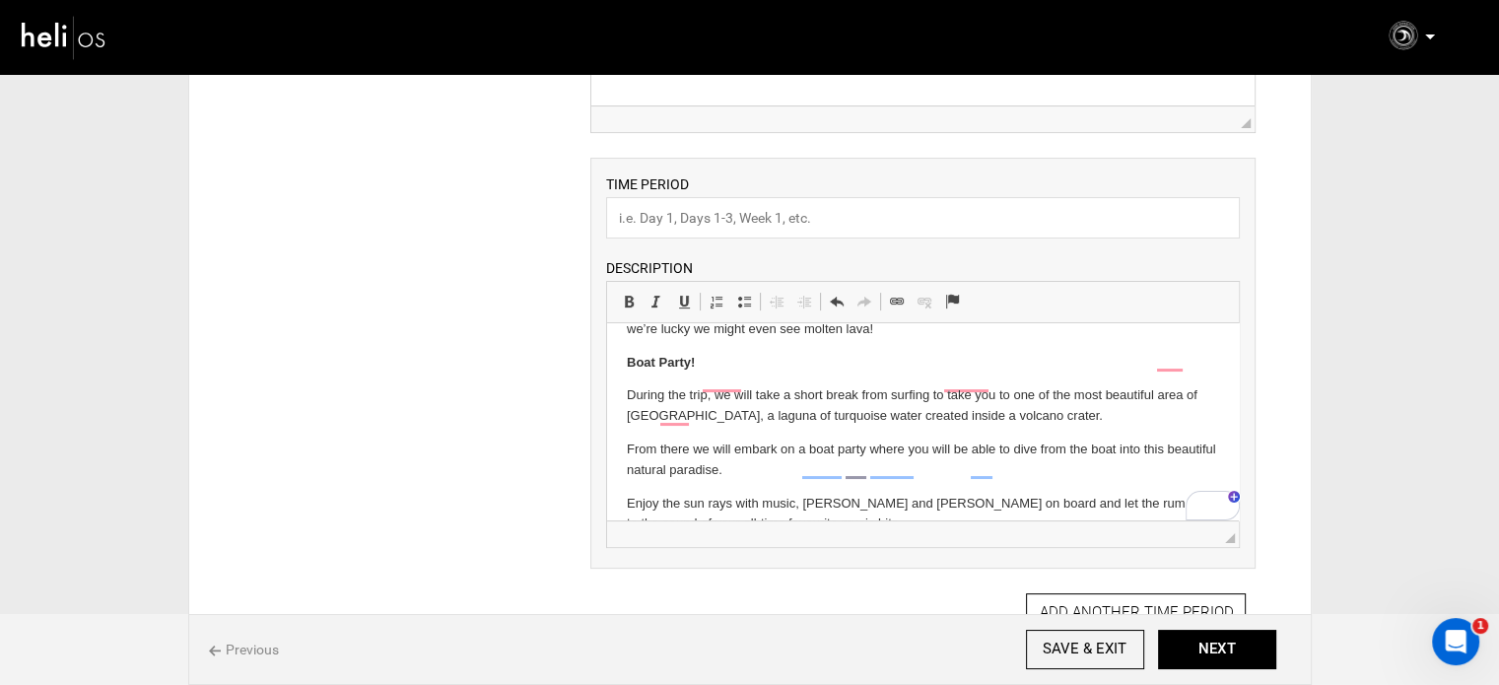
scroll to position [185, 0]
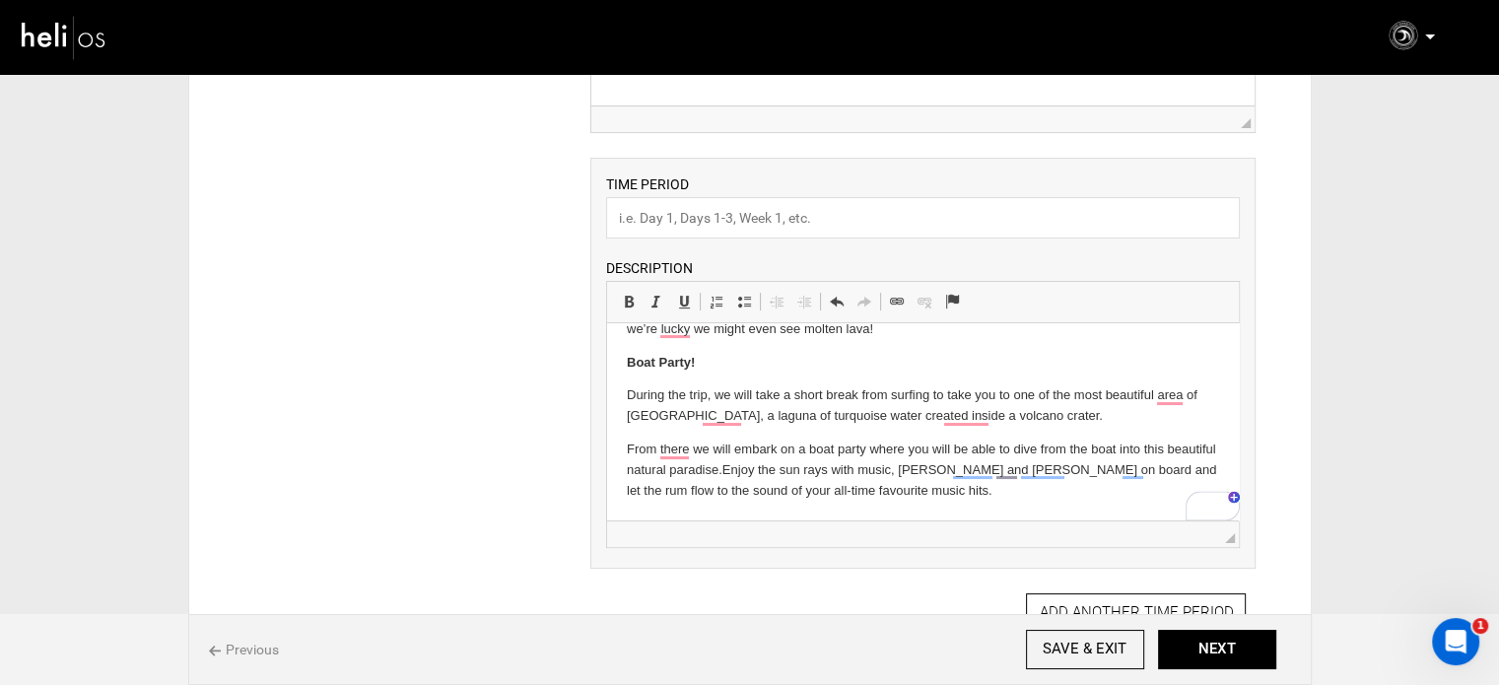
click at [620, 449] on html "Visit the colonial city of [GEOGRAPHIC_DATA] Taken in hostage by pirates many t…" at bounding box center [923, 329] width 632 height 382
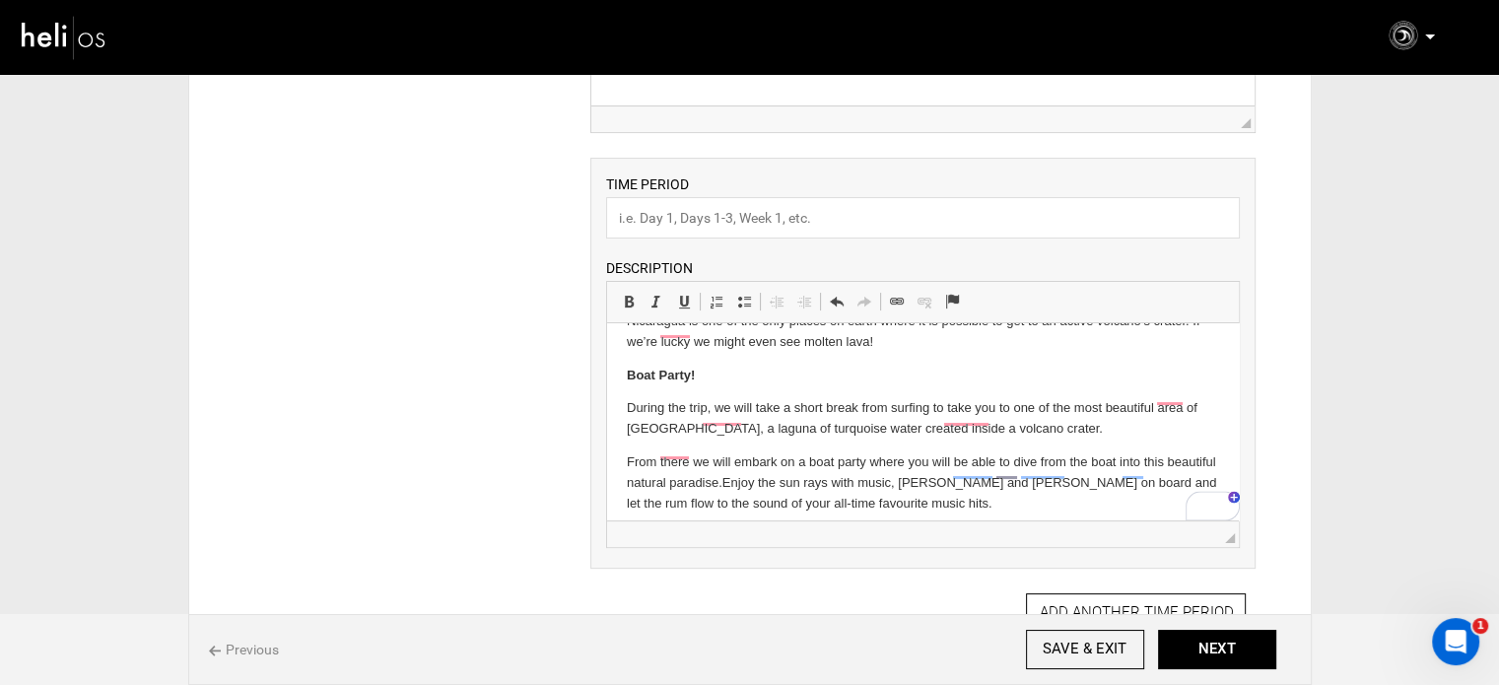
scroll to position [173, 0]
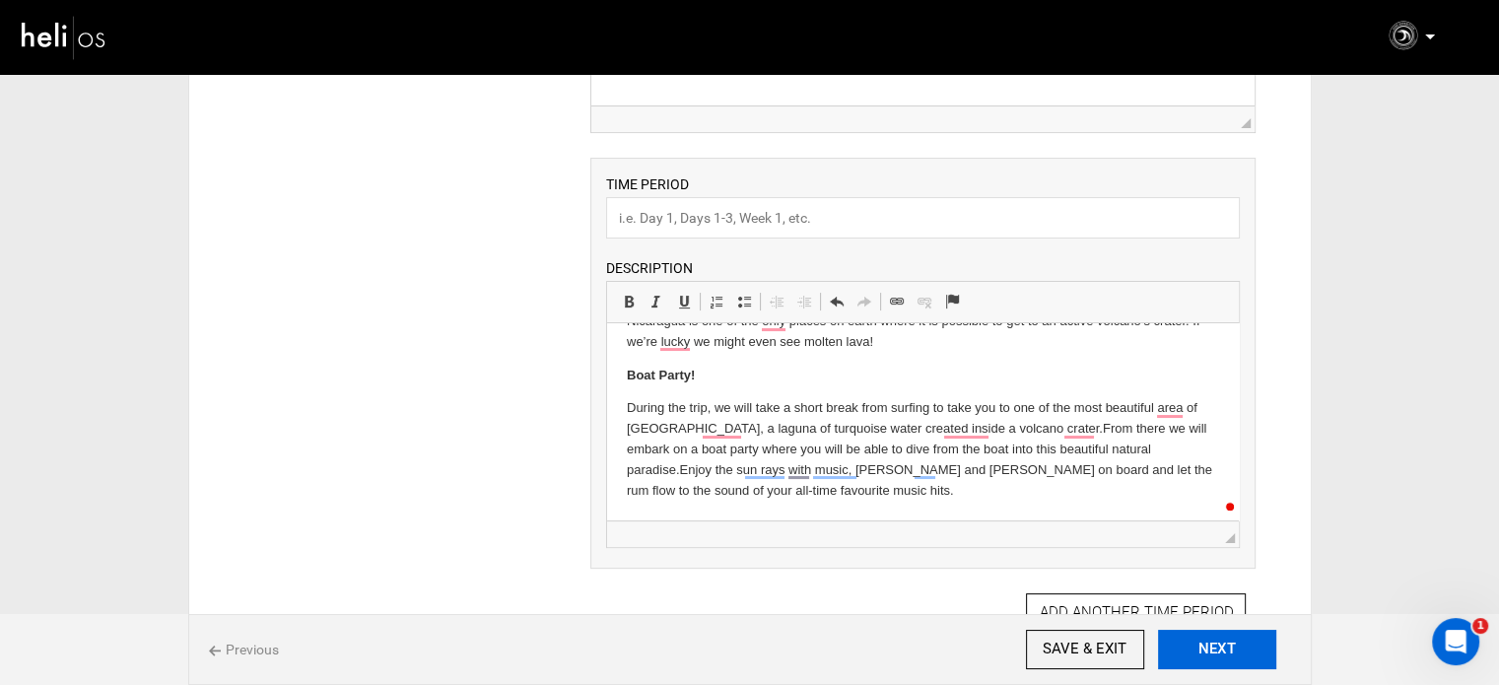
click at [1222, 651] on button "NEXT" at bounding box center [1217, 649] width 118 height 39
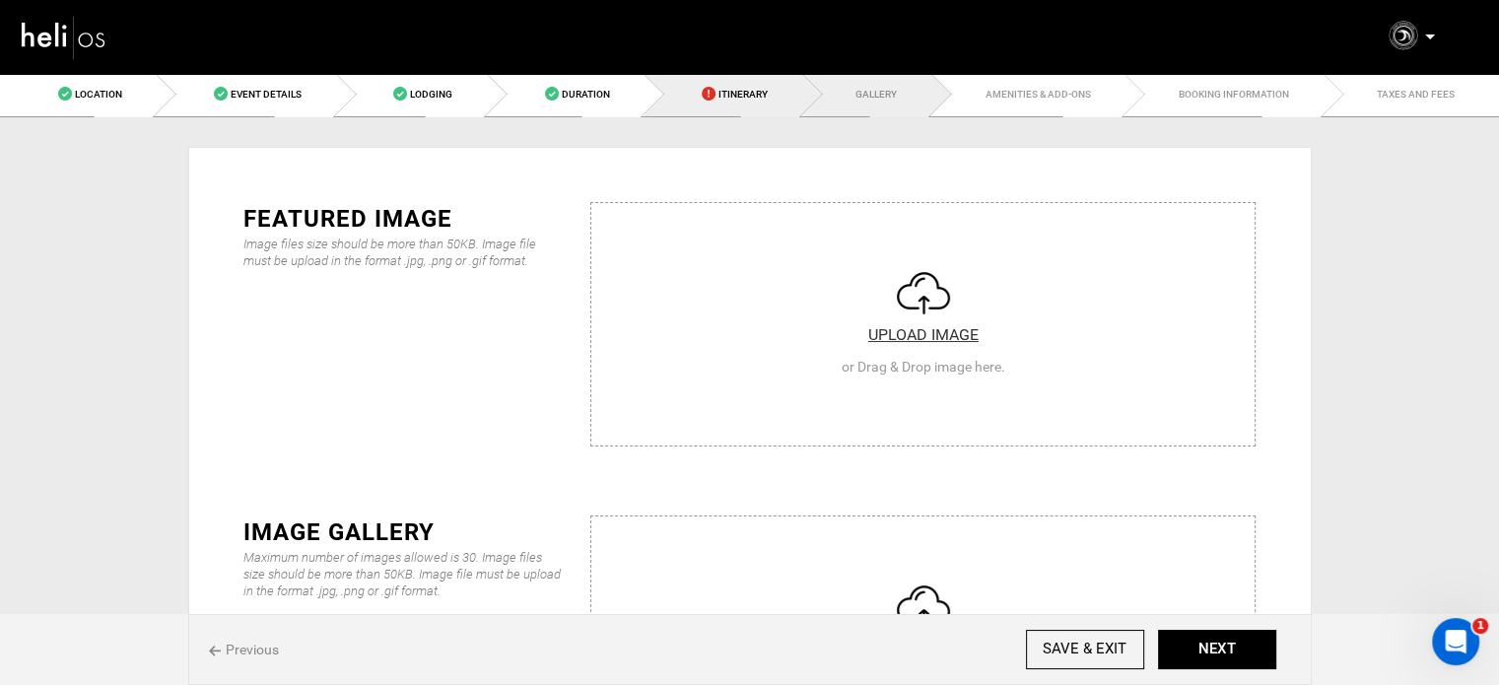
click at [676, 82] on link "Itinerary" at bounding box center [723, 94] width 158 height 44
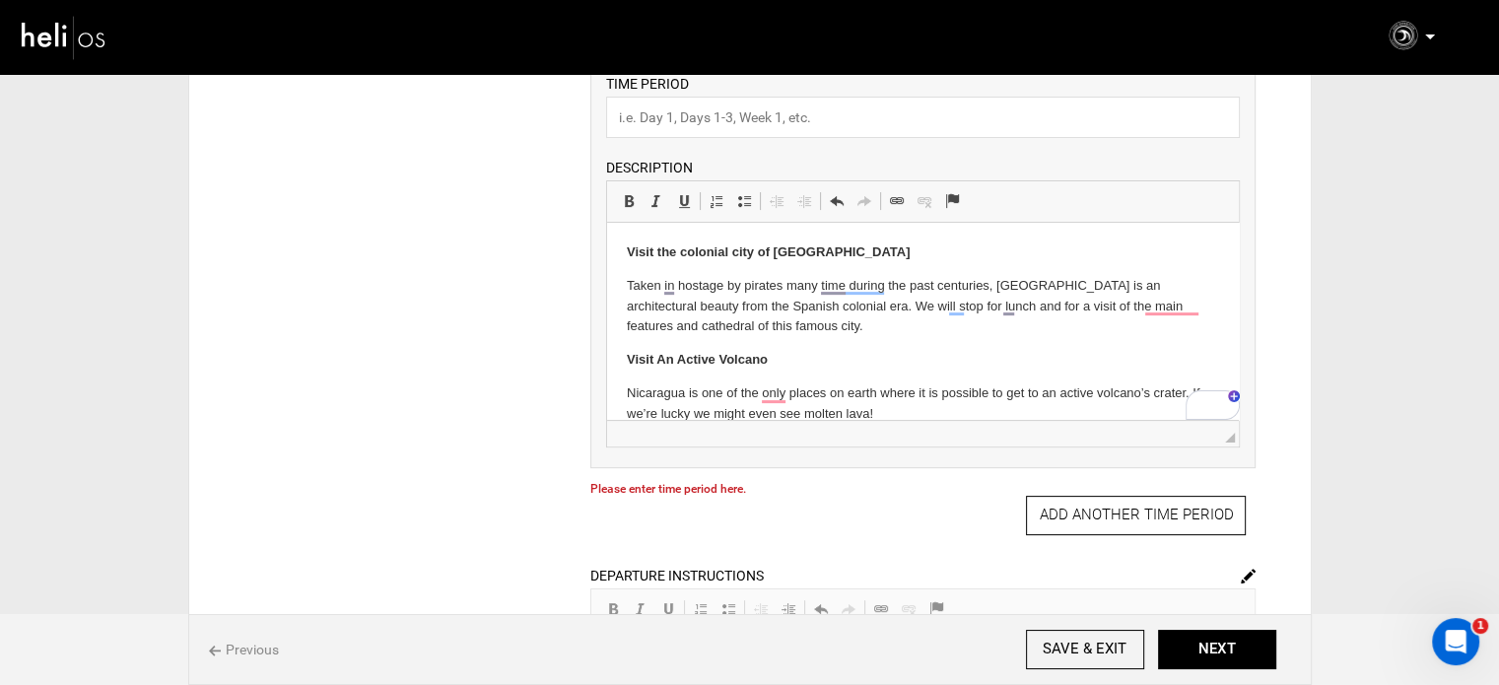
scroll to position [363, 0]
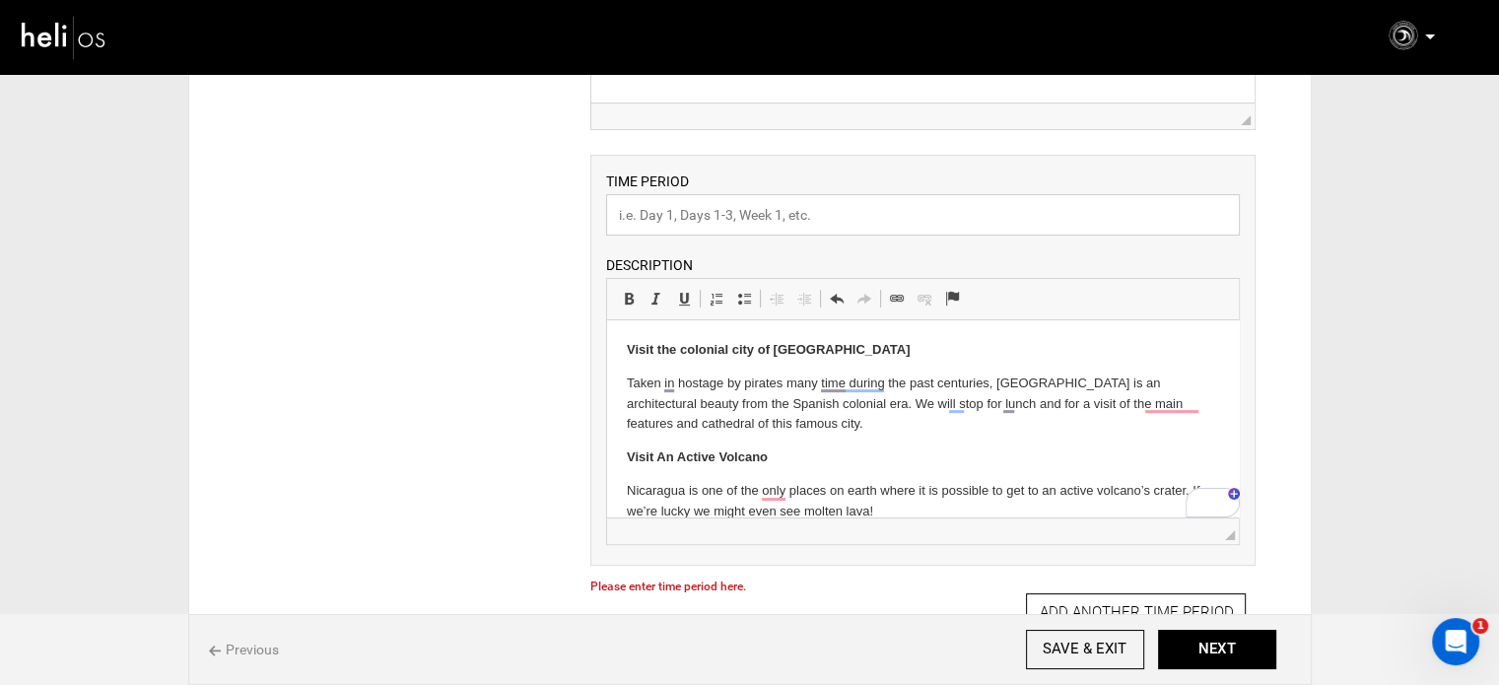
click at [674, 215] on input "text" at bounding box center [923, 214] width 634 height 41
type input "Experience"
click at [1267, 657] on button "NEXT" at bounding box center [1217, 649] width 118 height 39
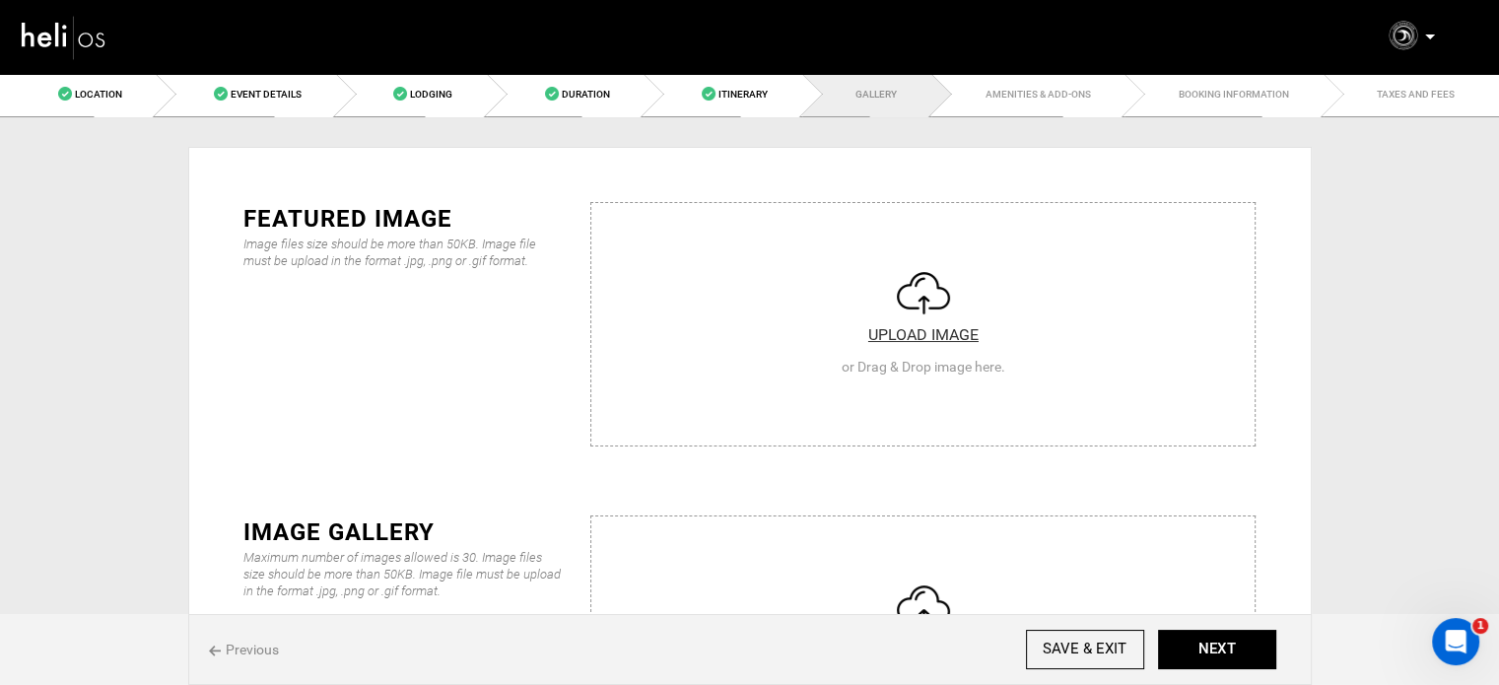
click at [708, 305] on input "file" at bounding box center [922, 321] width 663 height 237
type input "C:\fakepath\a41c3336-b619-4447-90de-57d60f7f9637_2310_5ca09f957c3eff4c5503e4066…"
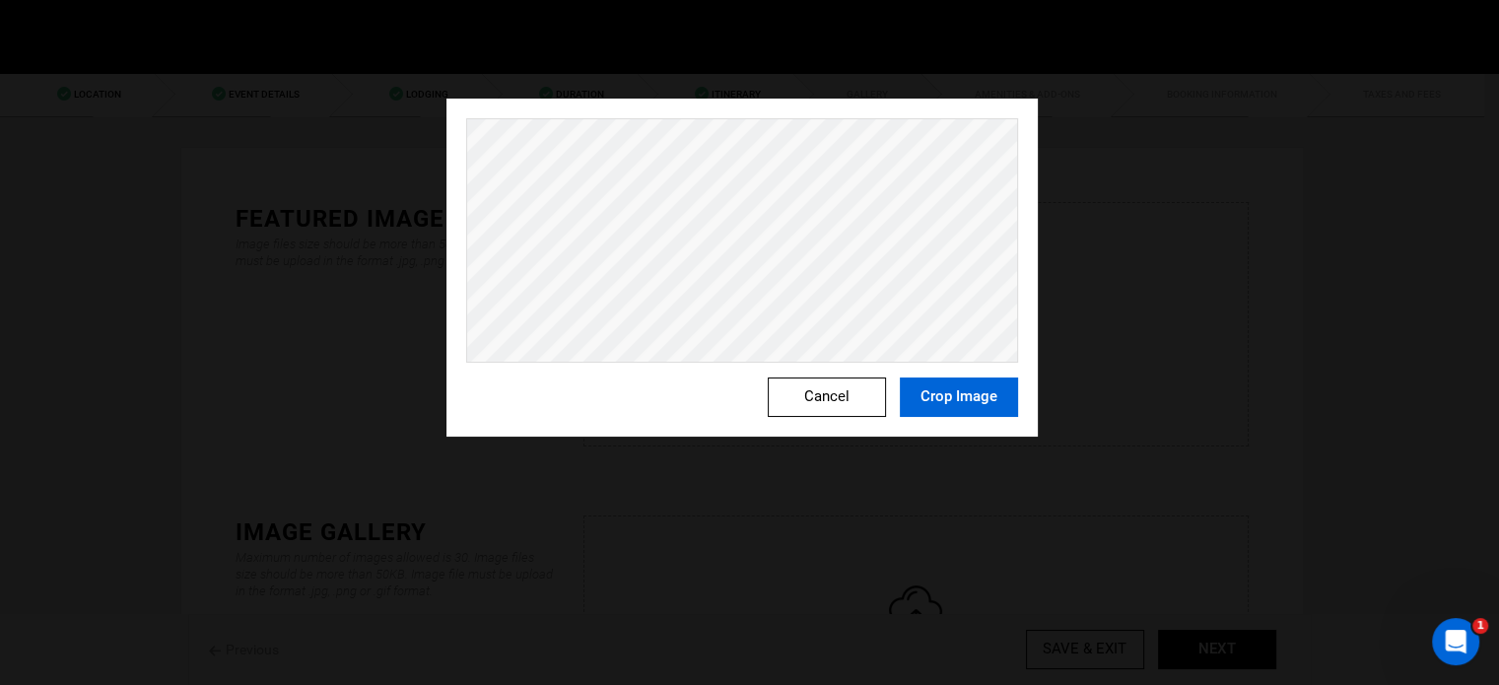
click at [979, 391] on button "Crop Image" at bounding box center [959, 397] width 118 height 39
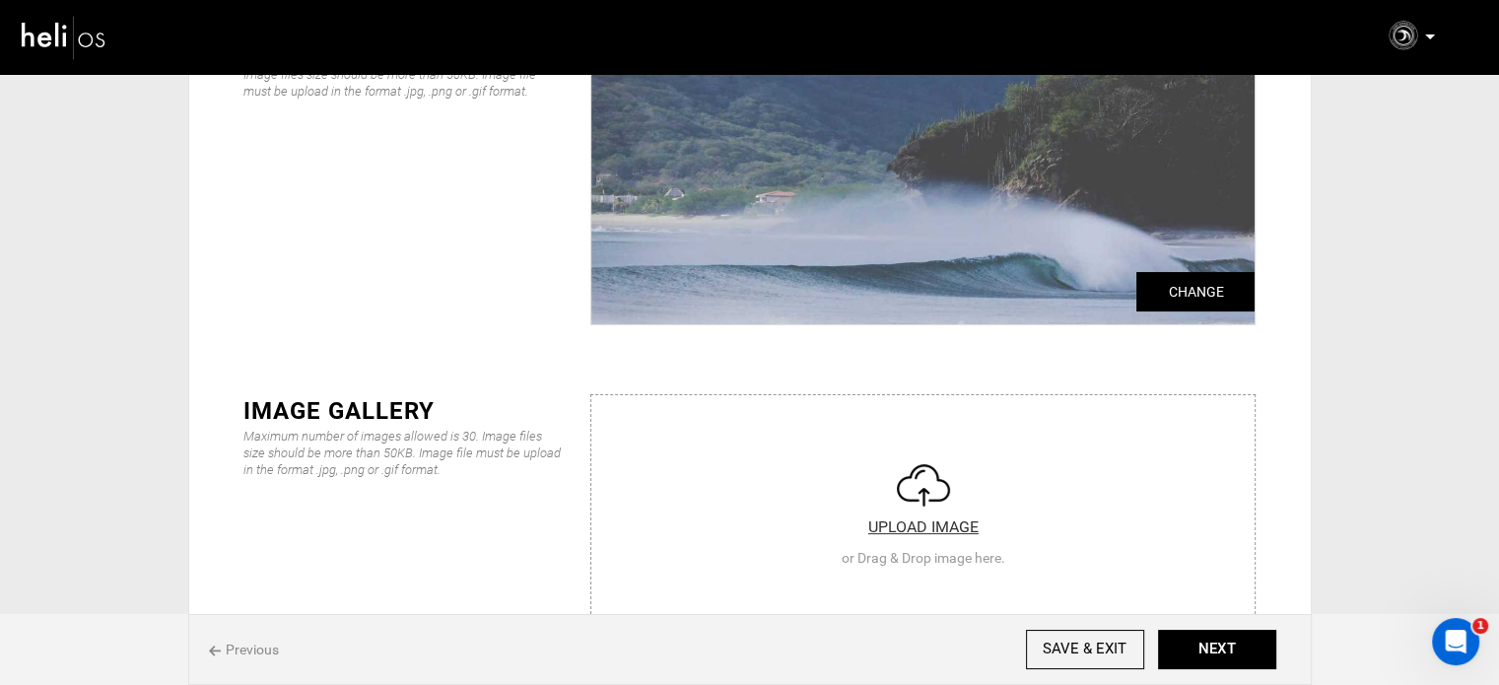
scroll to position [197, 0]
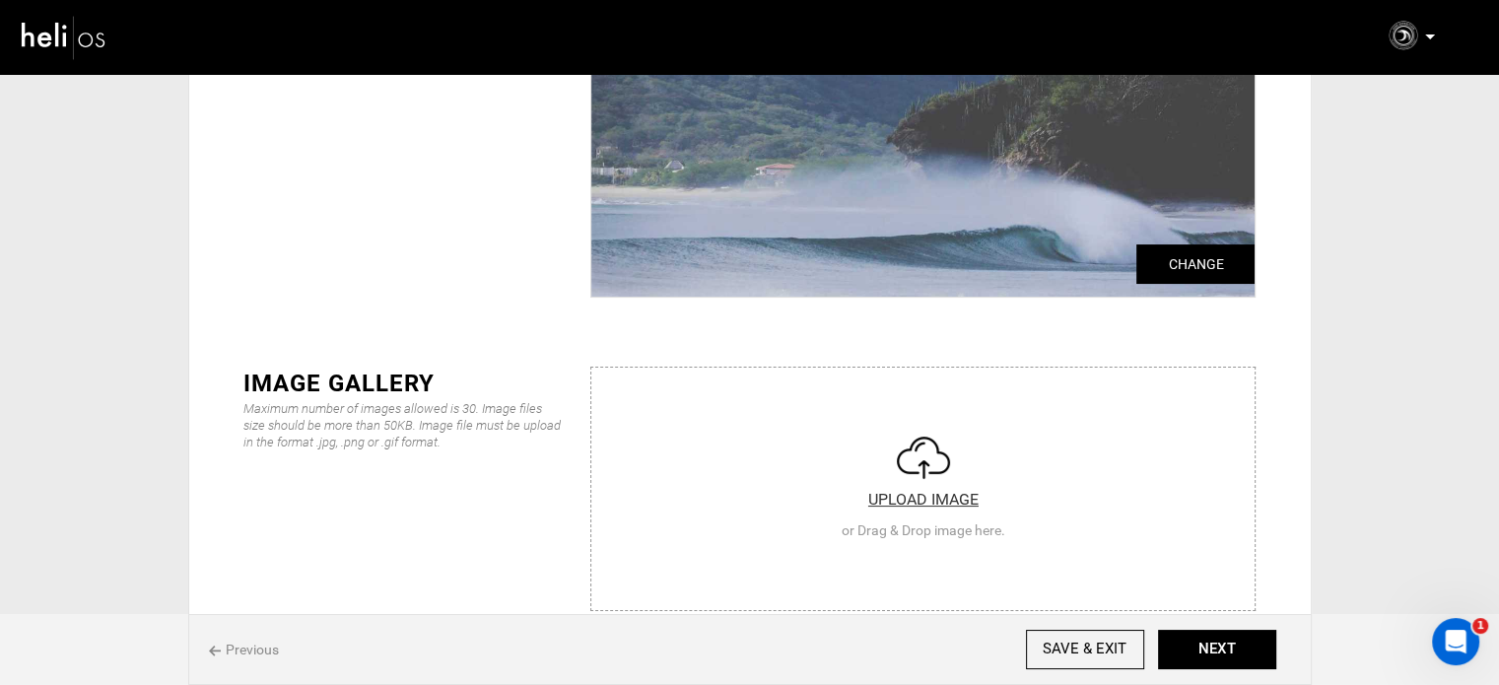
click at [840, 418] on input "file" at bounding box center [922, 486] width 663 height 237
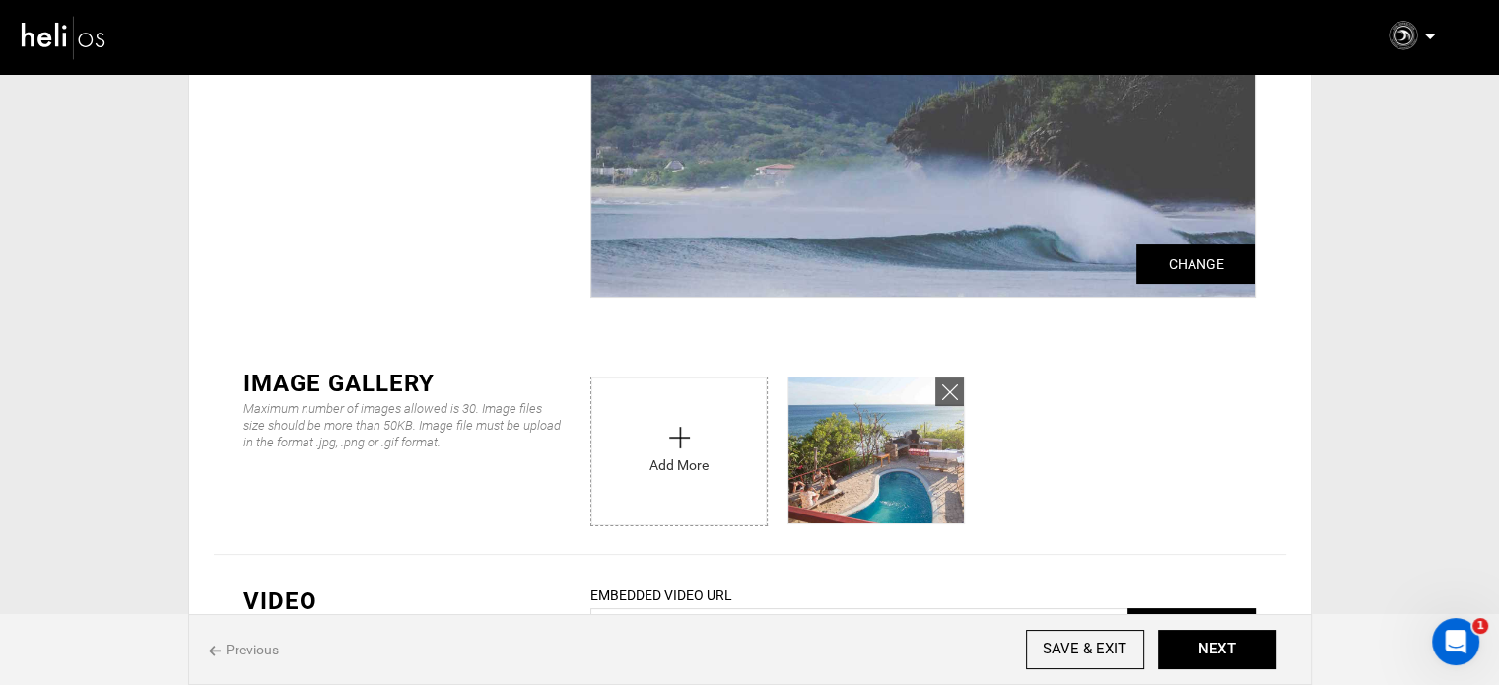
click at [695, 440] on input "file" at bounding box center [678, 447] width 175 height 138
type input "C:\fakepath\6cdb4cdb-65c7-459e-a13a-eb91054cd098_2310_4c8cec1e4d775cd68a2f0b273…"
click at [696, 426] on input "file" at bounding box center [678, 447] width 175 height 138
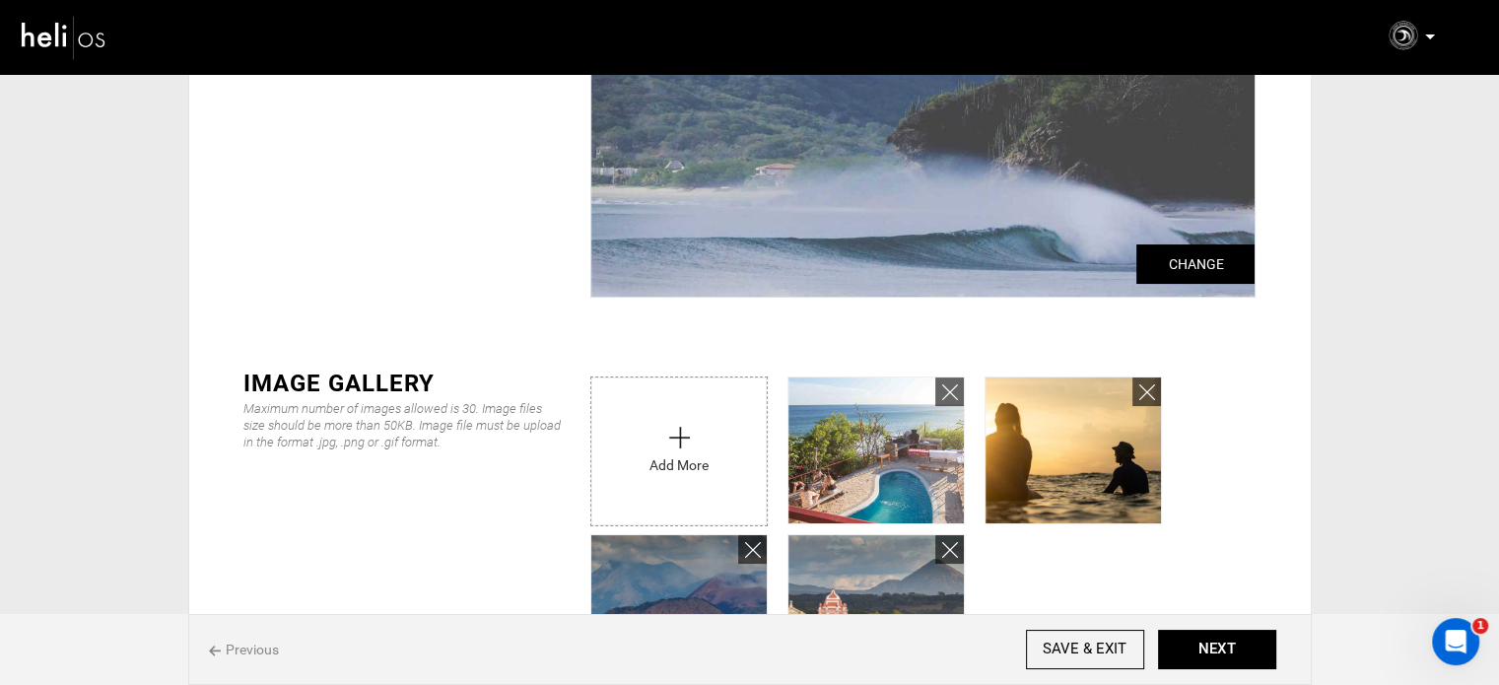
type input "C:\fakepath\36e8769059acbabd6852d650590a0144.jpeg"
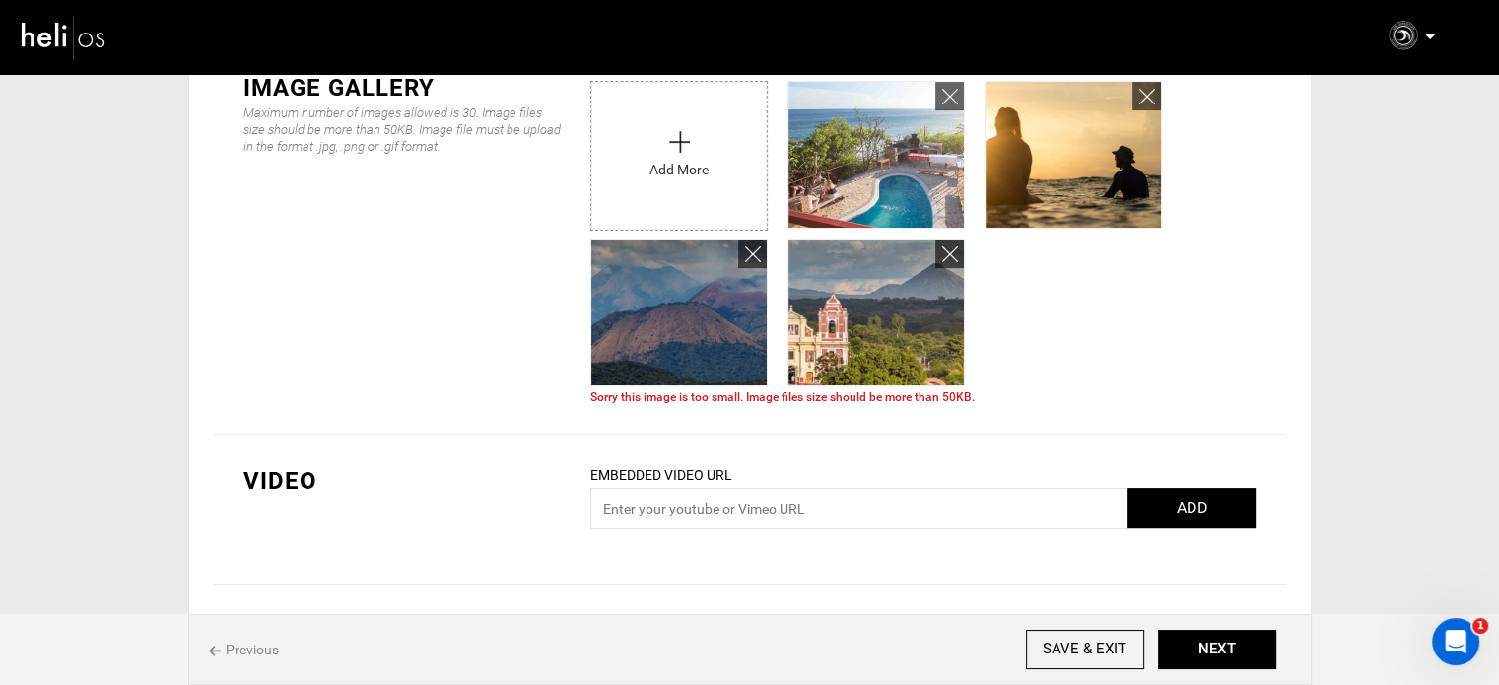
click at [655, 128] on input "file" at bounding box center [678, 151] width 175 height 138
type input "C:\fakepath\36e8769059acbabd6852d650590a0144.jpeg"
click at [661, 160] on input "file" at bounding box center [678, 151] width 175 height 138
type input "C:\fakepath\49ca54f8-426b-427c-bf8c-f7120d3c119b_254_df16b29bc2a00563c866810218…"
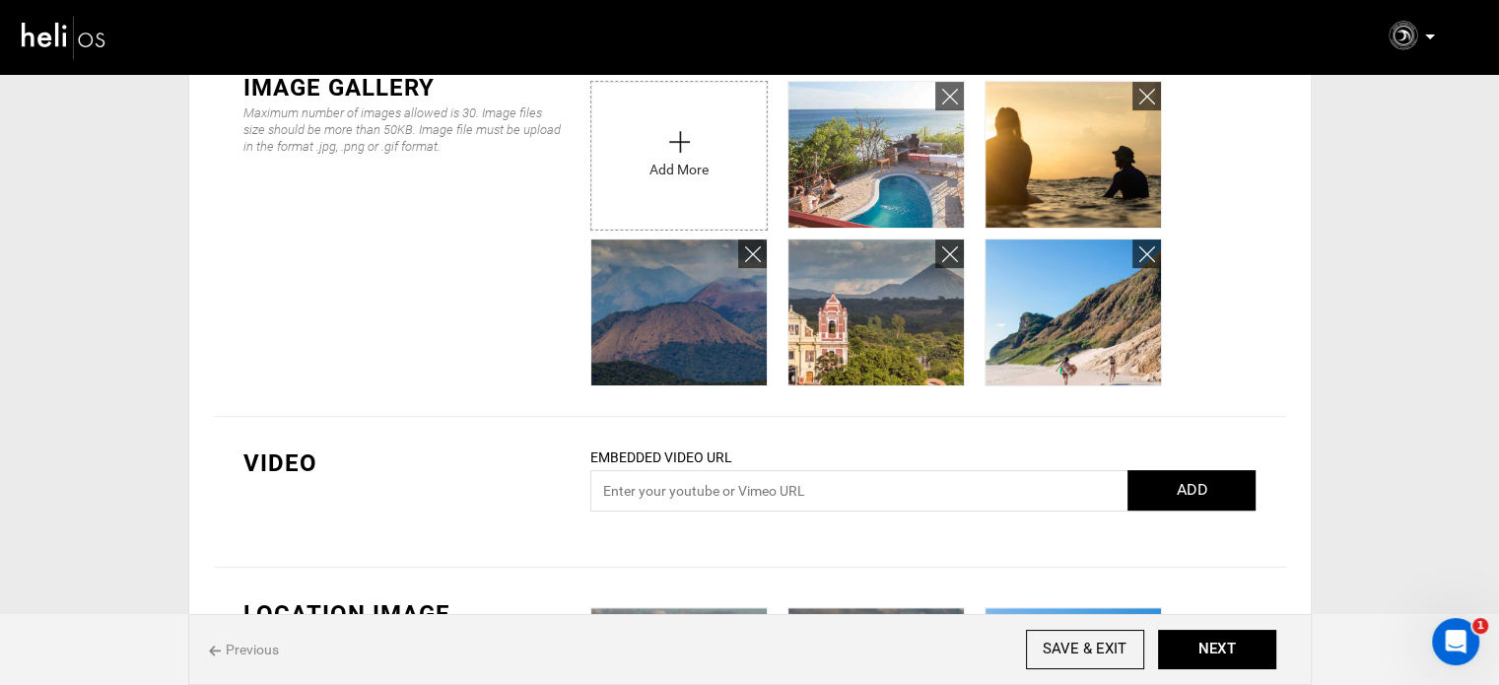
click at [666, 196] on input "file" at bounding box center [678, 151] width 175 height 138
type input "C:\fakepath\96adae0a-87e8-443a-844e-d9db8ace7d7f_2310_c414d66229c869e166a3ae0f9…"
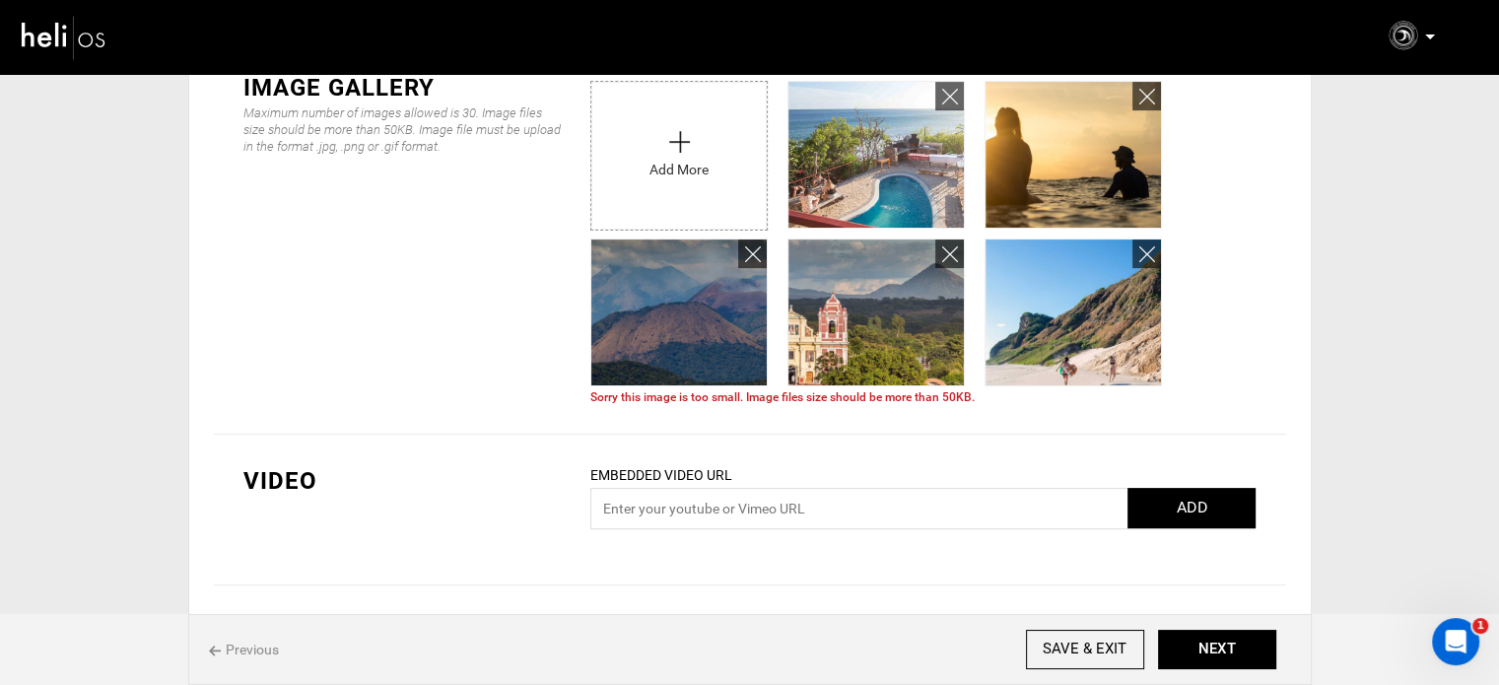
click at [674, 175] on input "file" at bounding box center [678, 151] width 175 height 138
type input "C:\fakepath\6792f7d7-235d-4239-bd23-4f2433bd313b_101_4731f8110cdcf8801a0c0808fc…"
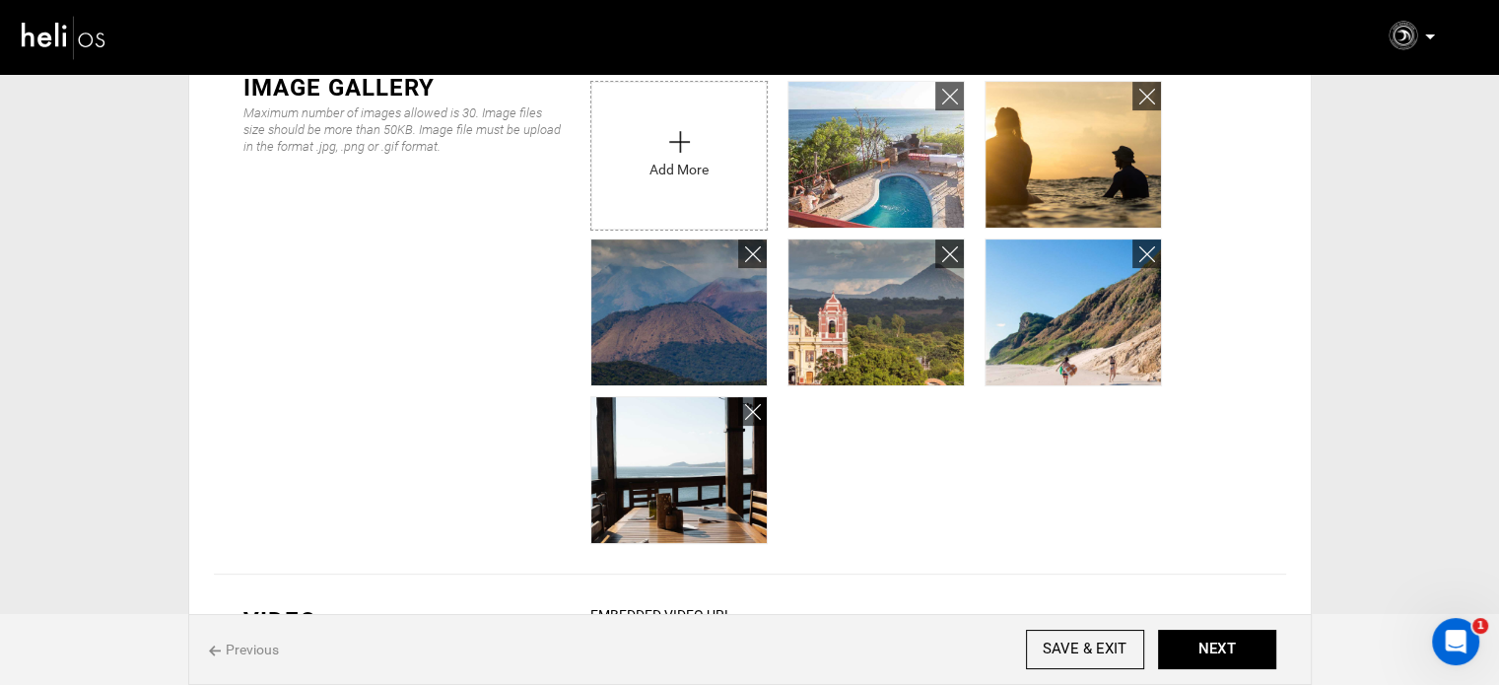
click at [669, 186] on input "file" at bounding box center [678, 151] width 175 height 138
type input "C:\fakepath\a09a7a79-f185-448a-80fa-2209ddb555f9_2310_6d136dd36df7a26e41746f34e…"
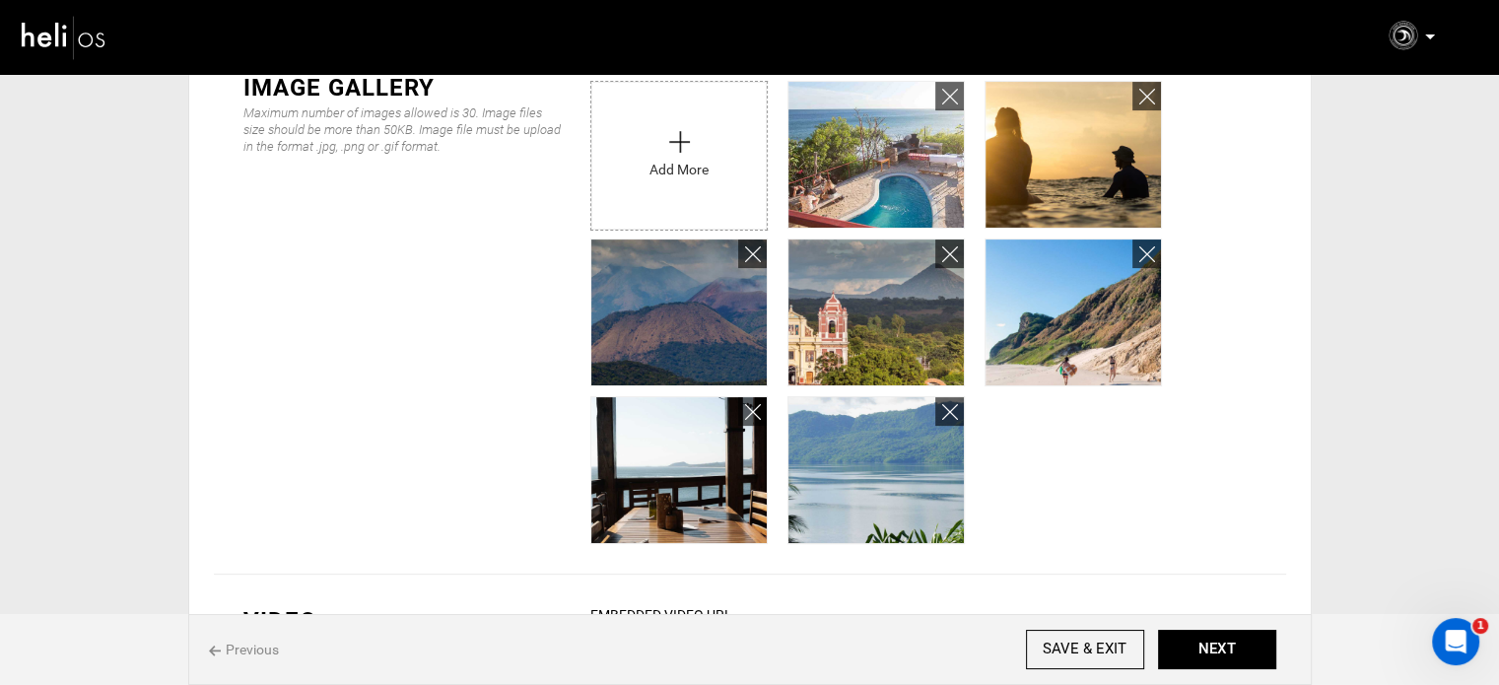
click at [619, 140] on input "file" at bounding box center [678, 151] width 175 height 138
click at [1235, 634] on button "NEXT" at bounding box center [1217, 649] width 118 height 39
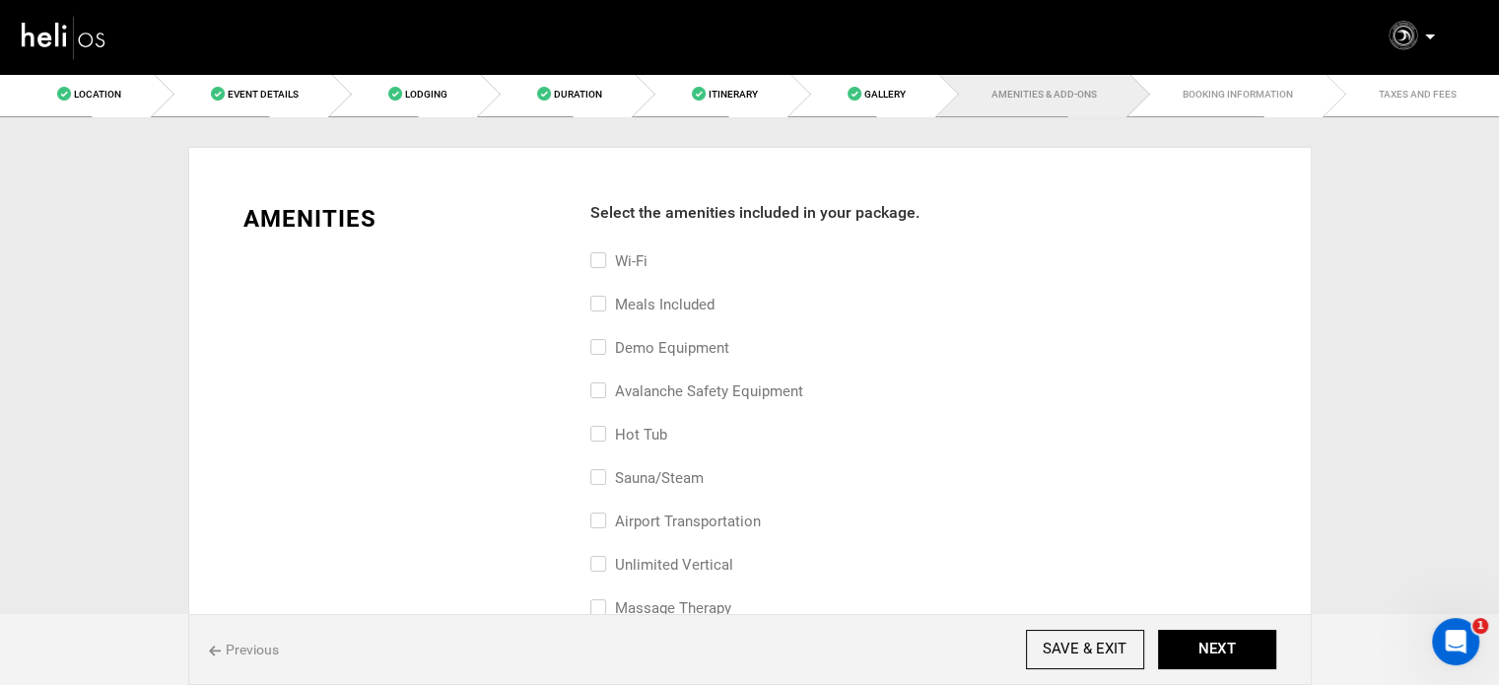
click at [643, 293] on label "Meals included" at bounding box center [652, 305] width 124 height 24
click at [603, 293] on input "Meals included" at bounding box center [596, 314] width 13 height 43
checkbox input "true"
click at [702, 346] on label "Demo Equipment" at bounding box center [659, 348] width 139 height 24
click at [603, 346] on input "Demo Equipment" at bounding box center [596, 357] width 13 height 43
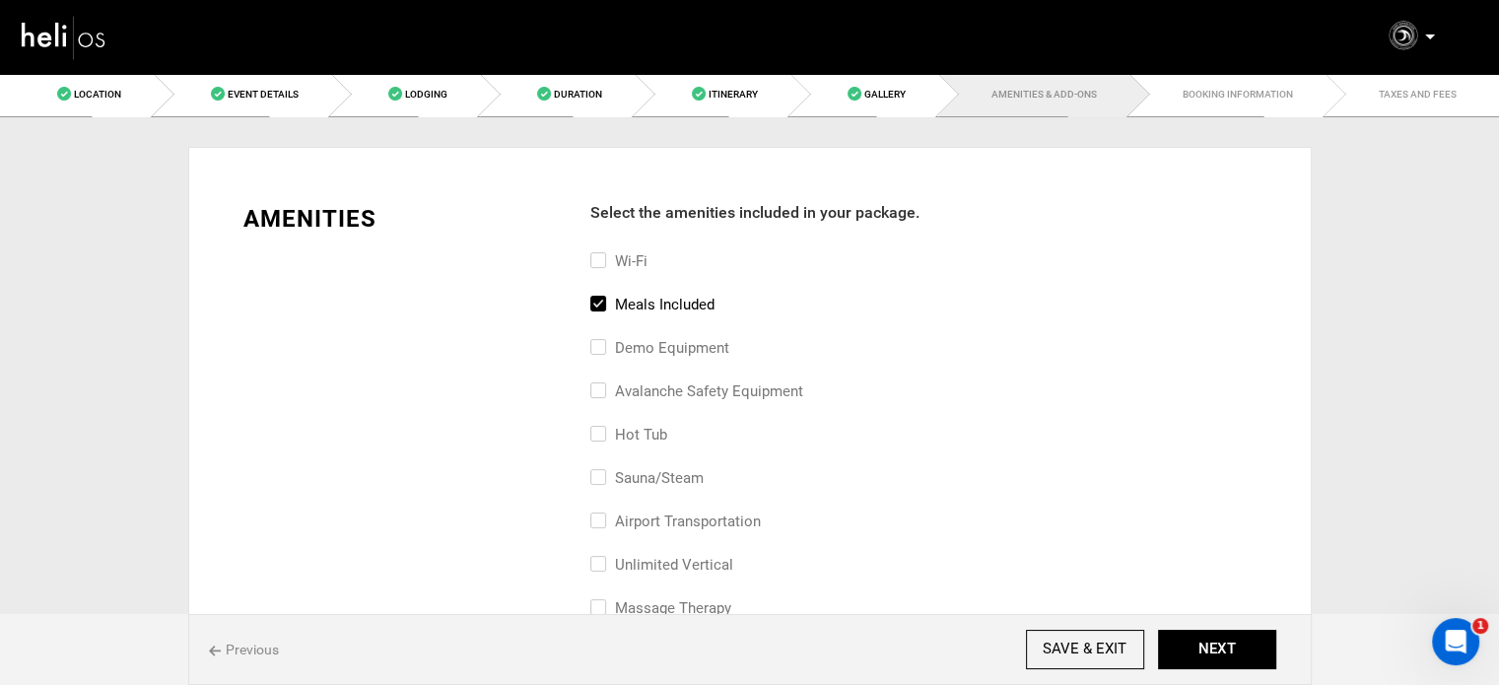
checkbox input "true"
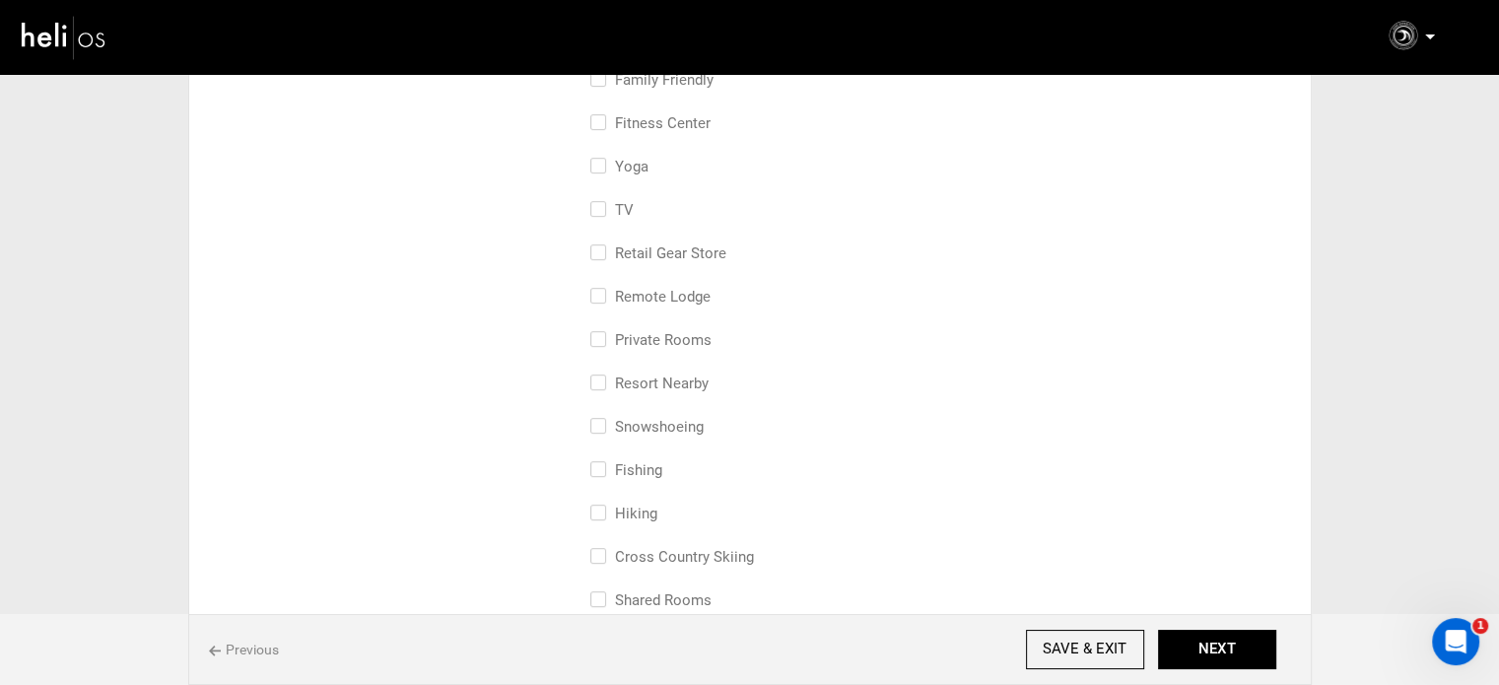
scroll to position [690, 0]
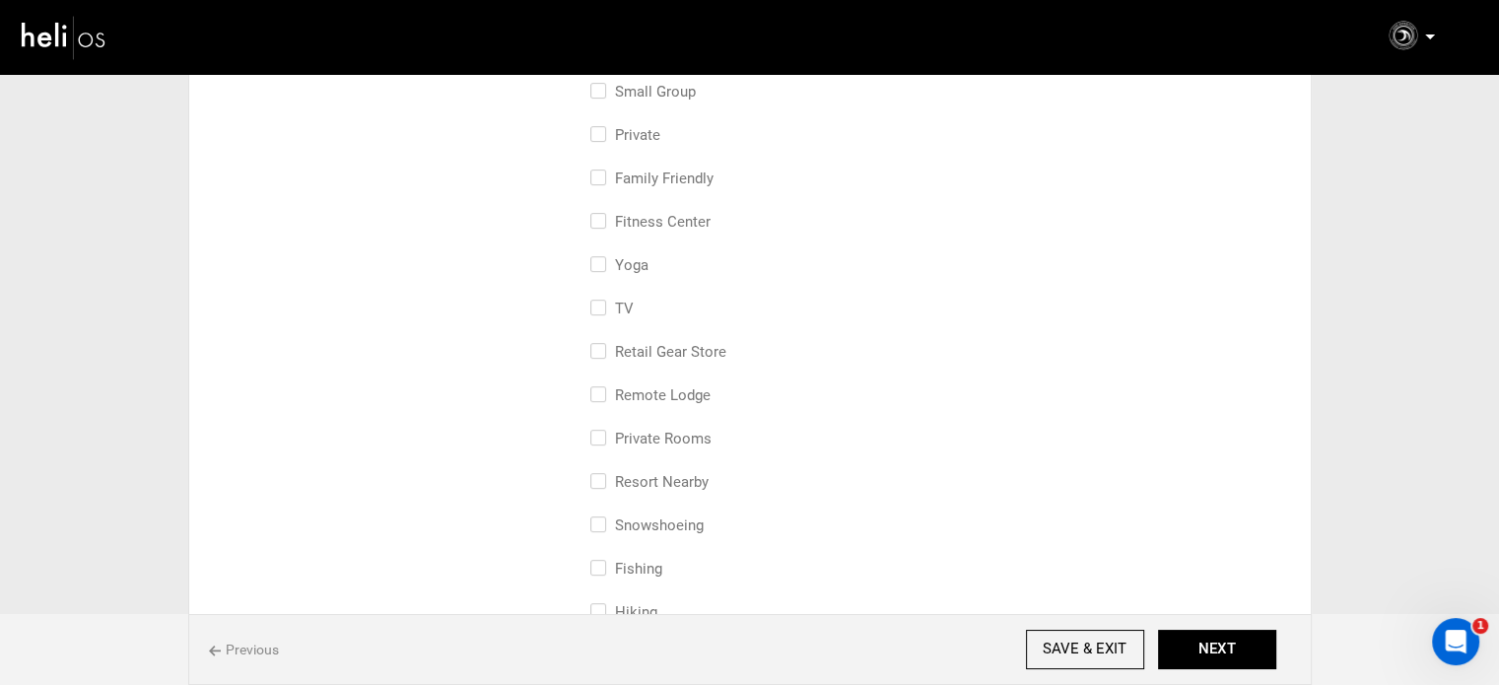
click at [638, 261] on label "Yoga" at bounding box center [619, 265] width 58 height 24
click at [603, 261] on input "Yoga" at bounding box center [596, 274] width 13 height 43
checkbox input "true"
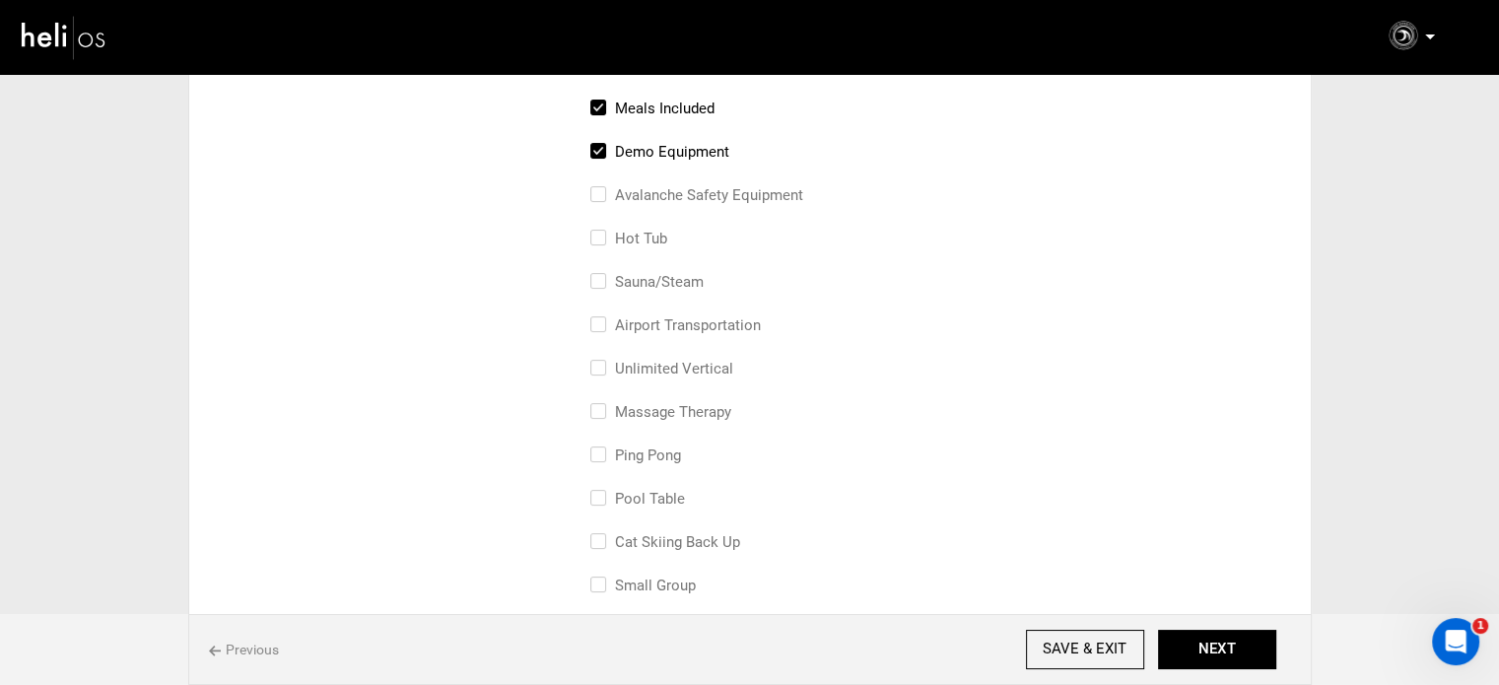
scroll to position [99, 0]
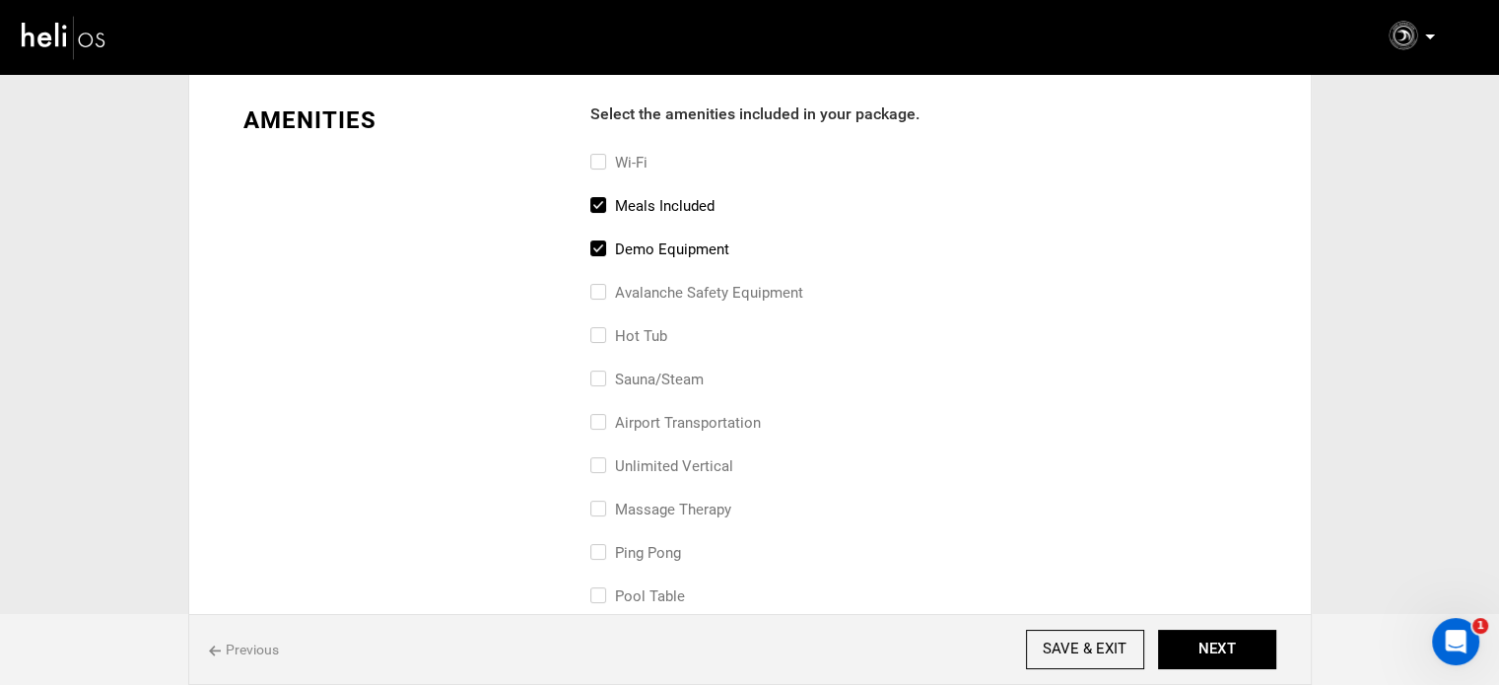
click at [673, 413] on label "airport transportation" at bounding box center [675, 423] width 171 height 24
click at [603, 413] on input "airport transportation" at bounding box center [596, 432] width 13 height 43
checkbox input "true"
click at [1242, 635] on button "NEXT" at bounding box center [1217, 649] width 118 height 39
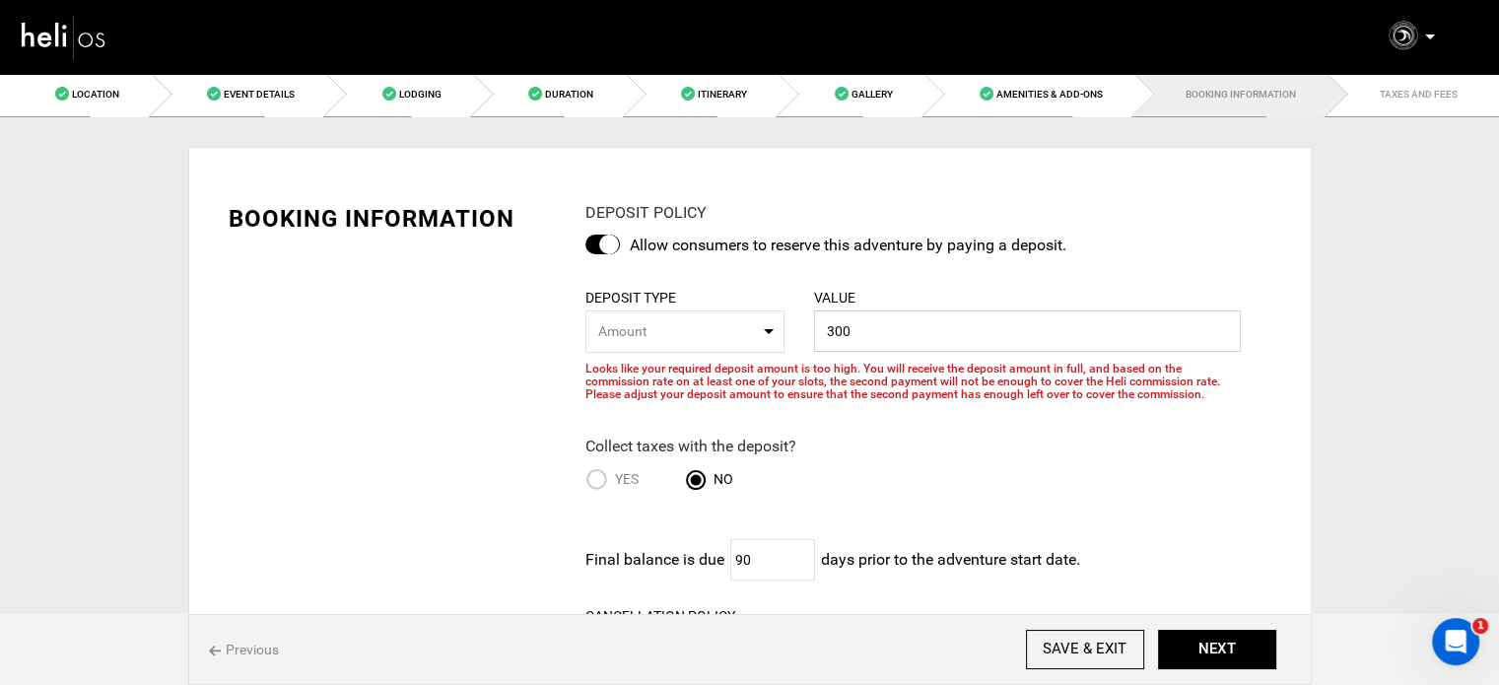
drag, startPoint x: 866, startPoint y: 322, endPoint x: 774, endPoint y: 310, distance: 93.5
click at [774, 310] on div "DEPOSIT TYPE Amount Percentage Amount Percentage Amount VALUE 300 Please enter …" at bounding box center [913, 339] width 685 height 124
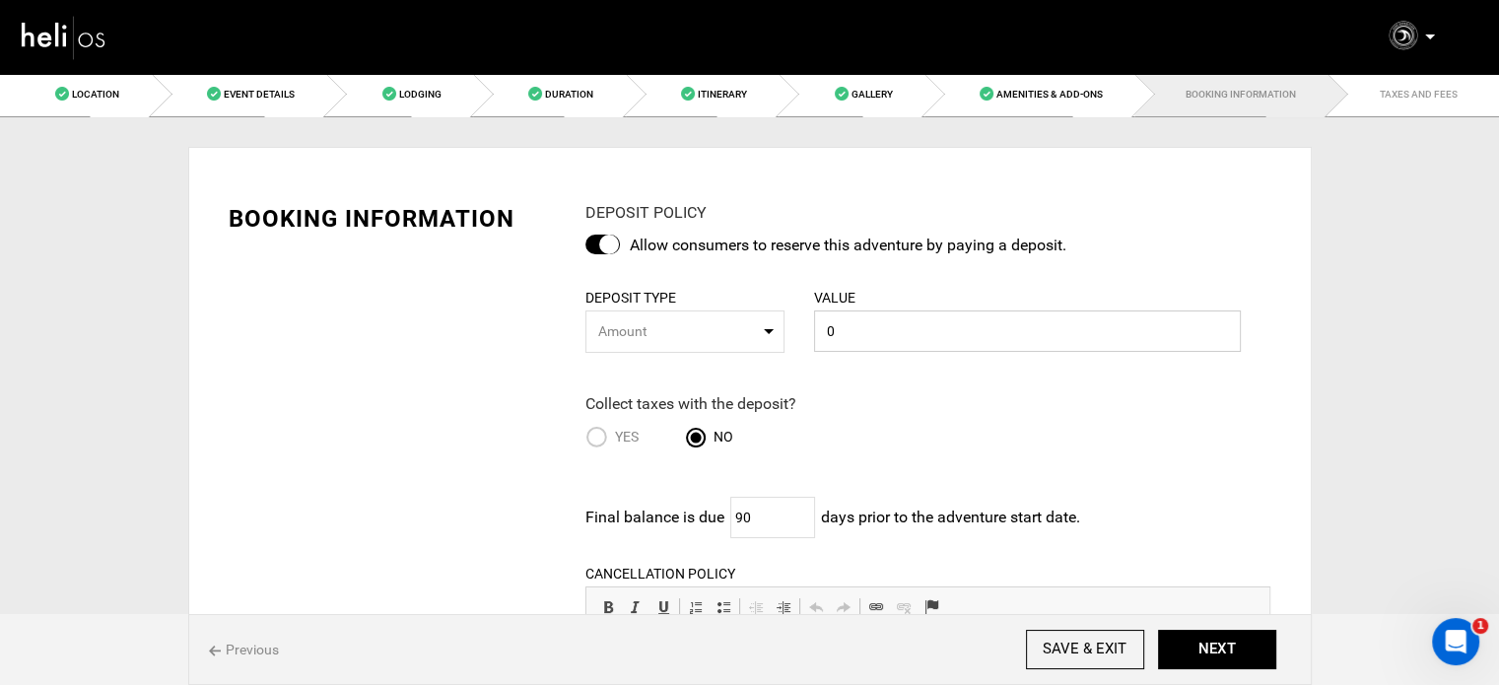
type input "0"
click at [938, 374] on div "DEPOSIT POLICY Allow consumers to reserve this adventure by paying a deposit. D…" at bounding box center [928, 698] width 715 height 992
click at [613, 235] on label at bounding box center [603, 245] width 35 height 20
click at [0, 0] on input "checkbox" at bounding box center [0, 0] width 0 height 0
click at [601, 251] on div at bounding box center [603, 245] width 35 height 20
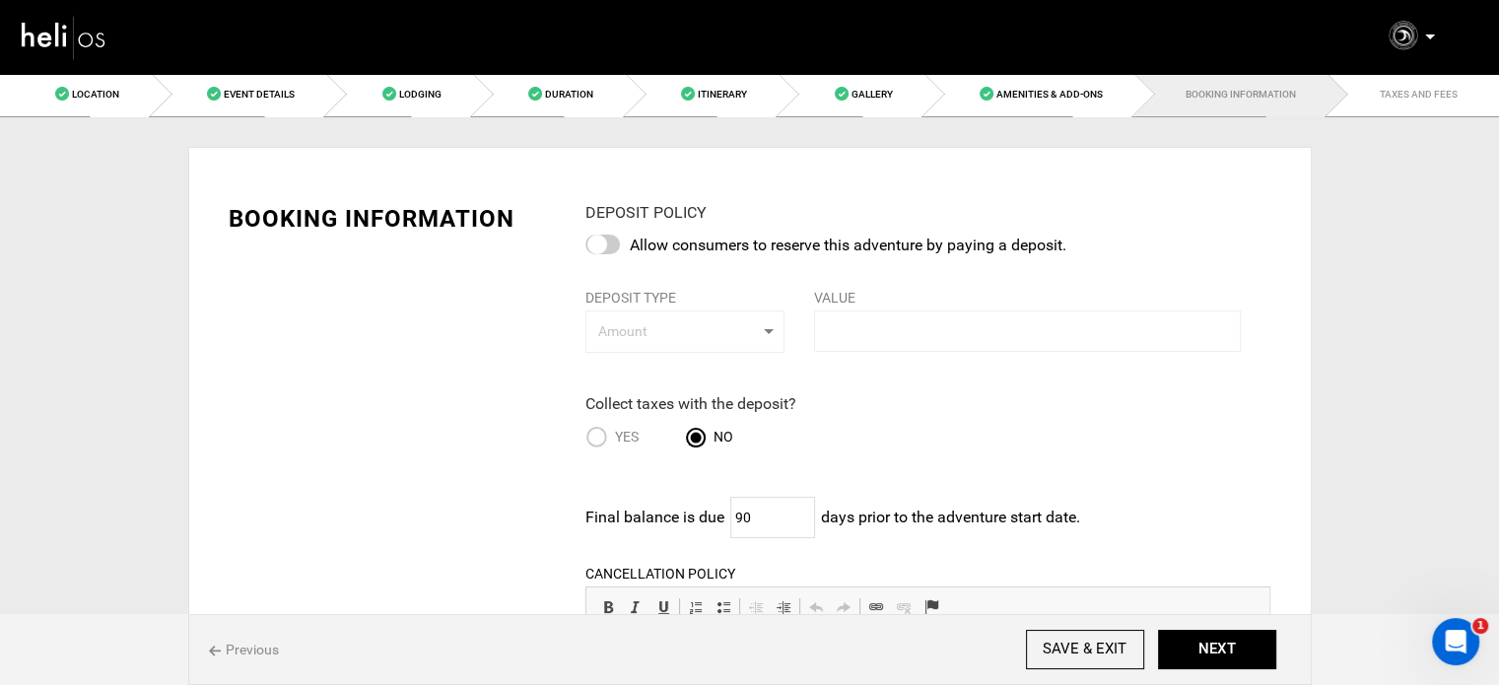
click at [0, 0] on input "checkbox" at bounding box center [0, 0] width 0 height 0
click at [602, 250] on div at bounding box center [603, 245] width 35 height 20
click at [0, 0] on input "checkbox" at bounding box center [0, 0] width 0 height 0
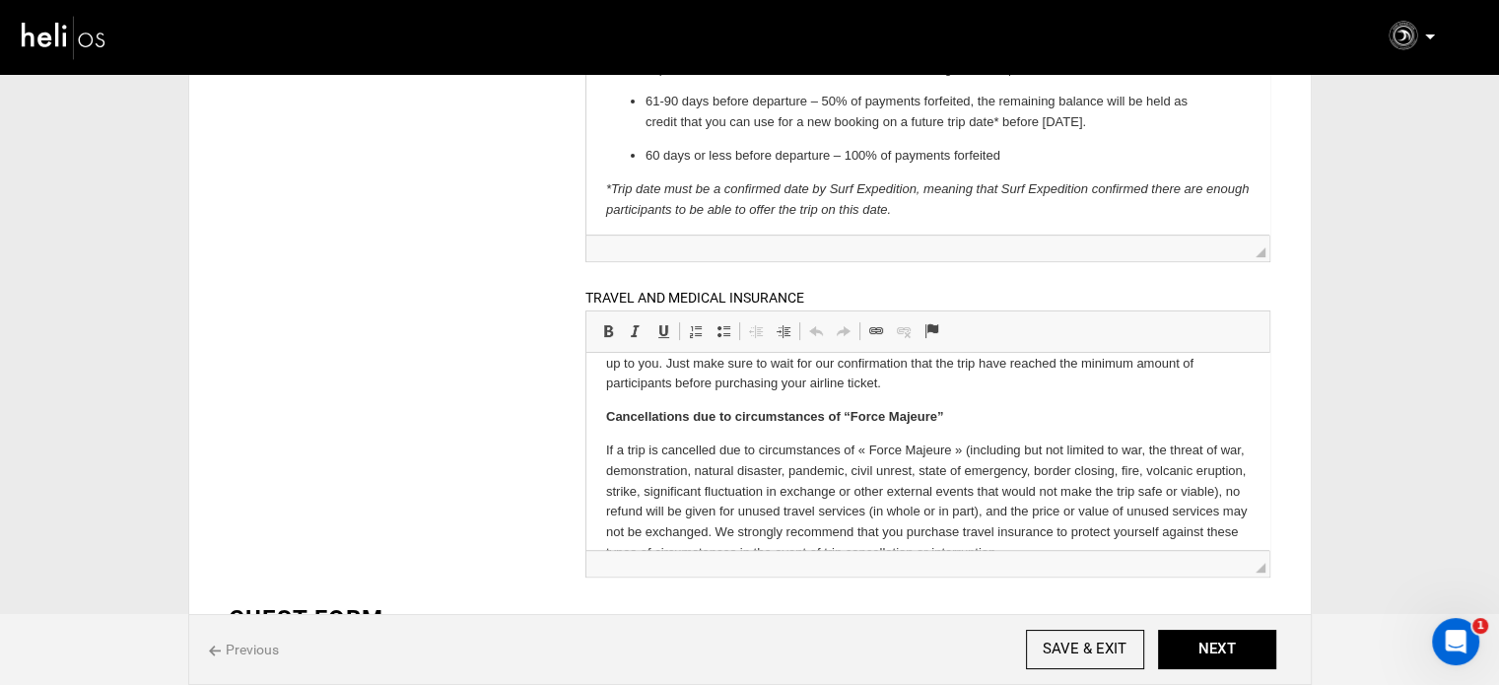
scroll to position [94, 0]
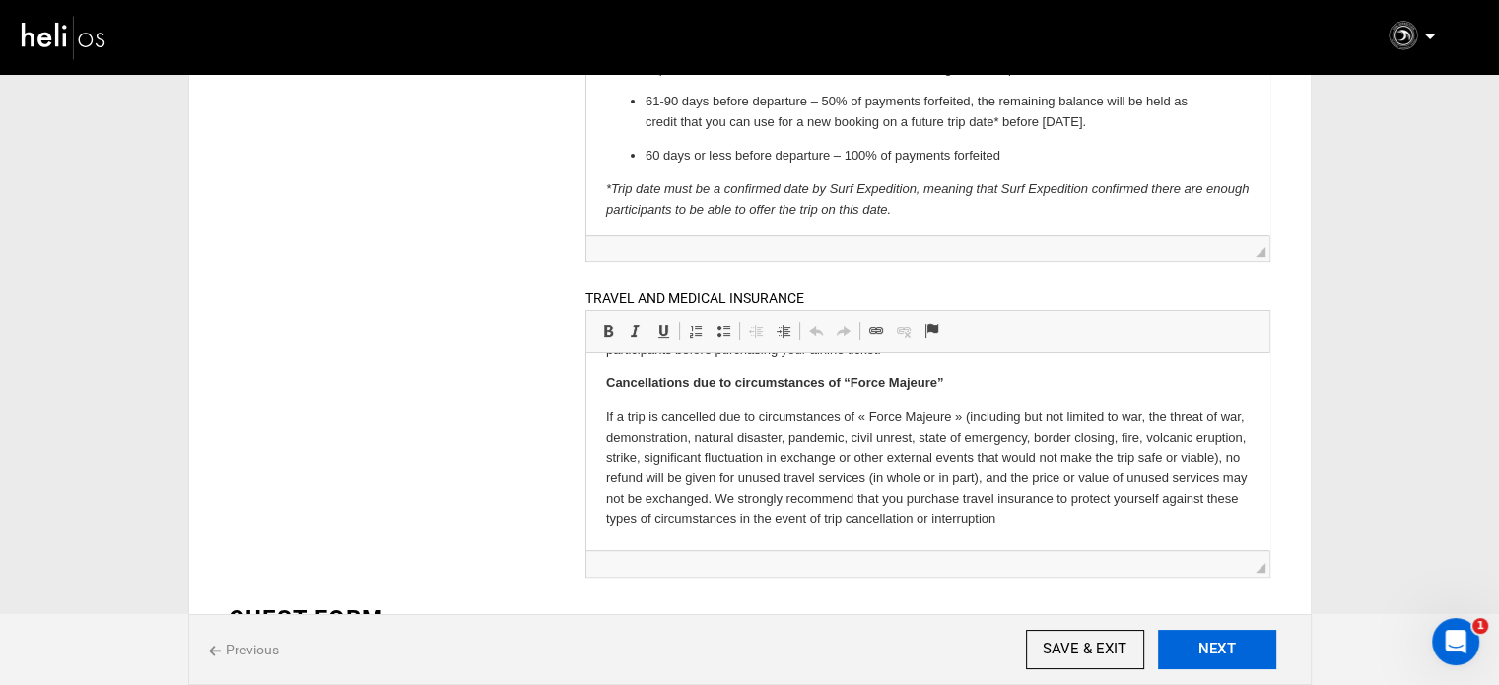
click at [1194, 650] on button "NEXT" at bounding box center [1217, 649] width 118 height 39
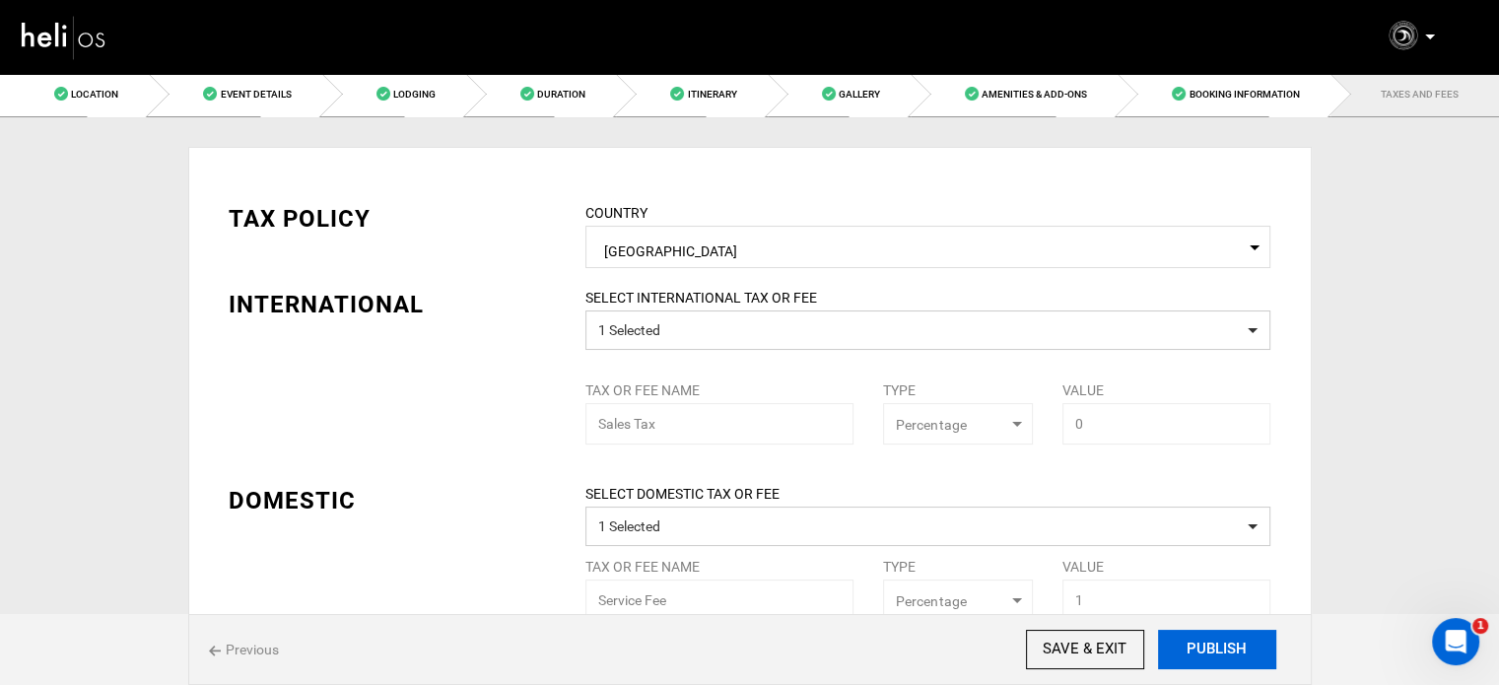
click at [1193, 650] on button "PUBLISH" at bounding box center [1217, 649] width 118 height 39
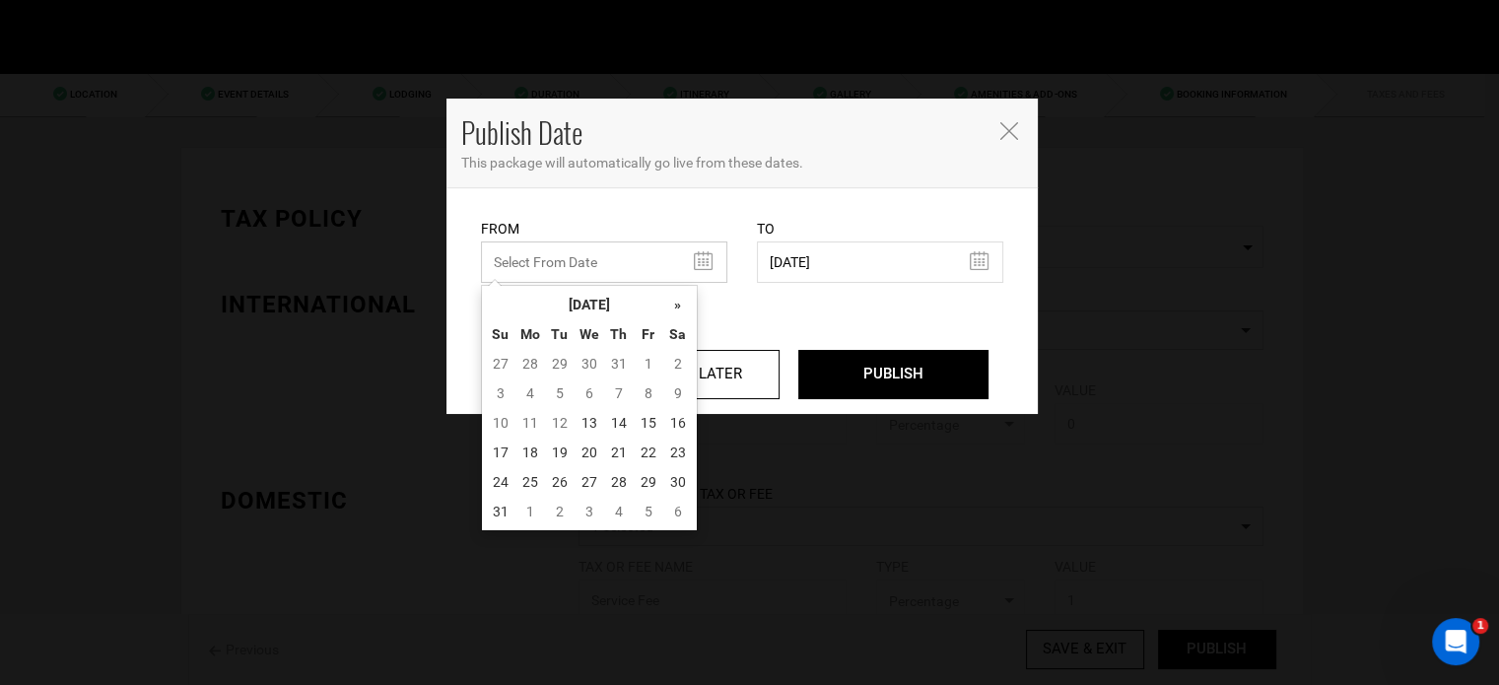
click at [550, 251] on input "text" at bounding box center [604, 262] width 246 height 41
click at [579, 417] on td "13" at bounding box center [590, 423] width 30 height 30
type input "[DATE]"
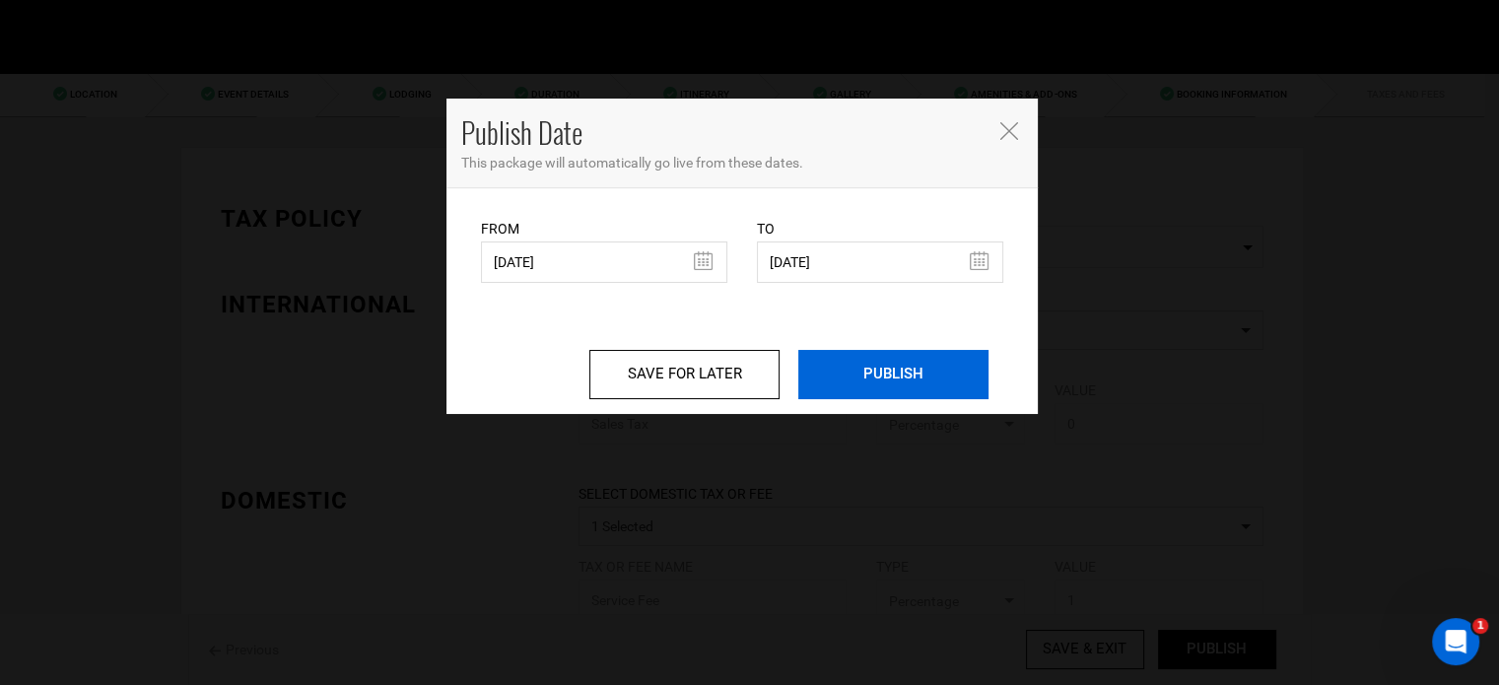
click at [978, 368] on input "PUBLISH" at bounding box center [893, 374] width 190 height 49
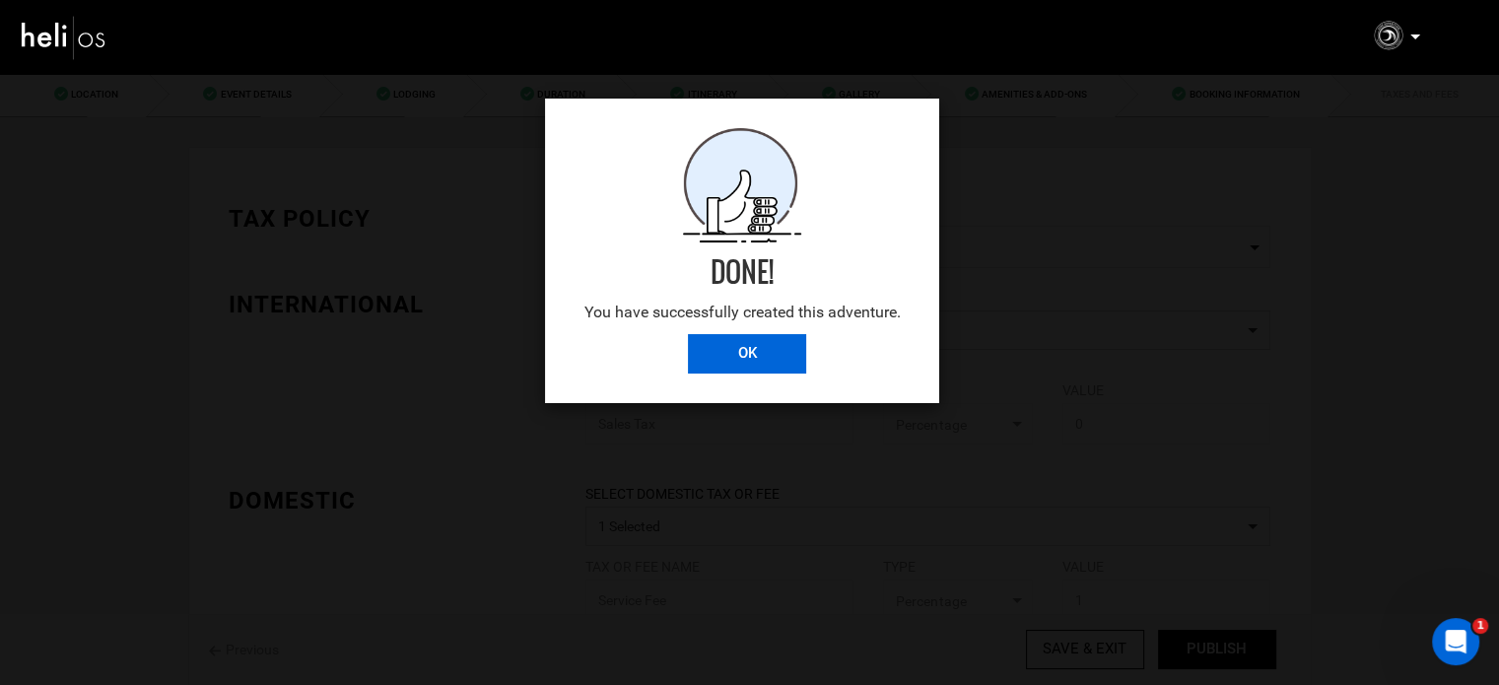
click at [704, 362] on input "OK" at bounding box center [747, 353] width 118 height 39
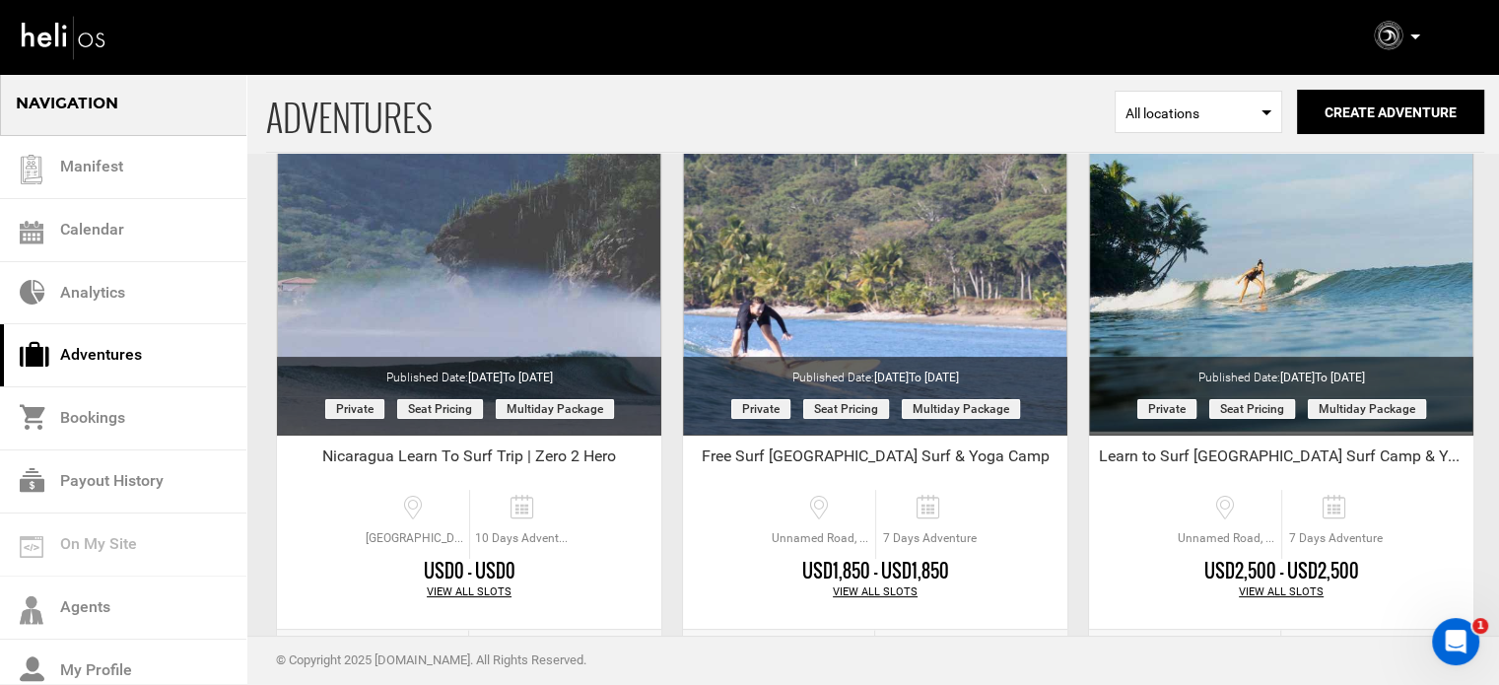
scroll to position [197, 0]
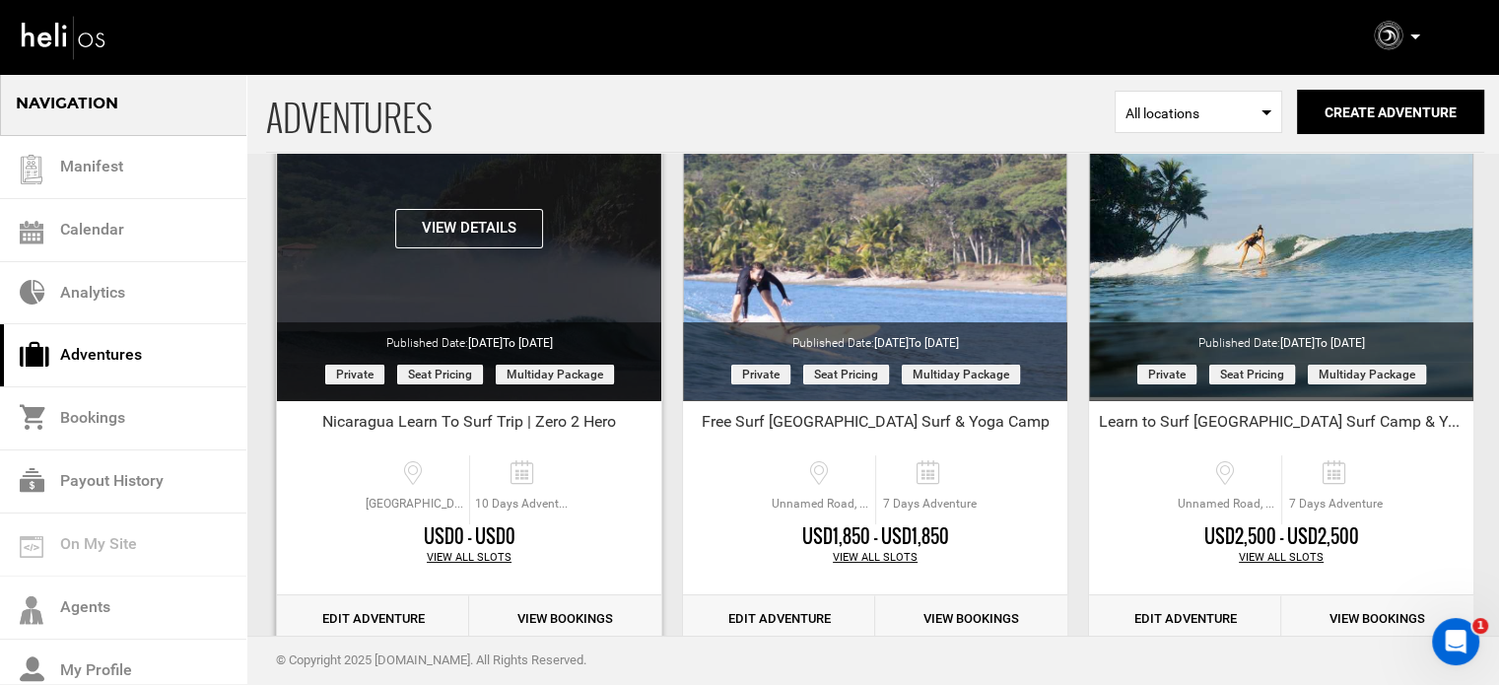
click at [466, 231] on button "View Details" at bounding box center [469, 228] width 148 height 39
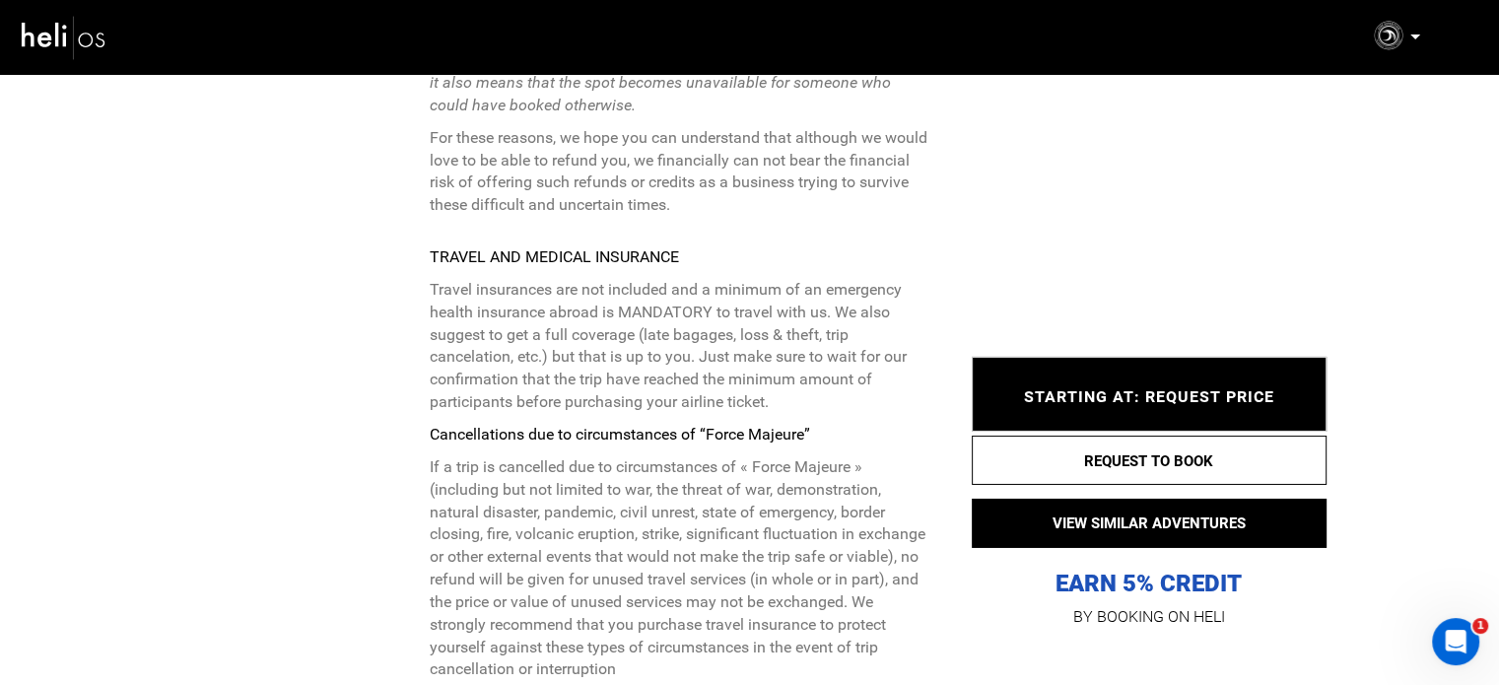
scroll to position [6666, 0]
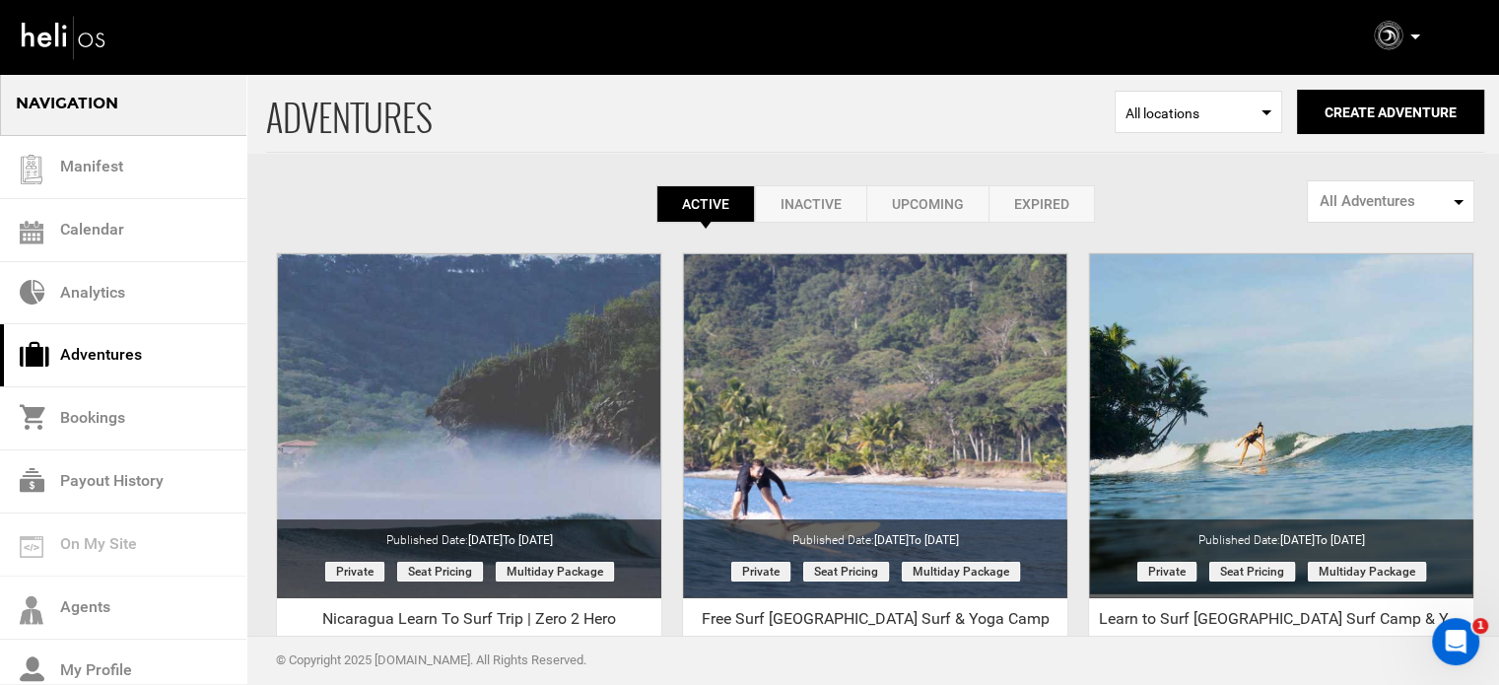
click at [1060, 204] on link "Expired" at bounding box center [1042, 203] width 106 height 37
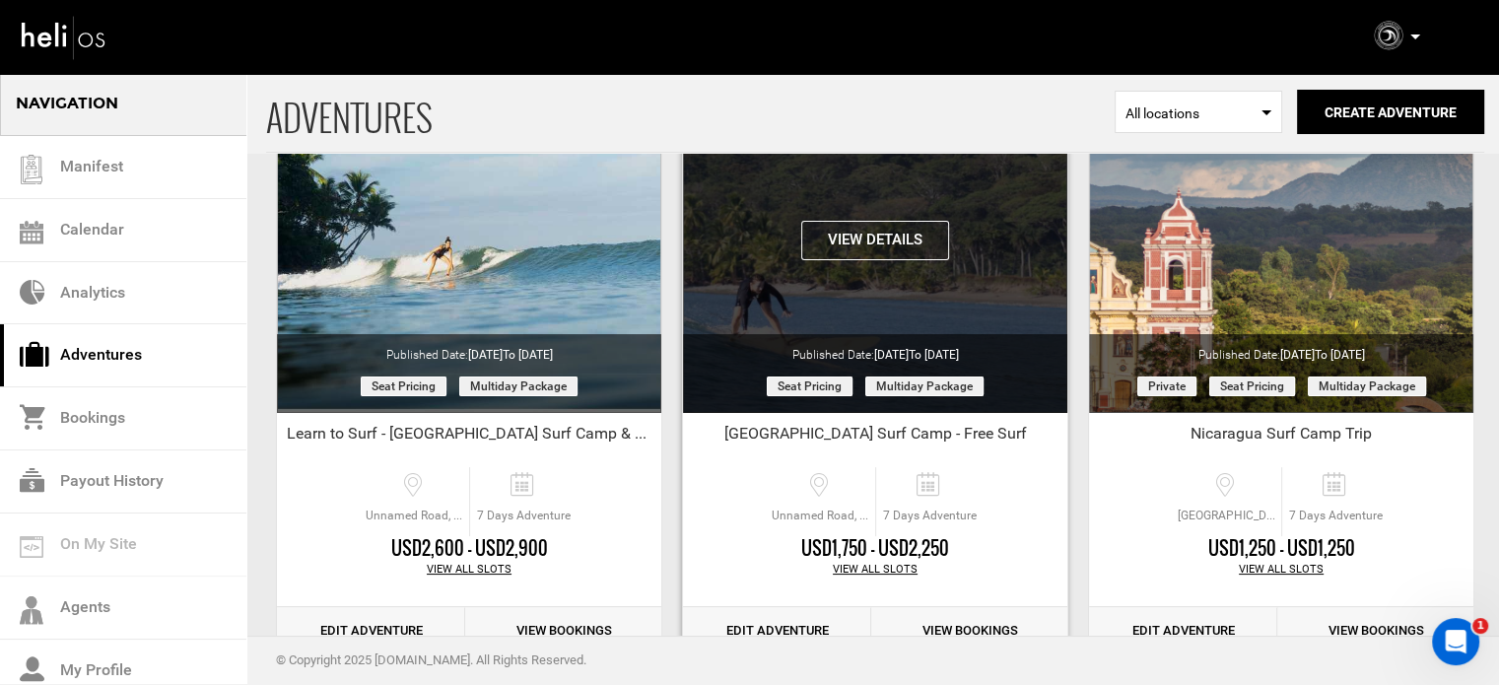
scroll to position [197, 0]
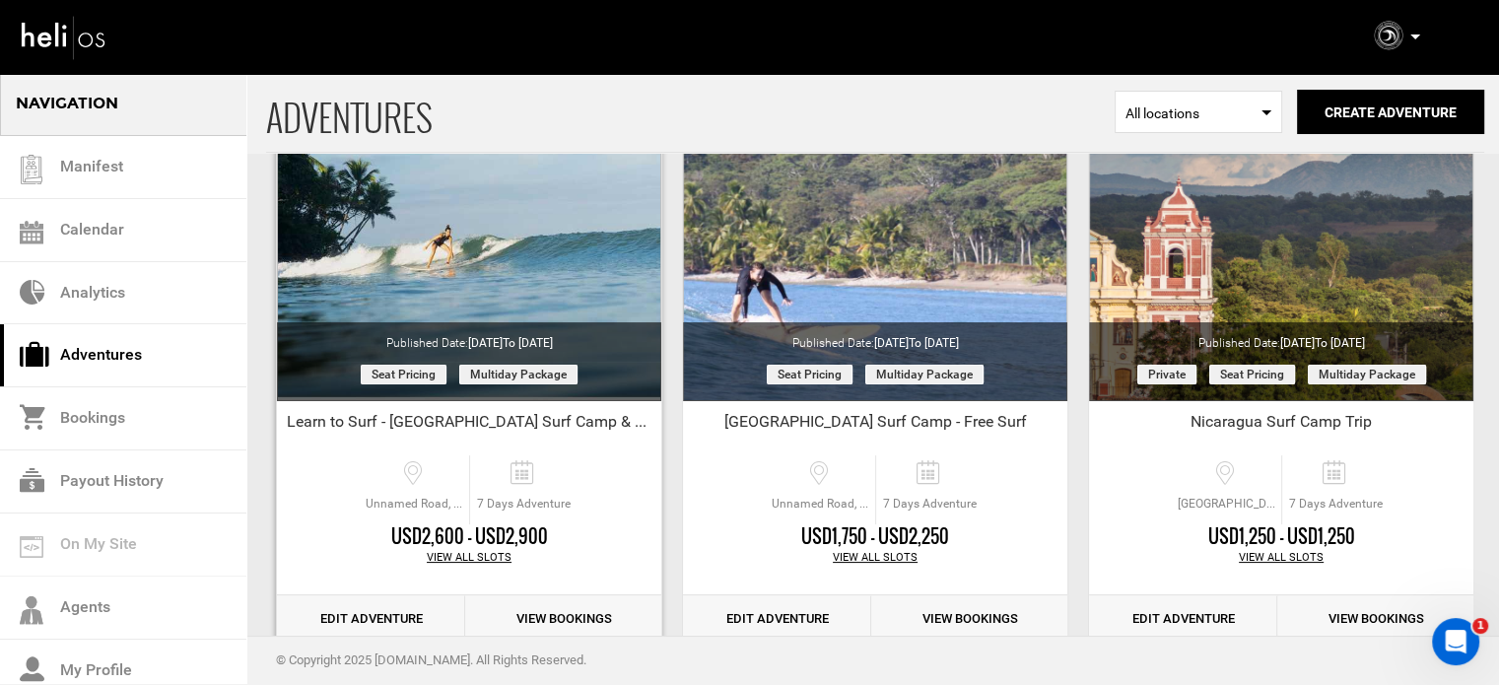
click at [308, 425] on div "Learn to Surf - [GEOGRAPHIC_DATA] Surf Camp & Yoga Retreat" at bounding box center [469, 426] width 384 height 30
copy div "Learn to Surf - [GEOGRAPHIC_DATA] Surf Camp & Yoga Retreat"
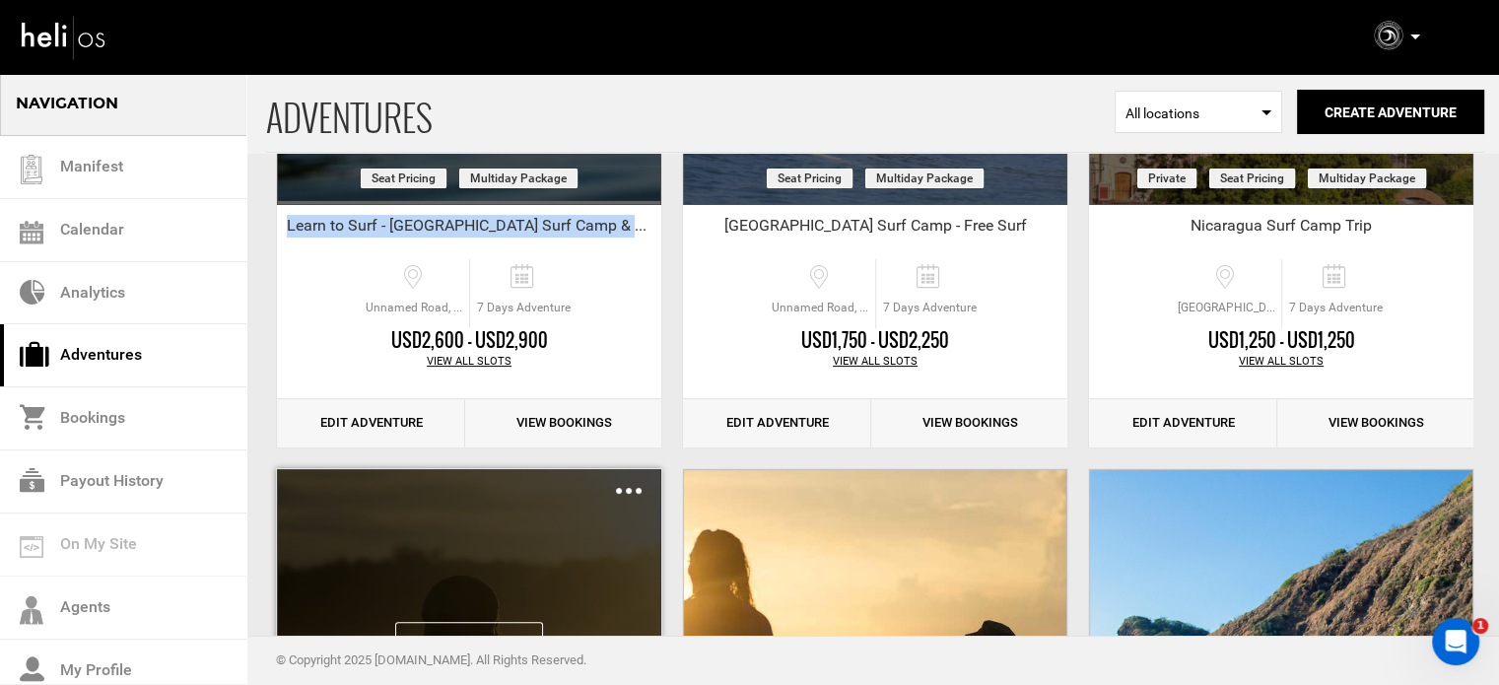
scroll to position [394, 0]
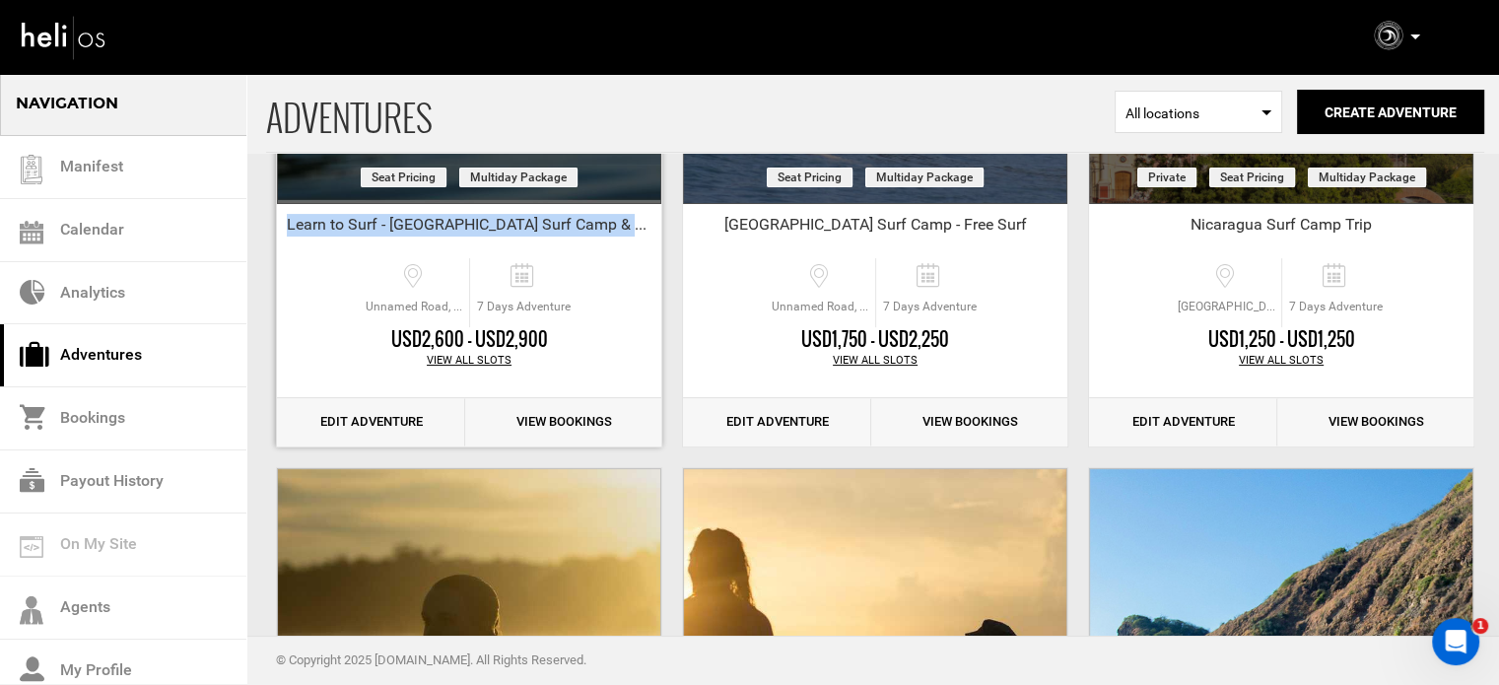
click at [363, 413] on link "Edit Adventure" at bounding box center [371, 422] width 188 height 48
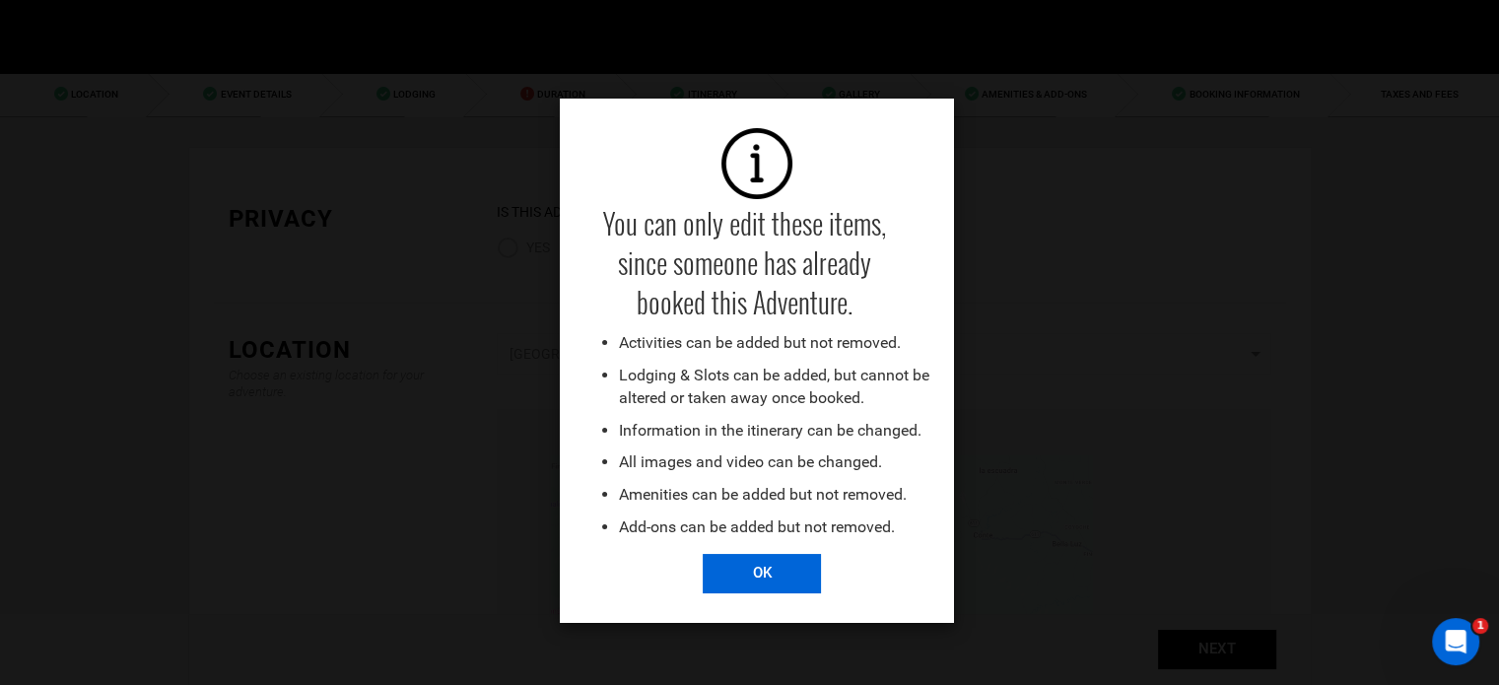
click at [767, 569] on input "OK" at bounding box center [762, 573] width 118 height 39
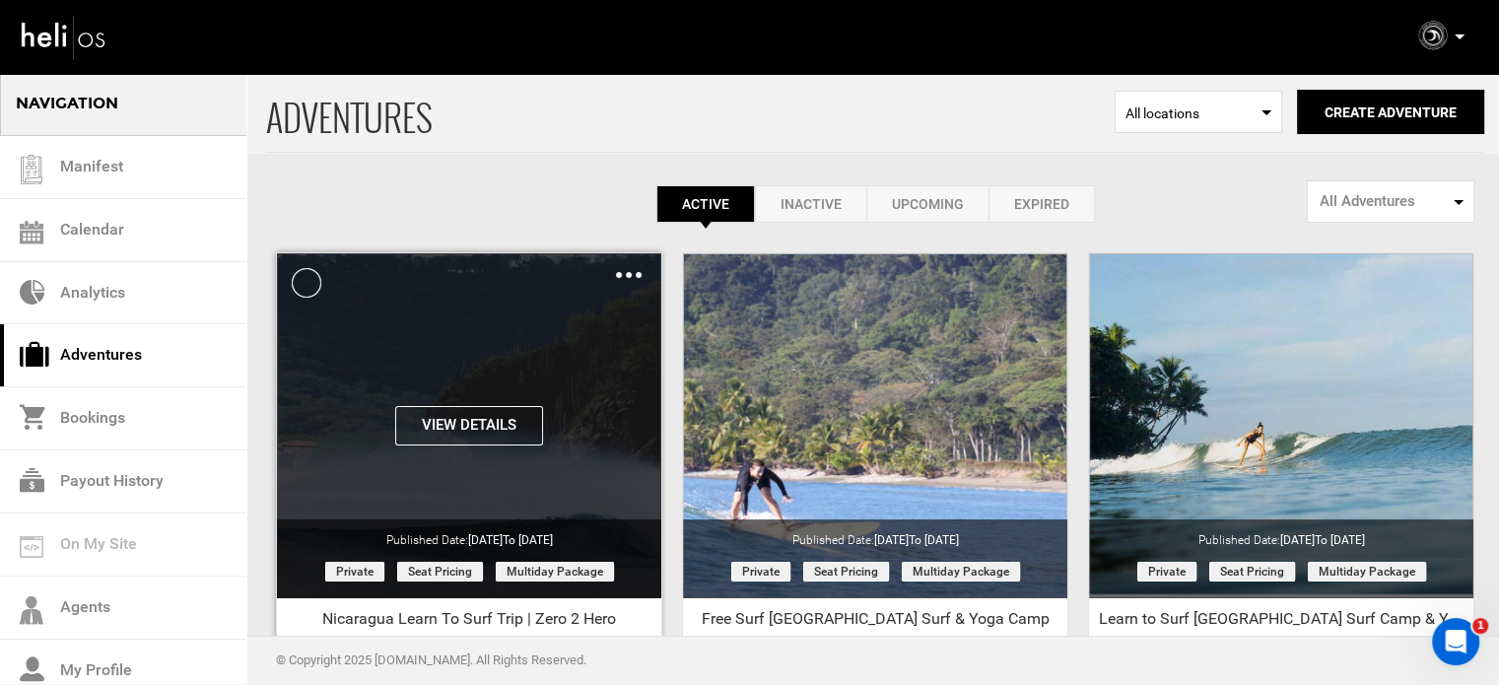
scroll to position [244, 0]
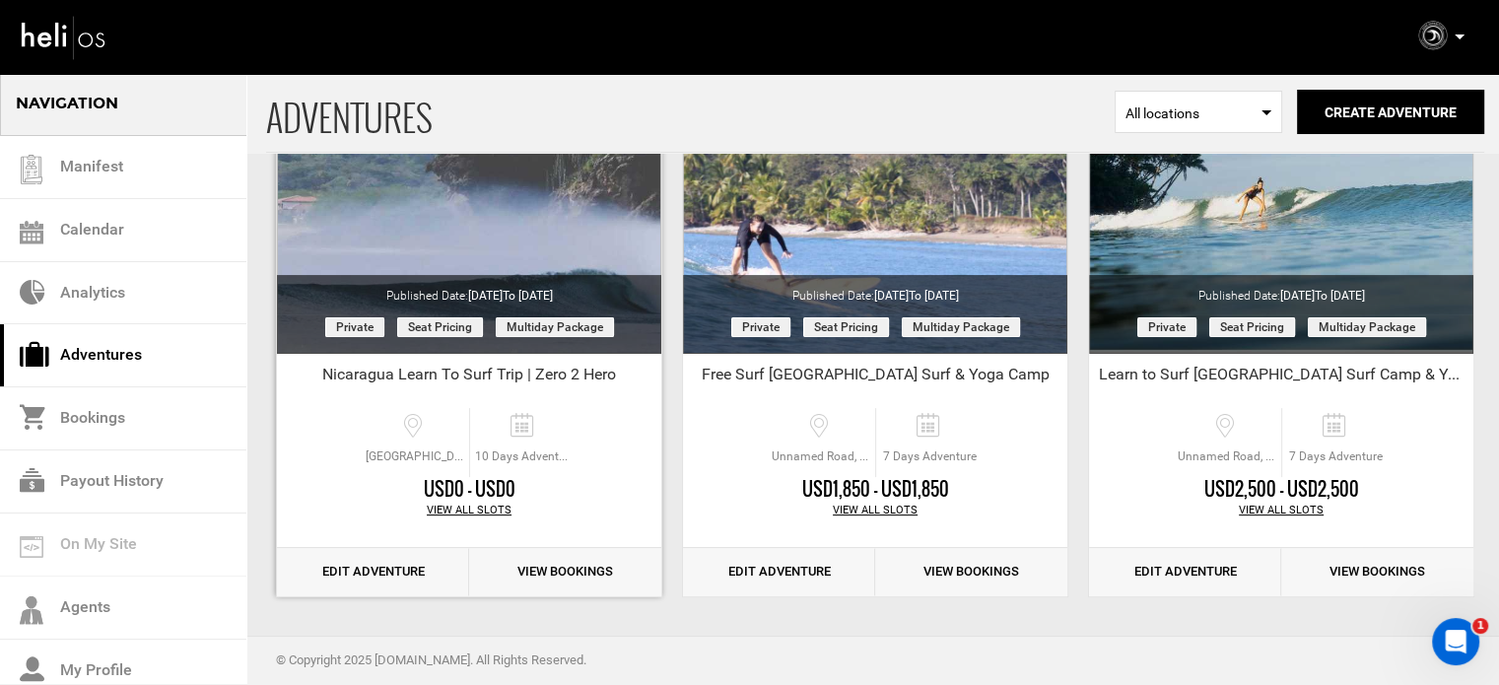
click at [393, 580] on link "Edit Adventure" at bounding box center [373, 572] width 192 height 48
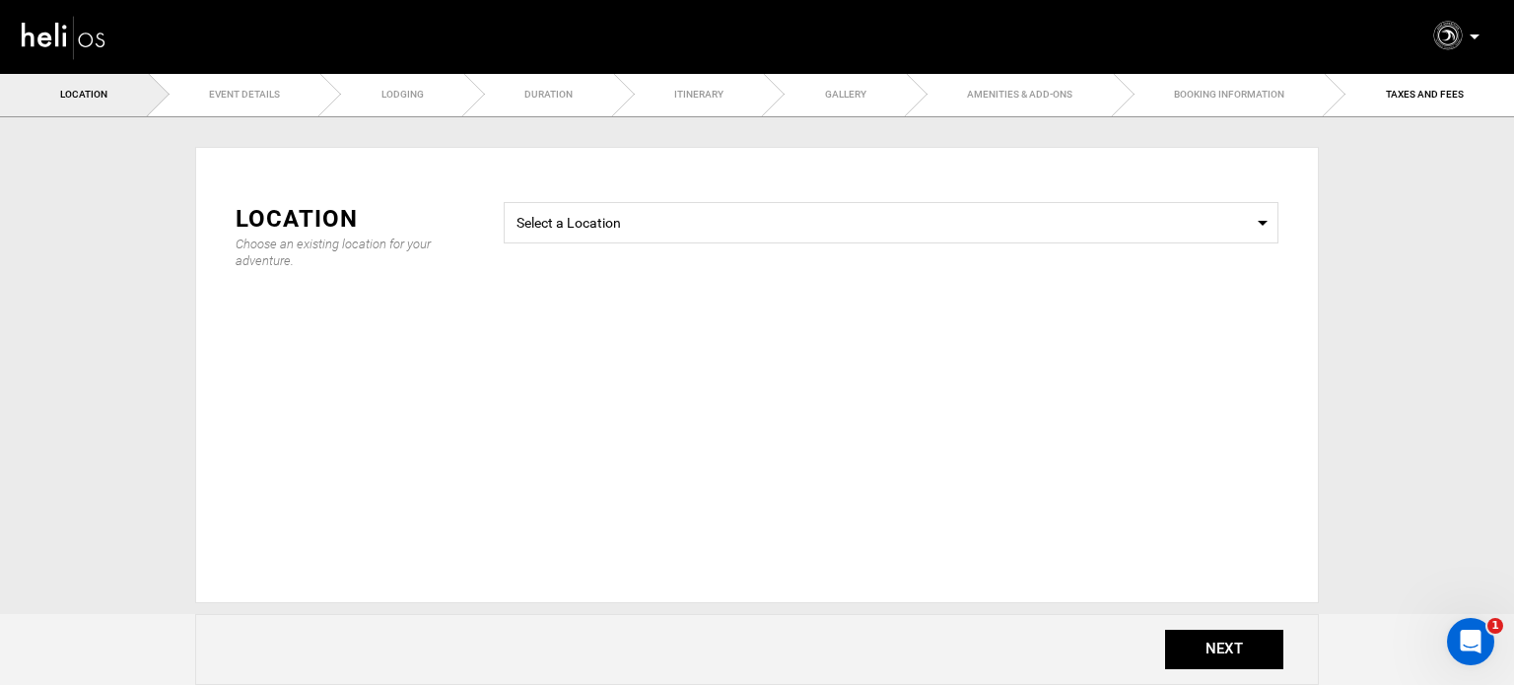
type input "Nicaragua Learn To Surf Trip | Zero 2 Hero"
checkbox input "true"
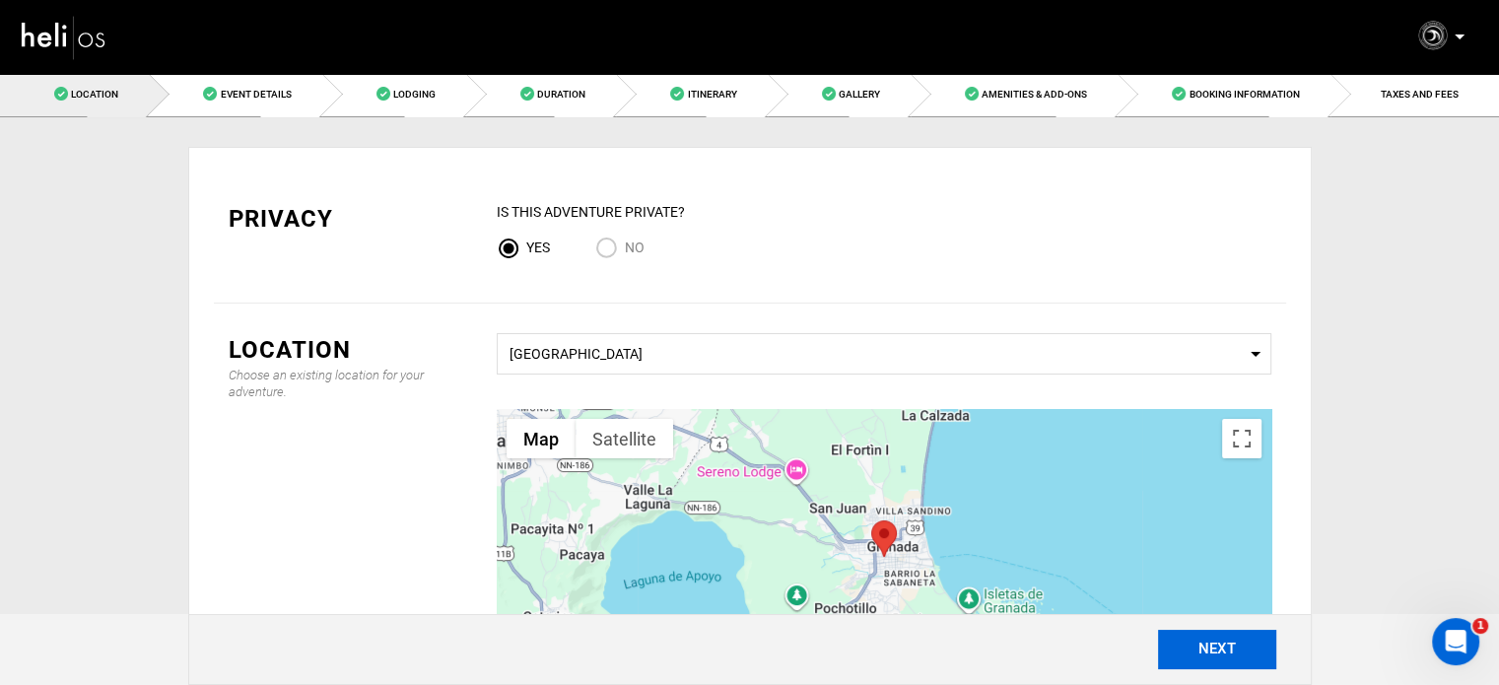
click at [1209, 663] on button "NEXT" at bounding box center [1217, 649] width 118 height 39
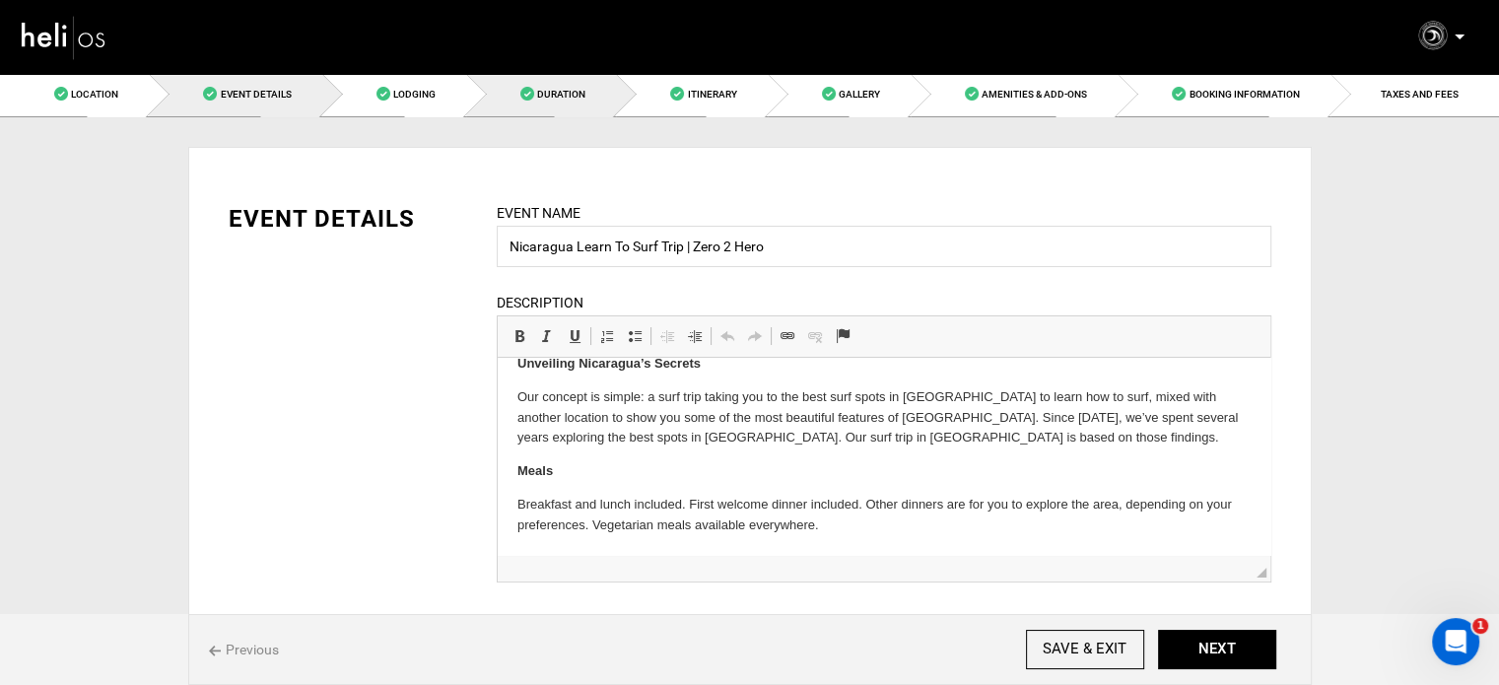
click at [584, 99] on span "Duration" at bounding box center [561, 94] width 48 height 11
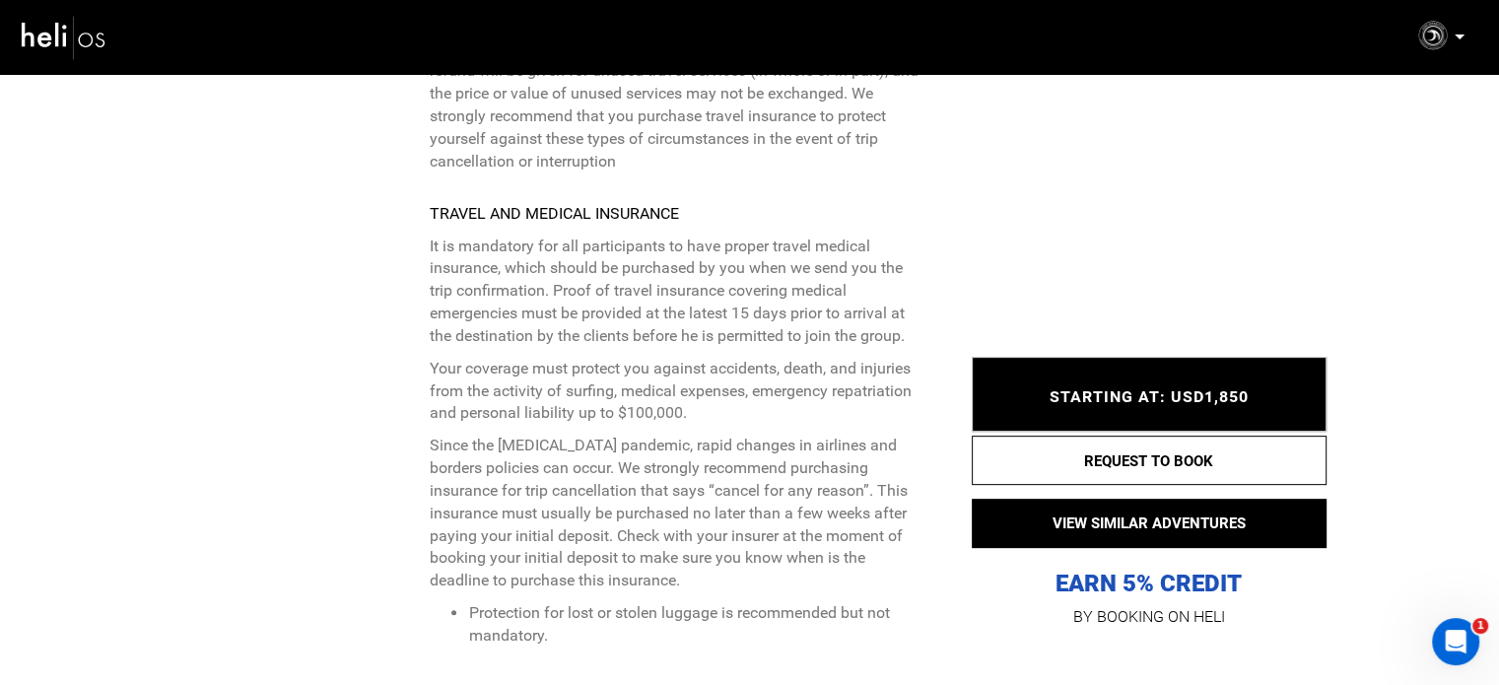
scroll to position [8168, 0]
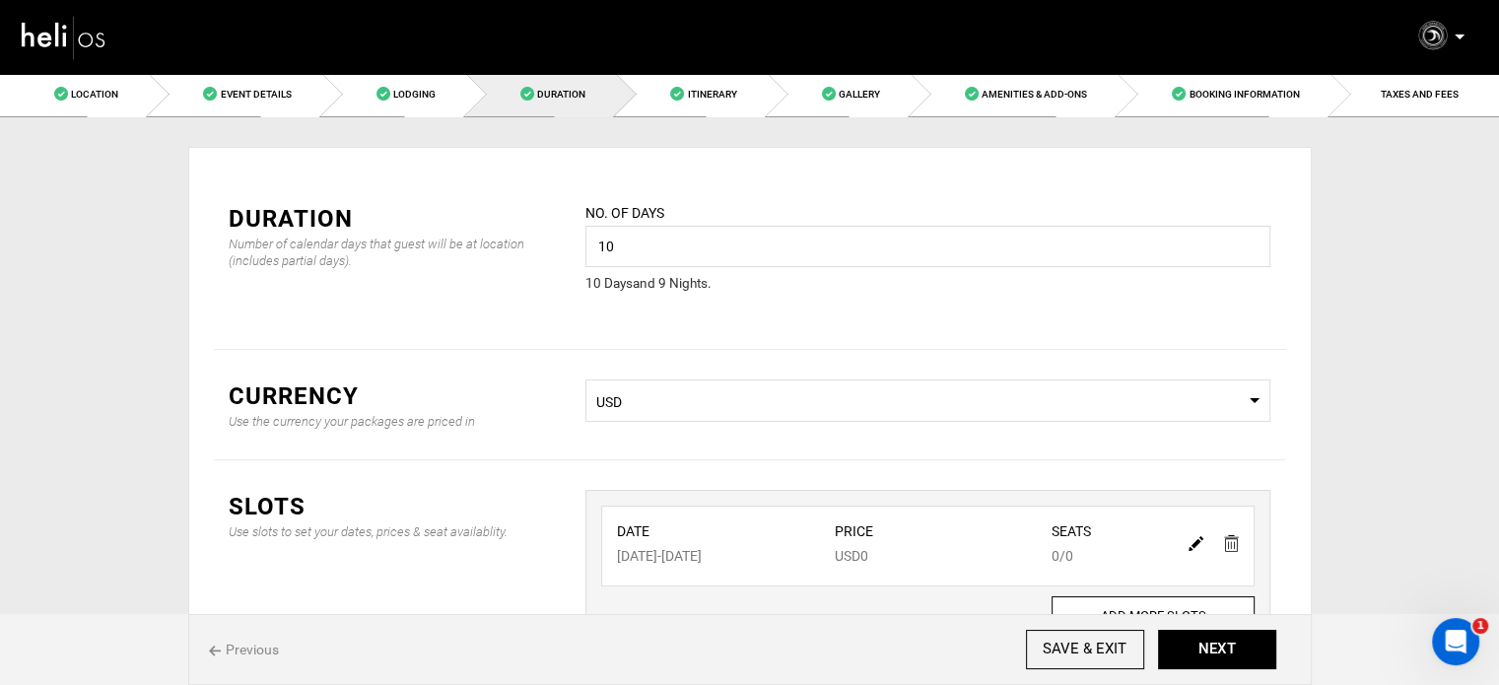
scroll to position [99, 0]
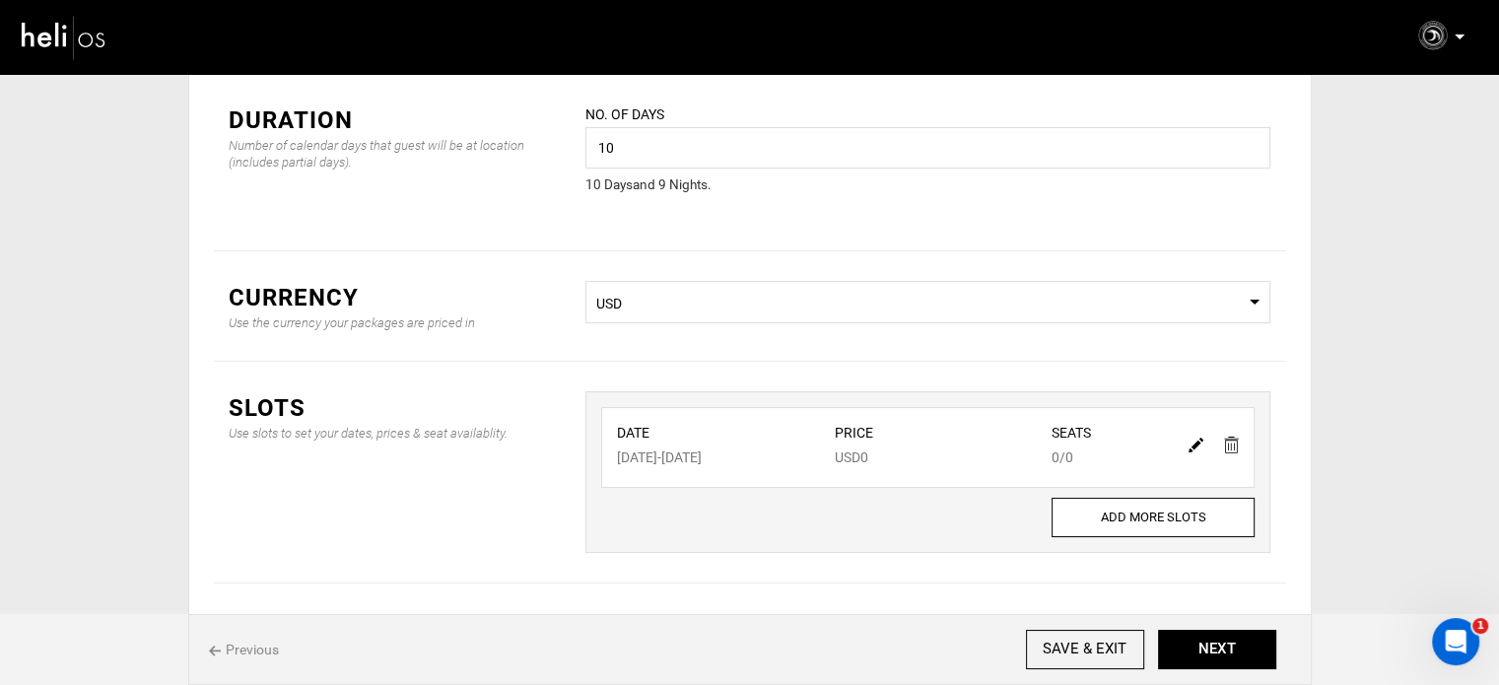
click at [1200, 615] on div "Previous SAVE & EXIT NEXT" at bounding box center [750, 649] width 1124 height 71
click at [1198, 628] on div "Previous SAVE & EXIT NEXT" at bounding box center [750, 649] width 1124 height 71
click at [1195, 652] on button "NEXT" at bounding box center [1217, 649] width 118 height 39
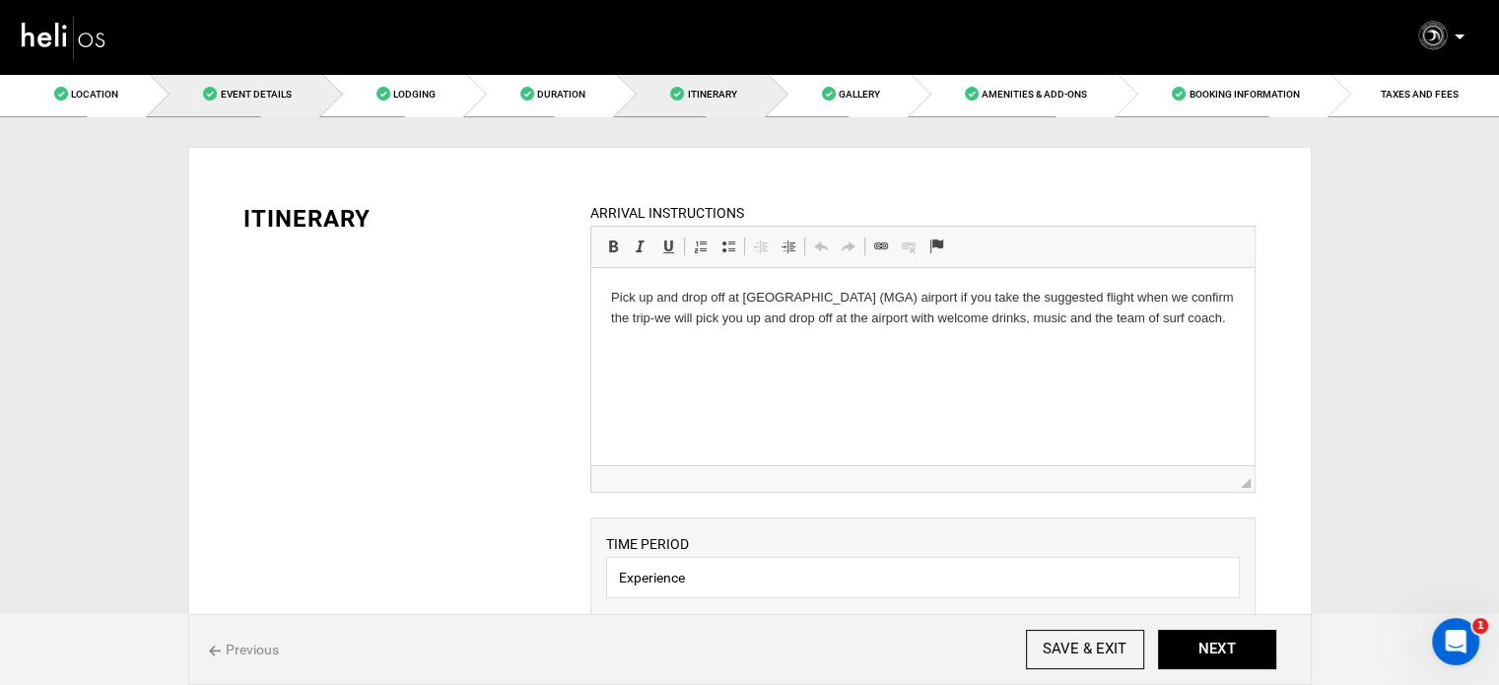
click at [222, 92] on span "Event Details" at bounding box center [255, 94] width 71 height 11
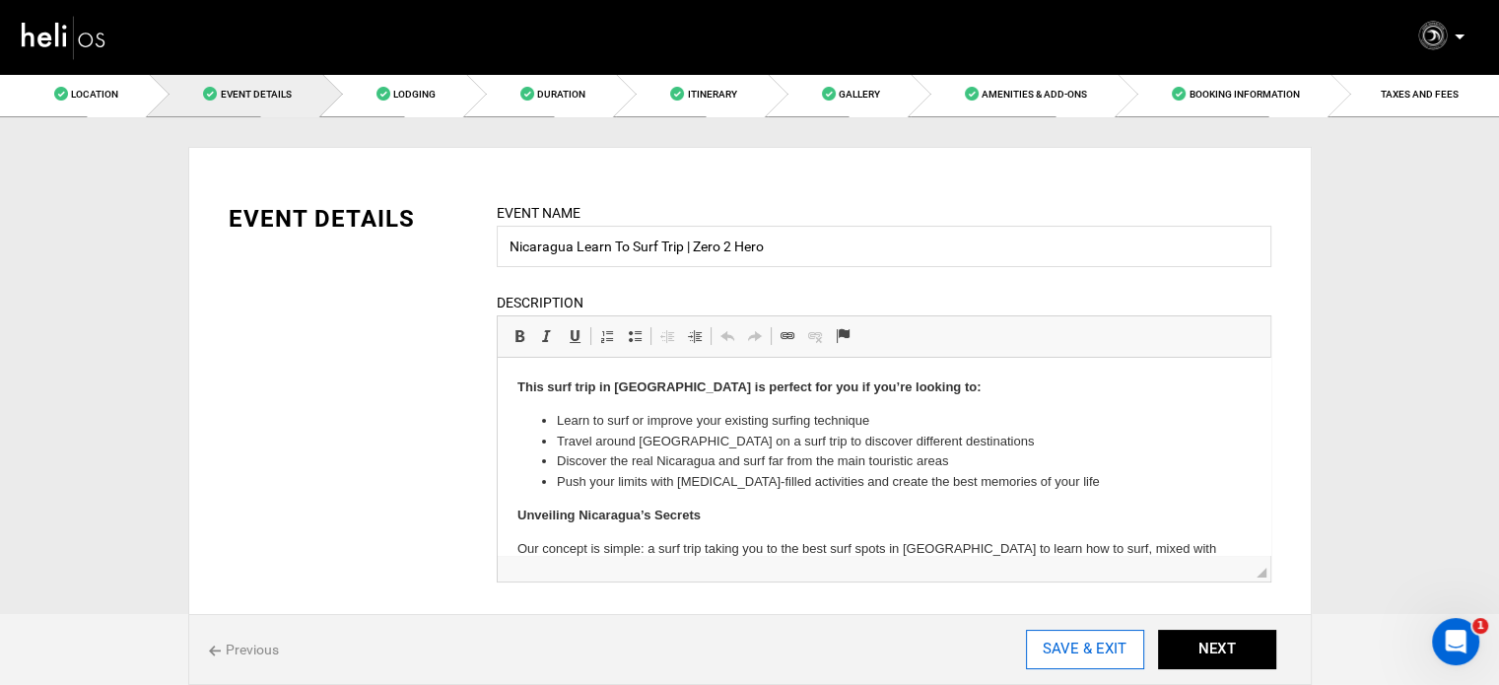
click at [1097, 642] on input "SAVE & EXIT" at bounding box center [1085, 649] width 118 height 39
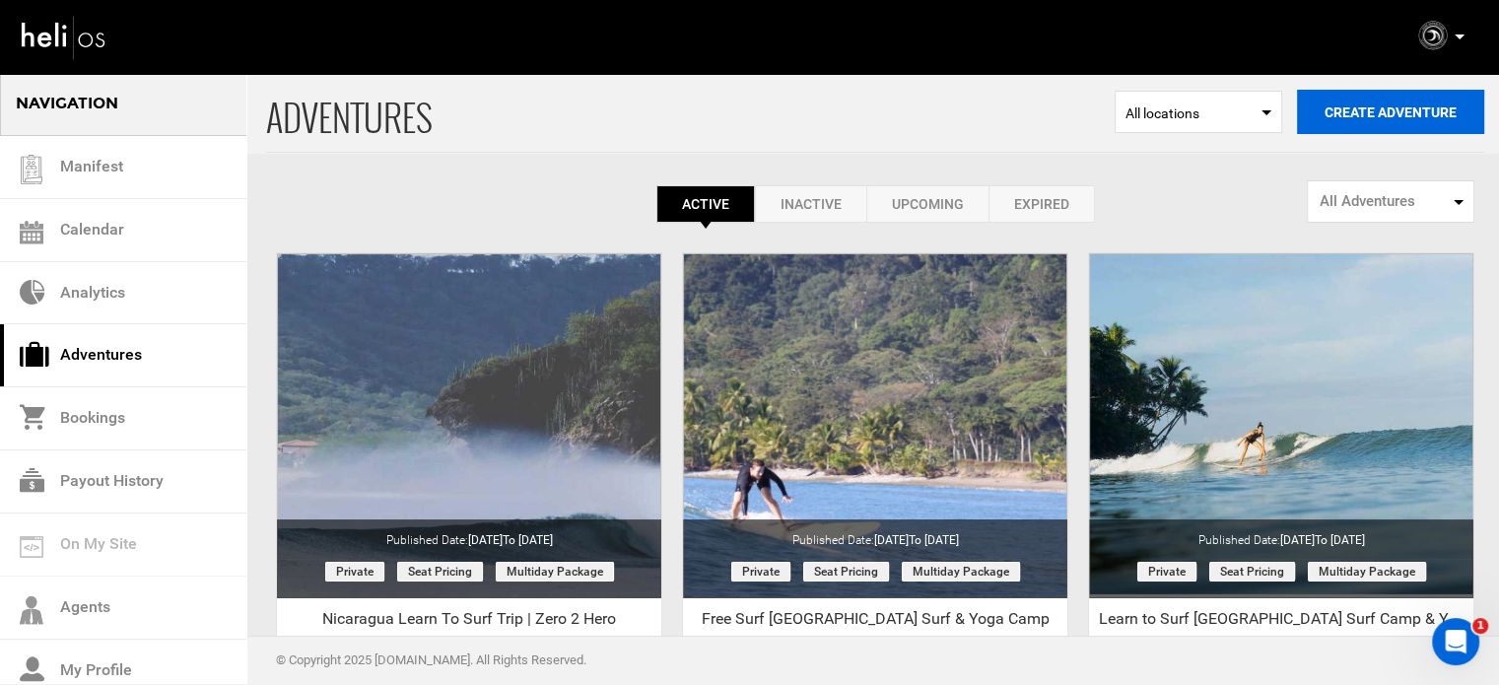
click at [1386, 117] on button "Create Adventure" at bounding box center [1390, 112] width 187 height 44
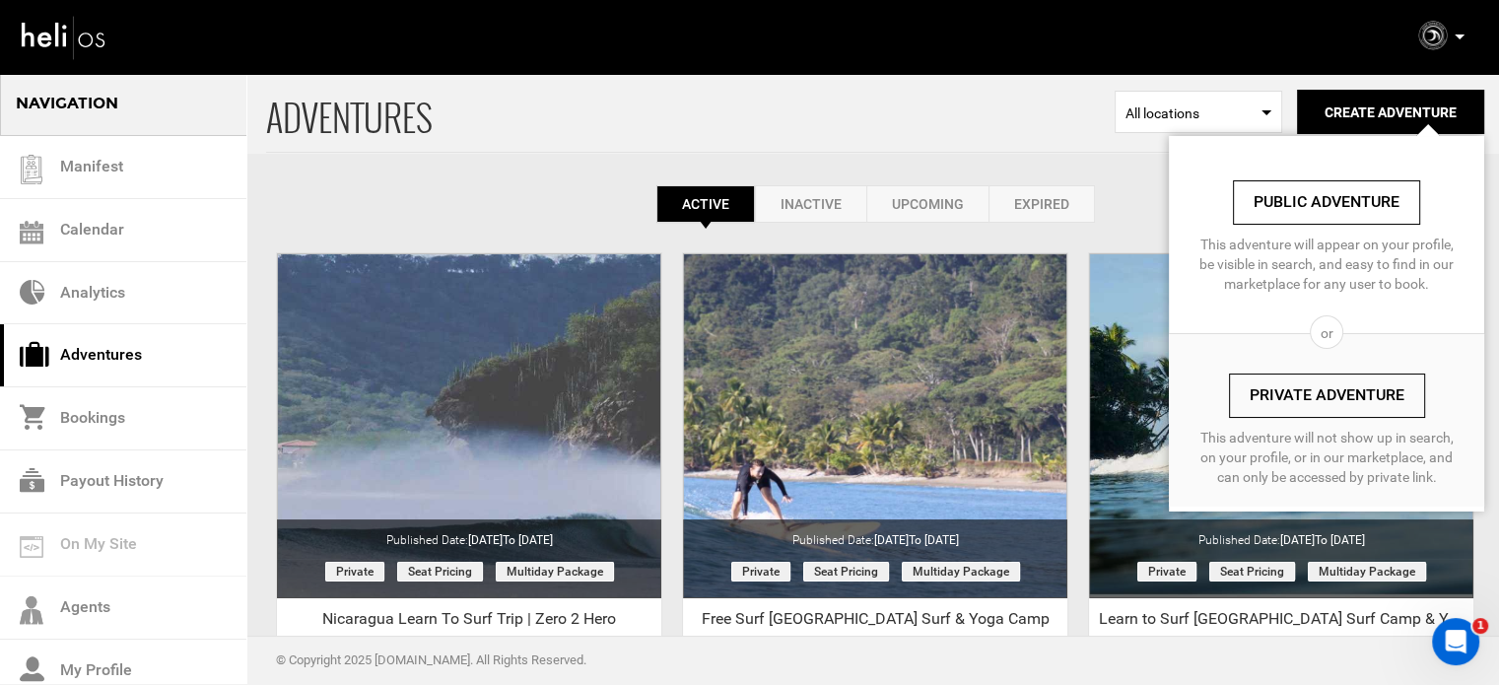
click at [1276, 400] on link "Private Adventure" at bounding box center [1327, 396] width 196 height 44
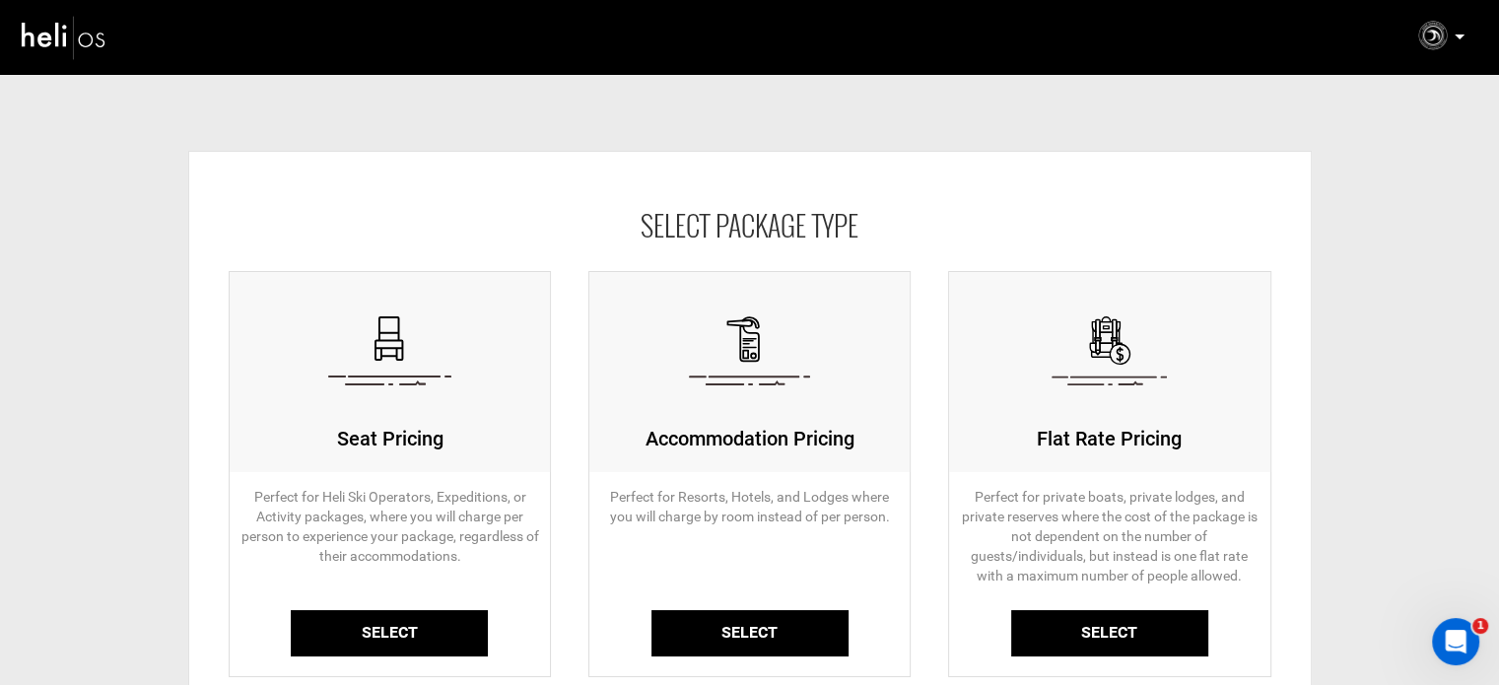
click at [445, 635] on link "Select" at bounding box center [389, 633] width 197 height 46
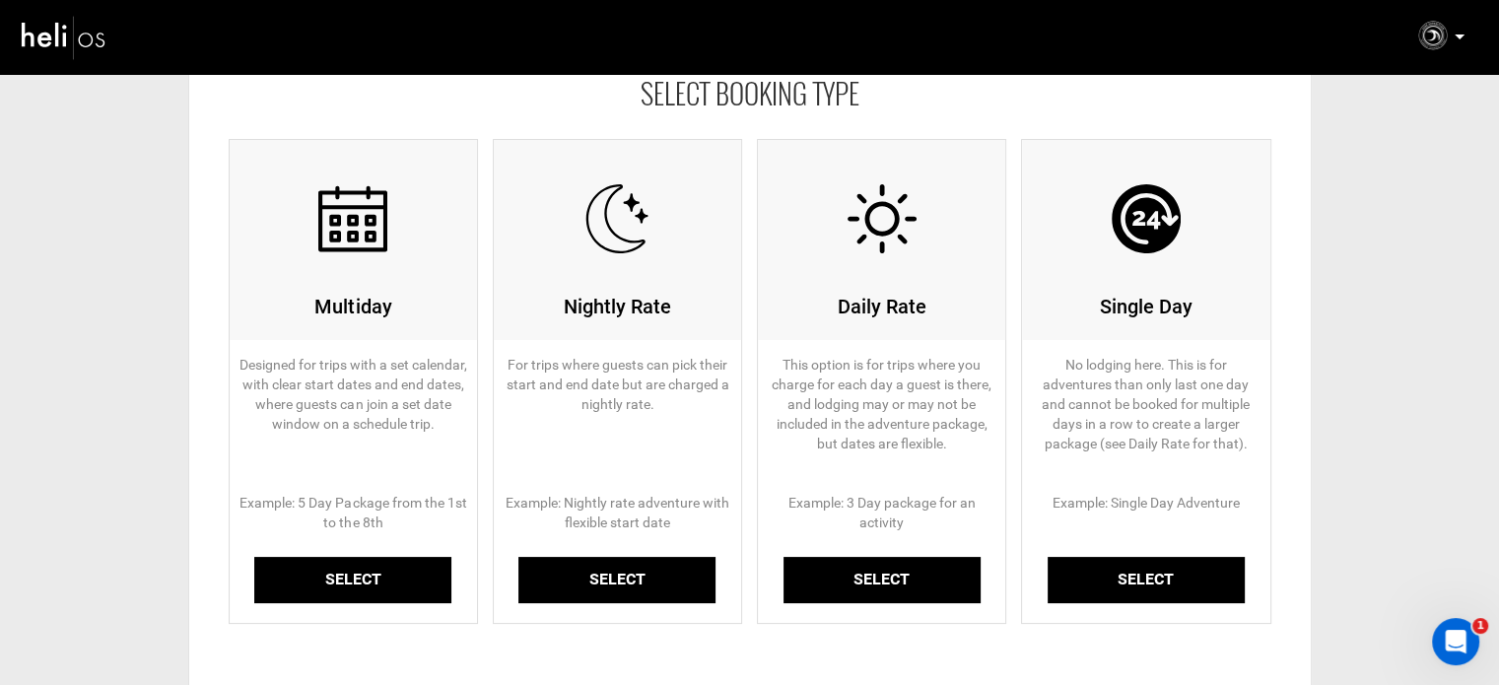
scroll to position [296, 0]
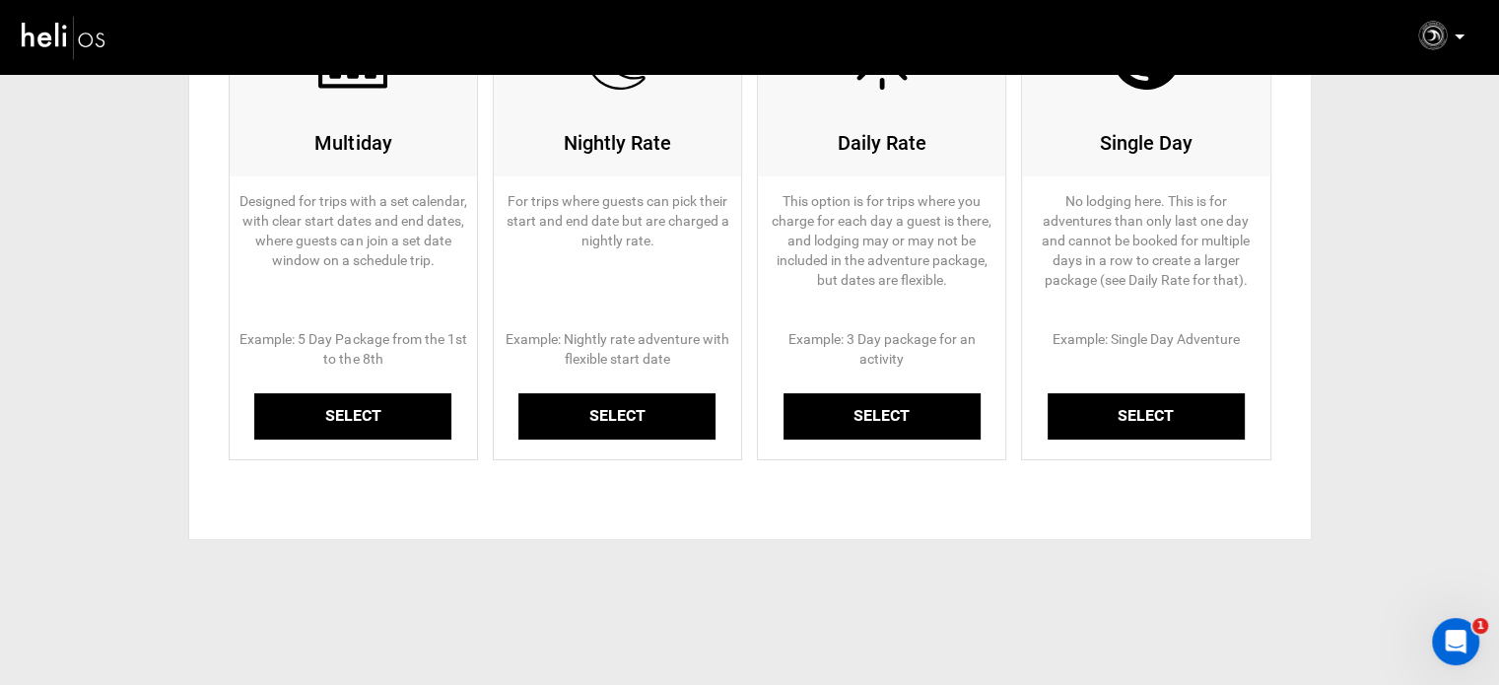
click at [374, 398] on link "Select" at bounding box center [352, 416] width 197 height 46
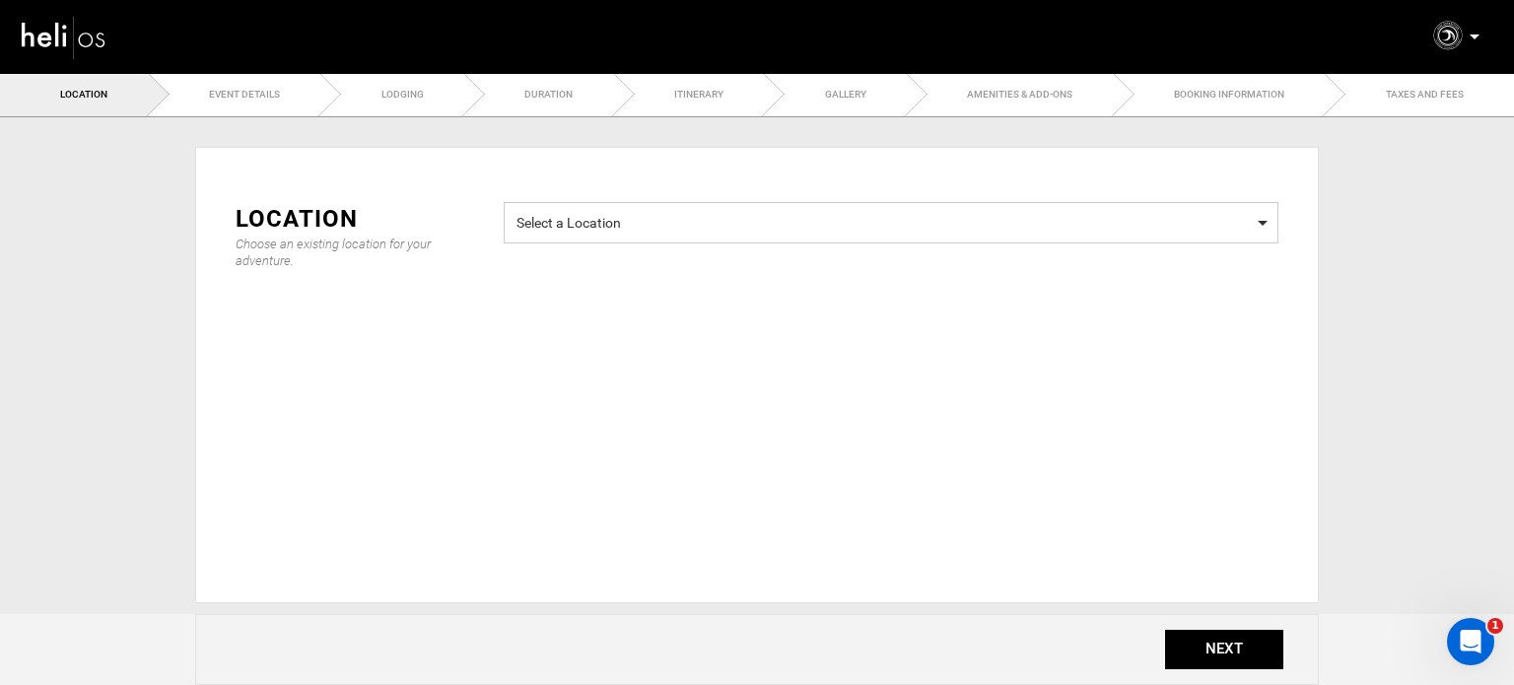
click at [562, 240] on span "Select a Location Select a Location" at bounding box center [891, 222] width 775 height 41
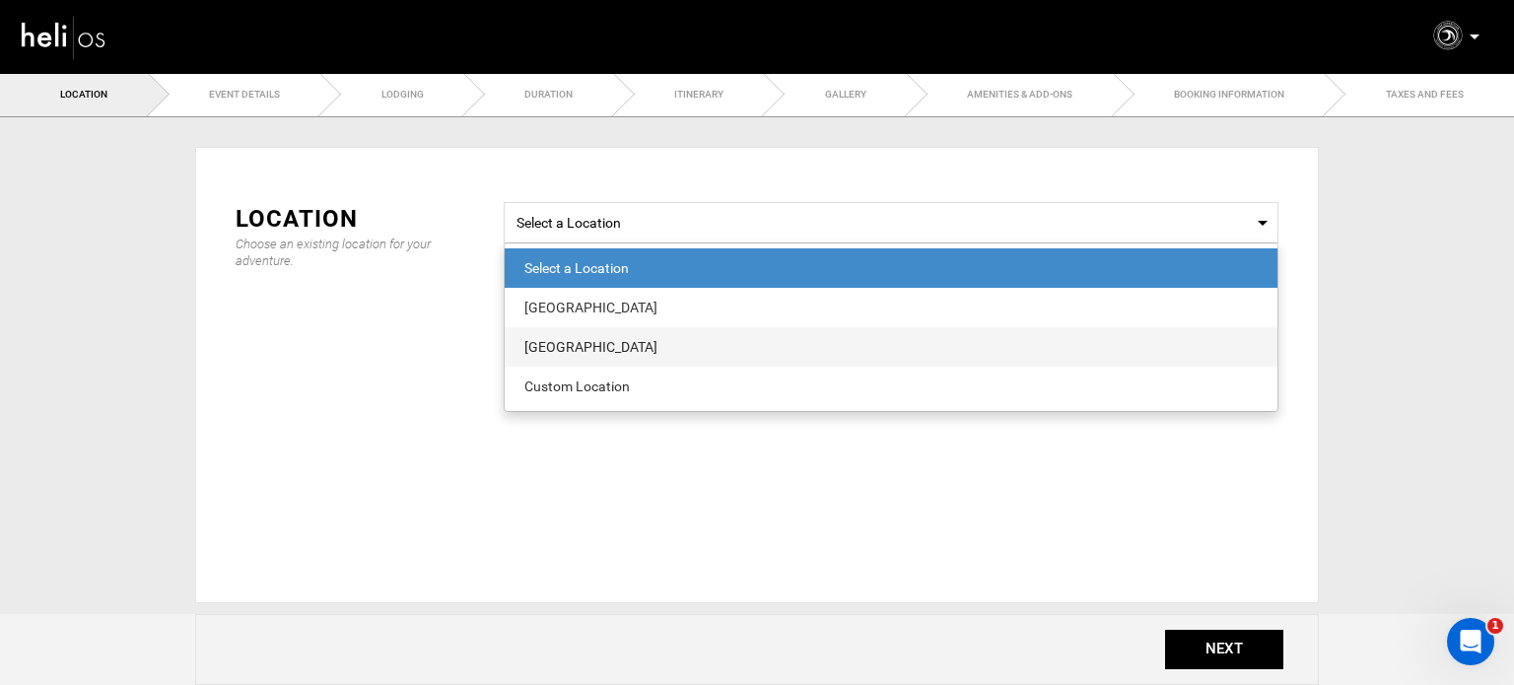
click at [558, 338] on div "[GEOGRAPHIC_DATA]" at bounding box center [890, 347] width 733 height 20
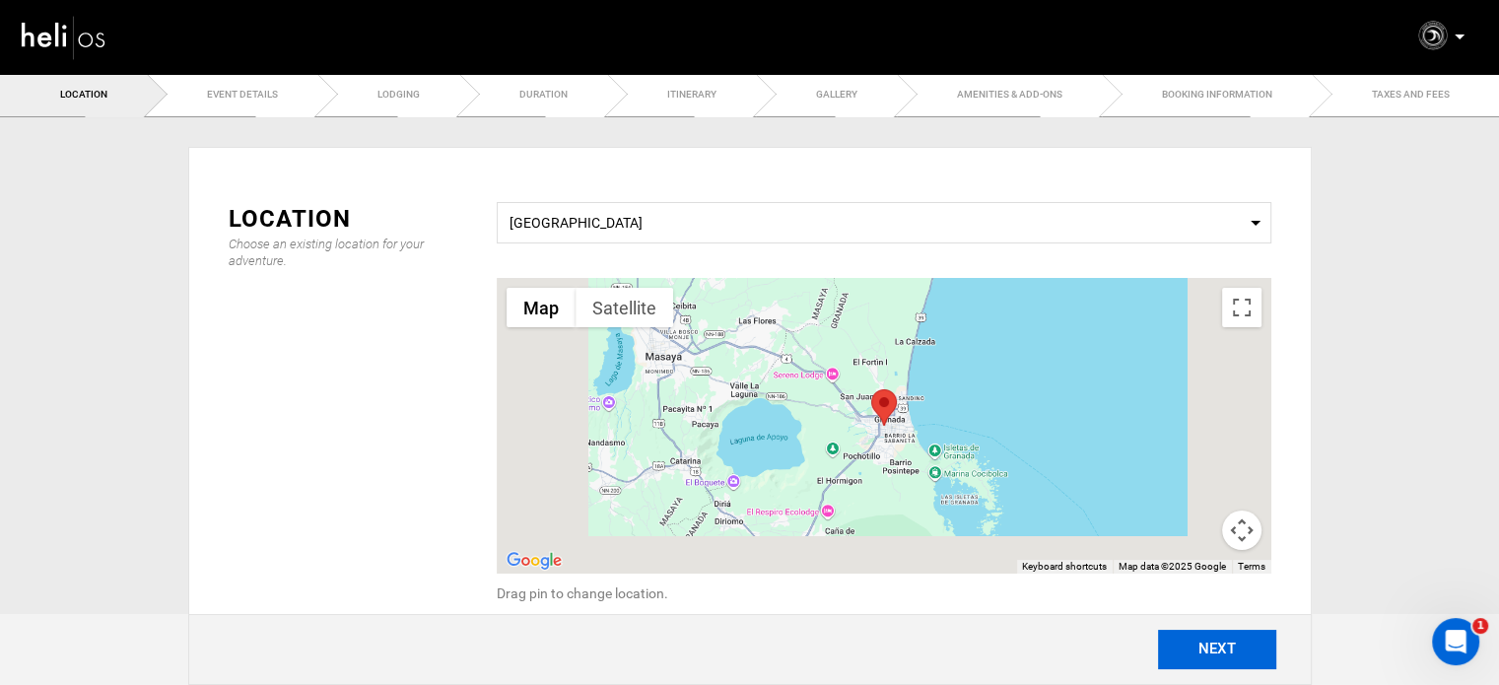
click at [1186, 646] on button "NEXT" at bounding box center [1217, 649] width 118 height 39
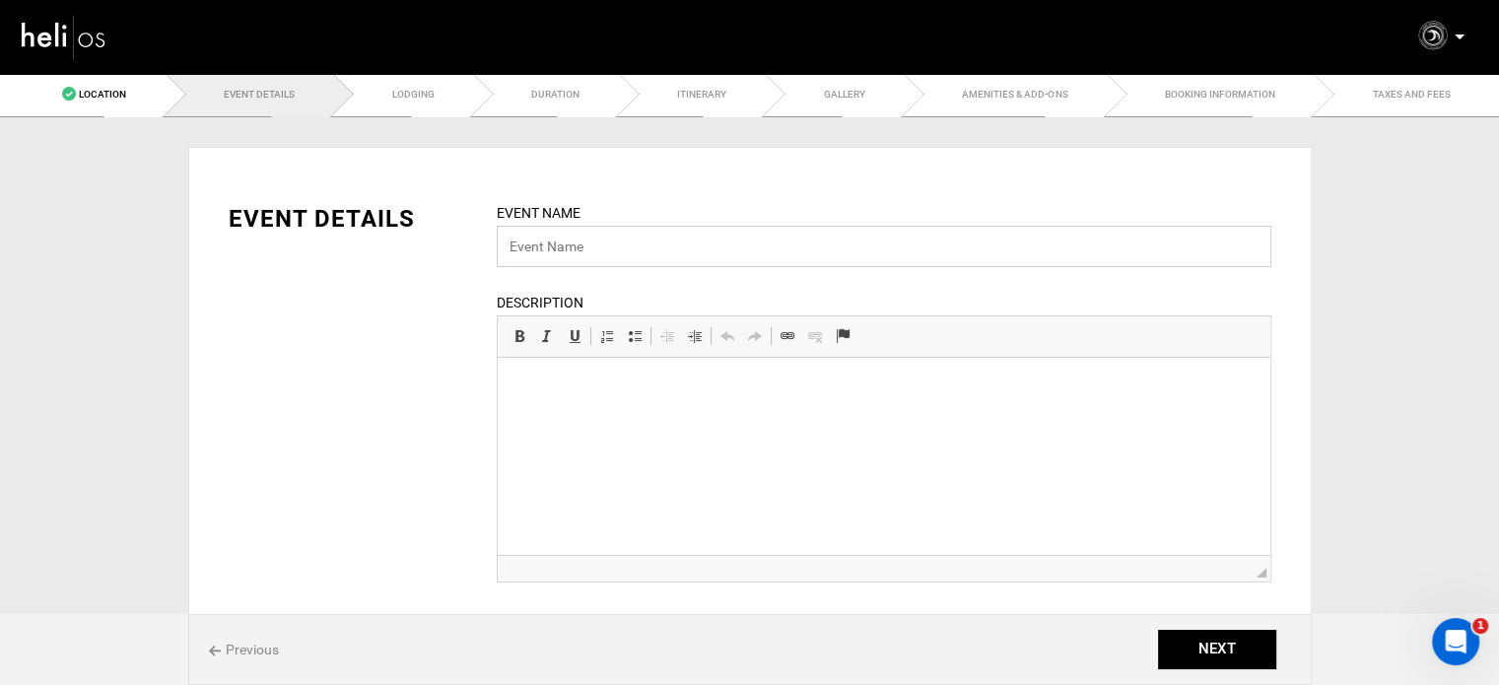
click at [546, 242] on input "text" at bounding box center [884, 246] width 775 height 41
paste input "Nicaragua Learn To Surf Trip | Zero 2 Hero"
drag, startPoint x: 697, startPoint y: 243, endPoint x: 818, endPoint y: 250, distance: 121.4
click at [818, 250] on input "Nicaragua Learn To Surf Trip | Zero 2 Hero" at bounding box center [884, 246] width 775 height 41
paste input "Simple Start"
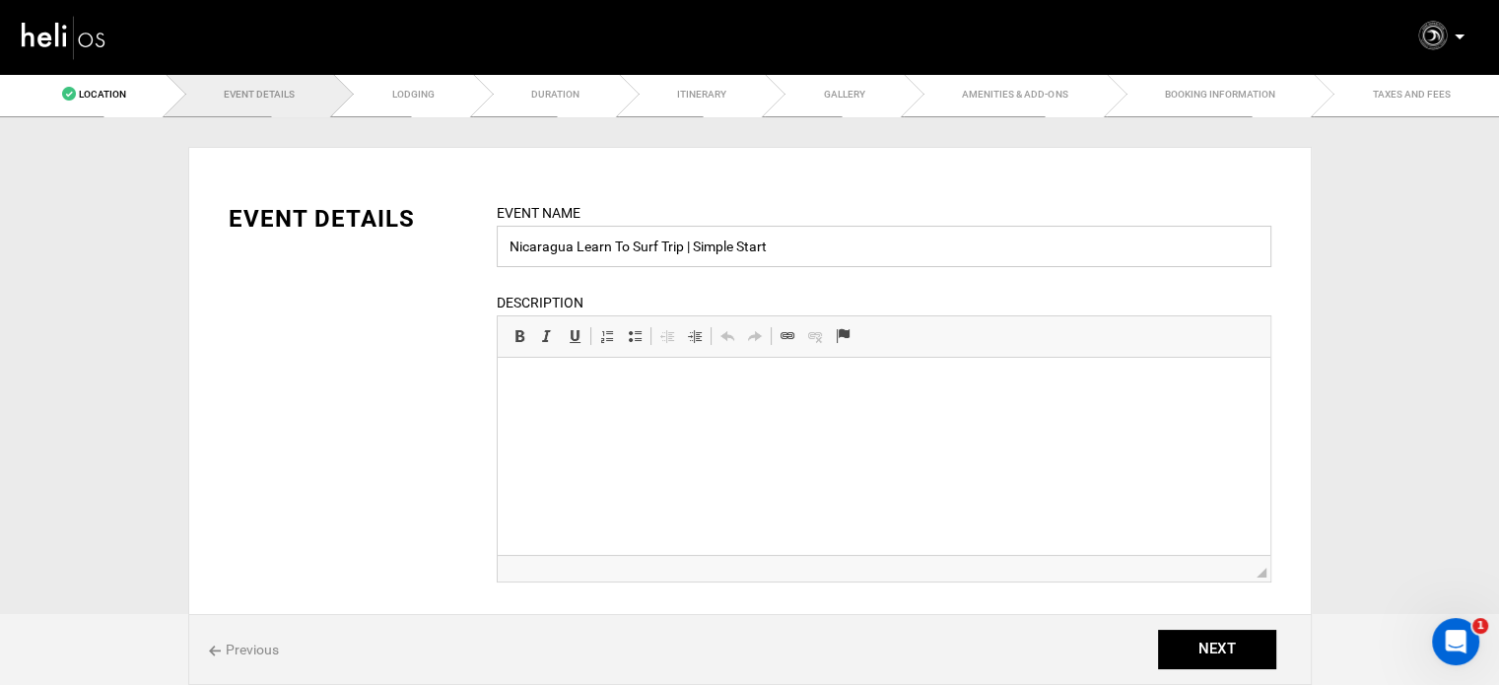
type input "Nicaragua Learn To Surf Trip | Simple Start"
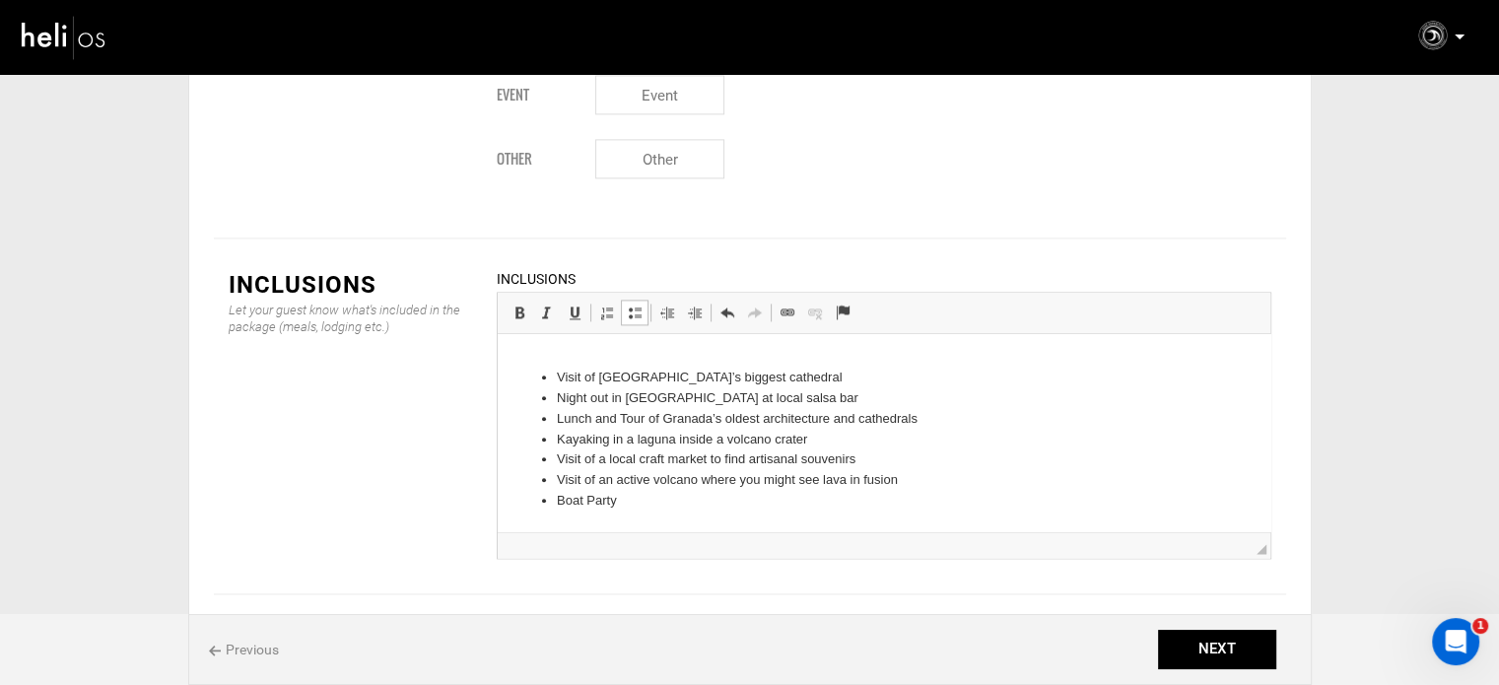
scroll to position [1012, 0]
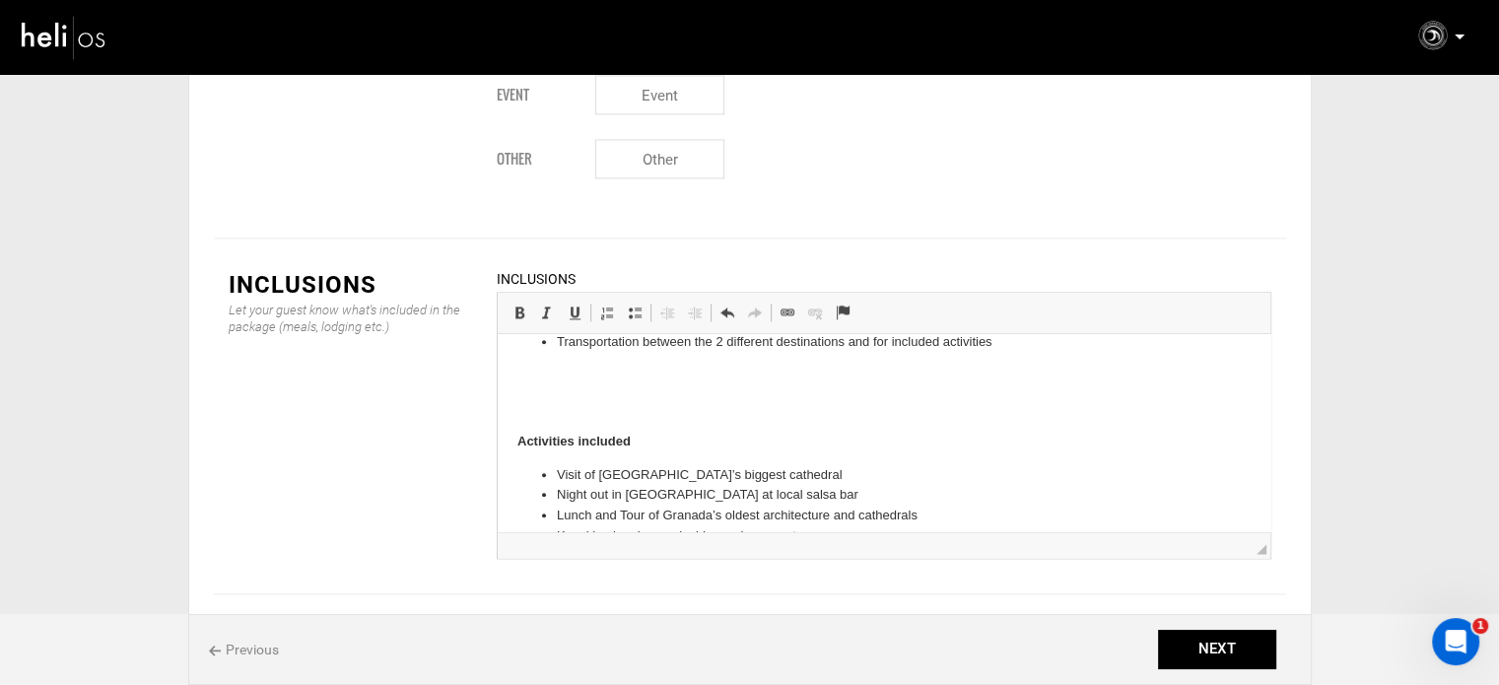
scroll to position [914, 0]
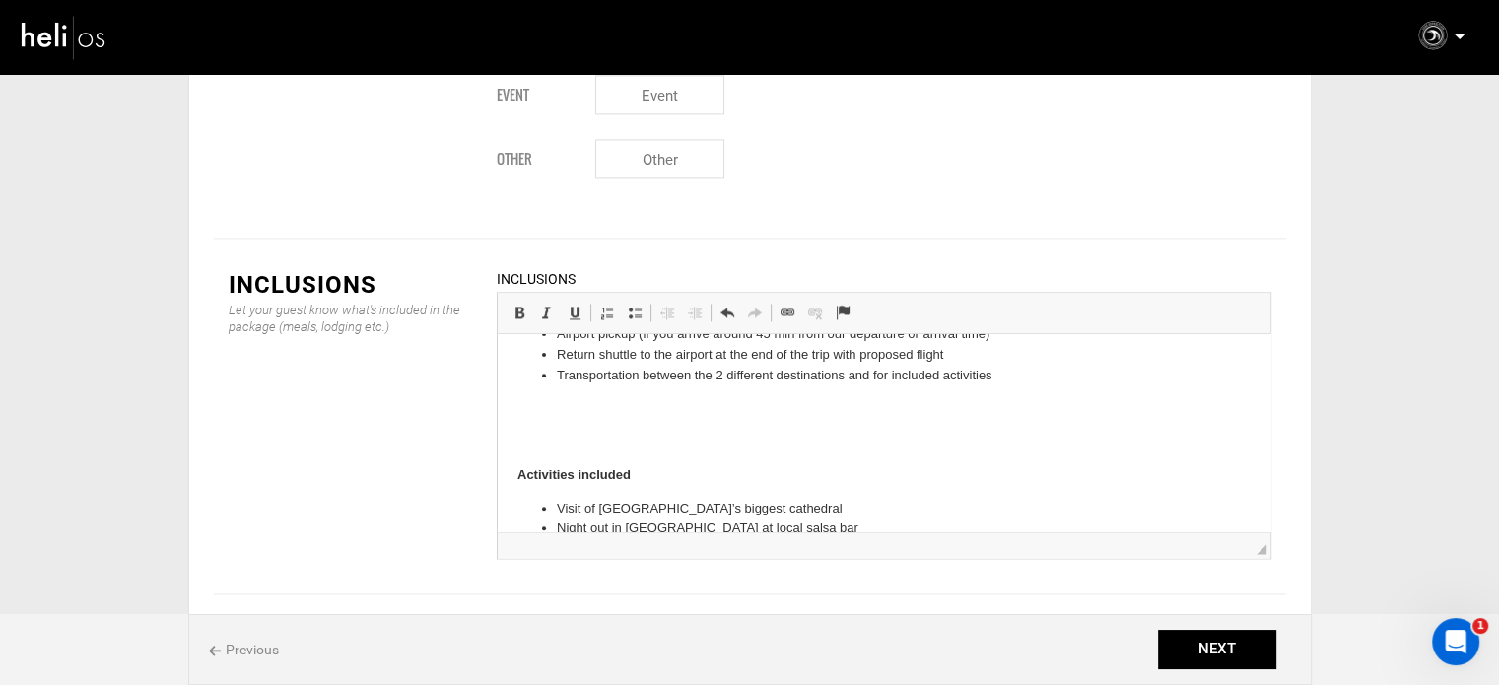
click at [551, 427] on body "Accommodation 7 days/6 nights in shared room Accommodation with pool (1rst dest…" at bounding box center [883, 41] width 733 height 1202
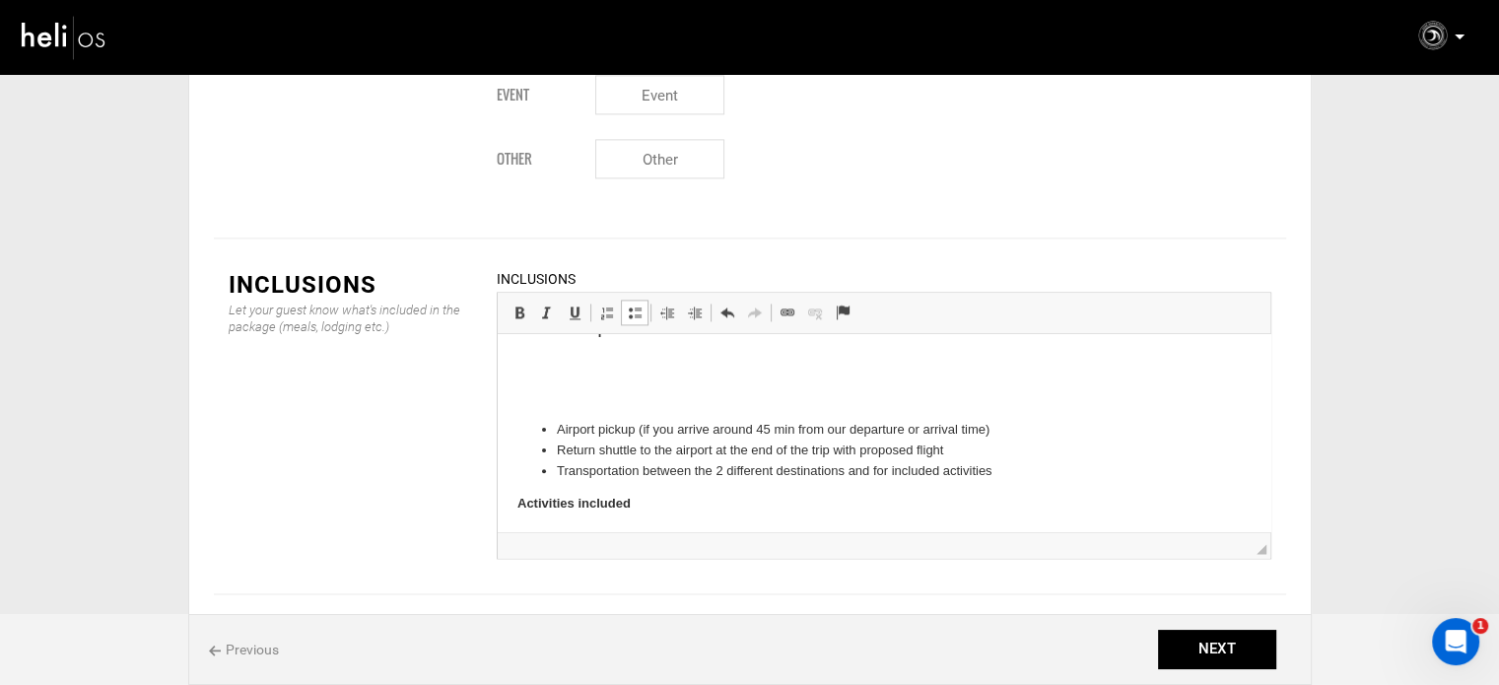
scroll to position [717, 0]
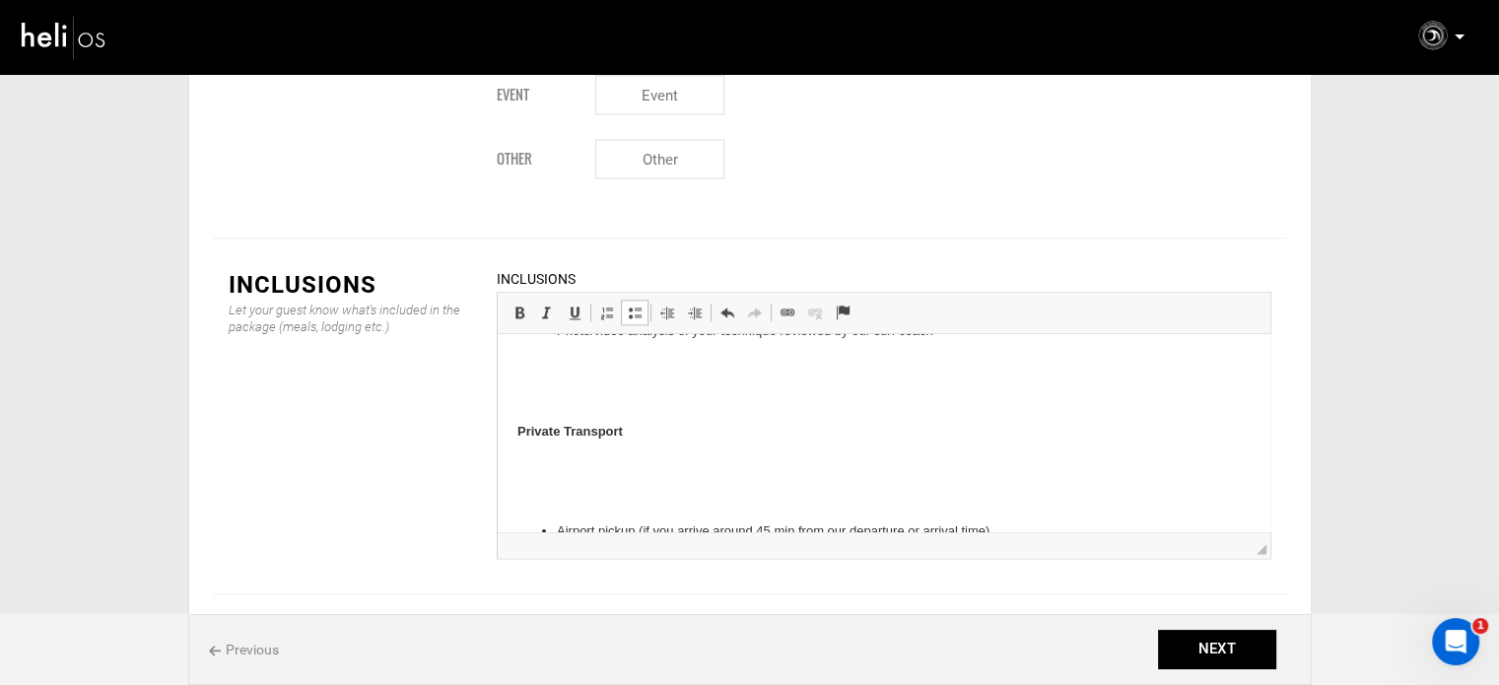
click at [560, 474] on p at bounding box center [883, 464] width 733 height 21
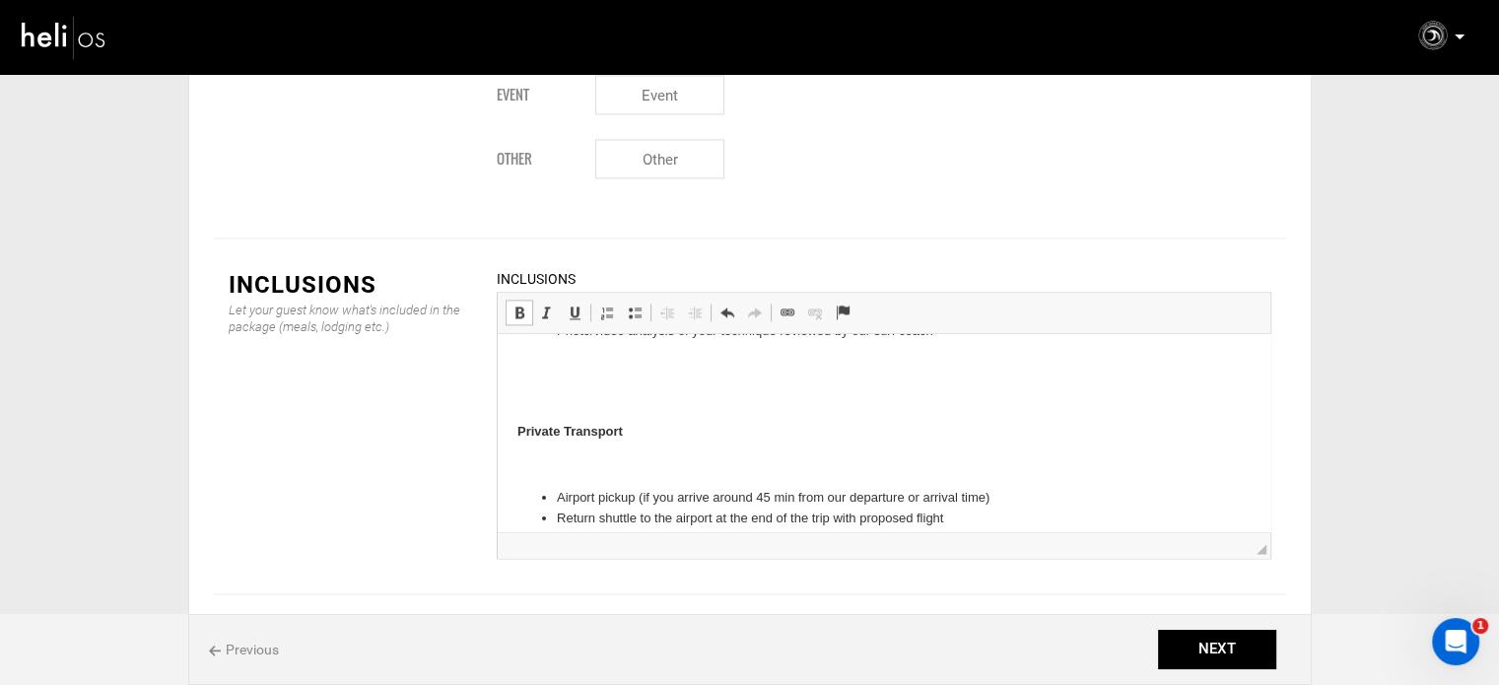
click at [570, 464] on p at bounding box center [883, 464] width 733 height 21
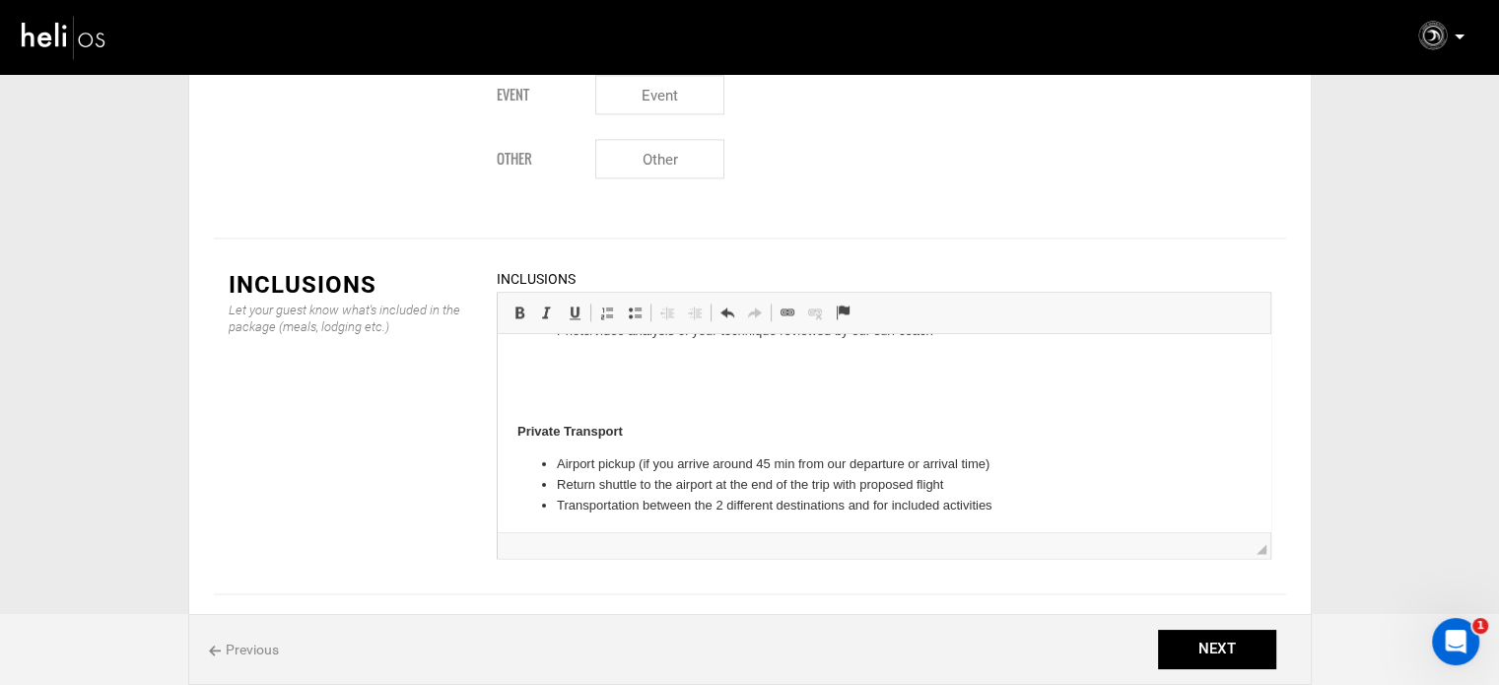
click at [569, 390] on p at bounding box center [883, 398] width 733 height 21
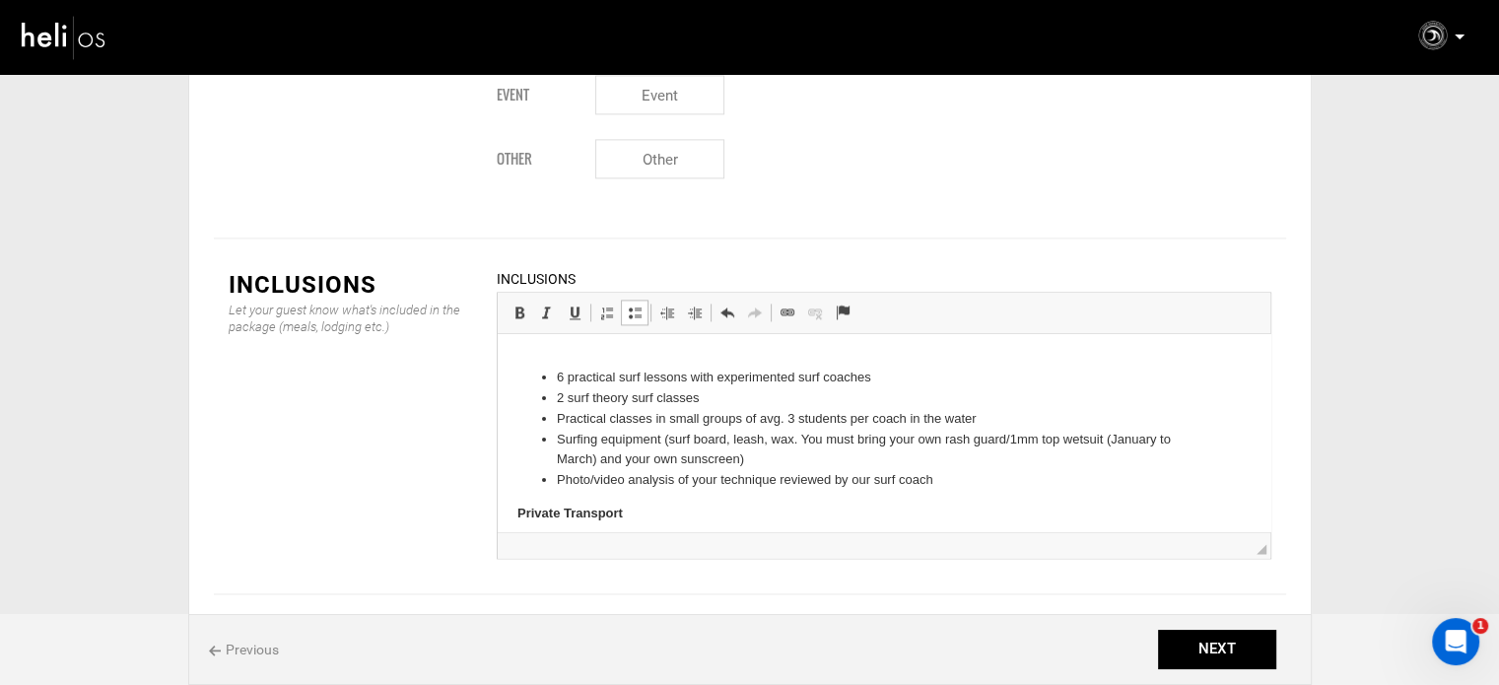
scroll to position [519, 0]
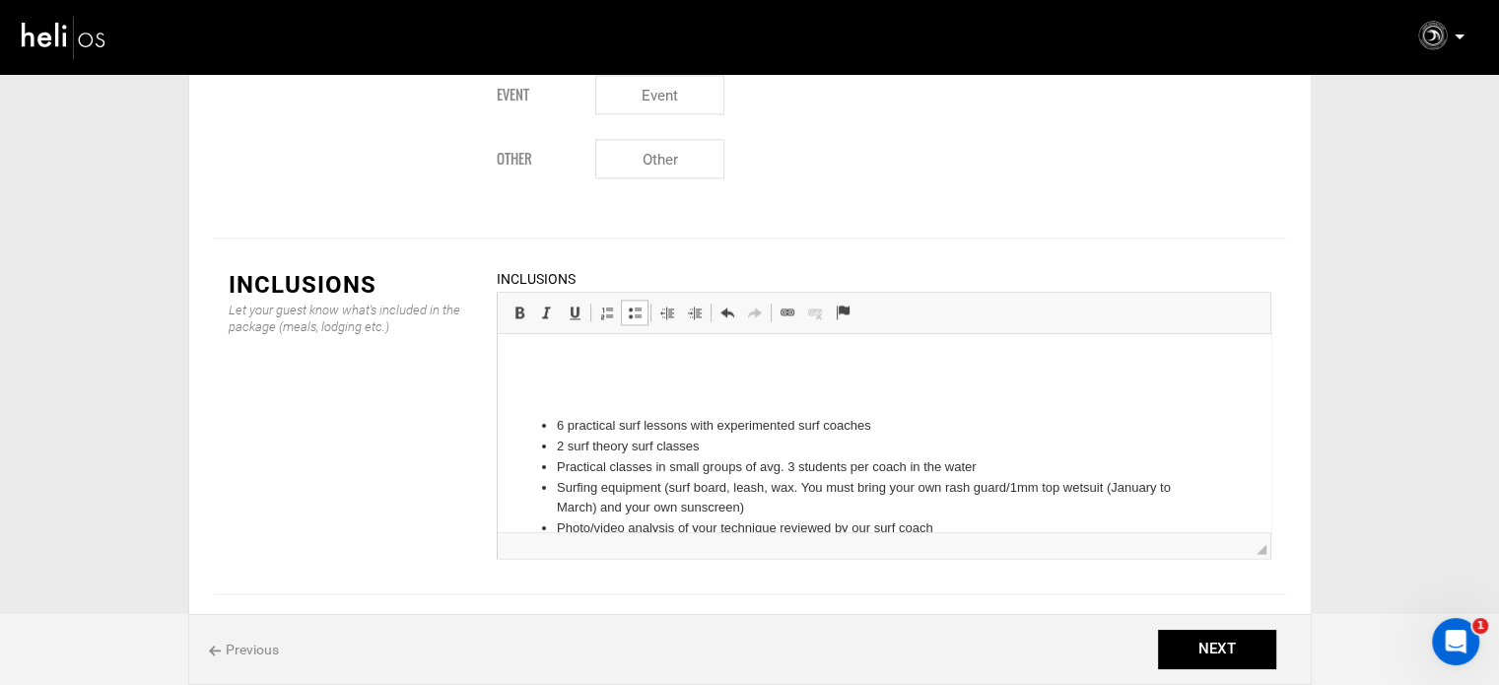
click at [574, 396] on p at bounding box center [883, 392] width 733 height 21
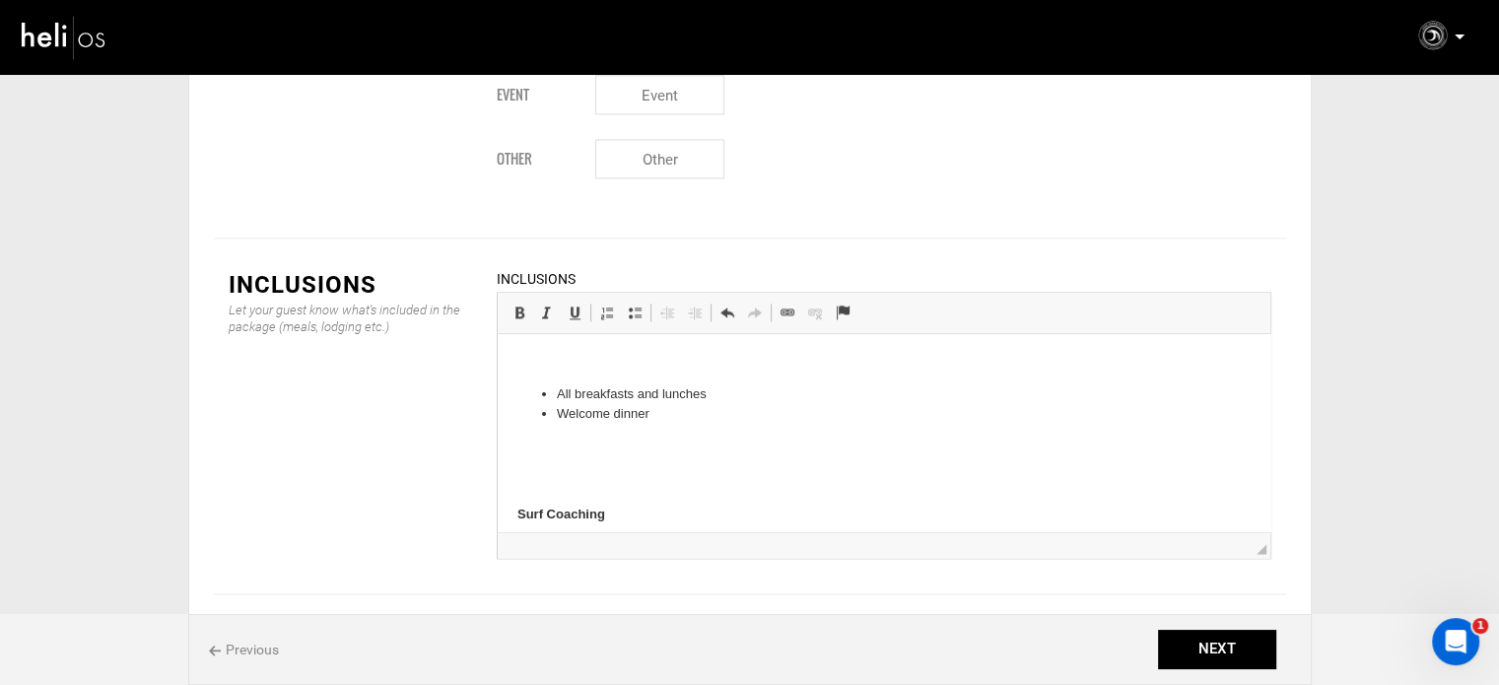
scroll to position [308, 0]
click at [567, 490] on body "Accommodation 7 days/6 nights in shared room Accommodation with pool (1rst dest…" at bounding box center [883, 513] width 733 height 935
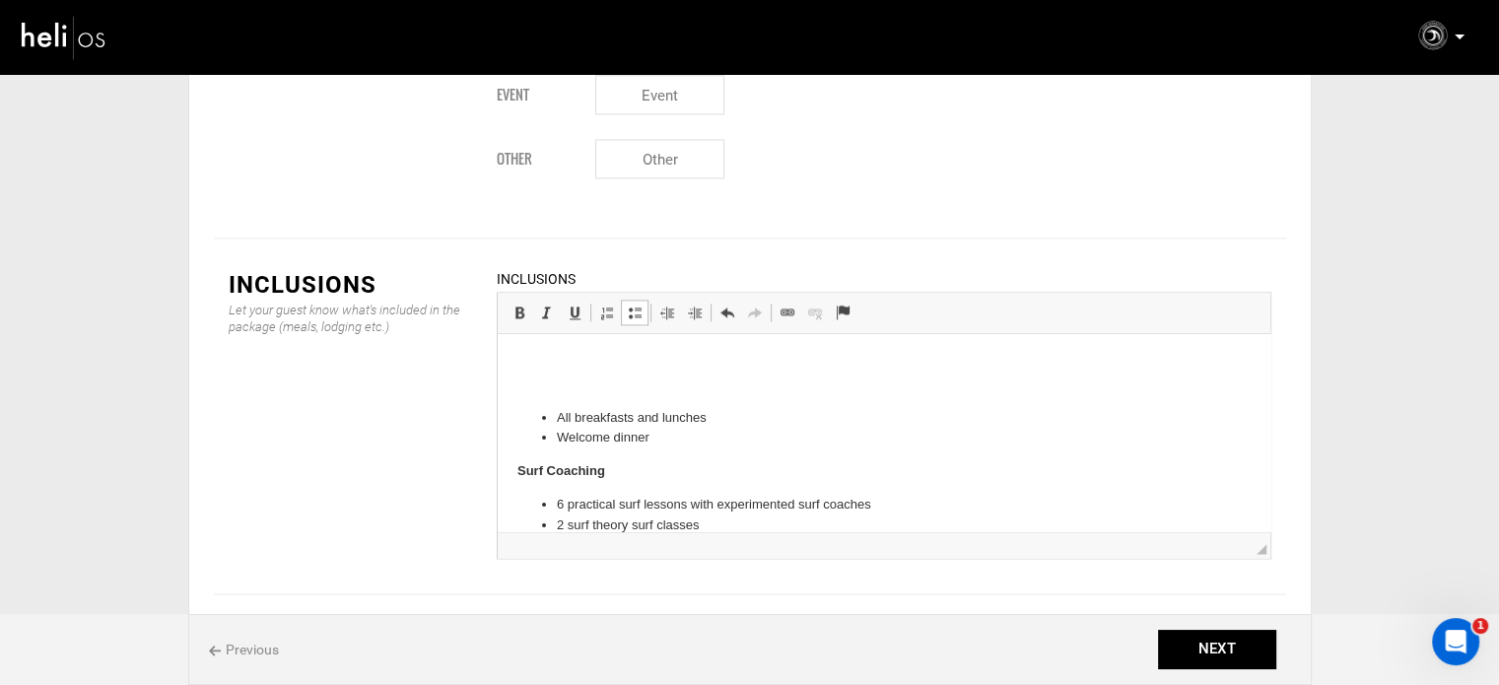
click at [559, 373] on body "Accommodation 7 days/6 nights in shared room Accommodation with pool (1rst dest…" at bounding box center [883, 480] width 733 height 868
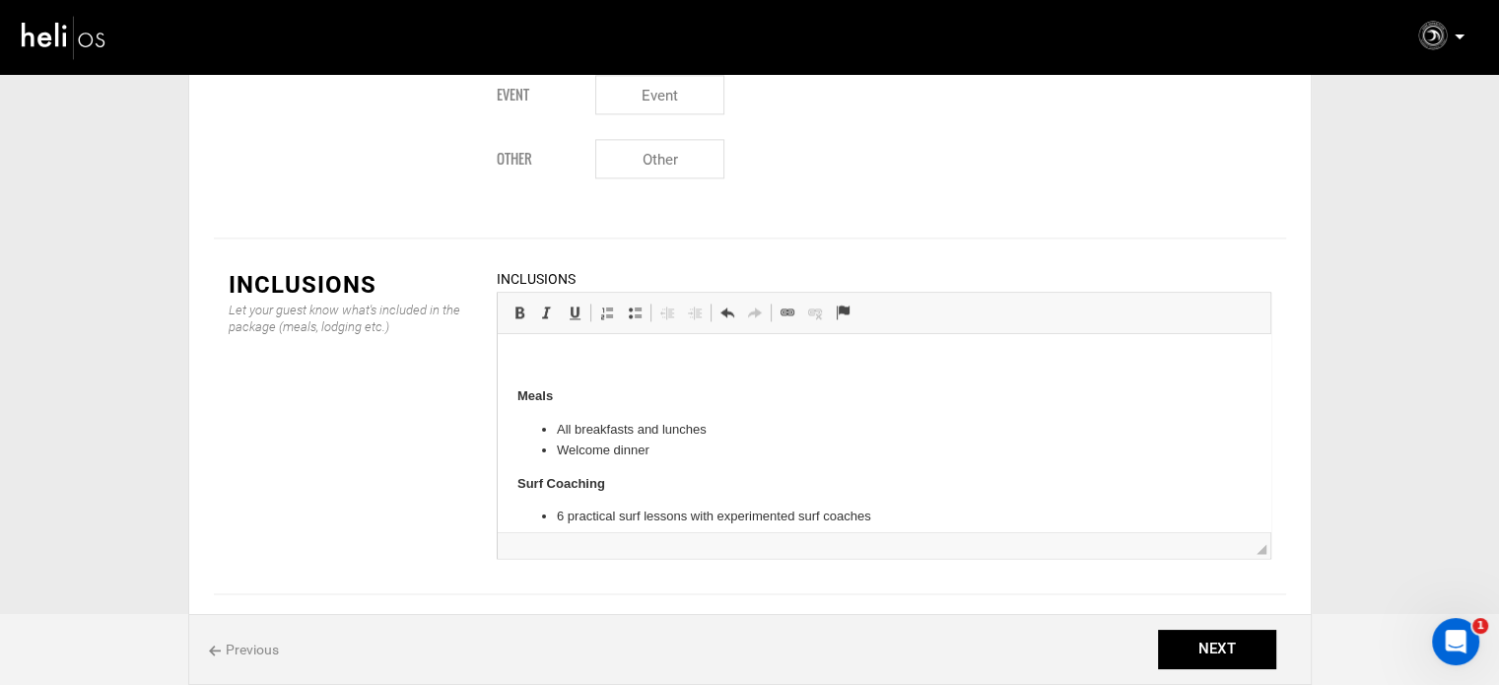
scroll to position [185, 0]
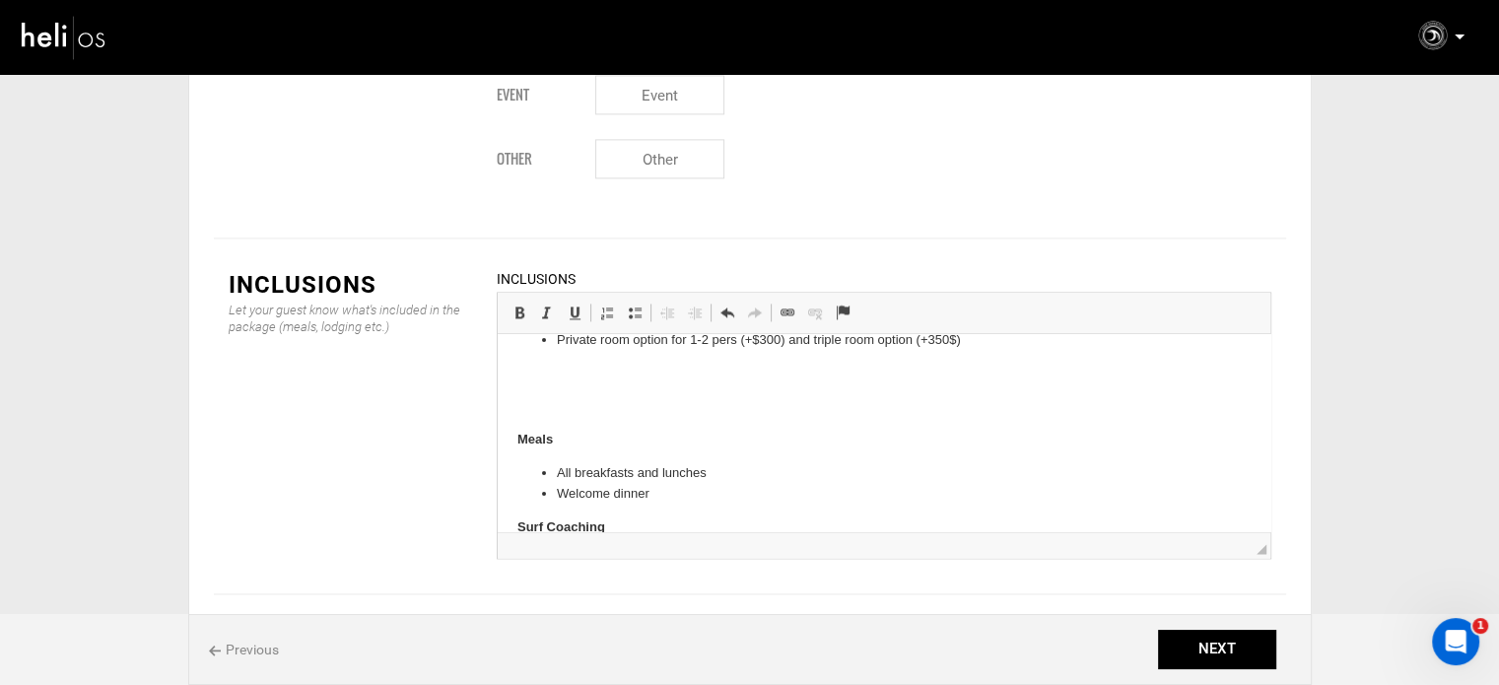
click at [584, 402] on p at bounding box center [883, 406] width 733 height 21
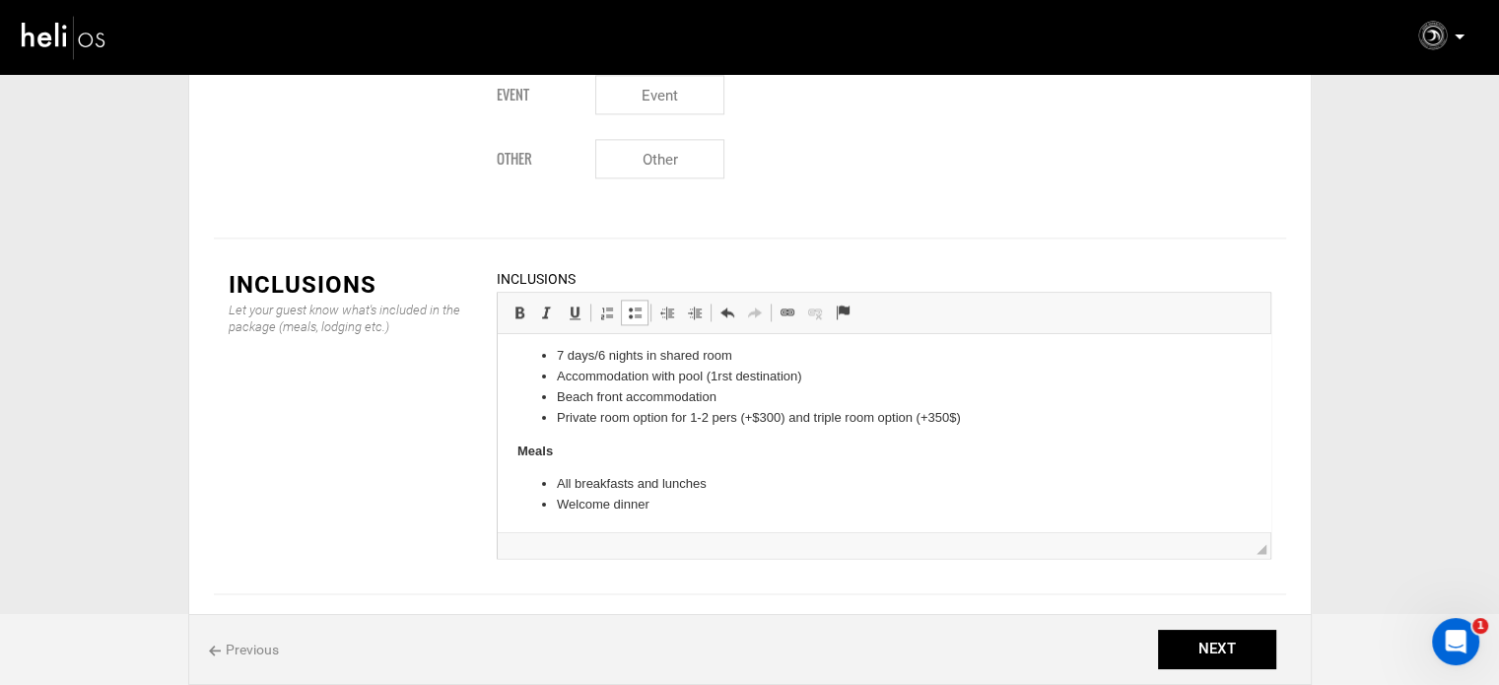
scroll to position [0, 0]
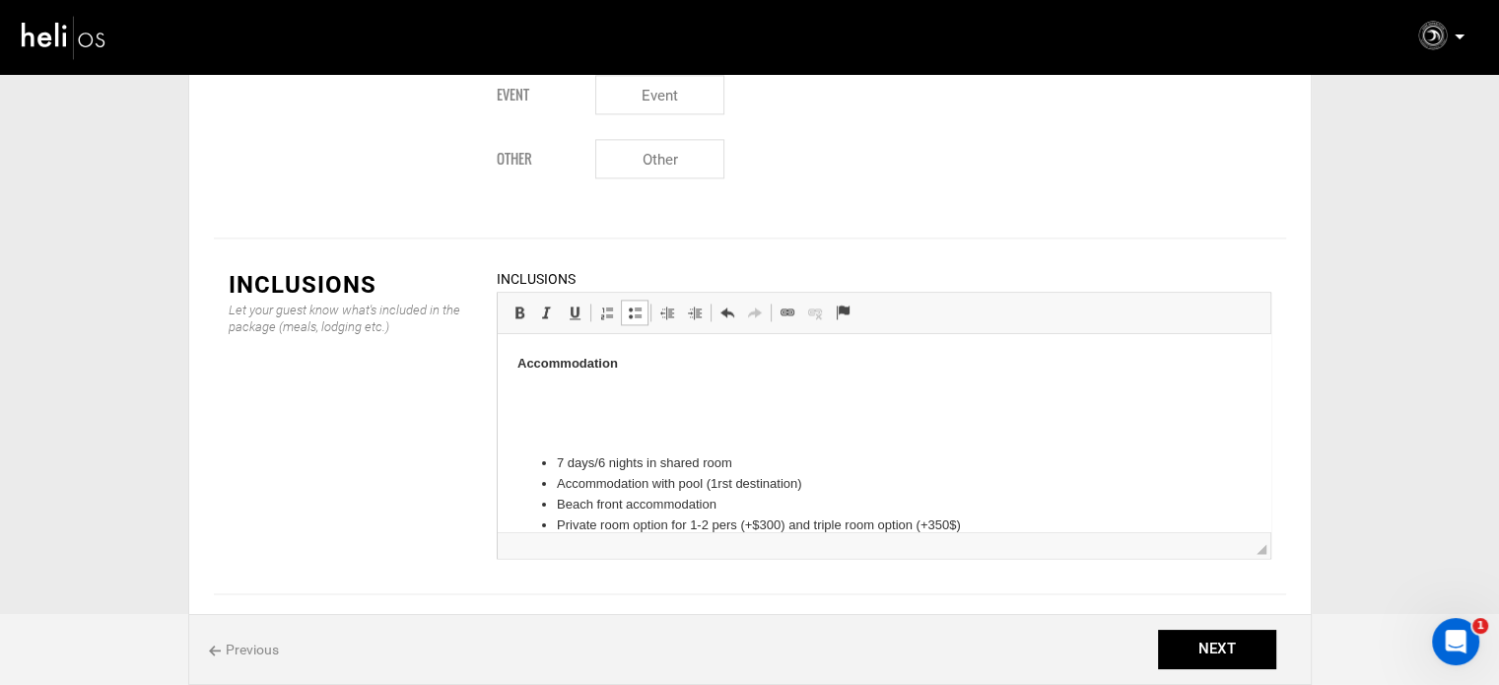
click at [579, 426] on p at bounding box center [883, 431] width 733 height 21
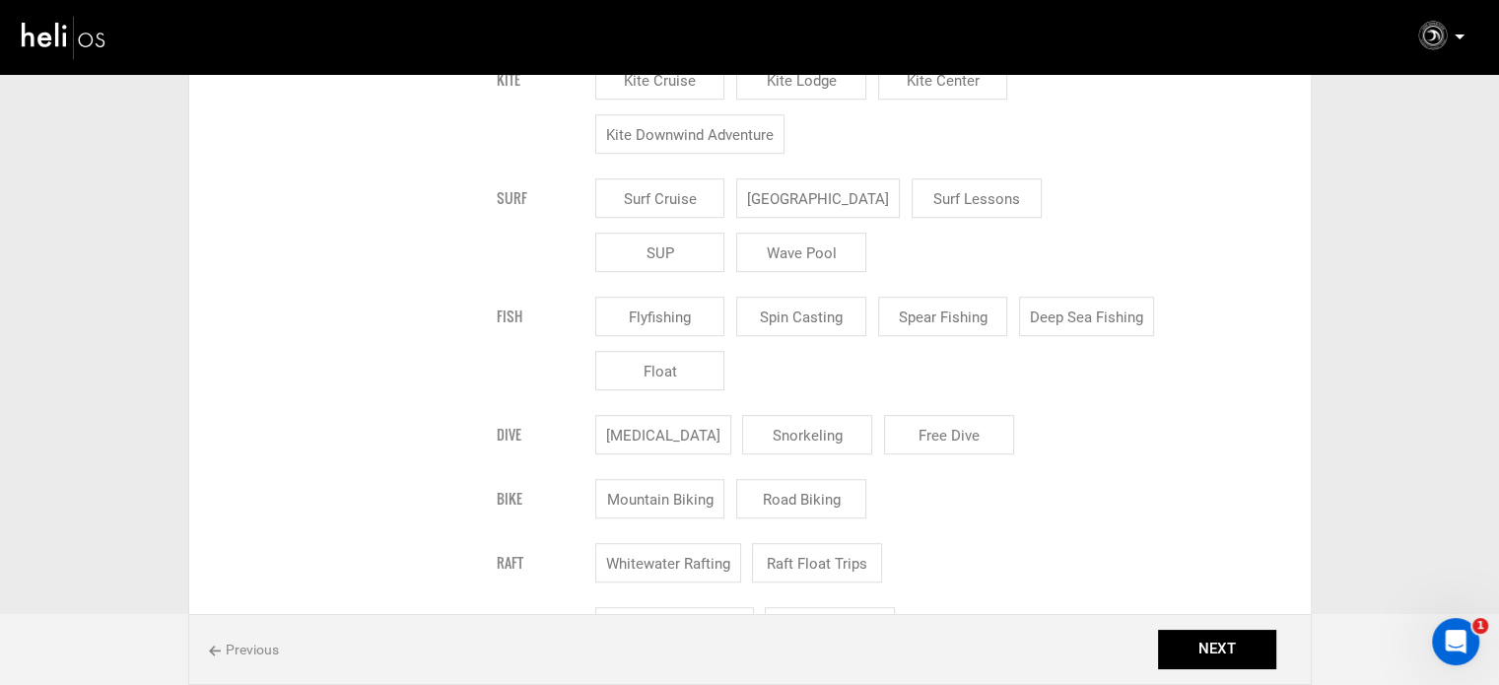
scroll to position [1281, 0]
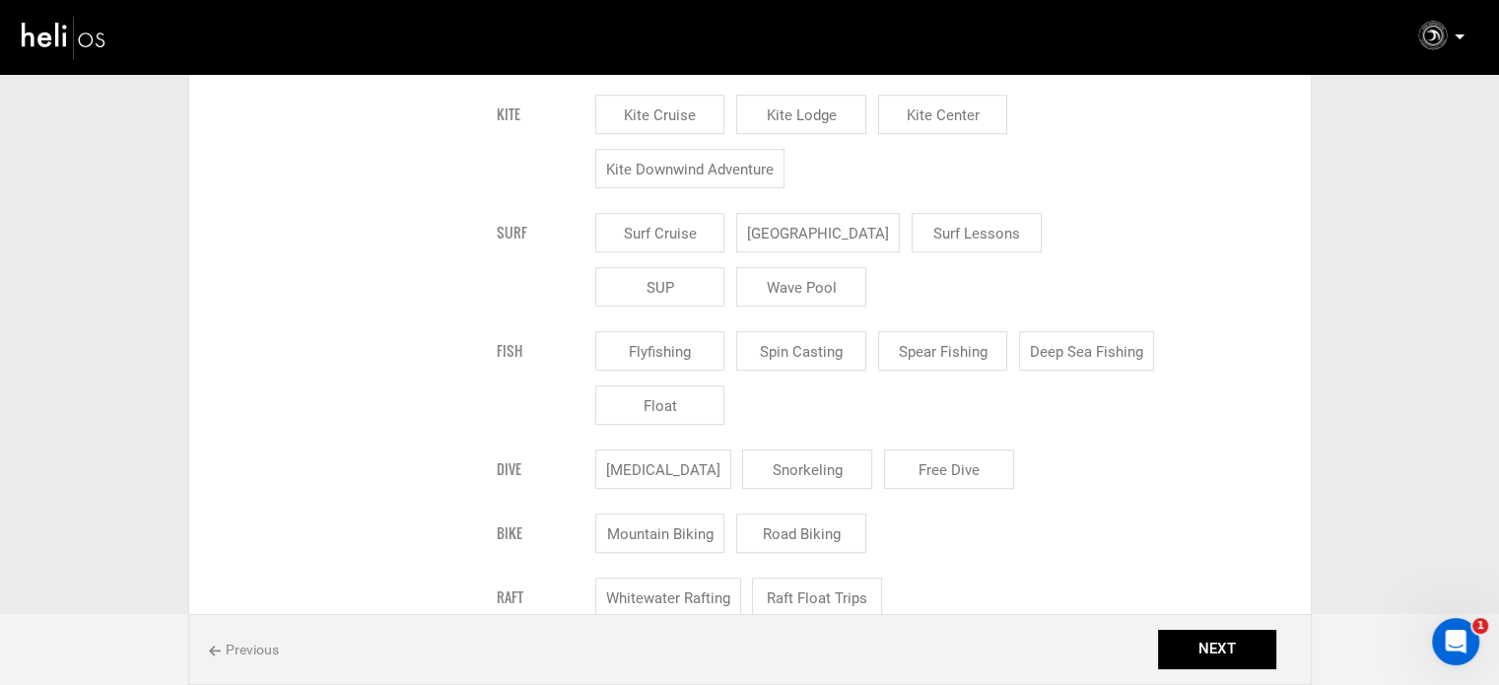
click at [856, 235] on input "[GEOGRAPHIC_DATA]" at bounding box center [818, 232] width 164 height 39
checkbox input "true"
click at [947, 224] on input "Surf Lessons" at bounding box center [1000, 232] width 130 height 39
checkbox input "true"
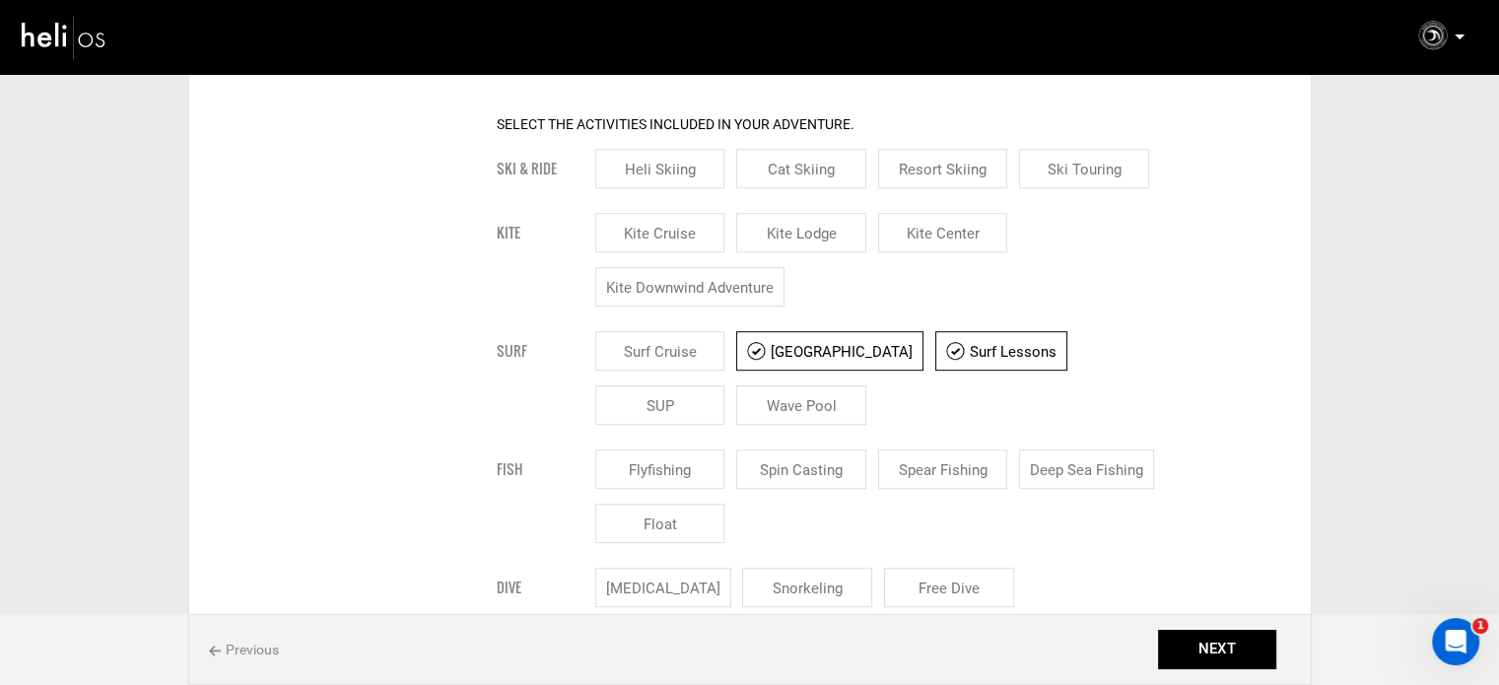
scroll to position [986, 0]
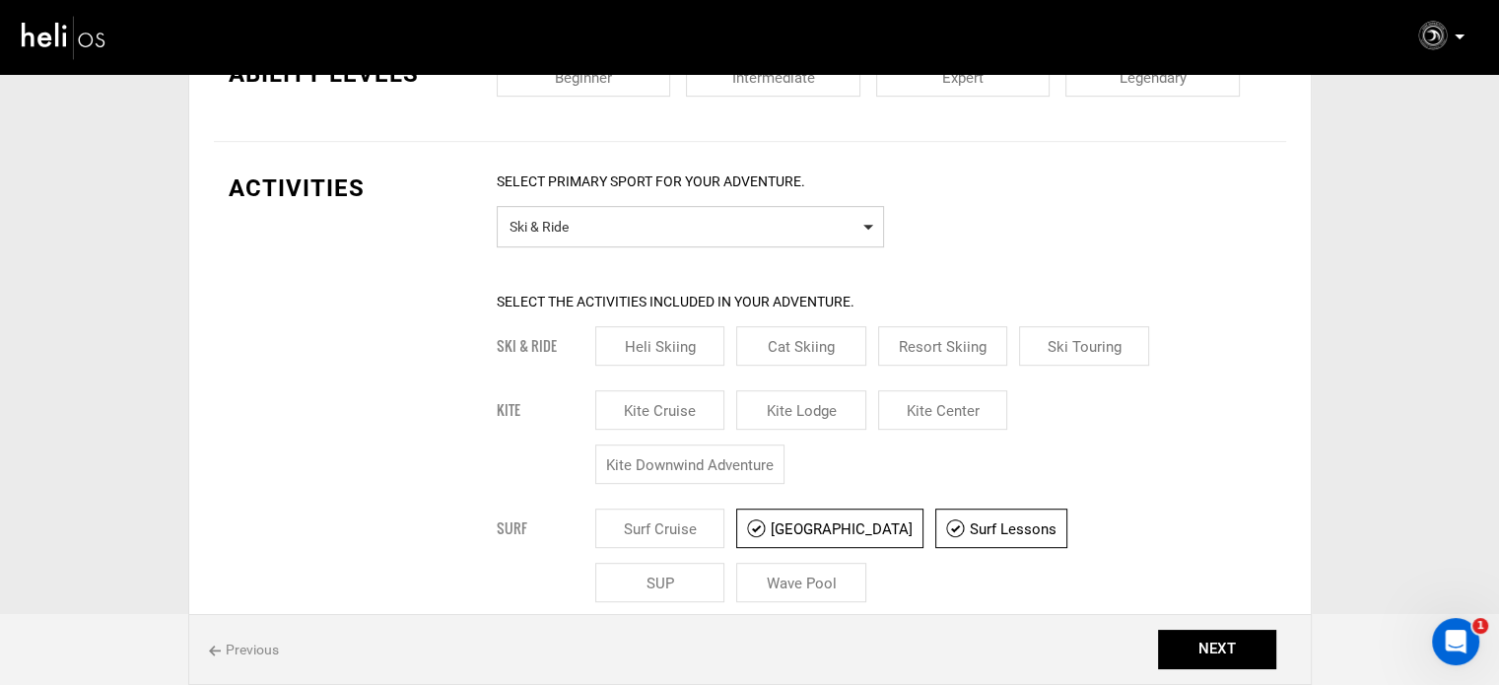
click at [642, 227] on span "Ski & Ride" at bounding box center [691, 224] width 362 height 25
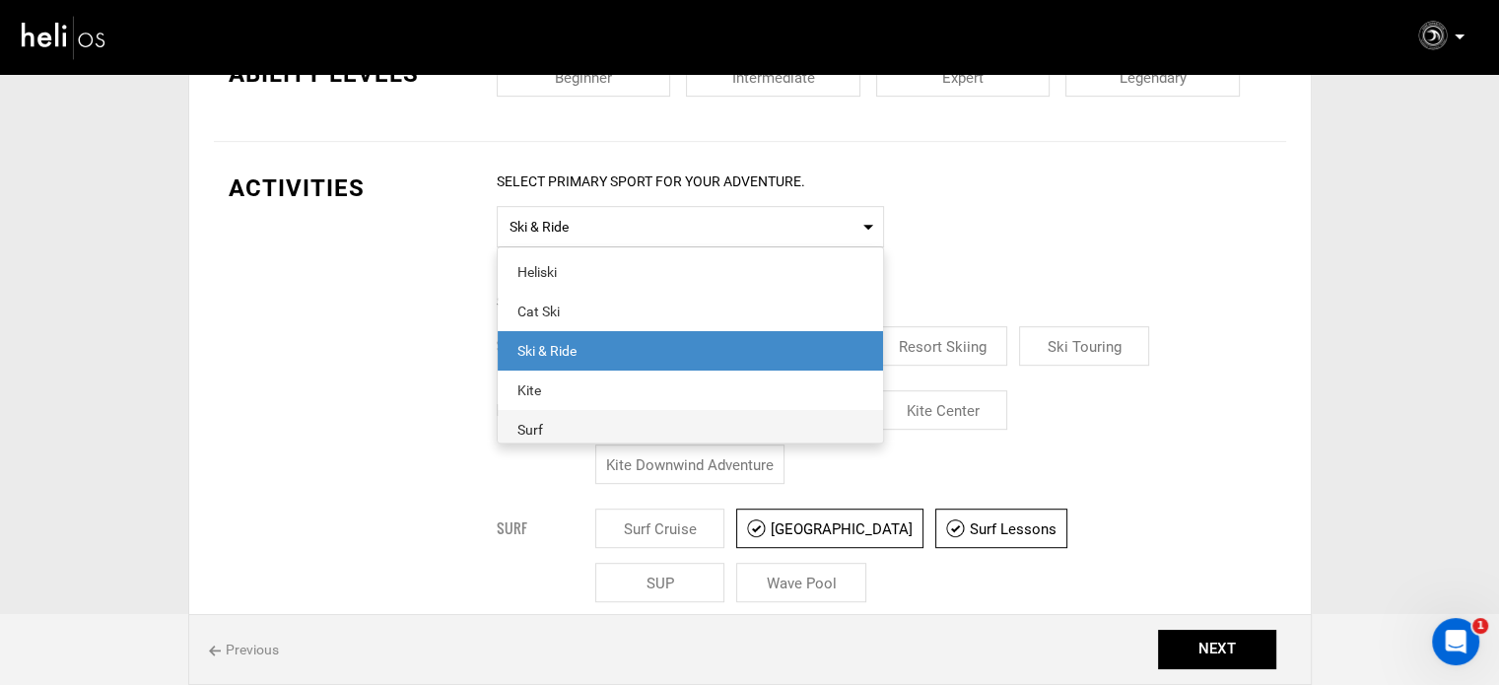
click at [553, 415] on span "Surf" at bounding box center [690, 429] width 385 height 39
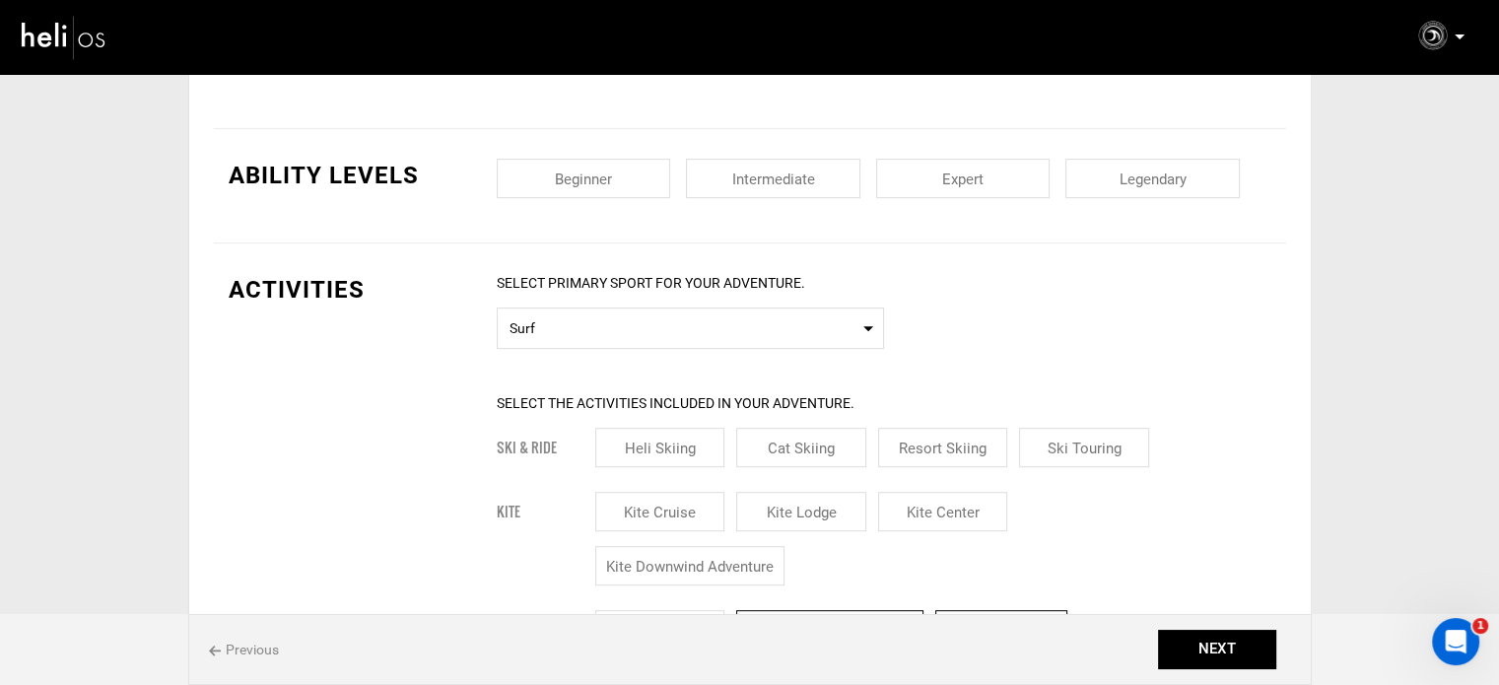
scroll to position [690, 0]
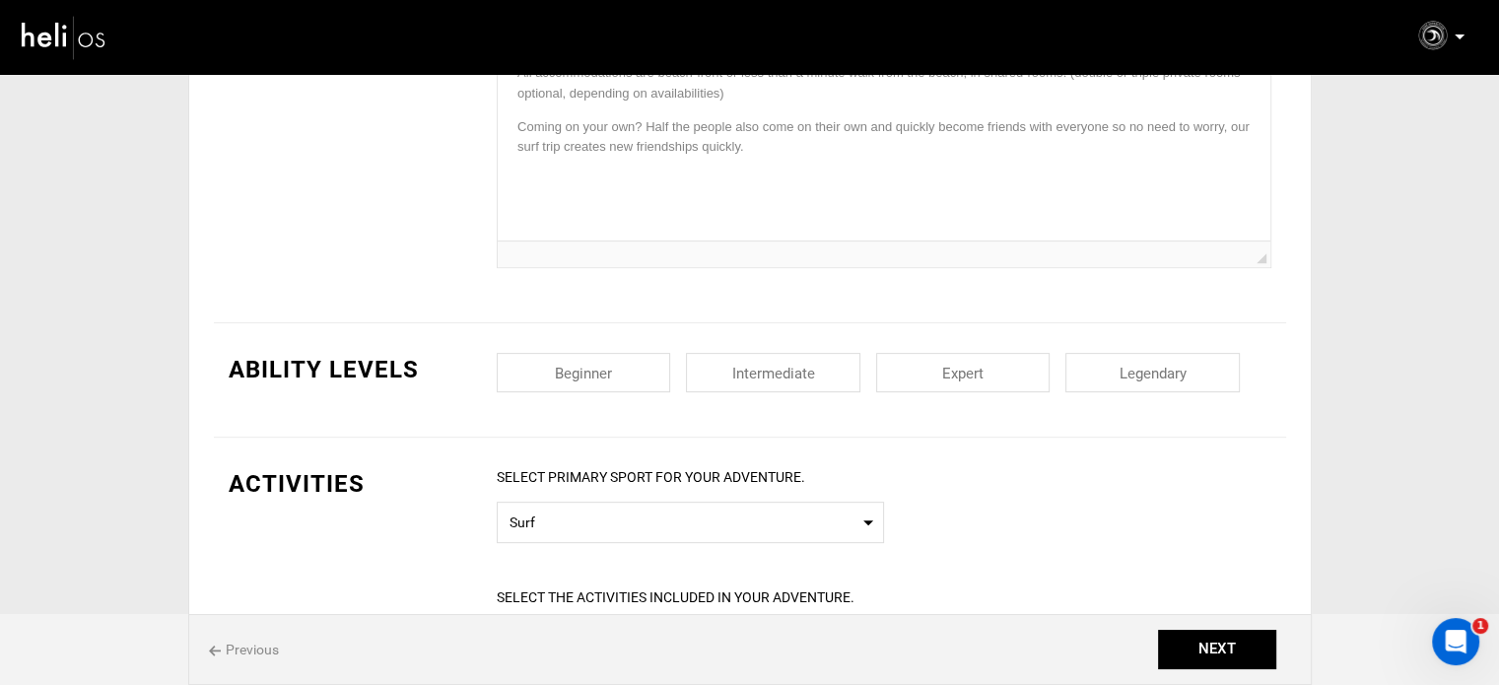
click at [621, 366] on input "checkbox" at bounding box center [584, 372] width 174 height 39
checkbox input "true"
drag, startPoint x: 737, startPoint y: 351, endPoint x: 784, endPoint y: 358, distance: 46.8
click at [739, 353] on input "checkbox" at bounding box center [773, 372] width 174 height 39
checkbox input "true"
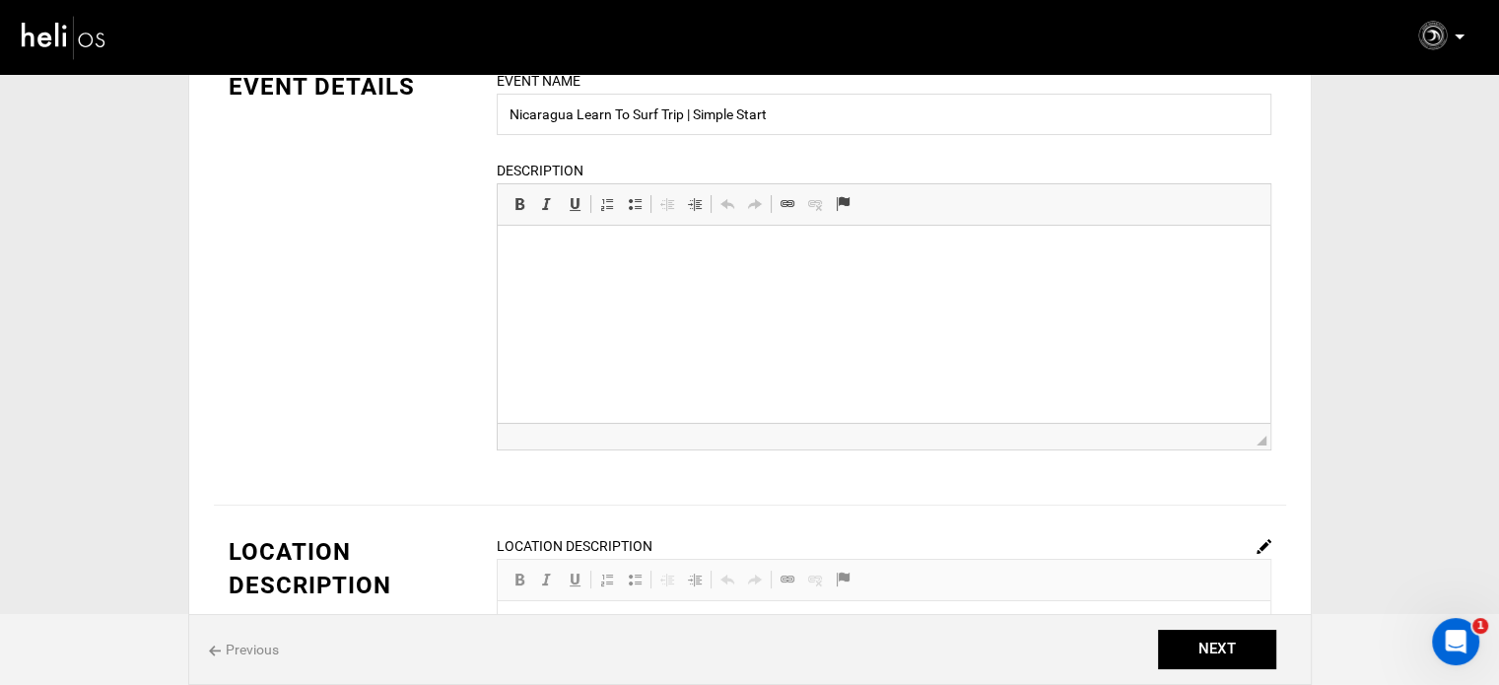
scroll to position [99, 0]
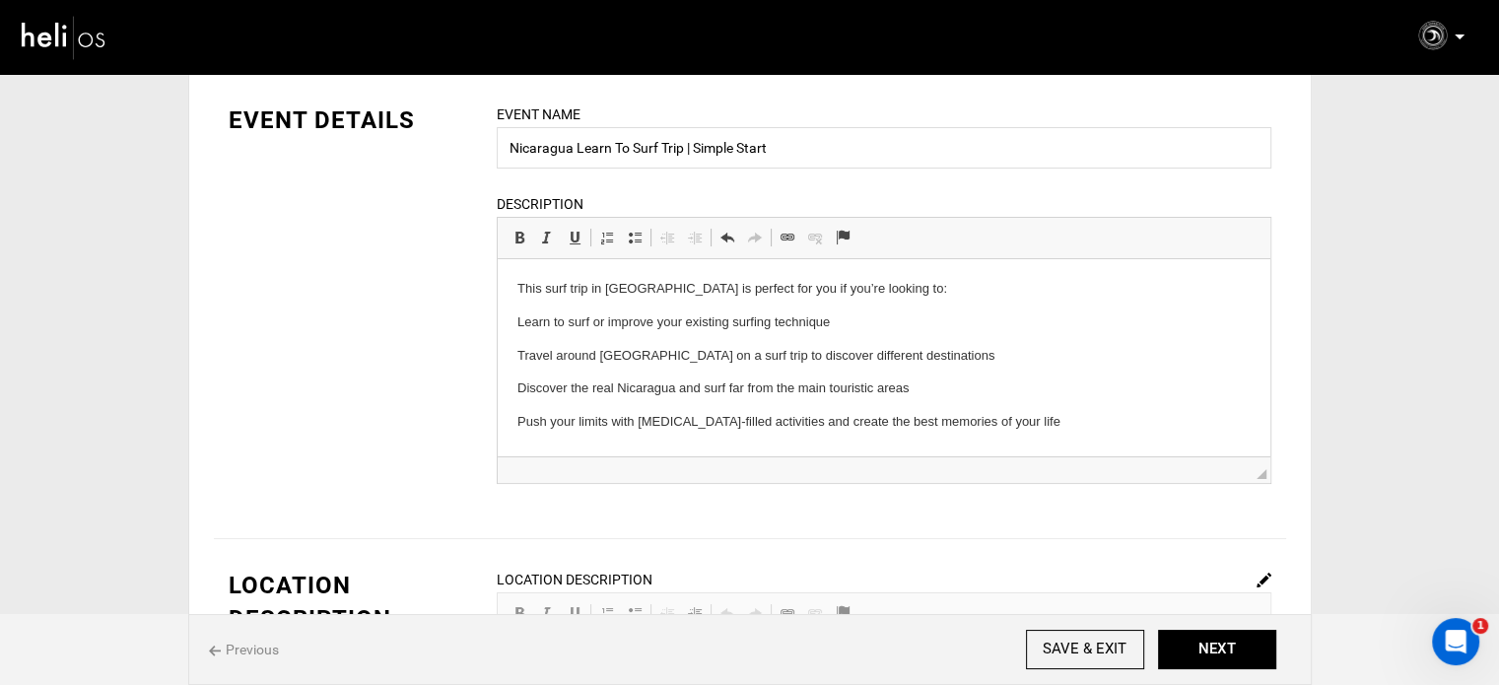
click at [555, 301] on body "This surf trip in [GEOGRAPHIC_DATA] is perfect for you if you’re looking to: Le…" at bounding box center [883, 356] width 733 height 154
click at [551, 281] on p "This surf trip in [GEOGRAPHIC_DATA] is perfect for you if you’re looking to:" at bounding box center [883, 289] width 733 height 21
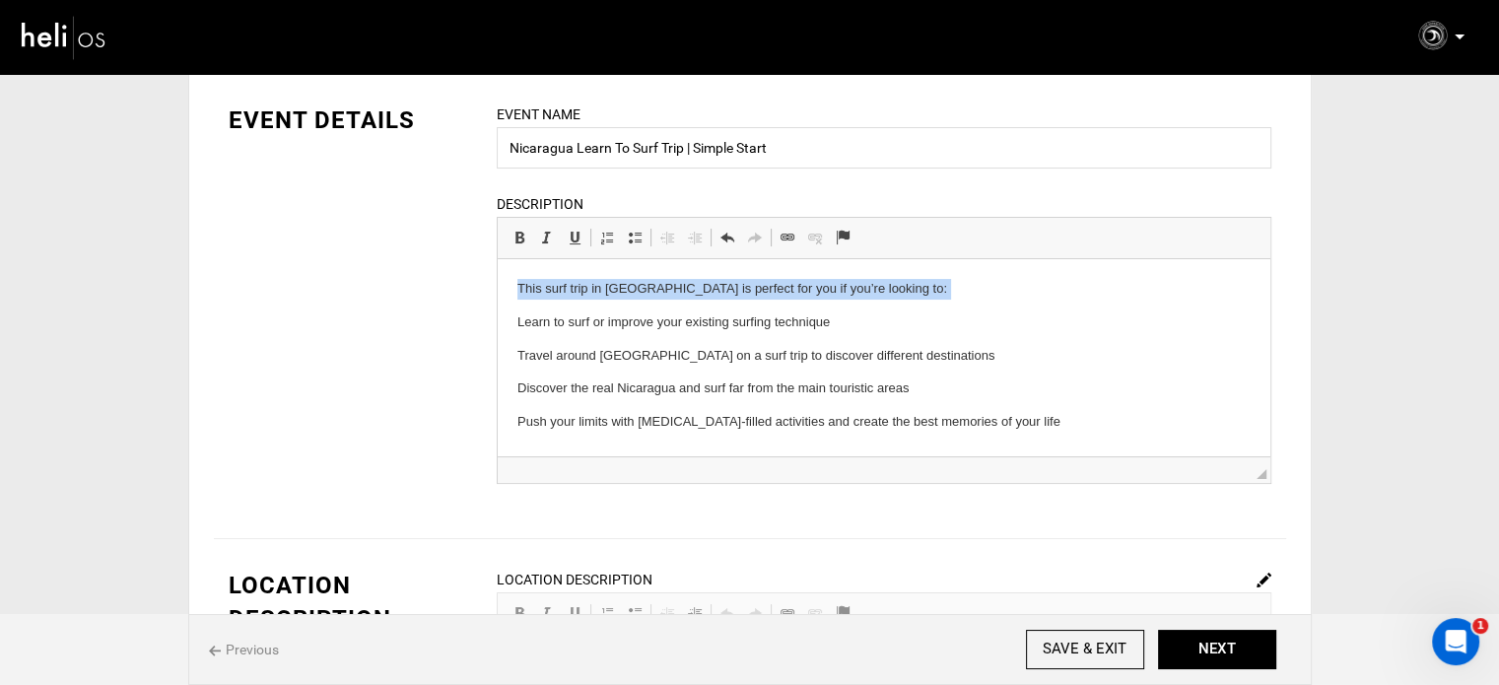
click at [551, 281] on p "This surf trip in [GEOGRAPHIC_DATA] is perfect for you if you’re looking to:" at bounding box center [883, 289] width 733 height 21
click at [518, 238] on span at bounding box center [520, 238] width 16 height 16
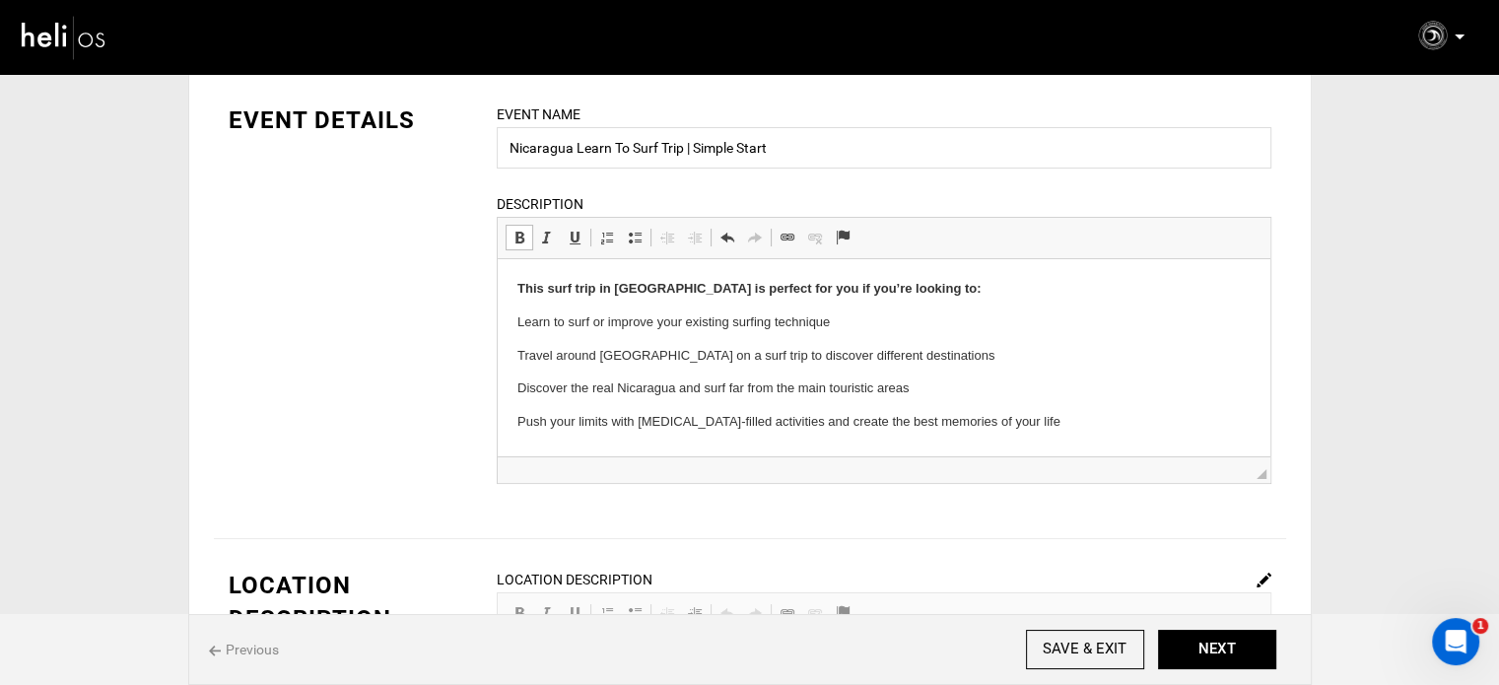
click at [512, 321] on html "This surf trip in [GEOGRAPHIC_DATA] is perfect for you if you’re looking to: Le…" at bounding box center [883, 355] width 773 height 193
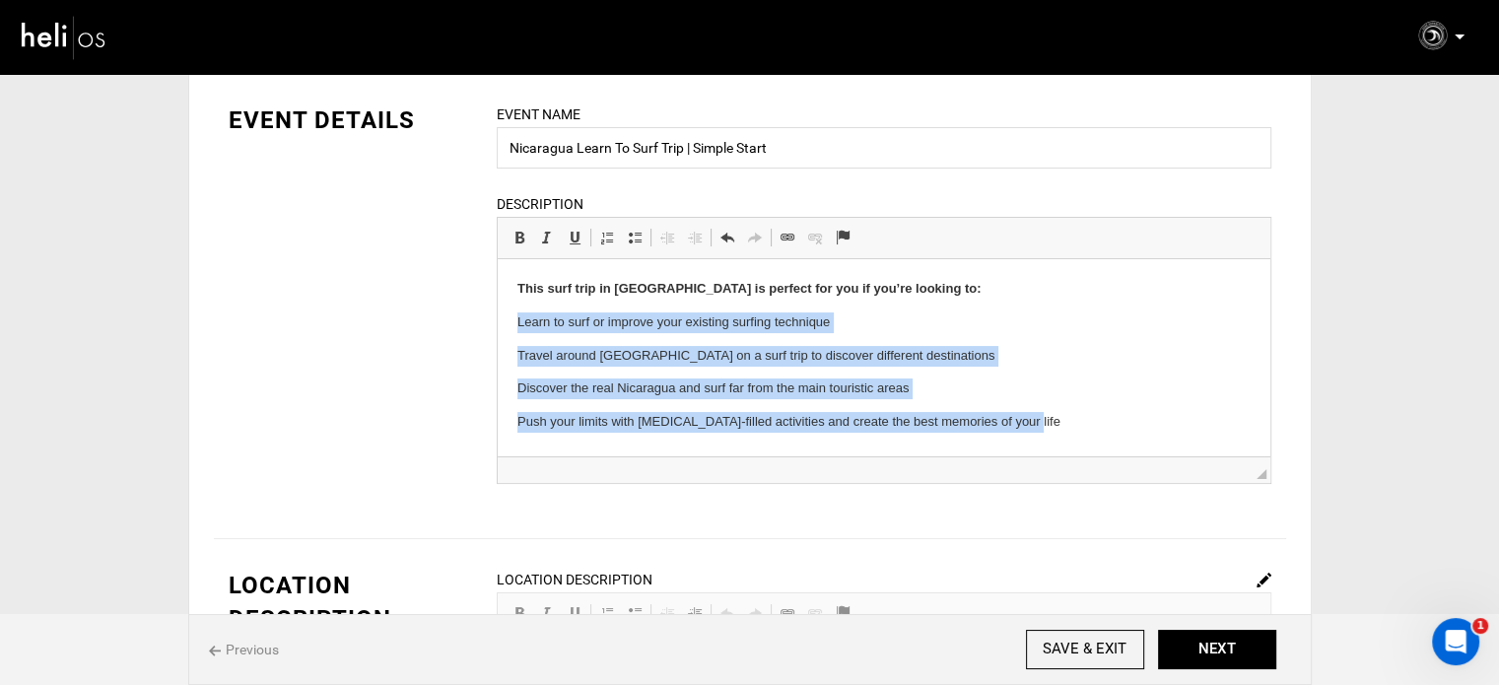
drag, startPoint x: 512, startPoint y: 321, endPoint x: 1109, endPoint y: 417, distance: 605.0
click at [1109, 417] on html "This surf trip in [GEOGRAPHIC_DATA] is perfect for you if you’re looking to: Le…" at bounding box center [883, 355] width 773 height 193
click at [635, 240] on span at bounding box center [635, 238] width 16 height 16
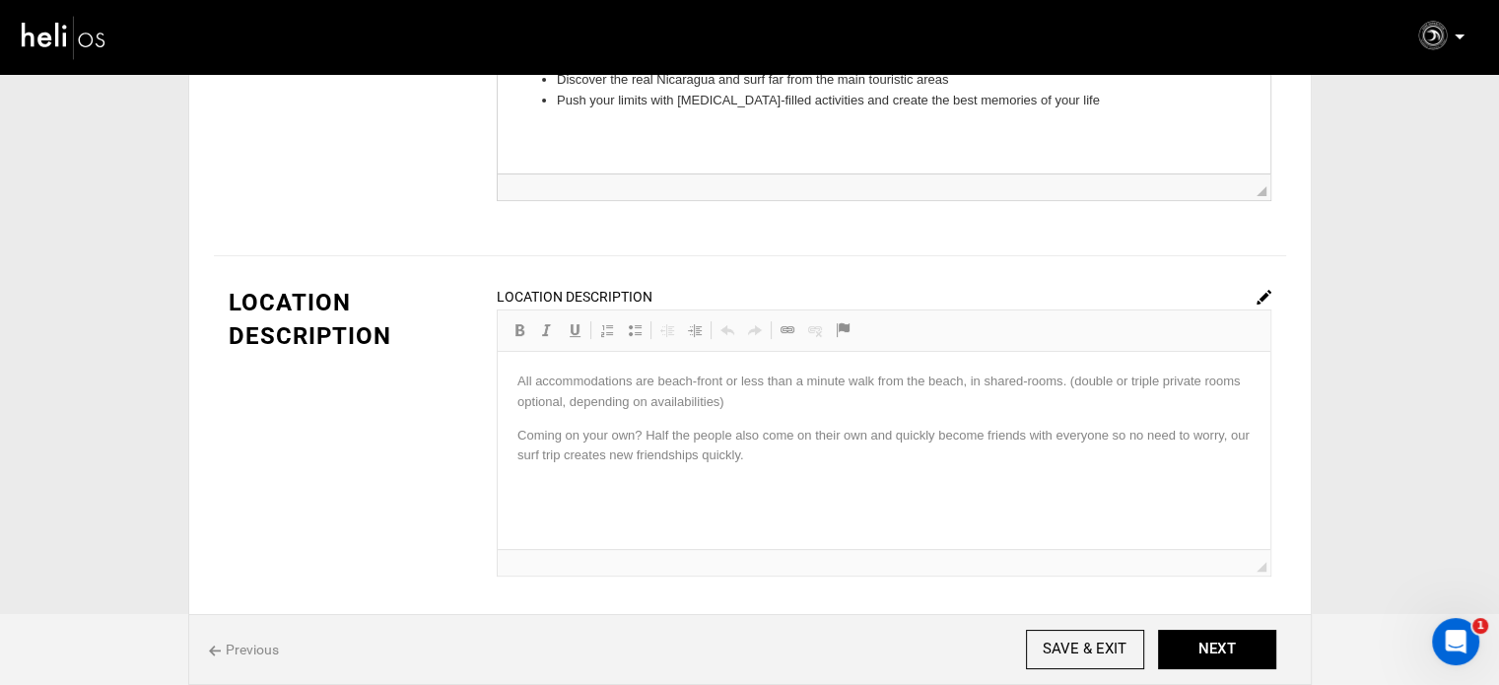
scroll to position [394, 0]
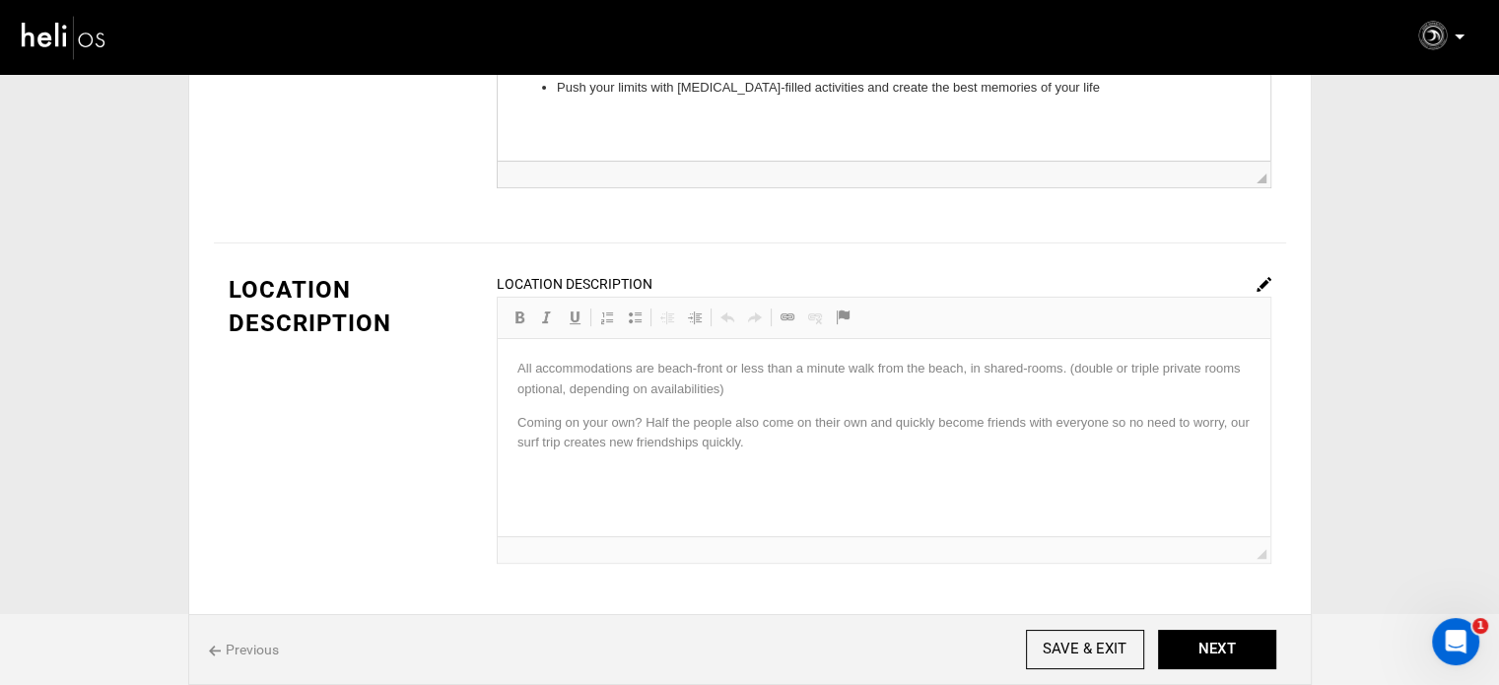
click at [1139, 109] on html "This surf trip in [GEOGRAPHIC_DATA] is perfect for you if you’re looking to: Le…" at bounding box center [883, 41] width 773 height 155
click at [1111, 93] on li "Push your limits with [MEDICAL_DATA]-filled activities and create the best memo…" at bounding box center [883, 88] width 655 height 21
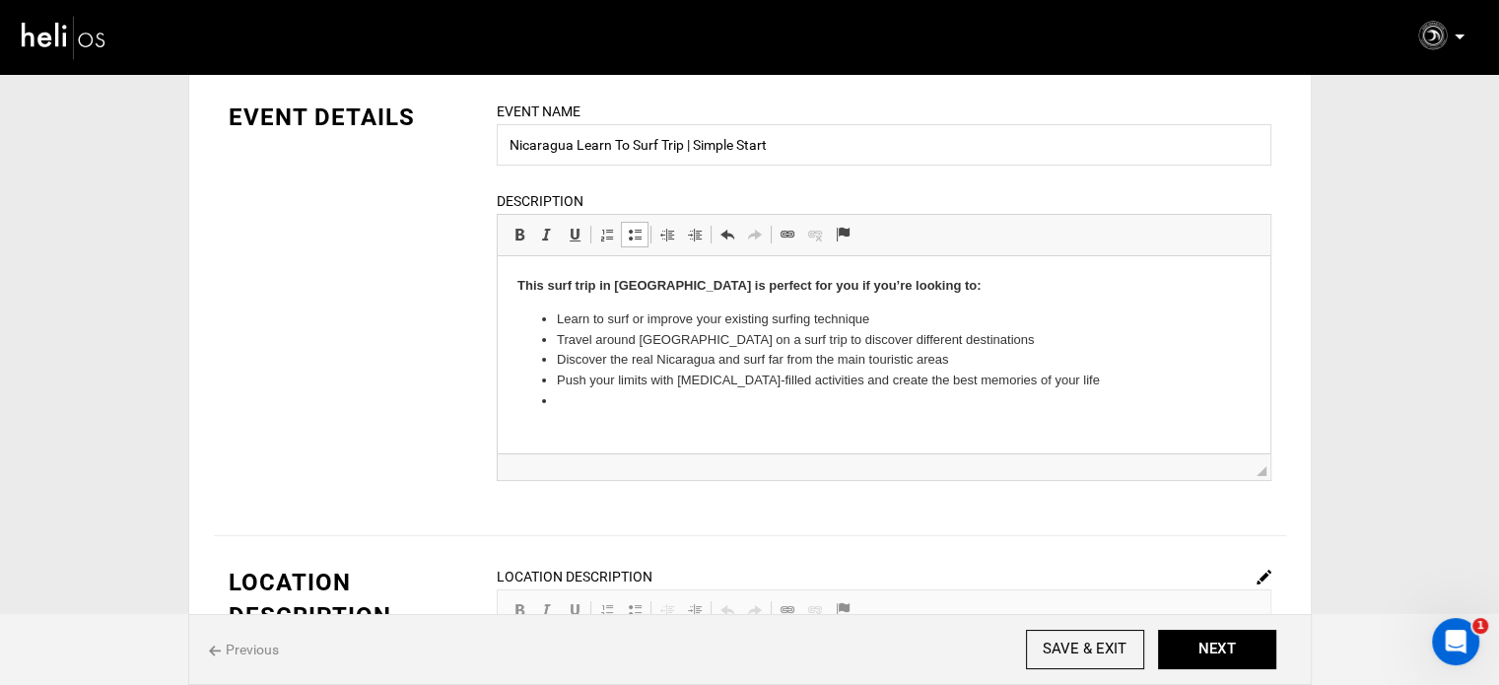
scroll to position [99, 0]
click at [1081, 384] on li "Push your limits with [MEDICAL_DATA]-filled activities and create the best memo…" at bounding box center [883, 384] width 655 height 21
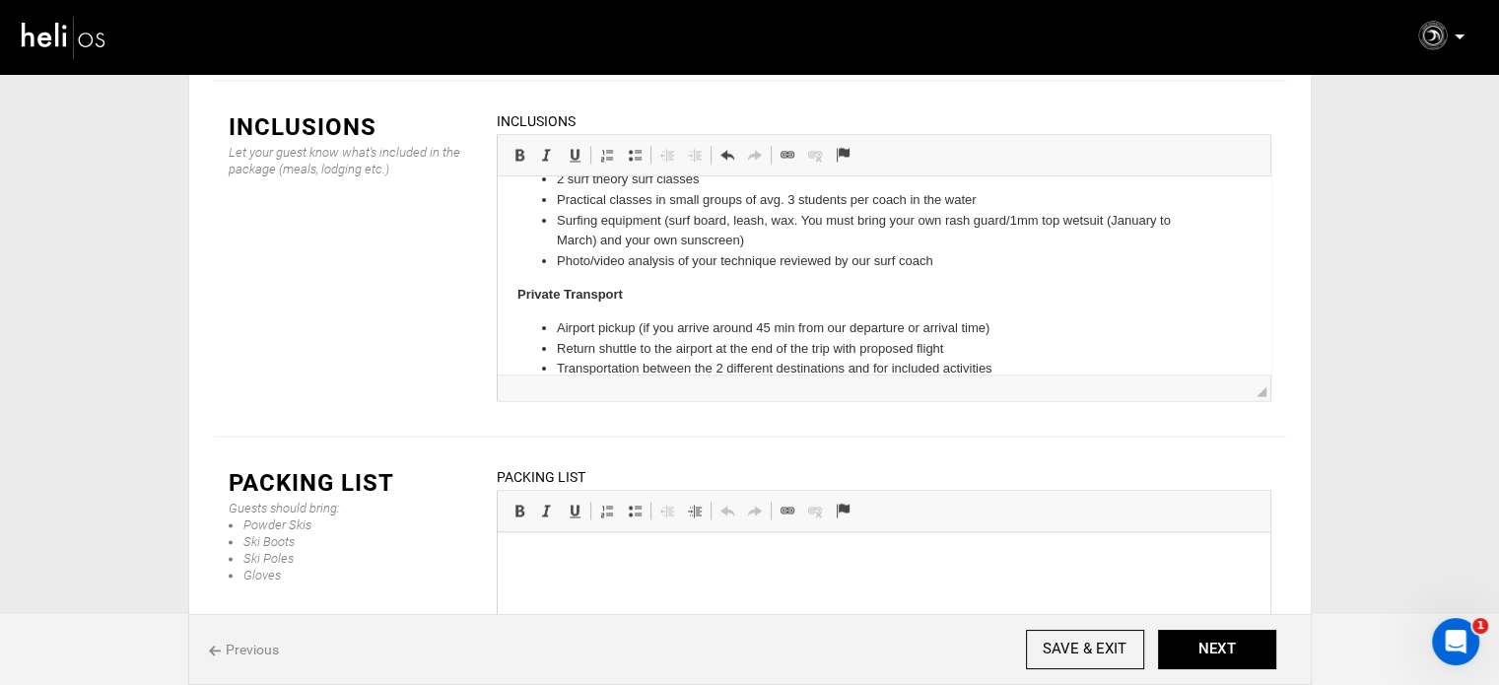
scroll to position [2983, 0]
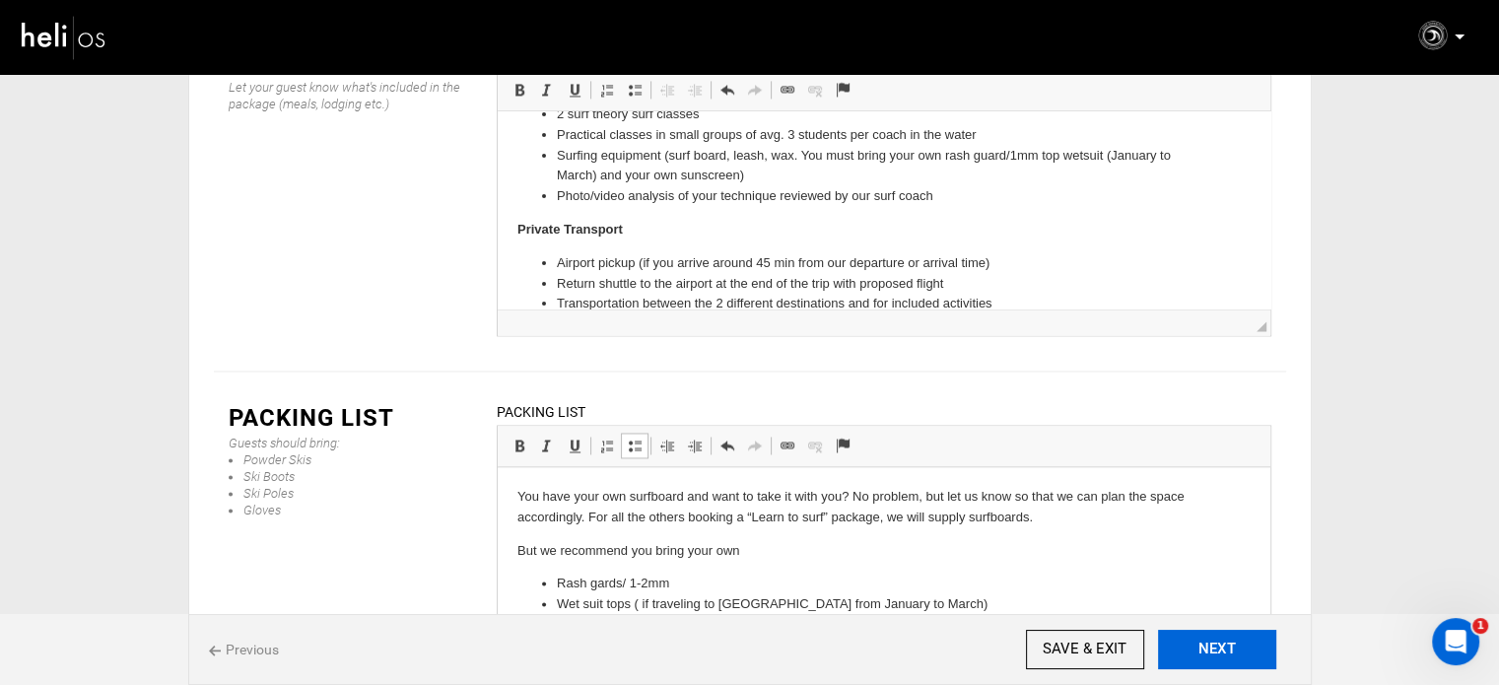
click at [1247, 656] on button "NEXT" at bounding box center [1217, 649] width 118 height 39
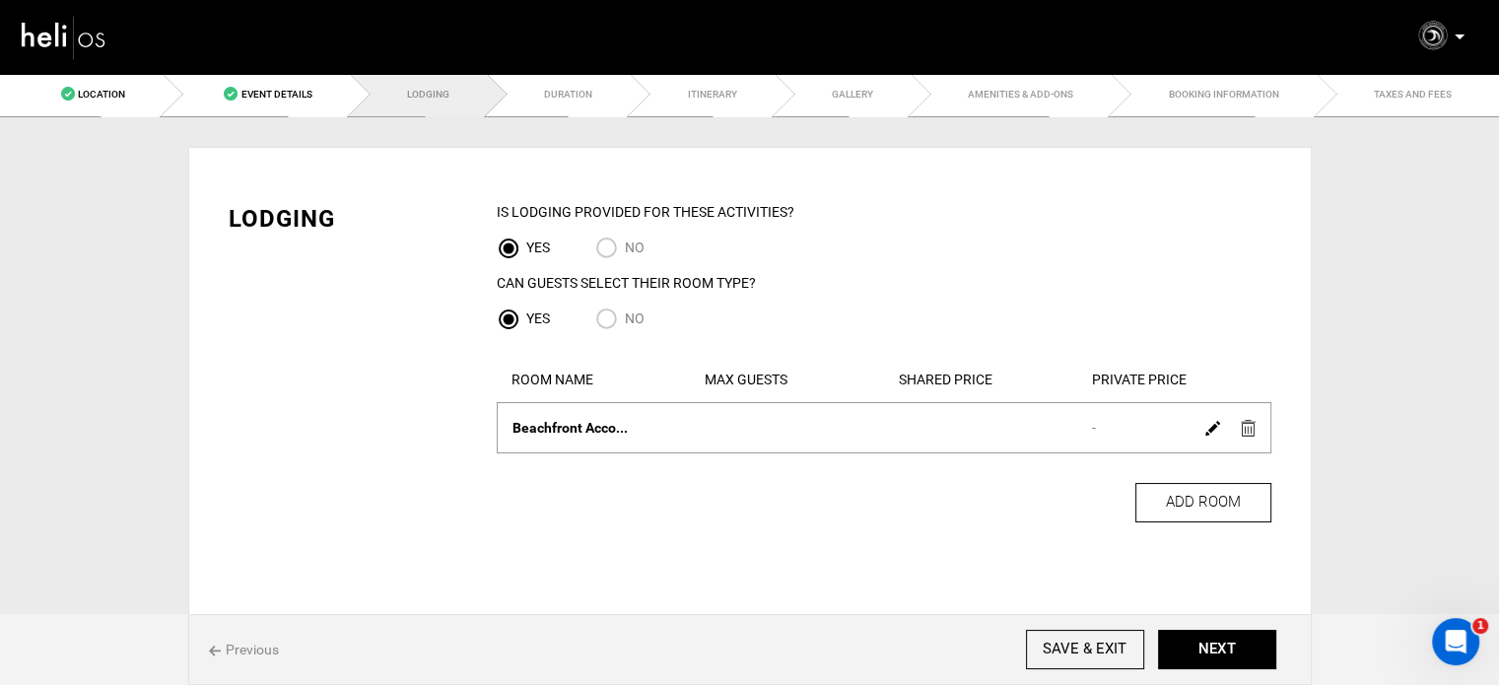
click at [1258, 432] on div at bounding box center [1231, 427] width 68 height 29
click at [1243, 433] on img at bounding box center [1248, 428] width 15 height 17
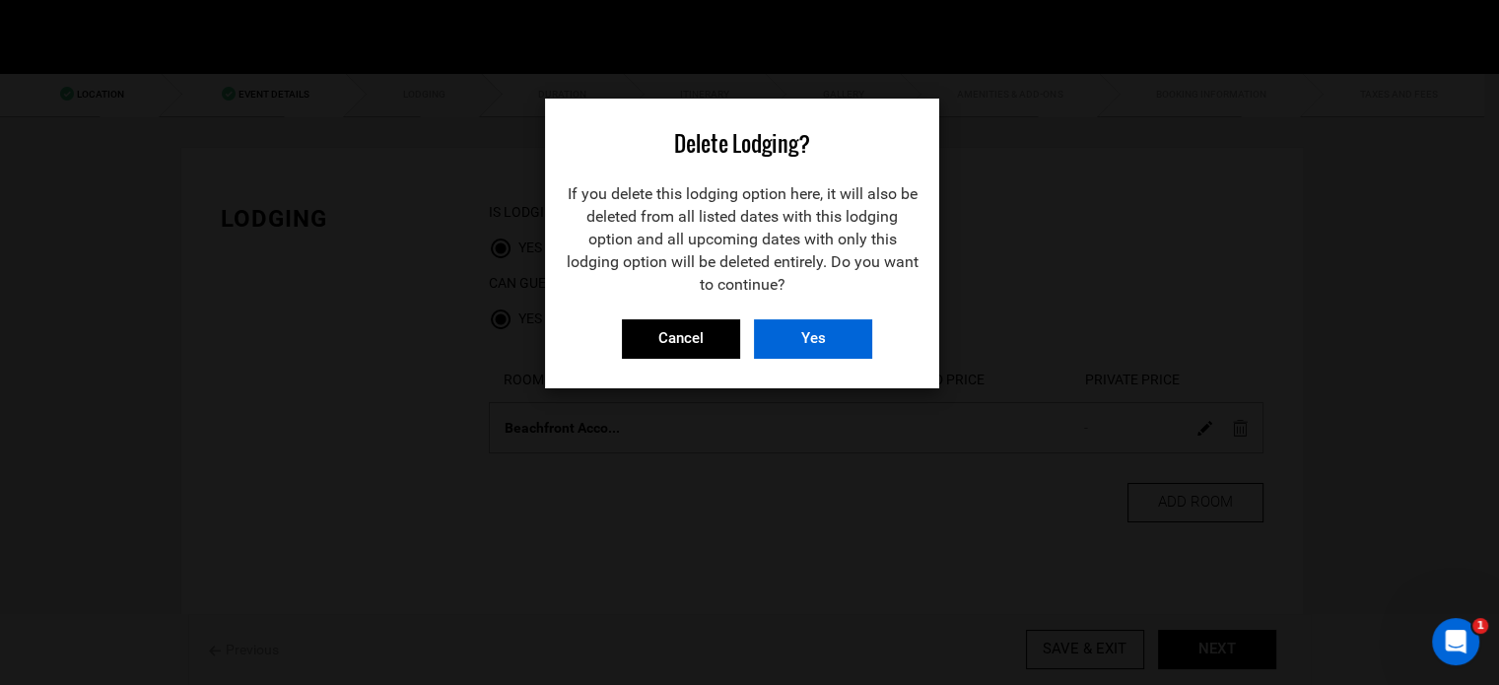
click at [841, 336] on input "Yes" at bounding box center [813, 338] width 118 height 39
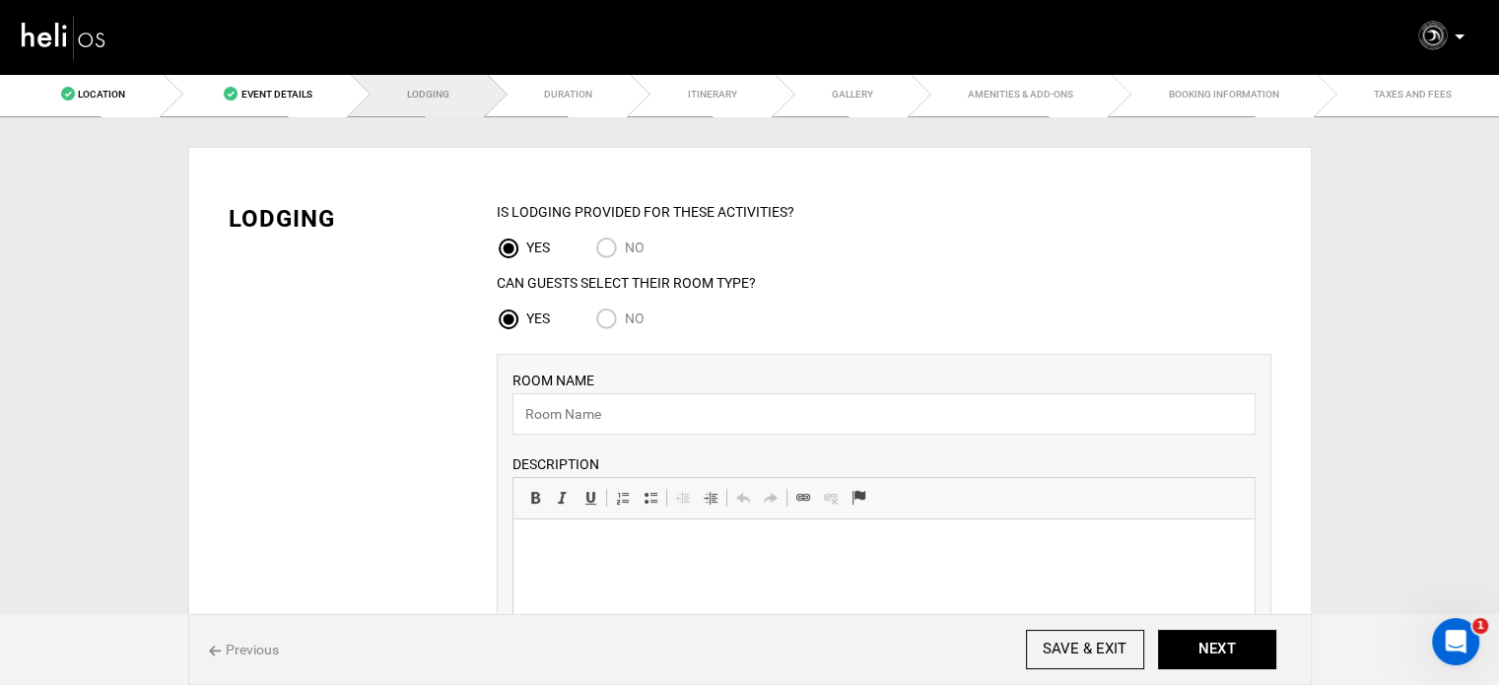
click at [623, 314] on input "No" at bounding box center [610, 321] width 30 height 27
radio input "true"
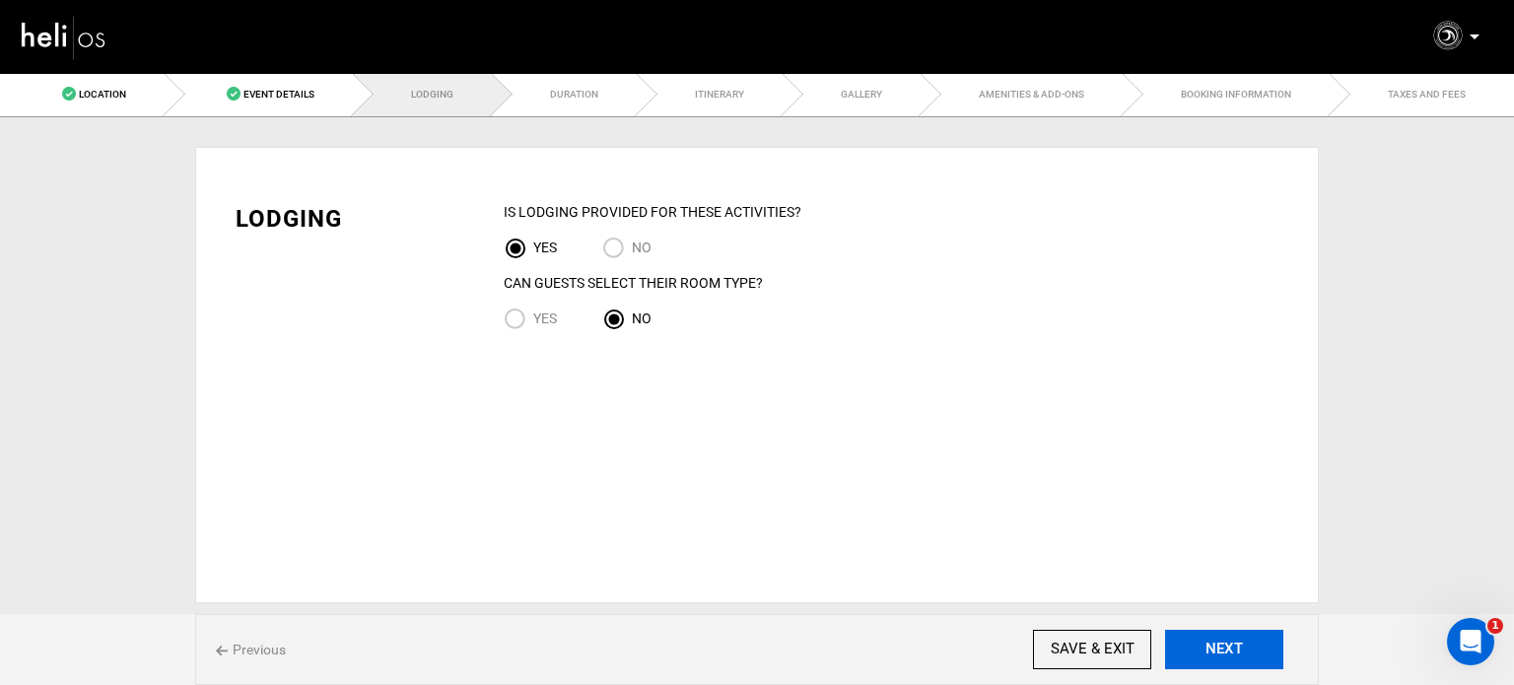
click at [1240, 642] on button "NEXT" at bounding box center [1224, 649] width 118 height 39
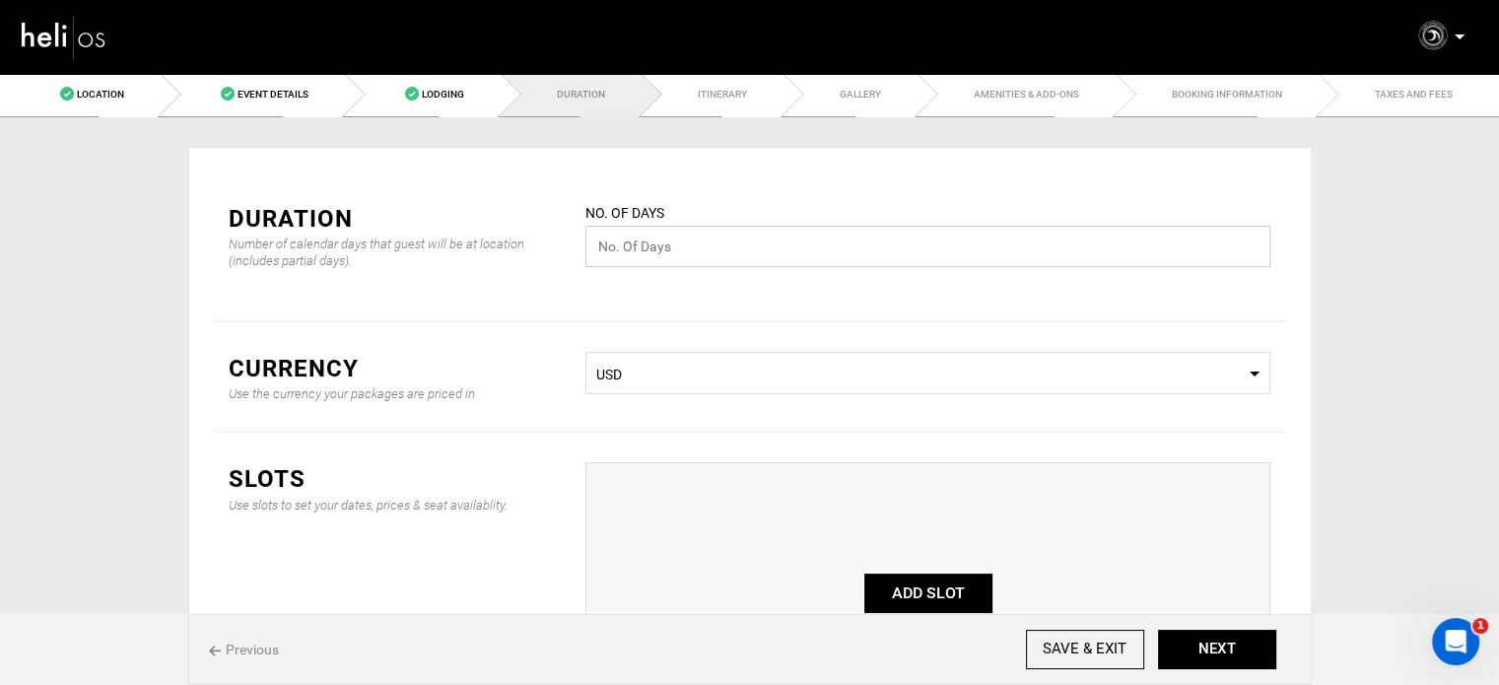
click at [660, 252] on input "text" at bounding box center [928, 246] width 685 height 41
type input "1"
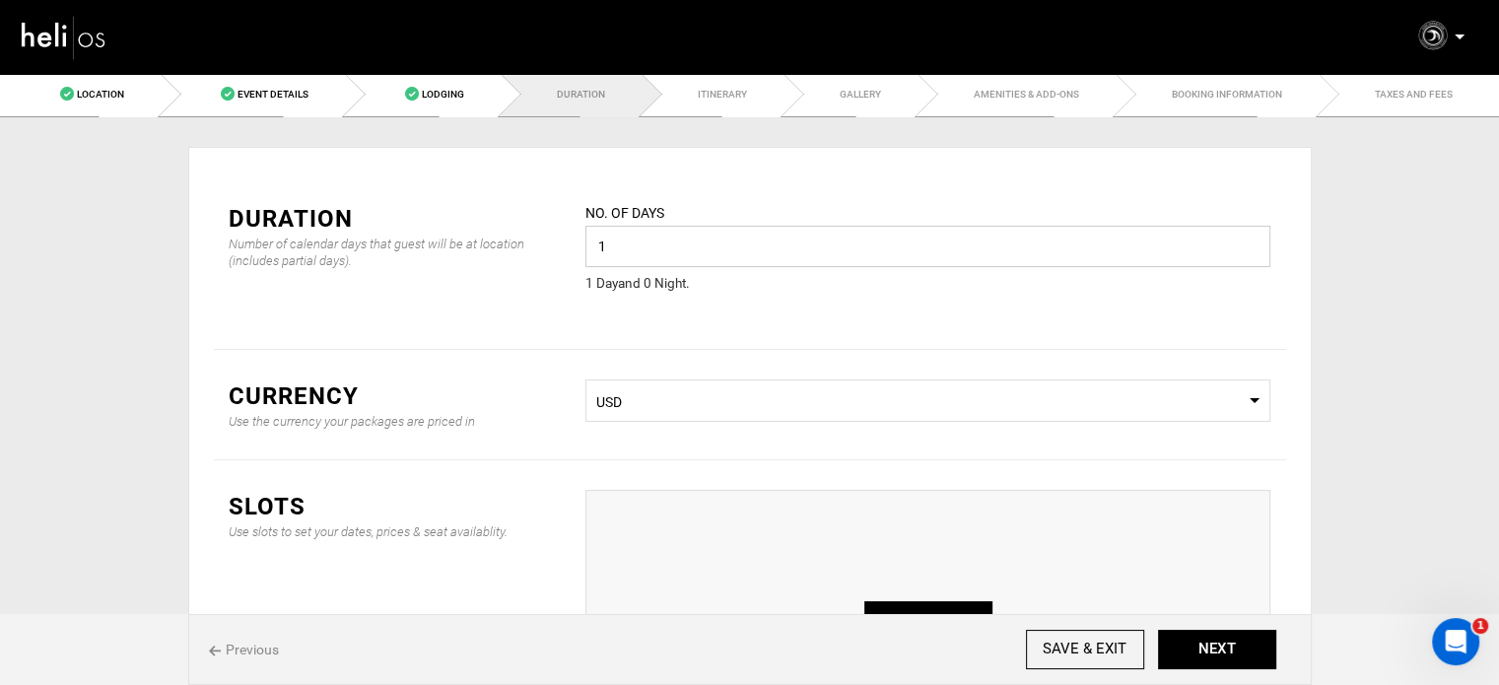
click at [660, 252] on input "1" at bounding box center [928, 246] width 685 height 41
type input "7"
click at [816, 356] on div "Currency Use the currency your packages are priced in Select Currency USD" at bounding box center [750, 405] width 1072 height 110
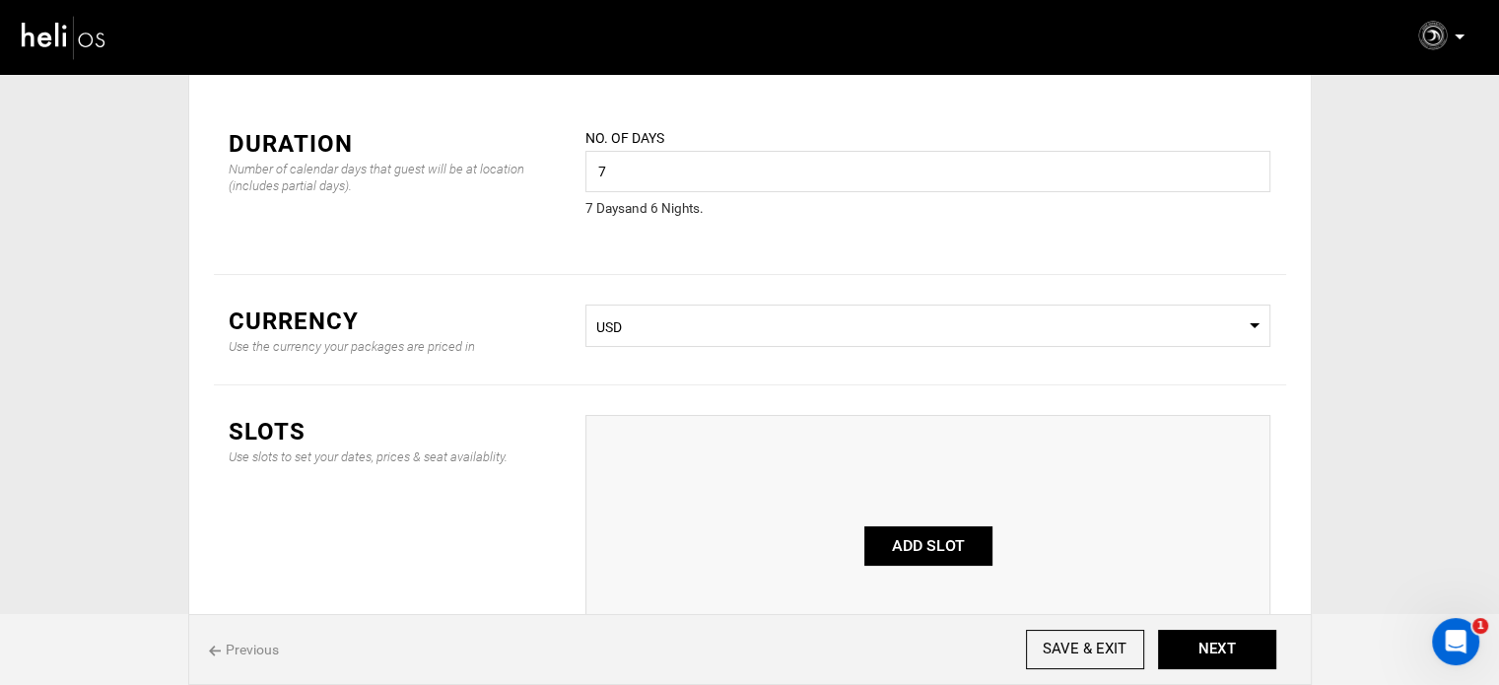
scroll to position [197, 0]
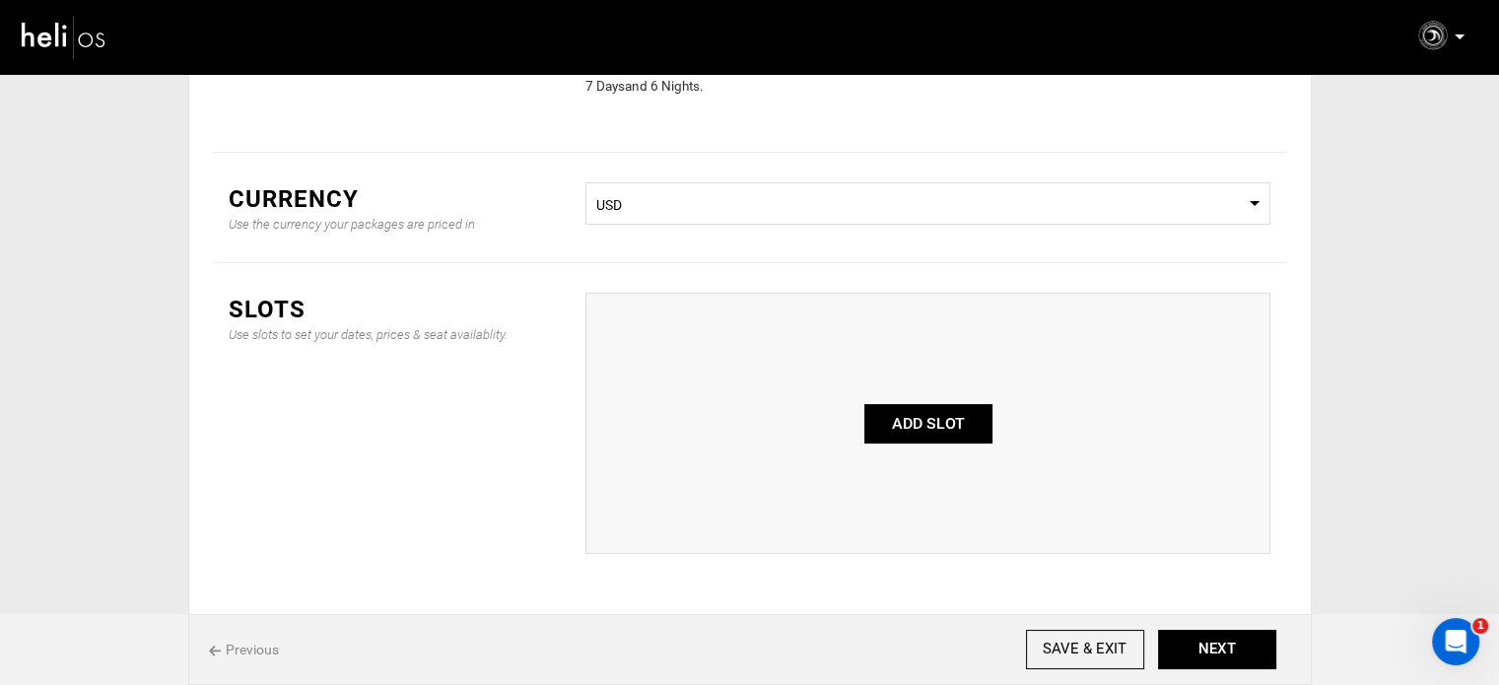
click at [912, 401] on div "ADD SLOT" at bounding box center [928, 423] width 685 height 261
click at [912, 417] on button "ADD SLOT" at bounding box center [928, 423] width 128 height 39
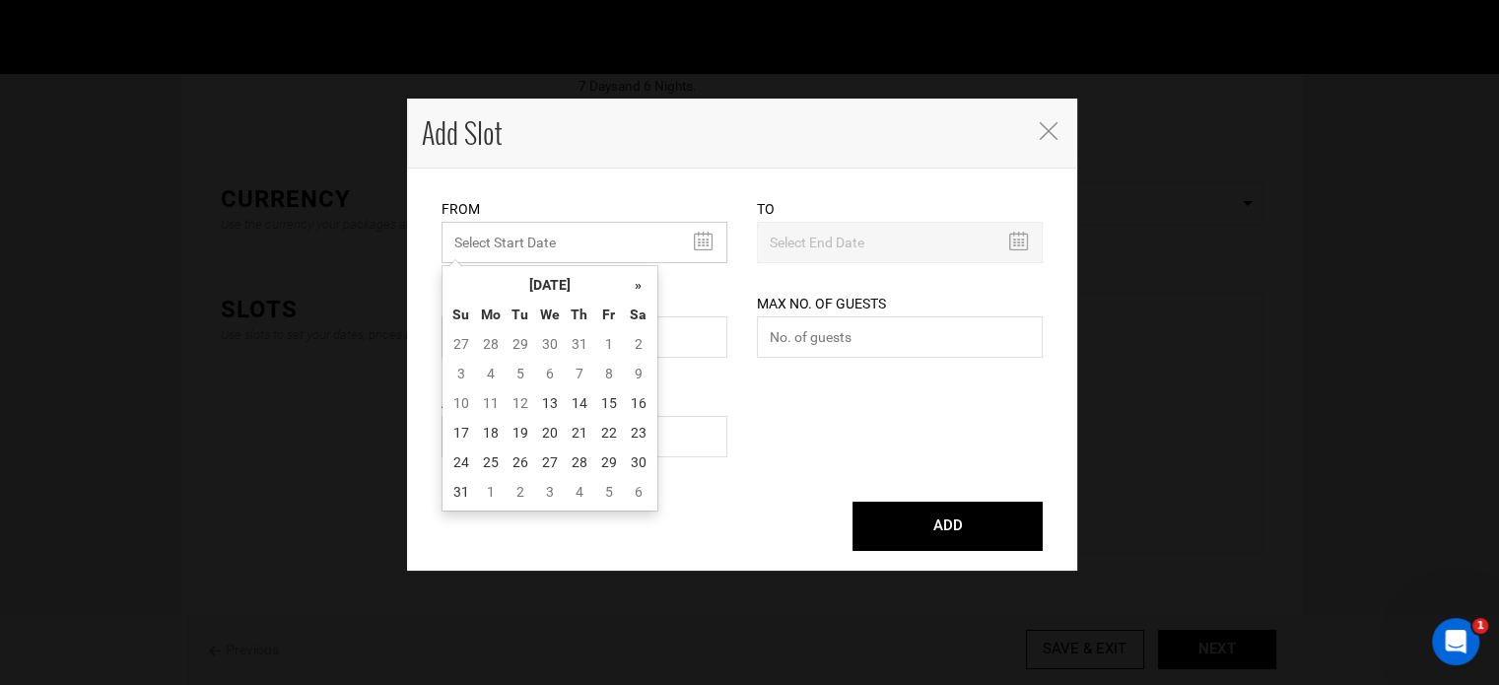
click at [538, 259] on input "MINIMUM NUMBER OF NIGHTS" at bounding box center [585, 242] width 286 height 41
click at [532, 280] on th "[DATE]" at bounding box center [550, 285] width 148 height 30
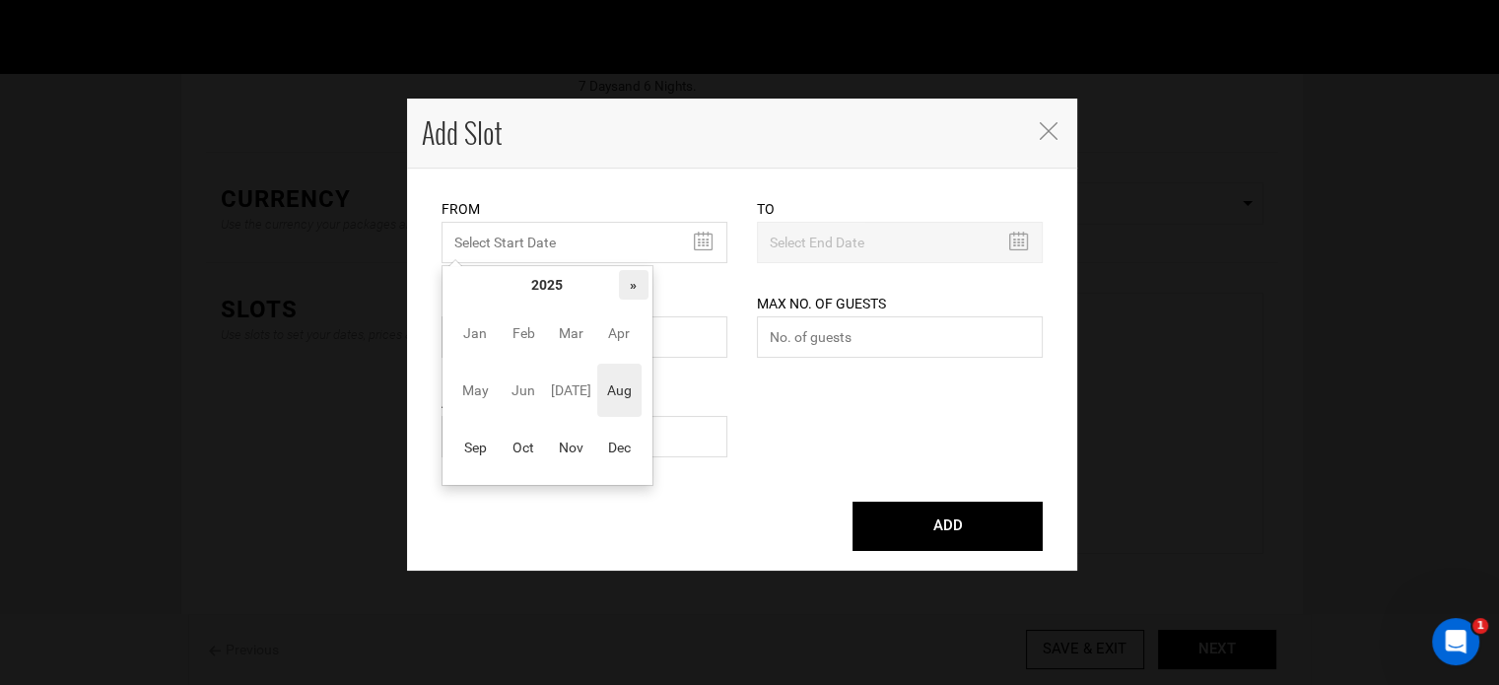
click at [638, 283] on th "»" at bounding box center [634, 285] width 30 height 30
click at [488, 433] on span "Sep" at bounding box center [475, 447] width 44 height 53
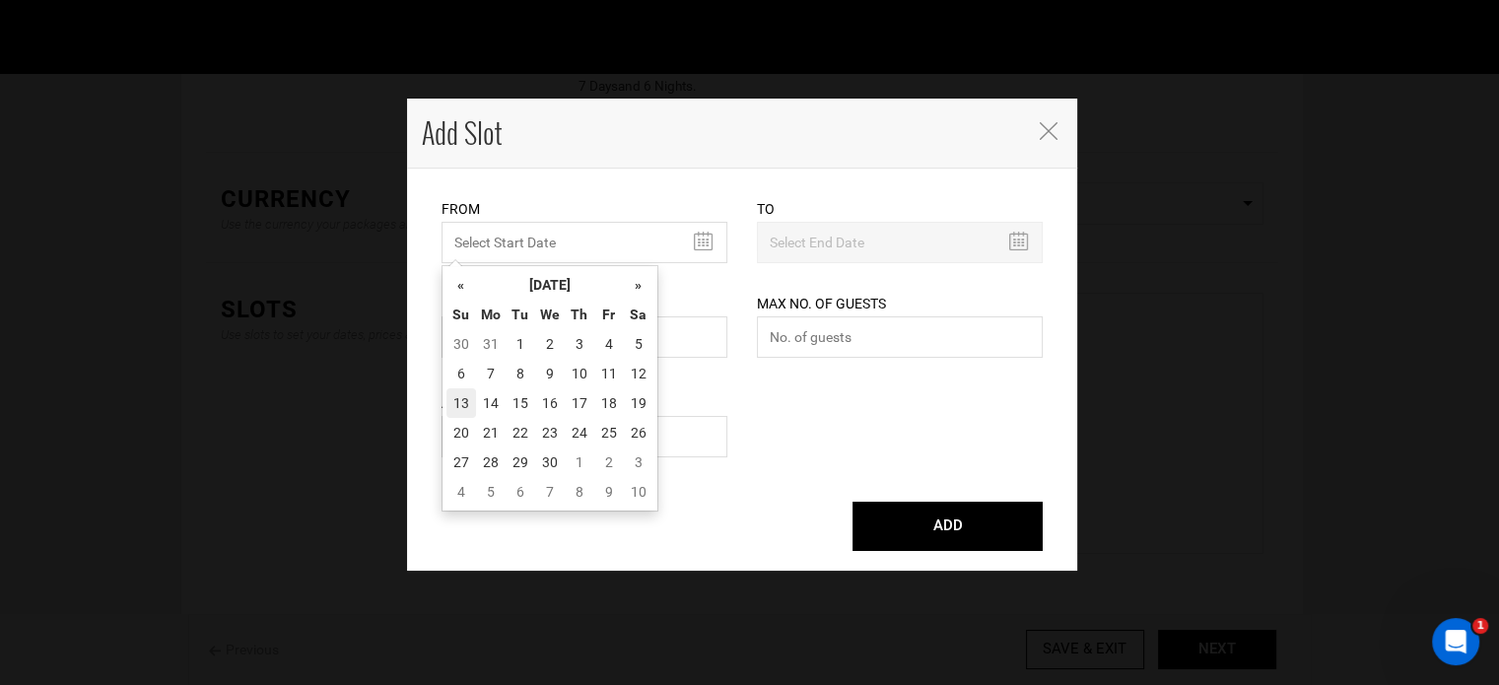
click at [471, 405] on td "13" at bounding box center [462, 403] width 30 height 30
type input "09/13/2026"
type input "09/19/2026"
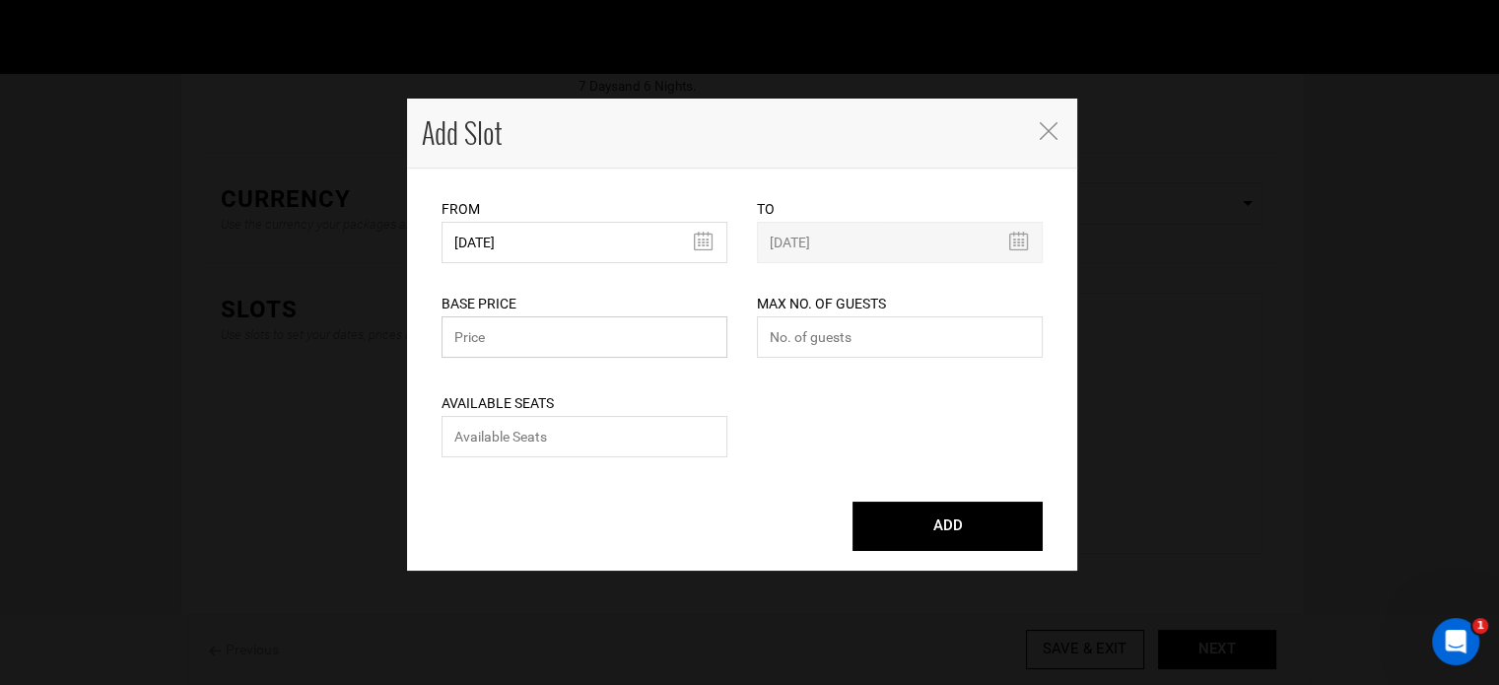
click at [620, 346] on input "text" at bounding box center [585, 336] width 286 height 41
type input "0"
drag, startPoint x: 813, startPoint y: 348, endPoint x: 781, endPoint y: 378, distance: 44.0
click at [813, 349] on input "number" at bounding box center [900, 336] width 286 height 41
type input "0"
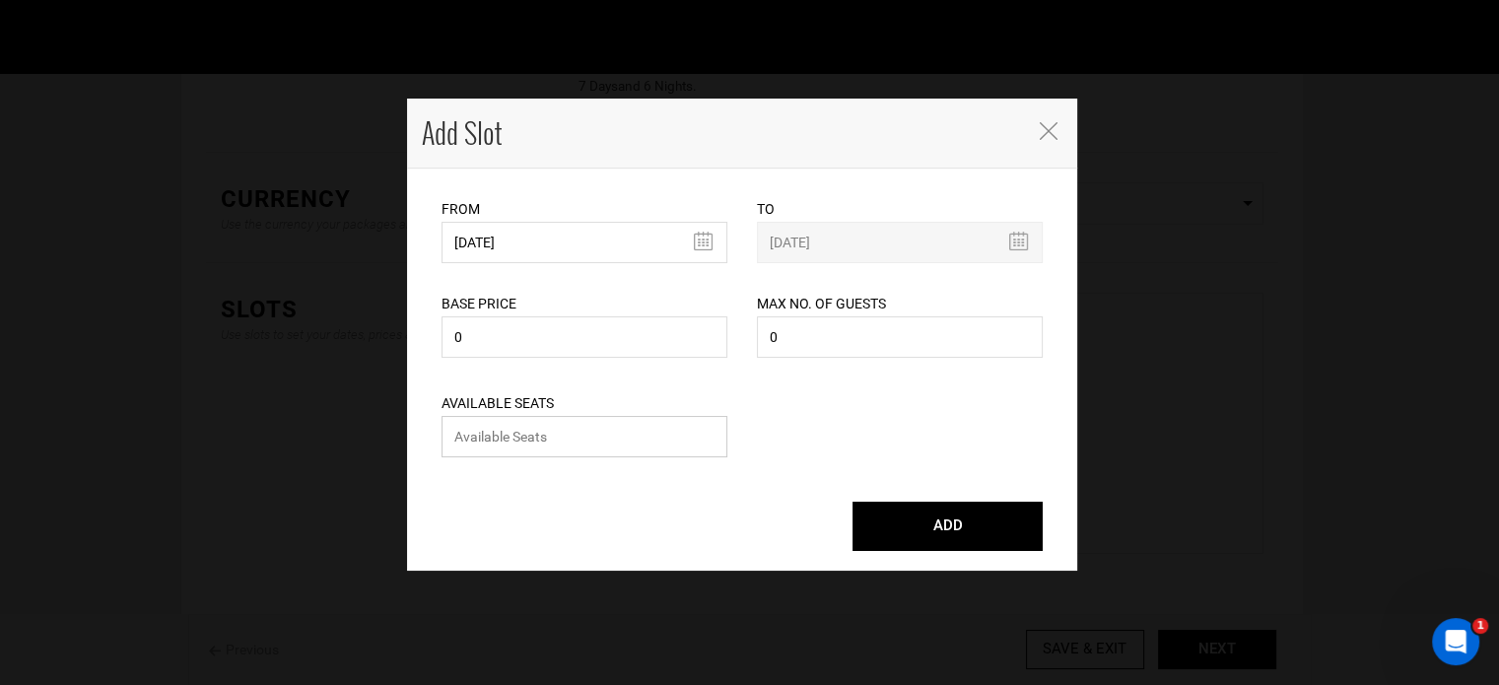
click at [700, 422] on input "number" at bounding box center [585, 436] width 286 height 41
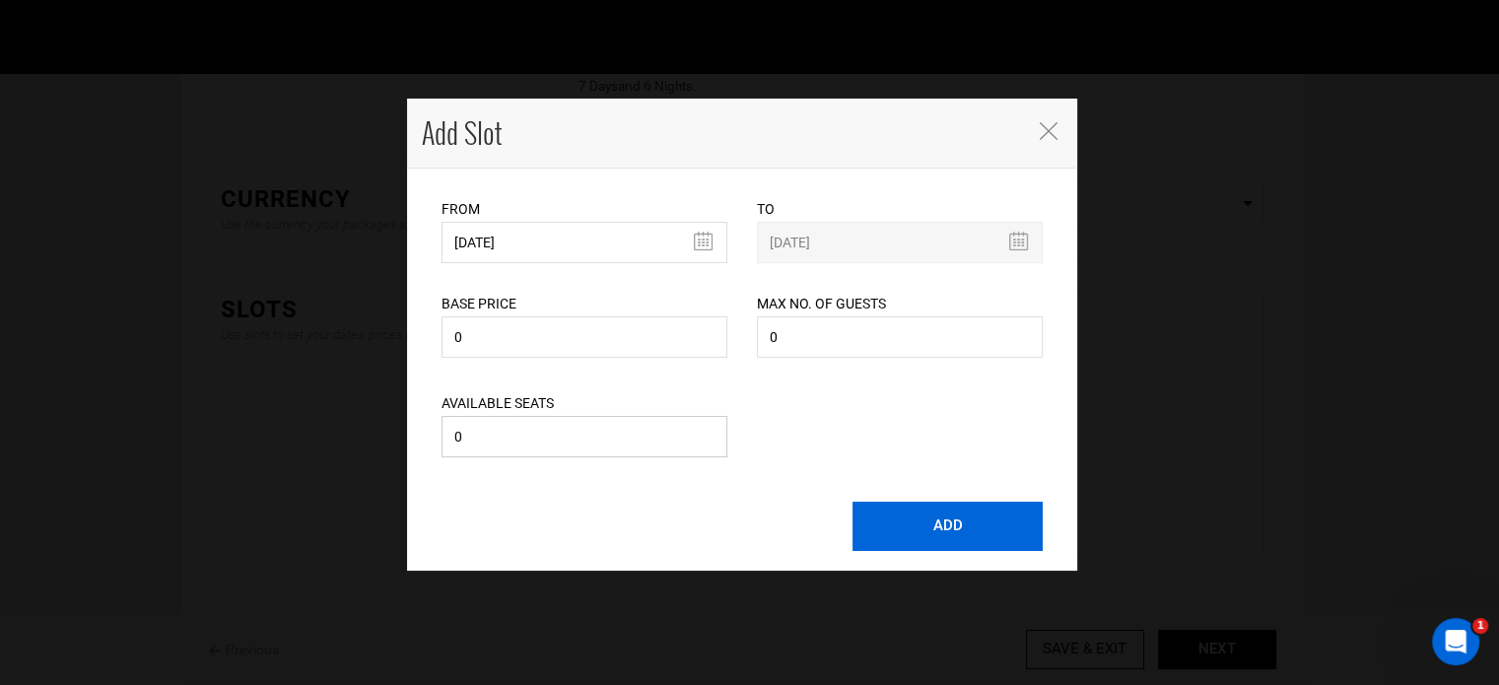
type input "0"
click at [950, 525] on button "ADD" at bounding box center [948, 526] width 190 height 49
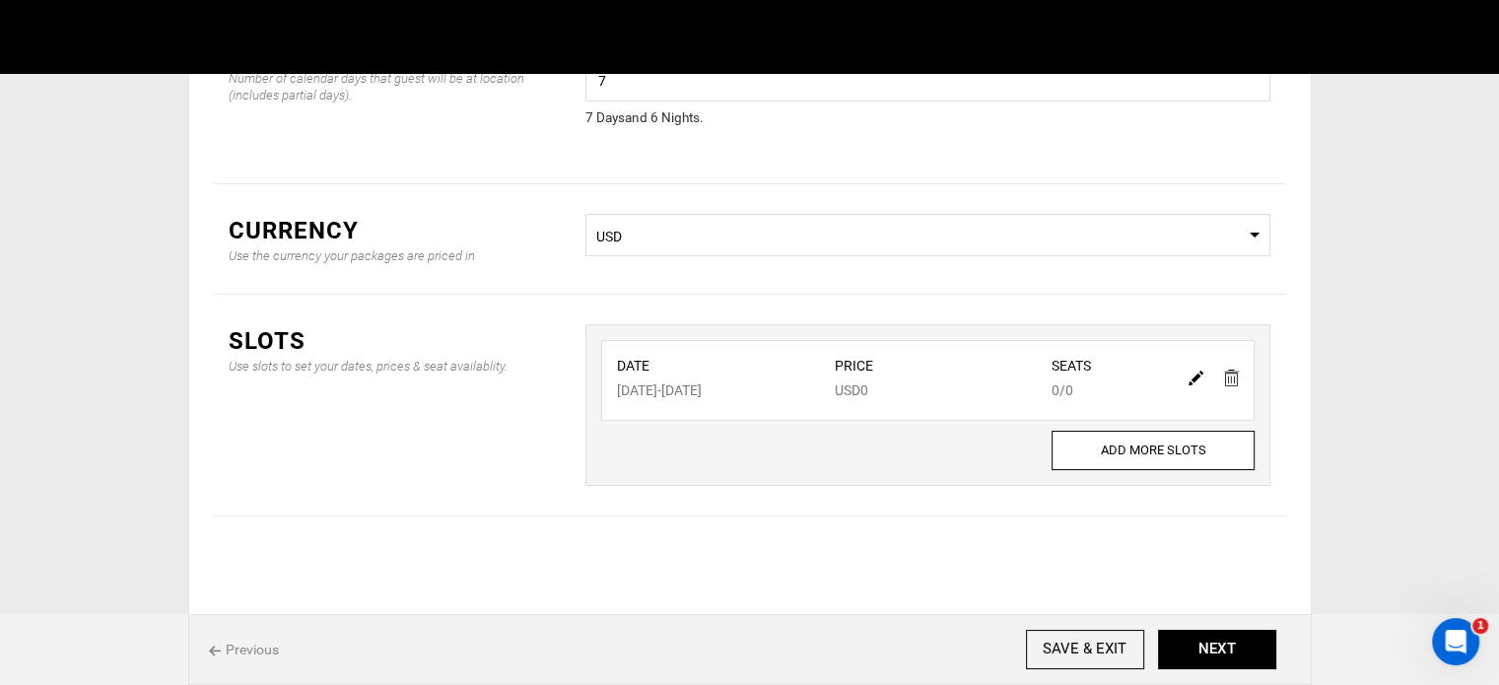
scroll to position [164, 0]
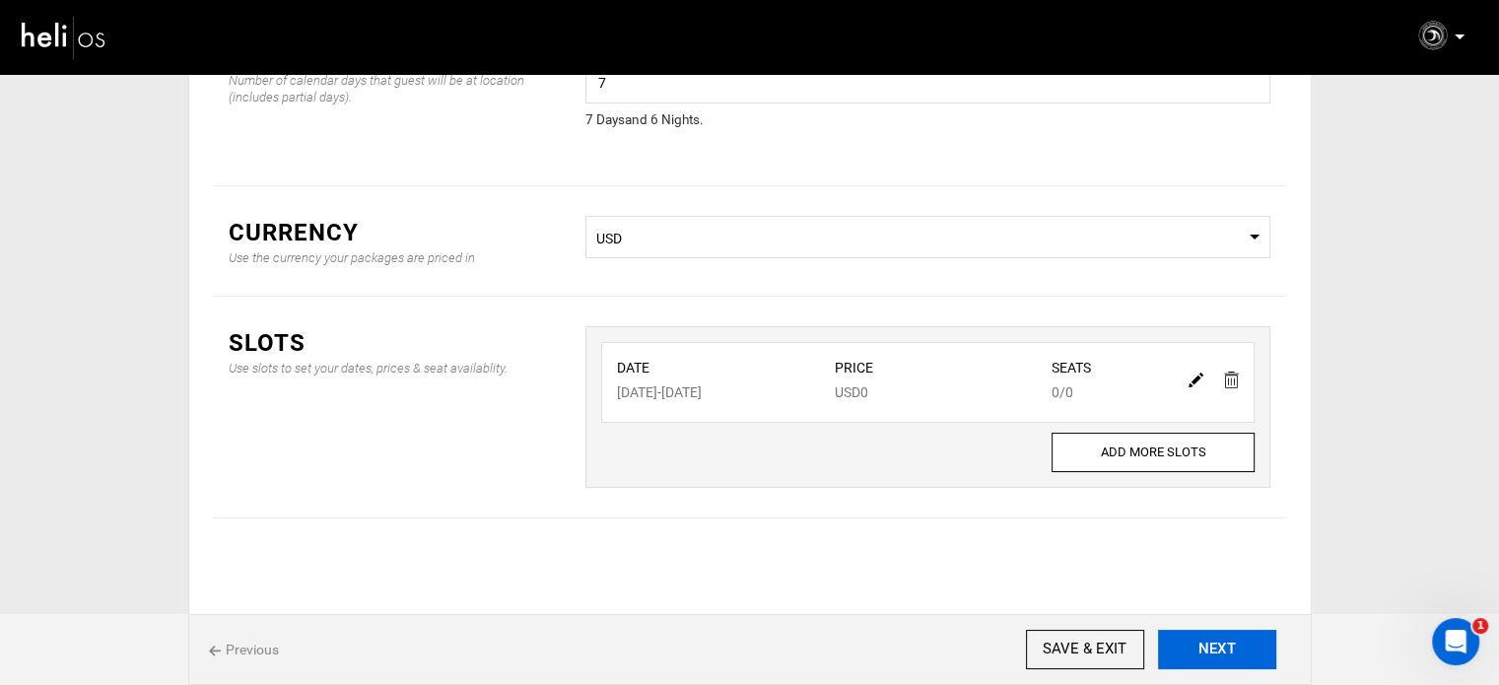
click at [1231, 647] on button "NEXT" at bounding box center [1217, 649] width 118 height 39
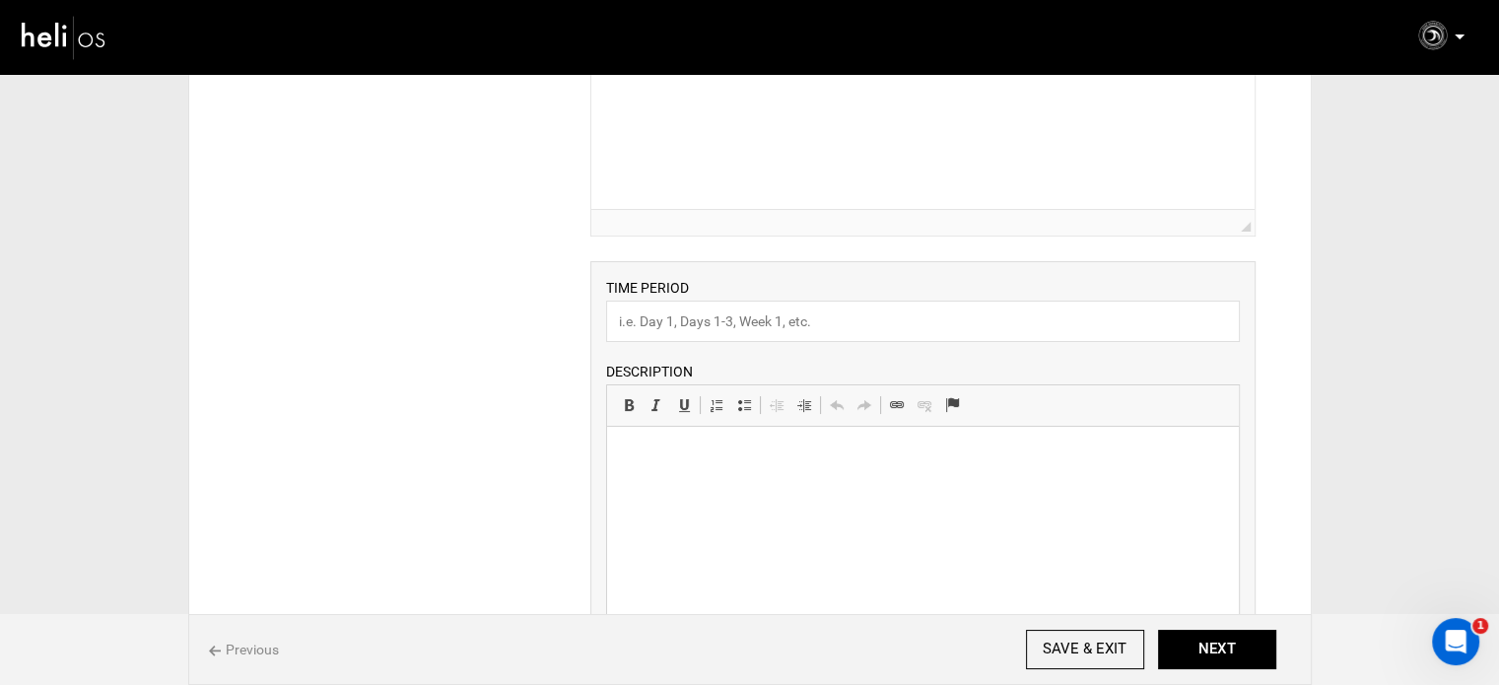
scroll to position [296, 0]
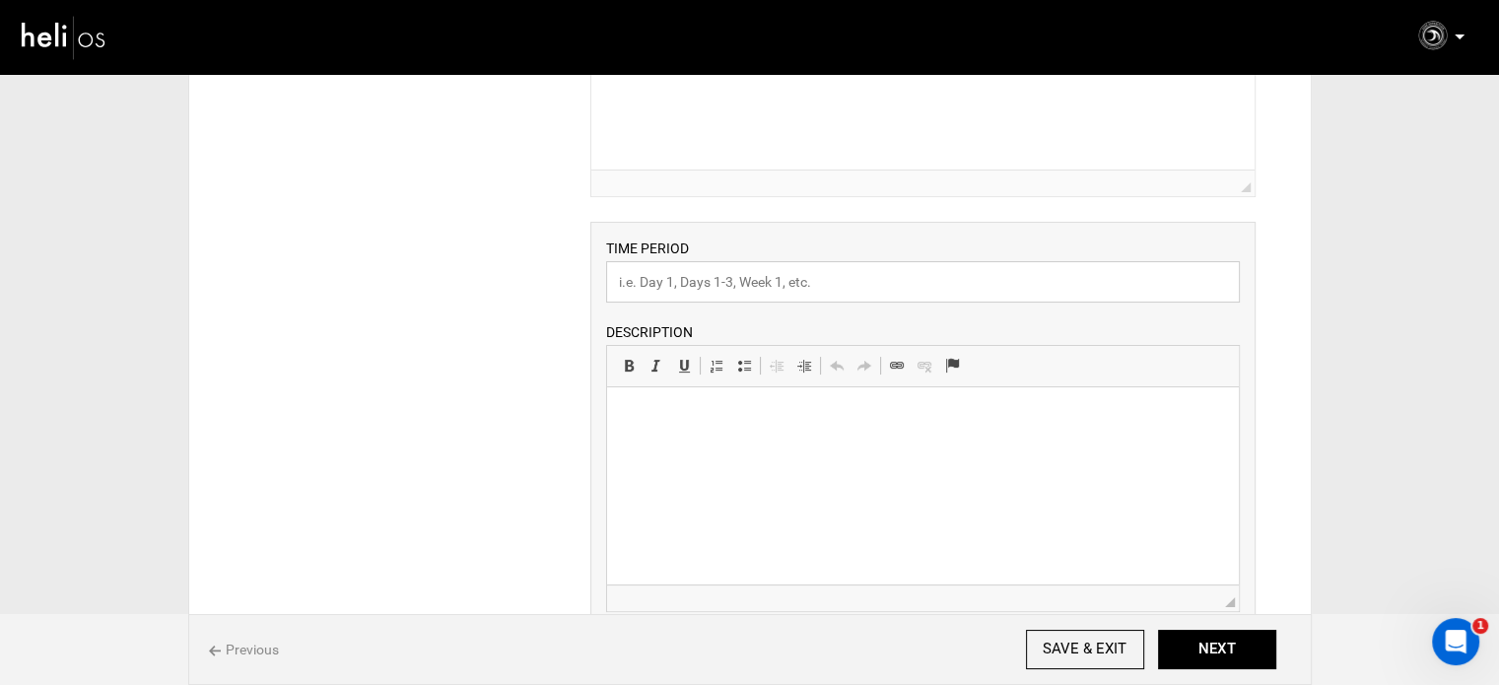
click at [688, 285] on input "text" at bounding box center [923, 281] width 634 height 41
type input "Experience"
click at [688, 430] on html at bounding box center [923, 417] width 632 height 60
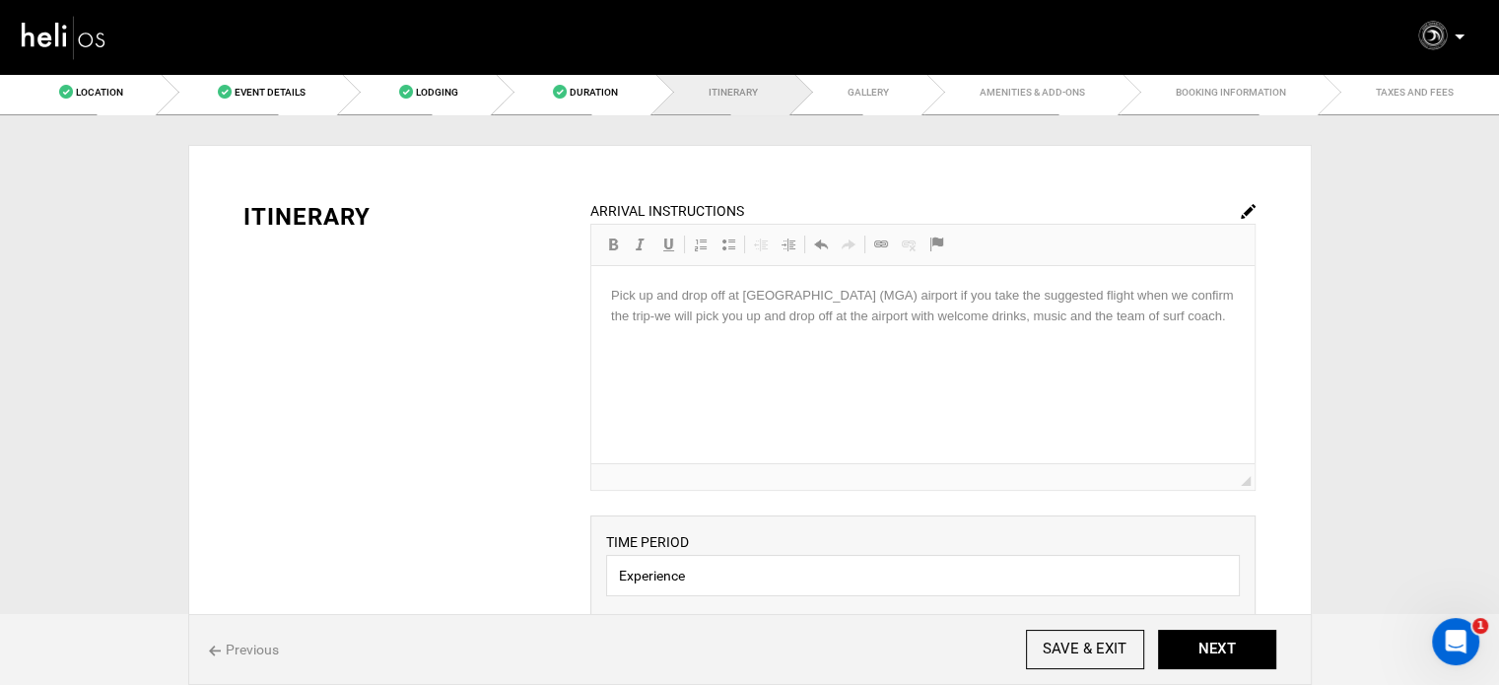
scroll to position [0, 0]
click at [322, 102] on link "Event Details" at bounding box center [250, 94] width 182 height 44
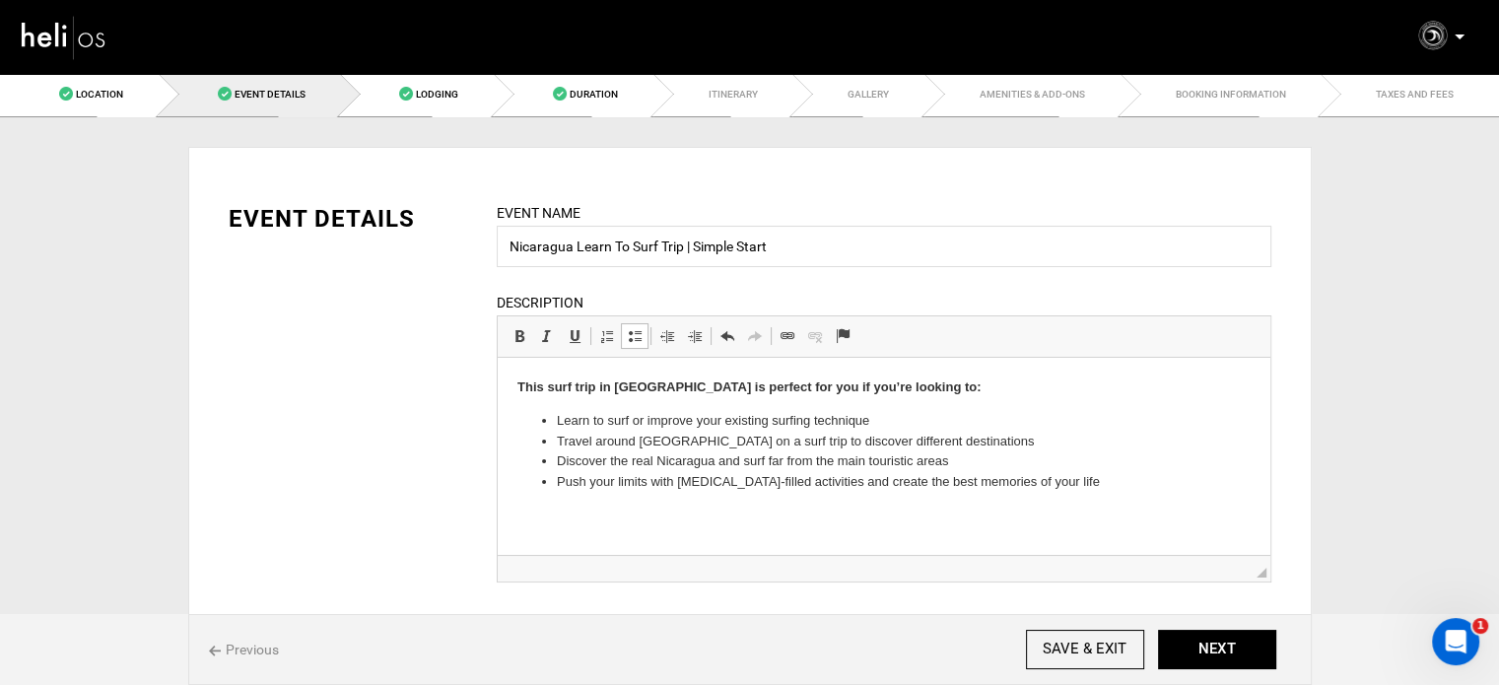
click at [1133, 487] on li "Push your limits with [MEDICAL_DATA]-filled activities and create the best memo…" at bounding box center [883, 482] width 655 height 21
click at [631, 334] on span at bounding box center [635, 336] width 16 height 16
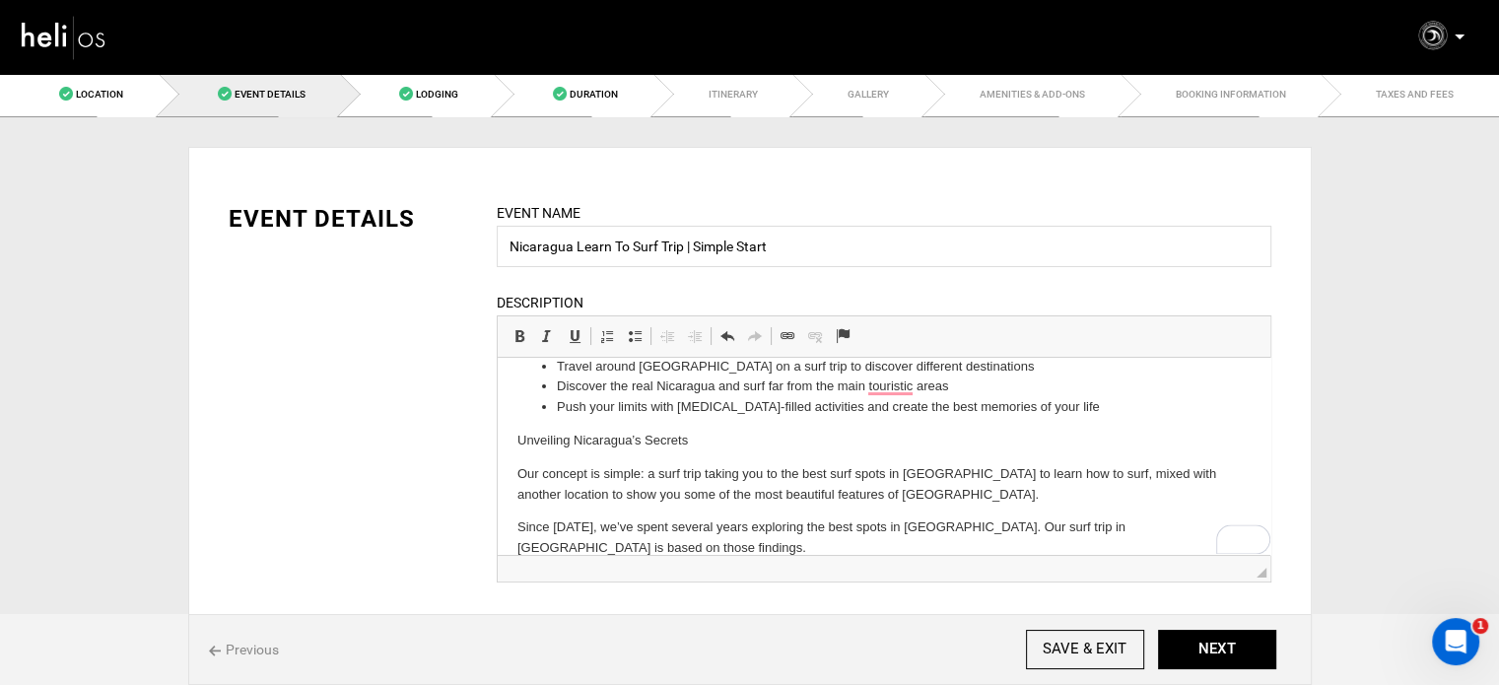
click at [591, 449] on p "Unveiling Nicaragua’s Secrets" at bounding box center [883, 441] width 733 height 21
click at [513, 336] on span at bounding box center [520, 336] width 16 height 16
click at [508, 529] on html "This surf trip in [GEOGRAPHIC_DATA] is perfect for you if you’re looking to: Le…" at bounding box center [883, 431] width 773 height 296
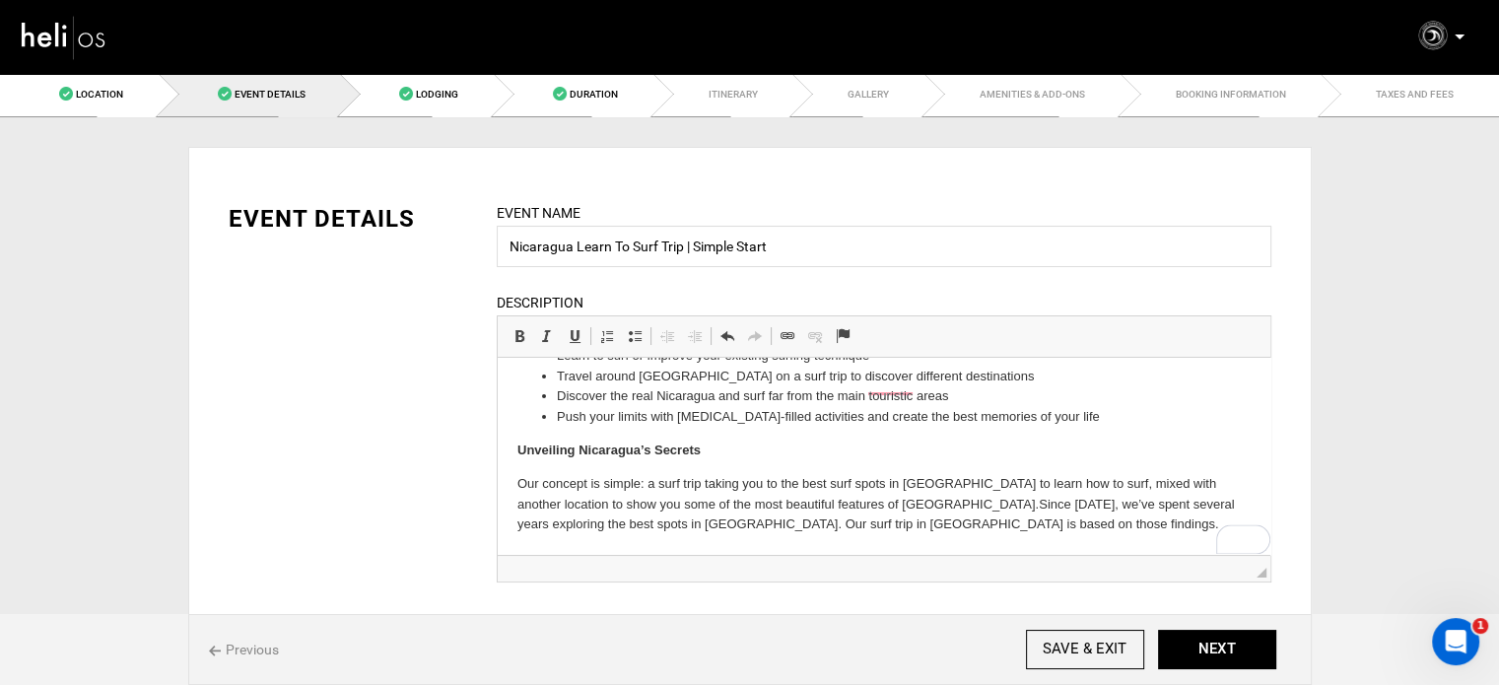
scroll to position [65, 0]
click at [1237, 646] on button "NEXT" at bounding box center [1217, 649] width 118 height 39
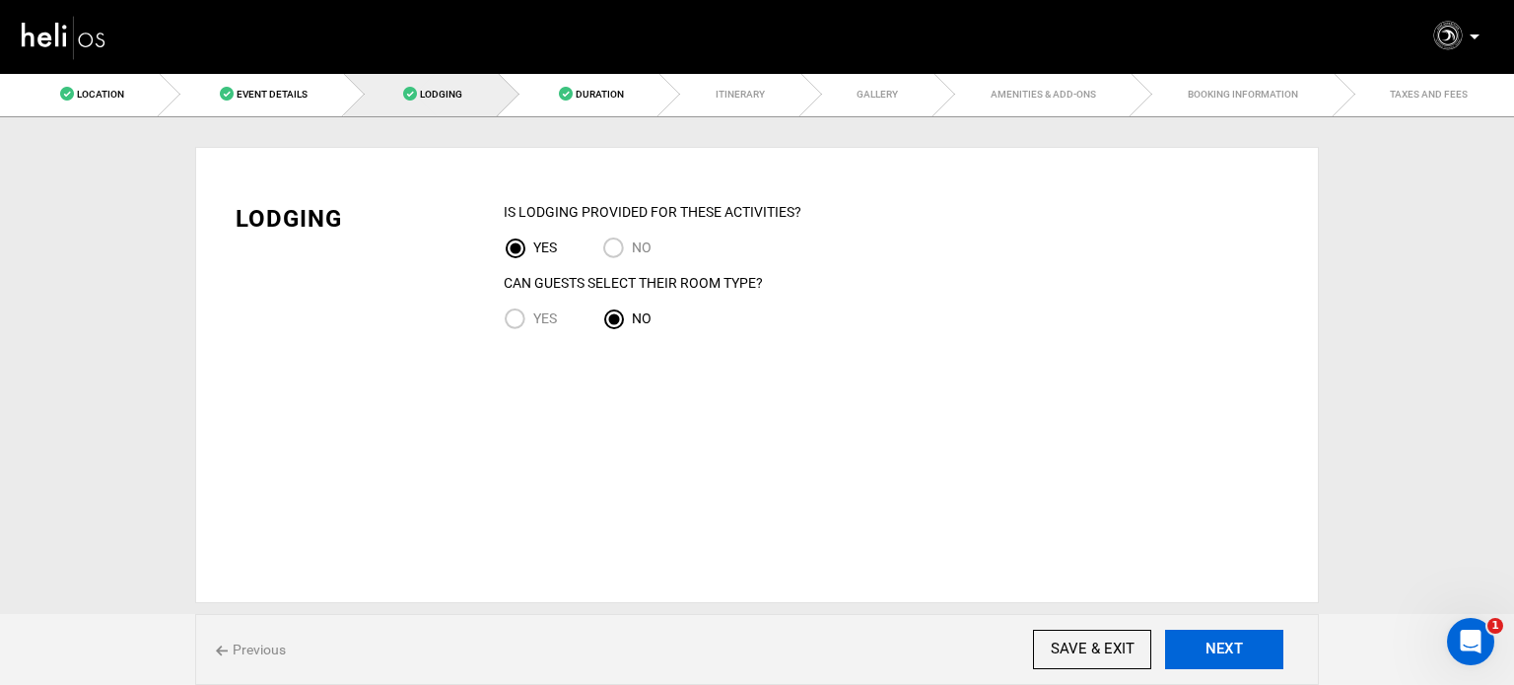
click at [1237, 646] on button "NEXT" at bounding box center [1224, 649] width 118 height 39
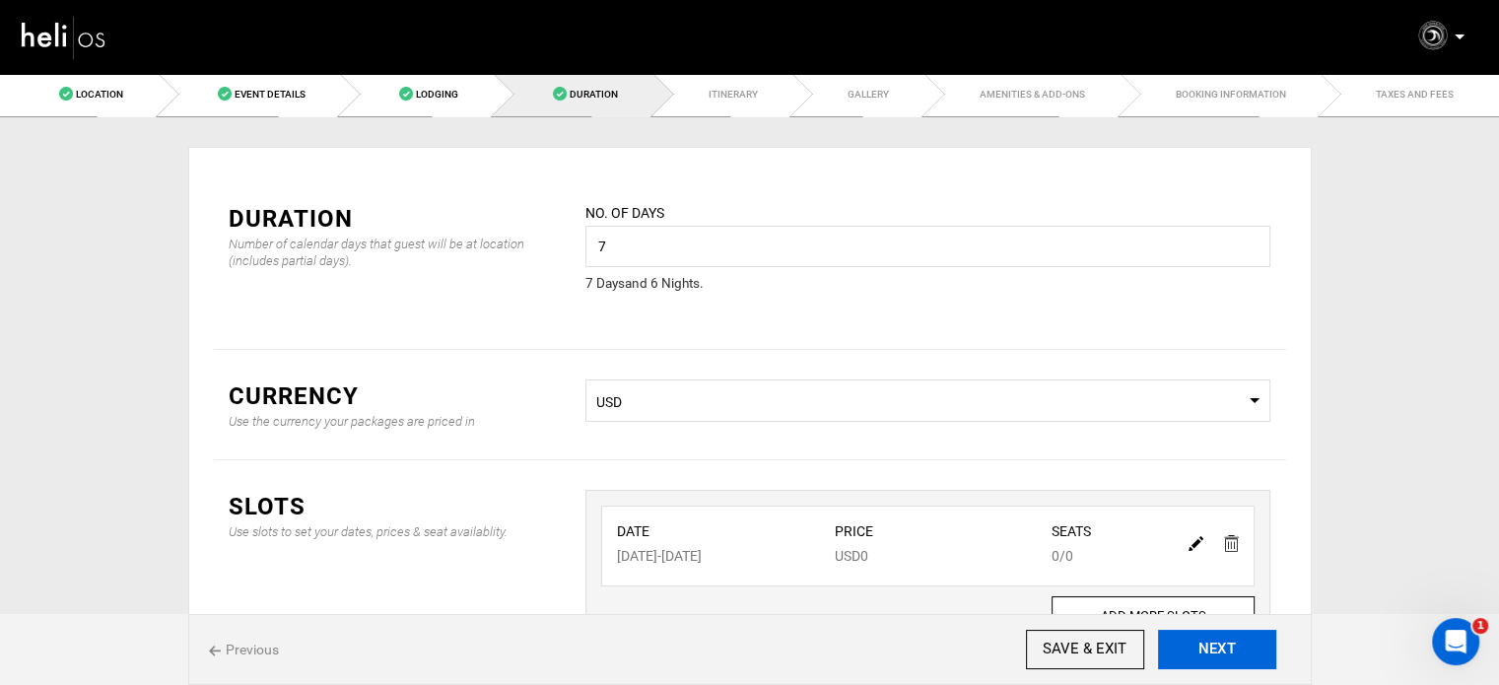
click at [1237, 646] on button "NEXT" at bounding box center [1217, 649] width 118 height 39
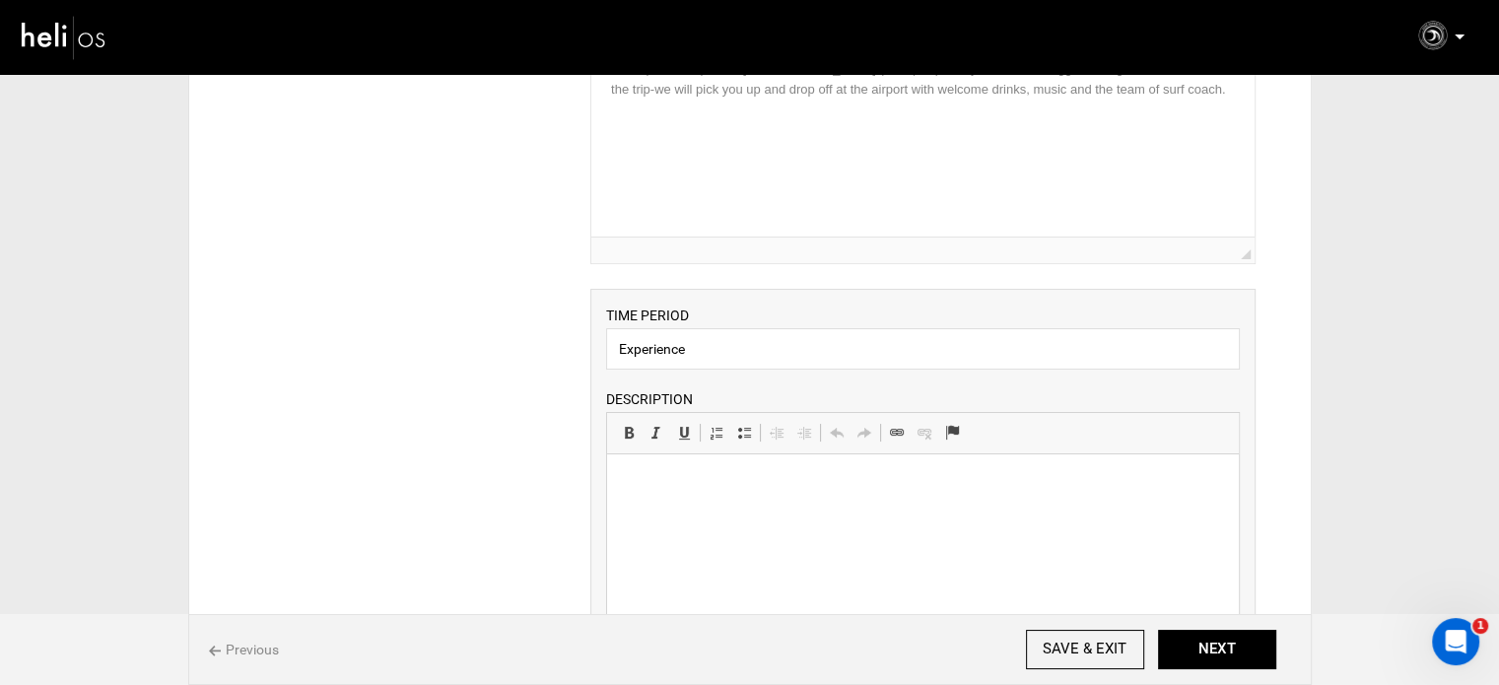
scroll to position [394, 0]
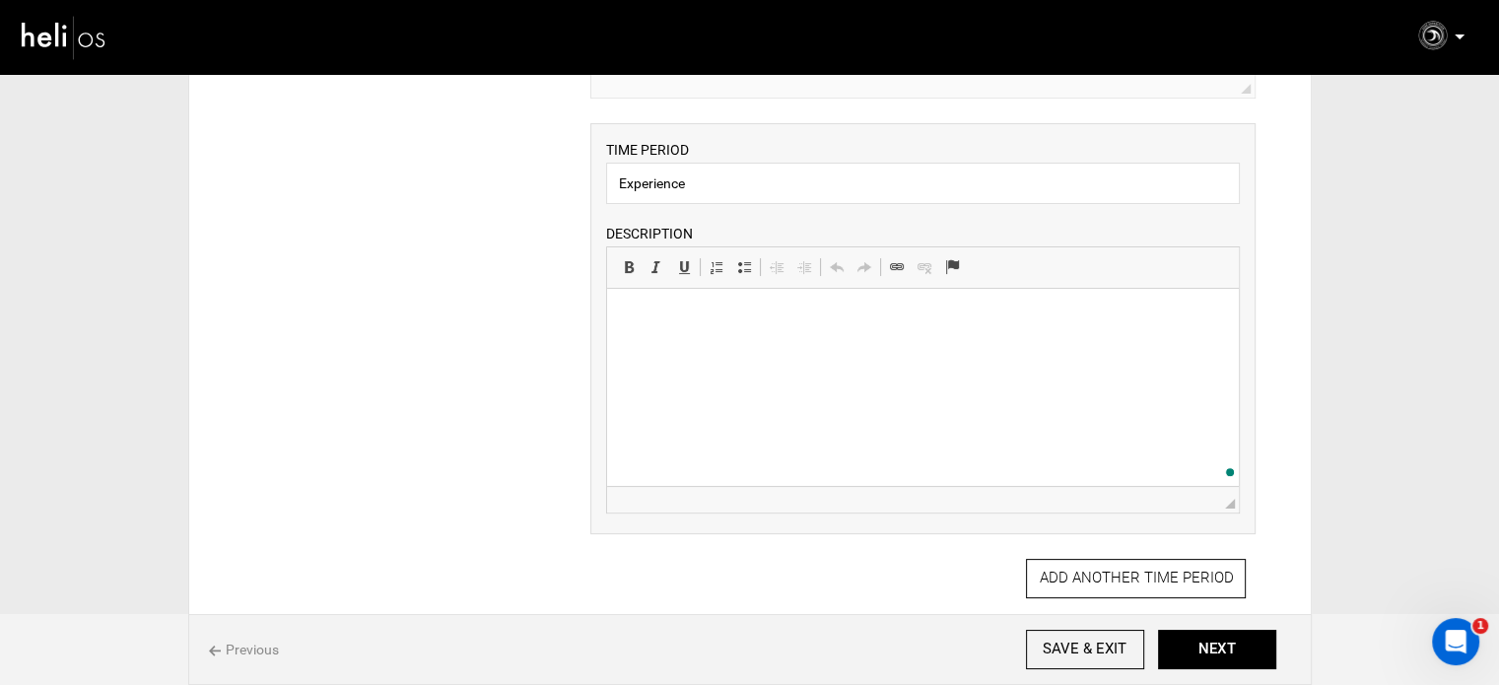
click at [704, 349] on html at bounding box center [923, 319] width 632 height 60
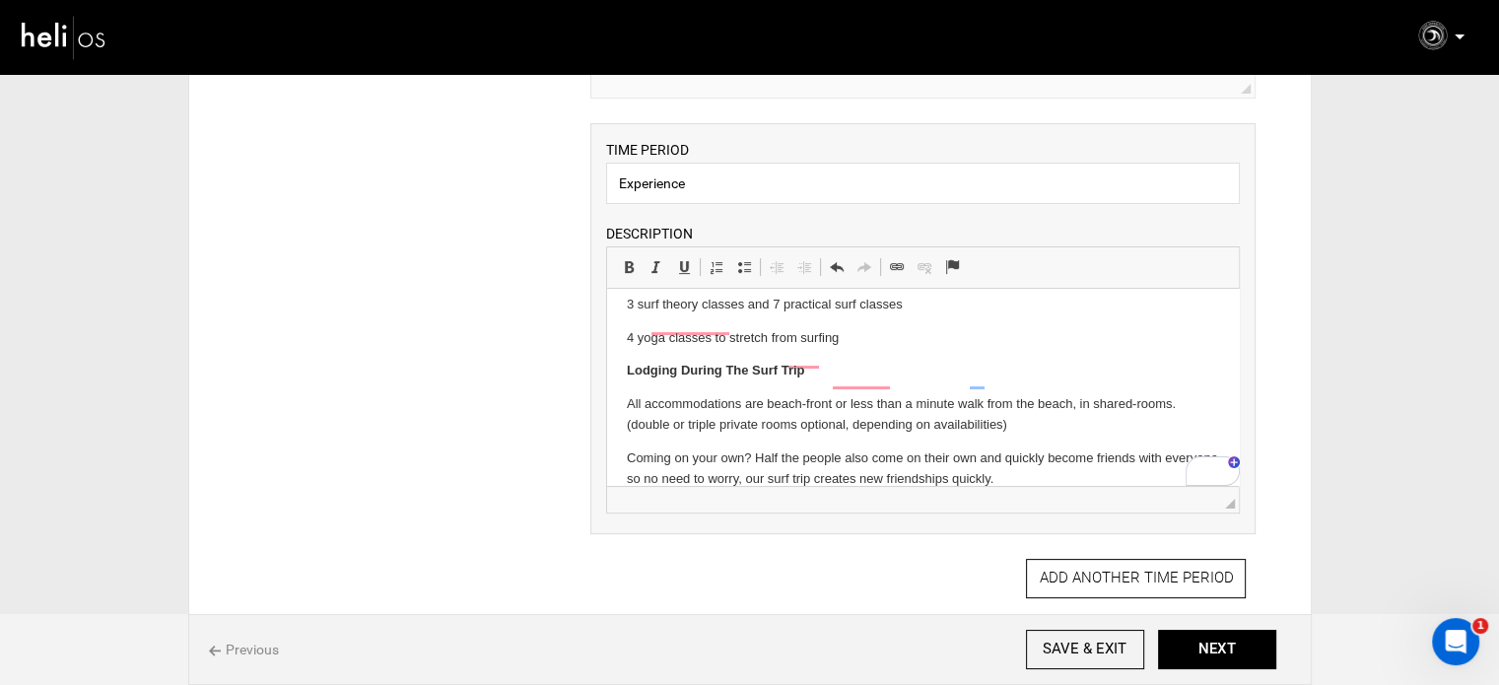
scroll to position [188, 0]
click at [627, 330] on p "4 yoga classes to stretch from surfing" at bounding box center [923, 338] width 592 height 21
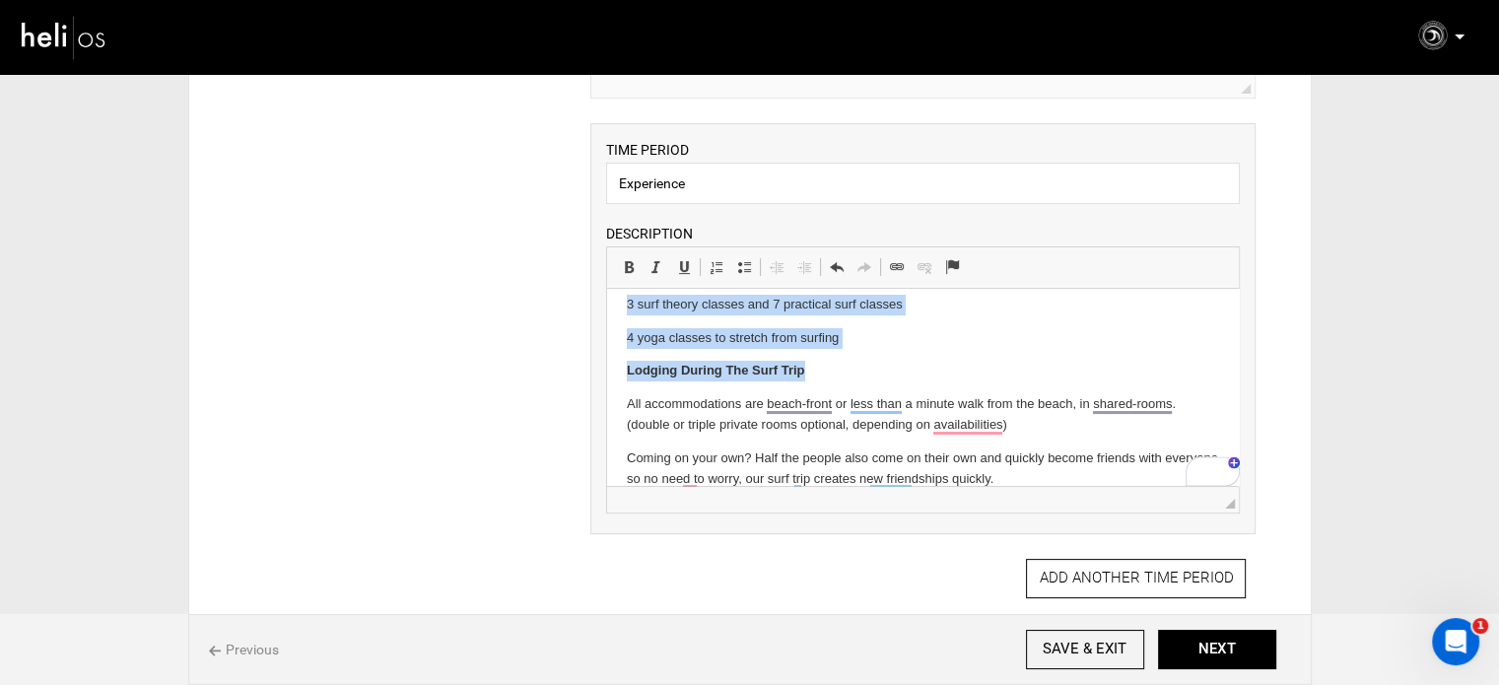
drag, startPoint x: 627, startPoint y: 305, endPoint x: 846, endPoint y: 348, distance: 223.1
click at [846, 348] on body "Quality and Personalized Surf Teaching Our surf lessons were built from the bes…" at bounding box center [923, 304] width 592 height 369
click at [842, 342] on p "4 yoga classes to stretch from surfing" at bounding box center [923, 338] width 592 height 21
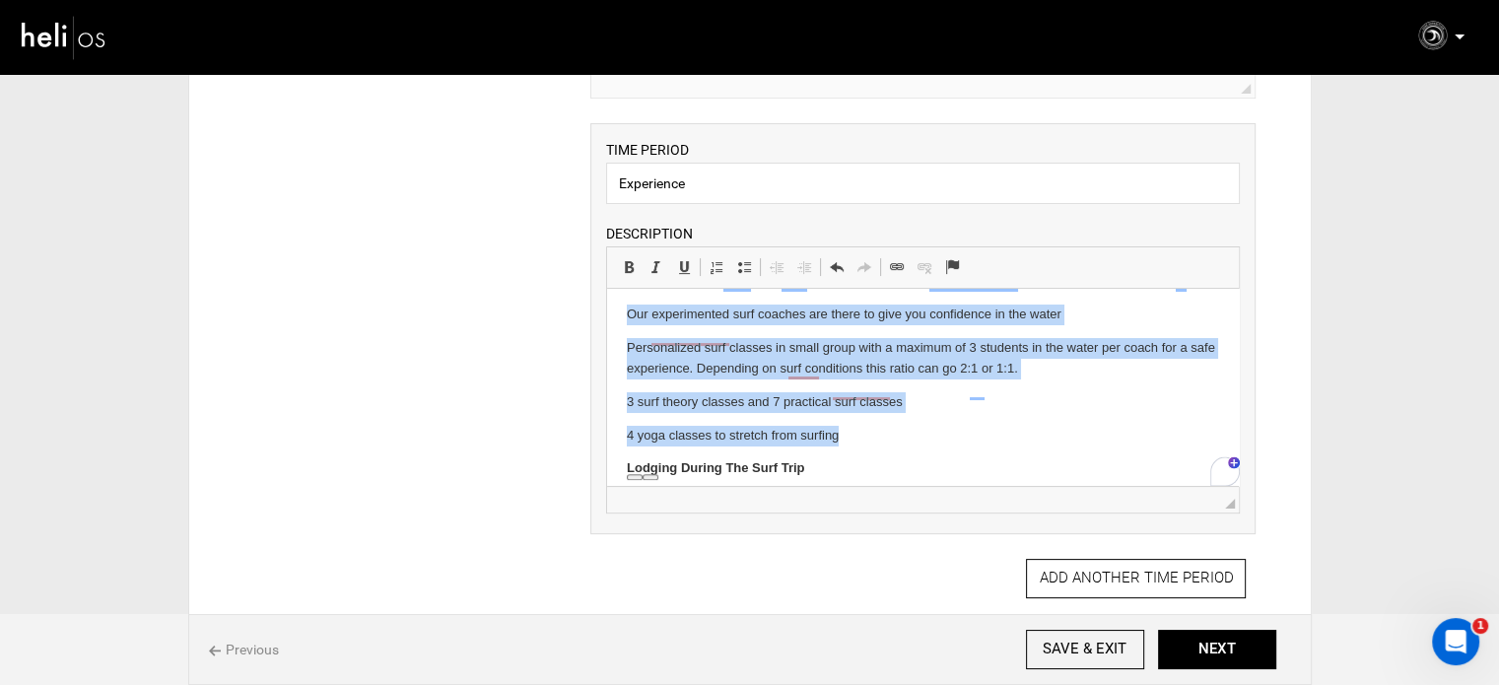
scroll to position [65, 0]
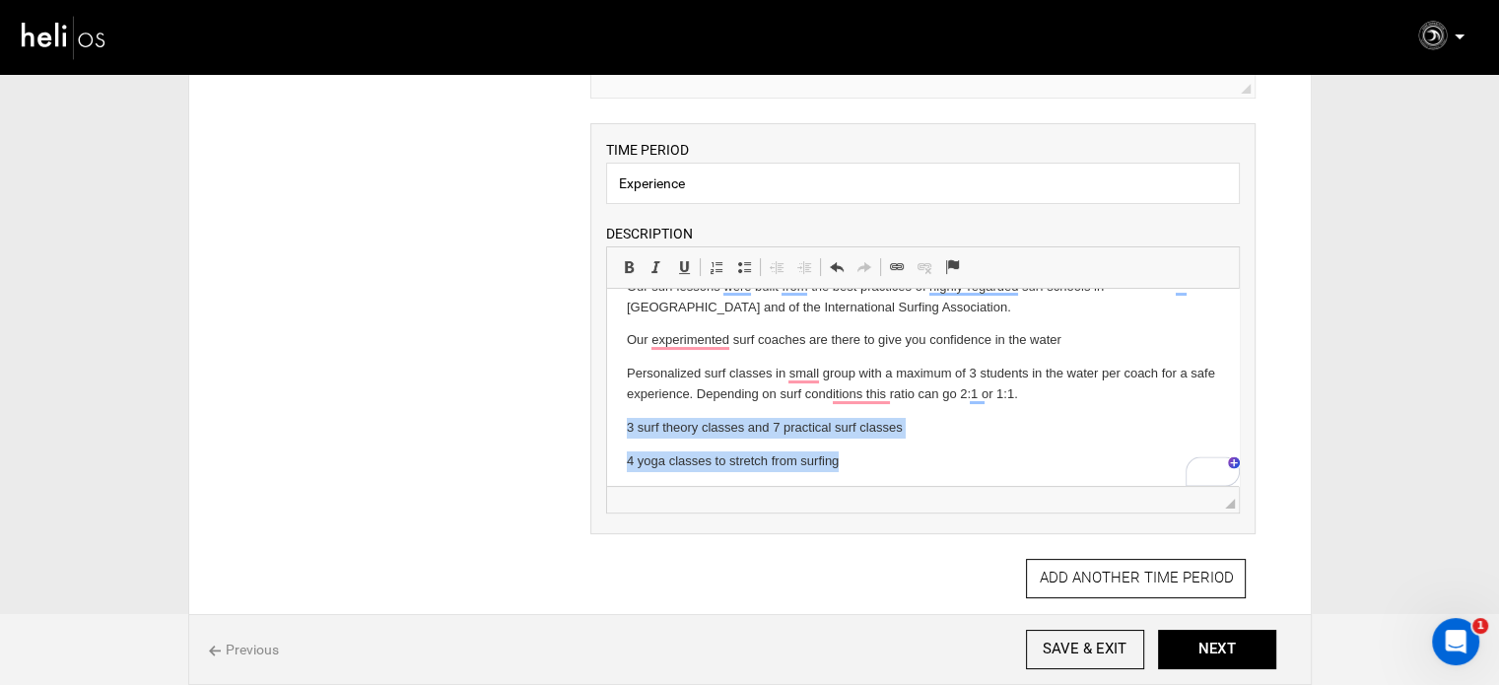
drag, startPoint x: 853, startPoint y: 338, endPoint x: 660, endPoint y: 349, distance: 192.5
click at [625, 419] on html "Quality and Personalized Surf Teaching Our surf lessons were built from the bes…" at bounding box center [923, 428] width 632 height 408
click at [741, 265] on span at bounding box center [744, 267] width 16 height 16
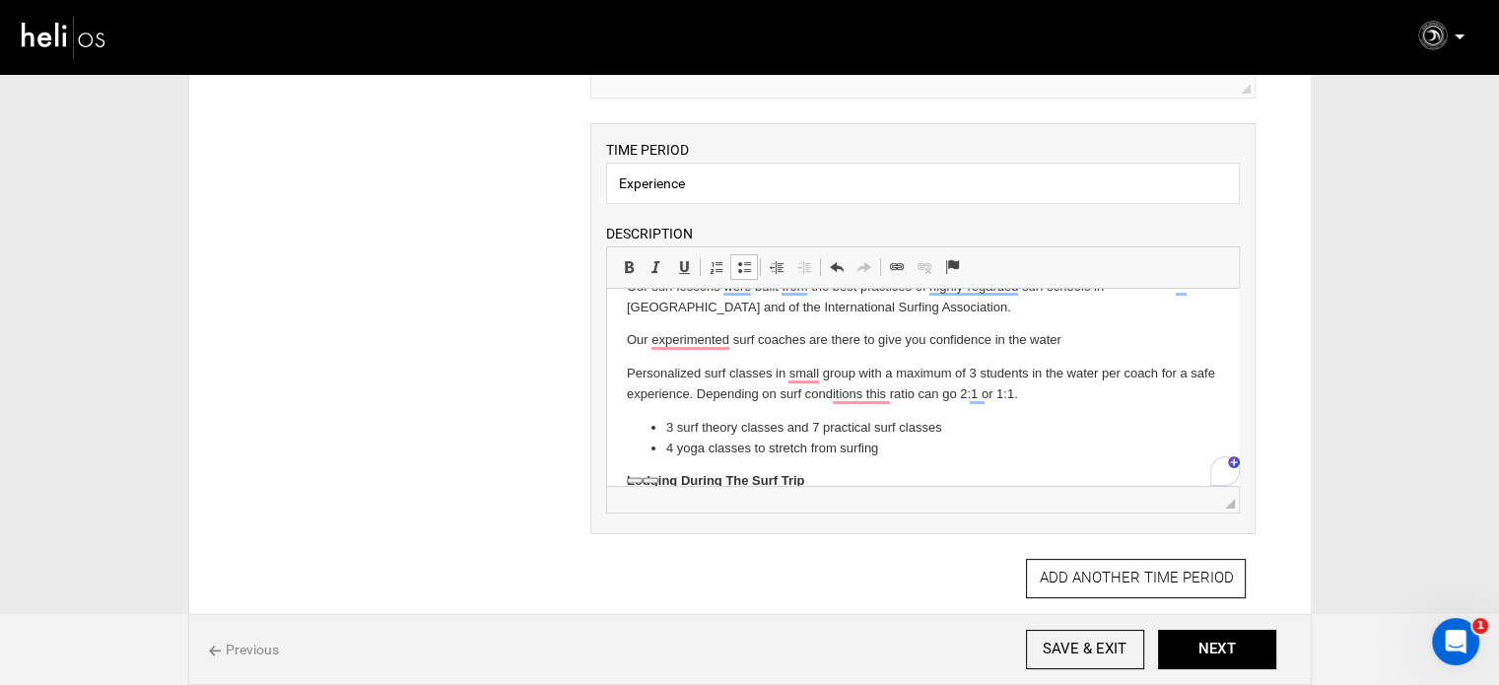
click at [726, 376] on p "Personalized surf classes in small group with a maximum of 3 students in the wa…" at bounding box center [923, 384] width 592 height 41
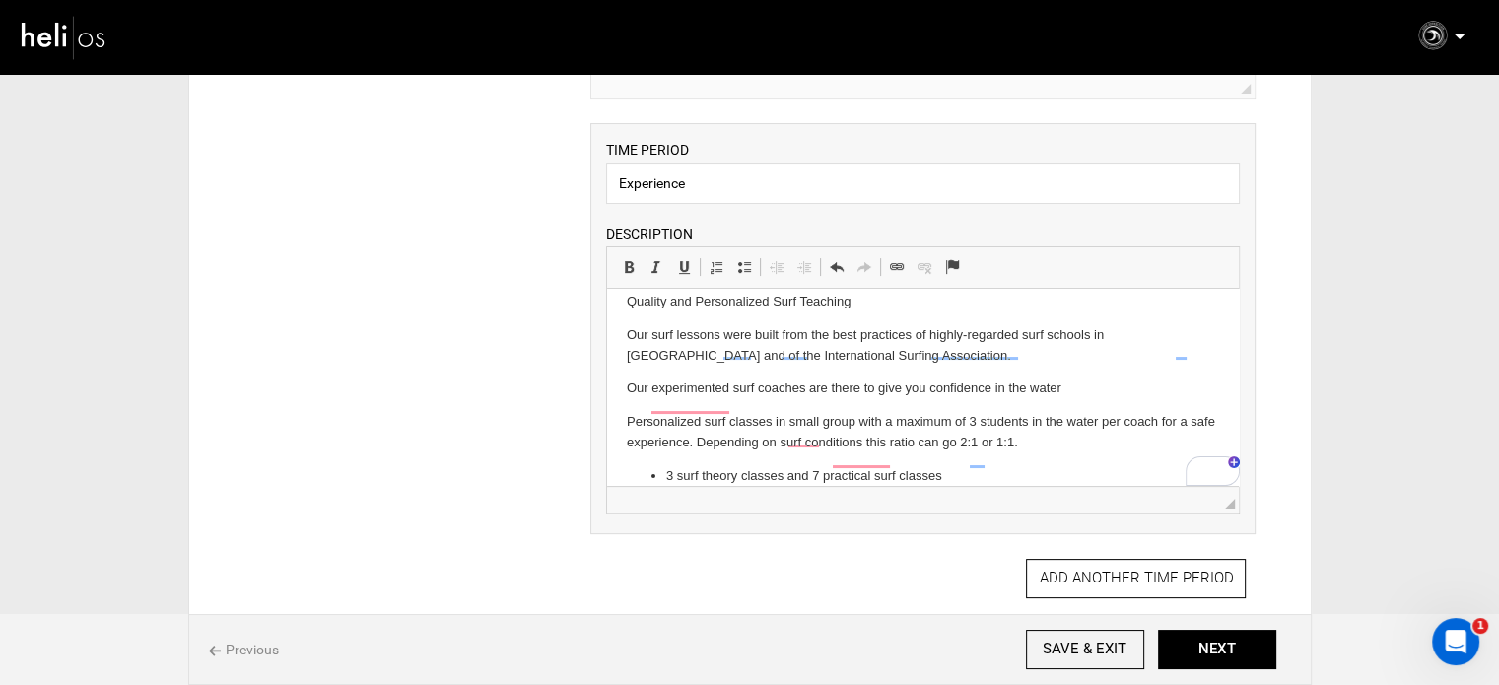
scroll to position [0, 0]
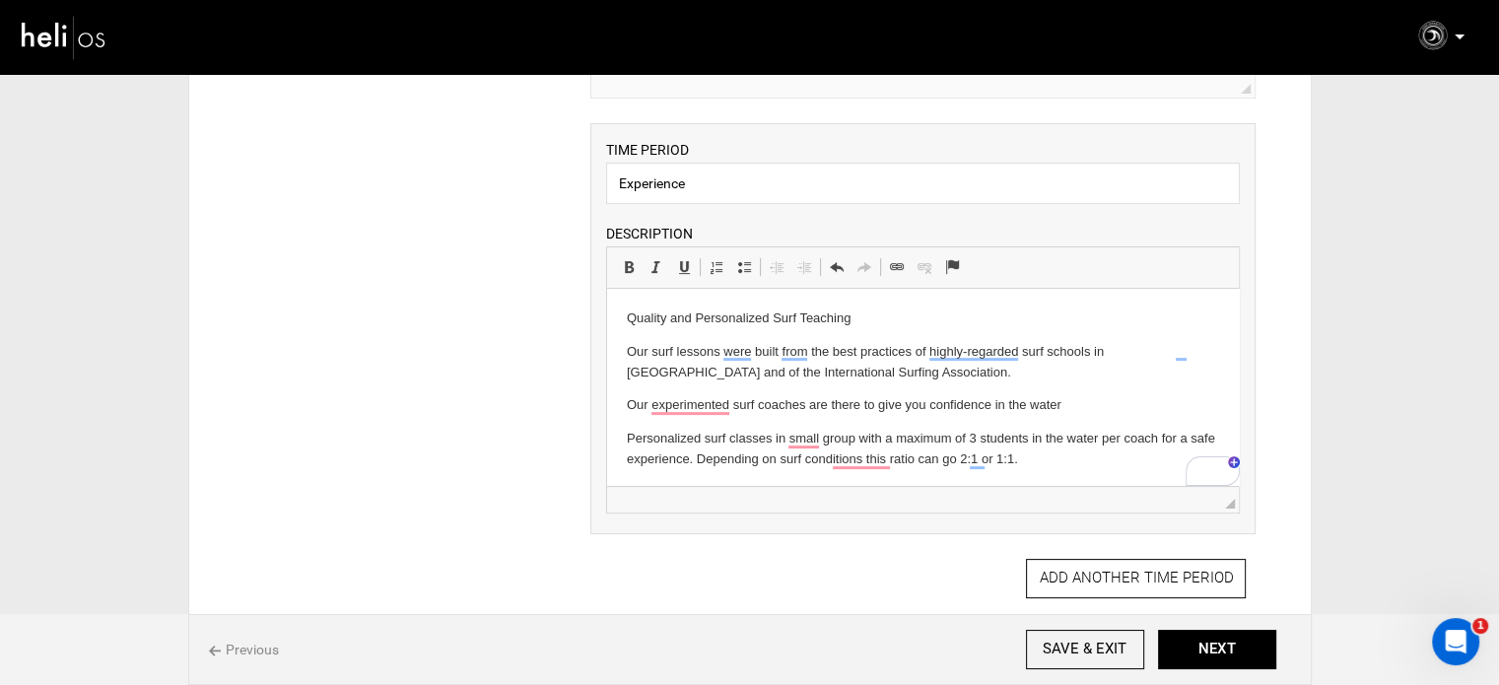
click at [622, 436] on html "Quality and Personalized Surf Teaching Our surf lessons were built from the bes…" at bounding box center [923, 486] width 632 height 395
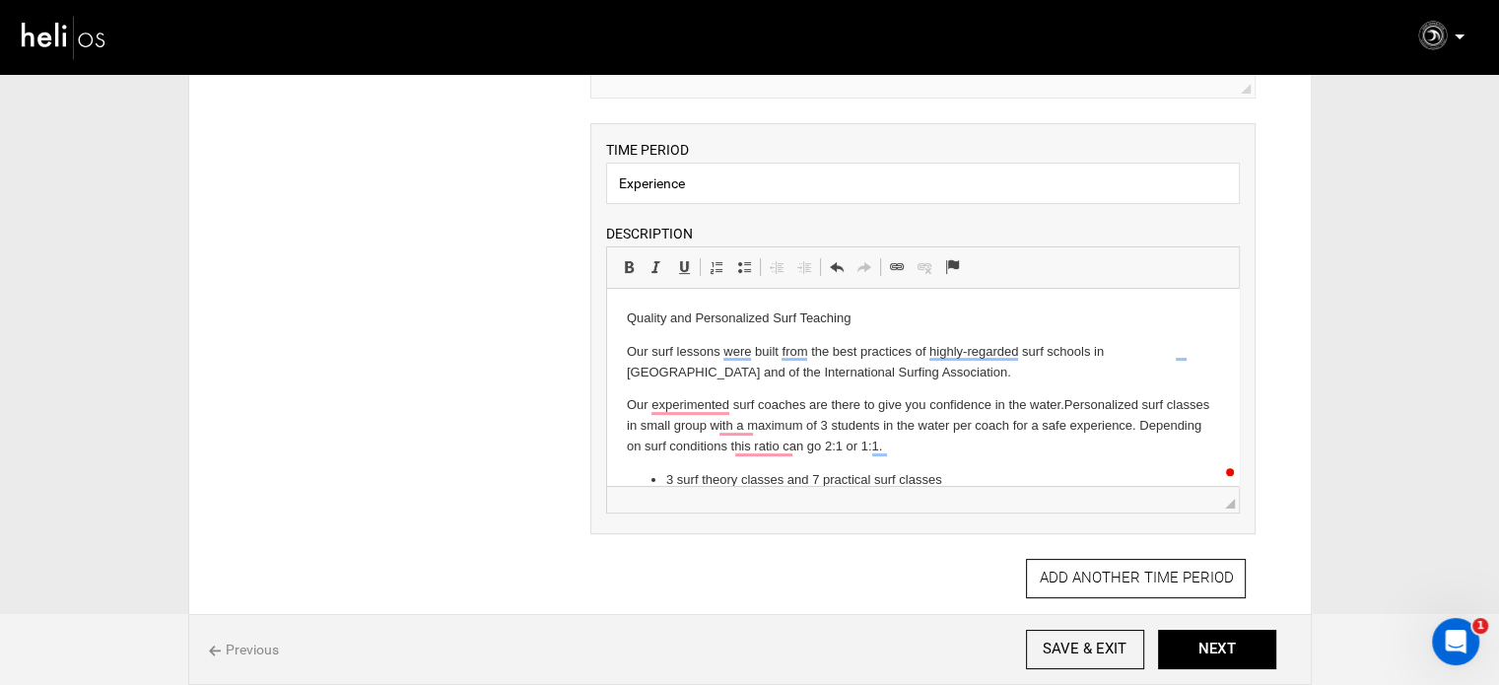
click at [625, 400] on html "Quality and Personalized Surf Teaching Our surf lessons were built from the bes…" at bounding box center [923, 480] width 632 height 382
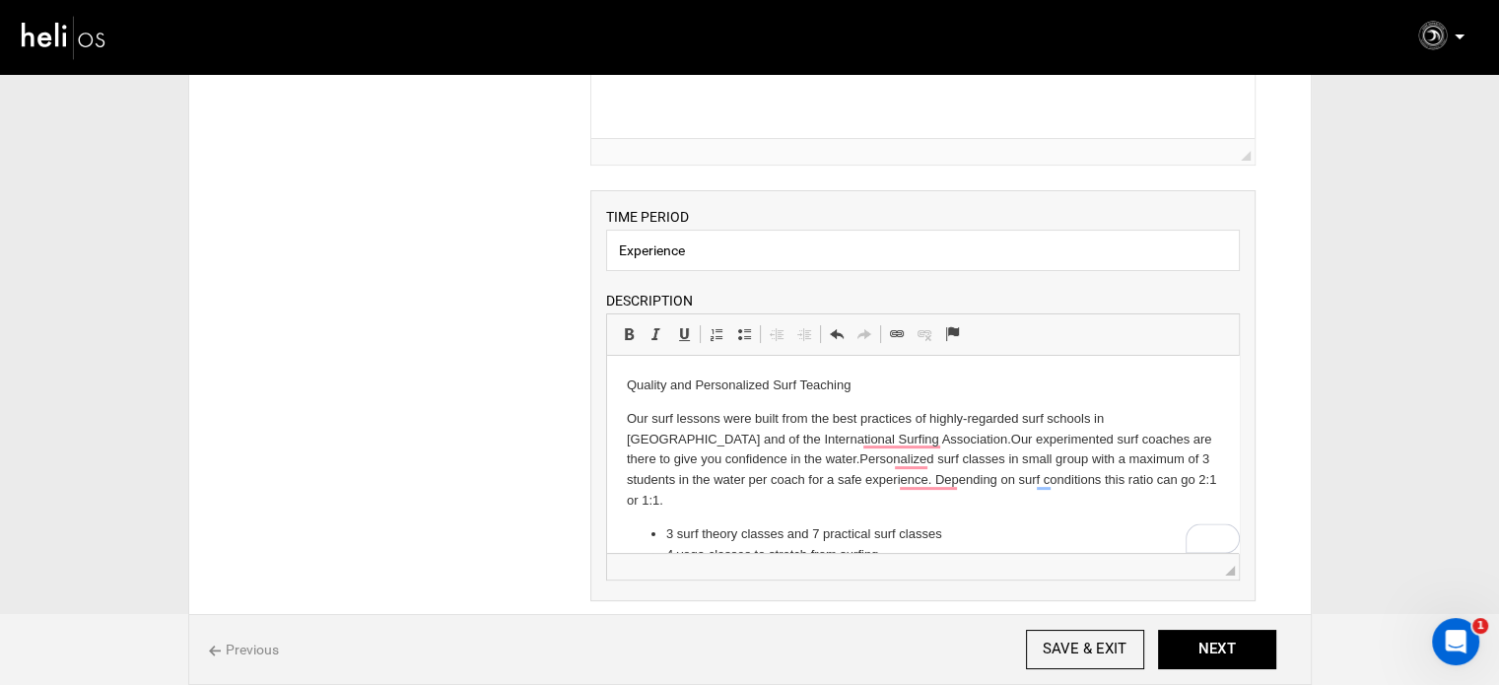
scroll to position [296, 0]
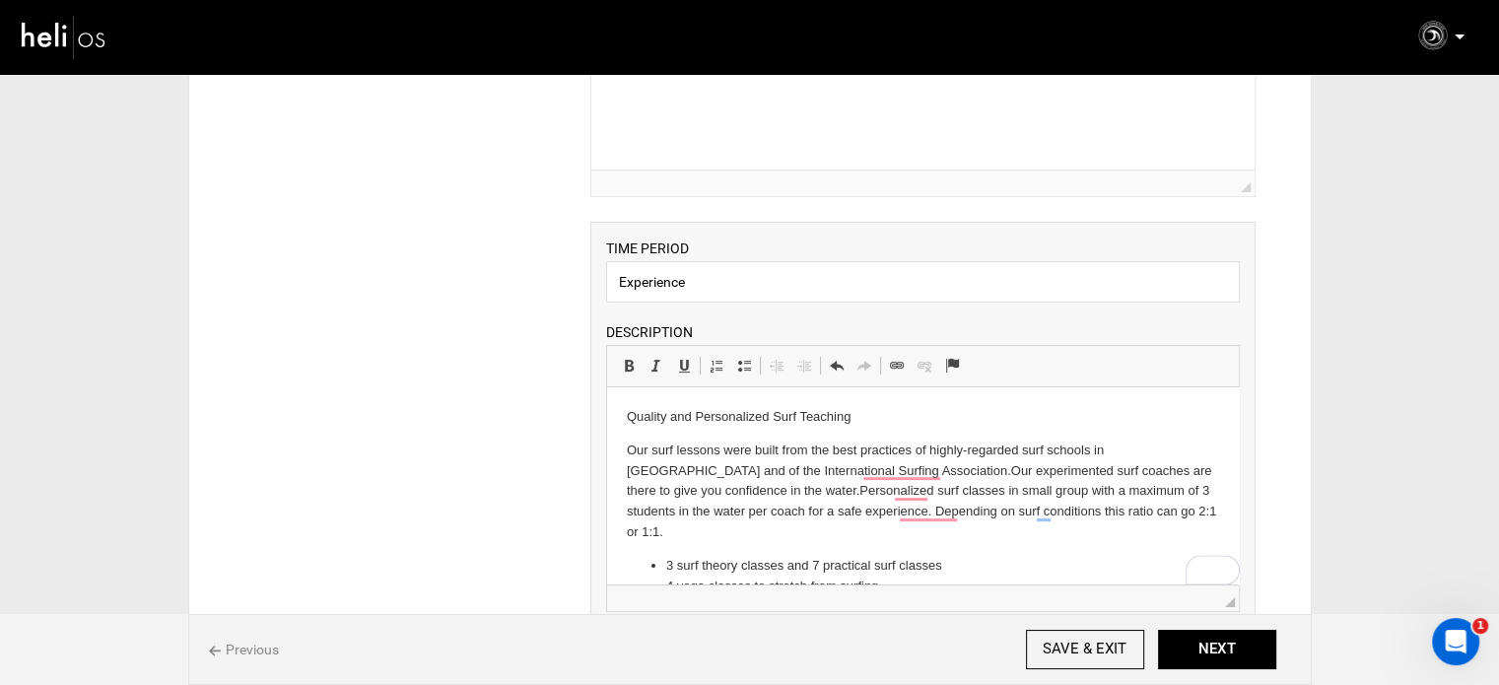
click at [717, 412] on p "Quality and Personalized Surf Teaching" at bounding box center [923, 417] width 592 height 21
click at [634, 365] on span at bounding box center [629, 366] width 16 height 16
click at [940, 399] on html "Quality and Personalized Surf Teaching Our surf lessons were built from the bes…" at bounding box center [923, 572] width 632 height 370
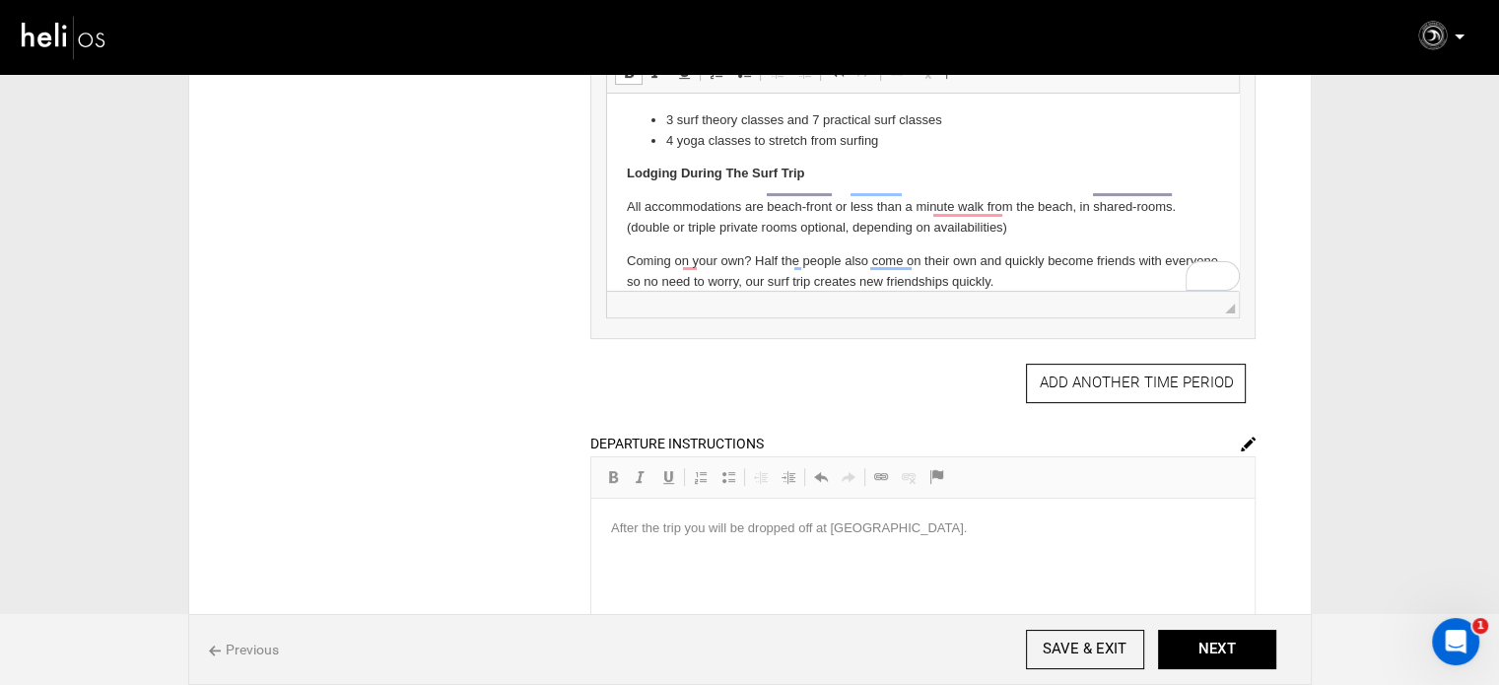
scroll to position [493, 0]
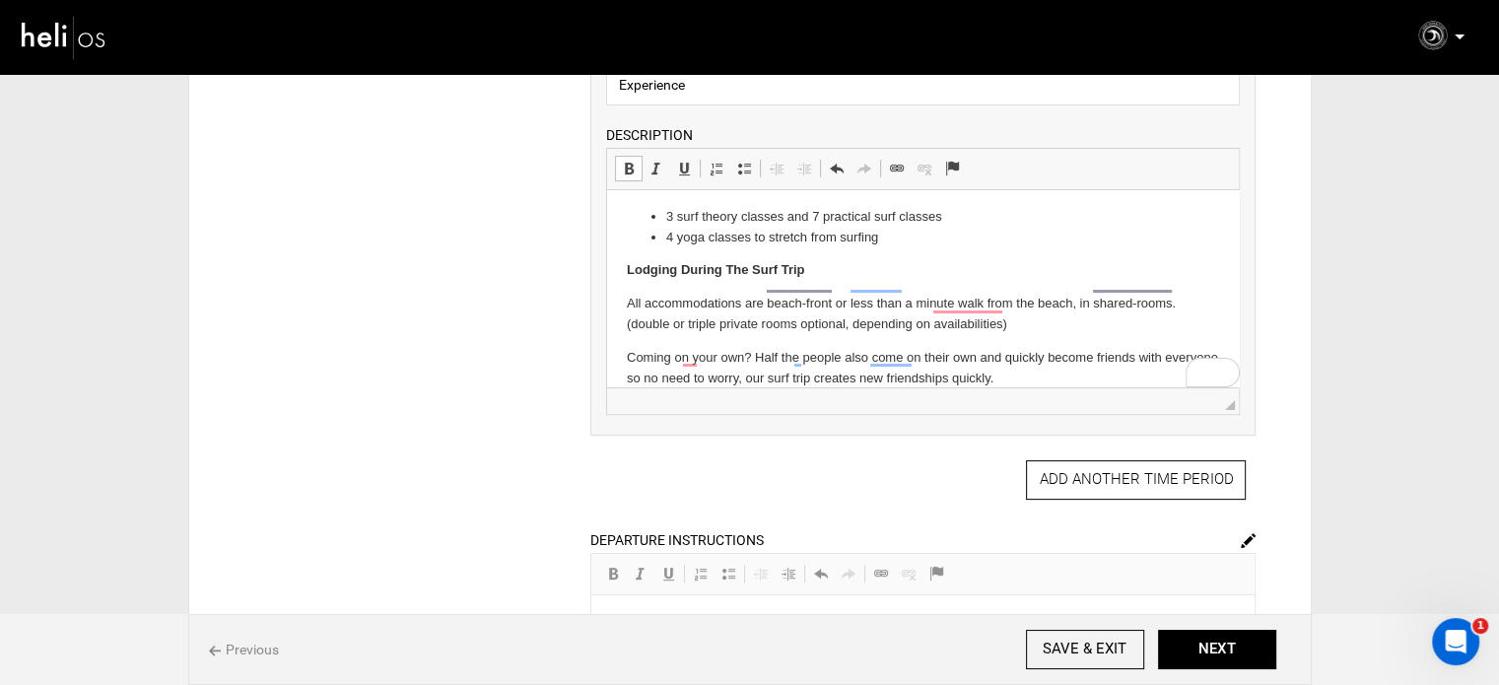
click at [1061, 353] on p "Coming on your own? Half the people also come on their own and quickly become f…" at bounding box center [923, 368] width 592 height 41
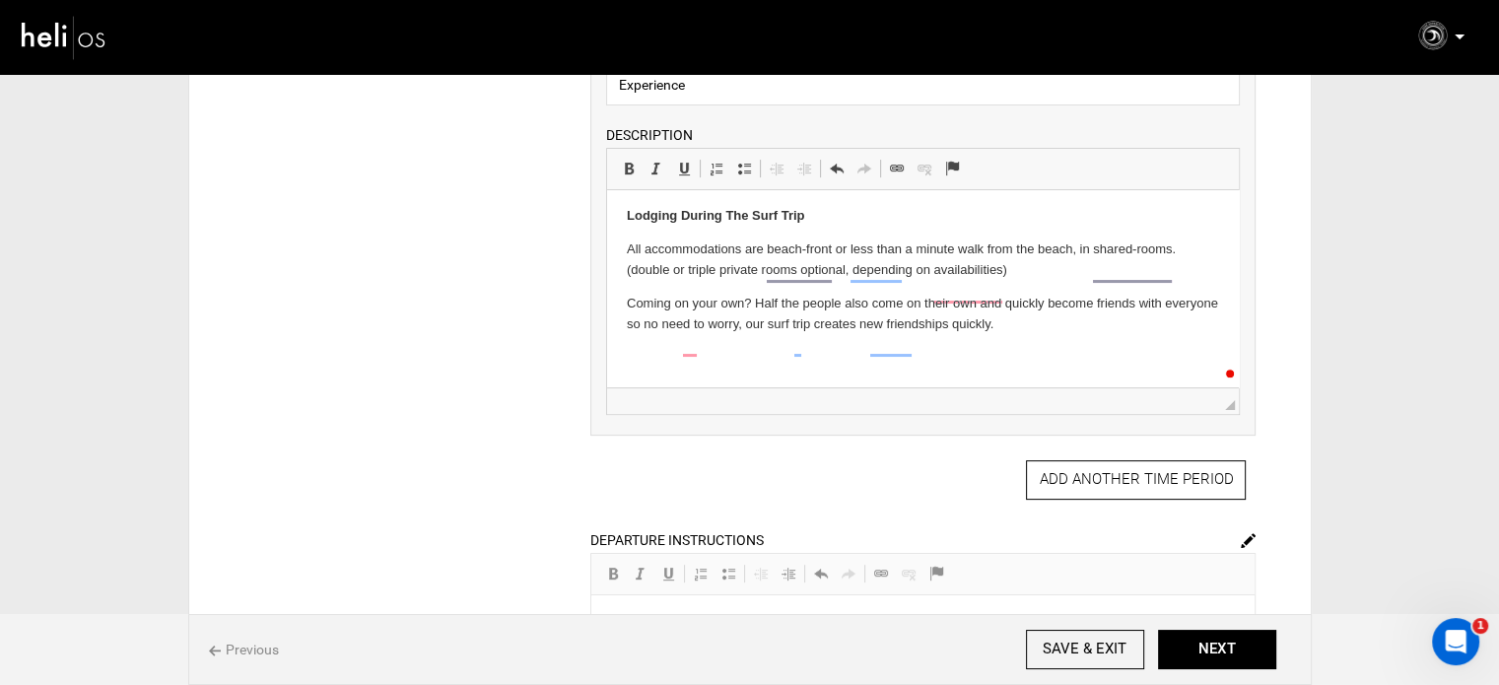
scroll to position [216, 0]
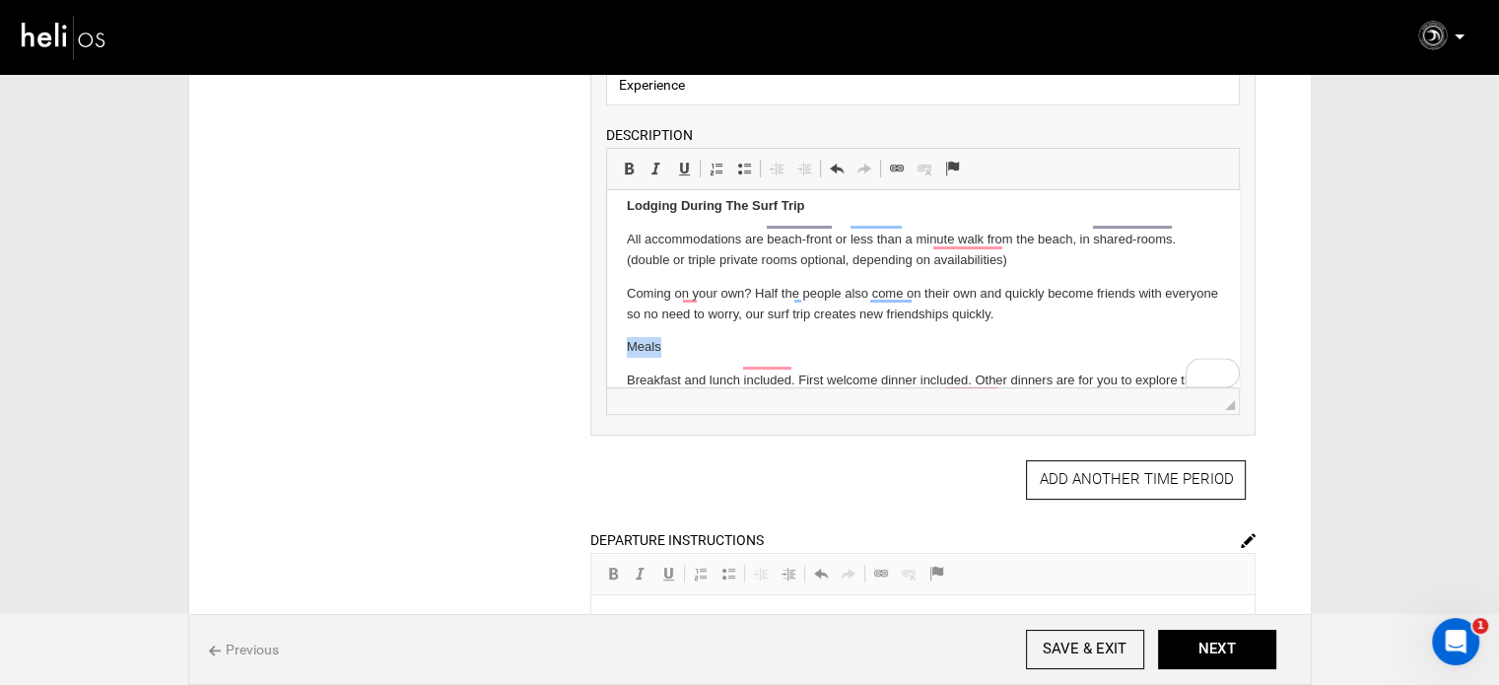
drag, startPoint x: 668, startPoint y: 326, endPoint x: 598, endPoint y: 318, distance: 70.4
click at [607, 318] on html "Quality and Personalized Surf Teaching Our surf lessons were built from the bes…" at bounding box center [923, 202] width 632 height 457
click at [635, 156] on link "Bold Keyboard shortcut Ctrl+B" at bounding box center [629, 169] width 28 height 26
click at [1093, 376] on p "Breakfast and lunch included. First welcome dinner included. Other dinners are …" at bounding box center [923, 391] width 592 height 41
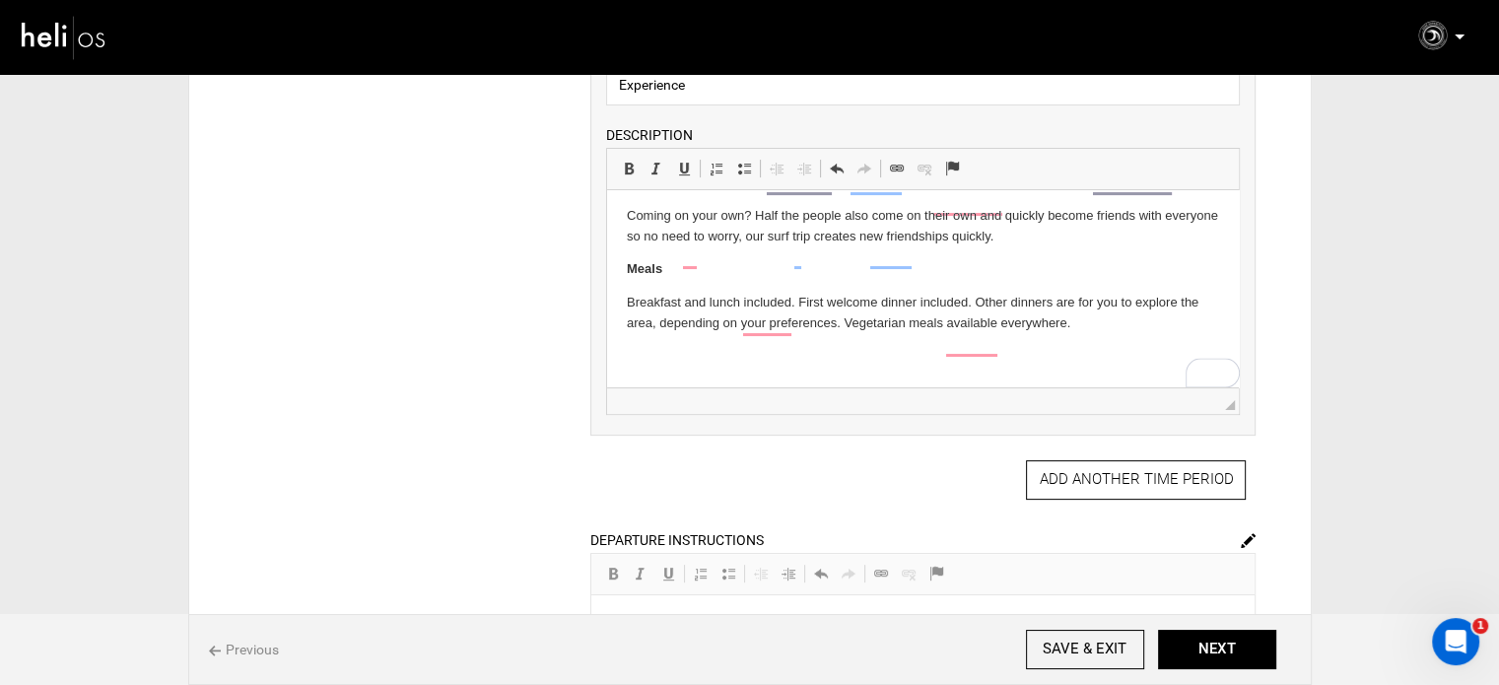
scroll to position [410, 0]
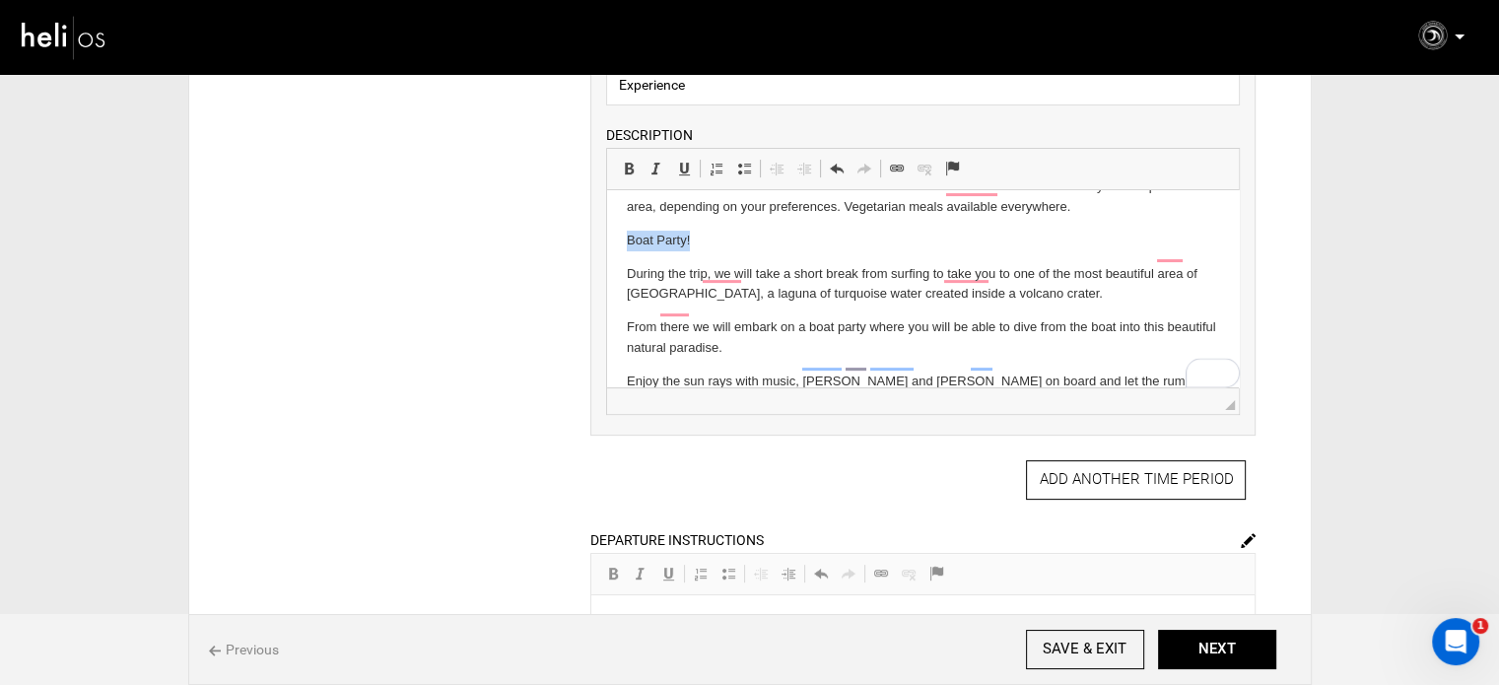
drag, startPoint x: 706, startPoint y: 210, endPoint x: 619, endPoint y: 211, distance: 86.8
click at [619, 211] on html "Quality and Personalized Surf Teaching Our surf lessons were built from the bes…" at bounding box center [923, 106] width 632 height 652
click at [626, 173] on span at bounding box center [629, 169] width 16 height 16
click at [617, 364] on html "Quality and Personalized Surf Teaching Our surf lessons were built from the bes…" at bounding box center [923, 106] width 632 height 652
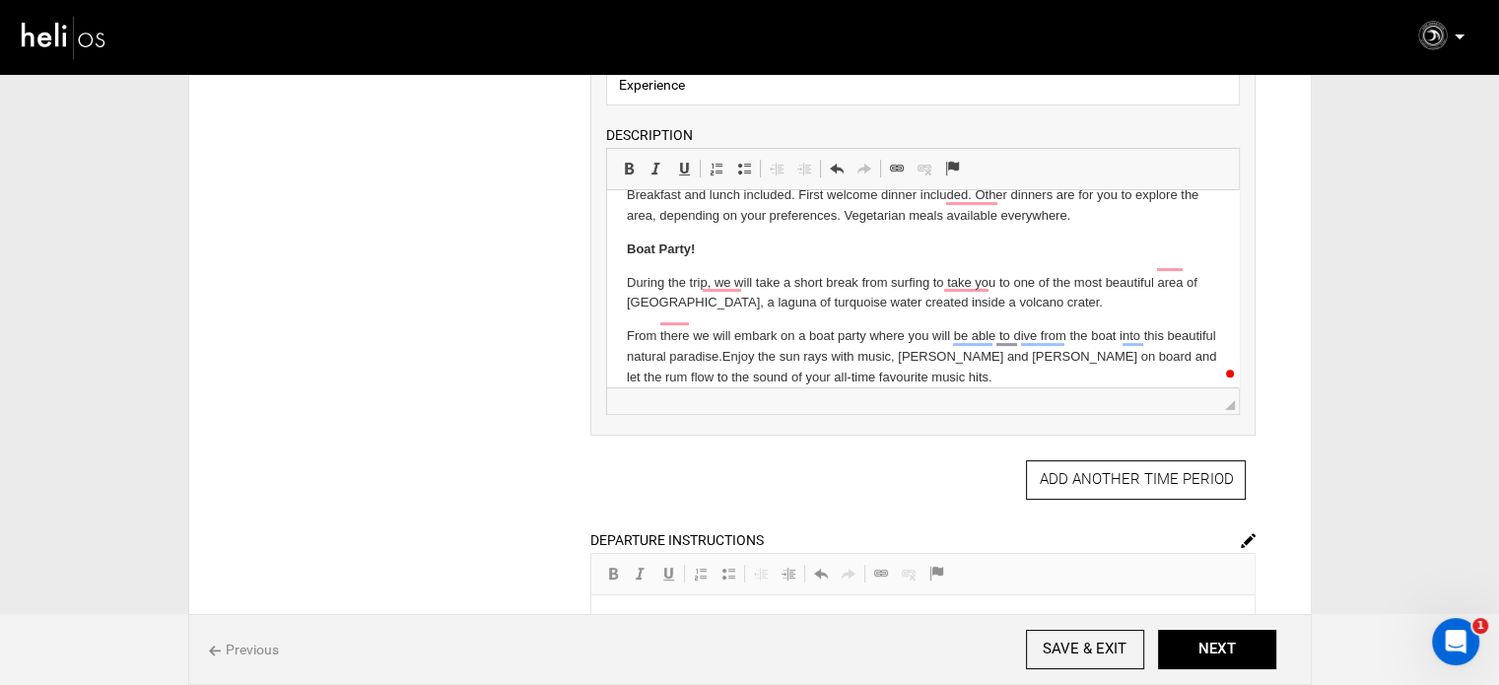
click at [612, 319] on html "Quality and Personalized Surf Teaching Our surf lessons were built from the bes…" at bounding box center [923, 98] width 632 height 619
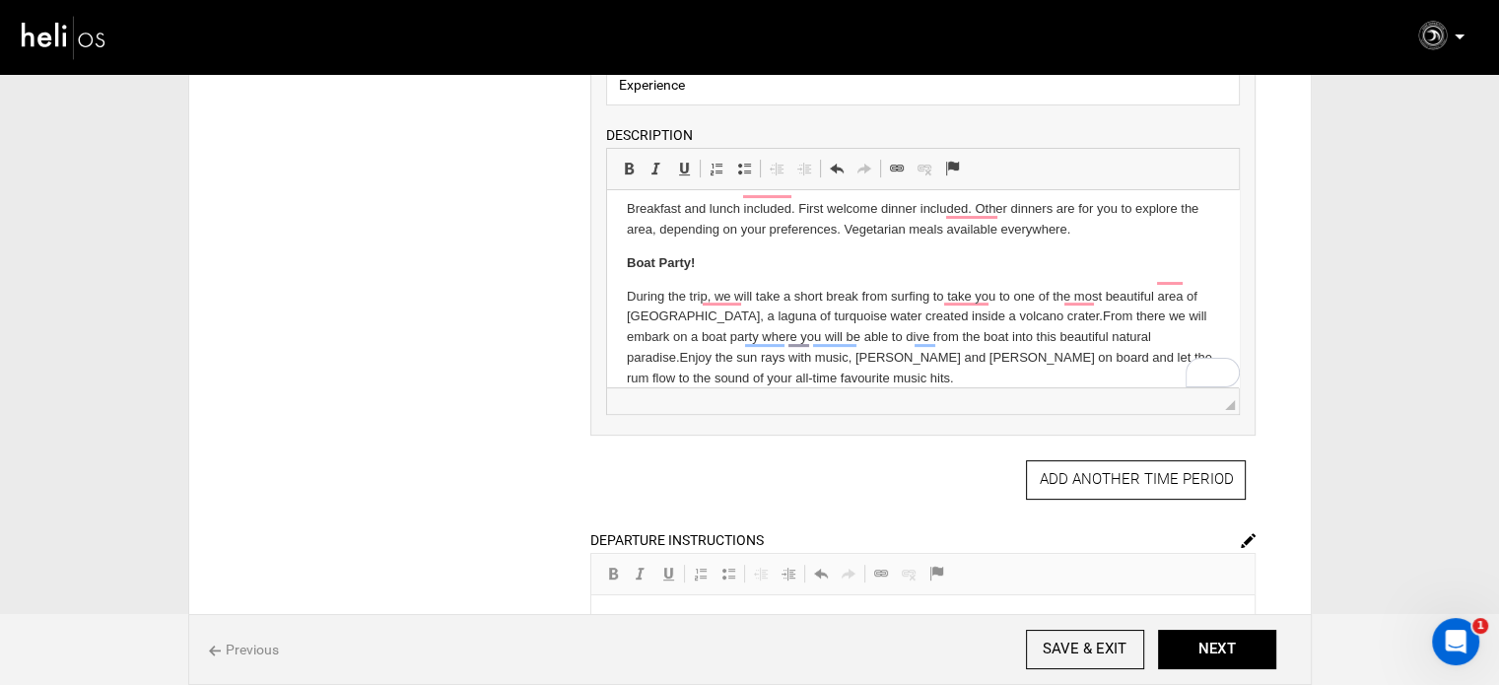
click at [807, 358] on p "During the trip, we will take a short break from surfing to take you to one of …" at bounding box center [923, 338] width 592 height 103
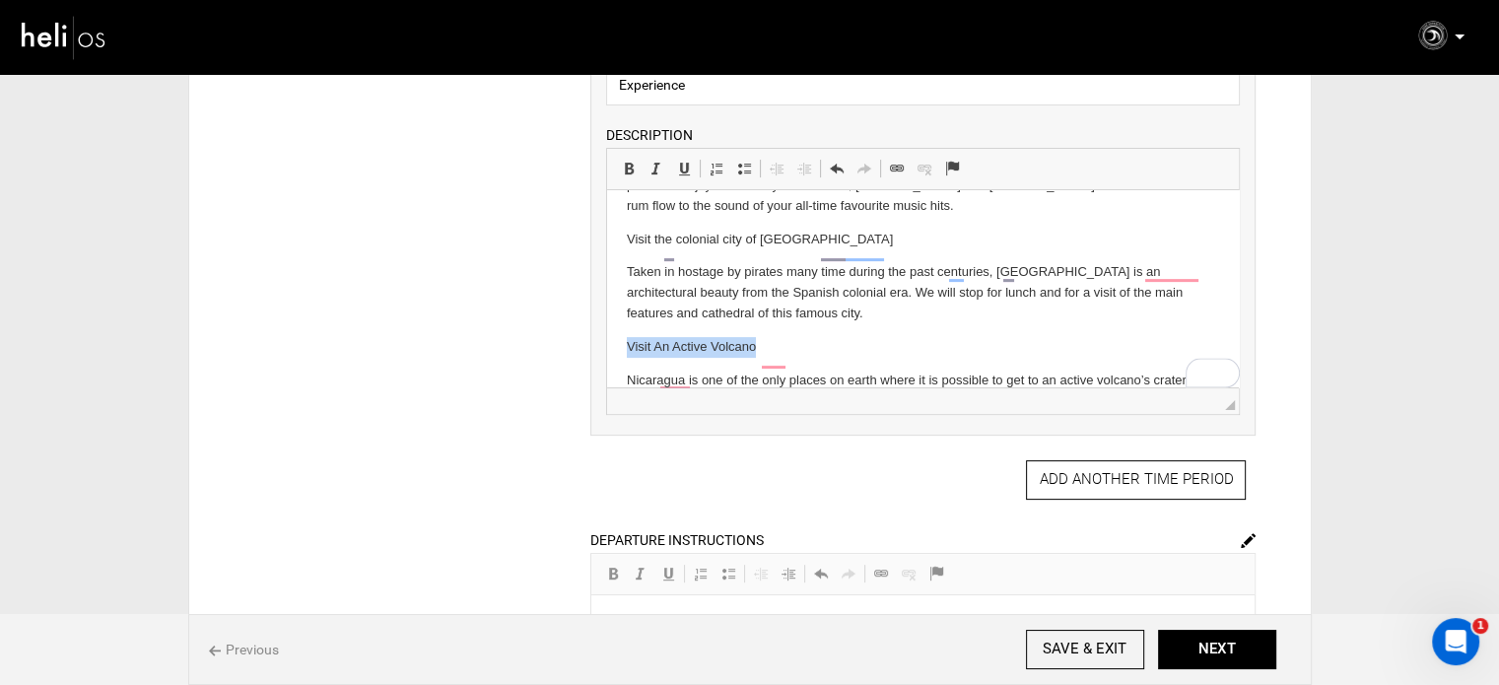
drag, startPoint x: 615, startPoint y: 323, endPoint x: 827, endPoint y: 320, distance: 212.0
click at [827, 320] on html "Quality and Personalized Surf Teaching Our surf lessons were built from the bes…" at bounding box center [923, 30] width 632 height 800
click at [621, 161] on span at bounding box center [629, 169] width 16 height 16
click at [627, 230] on p "Visit the colonial city of [GEOGRAPHIC_DATA]" at bounding box center [923, 240] width 592 height 21
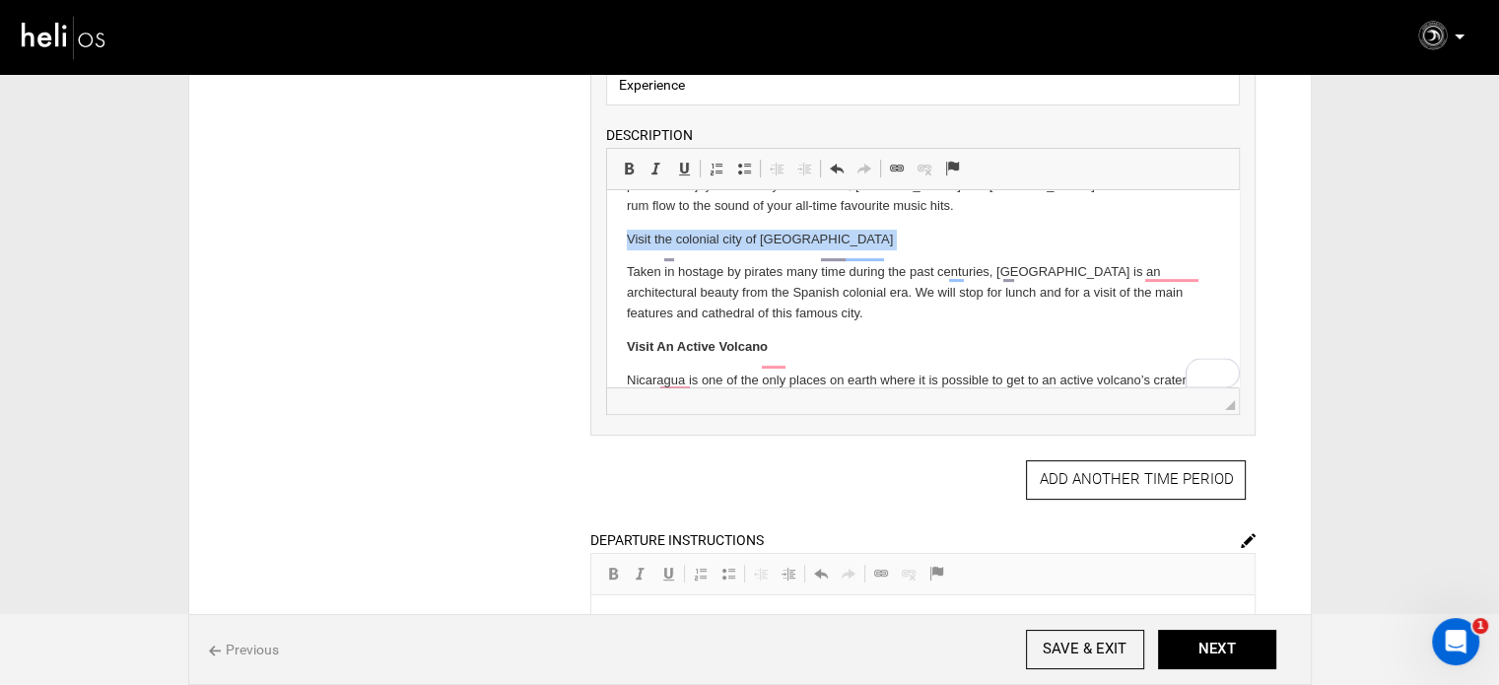
click at [627, 230] on p "Visit the colonial city of [GEOGRAPHIC_DATA]" at bounding box center [923, 240] width 592 height 21
click at [627, 165] on span at bounding box center [629, 169] width 16 height 16
click at [849, 230] on p "Visit the colonial city of [GEOGRAPHIC_DATA]" at bounding box center [923, 240] width 592 height 21
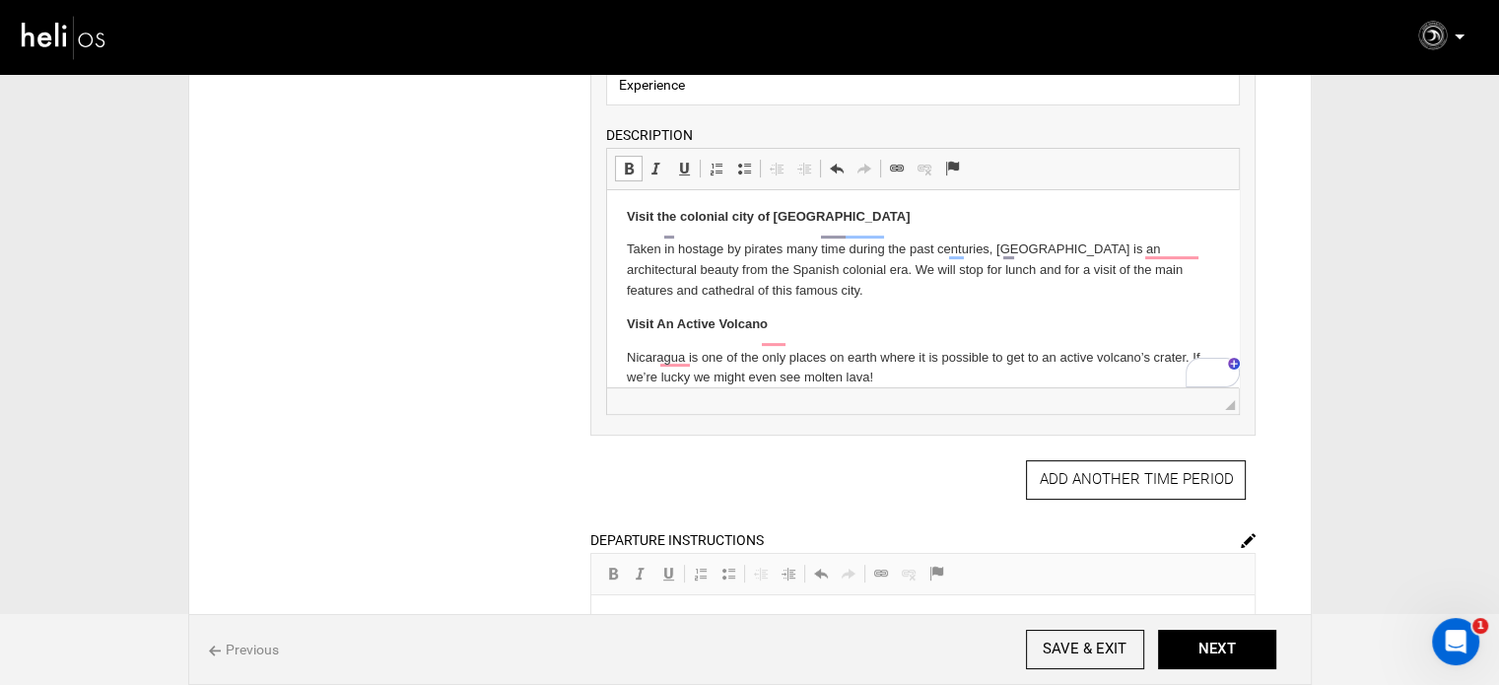
click at [904, 361] on p "Nicaragua is one of the only places on earth where it is possible to get to an …" at bounding box center [923, 368] width 592 height 41
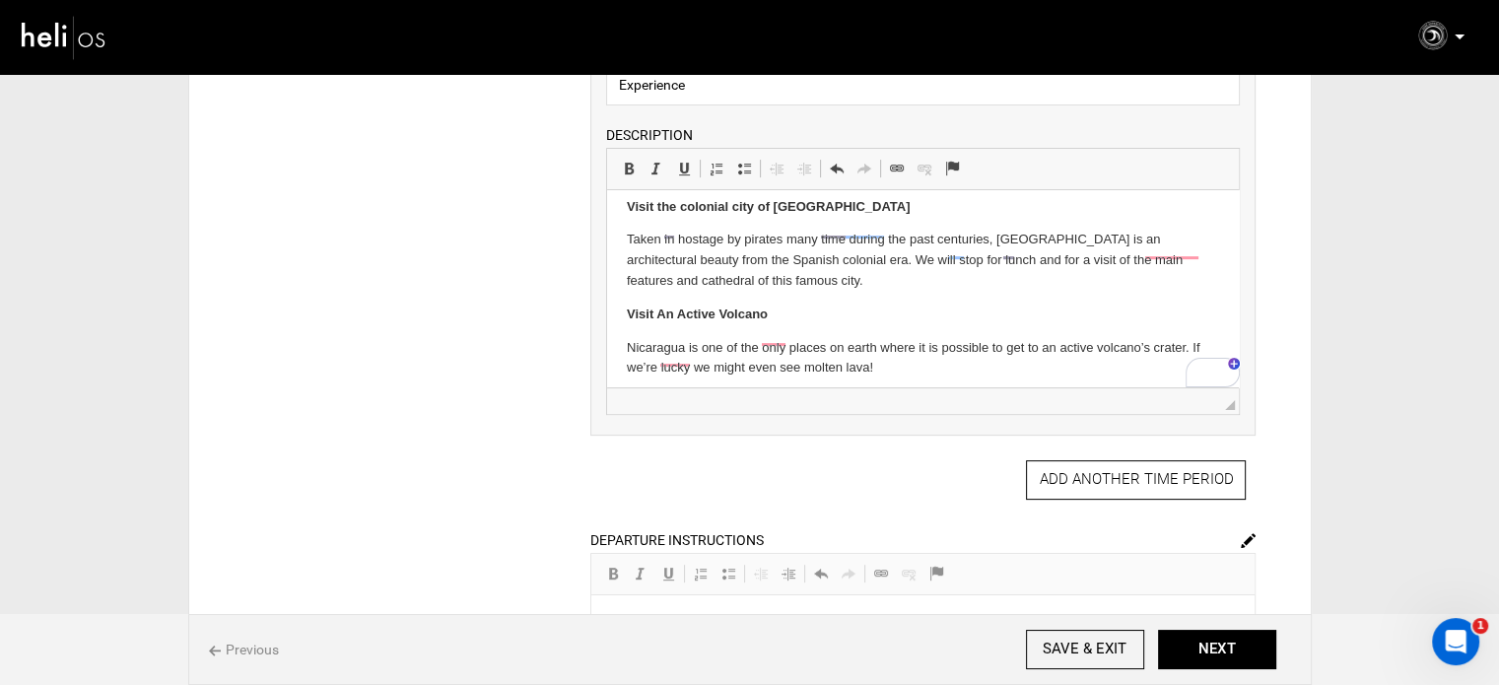
scroll to position [592, 0]
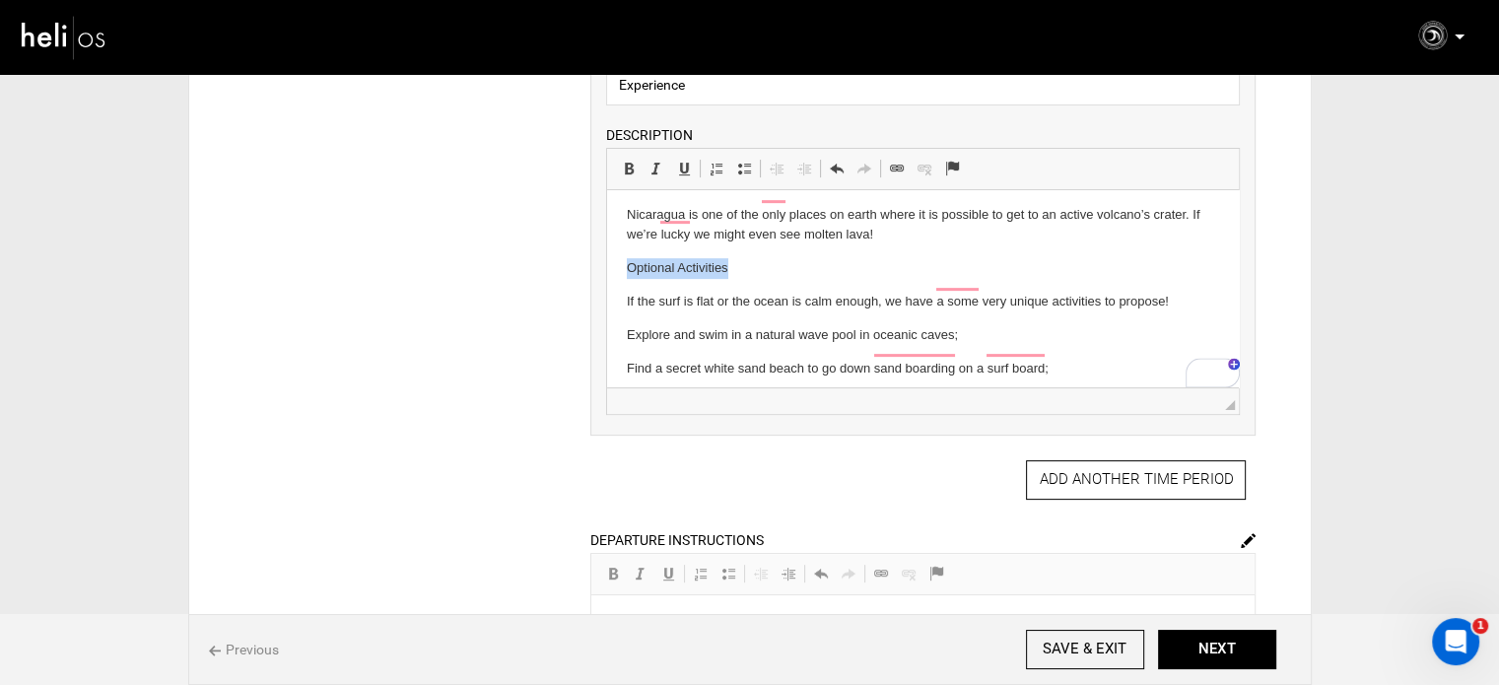
drag, startPoint x: 699, startPoint y: 246, endPoint x: 761, endPoint y: 247, distance: 62.1
click at [761, 258] on p "Optional Activities" at bounding box center [923, 268] width 592 height 21
click at [632, 161] on span at bounding box center [629, 169] width 16 height 16
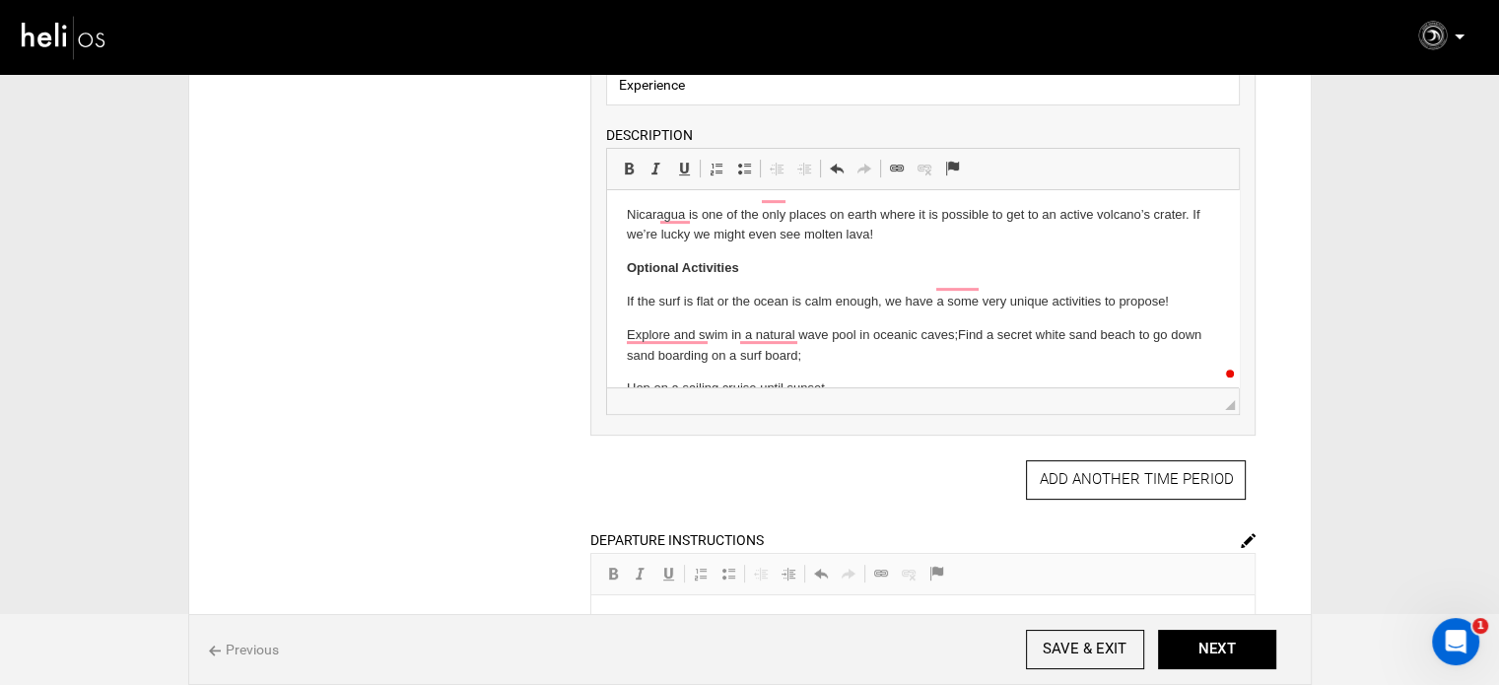
click at [627, 379] on p "Hop on a sailing cruise until sunset." at bounding box center [923, 389] width 592 height 21
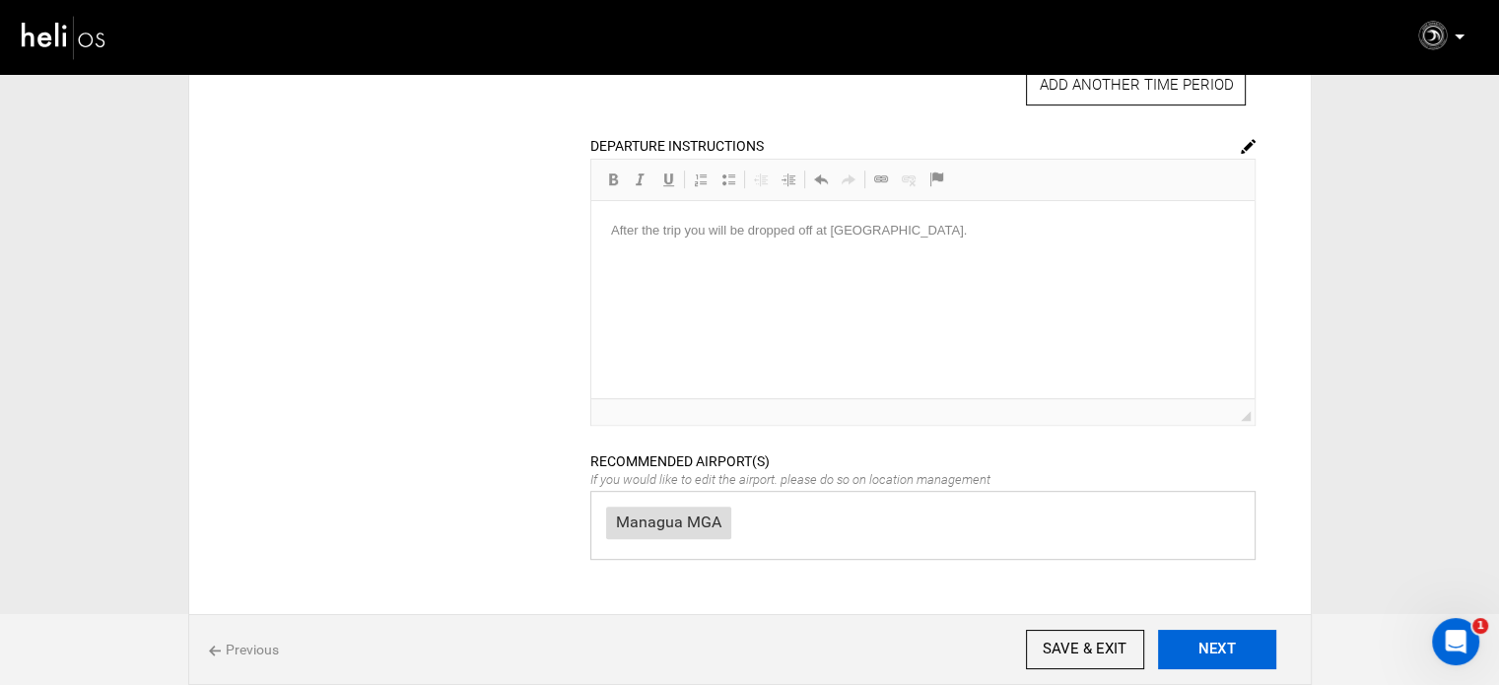
click at [1211, 656] on button "NEXT" at bounding box center [1217, 649] width 118 height 39
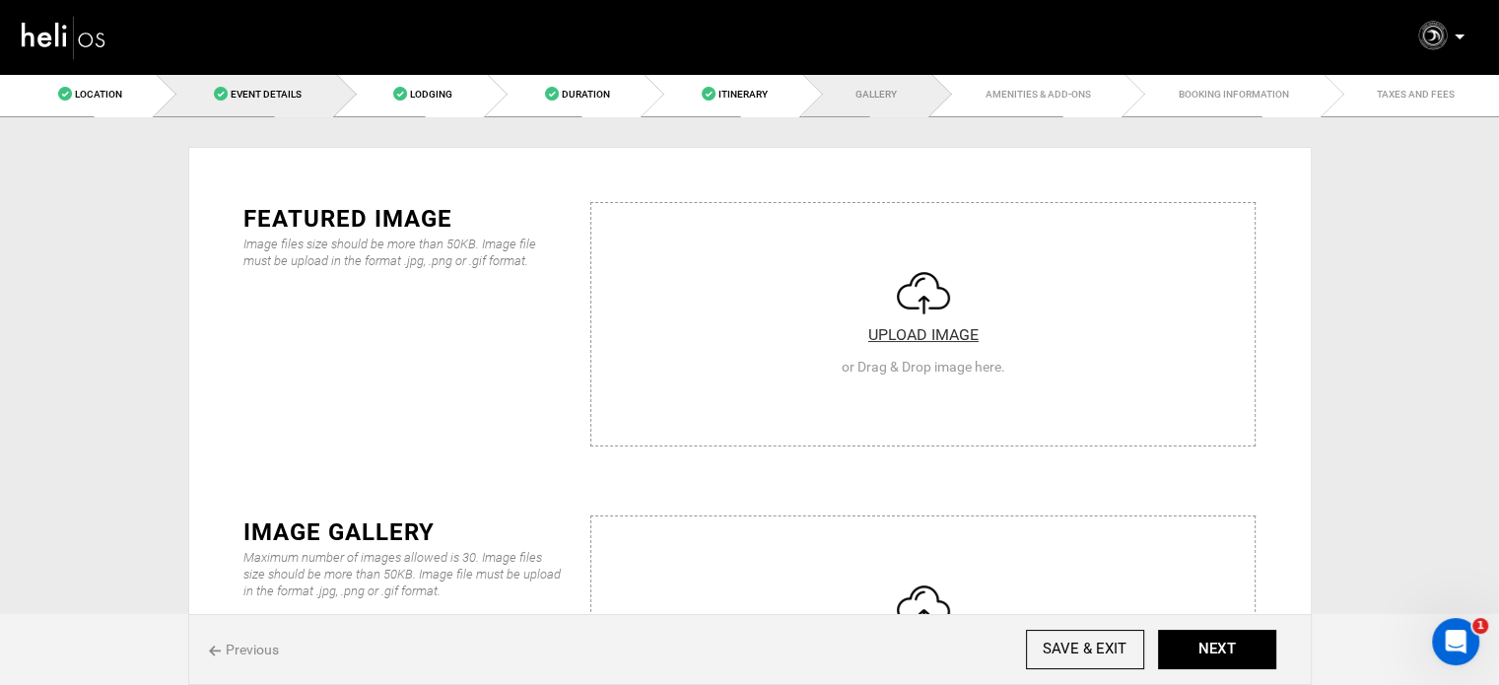
click at [250, 89] on span "Event Details" at bounding box center [266, 94] width 71 height 11
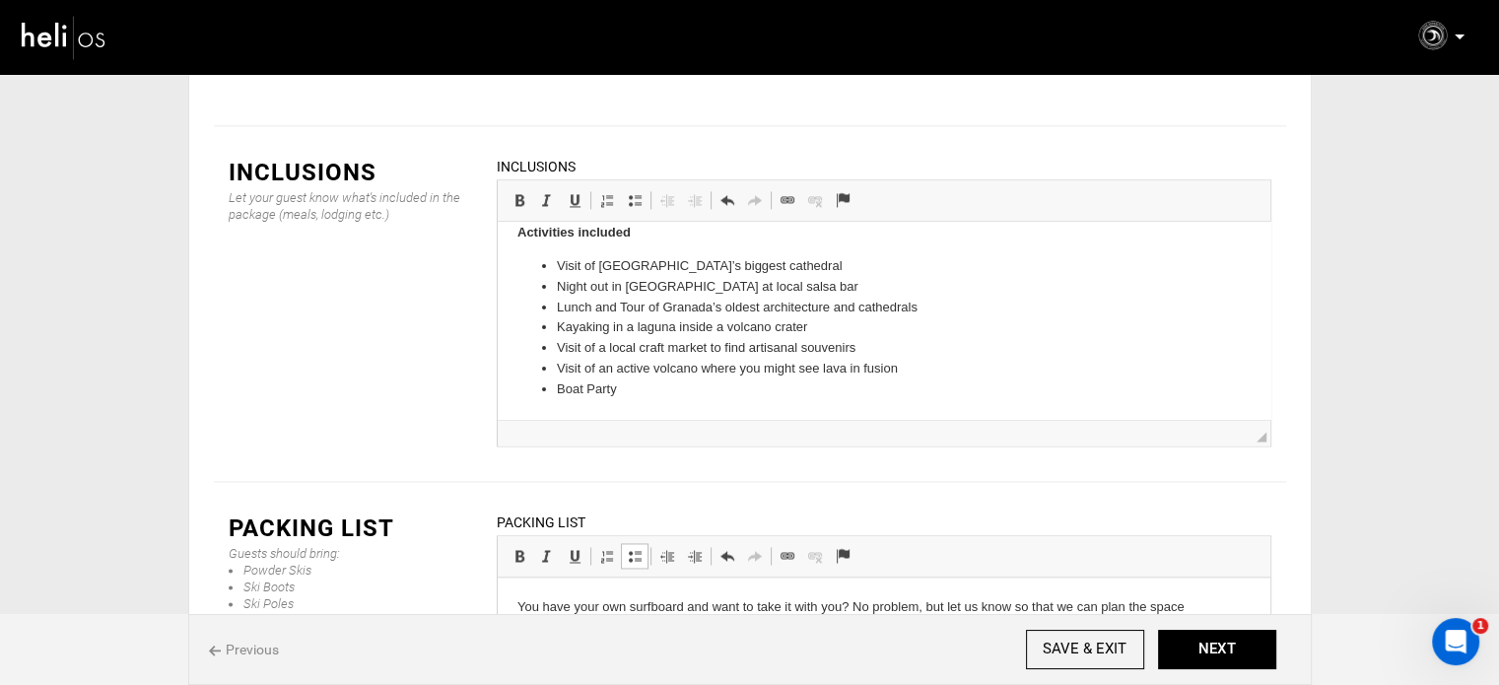
drag, startPoint x: 739, startPoint y: 308, endPoint x: 252, endPoint y: 178, distance: 503.8
click at [739, 419] on span "◢" at bounding box center [884, 432] width 773 height 27
click at [749, 399] on html "Accommodation 7 days/6 nights in shared room Accommodation with pool (1rst dest…" at bounding box center [883, 65] width 773 height 709
click at [634, 192] on span at bounding box center [635, 200] width 16 height 16
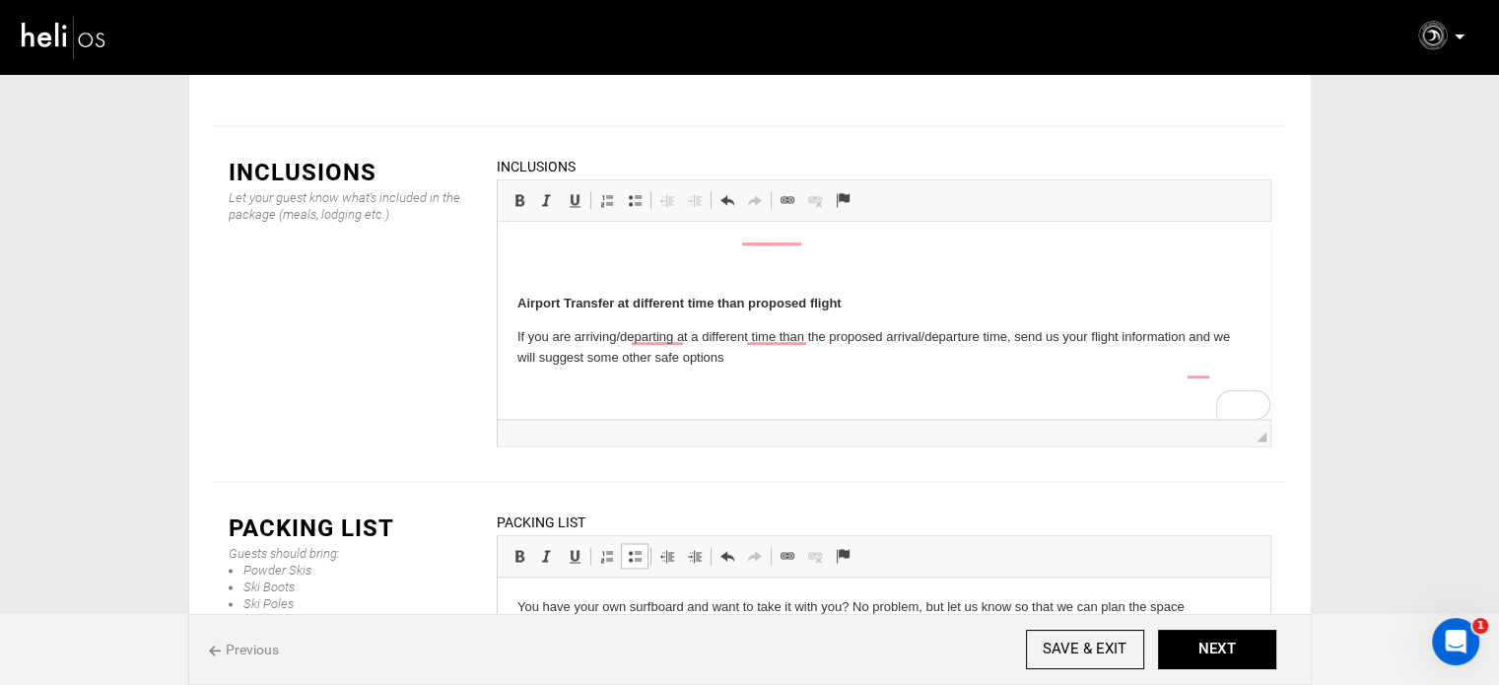
scroll to position [931, 0]
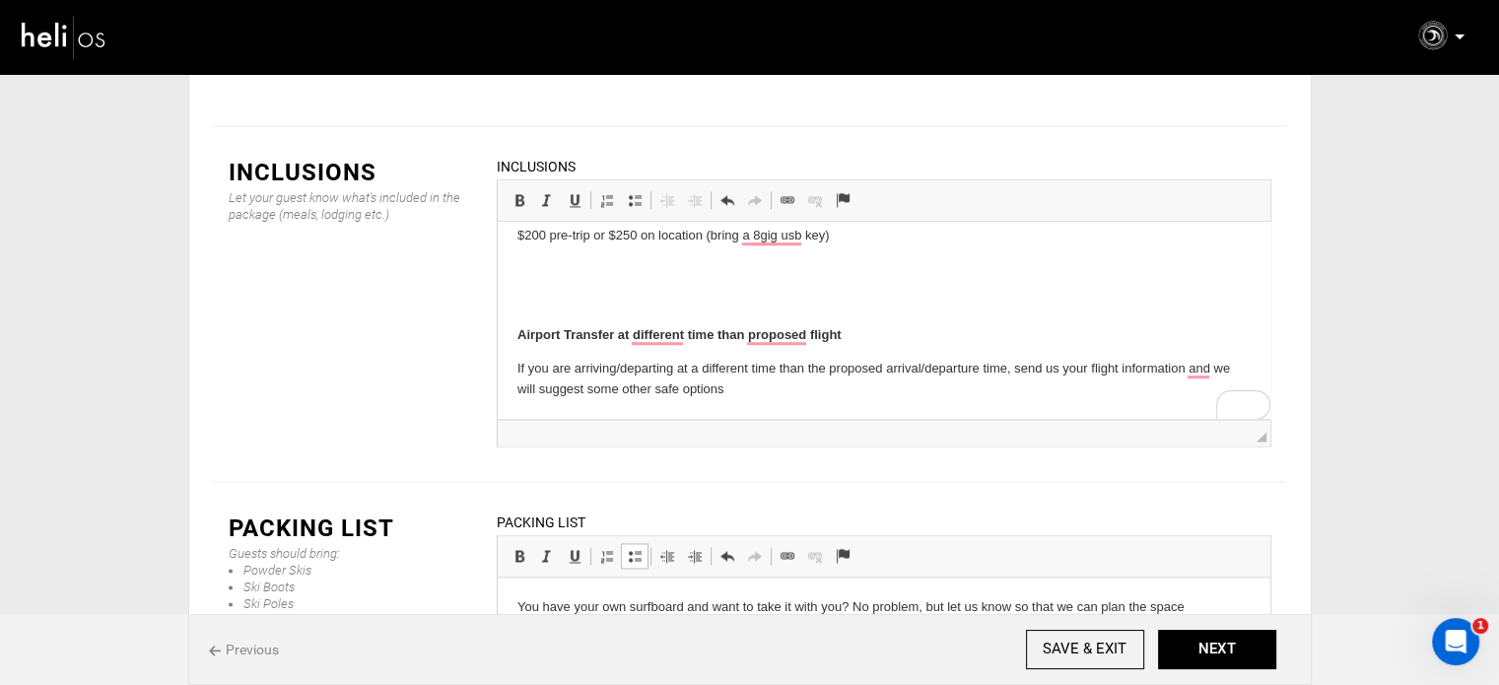
click at [551, 296] on p "To enrich screen reader interactions, please activate Accessibility in Grammarl…" at bounding box center [883, 303] width 733 height 21
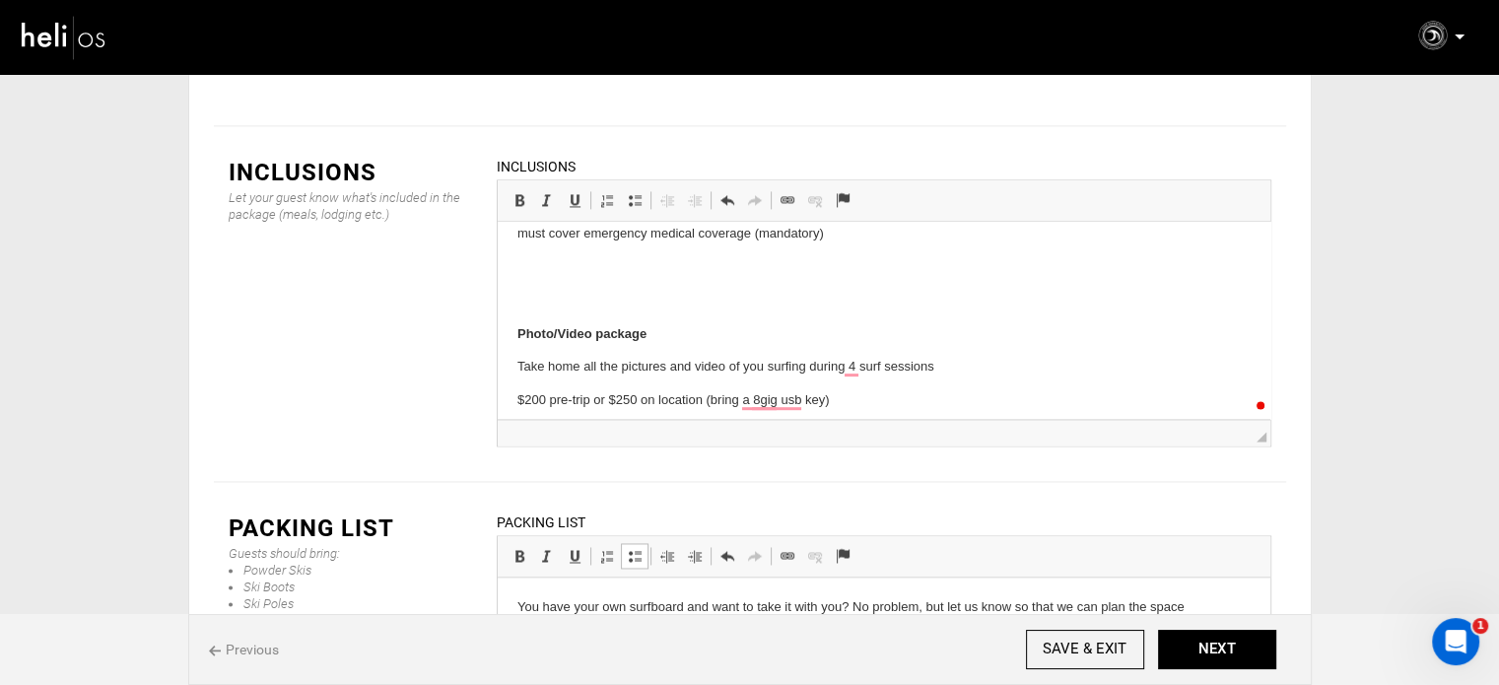
click at [541, 295] on p "To enrich screen reader interactions, please activate Accessibility in Grammarl…" at bounding box center [883, 301] width 733 height 21
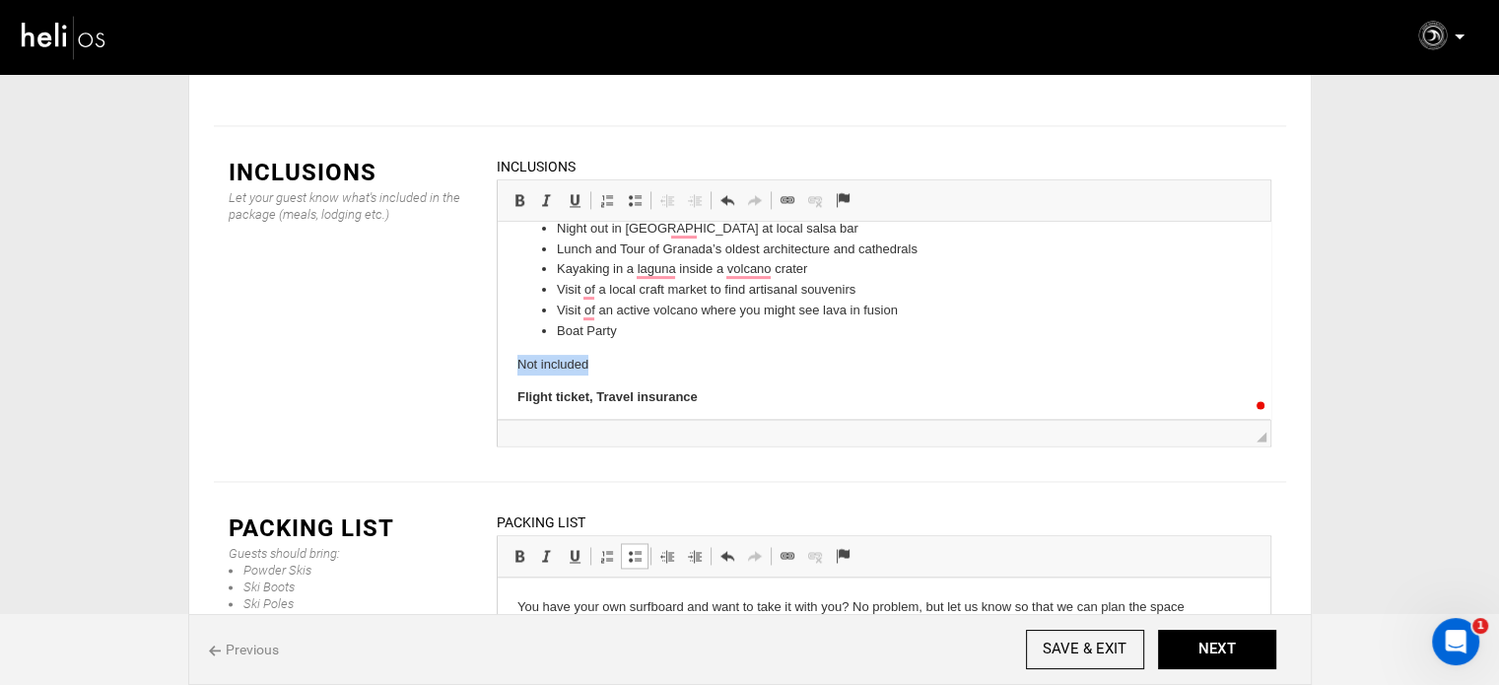
drag, startPoint x: 508, startPoint y: 370, endPoint x: 596, endPoint y: 366, distance: 88.8
click at [596, 366] on html "Accommodation 7 days/6 nights in shared room Accommodation with pool (1rst dest…" at bounding box center [883, 151] width 773 height 996
click at [517, 192] on span at bounding box center [520, 200] width 16 height 16
click at [653, 359] on p "Not included" at bounding box center [883, 365] width 733 height 21
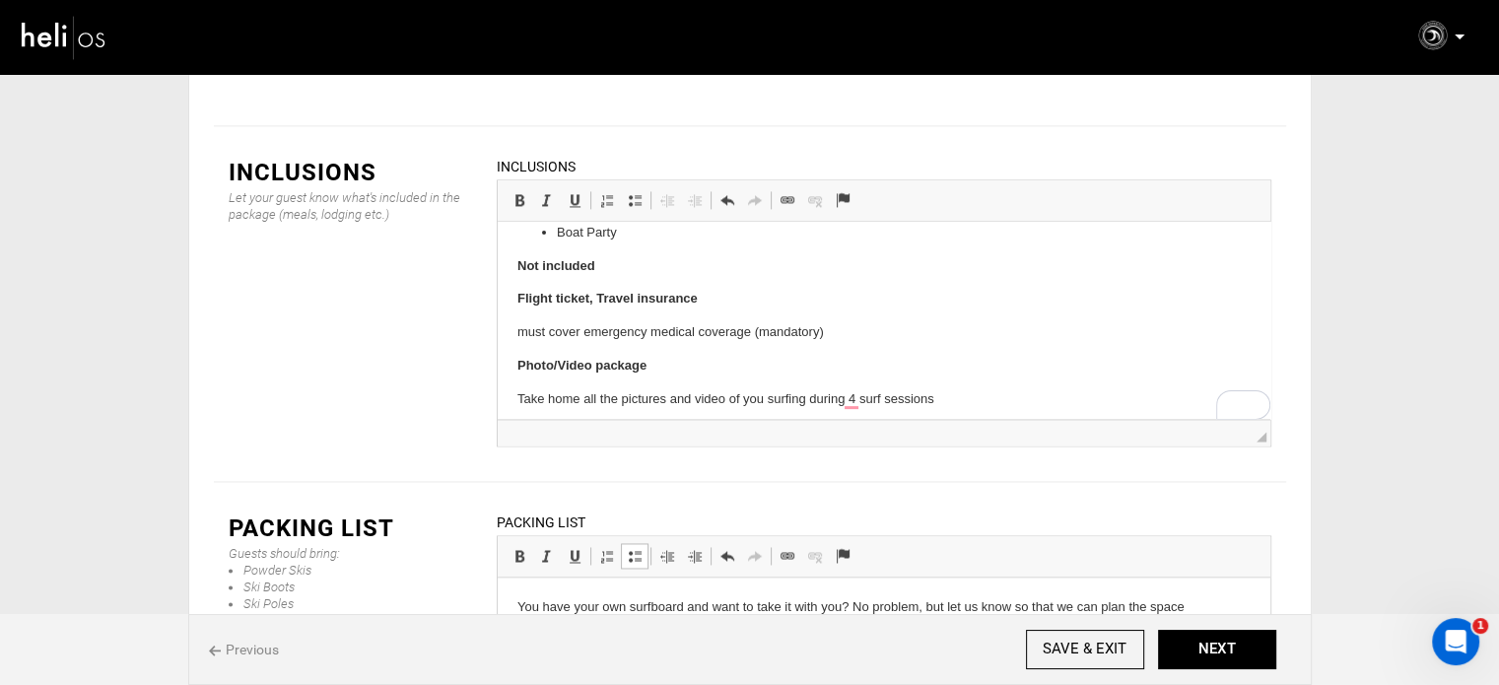
click at [509, 335] on html "Accommodation 7 days/6 nights in shared room Accommodation with pool (1rst dest…" at bounding box center [883, 52] width 773 height 996
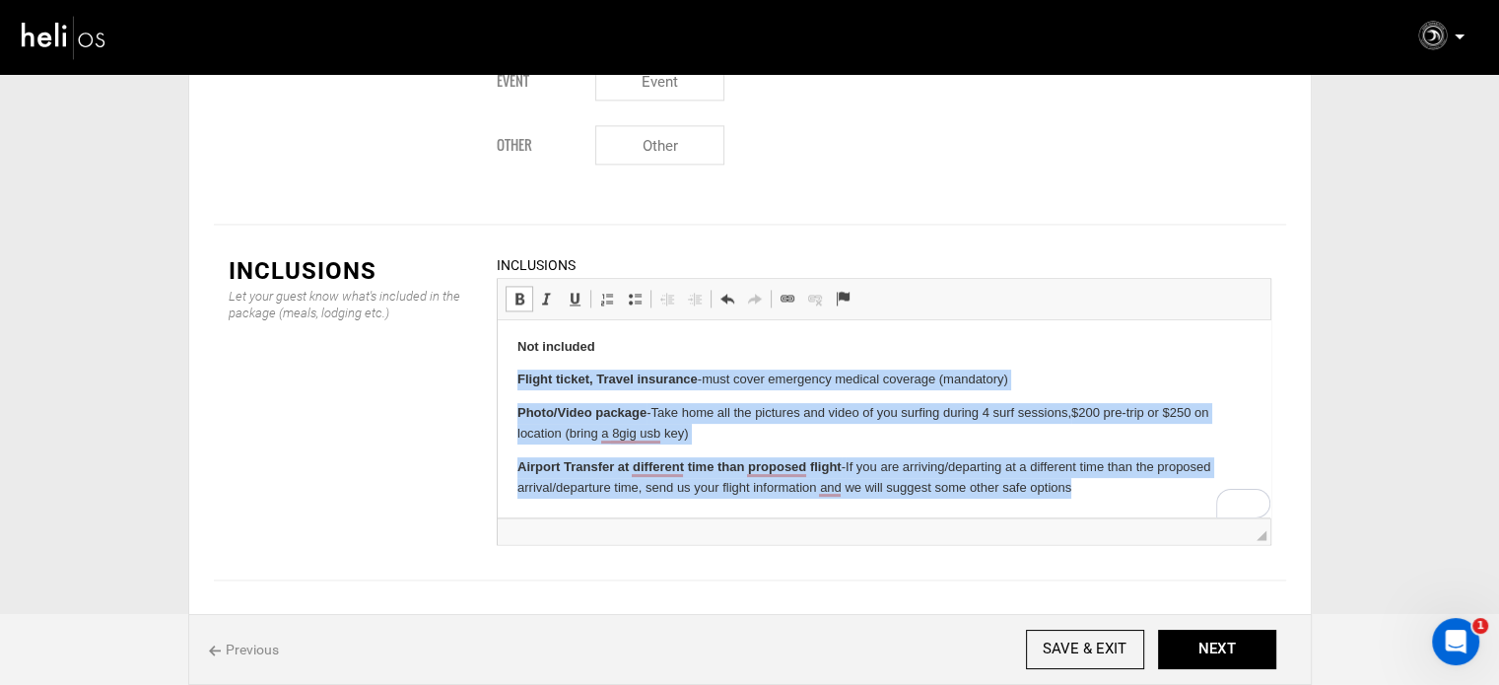
drag, startPoint x: 514, startPoint y: 381, endPoint x: 1132, endPoint y: 480, distance: 625.9
click at [1132, 480] on html "Accommodation 7 days/6 nights in shared room Accommodation with pool (1rst dest…" at bounding box center [883, 76] width 773 height 882
click at [627, 291] on span at bounding box center [635, 299] width 16 height 16
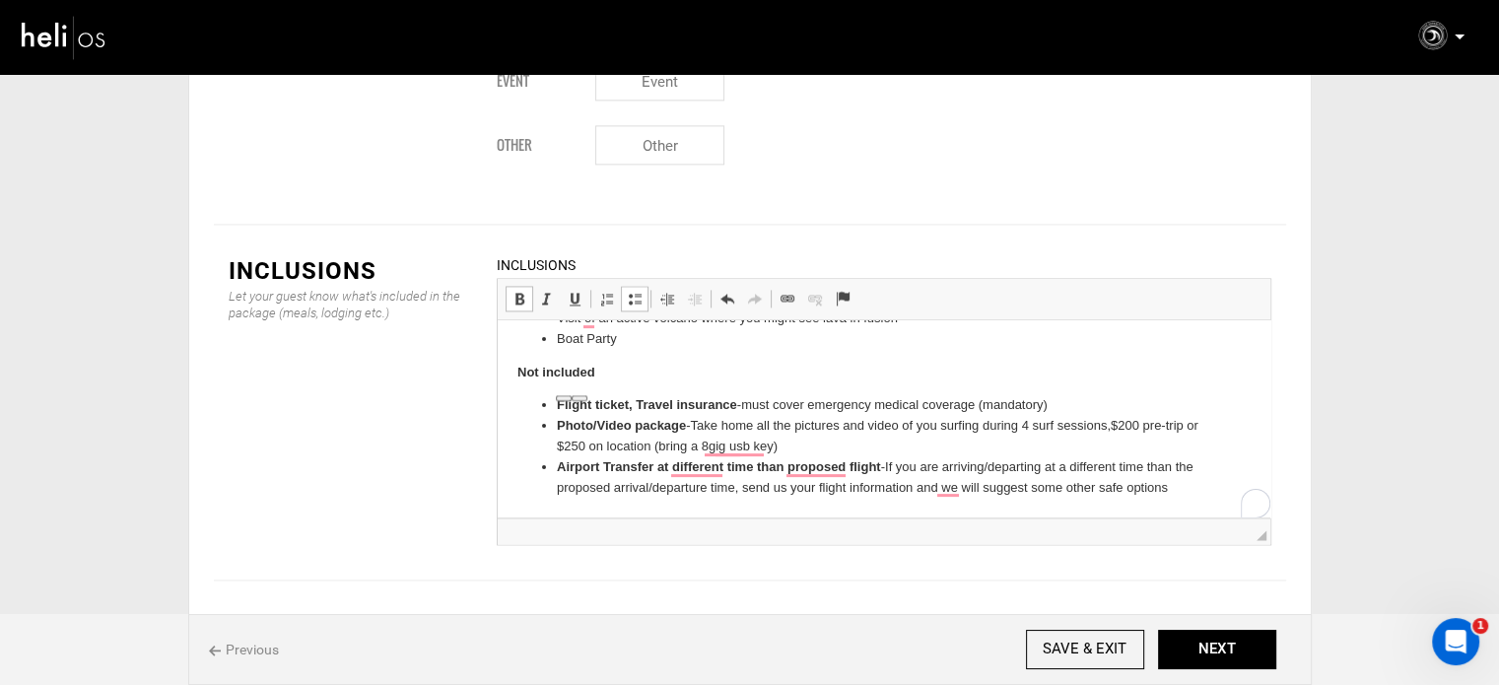
click at [686, 375] on p "Not included" at bounding box center [883, 373] width 733 height 21
click at [1221, 647] on button "NEXT" at bounding box center [1217, 649] width 118 height 39
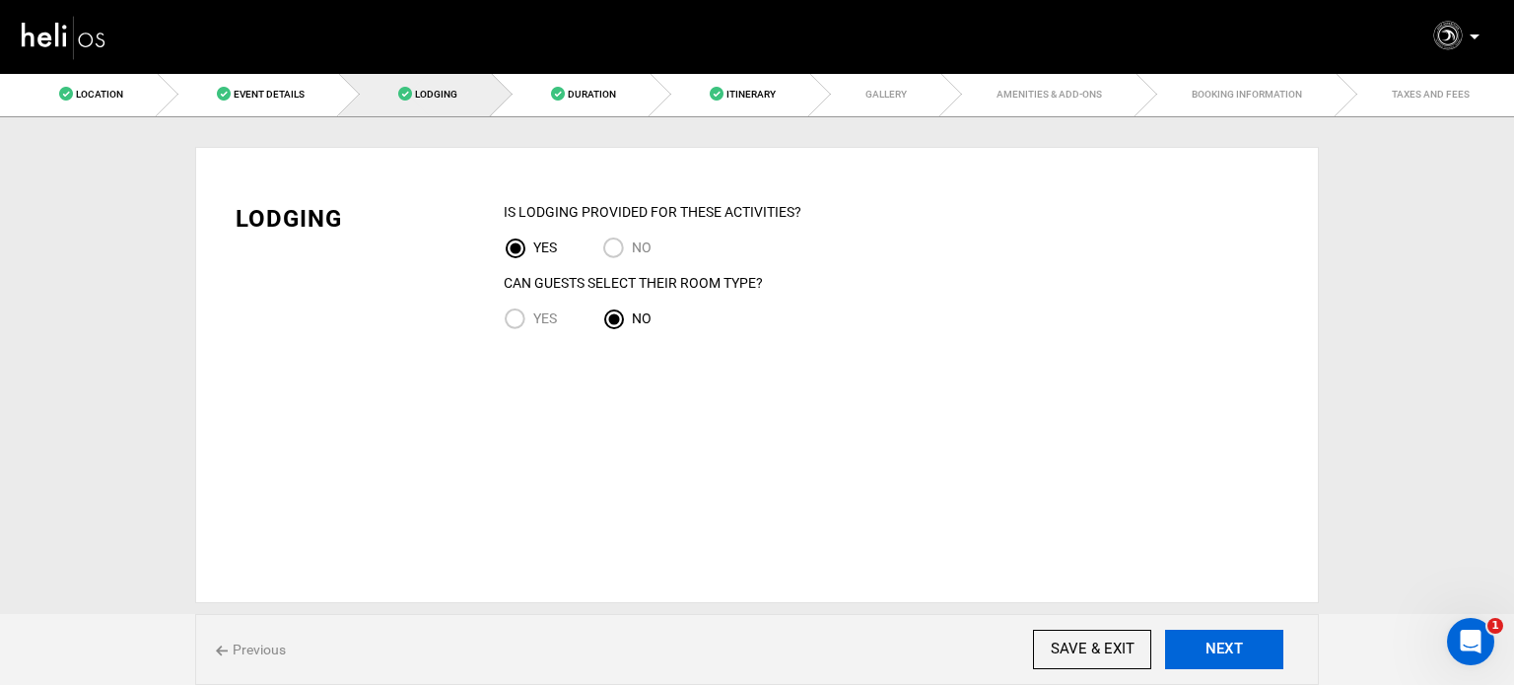
click at [1219, 648] on button "NEXT" at bounding box center [1224, 649] width 118 height 39
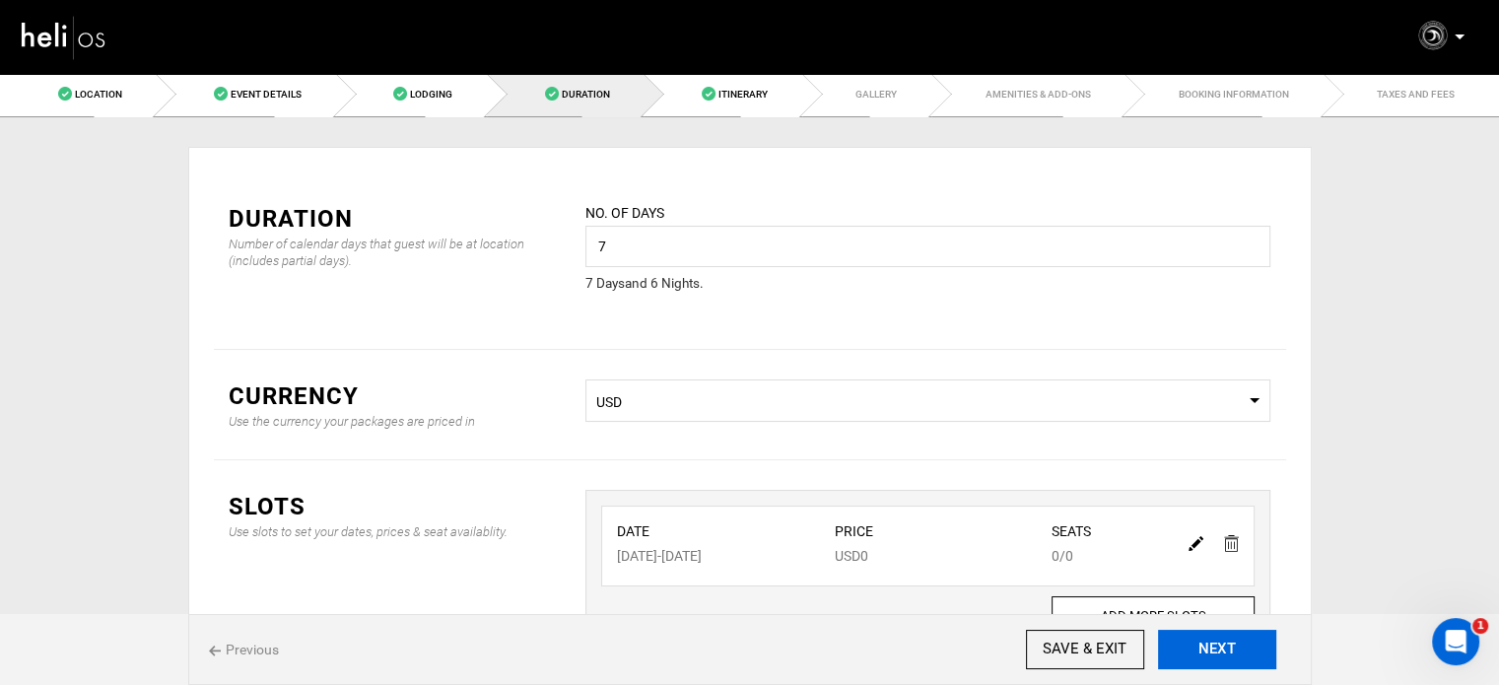
click at [1219, 648] on button "NEXT" at bounding box center [1217, 649] width 118 height 39
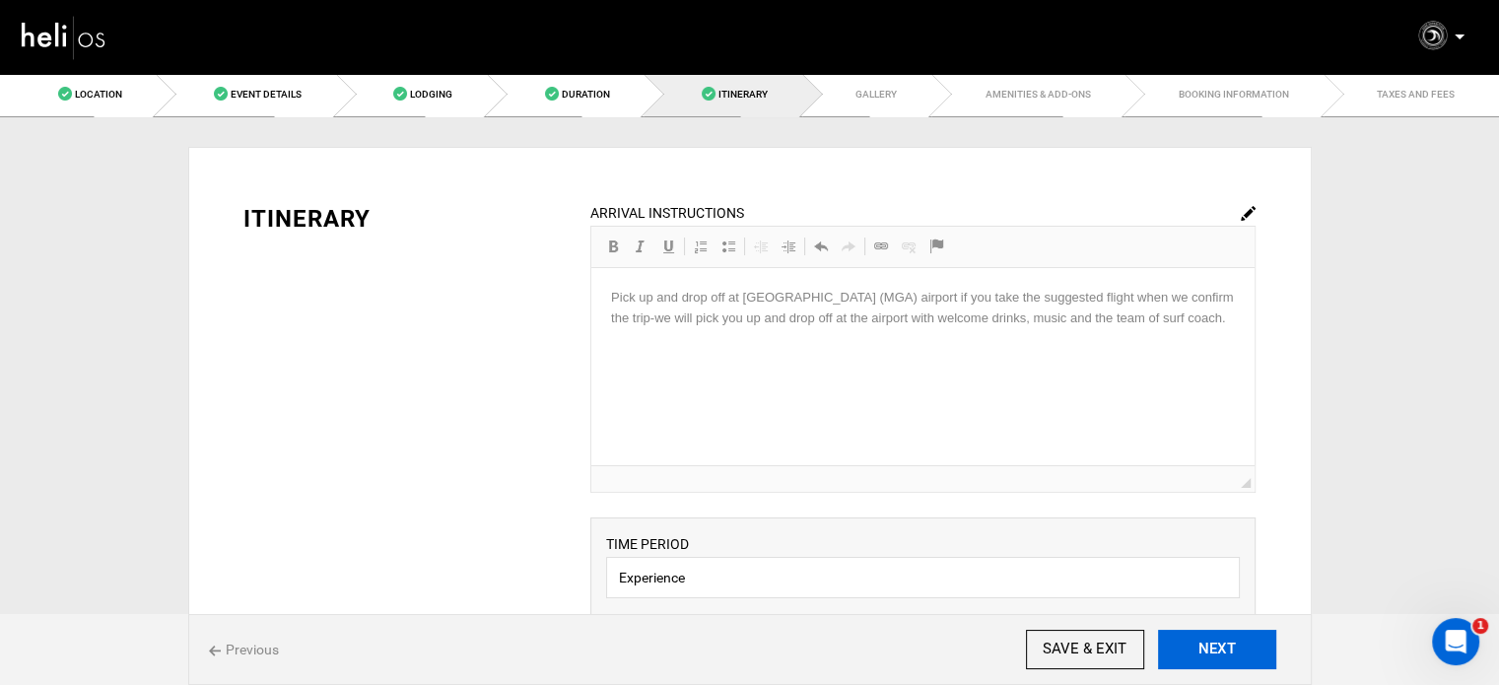
click at [1219, 648] on button "NEXT" at bounding box center [1217, 649] width 118 height 39
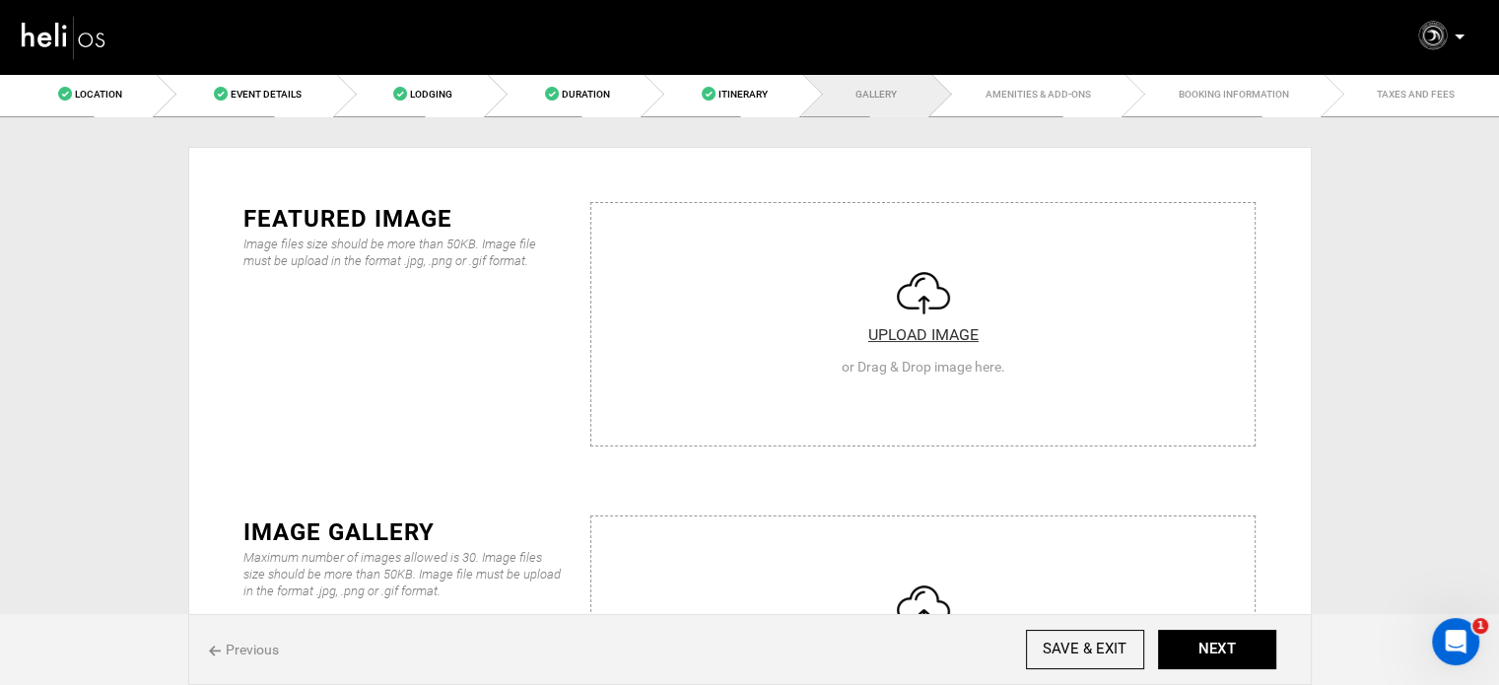
click at [751, 316] on input "file" at bounding box center [922, 321] width 663 height 237
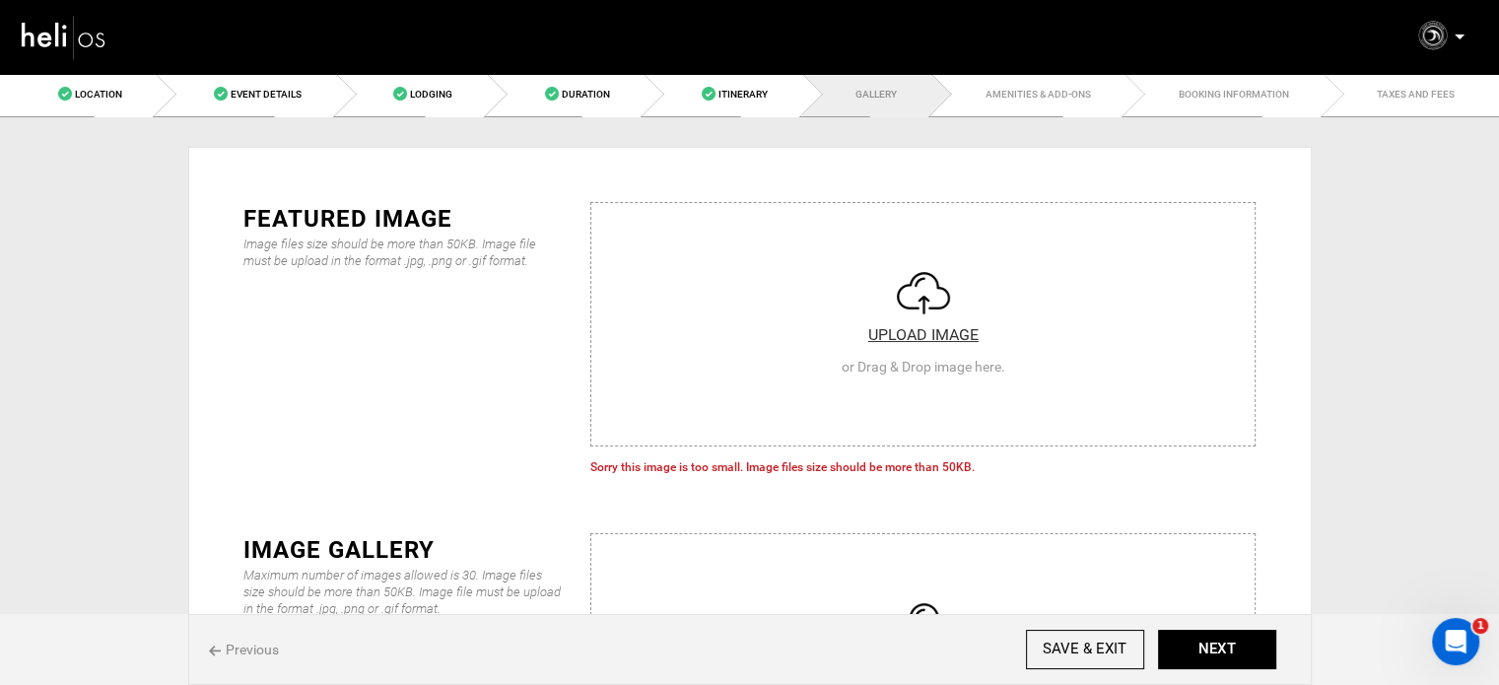
click at [844, 311] on input "file" at bounding box center [922, 321] width 663 height 237
type input "C:\fakepath\6cdb4cdb-65c7-459e-a13a-eb91054cd098_2310_4c8cec1e4d775cd68a2f0b273…"
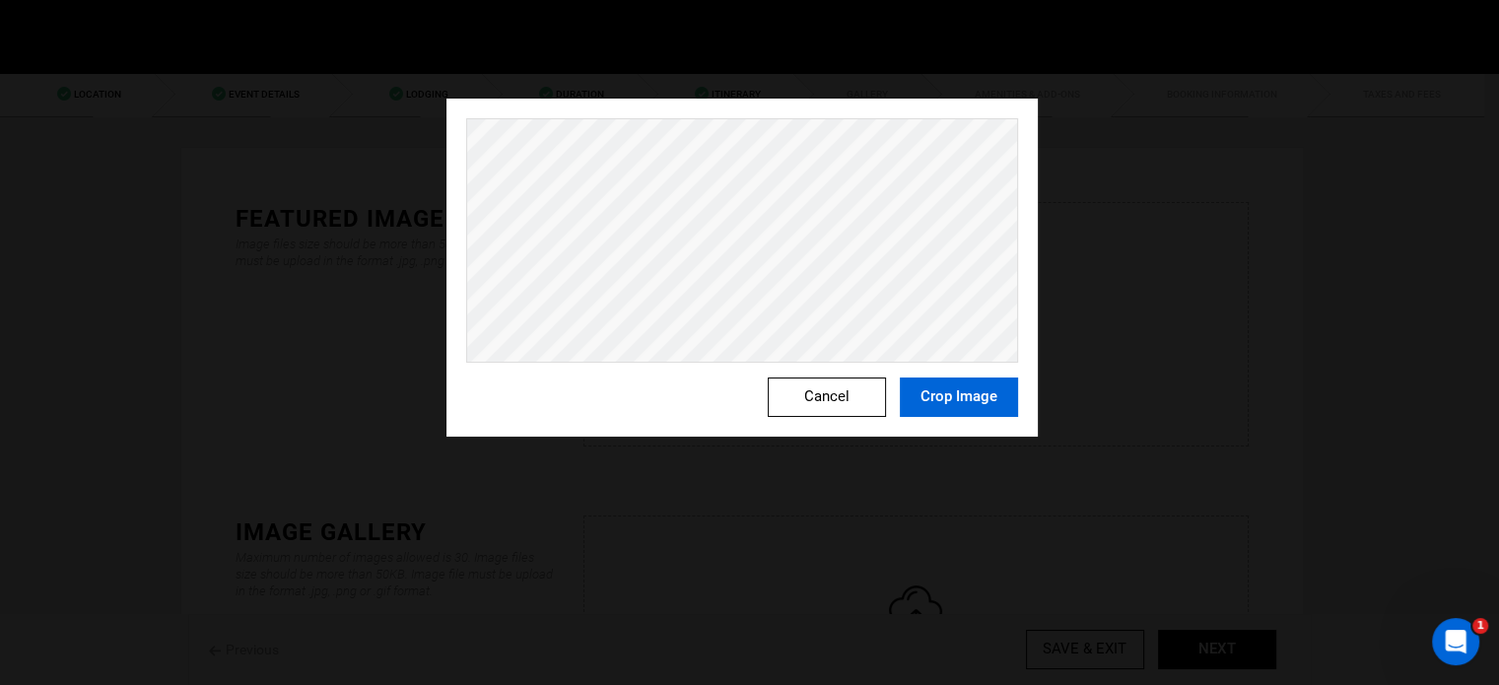
click at [961, 399] on button "Crop Image" at bounding box center [959, 397] width 118 height 39
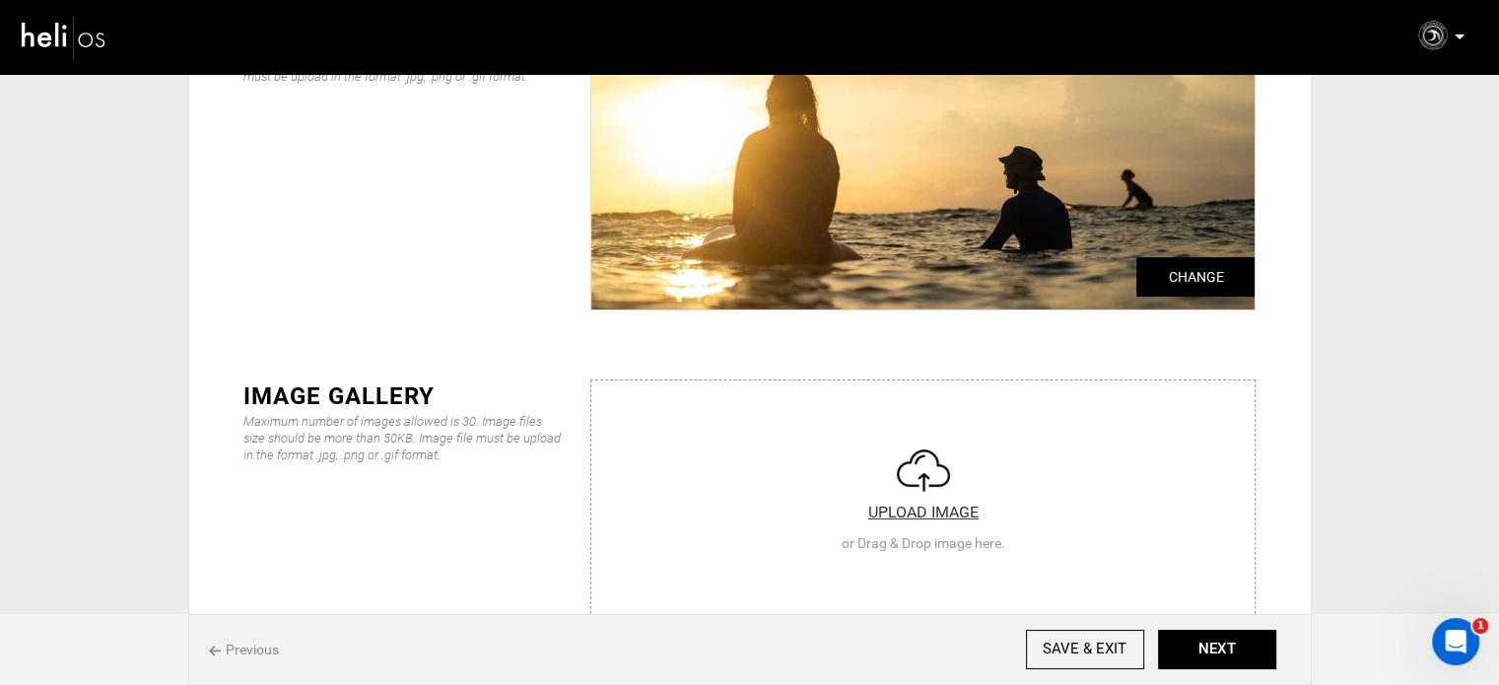
scroll to position [197, 0]
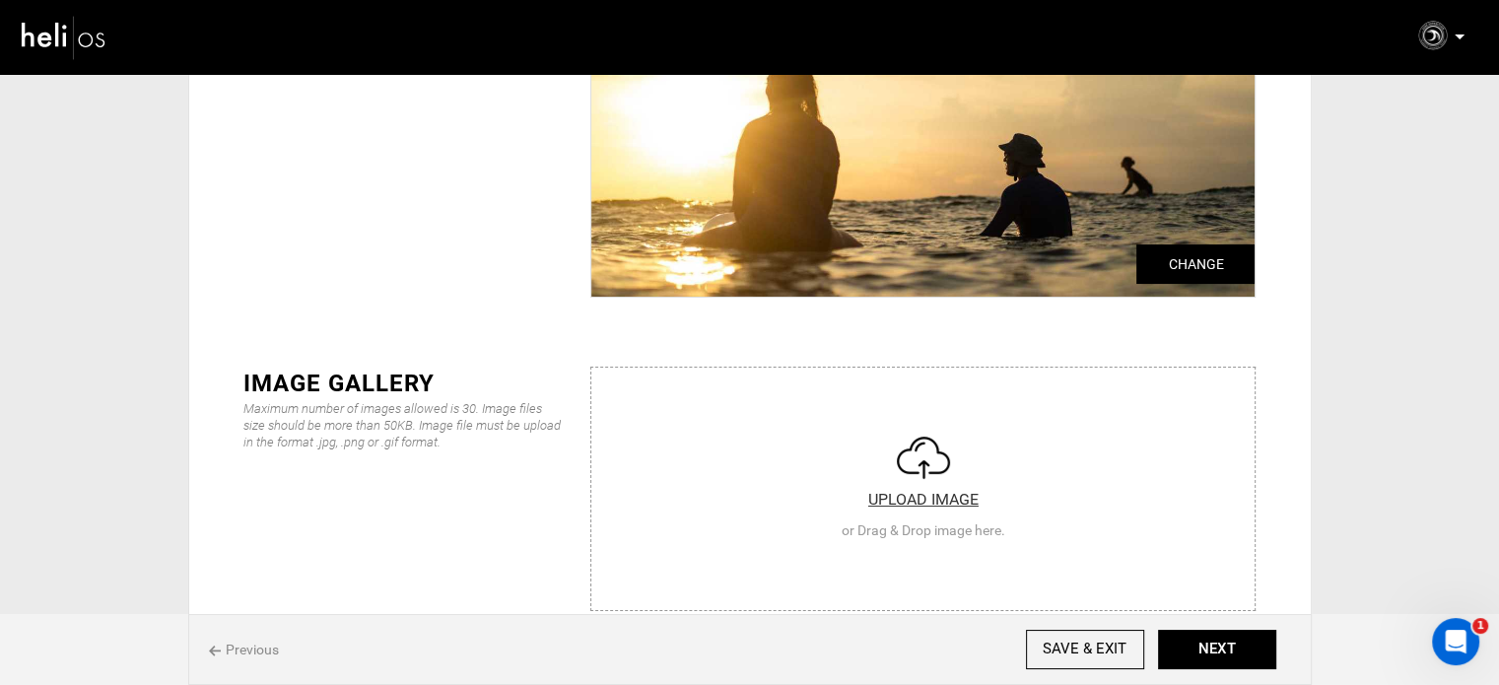
click at [791, 438] on input "file" at bounding box center [922, 486] width 663 height 237
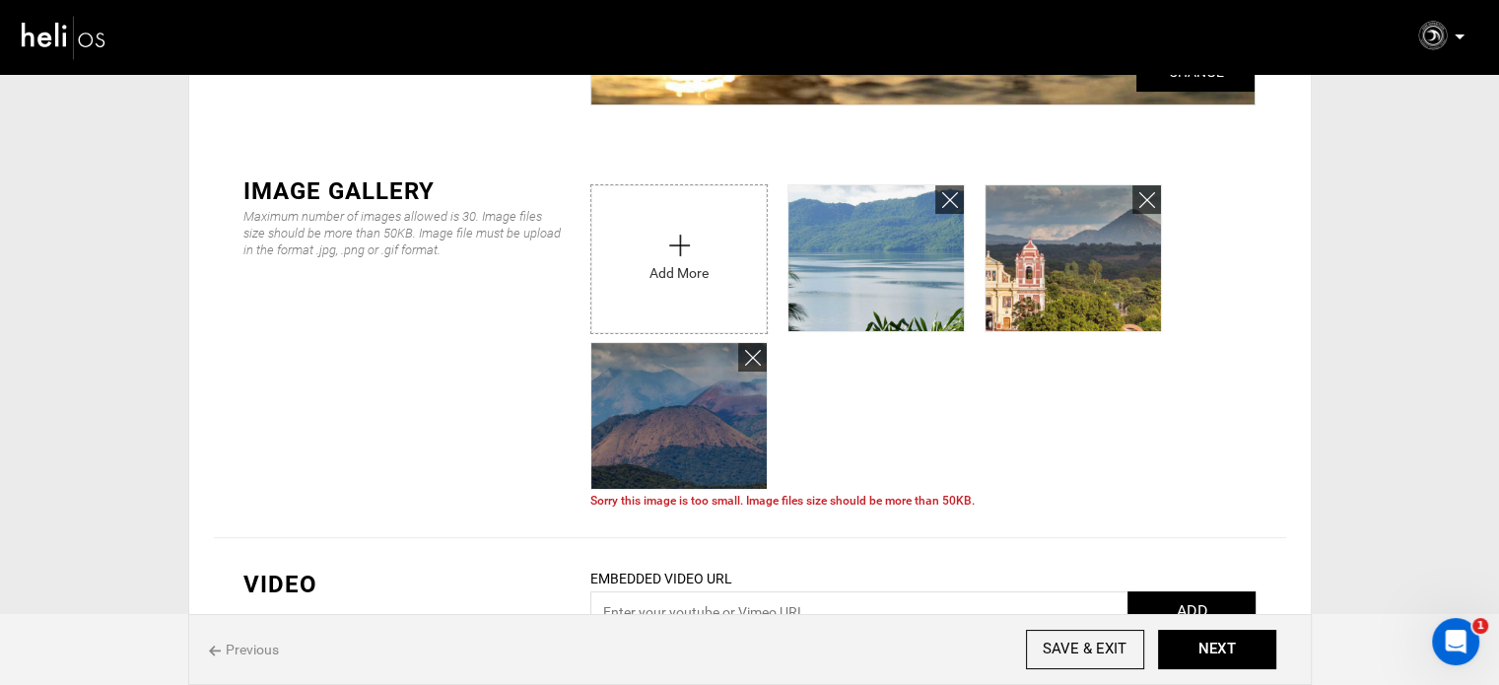
scroll to position [394, 0]
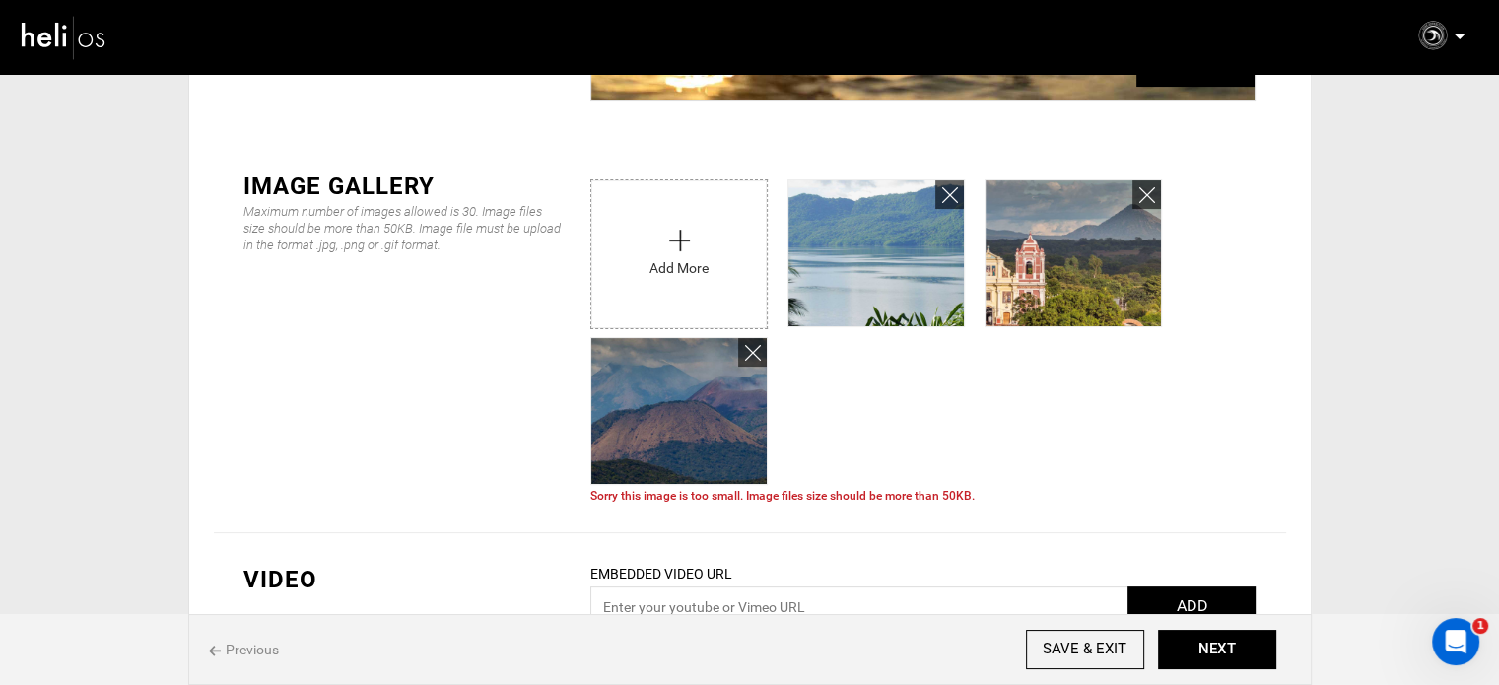
click at [683, 271] on input "file" at bounding box center [678, 249] width 175 height 138
type input "C:\fakepath\49ca54f8-426b-427c-bf8c-f7120d3c119b_254_df16b29bc2a00563c866810218…"
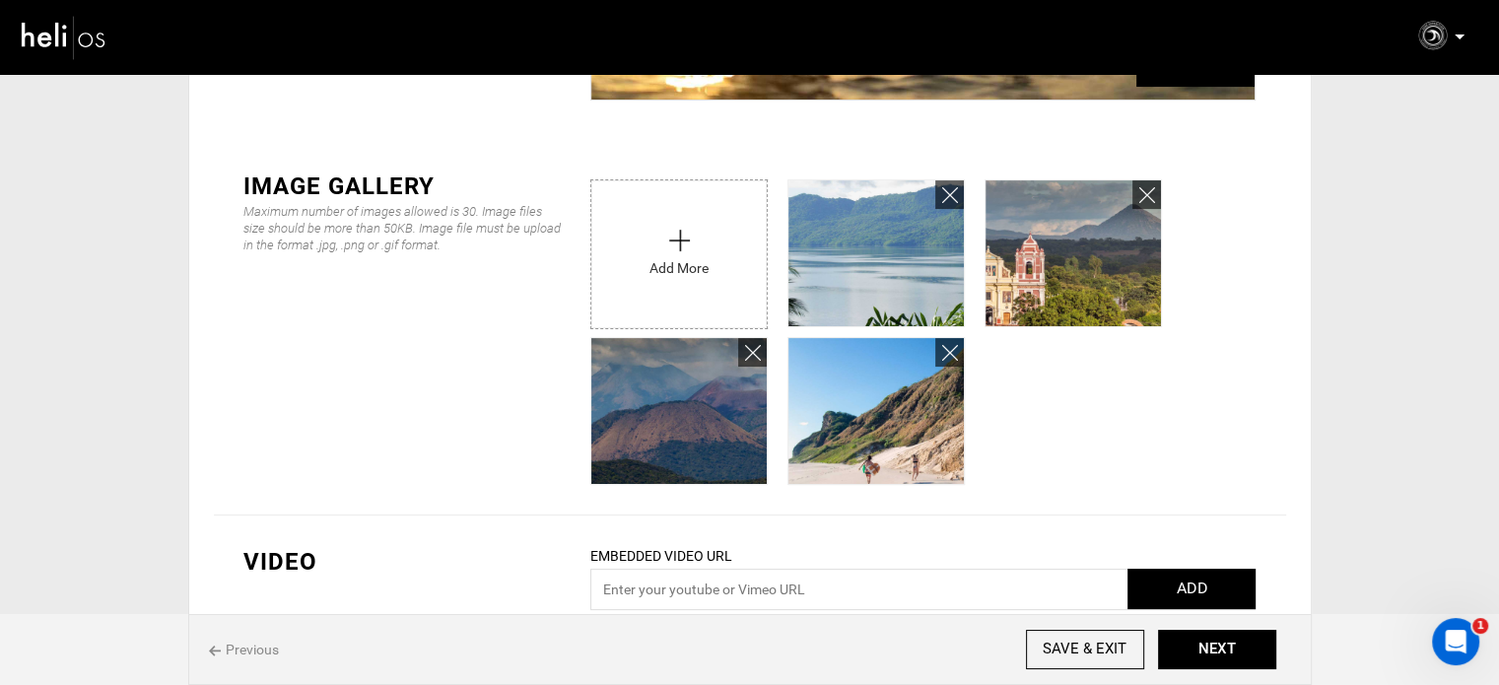
click at [633, 262] on input "file" at bounding box center [678, 249] width 175 height 138
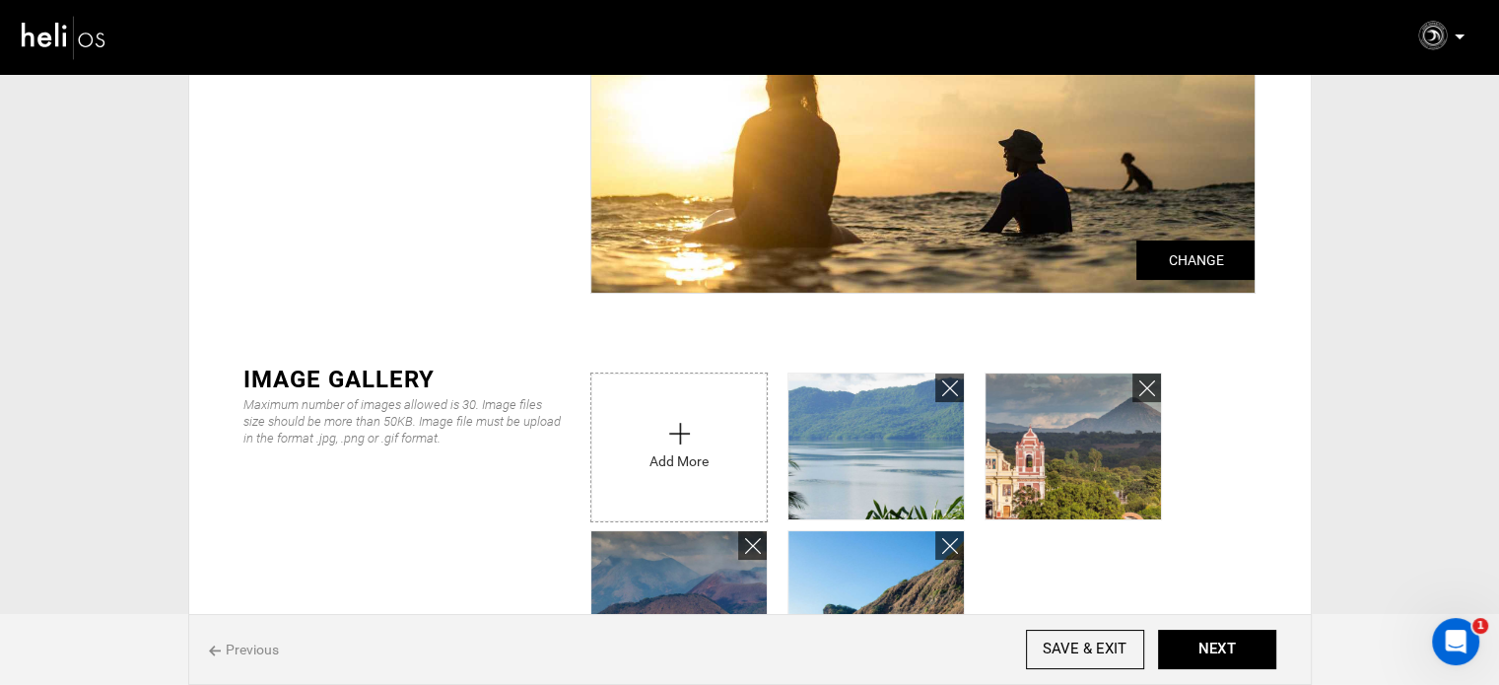
scroll to position [197, 0]
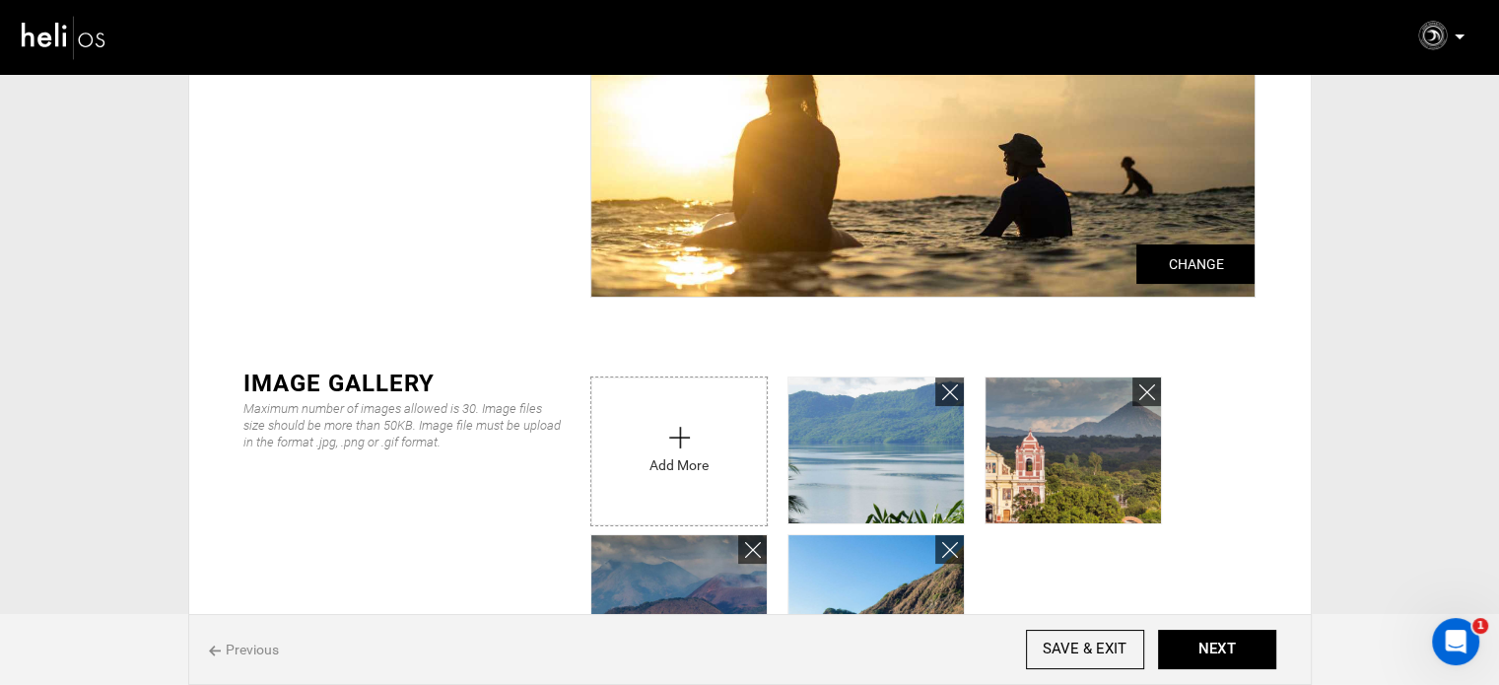
type input "C:\fakepath\2c51c1bd-ec23-45da-a92a-1ac2b6228b09_2310_ed2be59afb4674ef2f2051548…"
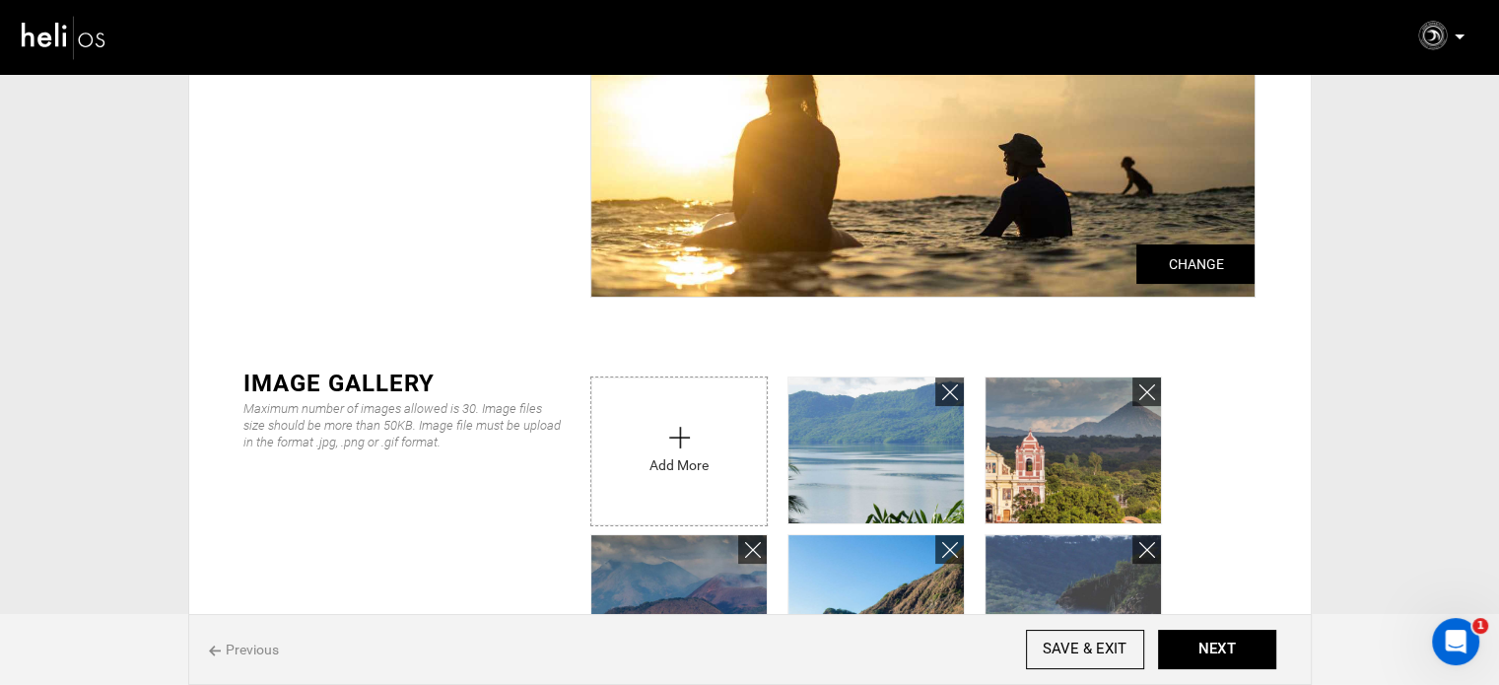
click at [647, 413] on input "file" at bounding box center [678, 447] width 175 height 138
type input "C:\fakepath\03a74a61-a8b7-4097-b0ed-fe9e55fb75da_101_371004dac69275dfc55f4f935c…"
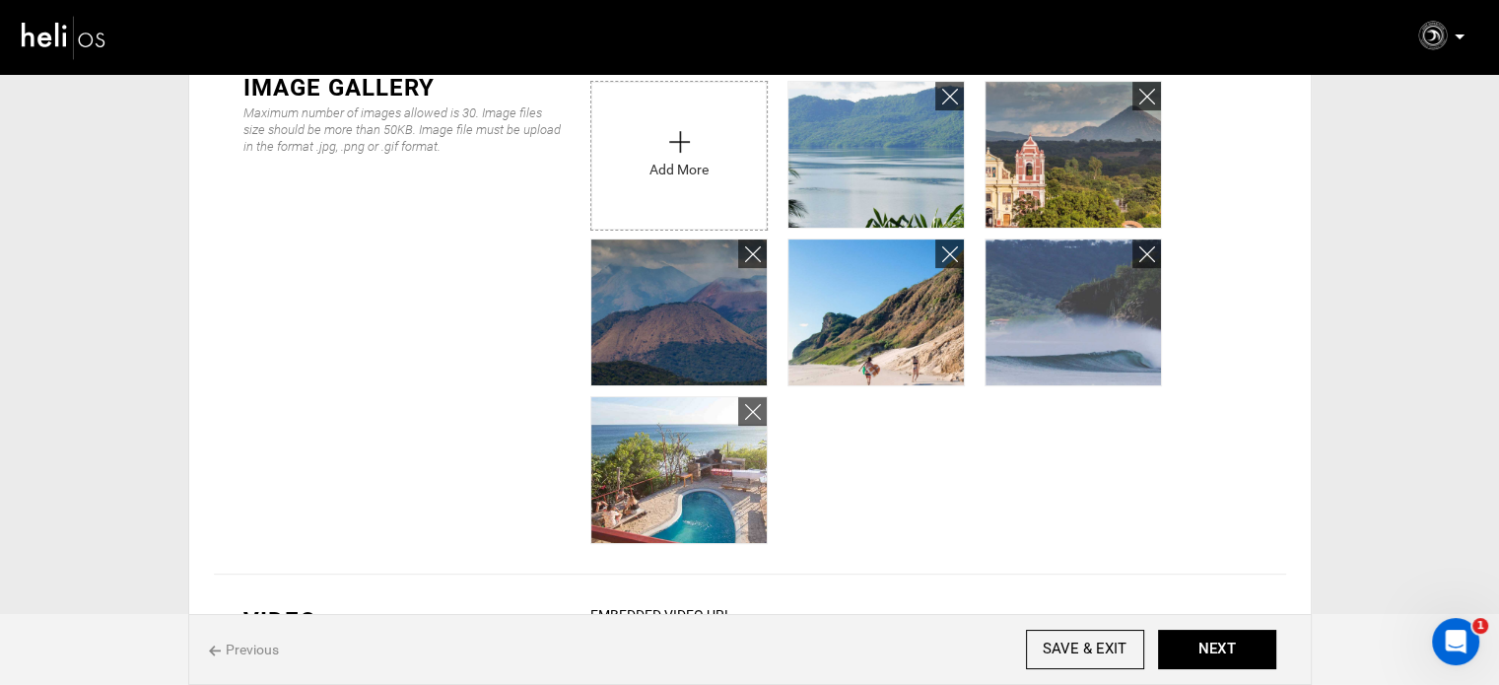
scroll to position [394, 0]
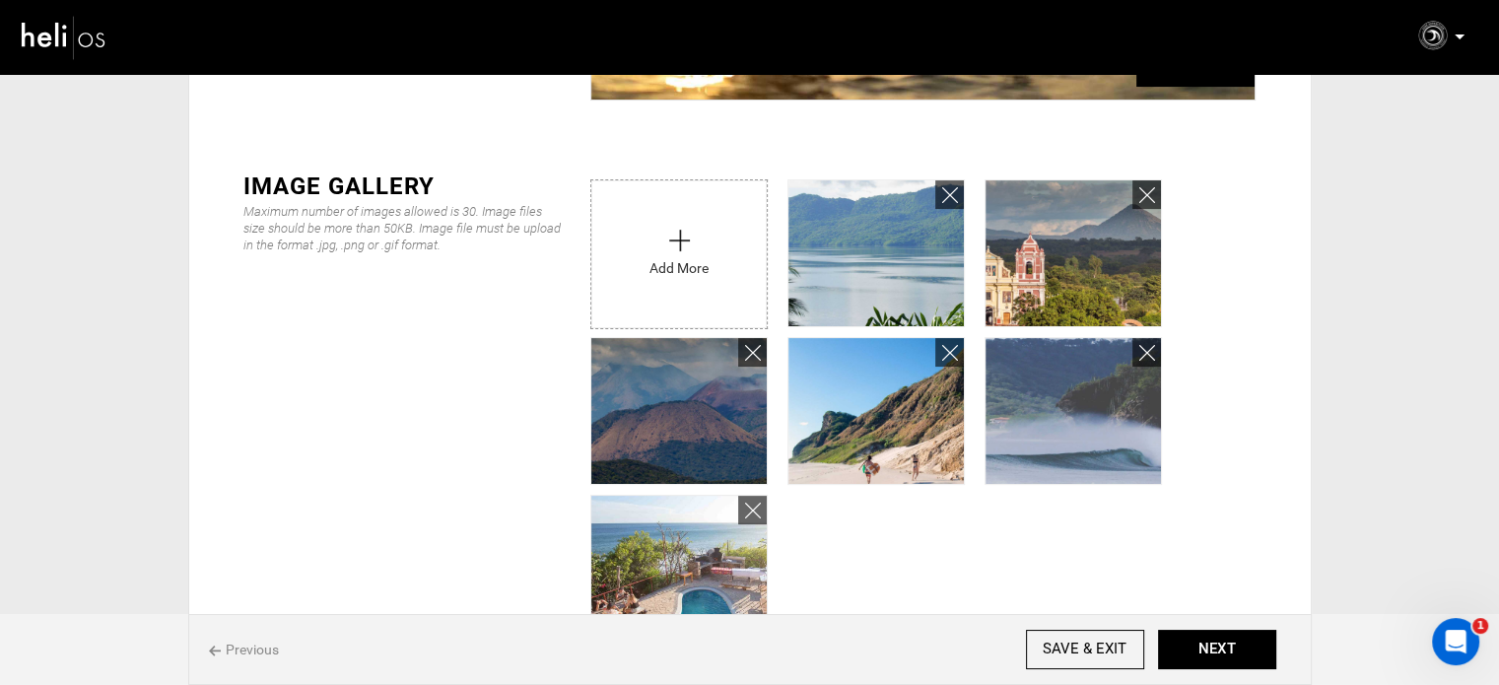
click at [698, 322] on div "Add More" at bounding box center [678, 254] width 175 height 148
click at [696, 292] on input "file" at bounding box center [678, 249] width 175 height 138
type input "C:\fakepath\6792f7d7-235d-4239-bd23-4f2433bd313b_101_4731f8110cdcf8801a0c0808fc…"
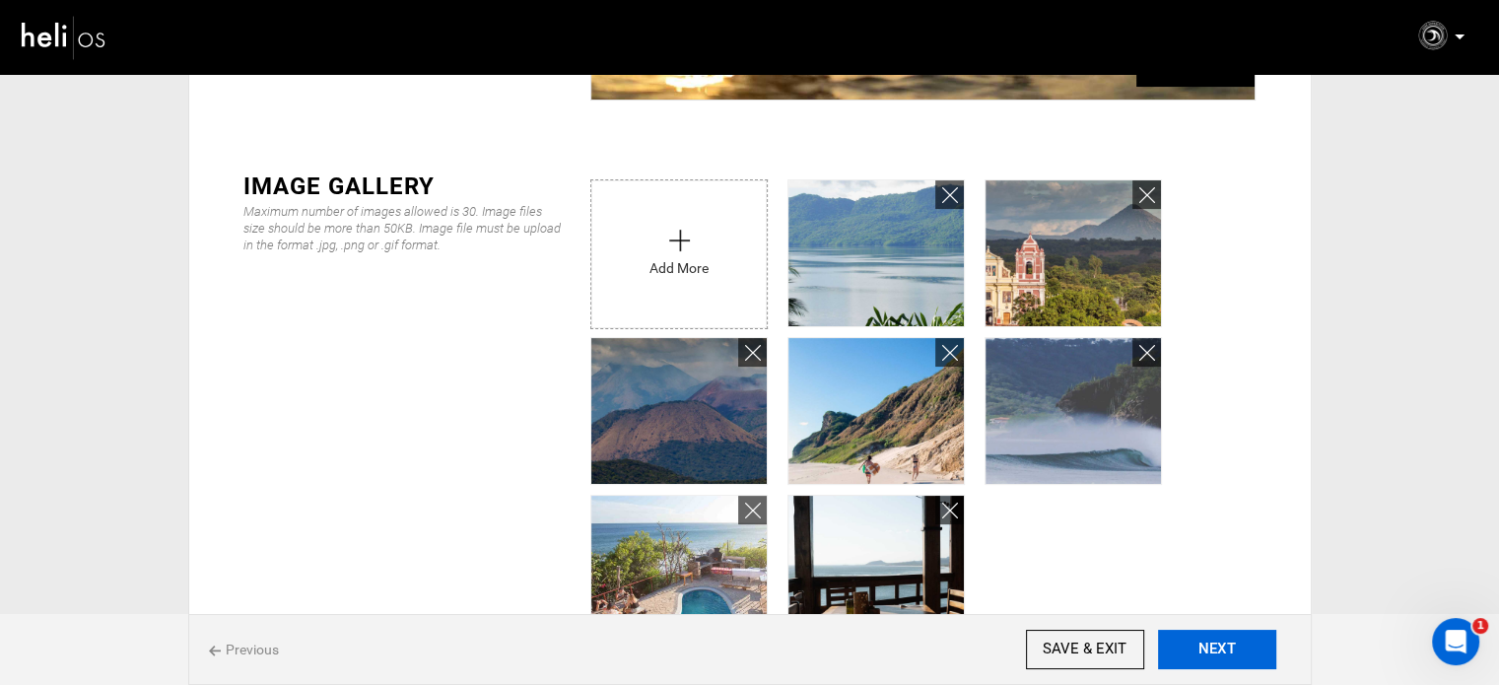
click at [1218, 643] on button "NEXT" at bounding box center [1217, 649] width 118 height 39
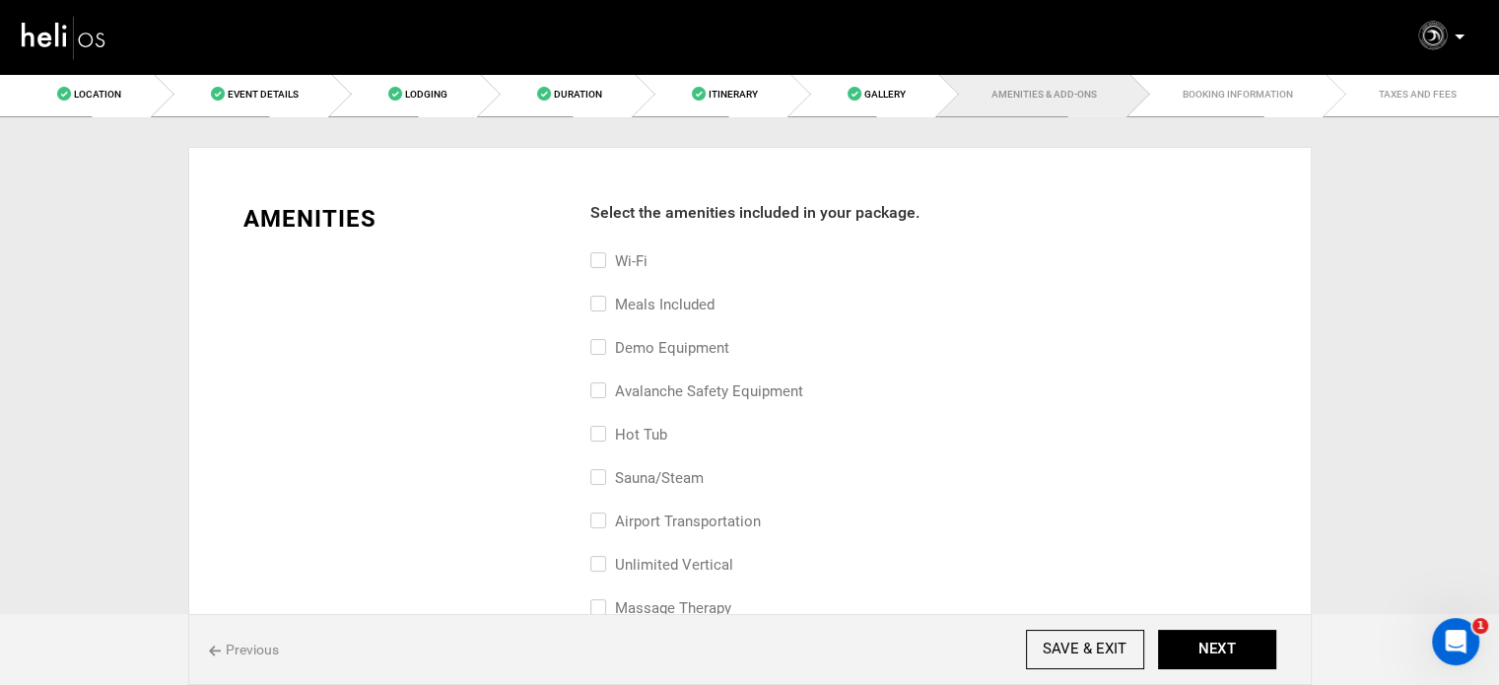
click at [632, 302] on label "Meals included" at bounding box center [652, 305] width 124 height 24
click at [603, 302] on input "Meals included" at bounding box center [596, 314] width 13 height 43
checkbox input "true"
click at [635, 346] on label "Demo Equipment" at bounding box center [659, 348] width 139 height 24
click at [603, 346] on input "Demo Equipment" at bounding box center [596, 357] width 13 height 43
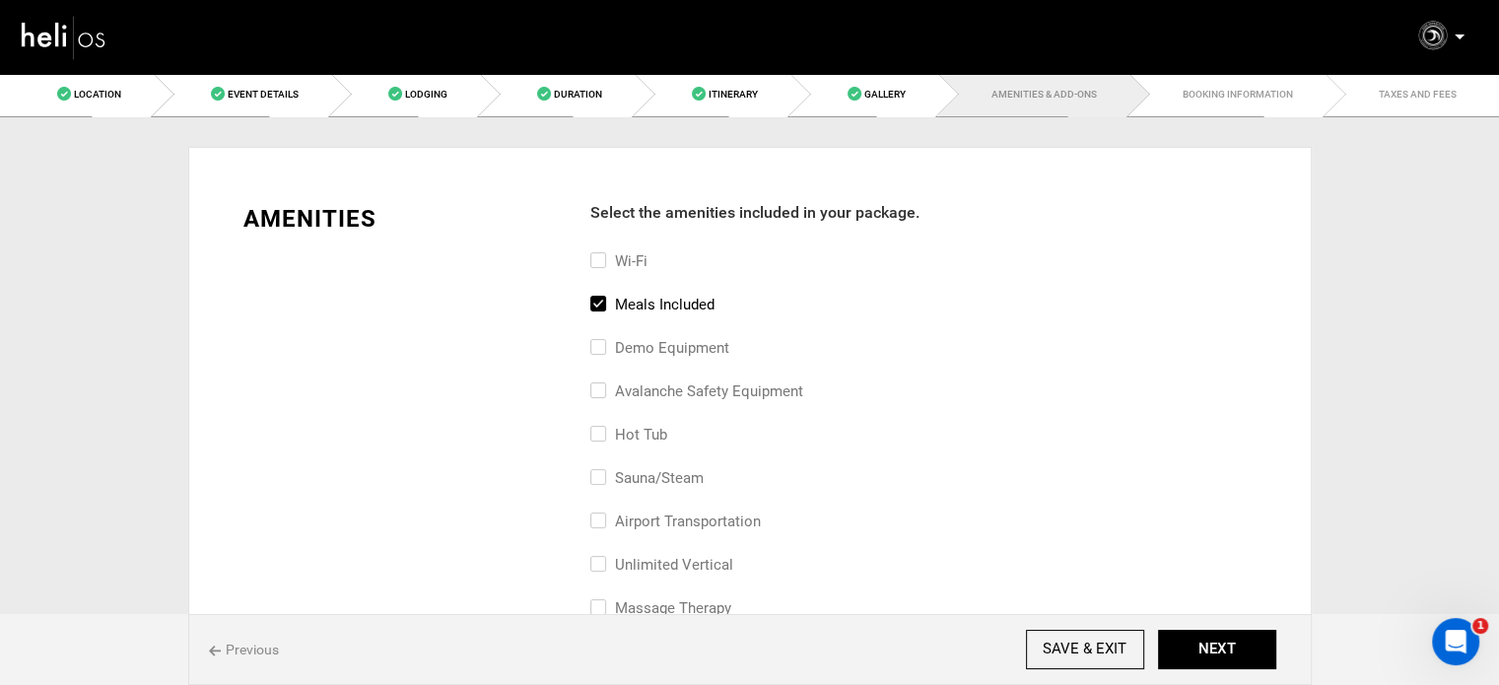
checkbox input "true"
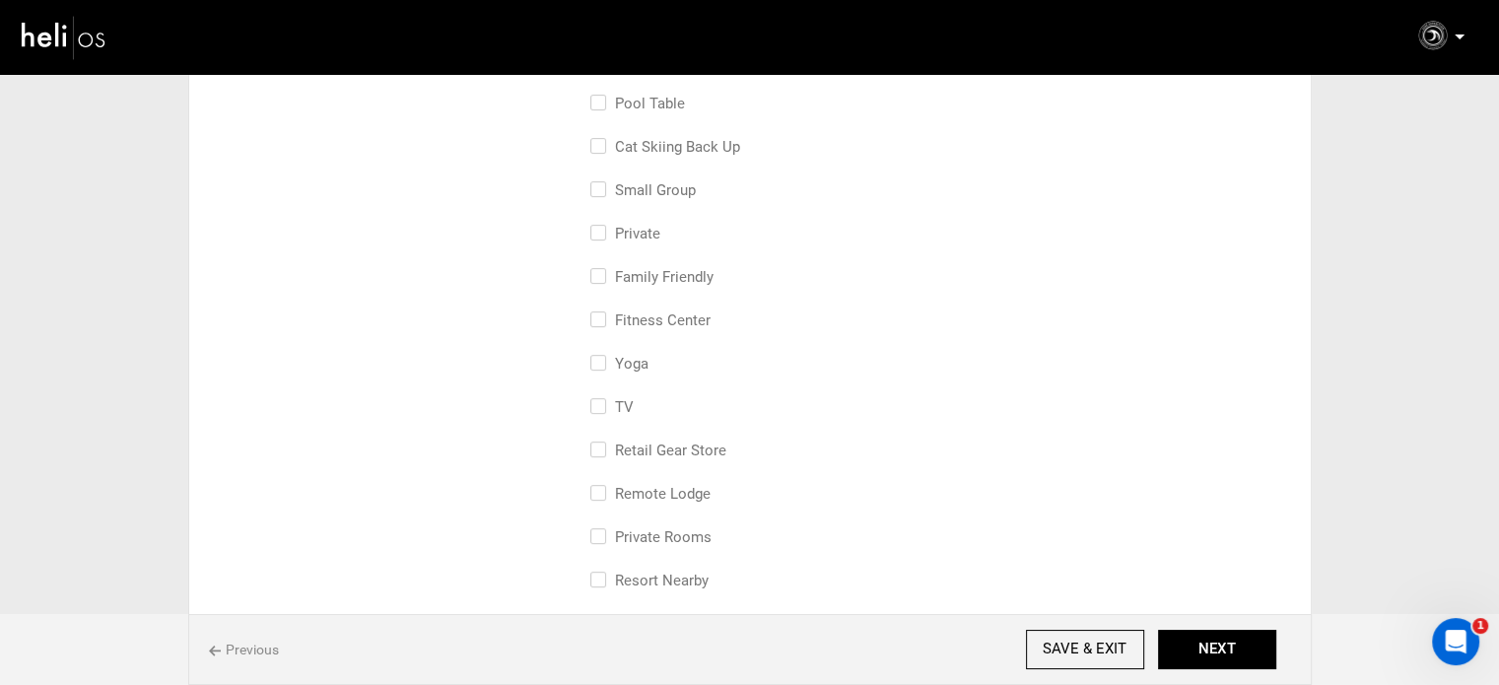
scroll to position [690, 0]
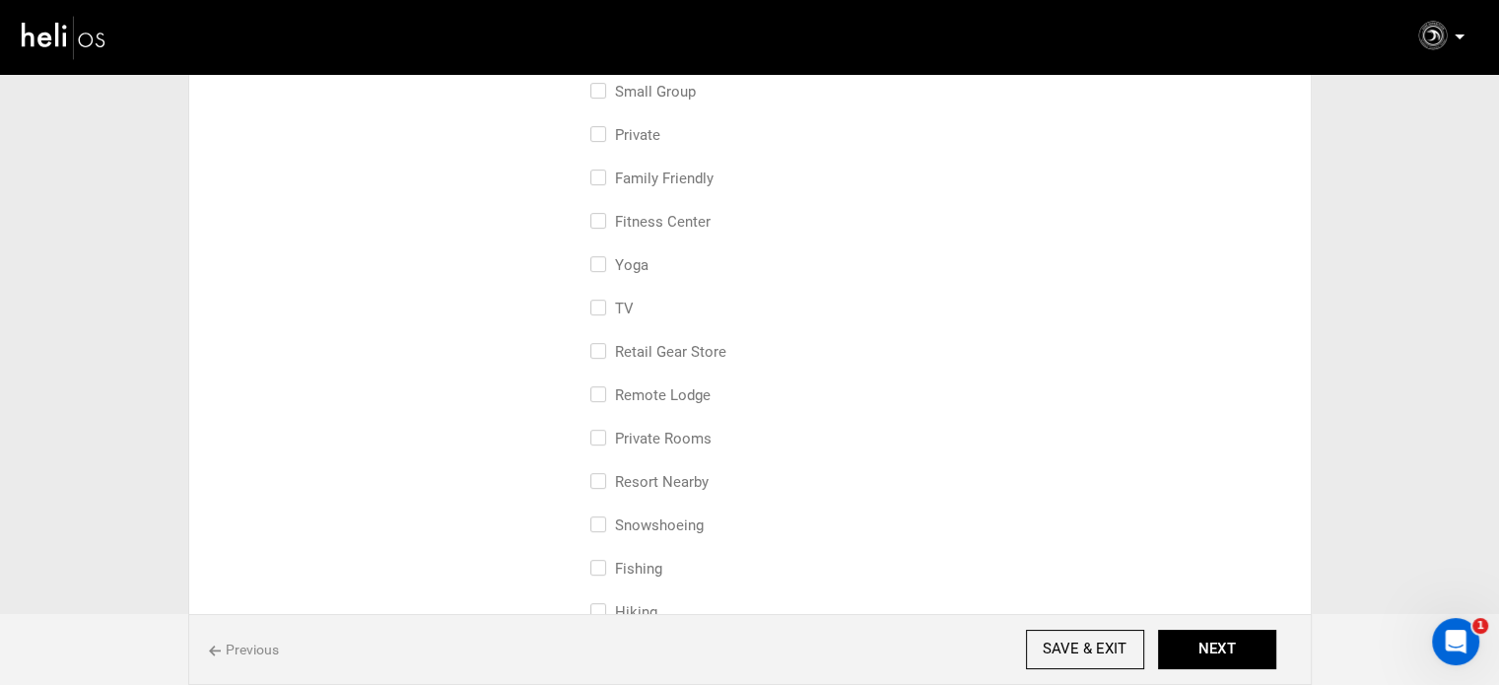
click at [635, 253] on label "Yoga" at bounding box center [619, 265] width 58 height 24
click at [603, 253] on input "Yoga" at bounding box center [596, 274] width 13 height 43
checkbox input "true"
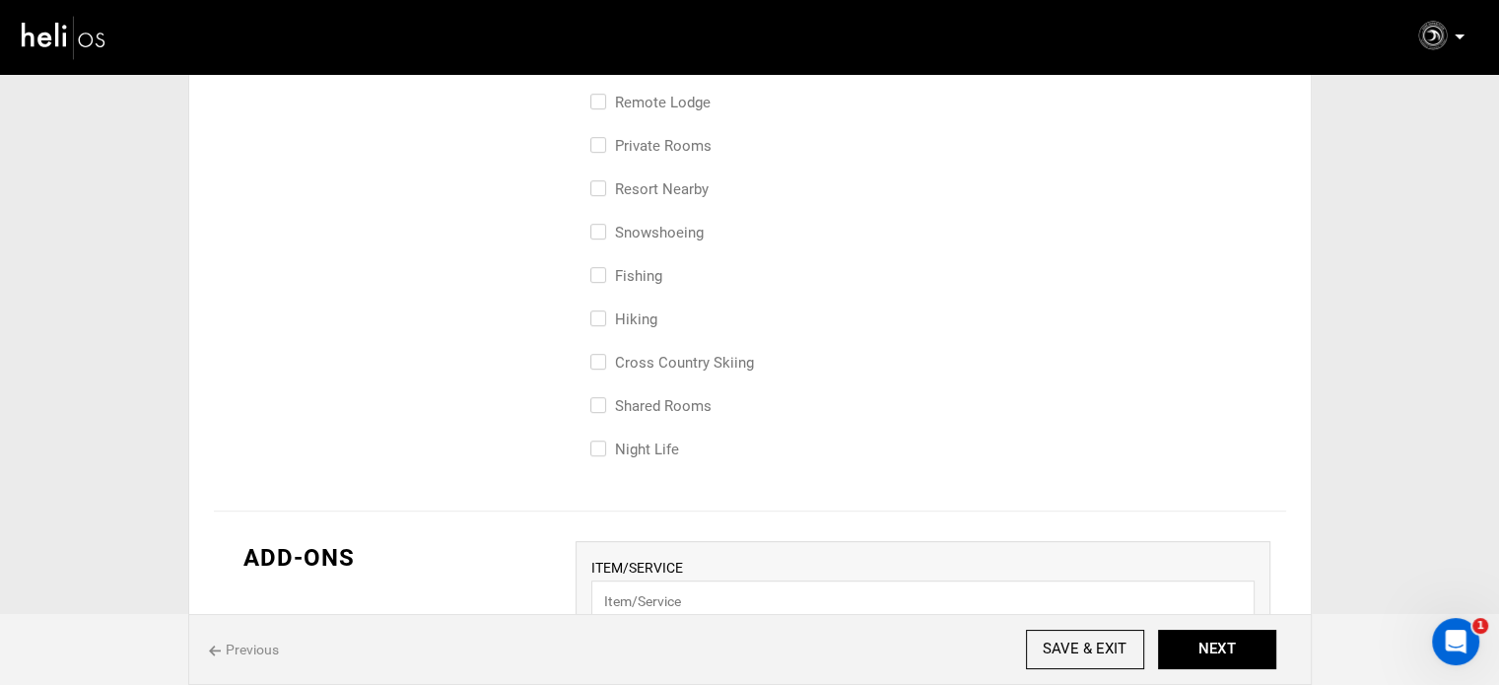
scroll to position [986, 0]
click at [1171, 640] on button "NEXT" at bounding box center [1217, 649] width 118 height 39
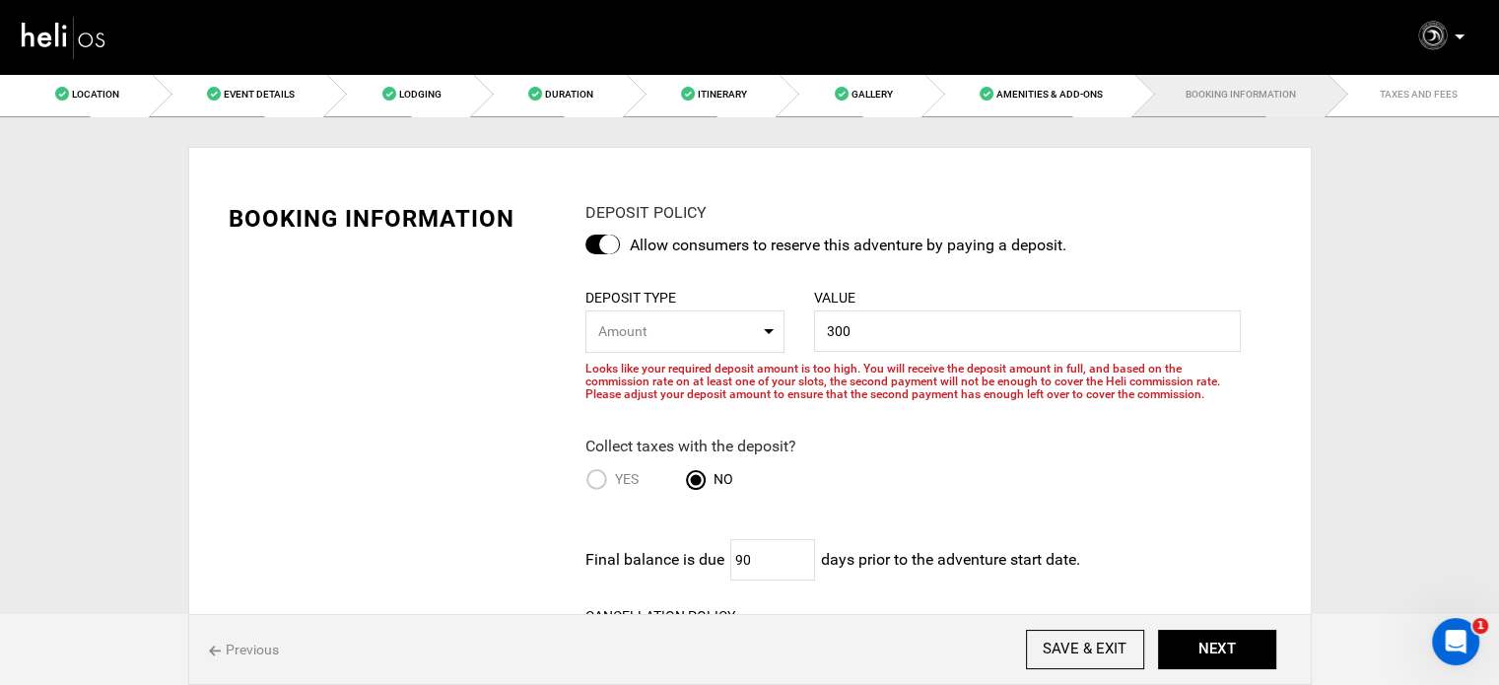
click at [602, 242] on div at bounding box center [603, 245] width 35 height 20
click at [0, 0] on input "checkbox" at bounding box center [0, 0] width 0 height 0
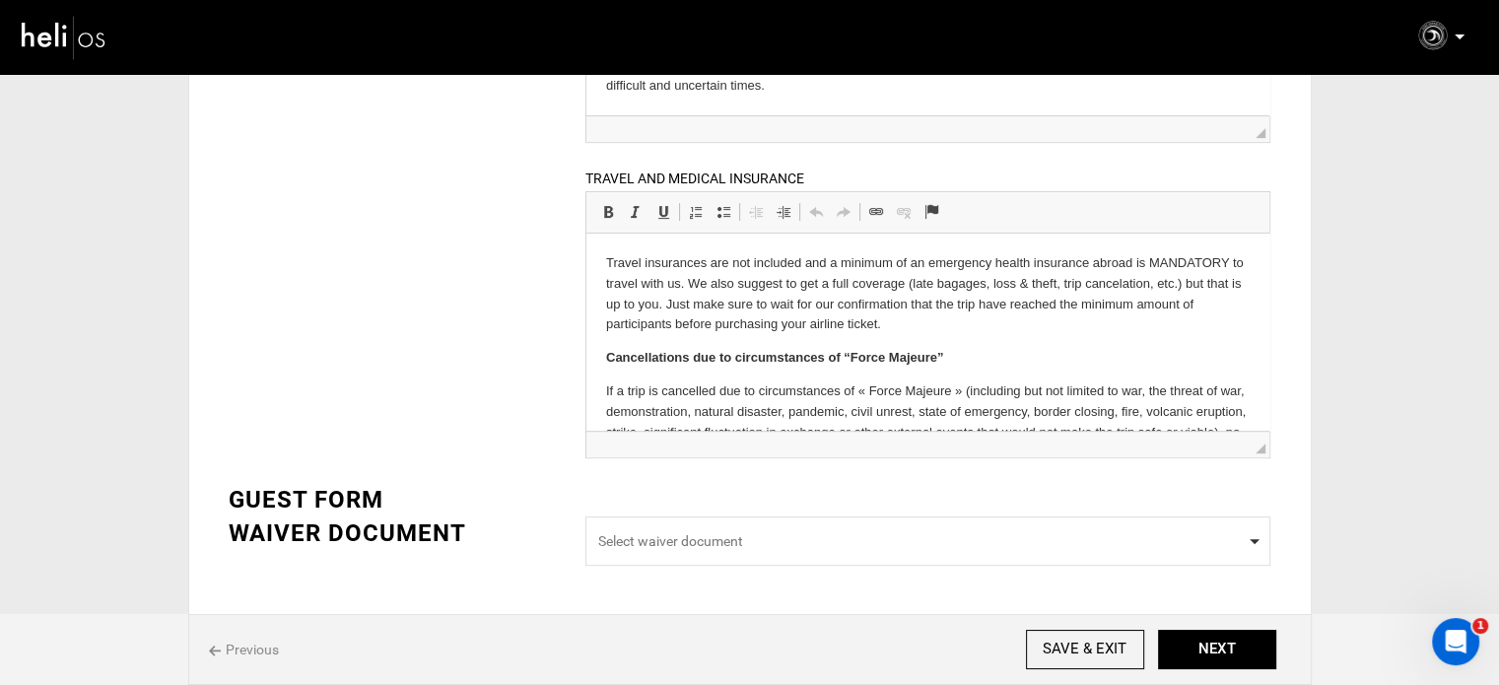
scroll to position [779, 0]
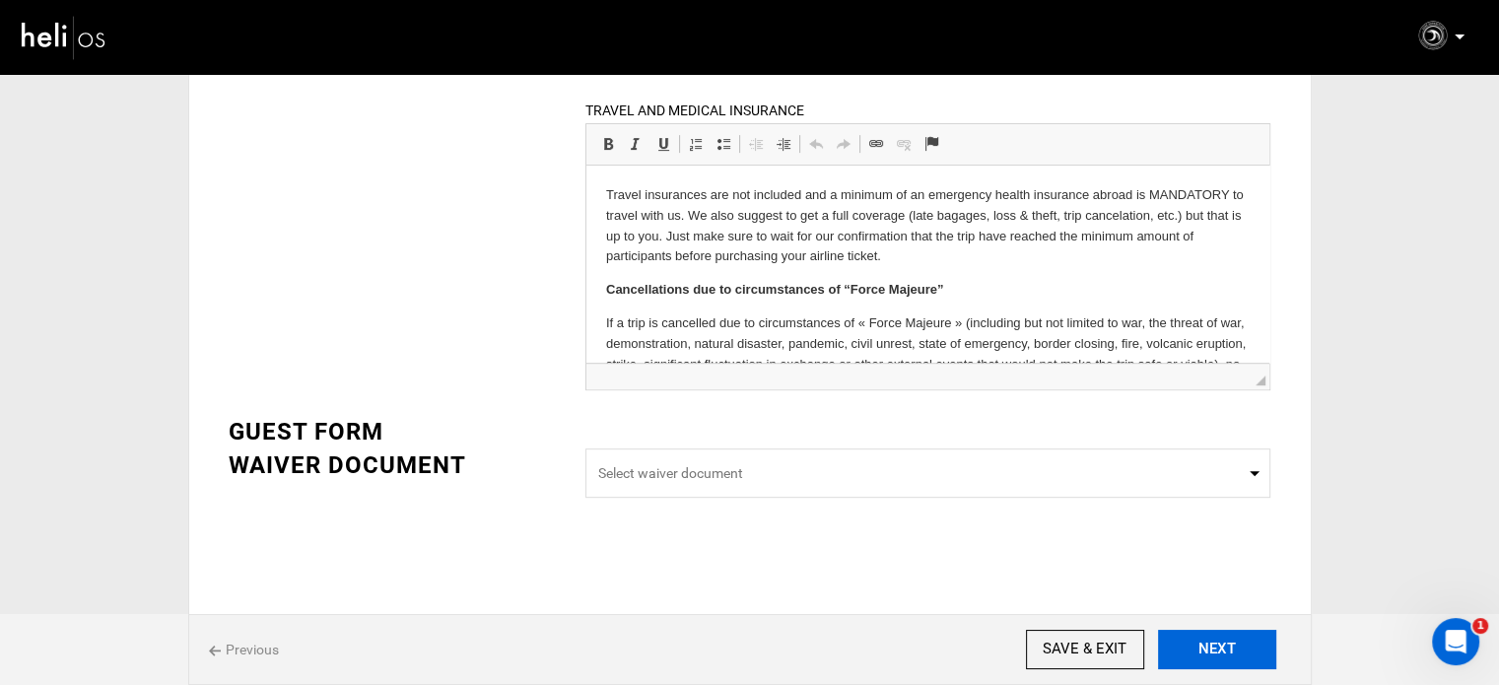
click at [1243, 640] on button "NEXT" at bounding box center [1217, 649] width 118 height 39
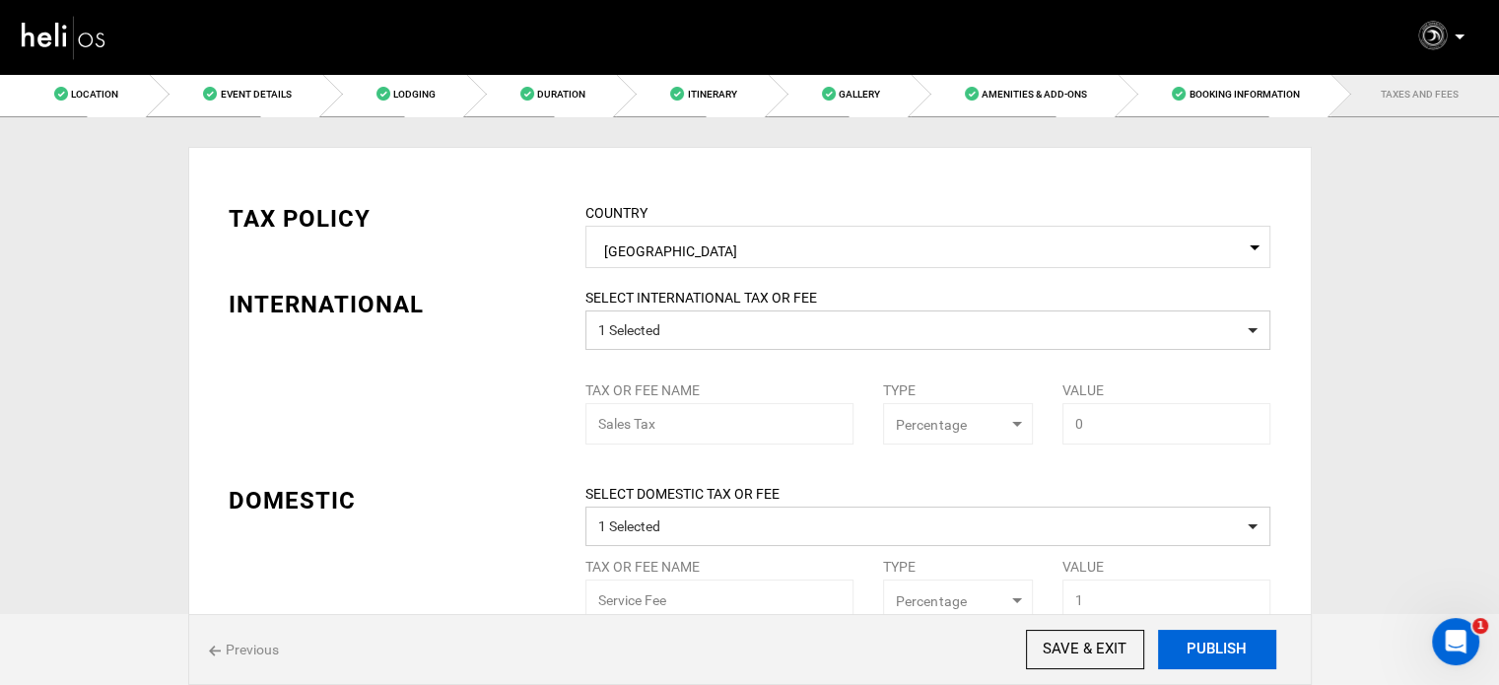
click at [1243, 640] on button "PUBLISH" at bounding box center [1217, 649] width 118 height 39
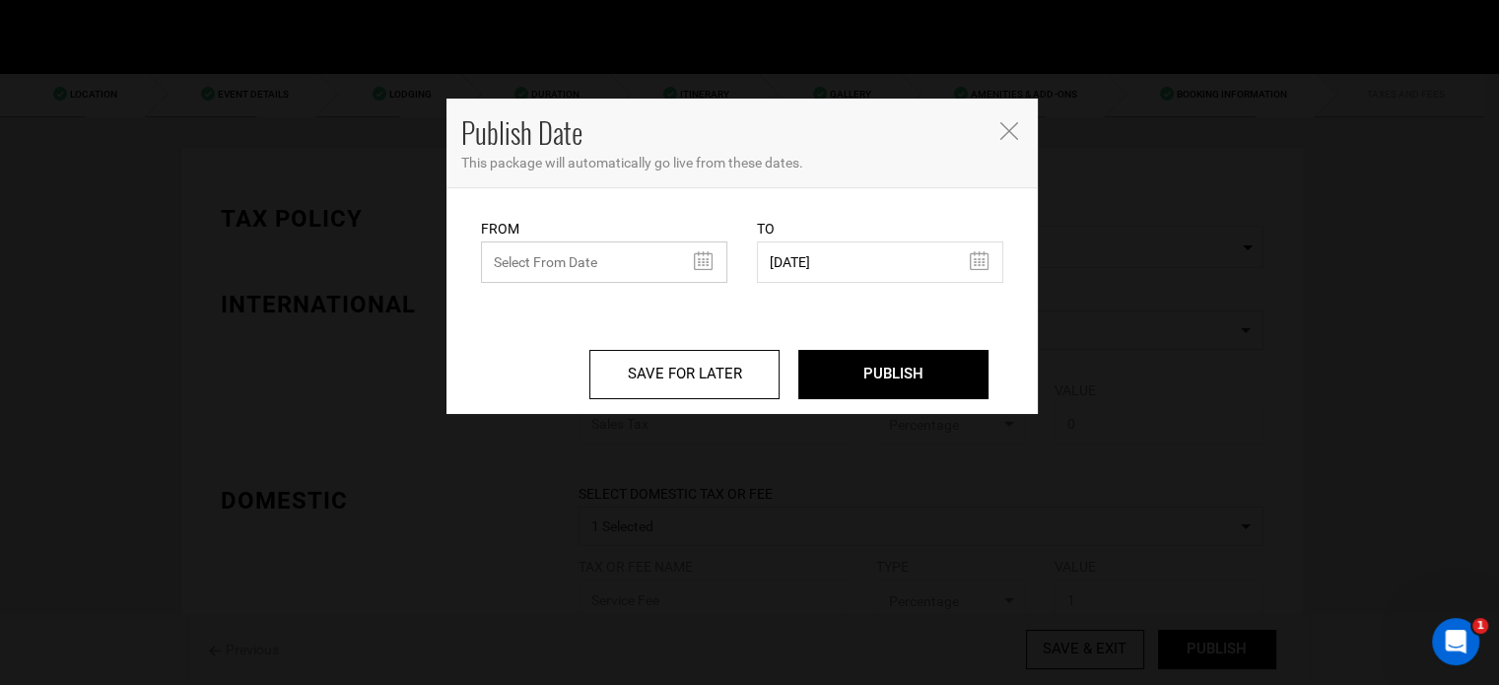
click at [562, 248] on input "text" at bounding box center [604, 262] width 246 height 41
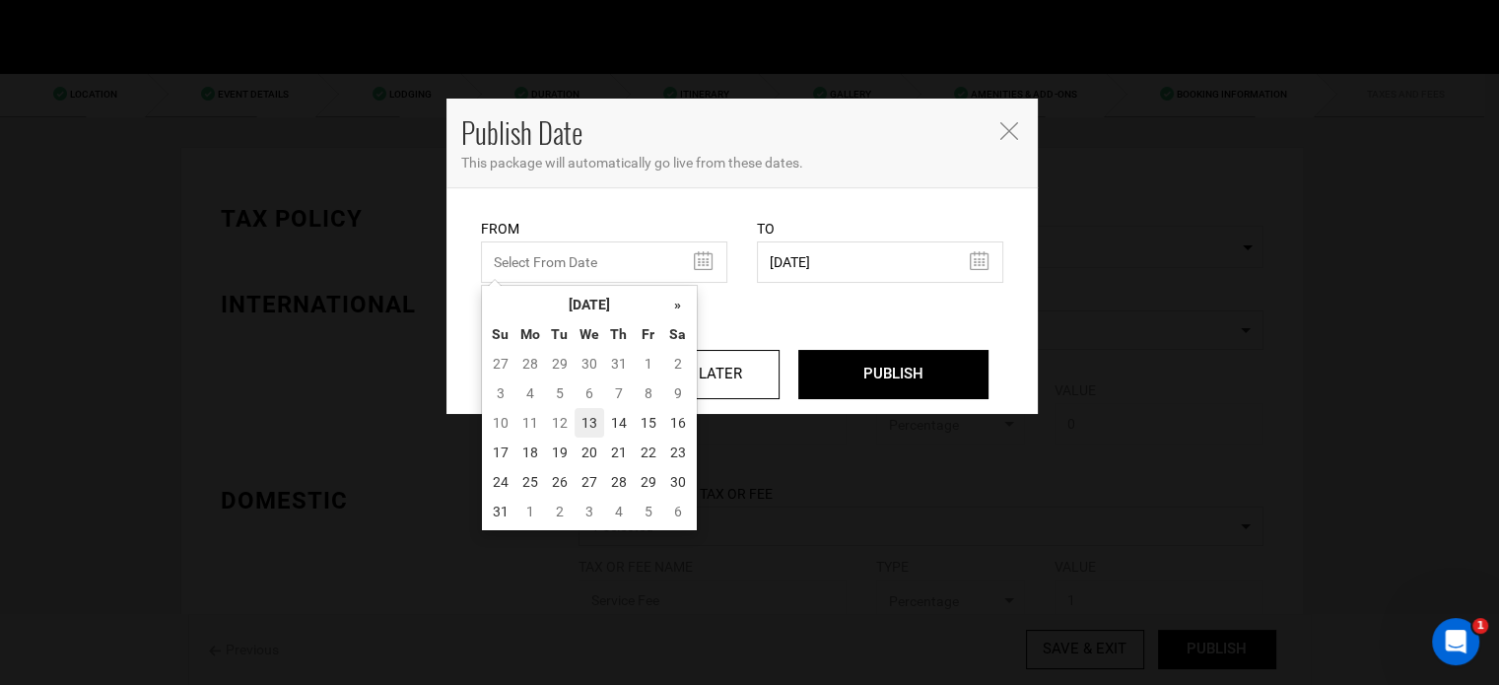
click at [593, 424] on td "13" at bounding box center [590, 423] width 30 height 30
type input "[DATE]"
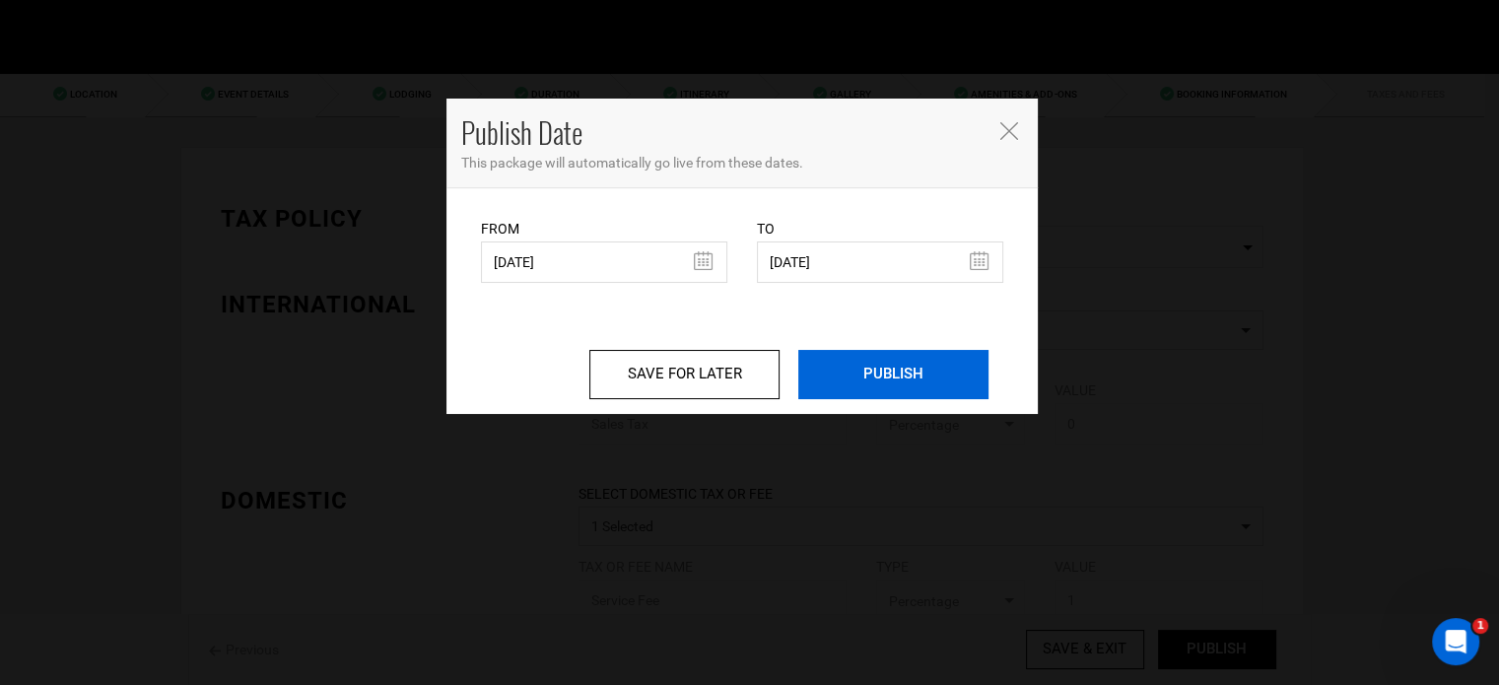
click at [919, 366] on input "PUBLISH" at bounding box center [893, 374] width 190 height 49
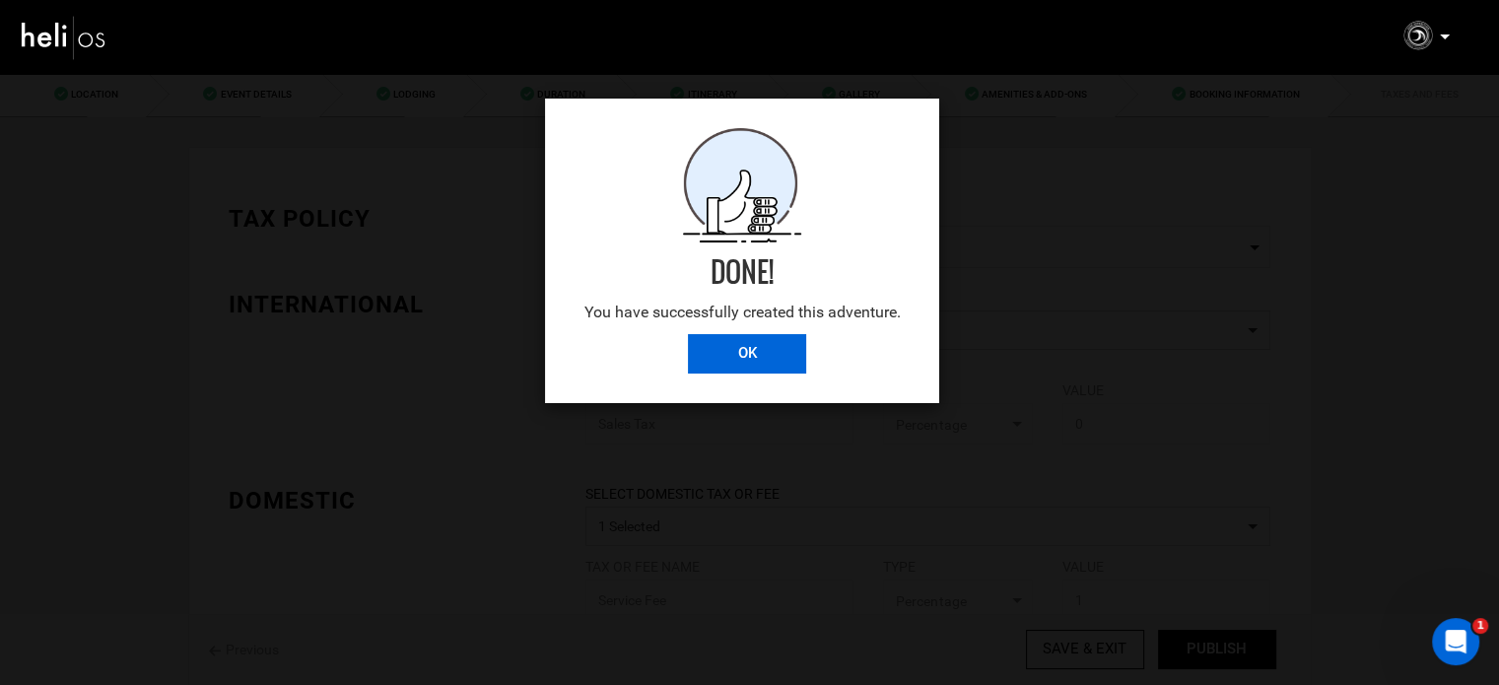
click at [746, 346] on input "OK" at bounding box center [747, 353] width 118 height 39
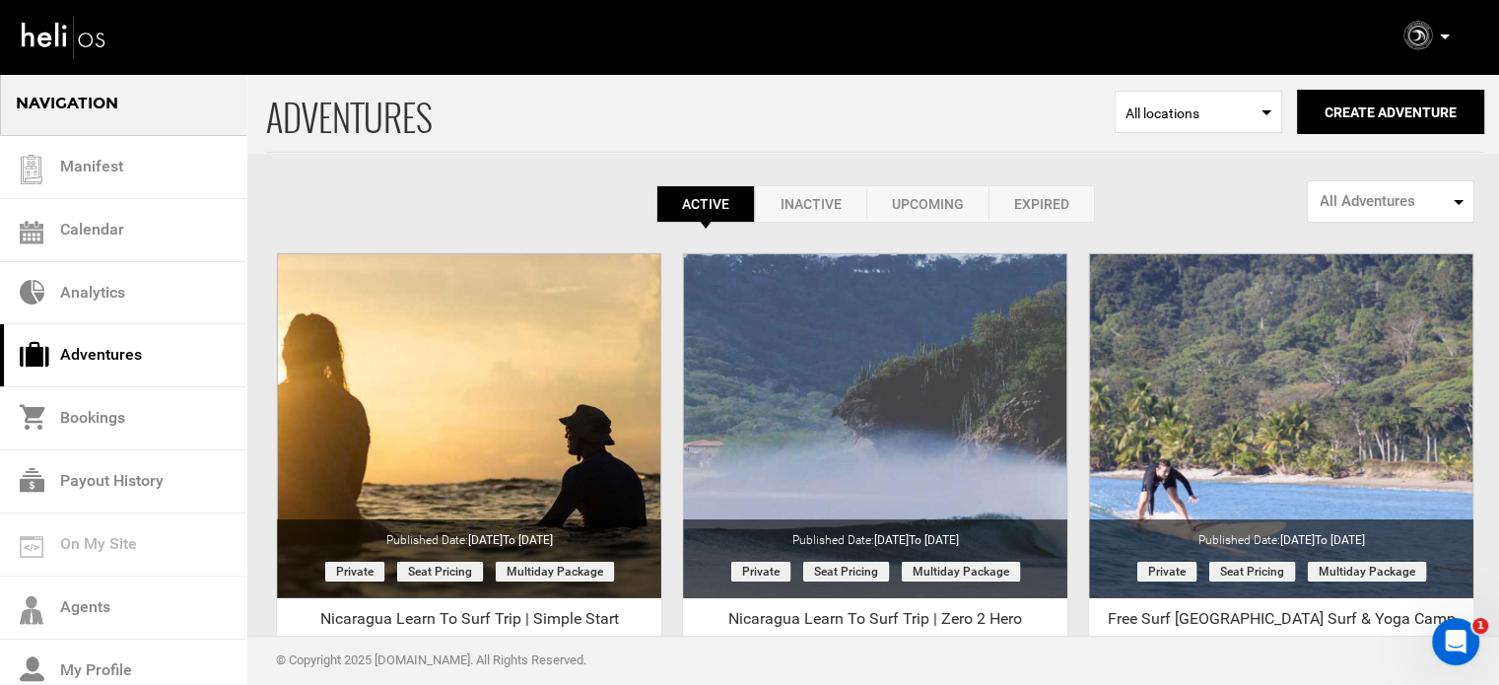
click at [608, 207] on div "Active Inactive Upcoming Expired Active Active Inactive Upcoming Expired Active…" at bounding box center [875, 203] width 1218 height 37
click at [1033, 192] on link "Expired" at bounding box center [1042, 203] width 106 height 37
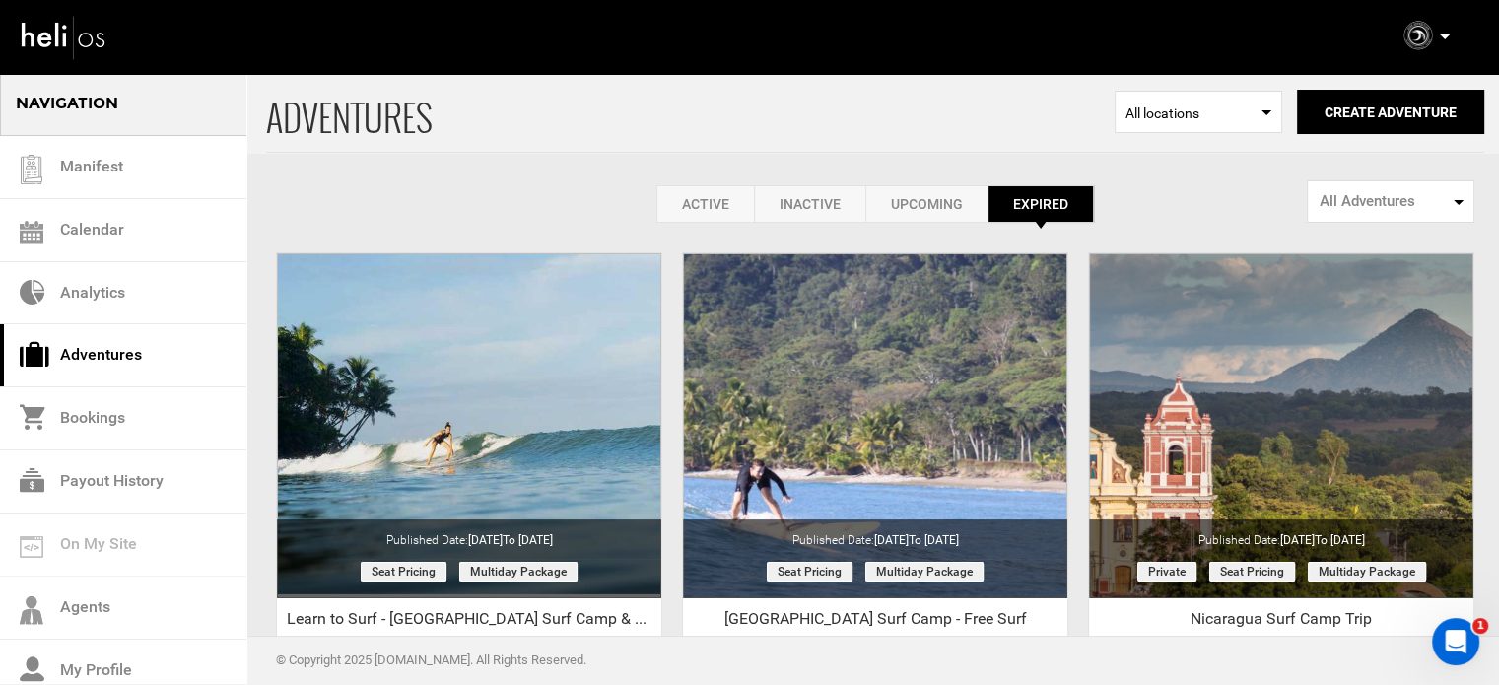
click at [684, 195] on link "Active" at bounding box center [706, 203] width 98 height 37
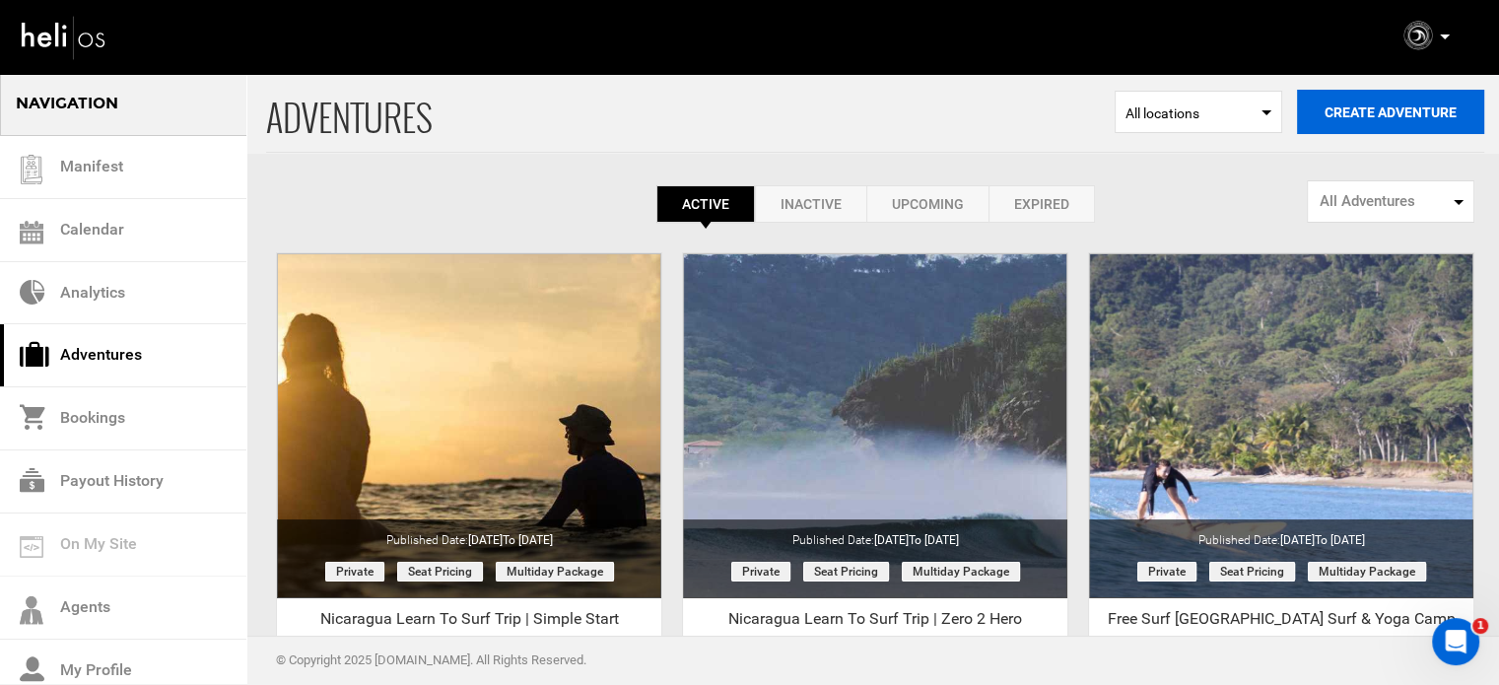
click at [1331, 105] on button "Create Adventure" at bounding box center [1390, 112] width 187 height 44
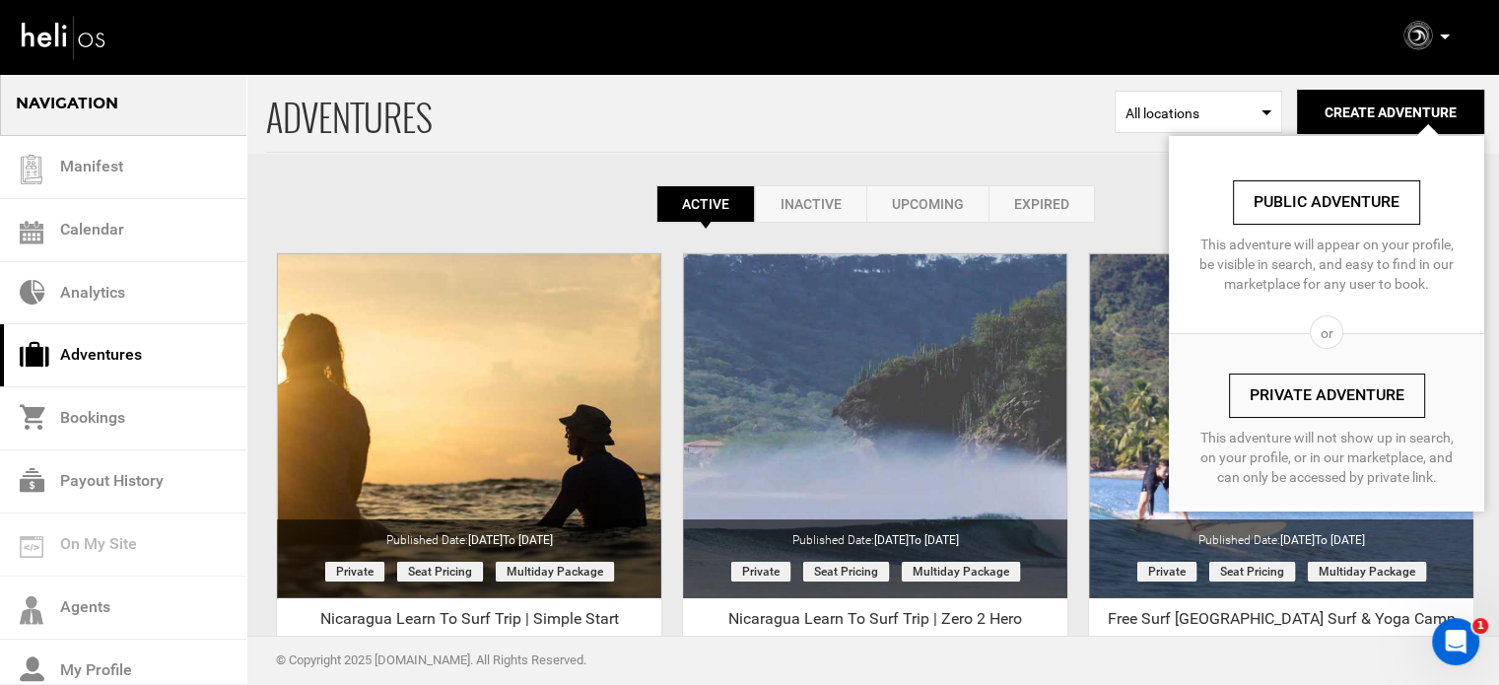
click at [1315, 393] on link "Private Adventure" at bounding box center [1327, 396] width 196 height 44
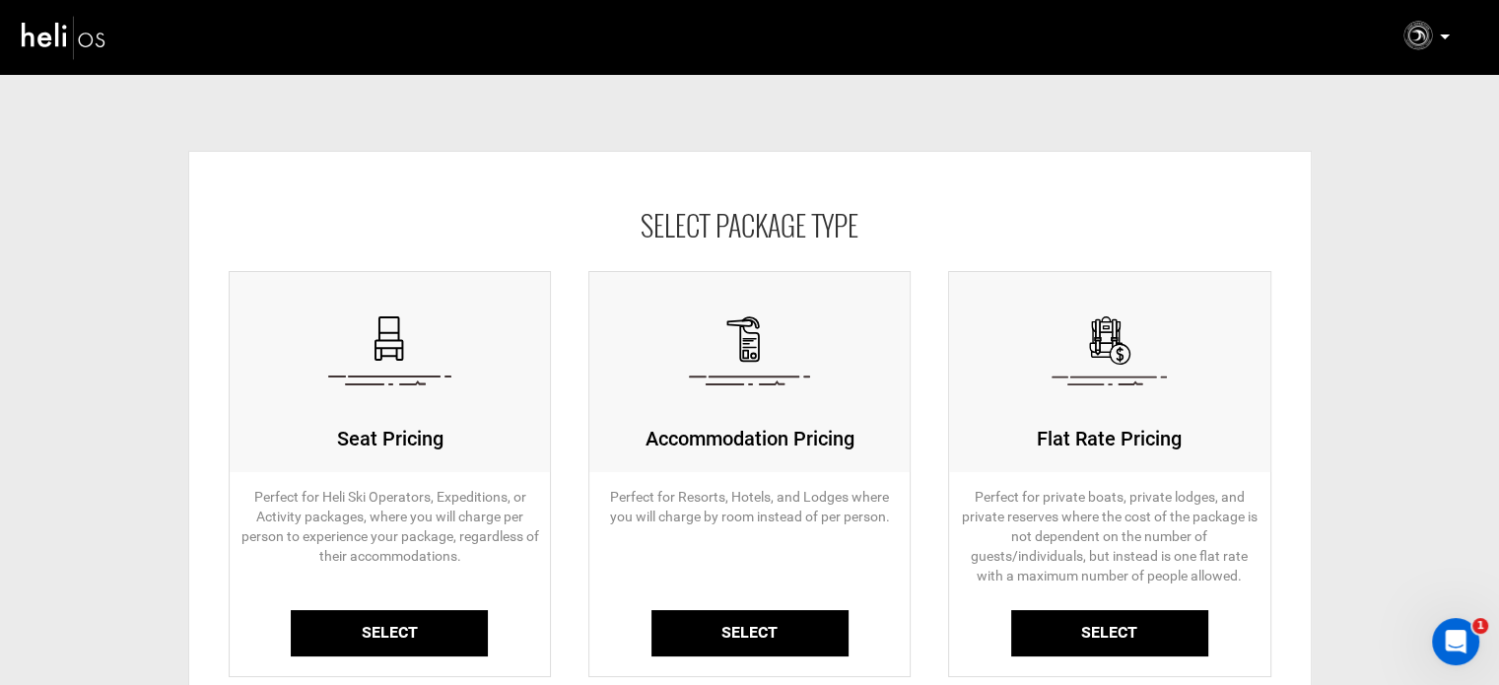
click at [370, 639] on link "Select" at bounding box center [389, 633] width 197 height 46
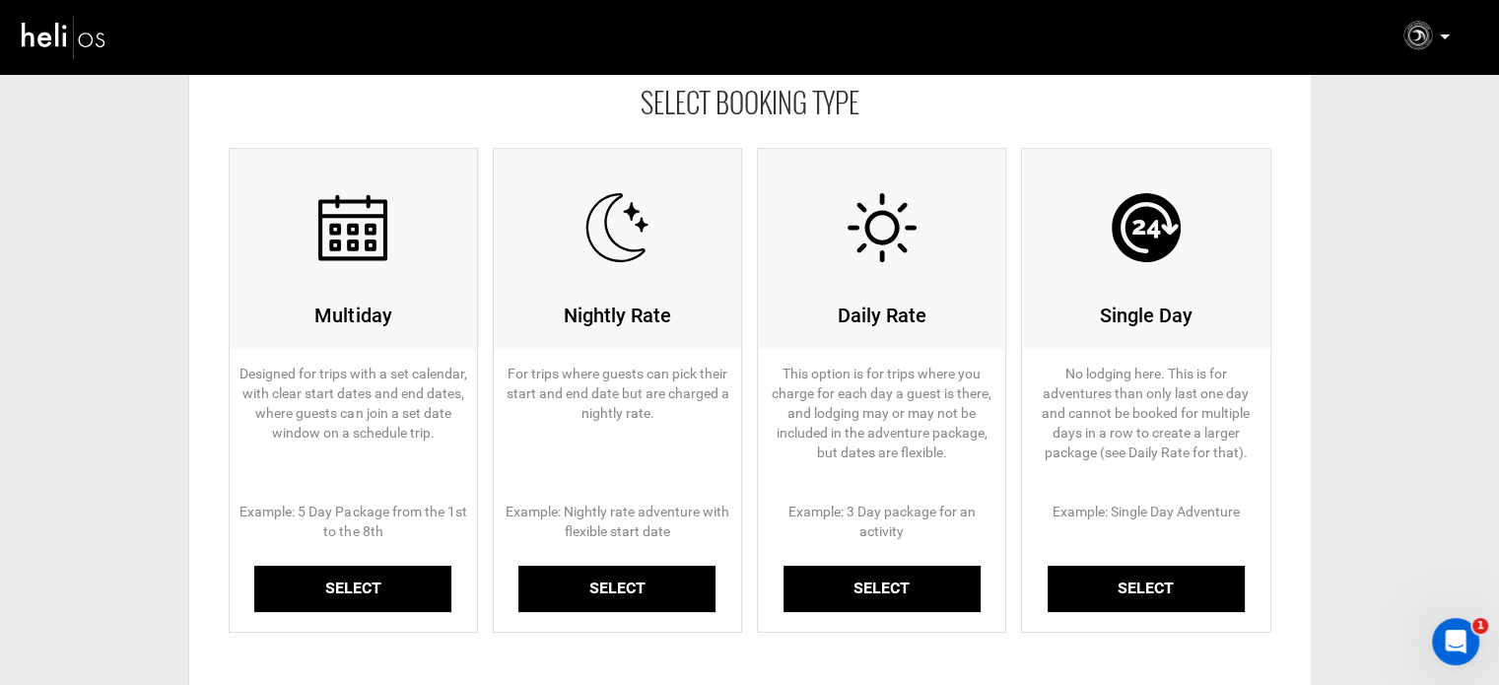
scroll to position [296, 0]
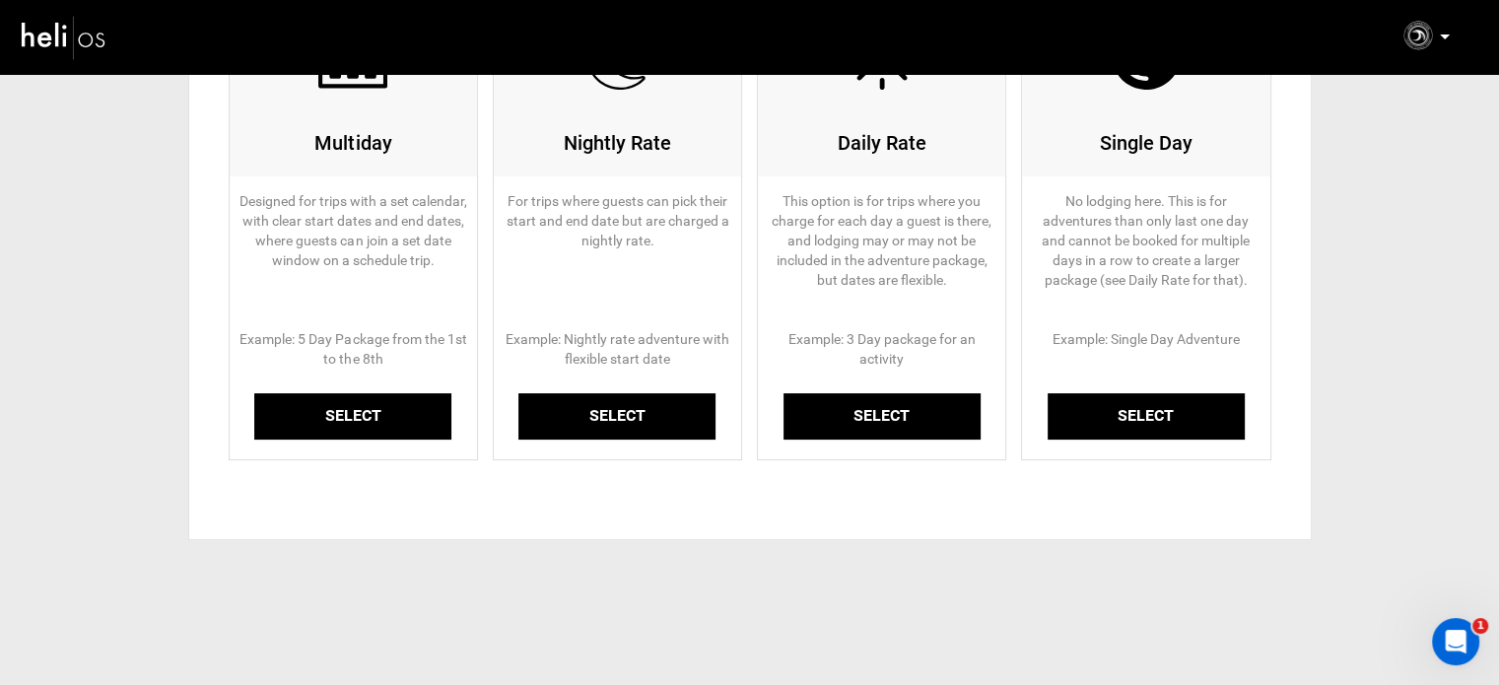
click at [344, 407] on link "Select" at bounding box center [352, 416] width 197 height 46
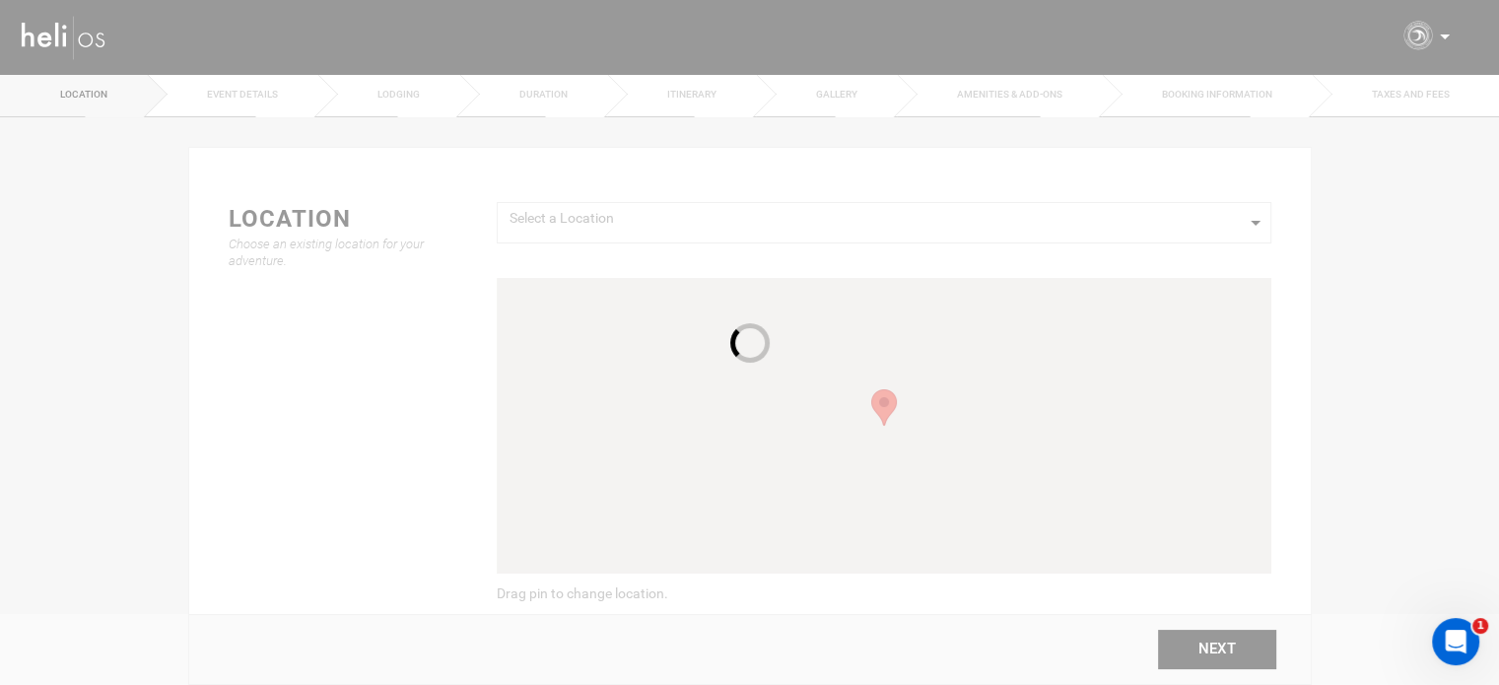
click at [629, 210] on div at bounding box center [749, 342] width 1499 height 685
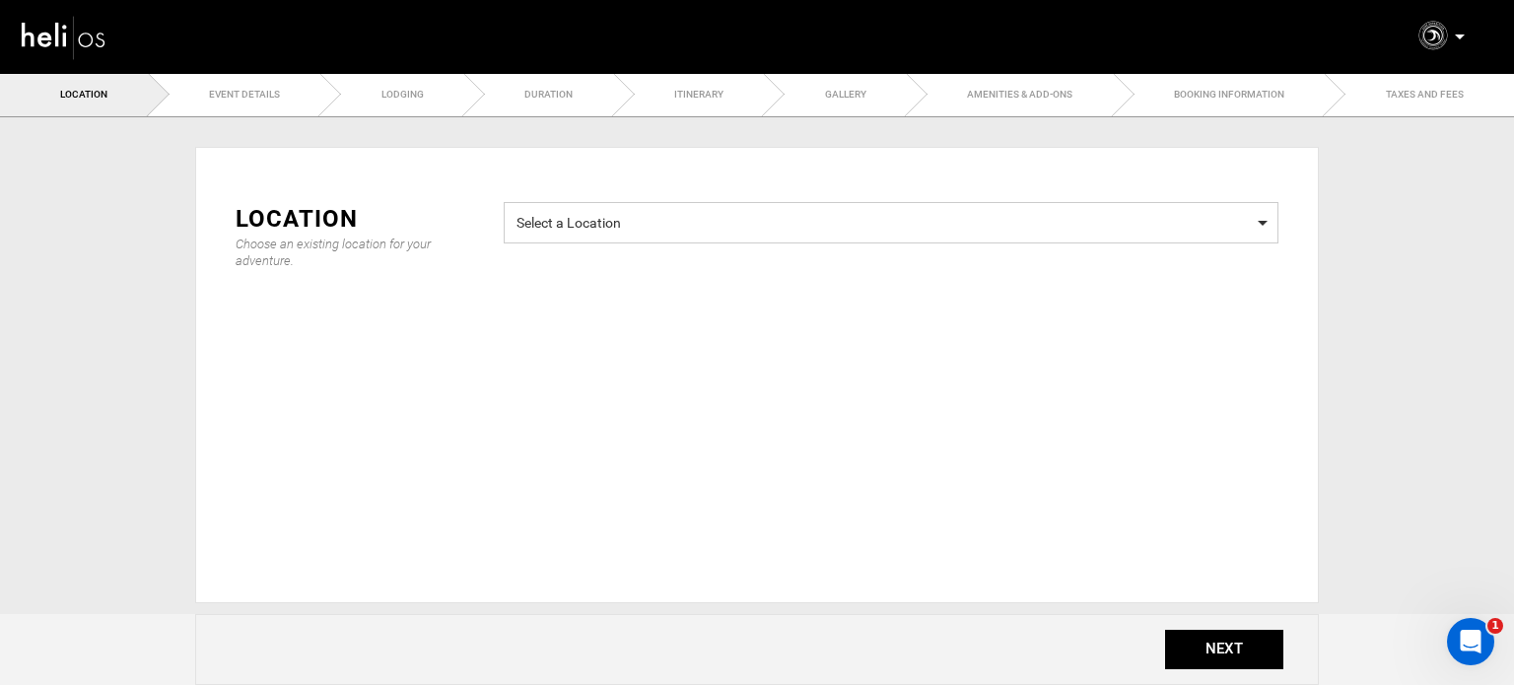
click at [617, 224] on span "Select a Location" at bounding box center [891, 220] width 749 height 25
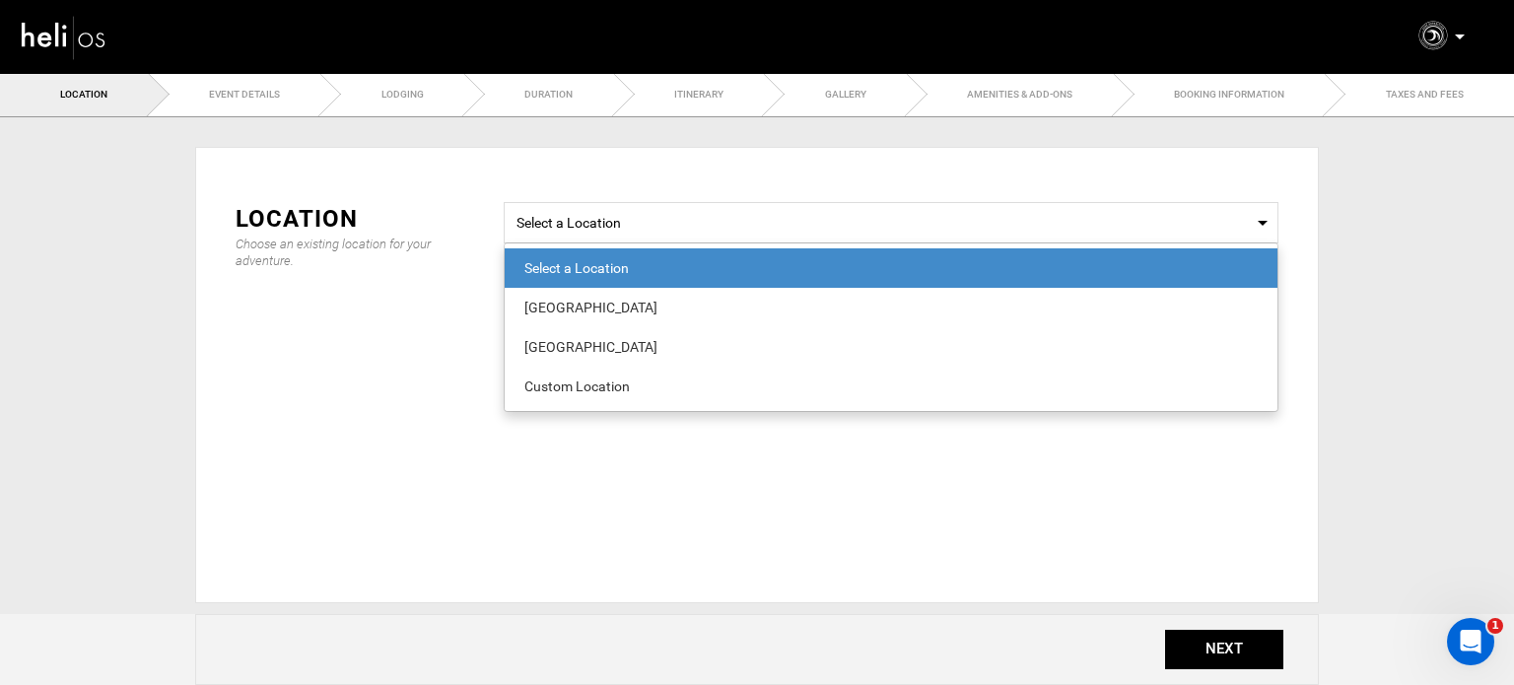
click at [376, 380] on div "Location Choose an existing location for your adventure. Select a Location Sele…" at bounding box center [757, 375] width 1124 height 456
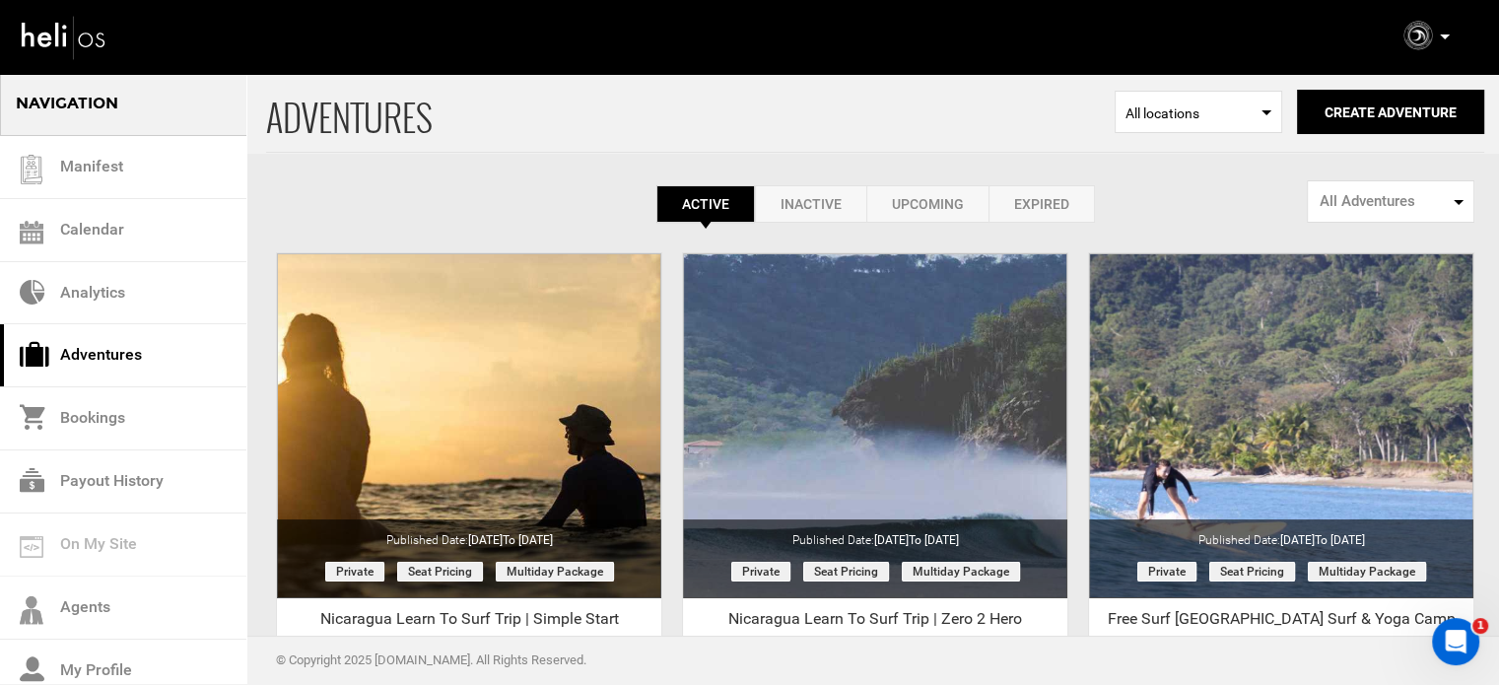
drag, startPoint x: 1040, startPoint y: 224, endPoint x: 1043, endPoint y: 206, distance: 18.0
click at [1045, 208] on link "Expired" at bounding box center [1042, 203] width 106 height 37
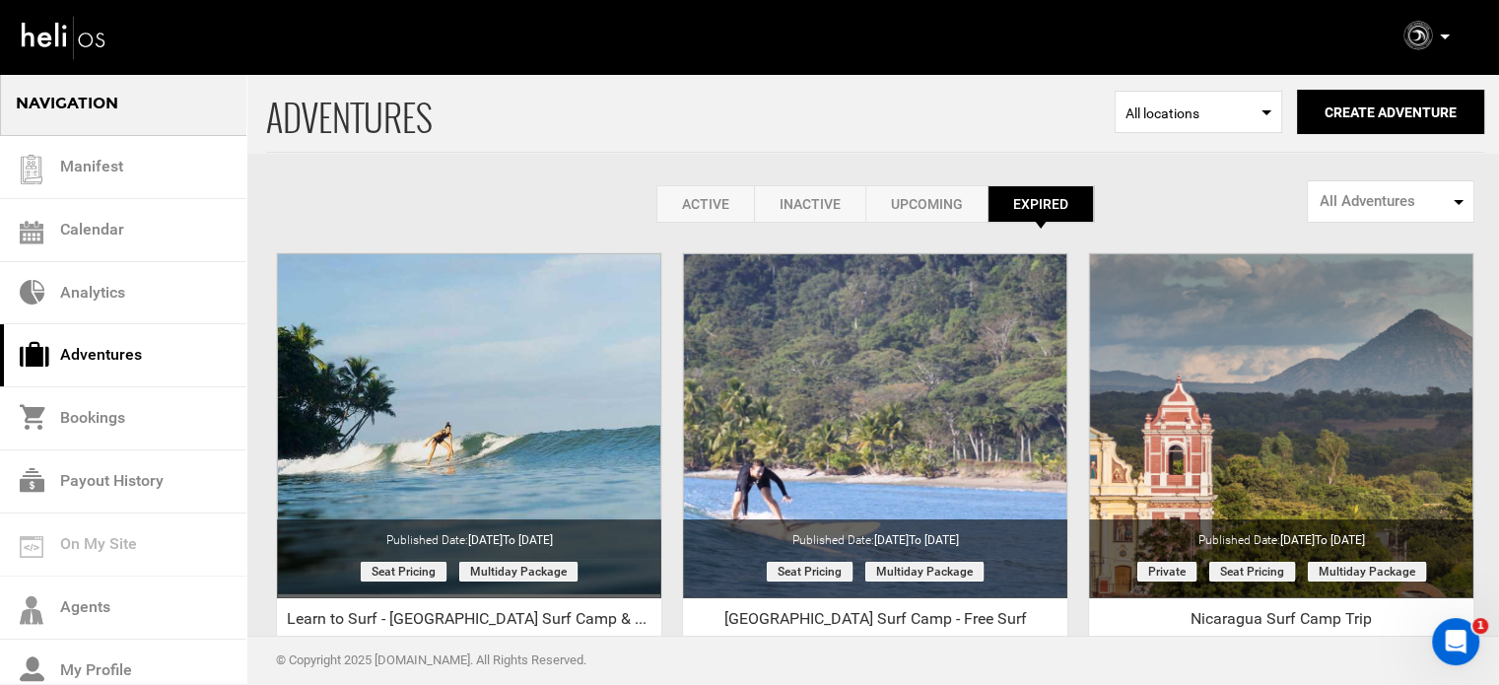
click at [695, 195] on link "Active" at bounding box center [706, 203] width 98 height 37
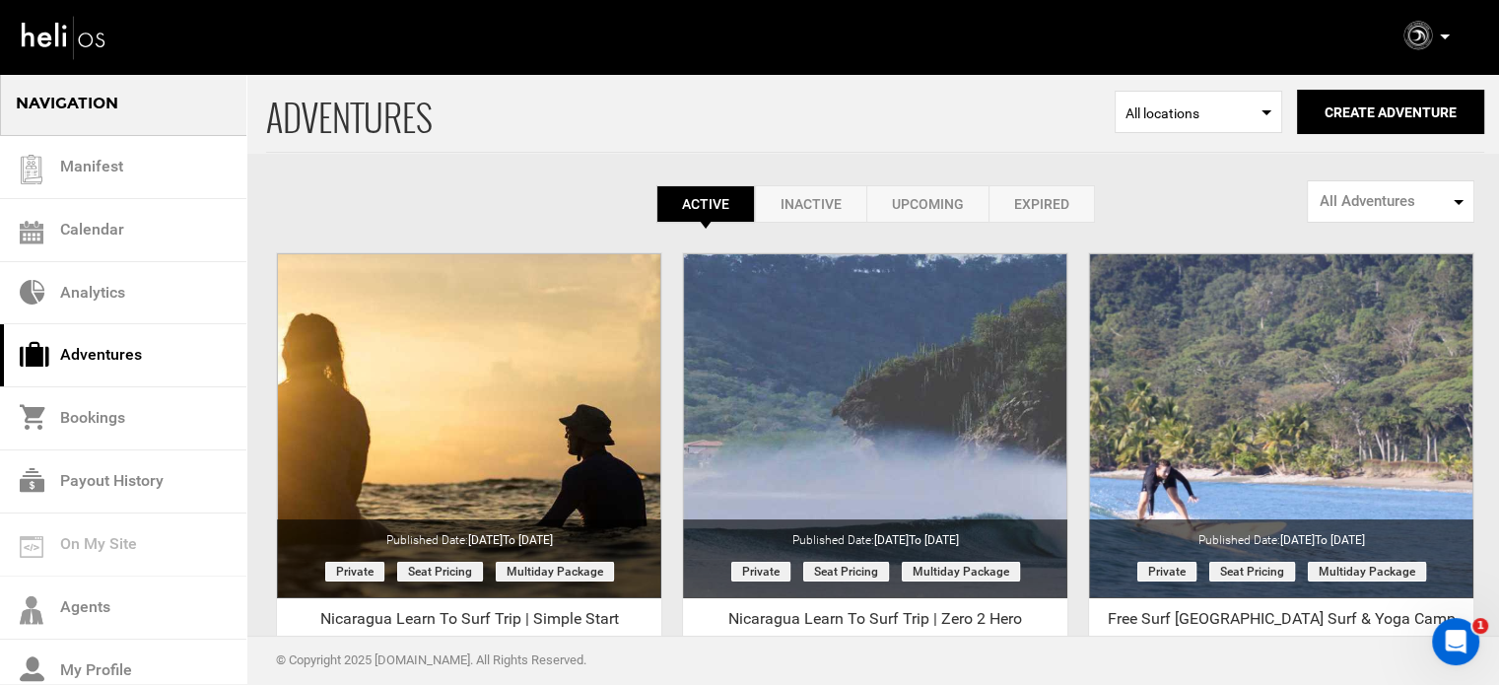
click at [1446, 34] on p at bounding box center [1444, 37] width 12 height 23
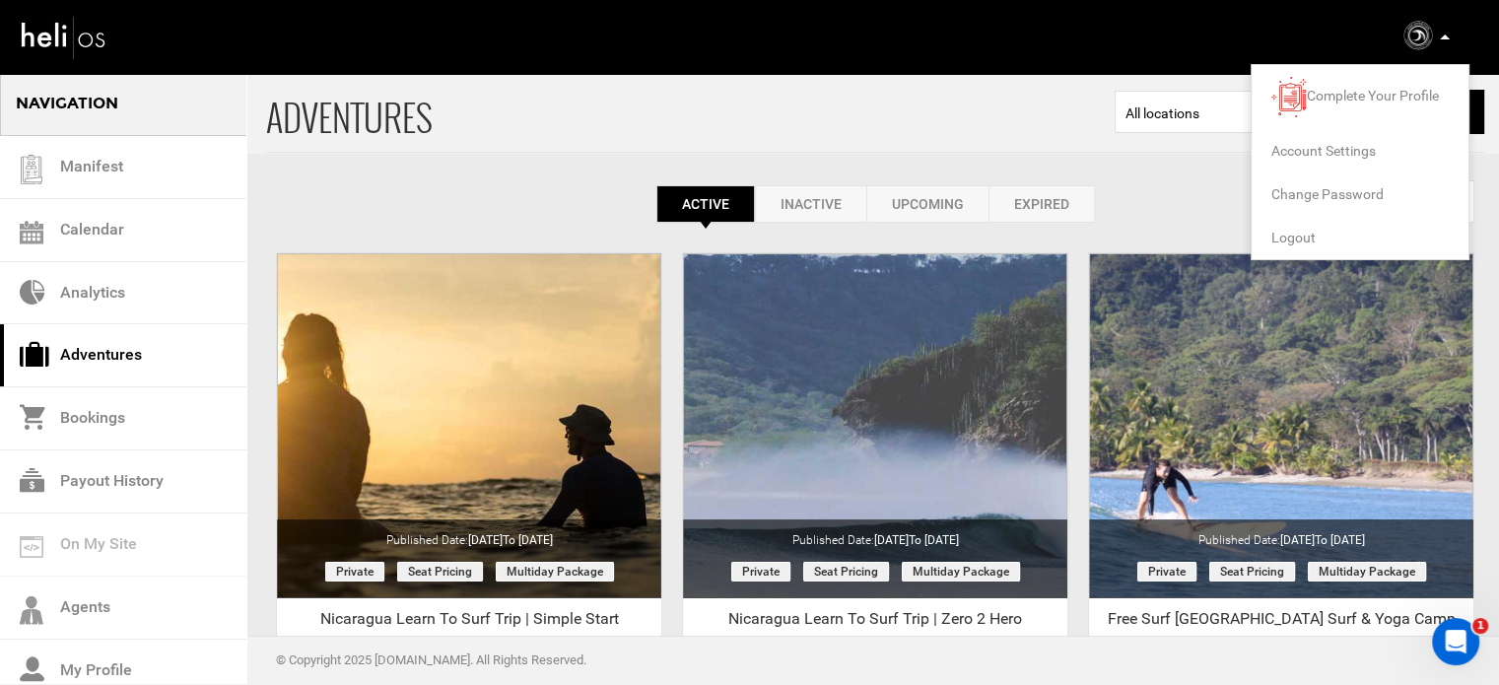
click at [1304, 236] on span "Logout" at bounding box center [1294, 238] width 44 height 16
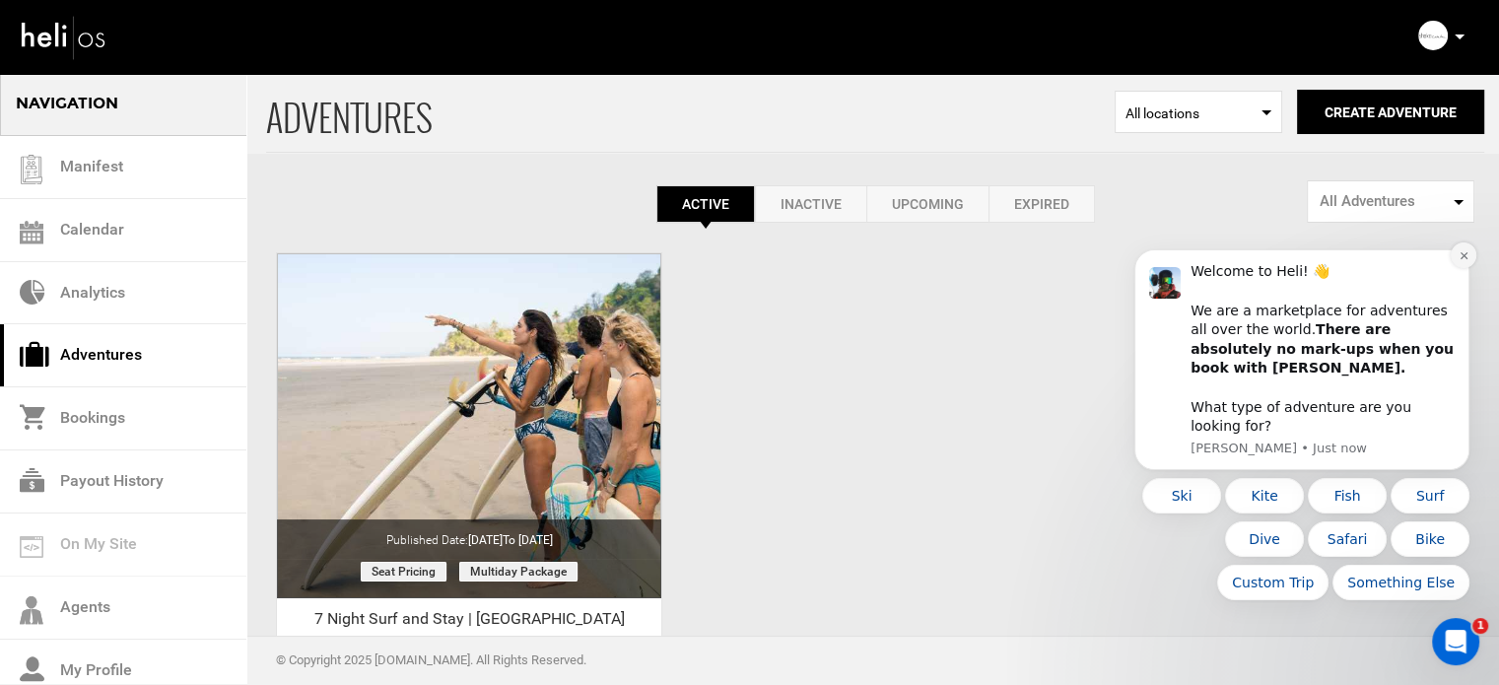
click at [1467, 268] on button "Dismiss notification" at bounding box center [1464, 255] width 26 height 26
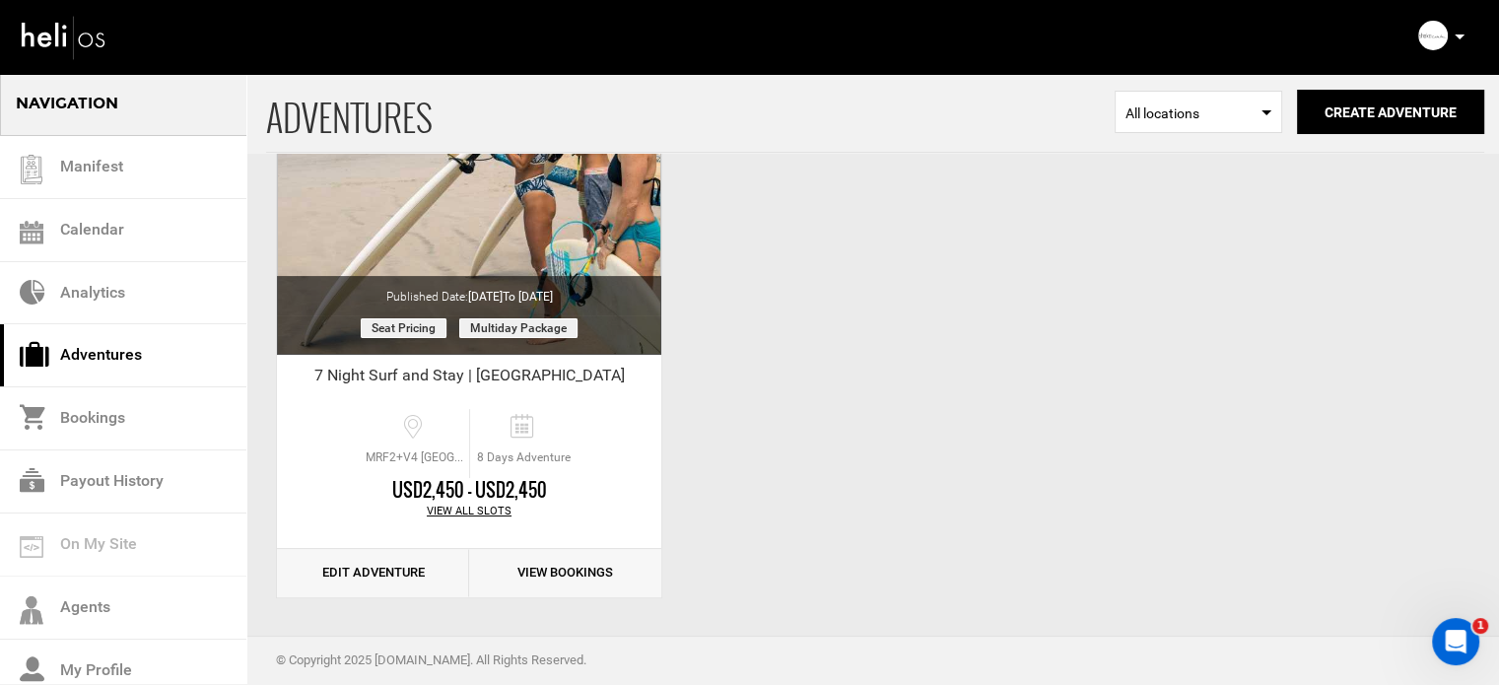
scroll to position [244, 0]
click at [351, 573] on link "Edit Adventure" at bounding box center [373, 572] width 192 height 48
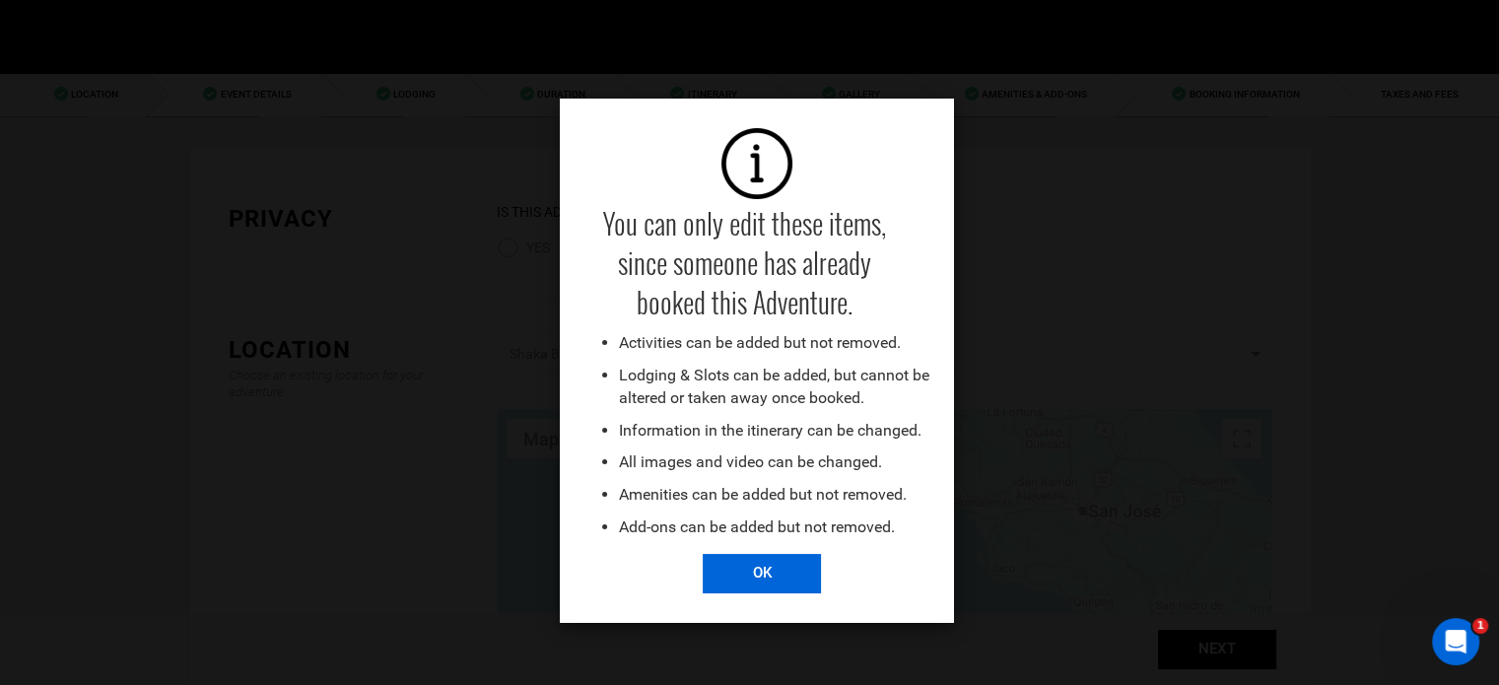
click at [736, 582] on input "OK" at bounding box center [762, 573] width 118 height 39
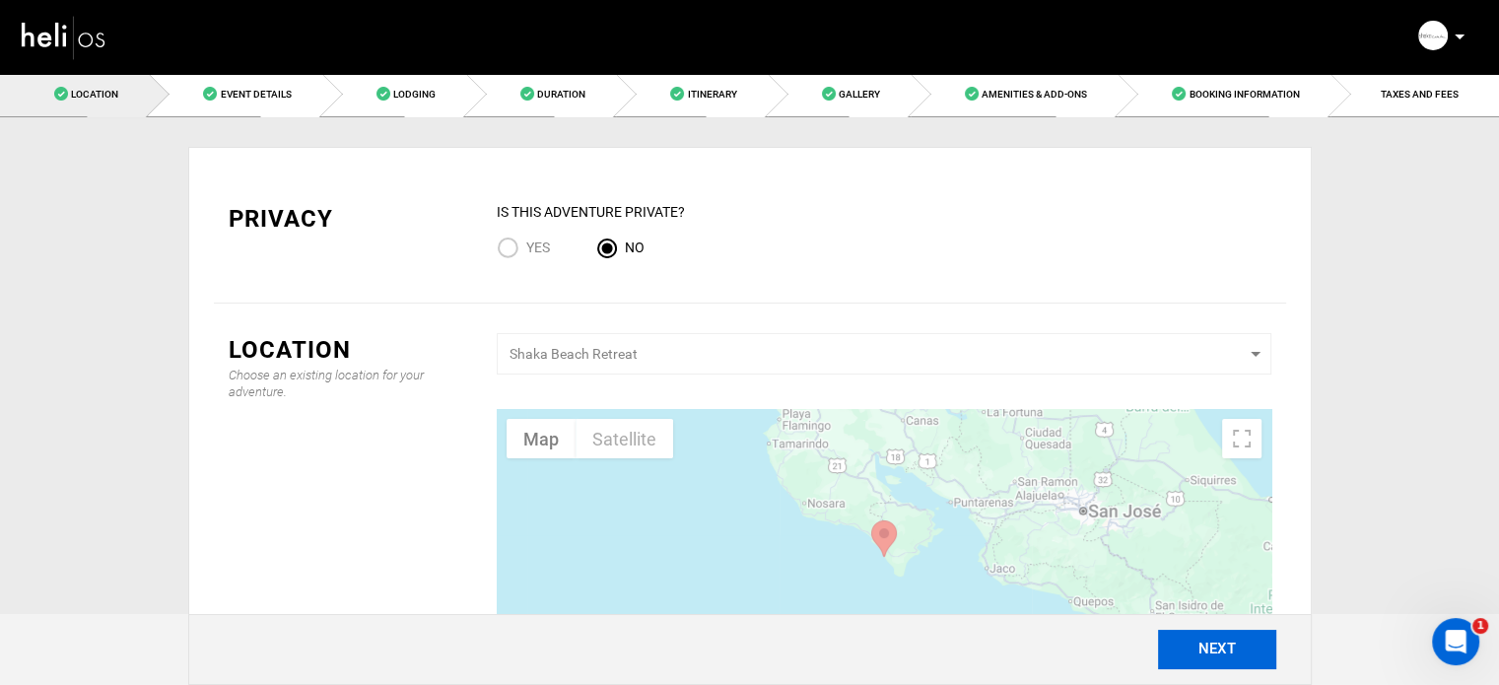
click at [1180, 653] on button "NEXT" at bounding box center [1217, 649] width 118 height 39
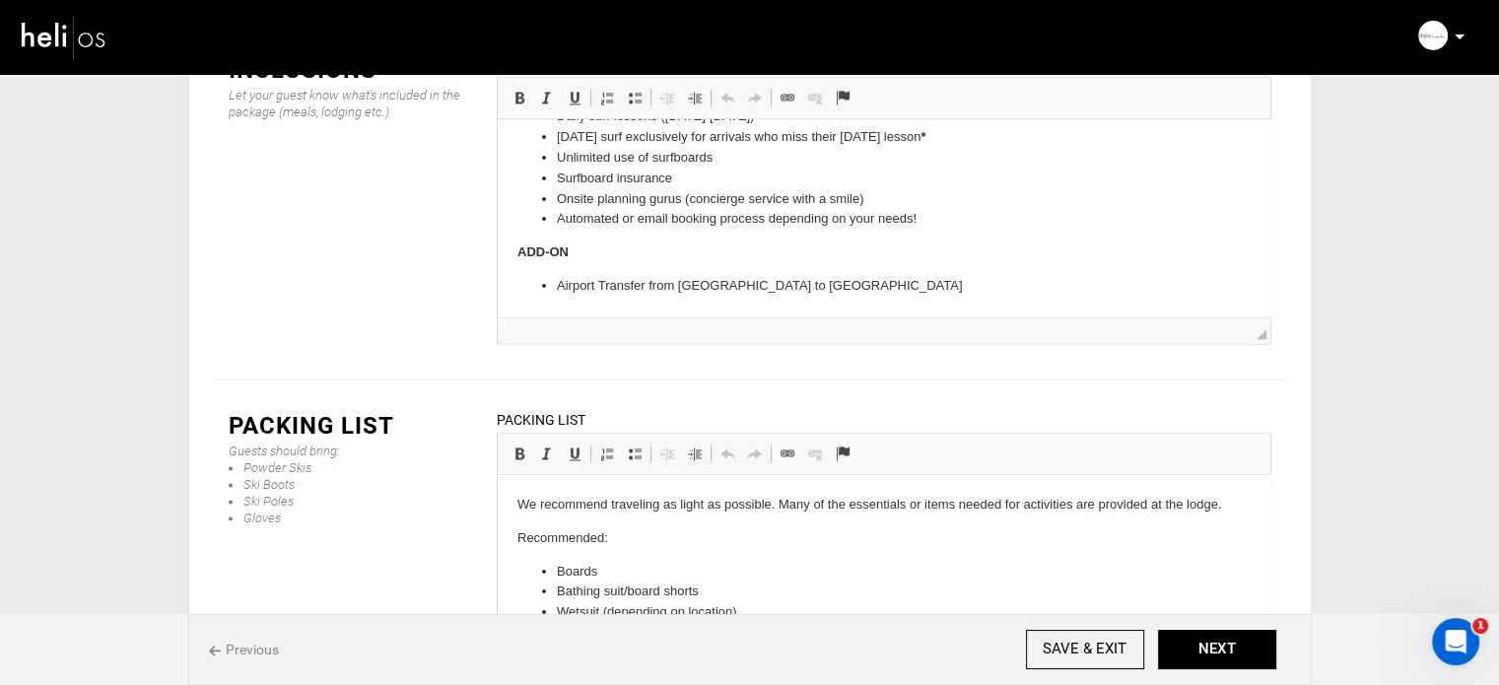
scroll to position [2983, 0]
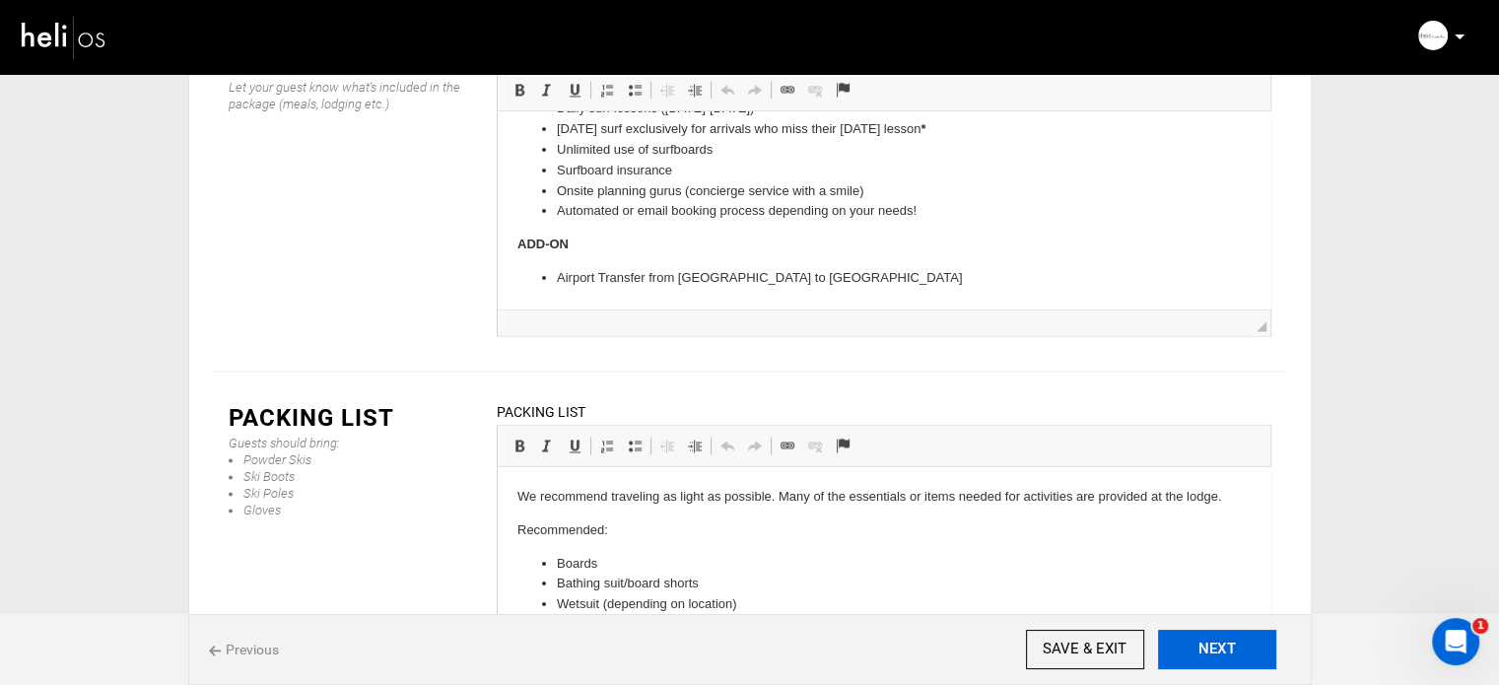
click at [1207, 643] on button "NEXT" at bounding box center [1217, 649] width 118 height 39
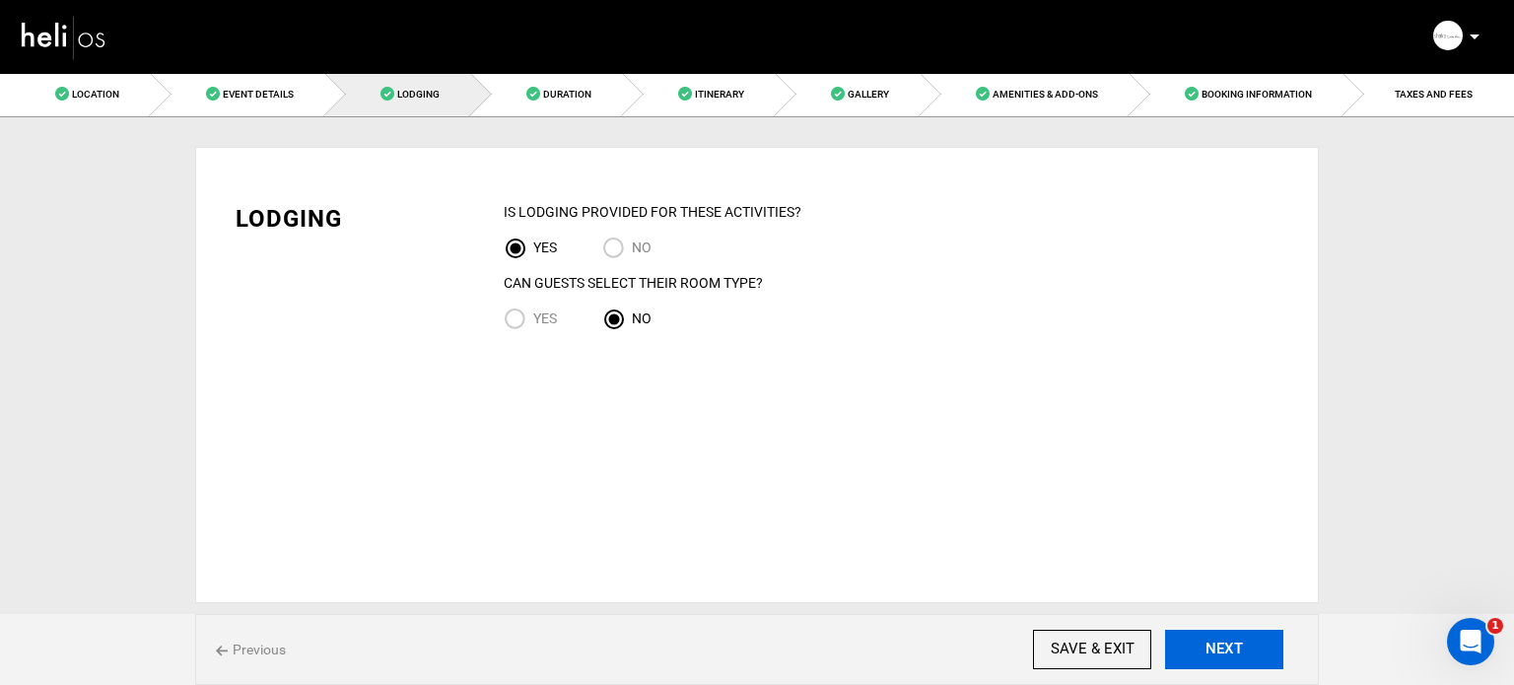
click at [1207, 643] on button "NEXT" at bounding box center [1224, 649] width 118 height 39
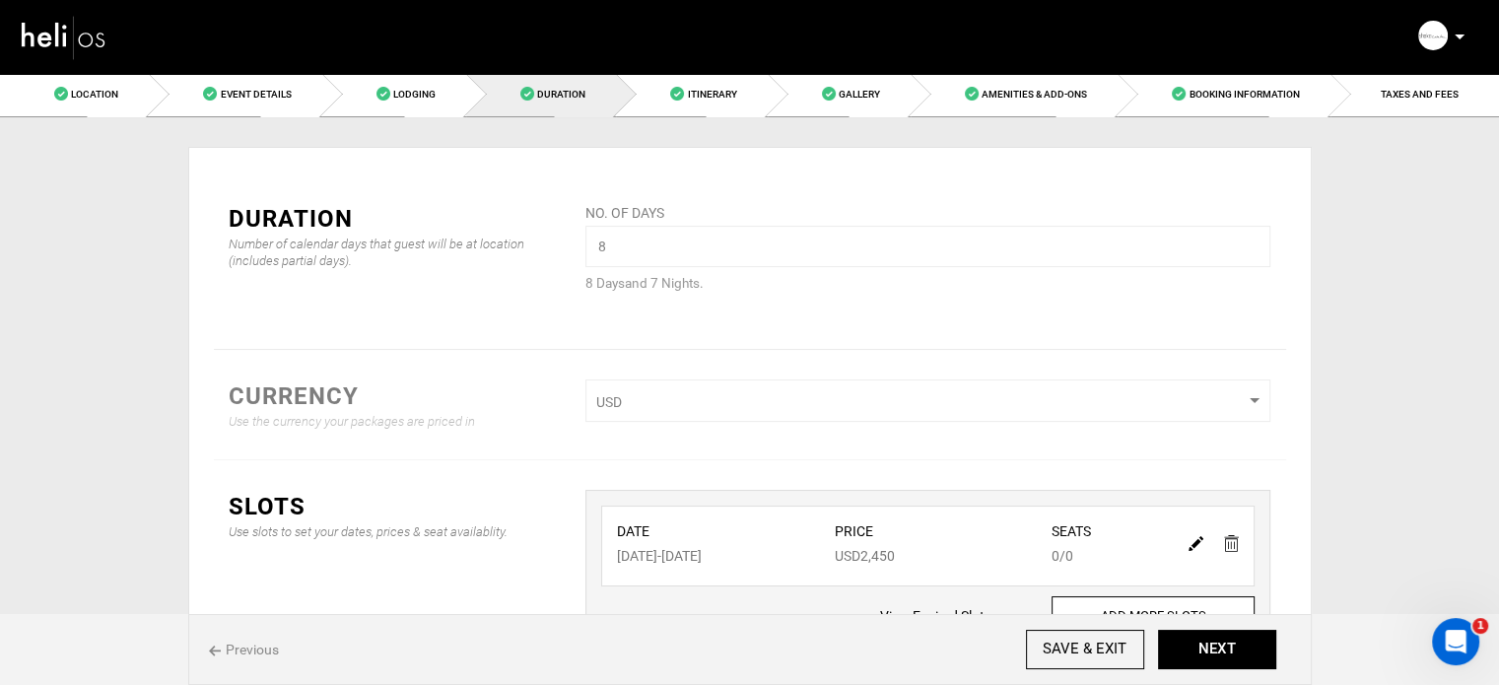
scroll to position [164, 0]
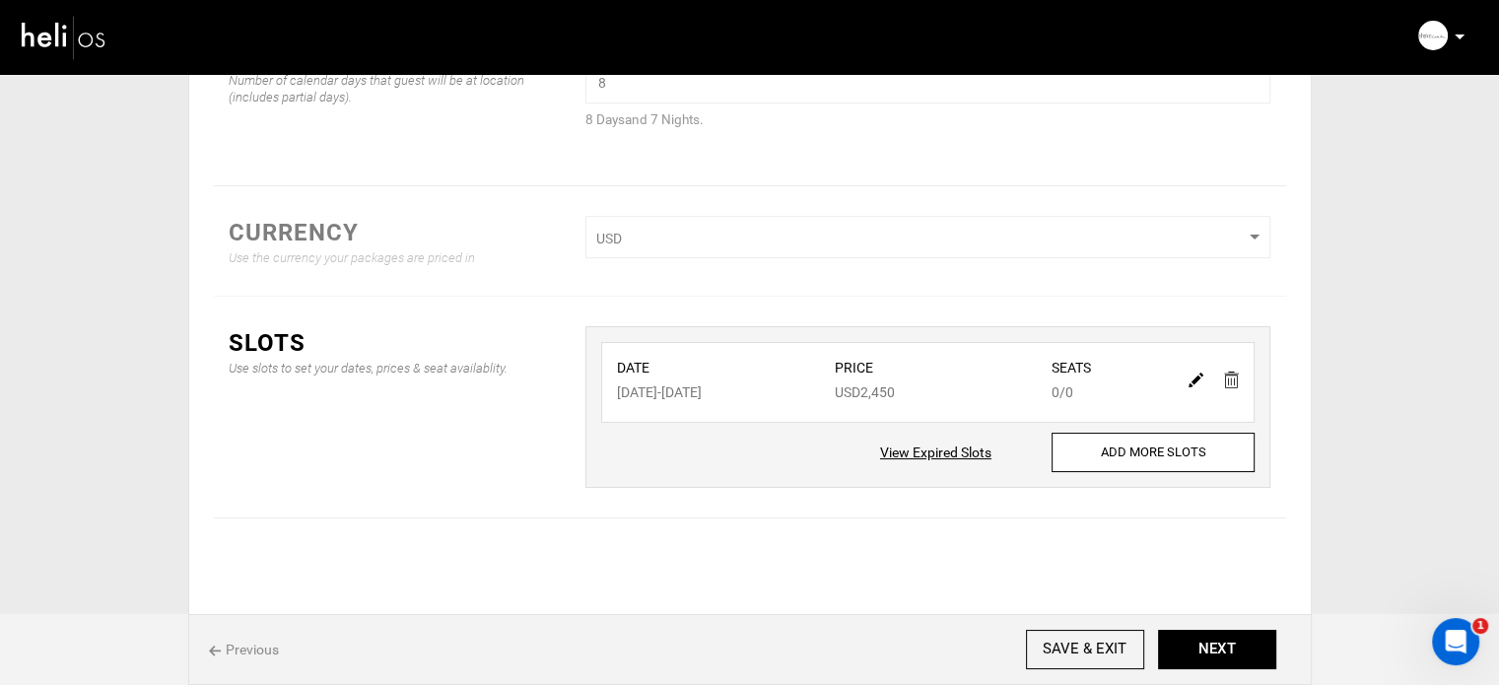
click at [1193, 377] on img at bounding box center [1196, 380] width 15 height 15
type input "10/18/2025"
type input "10/25/2025"
type input "2450"
type input "0"
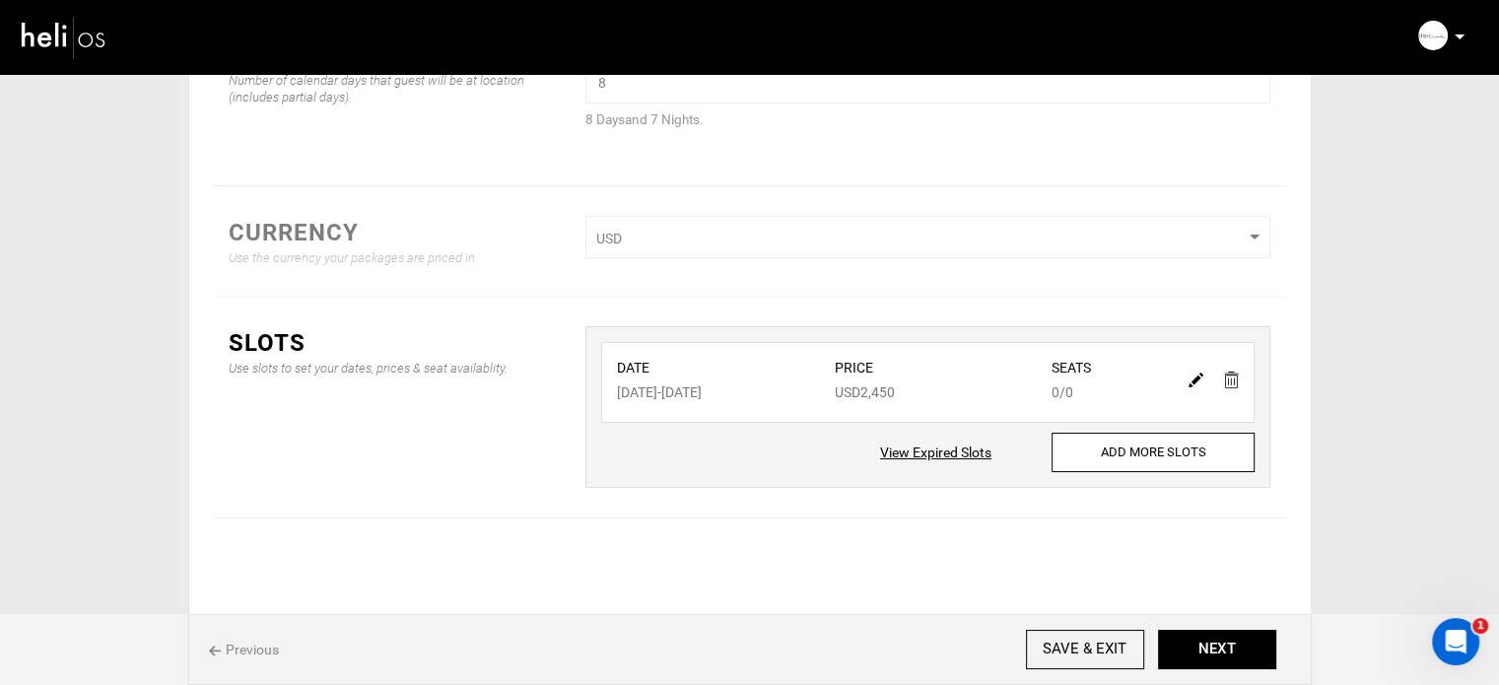
type input "0"
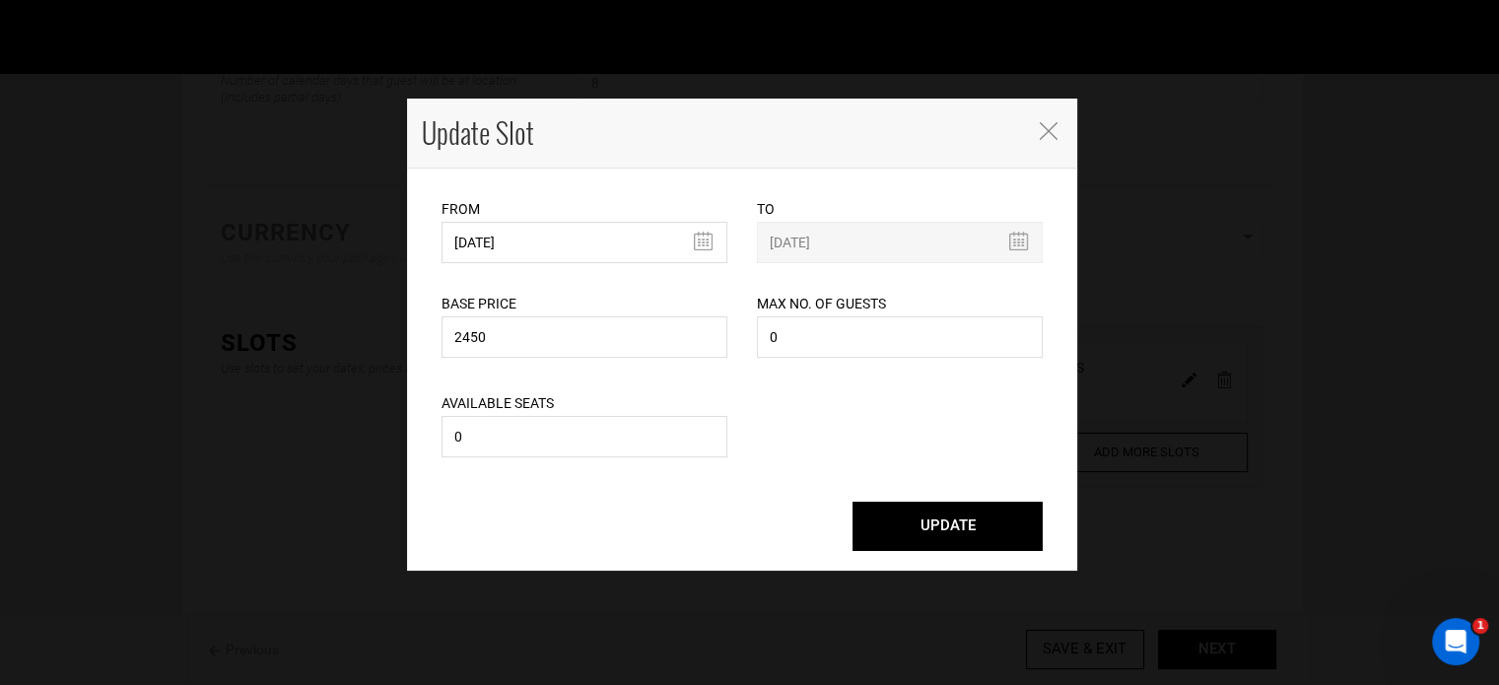
click at [1055, 130] on icon "Close" at bounding box center [1049, 131] width 18 height 18
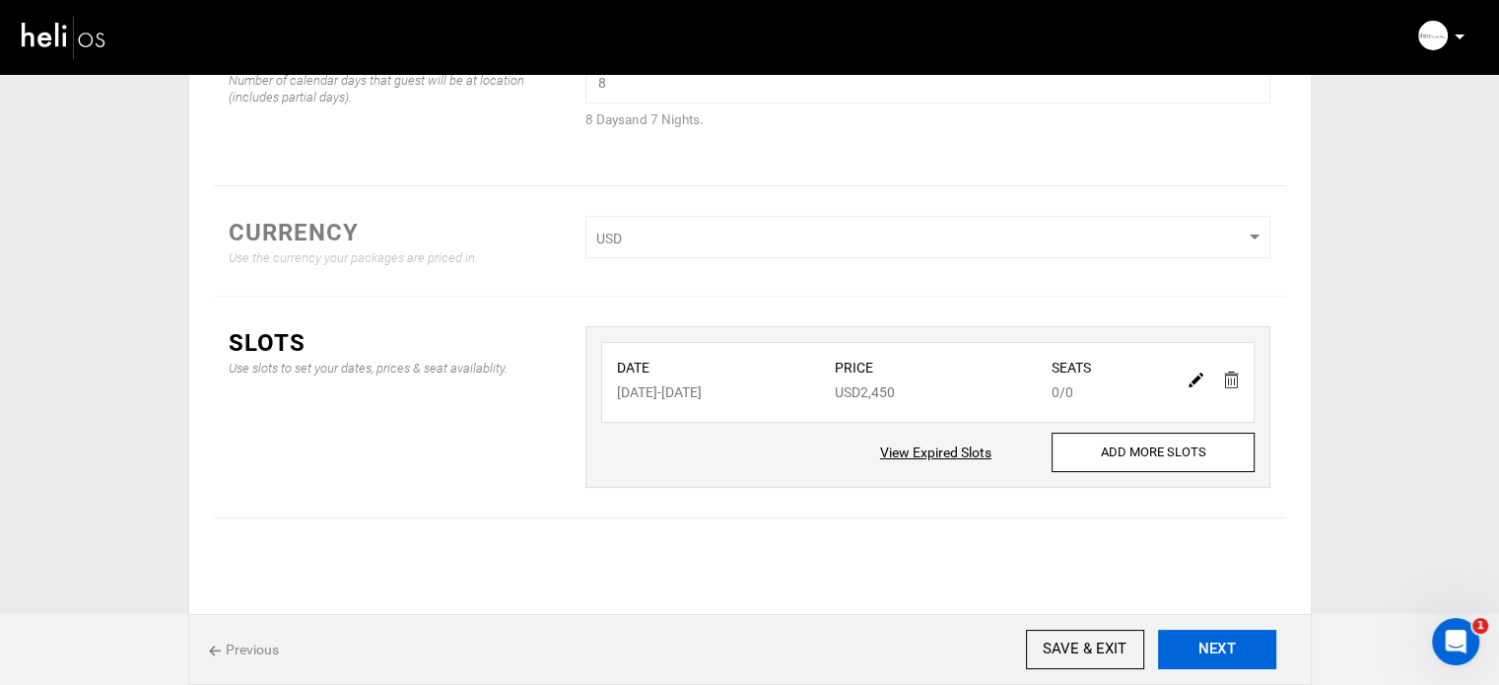
click at [1237, 634] on button "NEXT" at bounding box center [1217, 649] width 118 height 39
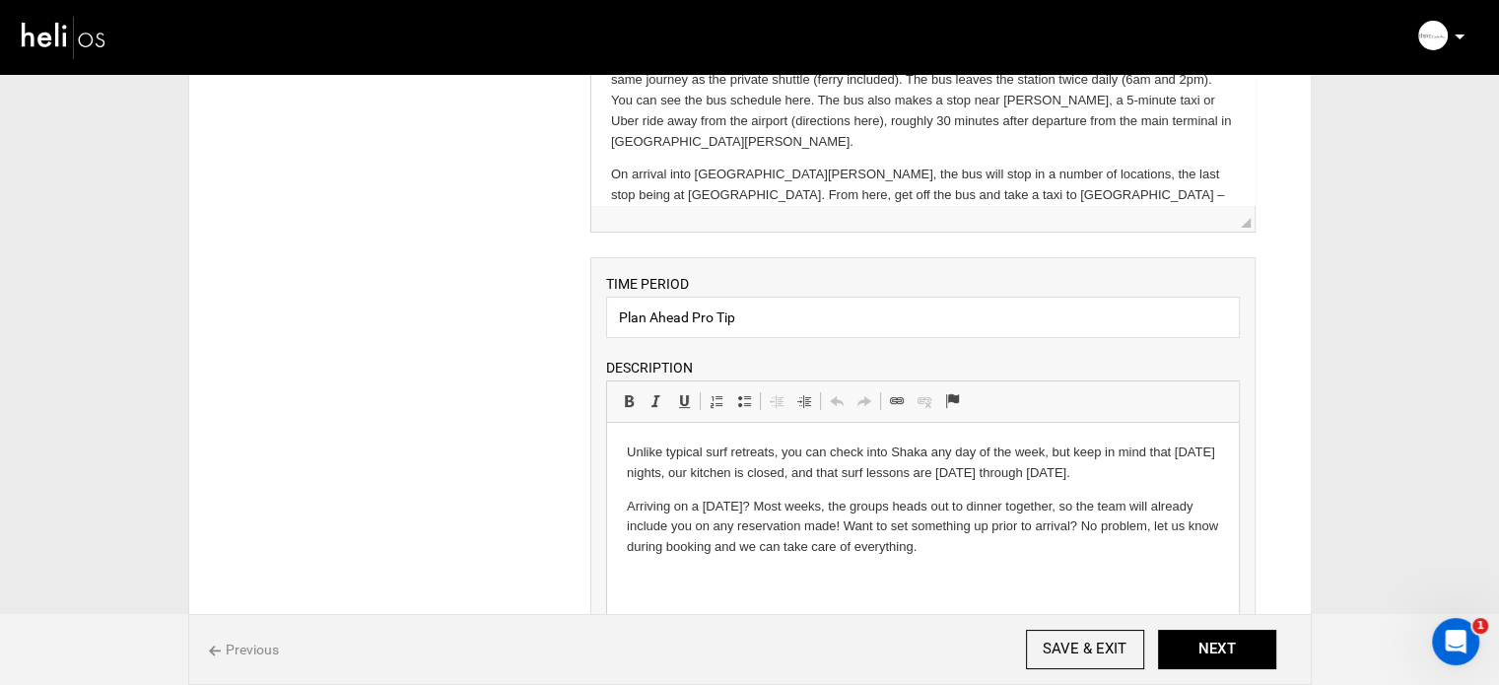
scroll to position [394, 0]
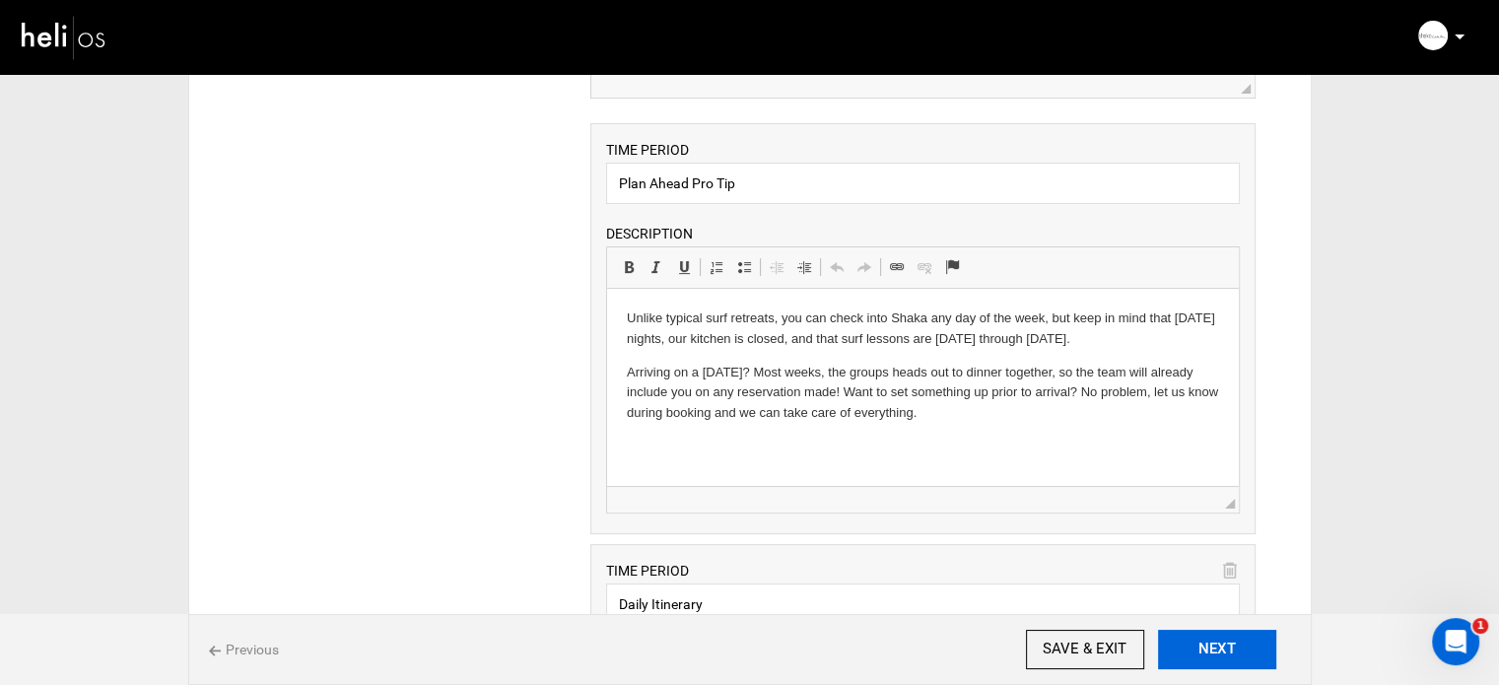
click at [1199, 649] on button "NEXT" at bounding box center [1217, 649] width 118 height 39
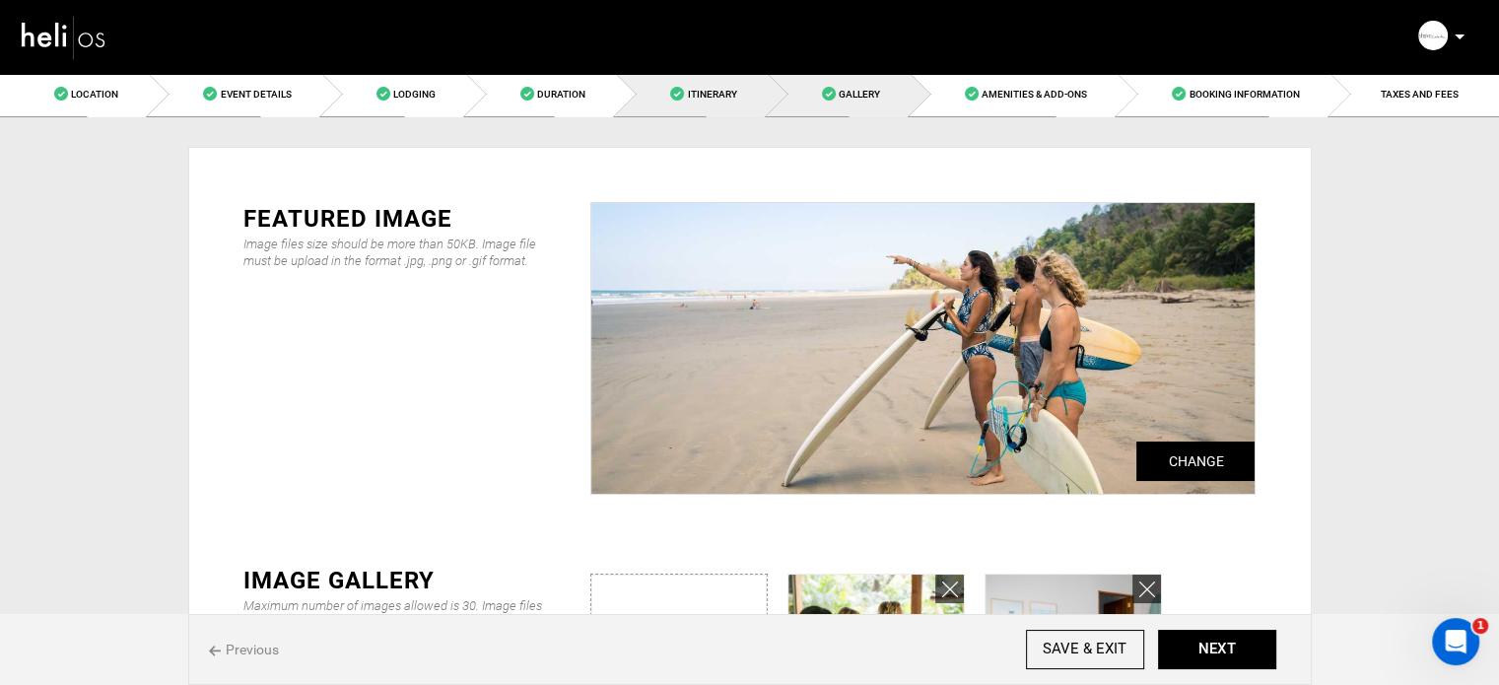
click at [650, 100] on link "Itinerary" at bounding box center [691, 94] width 151 height 44
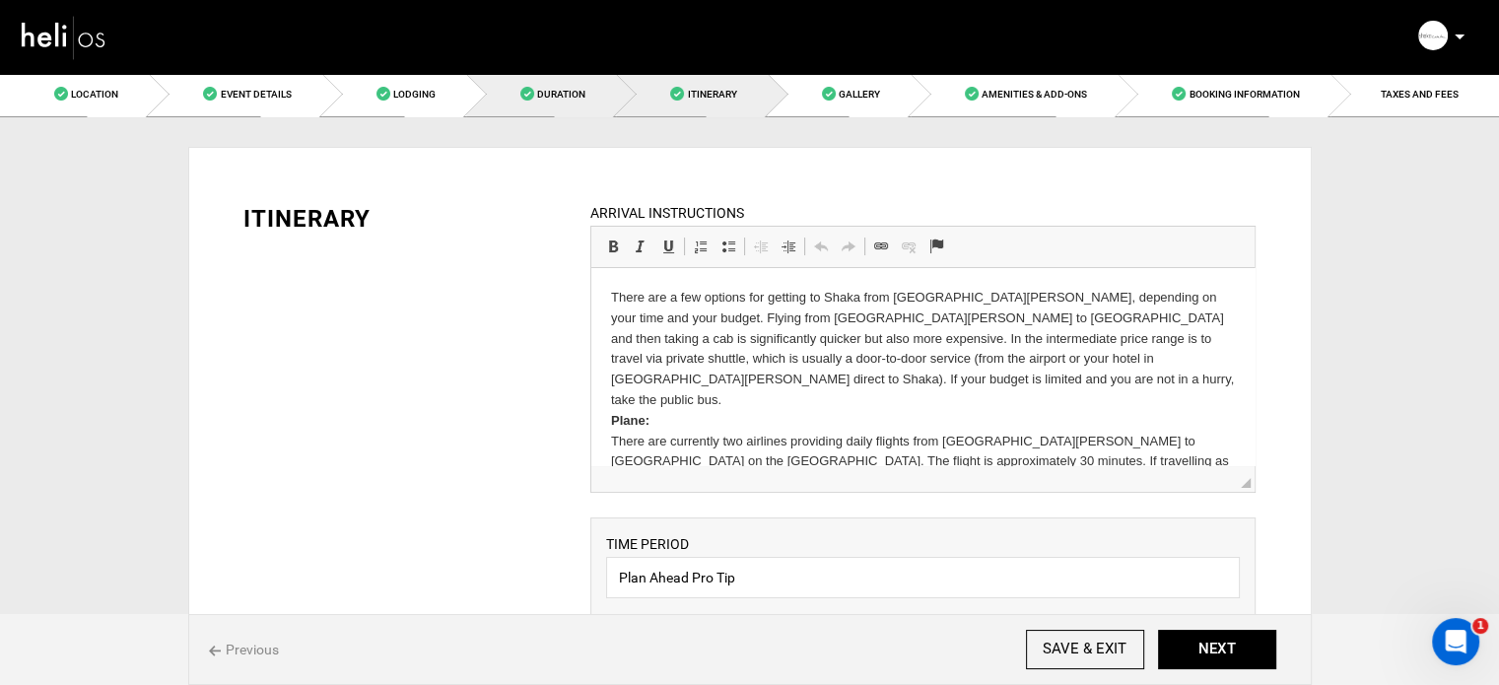
click at [532, 101] on link "Duration" at bounding box center [541, 94] width 150 height 44
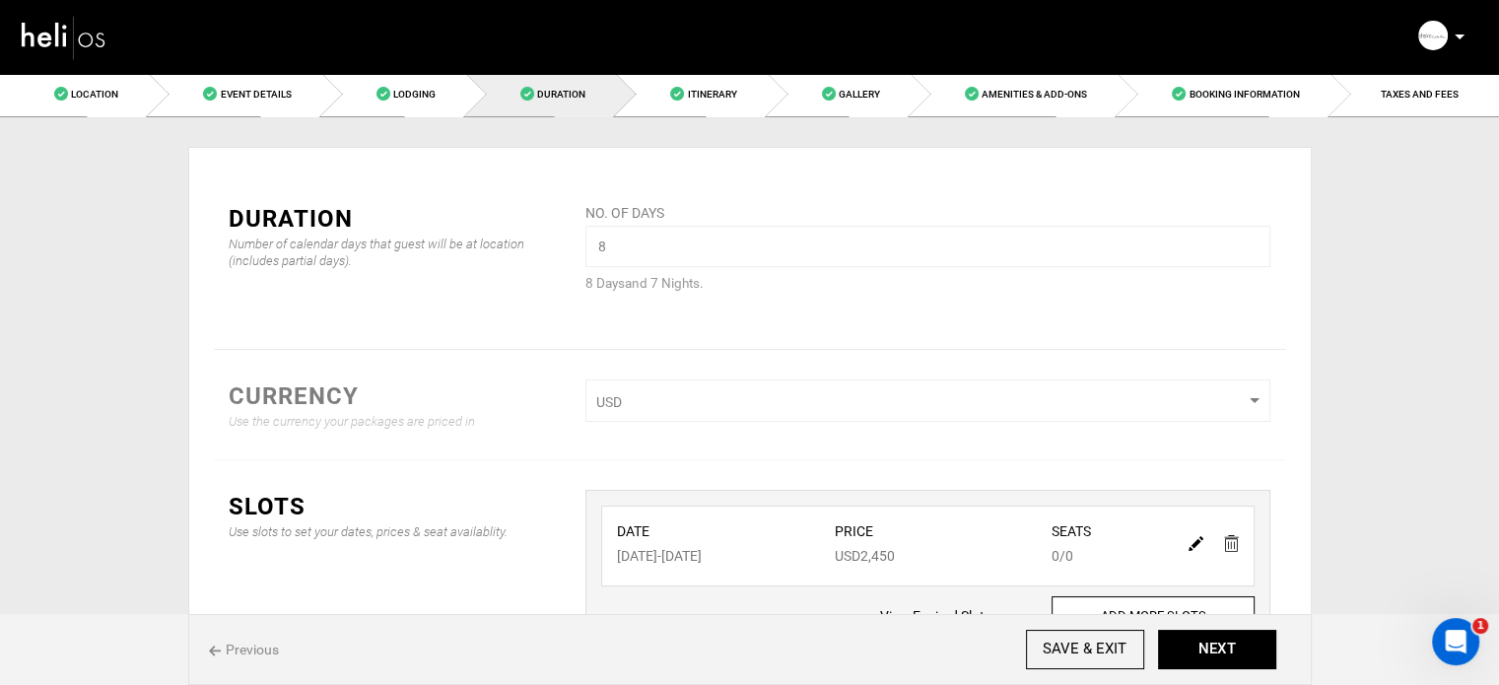
click at [1192, 540] on img at bounding box center [1196, 543] width 15 height 15
type input "10/18/2025"
type input "10/25/2025"
type input "2450"
type input "0"
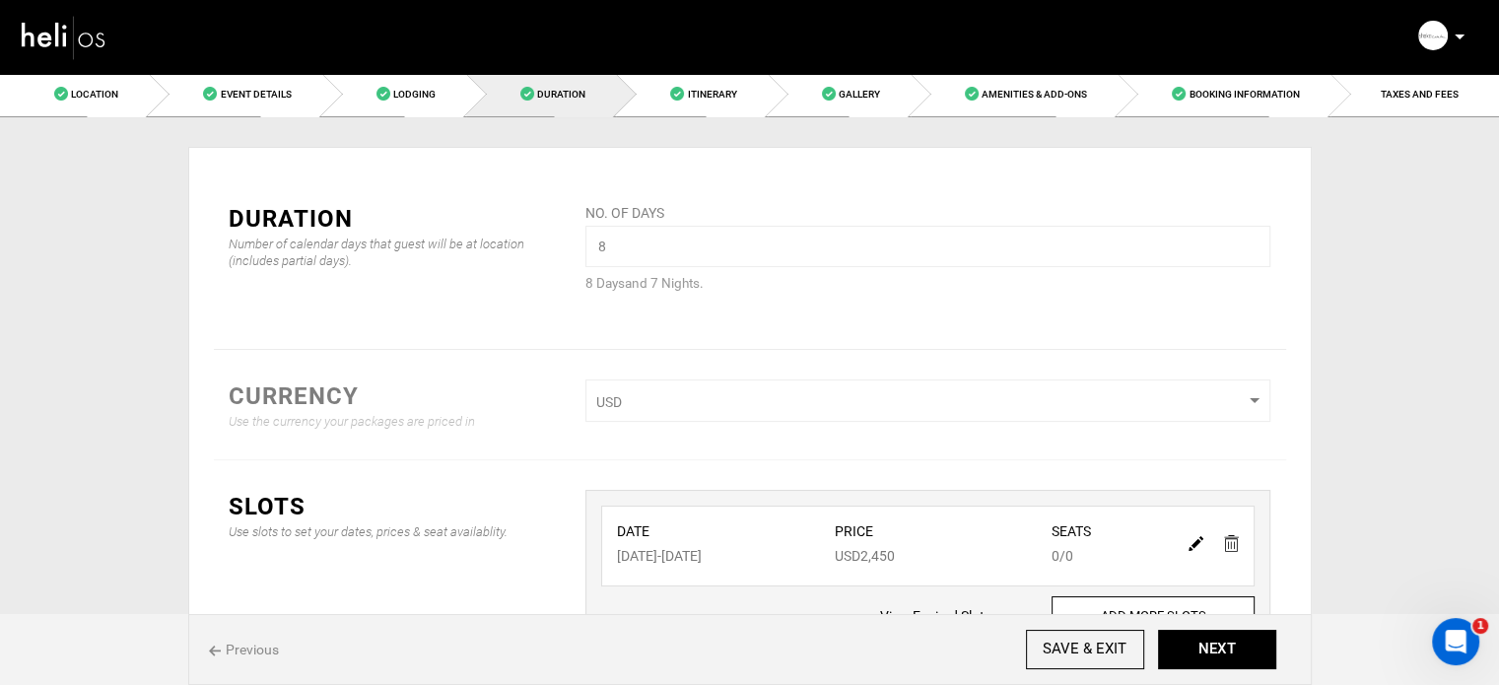
type input "0"
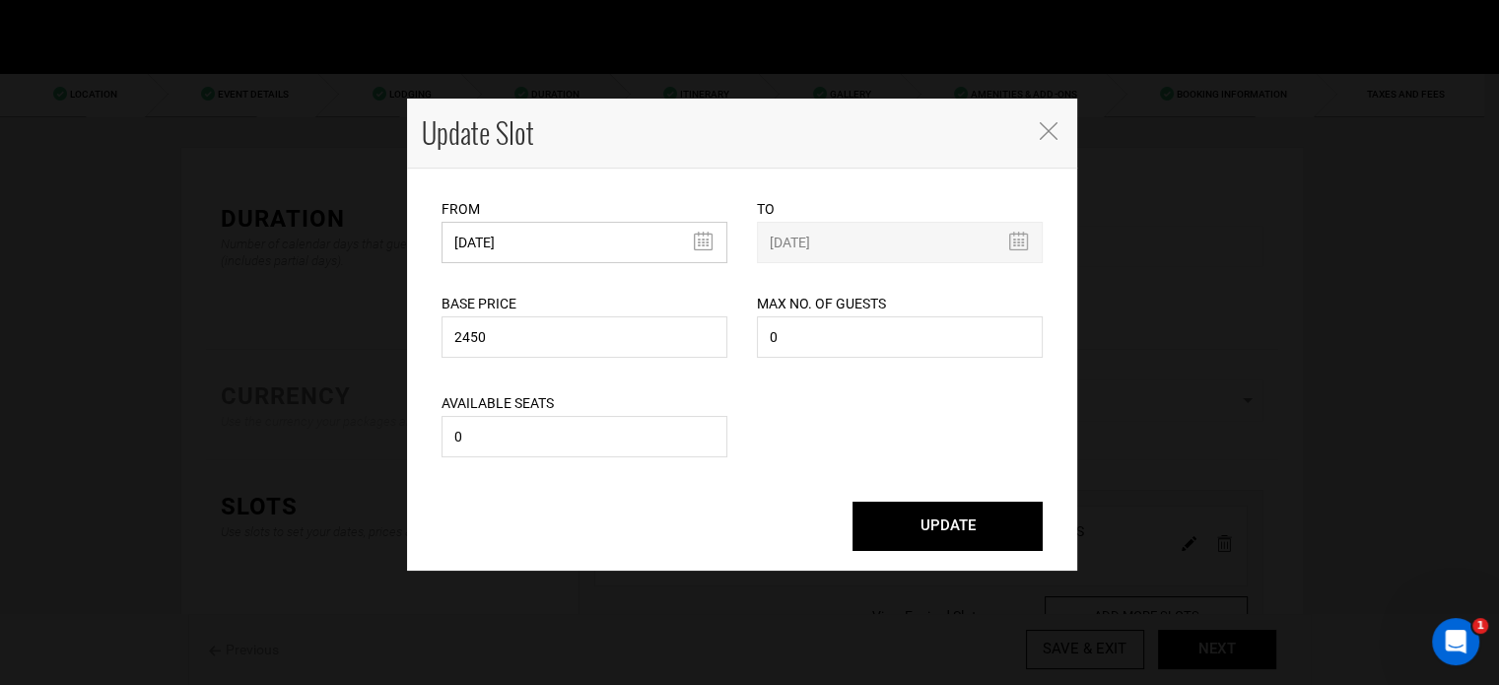
click at [573, 232] on input "10/18/2025" at bounding box center [585, 242] width 286 height 41
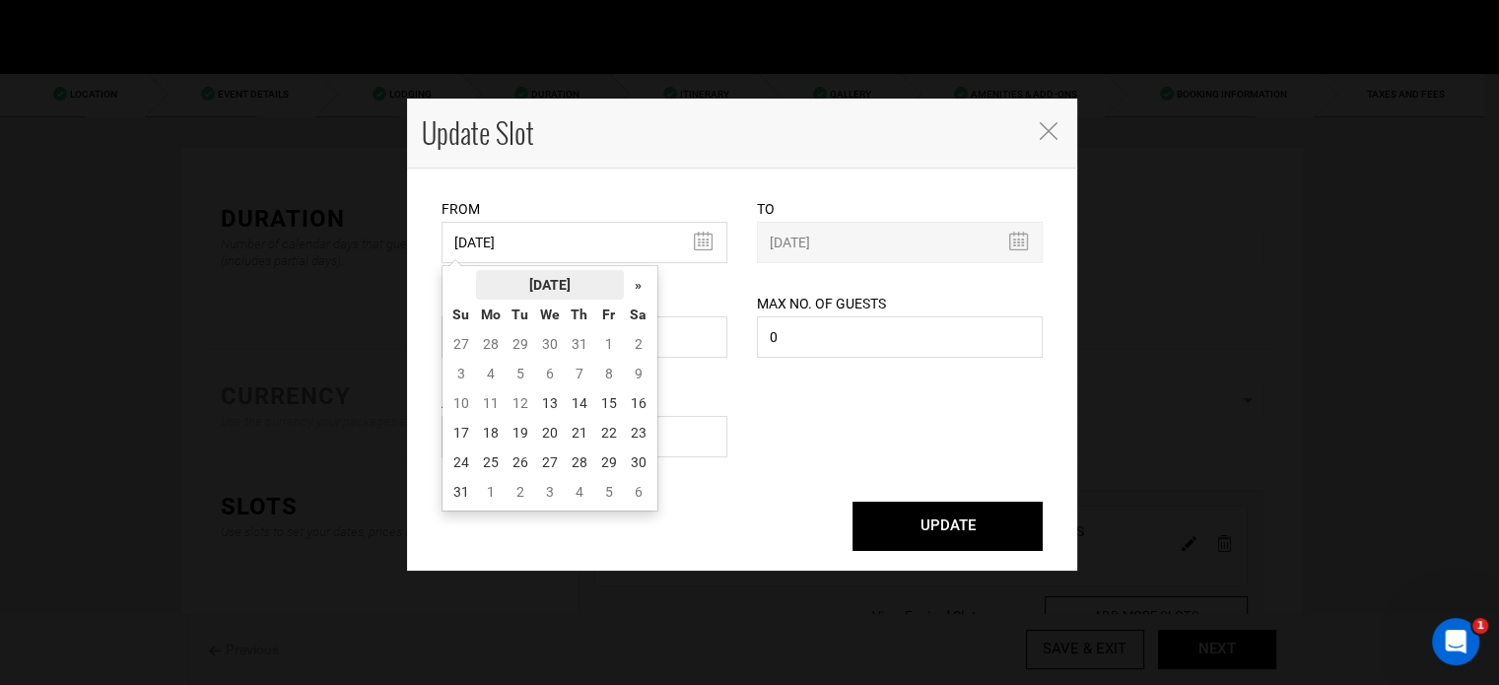
click at [545, 278] on th "[DATE]" at bounding box center [550, 285] width 148 height 30
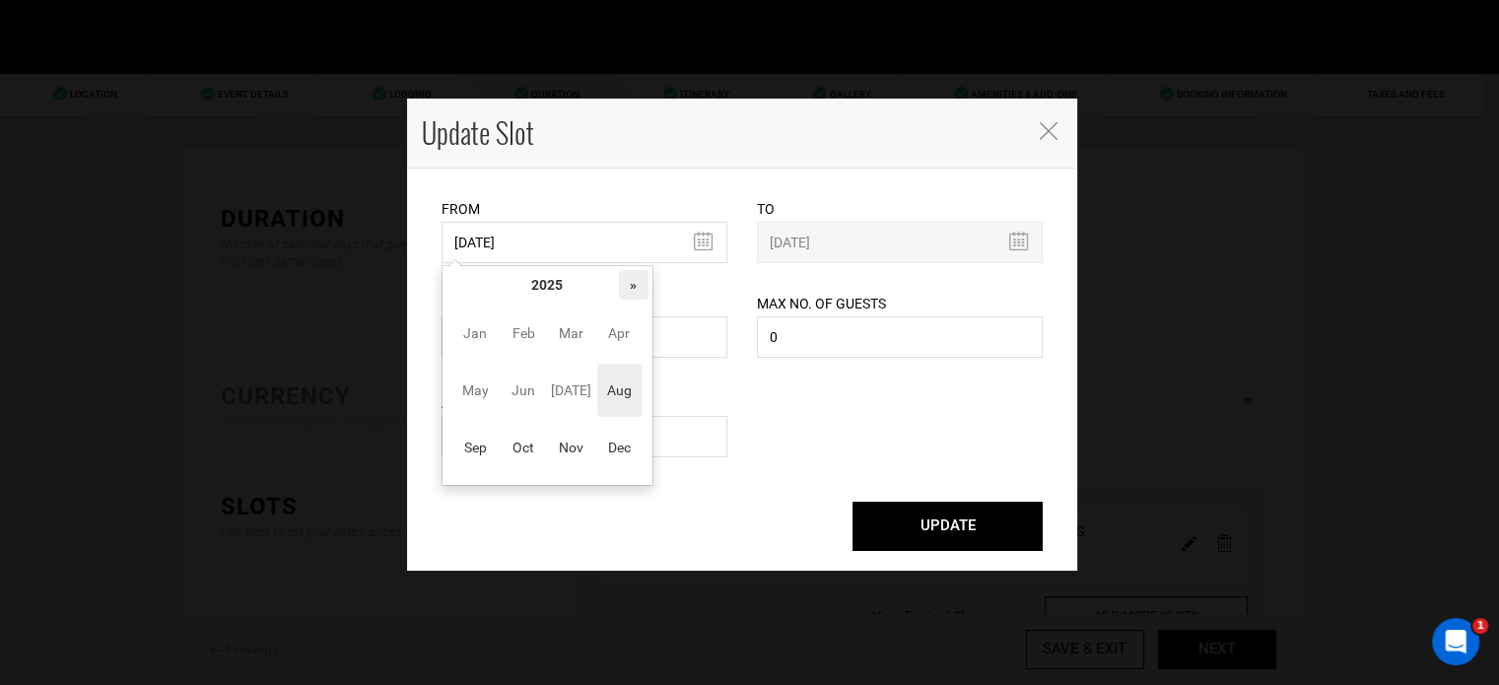
click at [629, 283] on th "»" at bounding box center [634, 285] width 30 height 30
click at [626, 399] on span "Aug" at bounding box center [619, 390] width 44 height 53
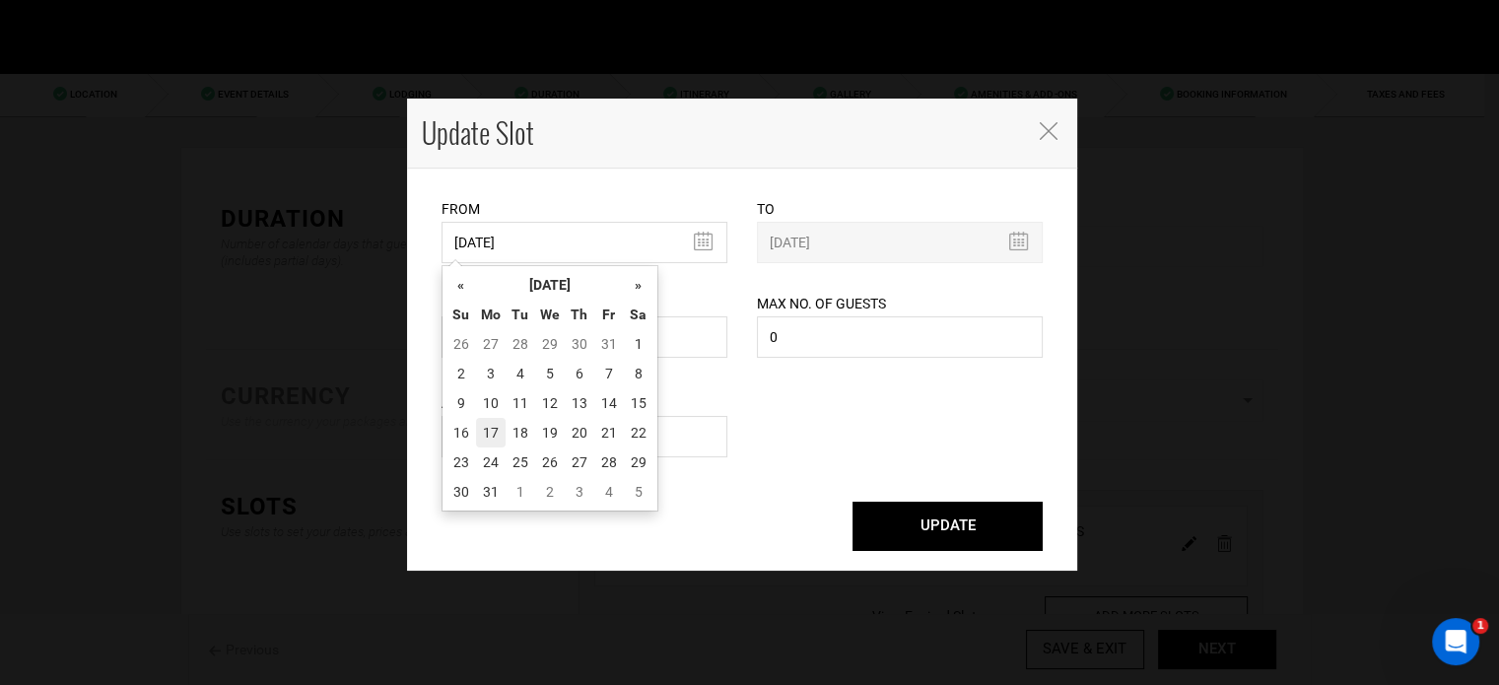
click at [501, 445] on td "17" at bounding box center [491, 433] width 30 height 30
type input "[DATE]"
type input "08/24/2026"
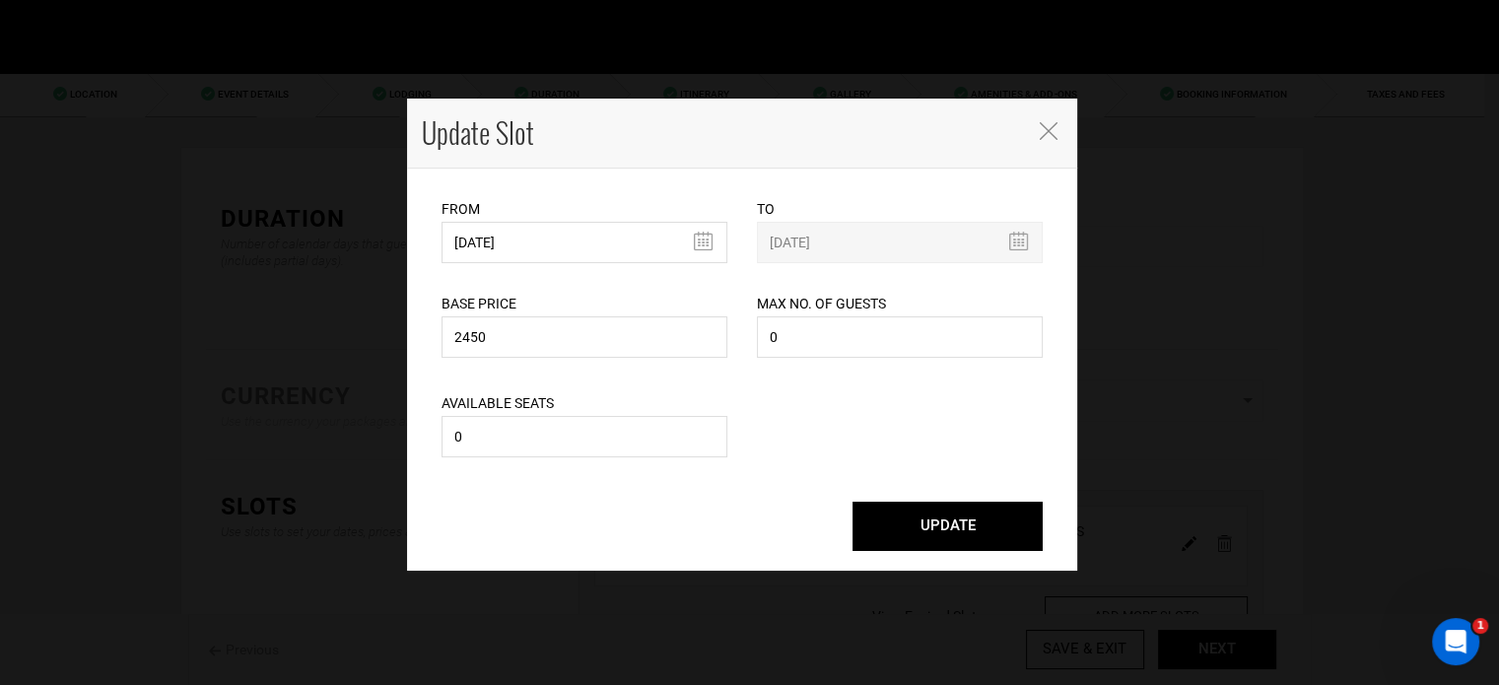
click at [924, 516] on button "UPDATE" at bounding box center [948, 526] width 190 height 49
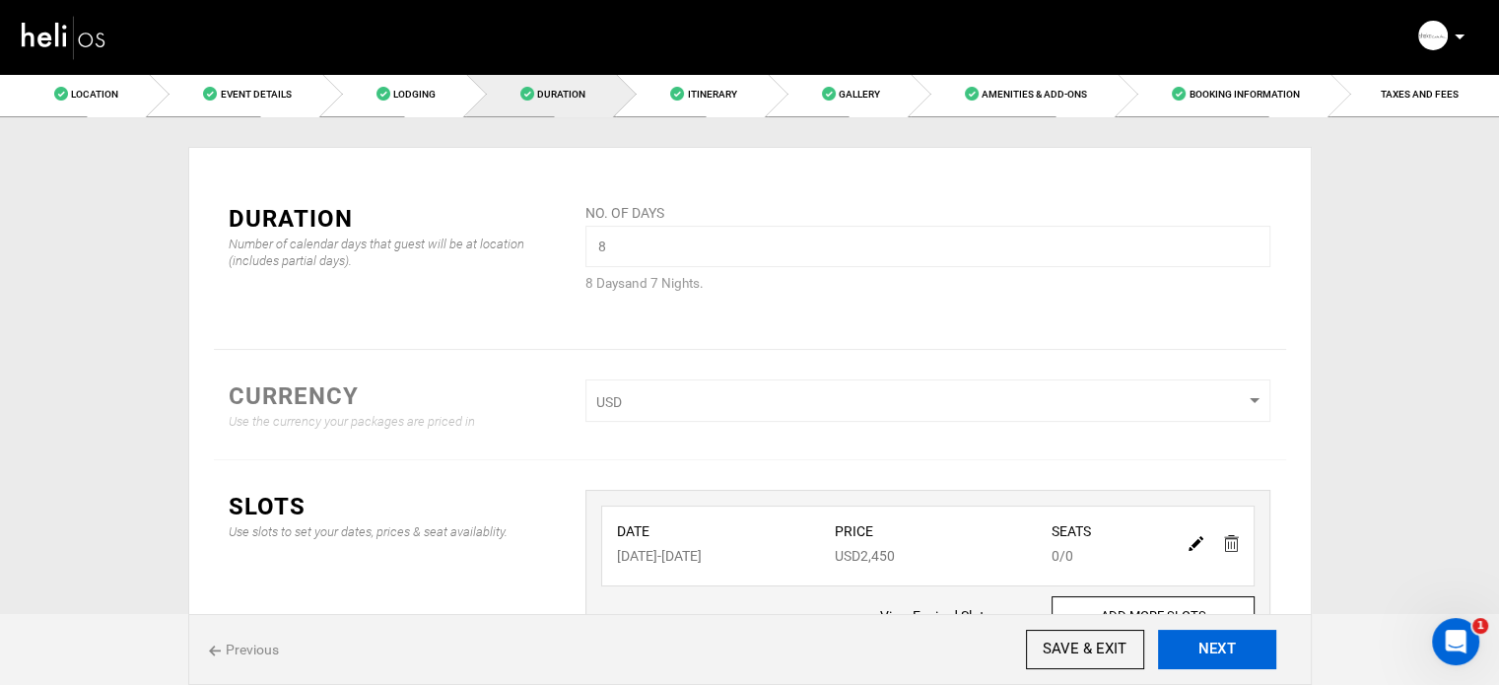
click at [1192, 638] on button "NEXT" at bounding box center [1217, 649] width 118 height 39
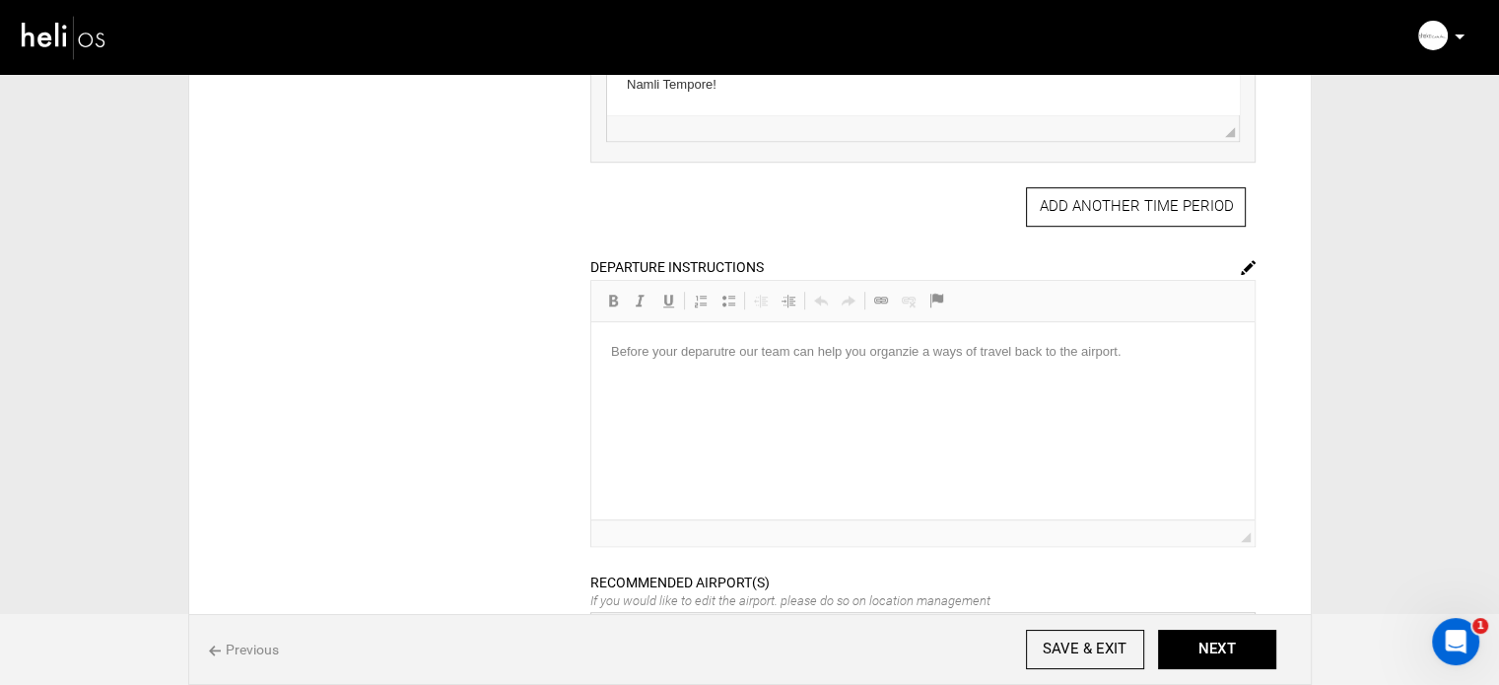
scroll to position [1281, 0]
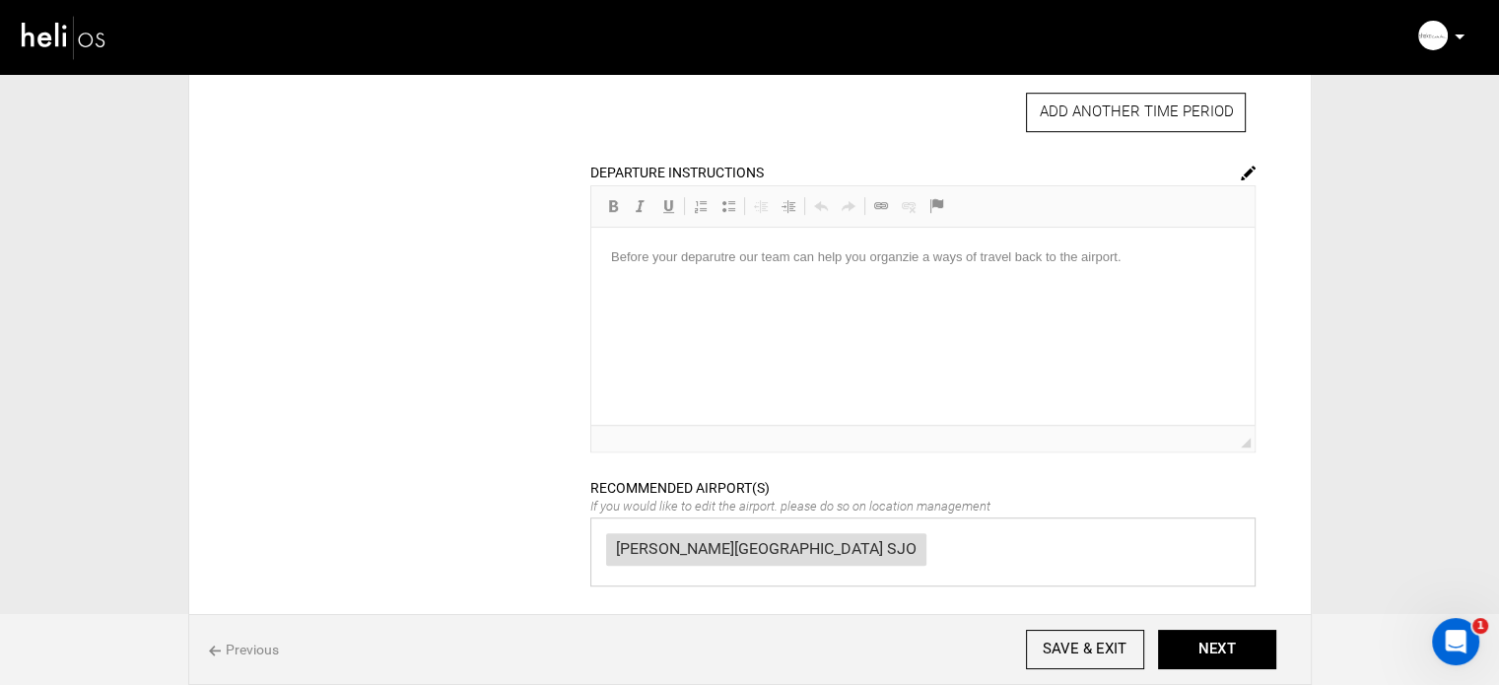
click at [1284, 656] on div "Previous SAVE & EXIT NEXT" at bounding box center [750, 649] width 1124 height 71
click at [1256, 656] on button "NEXT" at bounding box center [1217, 649] width 118 height 39
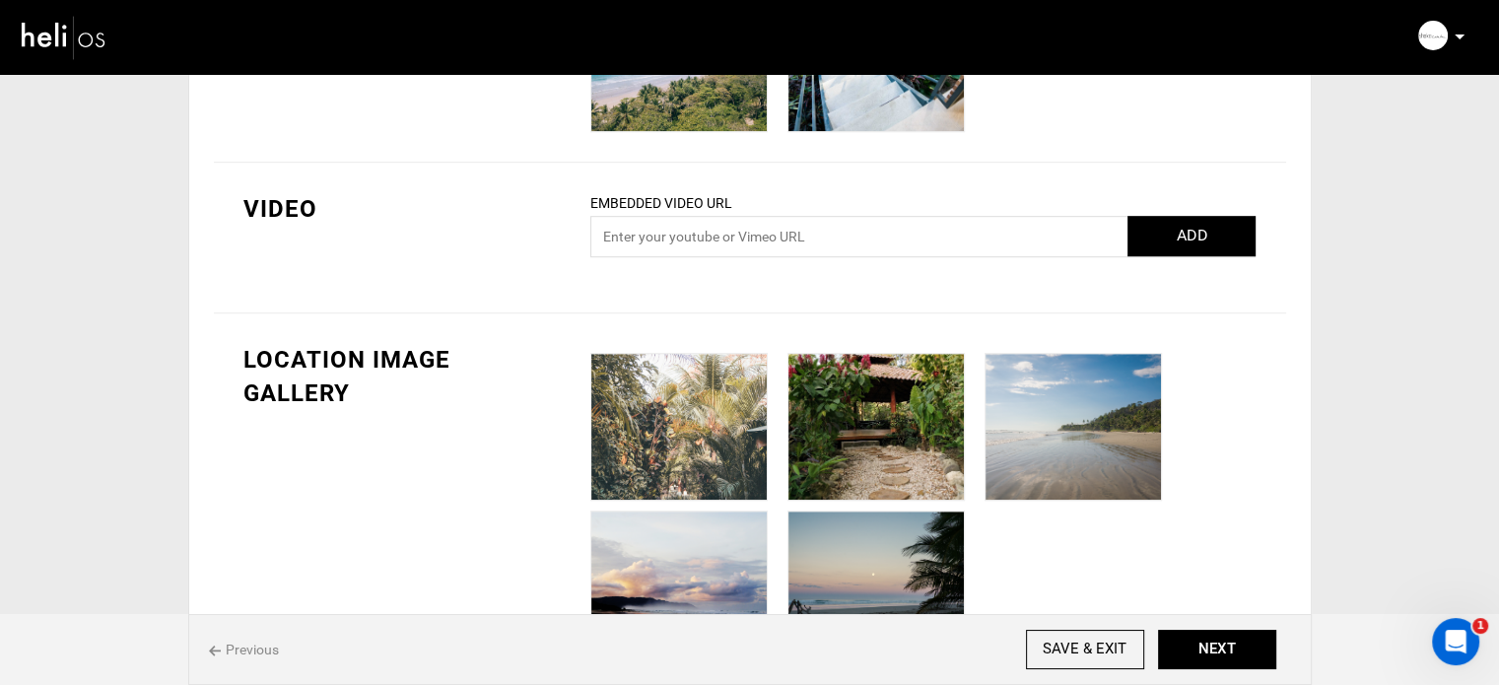
scroll to position [1380, 0]
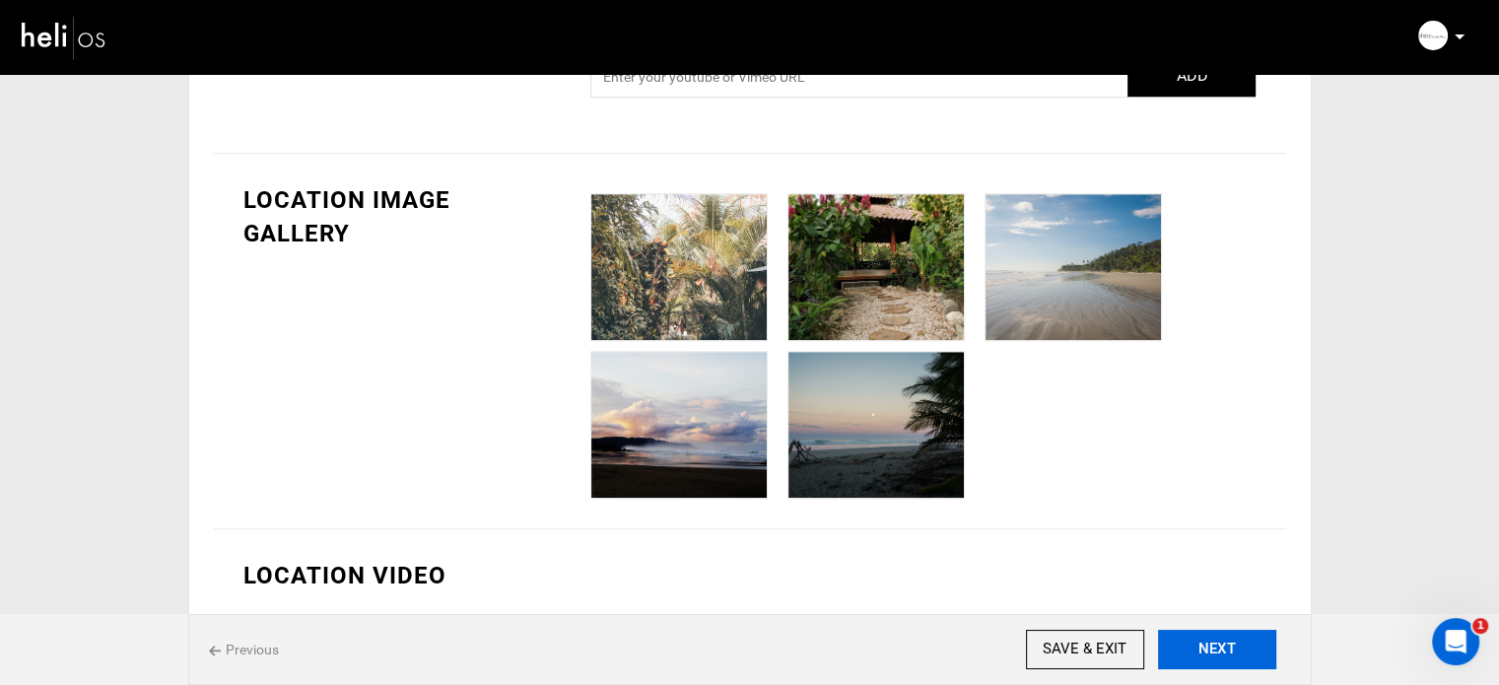
click at [1225, 650] on button "NEXT" at bounding box center [1217, 649] width 118 height 39
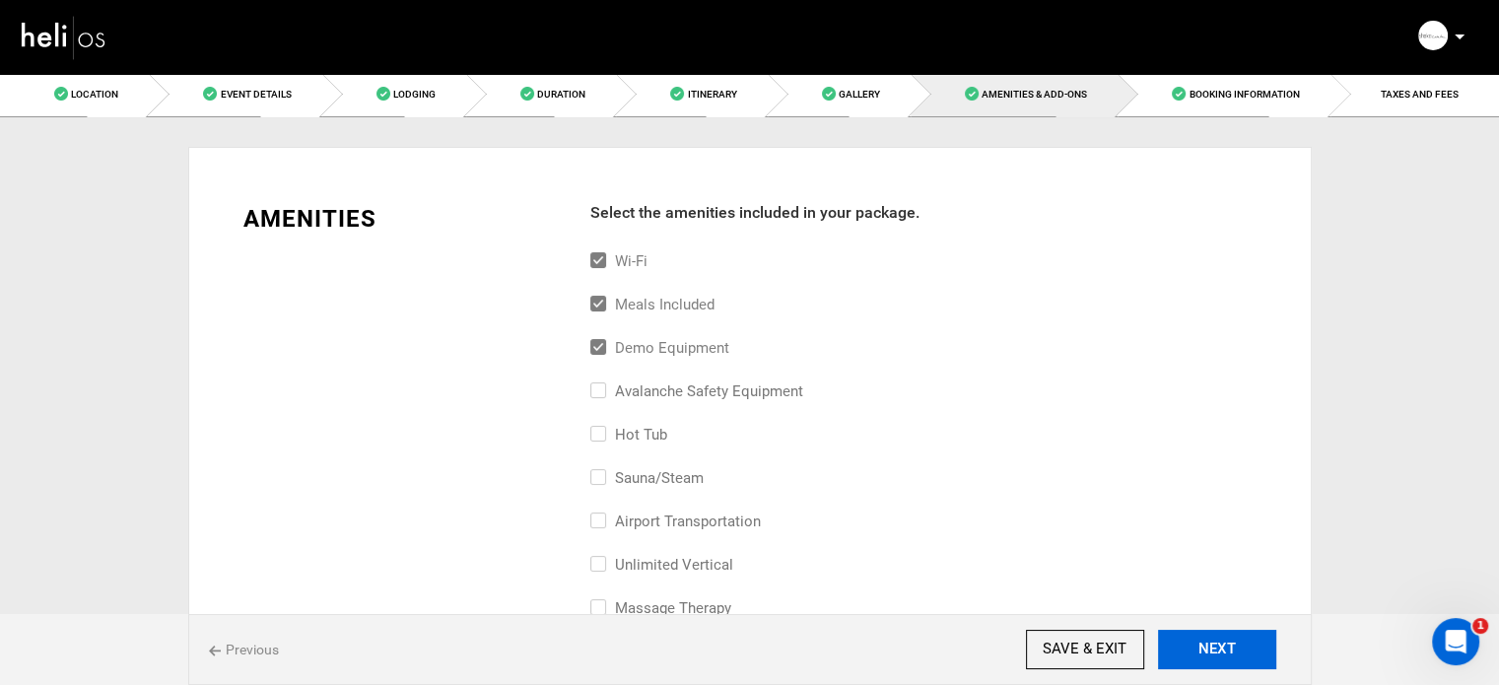
click at [1225, 650] on button "NEXT" at bounding box center [1217, 649] width 118 height 39
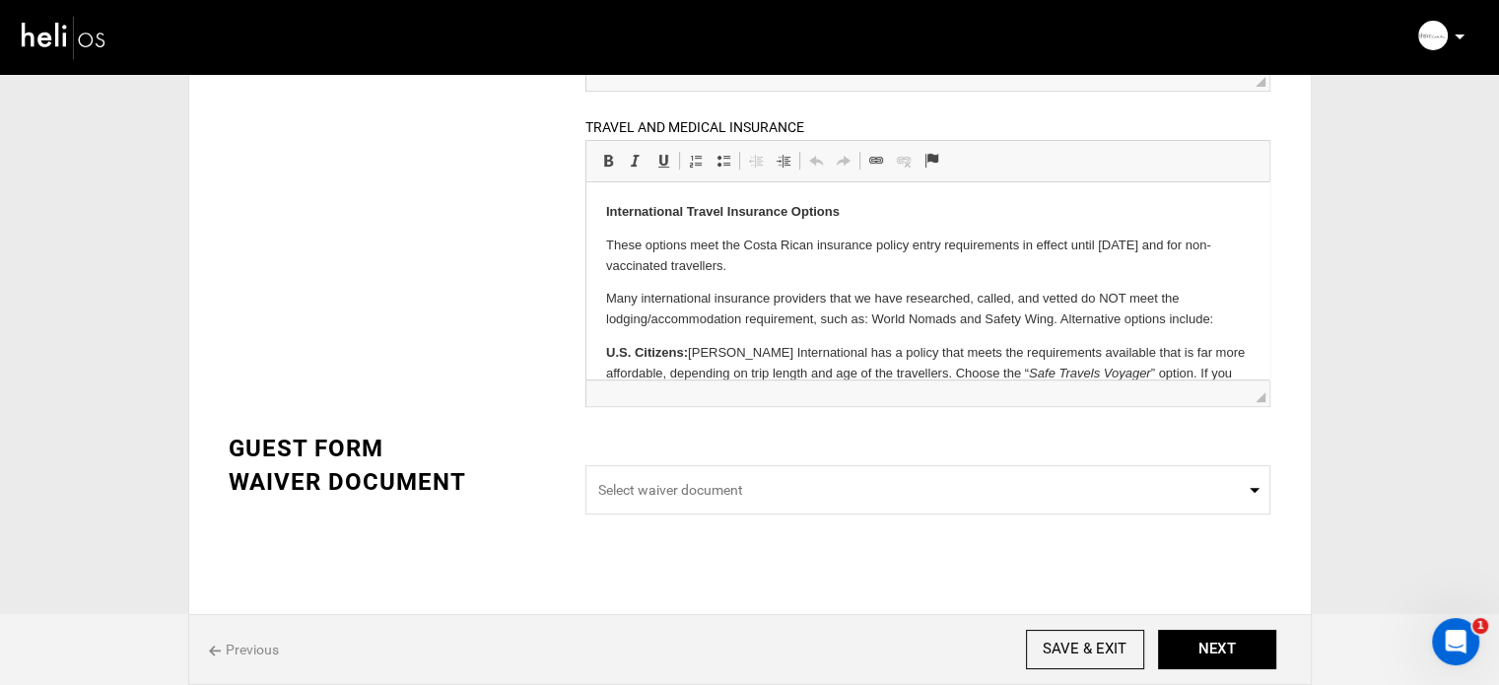
scroll to position [664, 0]
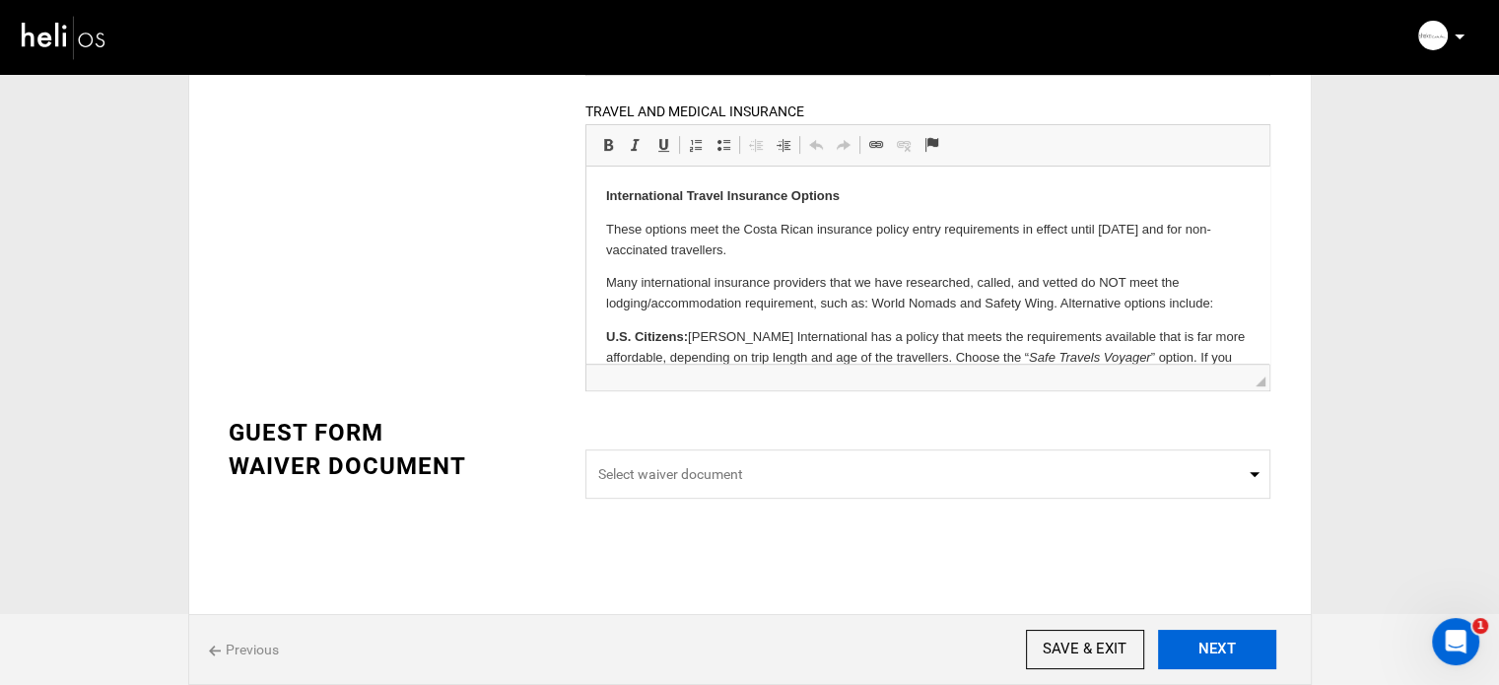
click at [1211, 655] on button "NEXT" at bounding box center [1217, 649] width 118 height 39
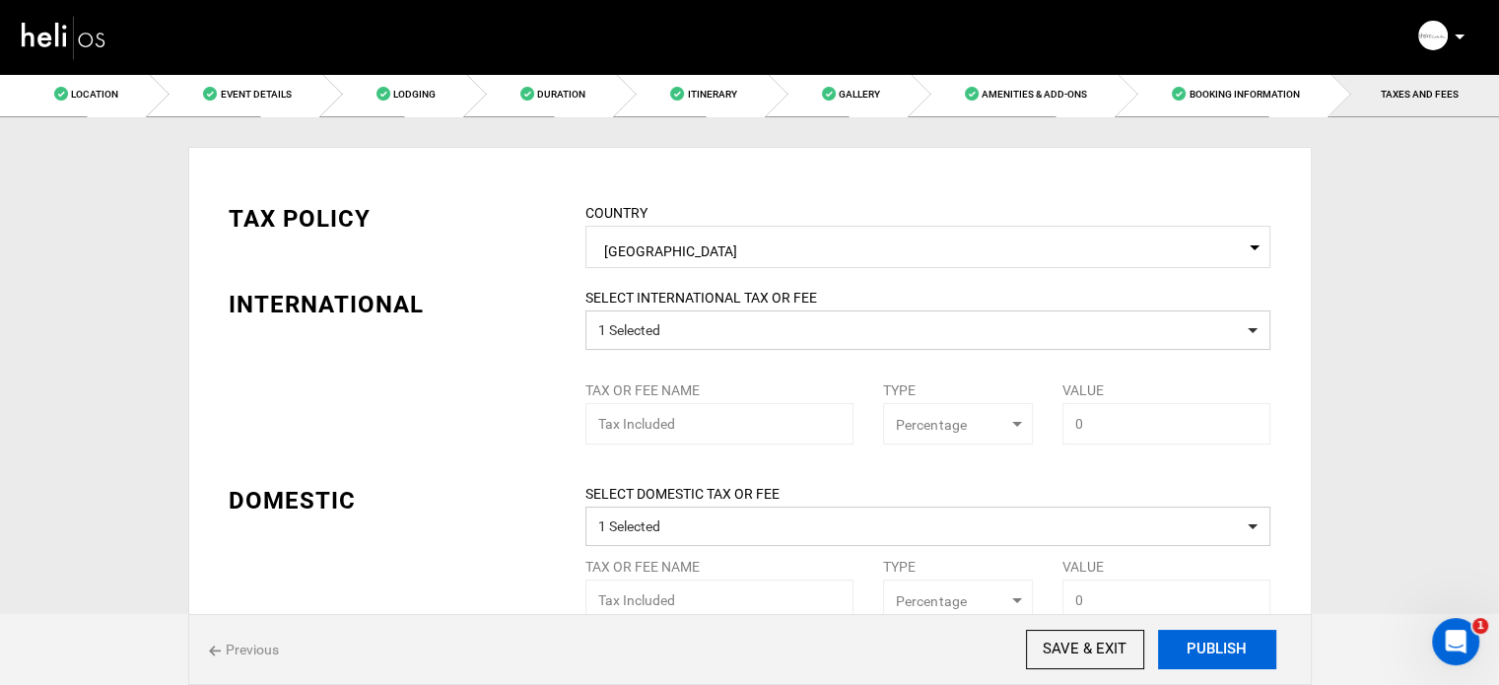
click at [1211, 655] on button "PUBLISH" at bounding box center [1217, 649] width 118 height 39
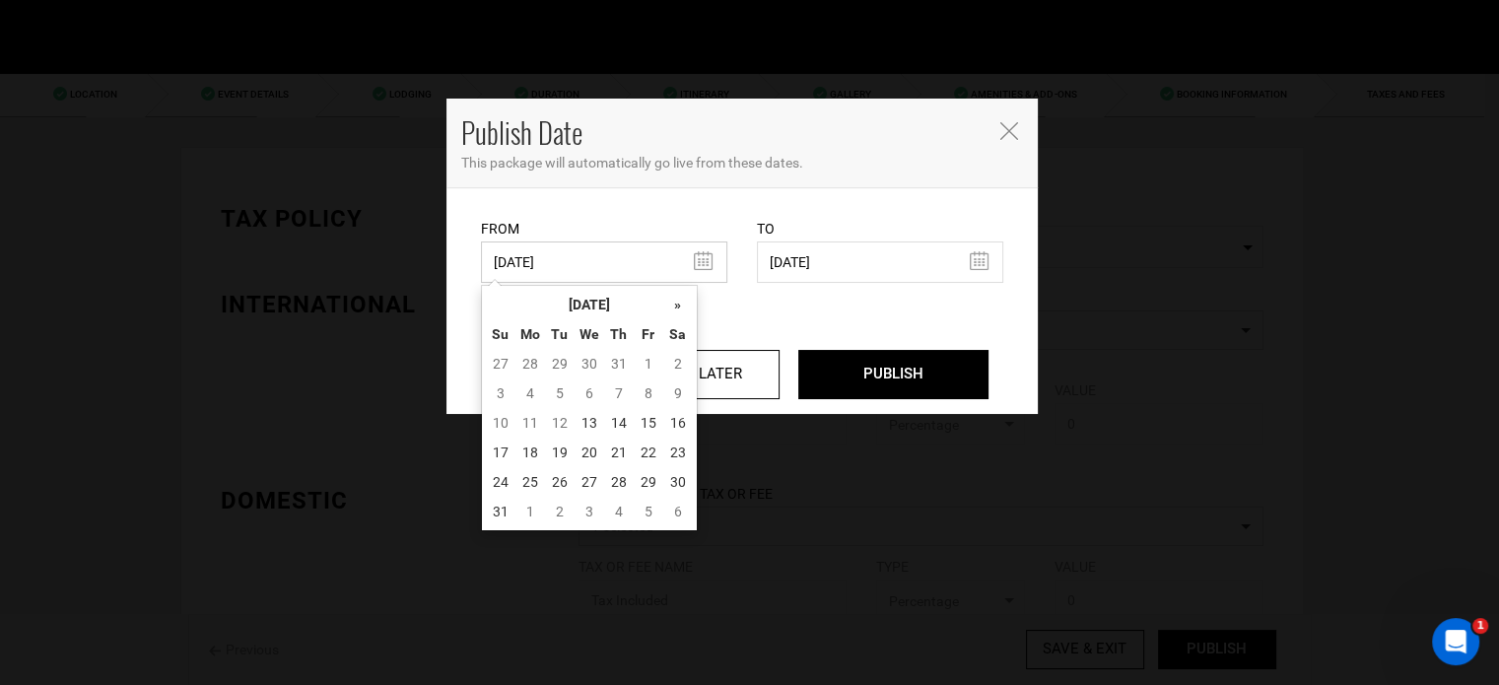
click at [645, 279] on input "03/07/2025" at bounding box center [604, 262] width 246 height 41
click at [594, 425] on td "13" at bounding box center [590, 423] width 30 height 30
type input "[DATE]"
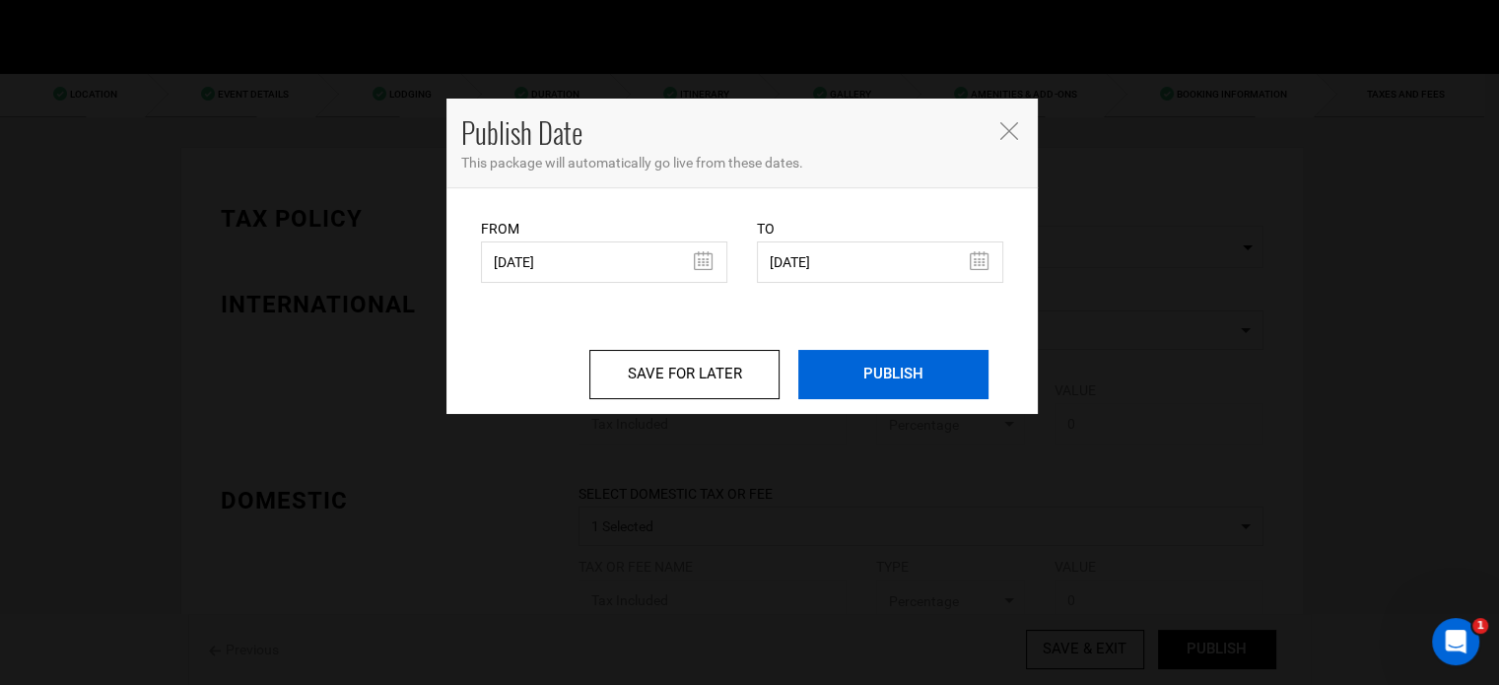
click at [892, 369] on input "PUBLISH" at bounding box center [893, 374] width 190 height 49
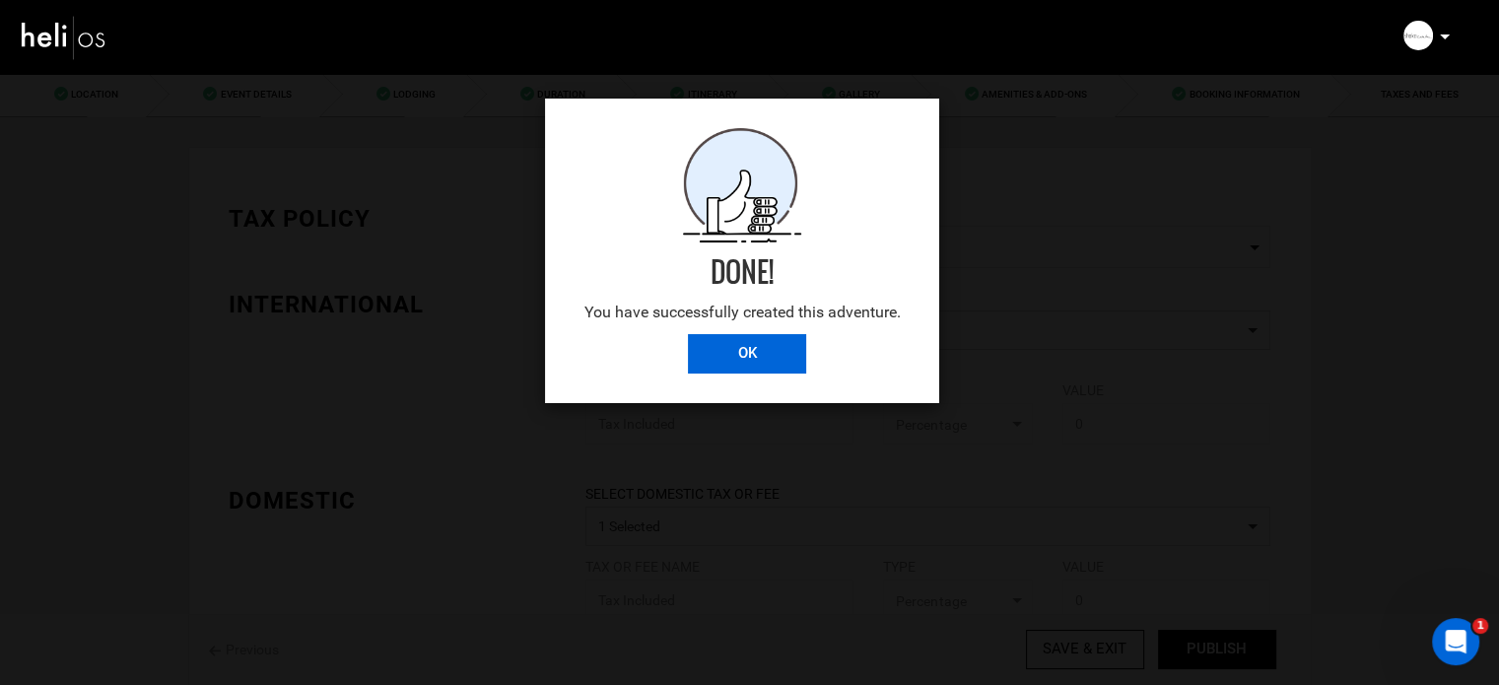
click at [789, 354] on input "OK" at bounding box center [747, 353] width 118 height 39
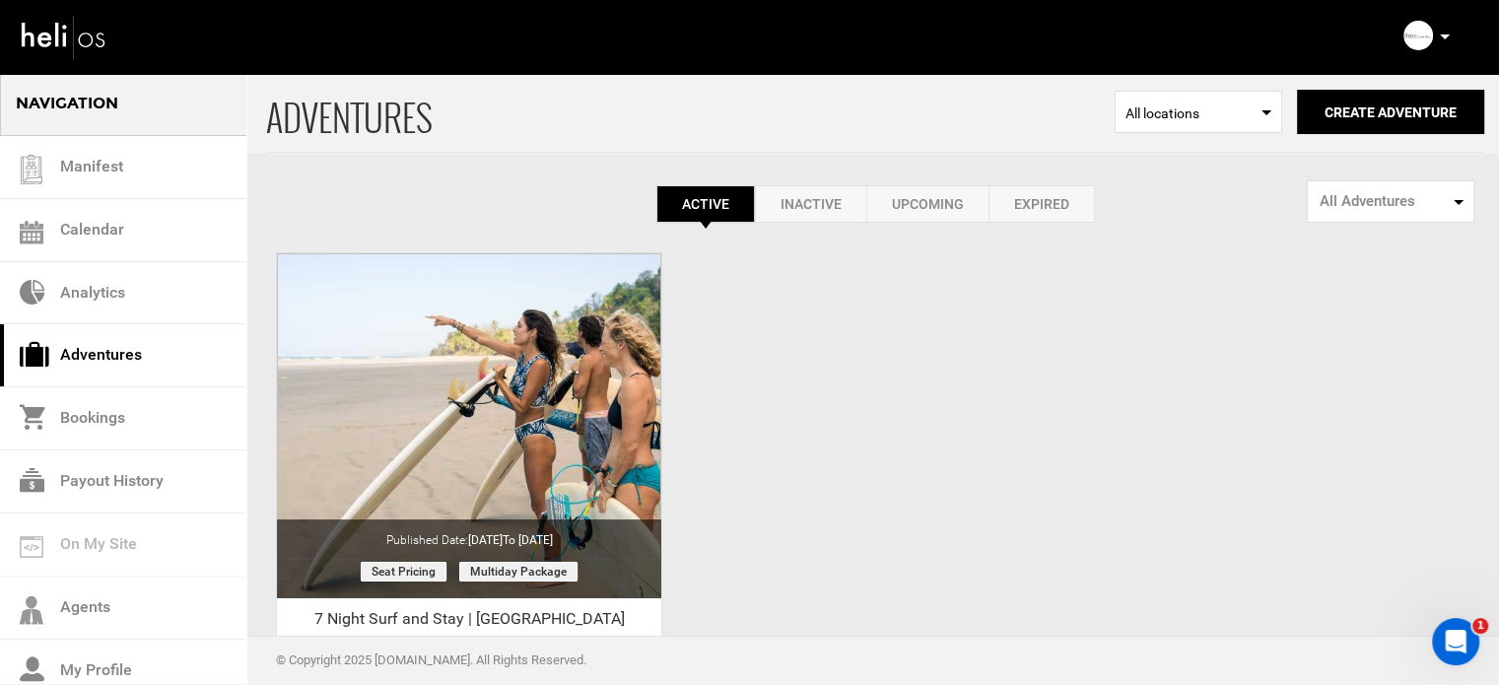
click at [1443, 32] on p at bounding box center [1444, 37] width 12 height 23
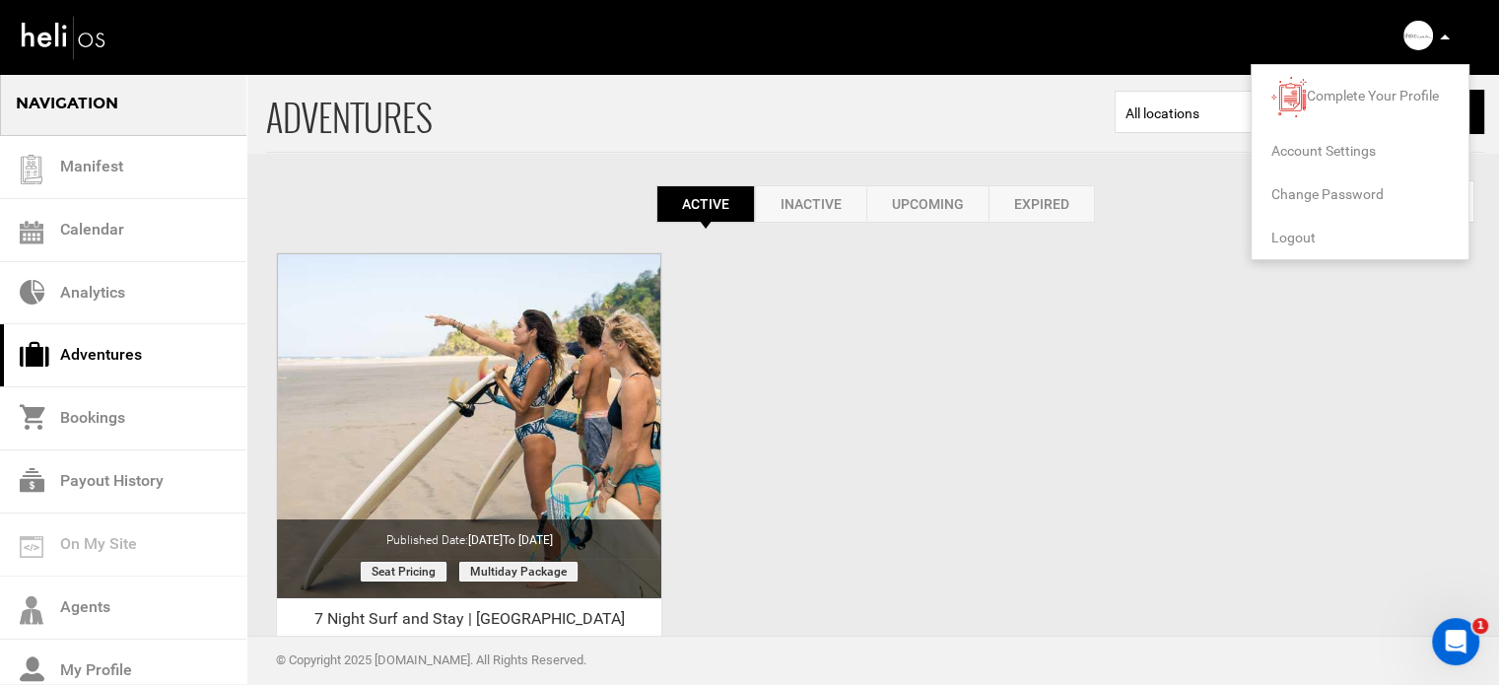
click at [1288, 238] on span "Logout" at bounding box center [1294, 238] width 44 height 16
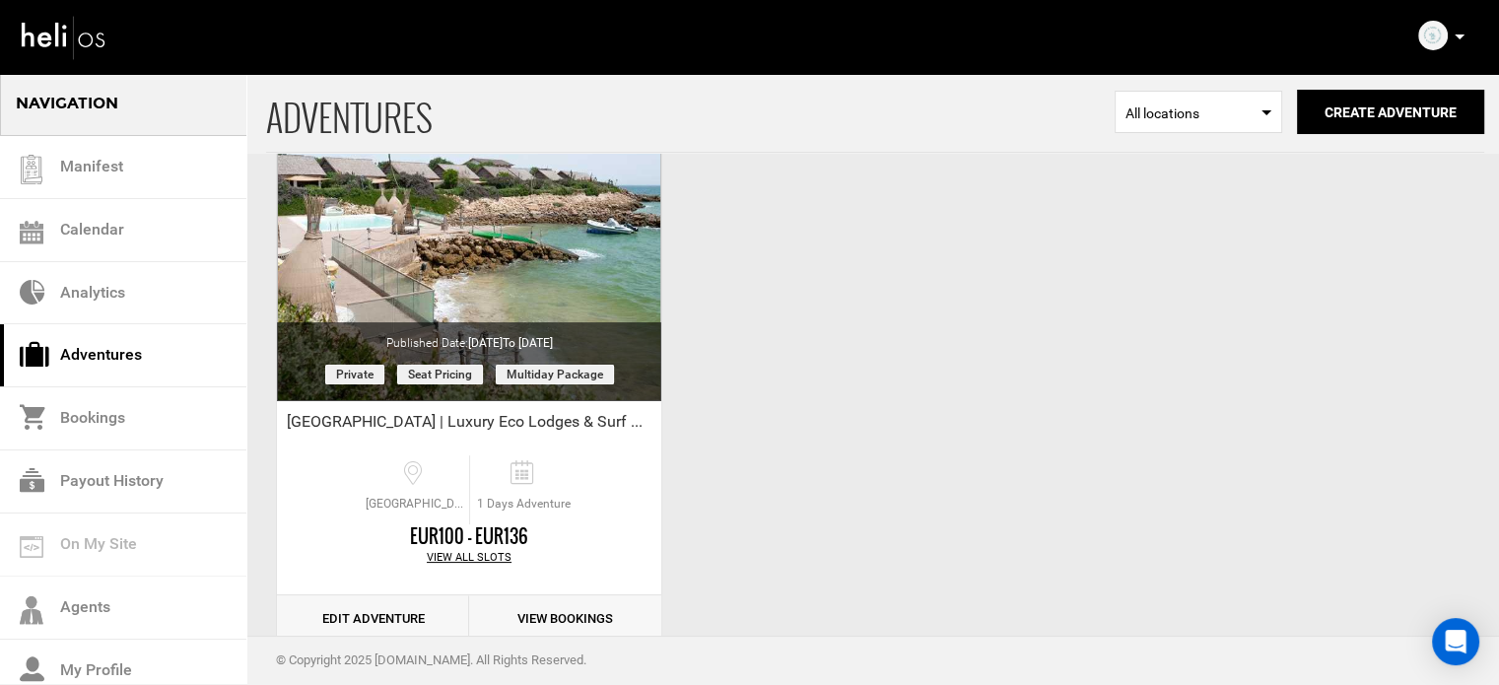
scroll to position [244, 0]
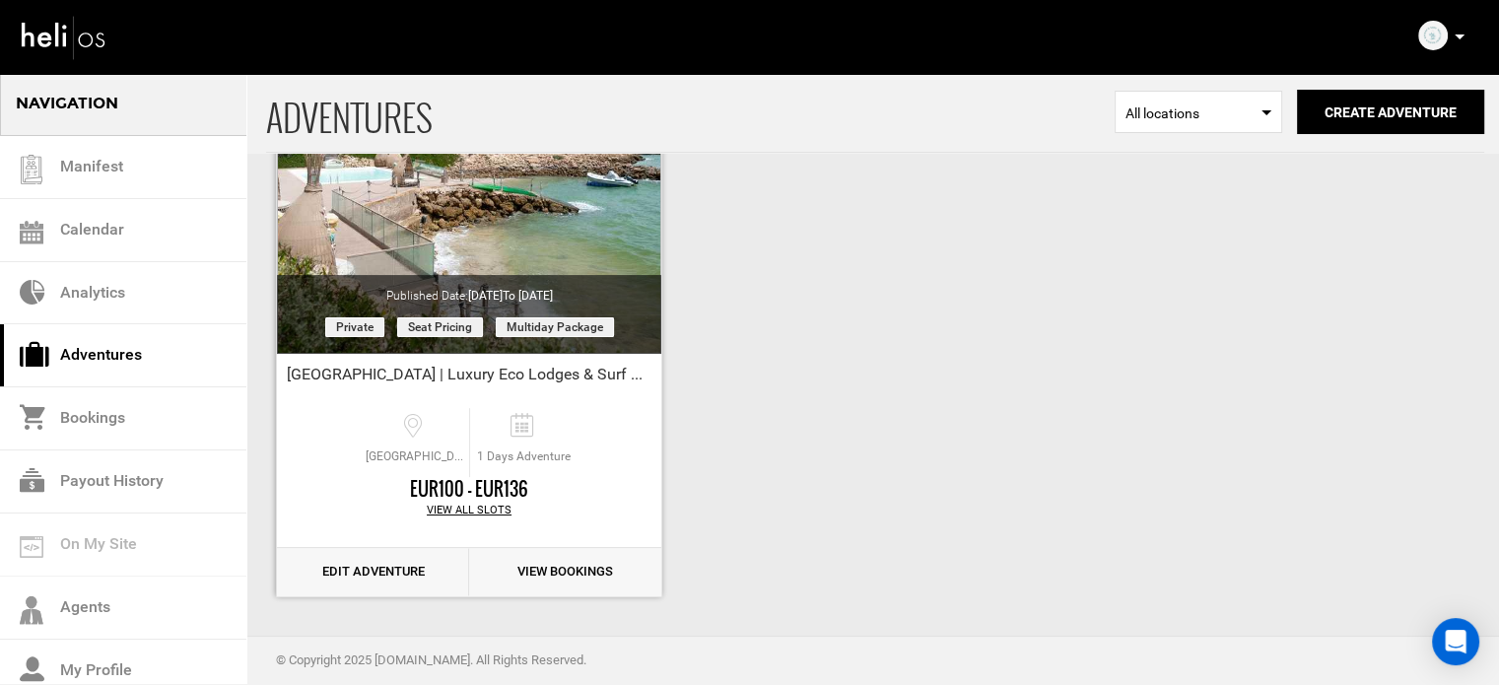
click at [392, 562] on link "Edit Adventure" at bounding box center [373, 572] width 192 height 48
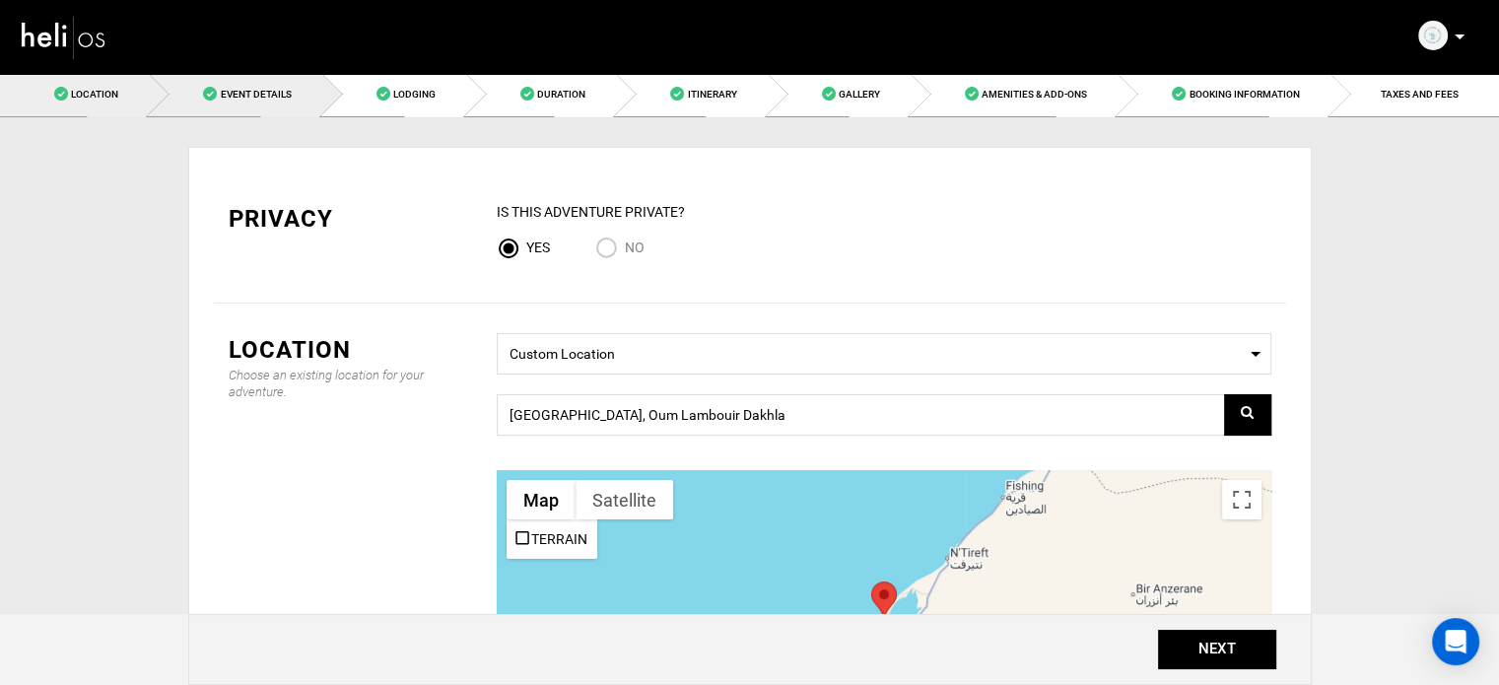
click at [264, 99] on span "Event Details" at bounding box center [255, 94] width 71 height 11
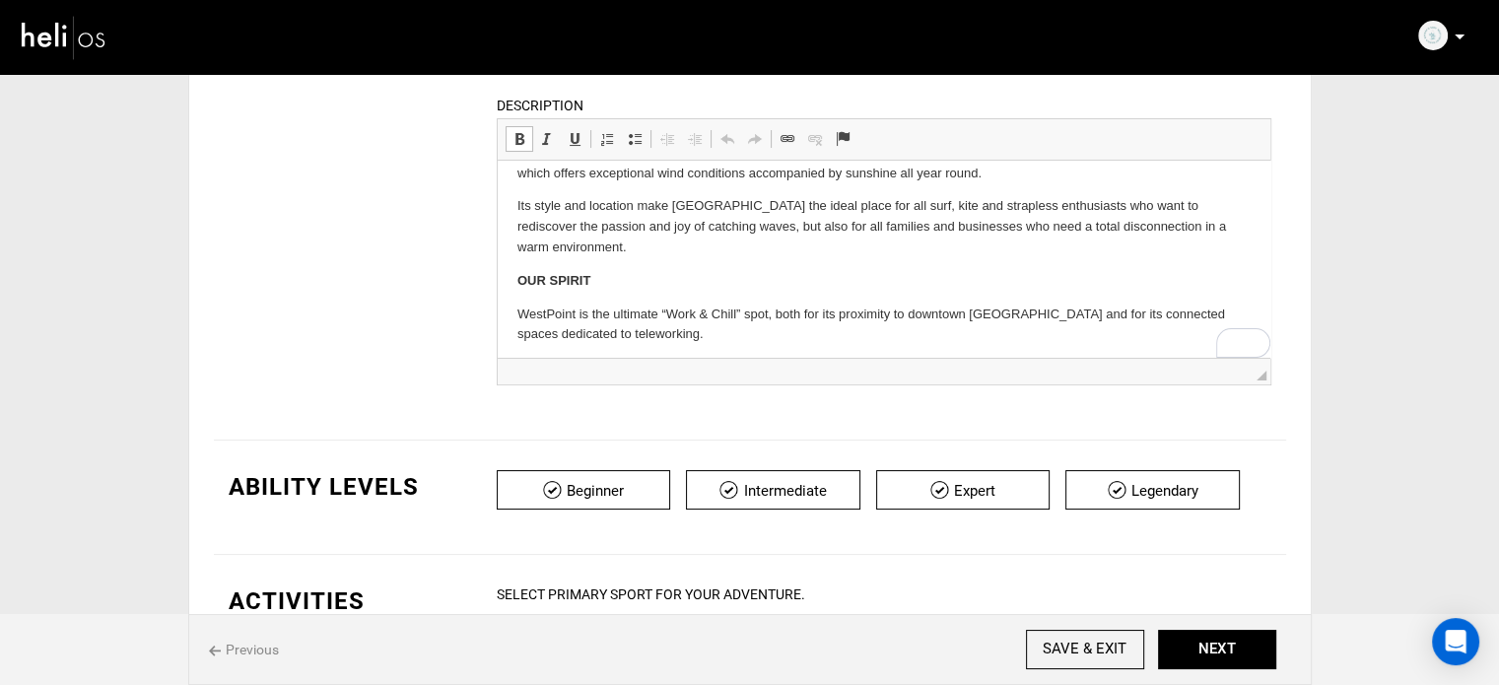
scroll to position [197, 0]
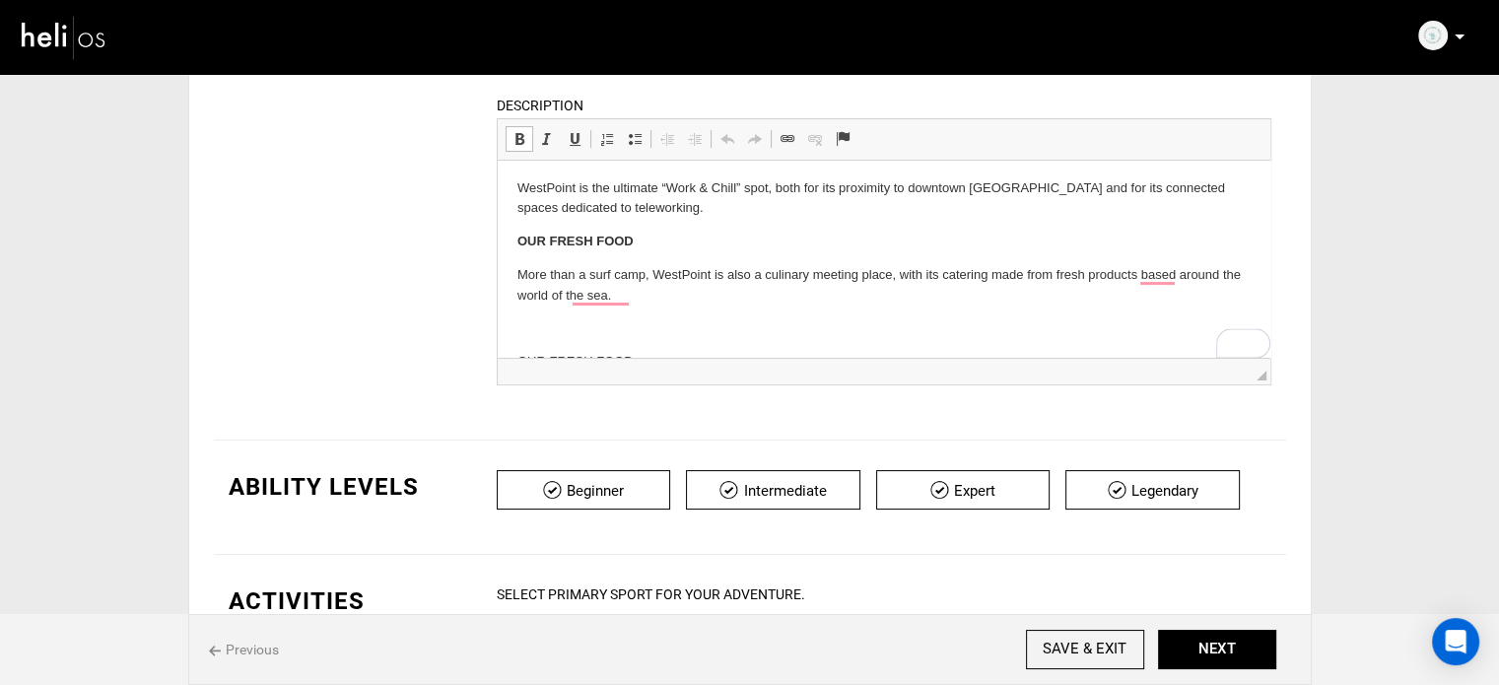
click at [535, 331] on p "To enrich screen reader interactions, please activate Accessibility in Grammarl…" at bounding box center [883, 329] width 733 height 21
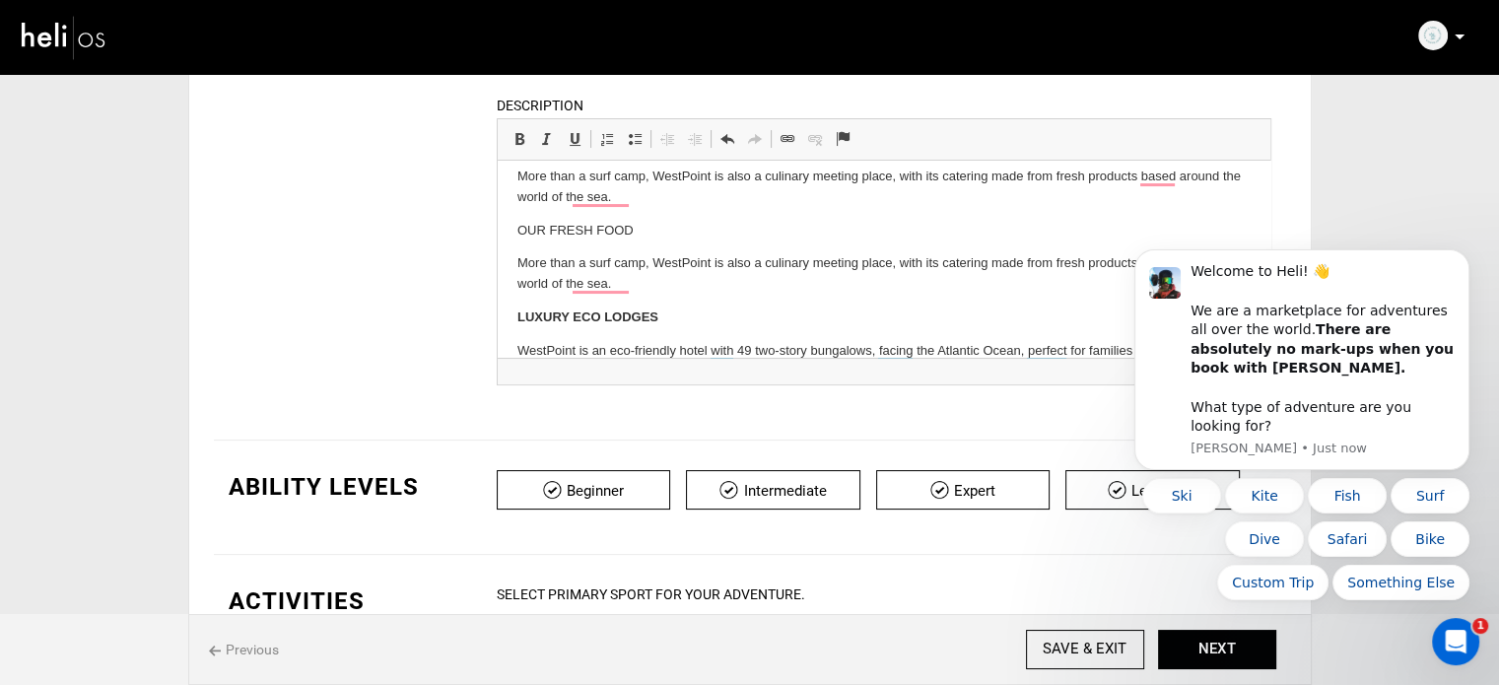
scroll to position [0, 0]
drag, startPoint x: 645, startPoint y: 224, endPoint x: 502, endPoint y: 225, distance: 142.9
click at [502, 225] on html "Escape from the hustle and bustle of everyday life. The opportunity to take a b…" at bounding box center [883, 258] width 773 height 786
click at [518, 145] on span at bounding box center [520, 139] width 16 height 16
click at [677, 227] on p "OUR FRESH FOOD" at bounding box center [883, 231] width 733 height 21
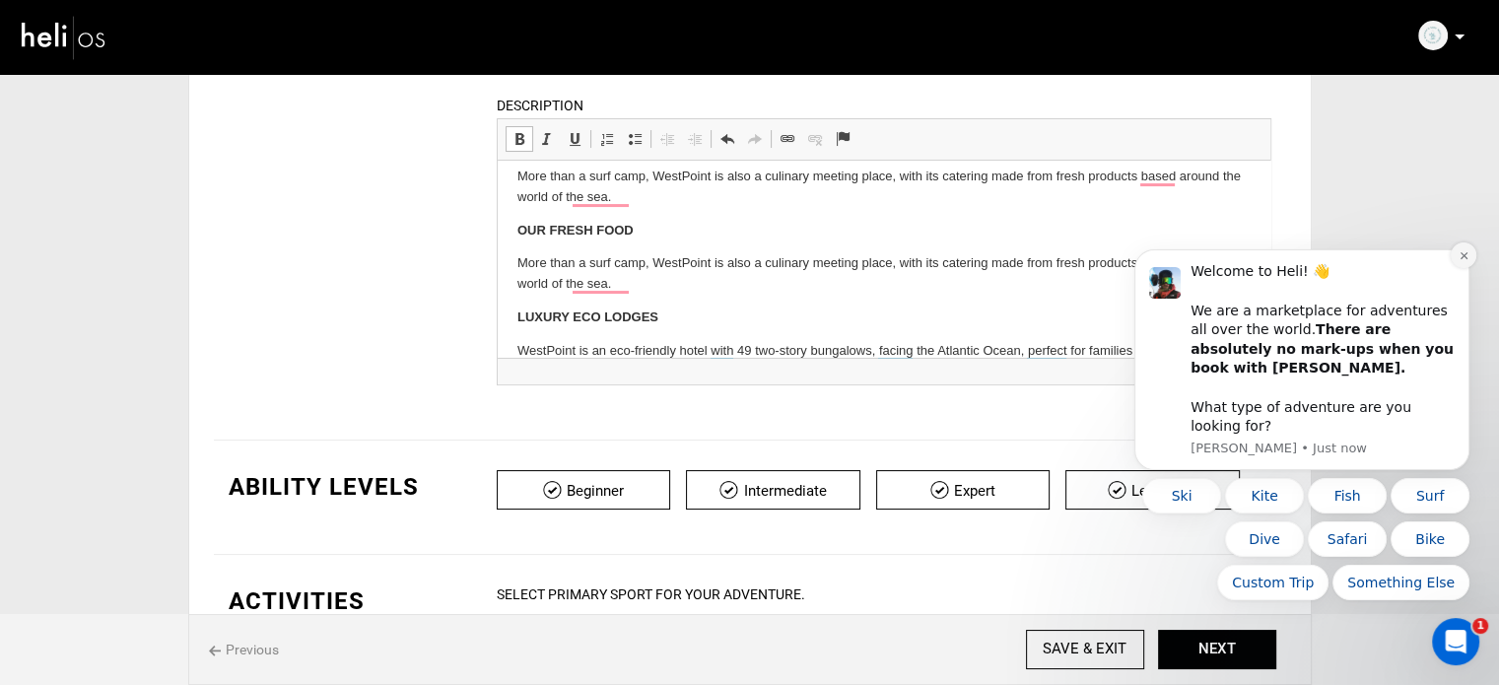
click at [1468, 261] on icon "Dismiss notification" at bounding box center [1464, 255] width 11 height 11
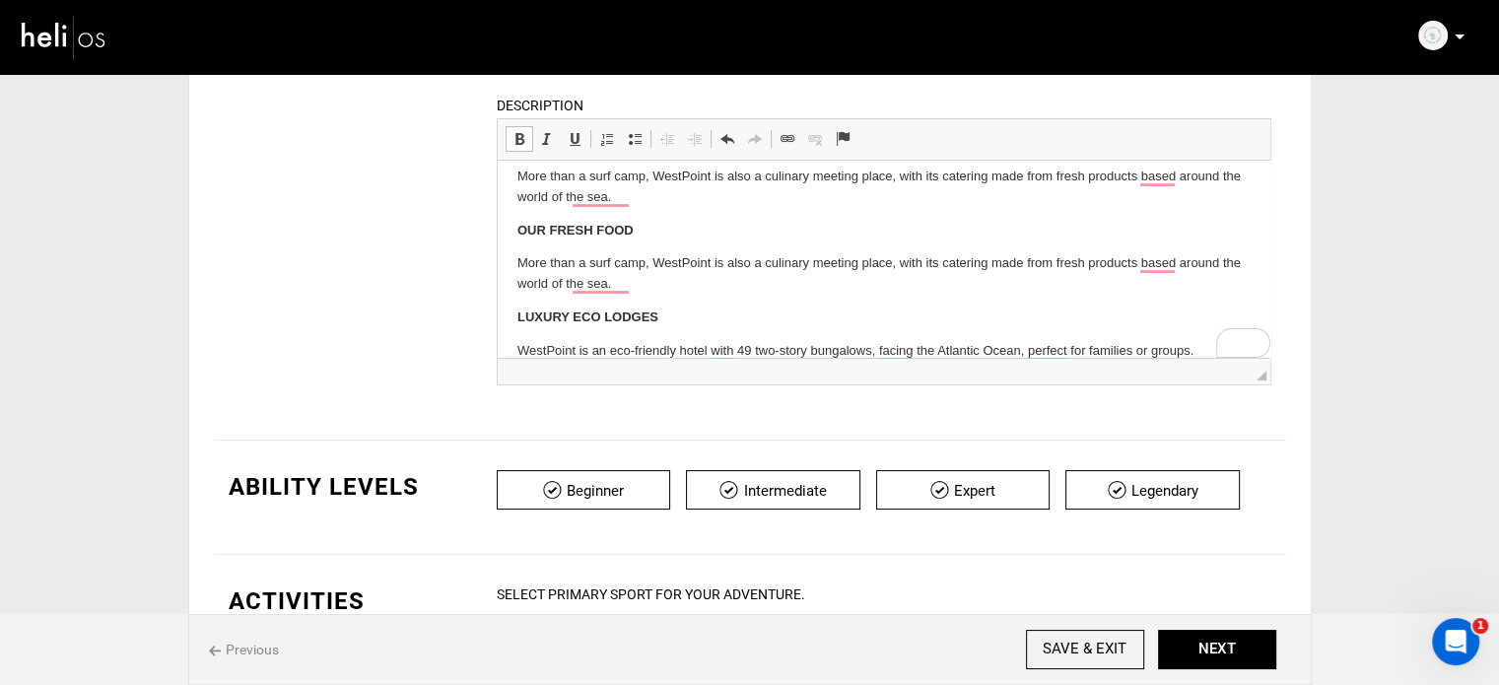
click at [665, 257] on p "More than a surf camp, WestPoint is also a culinary meeting place, with its cat…" at bounding box center [883, 273] width 733 height 41
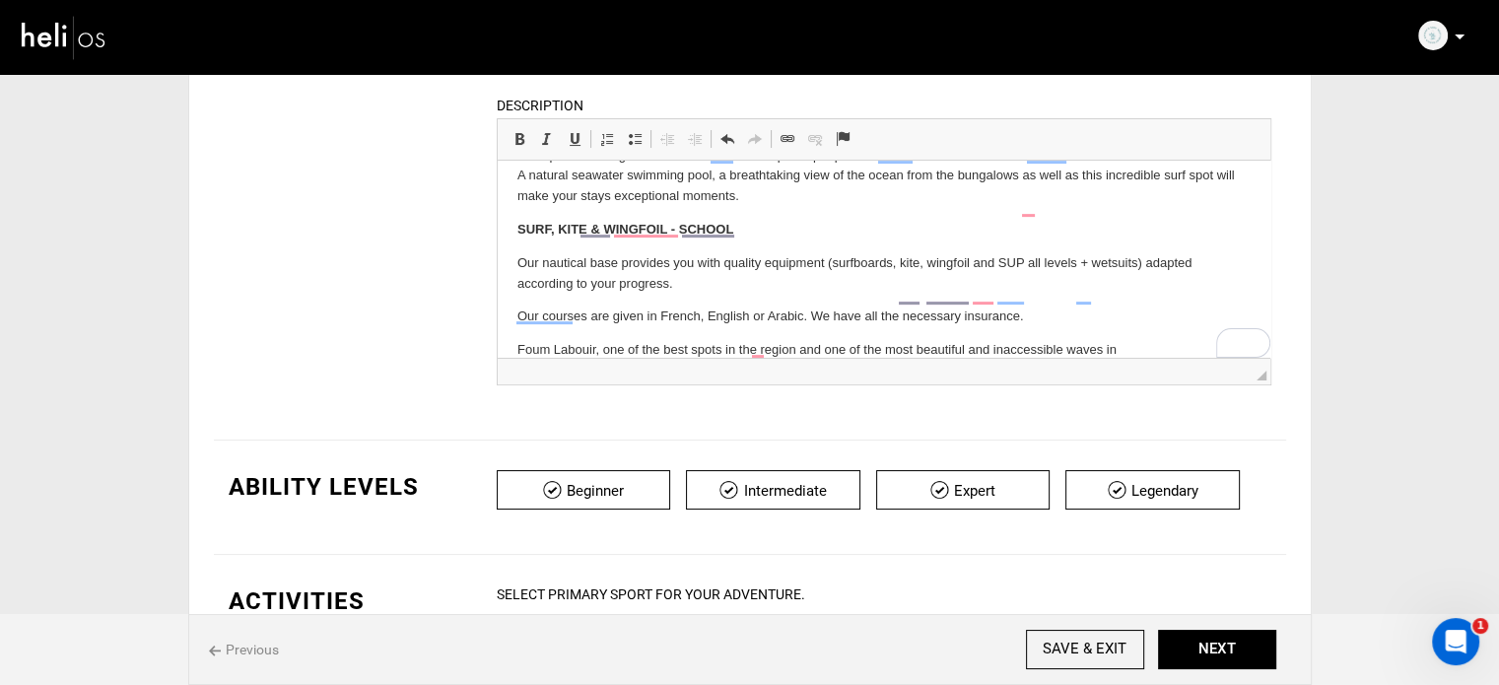
scroll to position [489, 0]
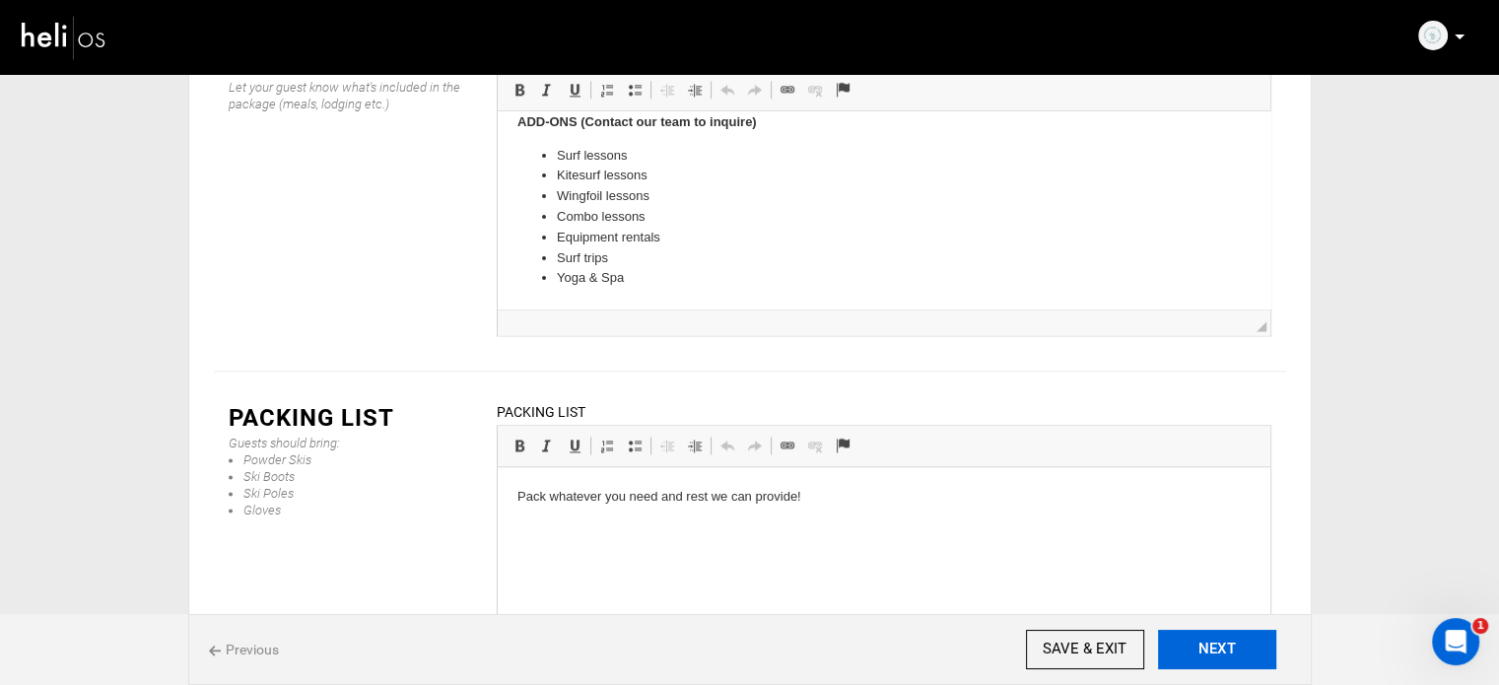
click at [1215, 635] on button "NEXT" at bounding box center [1217, 649] width 118 height 39
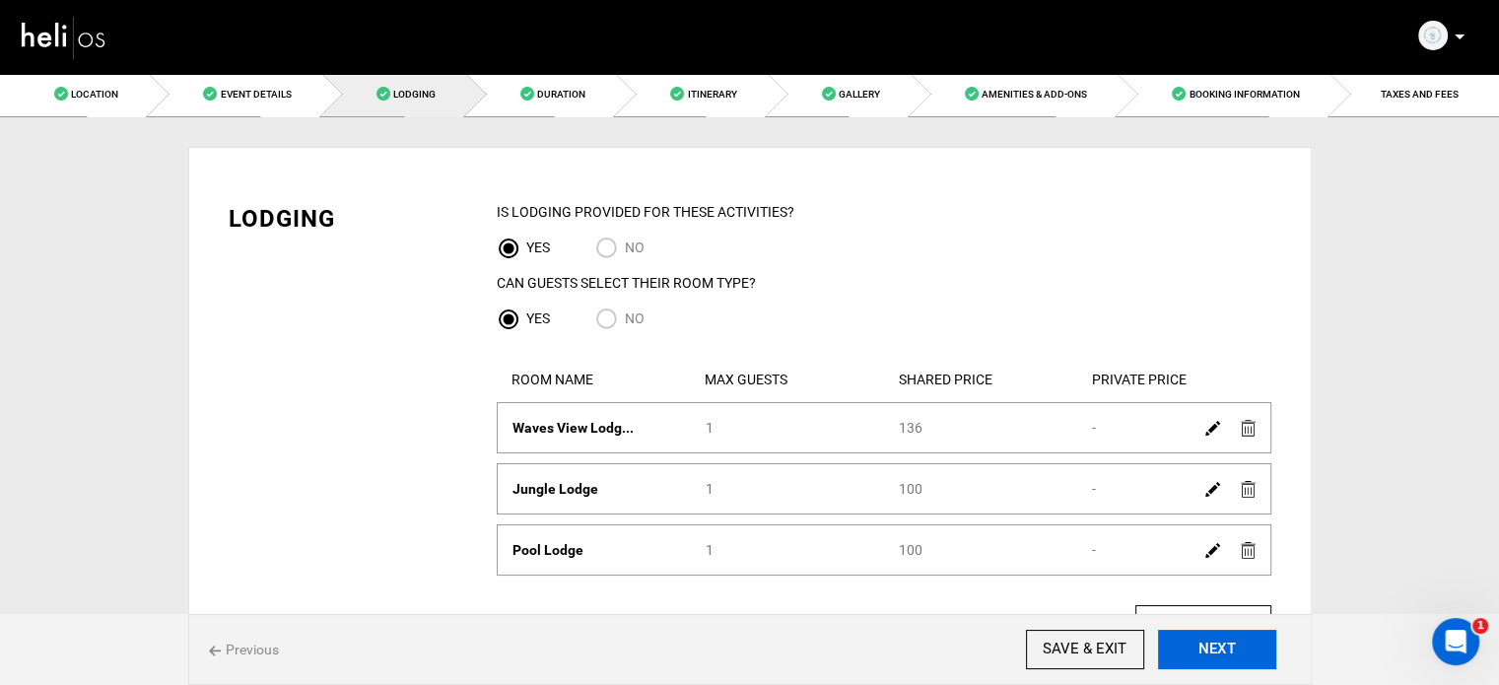
click at [1243, 663] on button "NEXT" at bounding box center [1217, 649] width 118 height 39
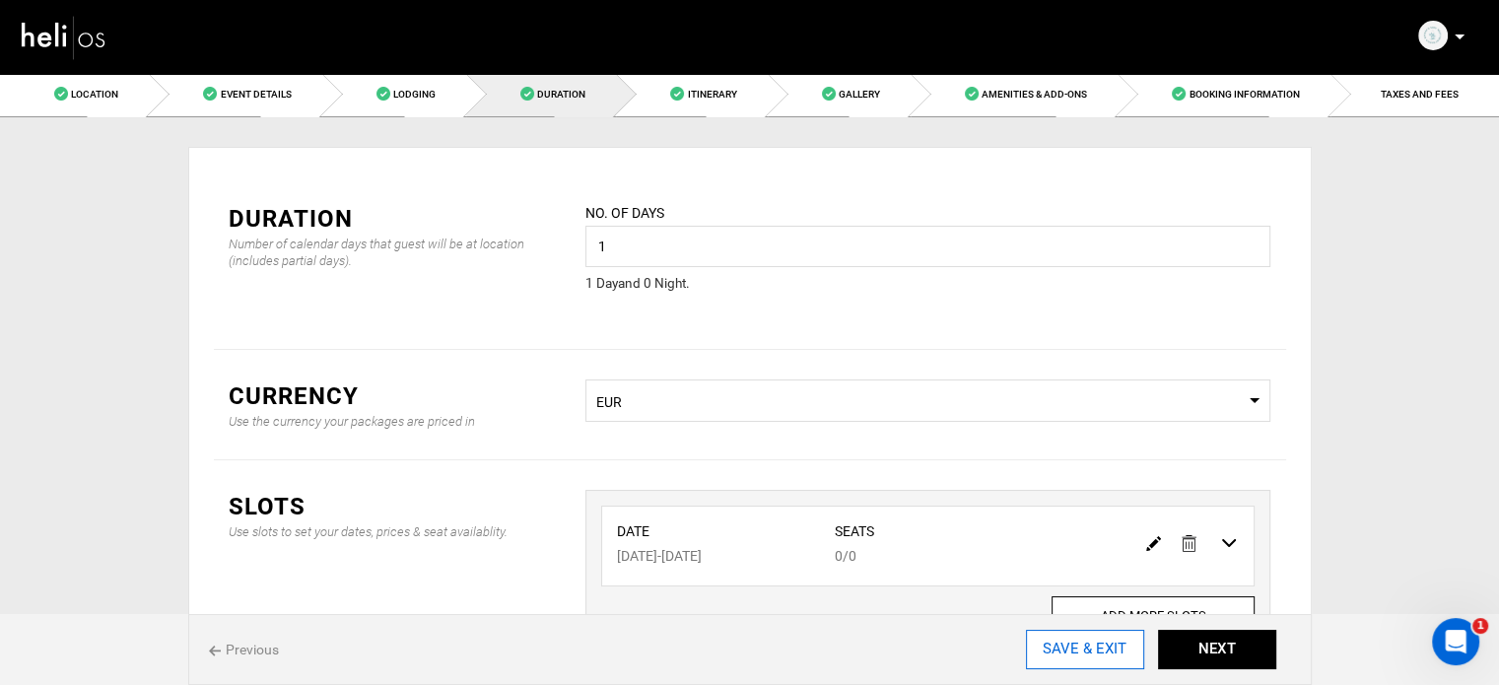
click at [1036, 644] on input "SAVE & EXIT" at bounding box center [1085, 649] width 118 height 39
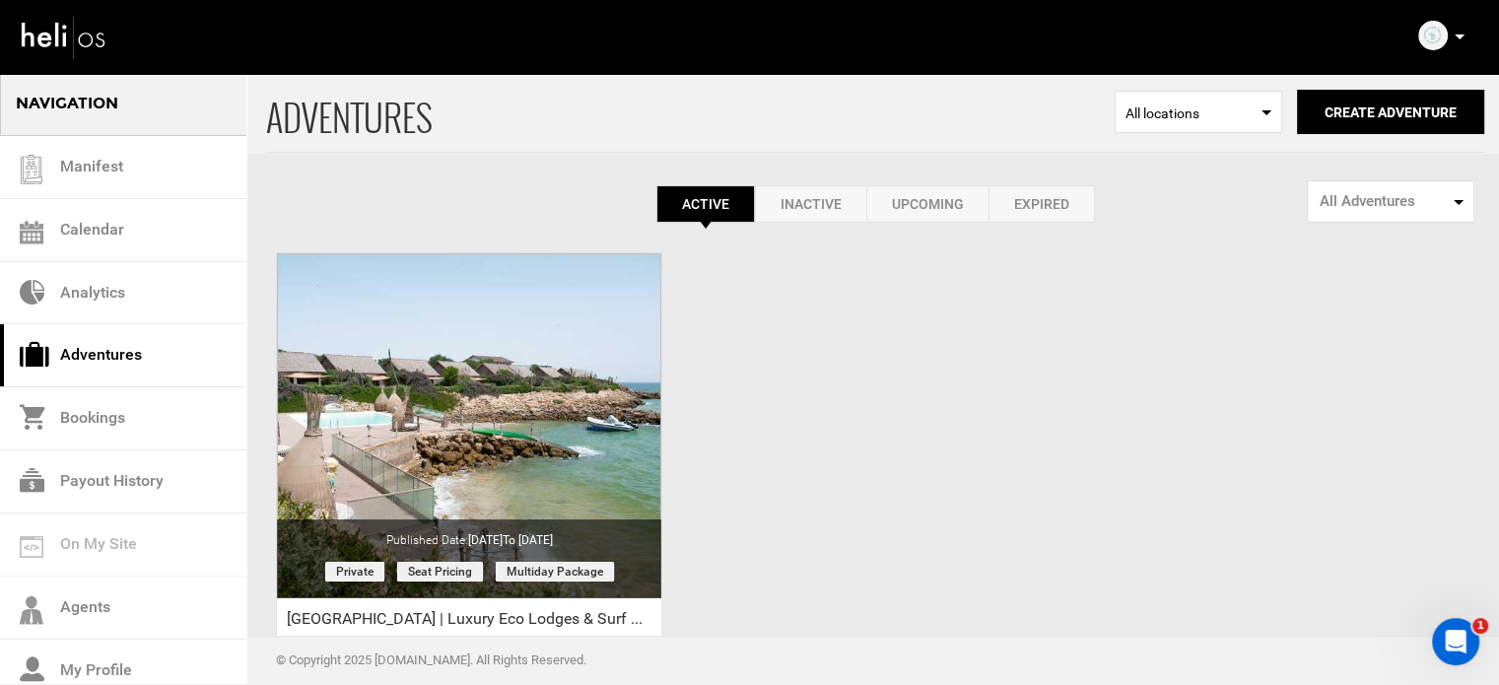
click at [669, 449] on div "Private" at bounding box center [469, 546] width 406 height 589
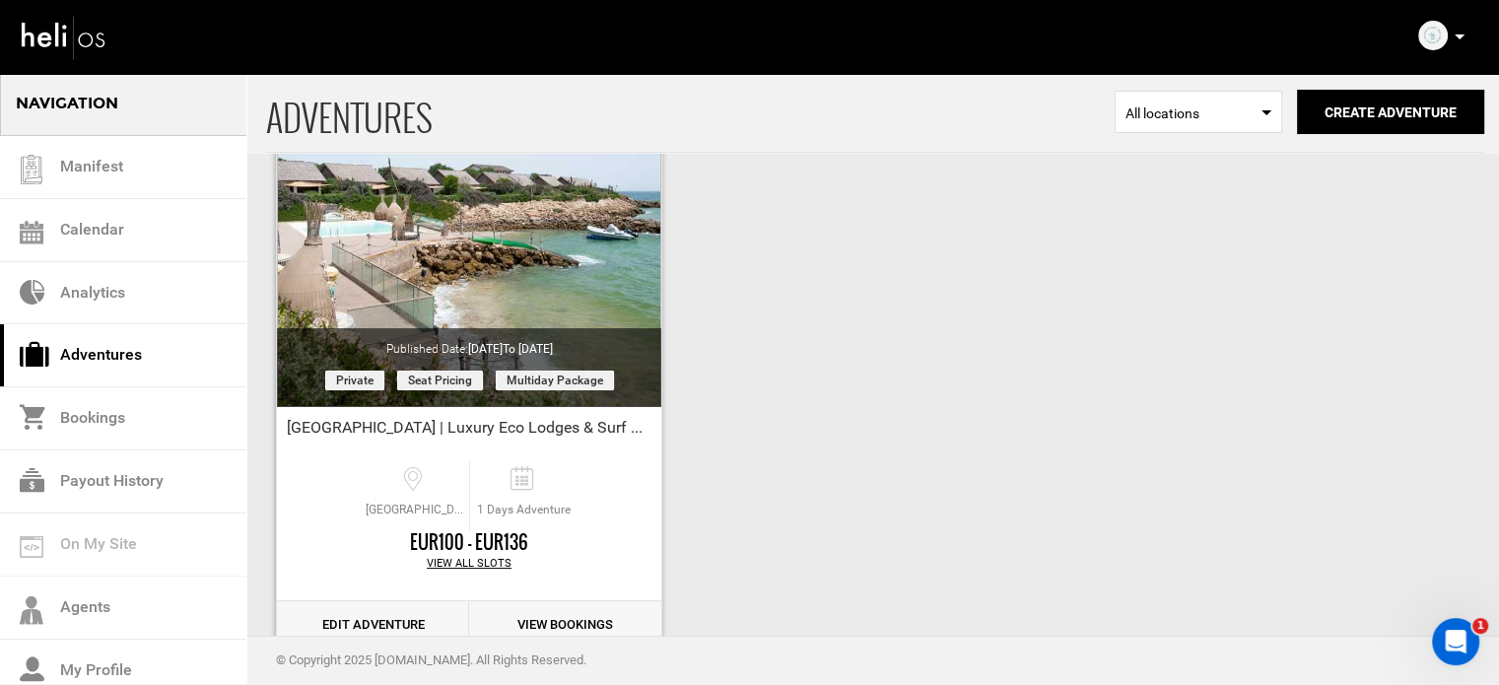
scroll to position [197, 0]
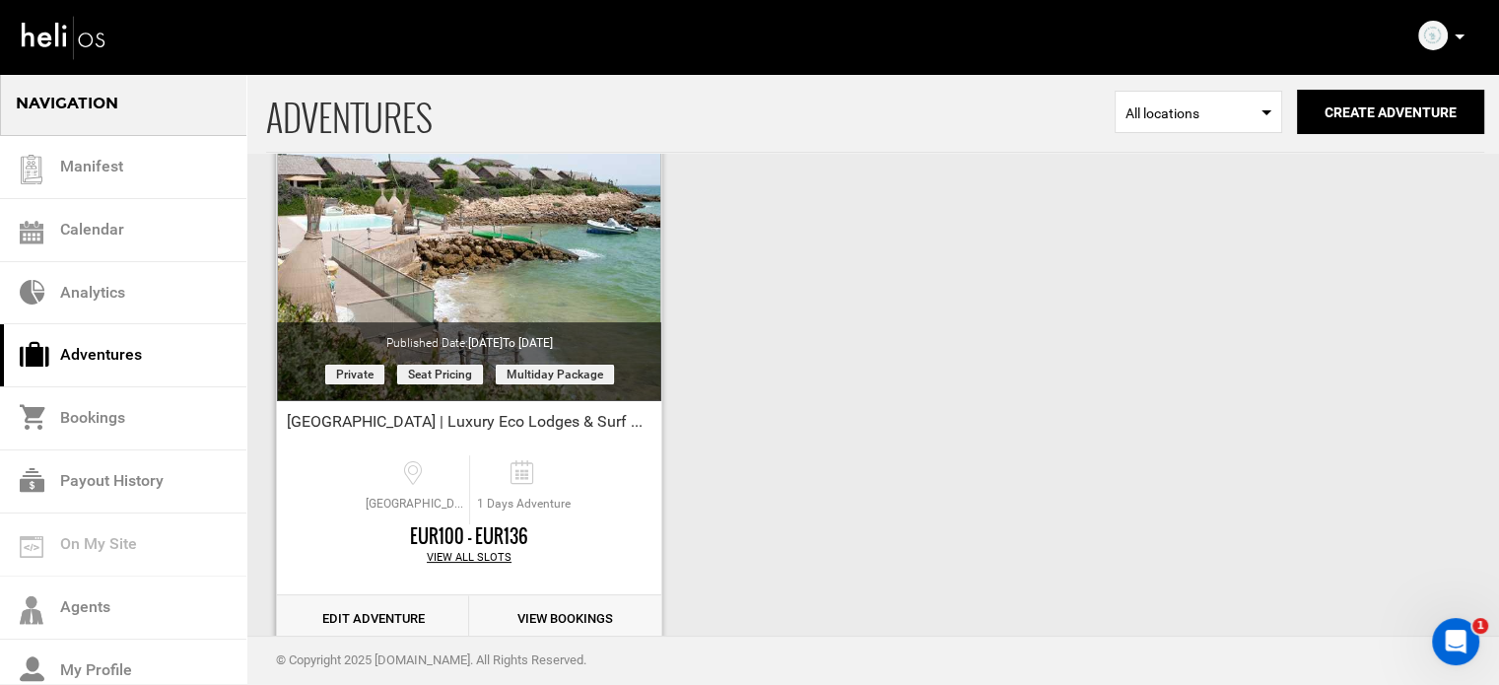
click at [400, 507] on span "West Point Dakhla, Oum Lambouir Dakhla" at bounding box center [415, 504] width 108 height 17
drag, startPoint x: 359, startPoint y: 494, endPoint x: 449, endPoint y: 504, distance: 91.2
click at [449, 504] on div "West Point Dakhla, Oum Lambouir Dakhla 1 Days Adventure" at bounding box center [469, 483] width 384 height 84
click at [571, 430] on div "West Point Dakhla | Luxury Eco Lodges & Surf Culture" at bounding box center [469, 426] width 384 height 30
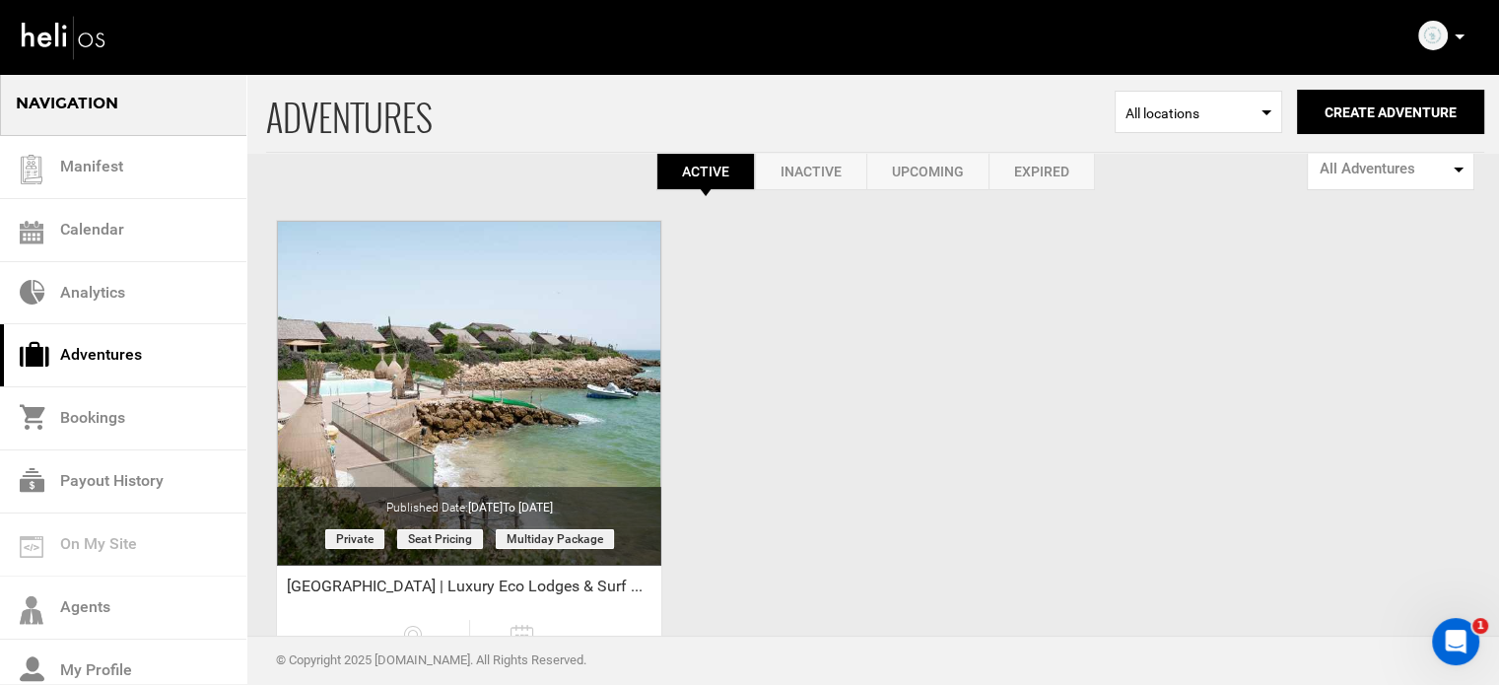
scroll to position [0, 0]
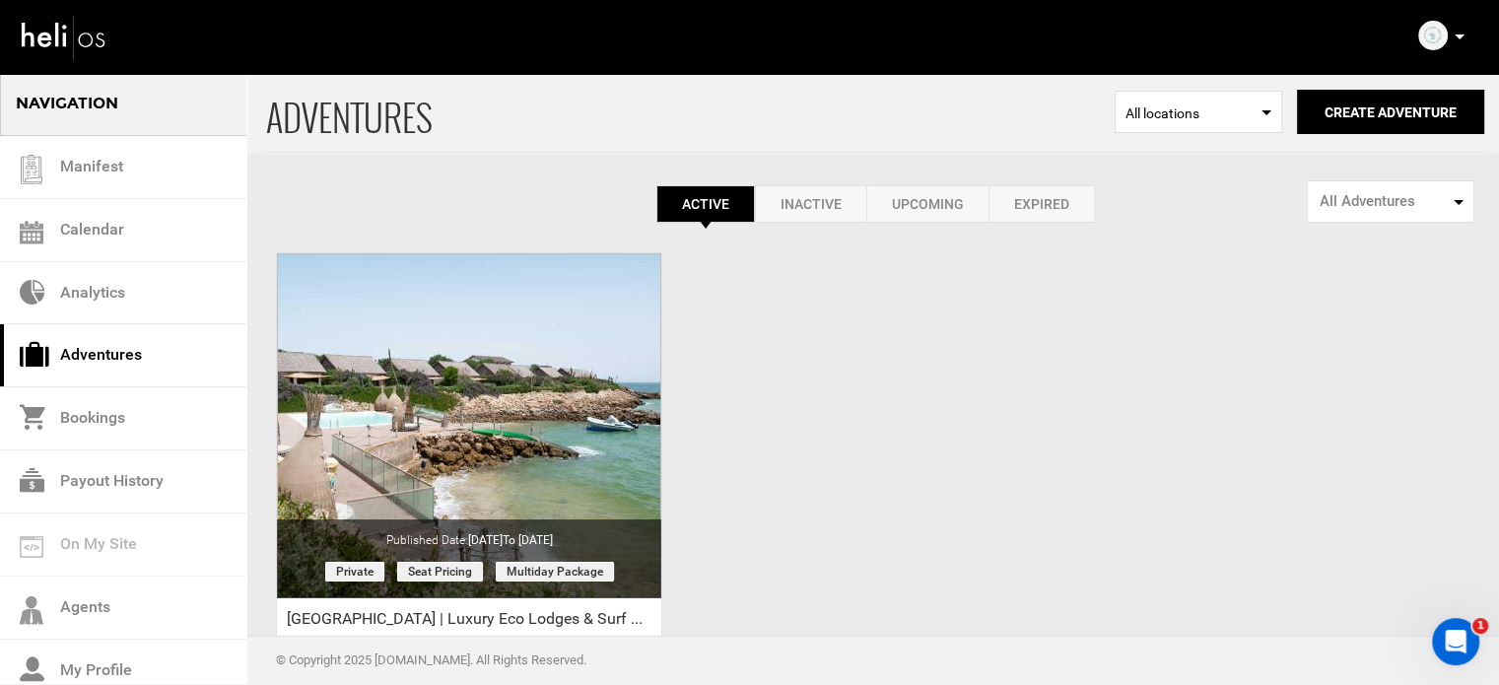
click at [761, 398] on div "ADVENTURES Select Location All locations Create Adventure Public Adventure This…" at bounding box center [749, 467] width 1499 height 790
click at [718, 493] on div "ADVENTURES Select Location All locations Create Adventure Public Adventure This…" at bounding box center [749, 467] width 1499 height 790
click at [1463, 33] on p at bounding box center [1459, 37] width 12 height 23
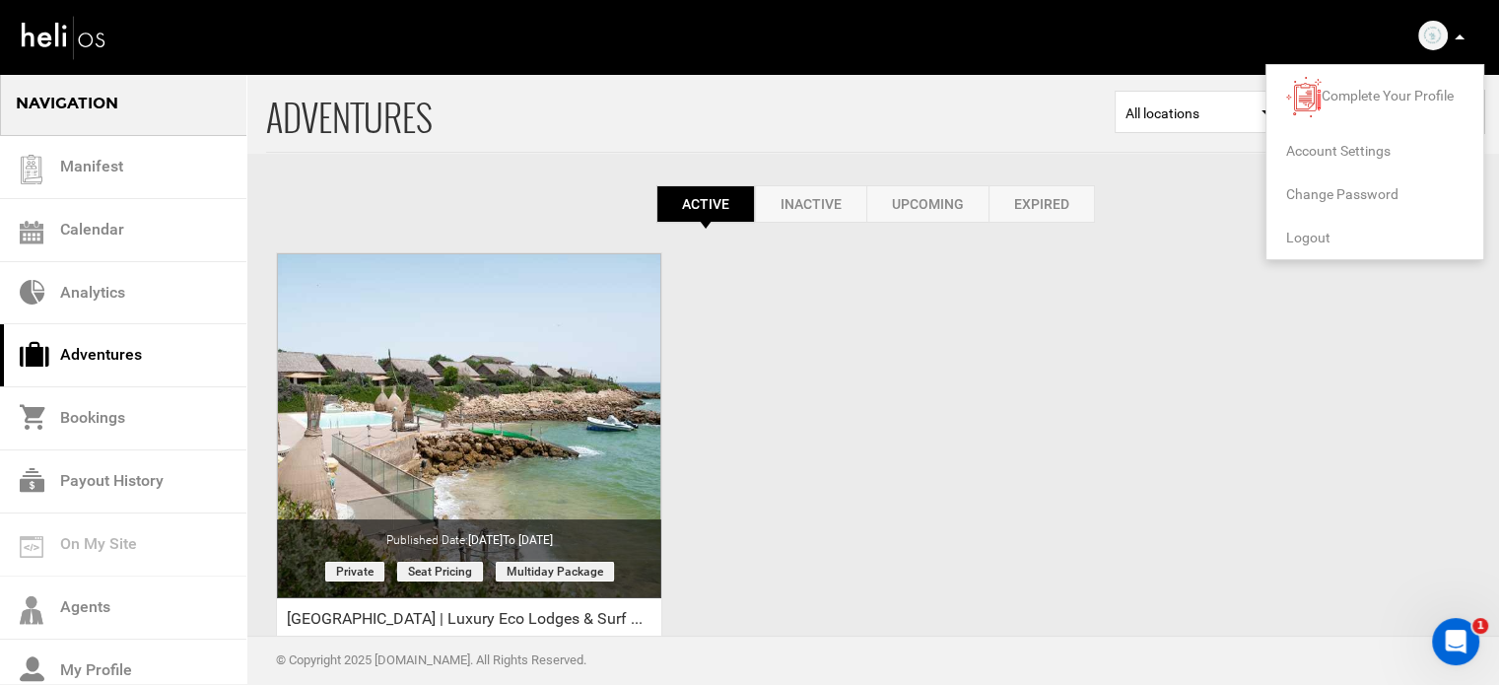
click at [1299, 238] on span "Logout" at bounding box center [1308, 238] width 44 height 16
